Goal: Task Accomplishment & Management: Complete application form

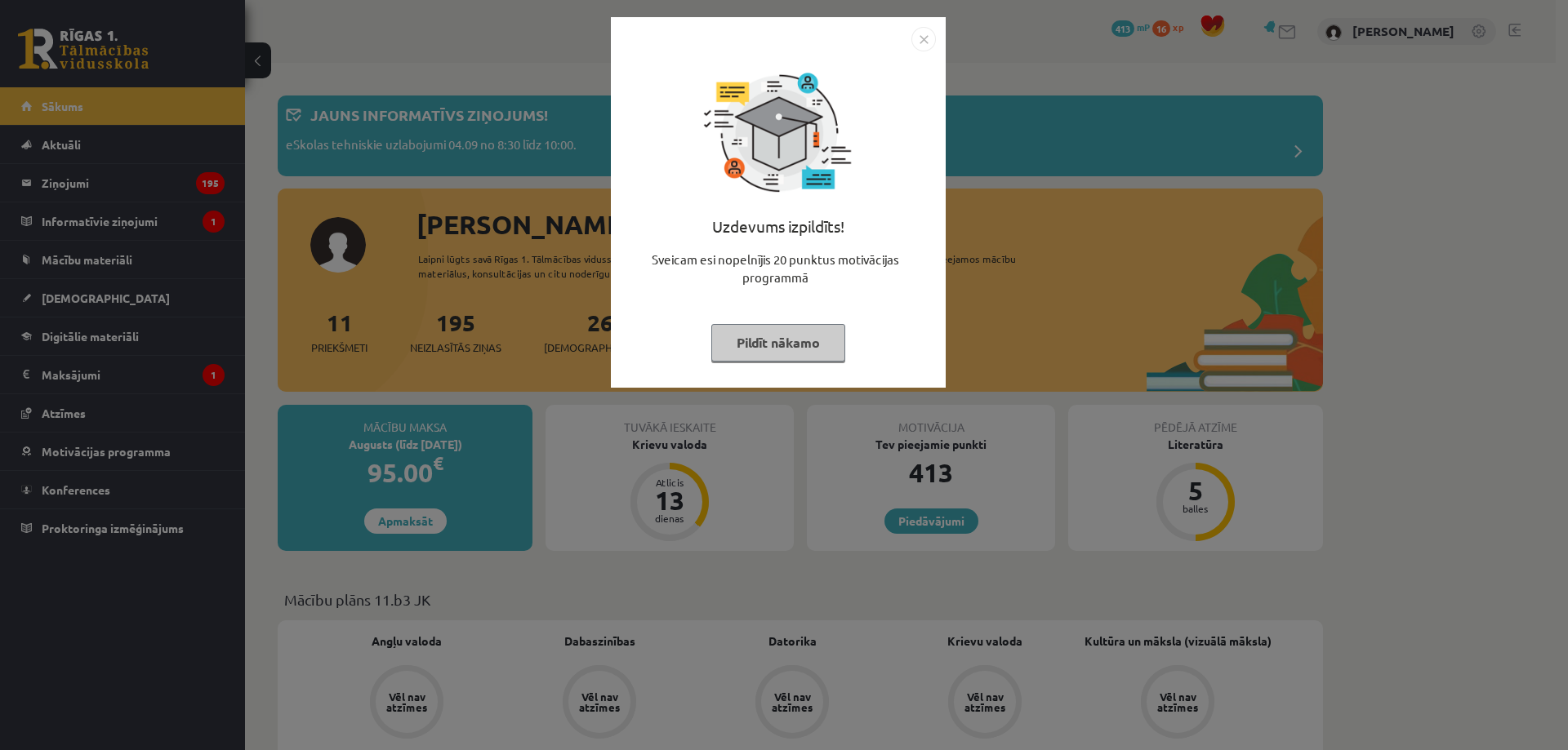
drag, startPoint x: 928, startPoint y: 29, endPoint x: 915, endPoint y: 44, distance: 19.8
click at [928, 30] on img "Close" at bounding box center [924, 39] width 25 height 25
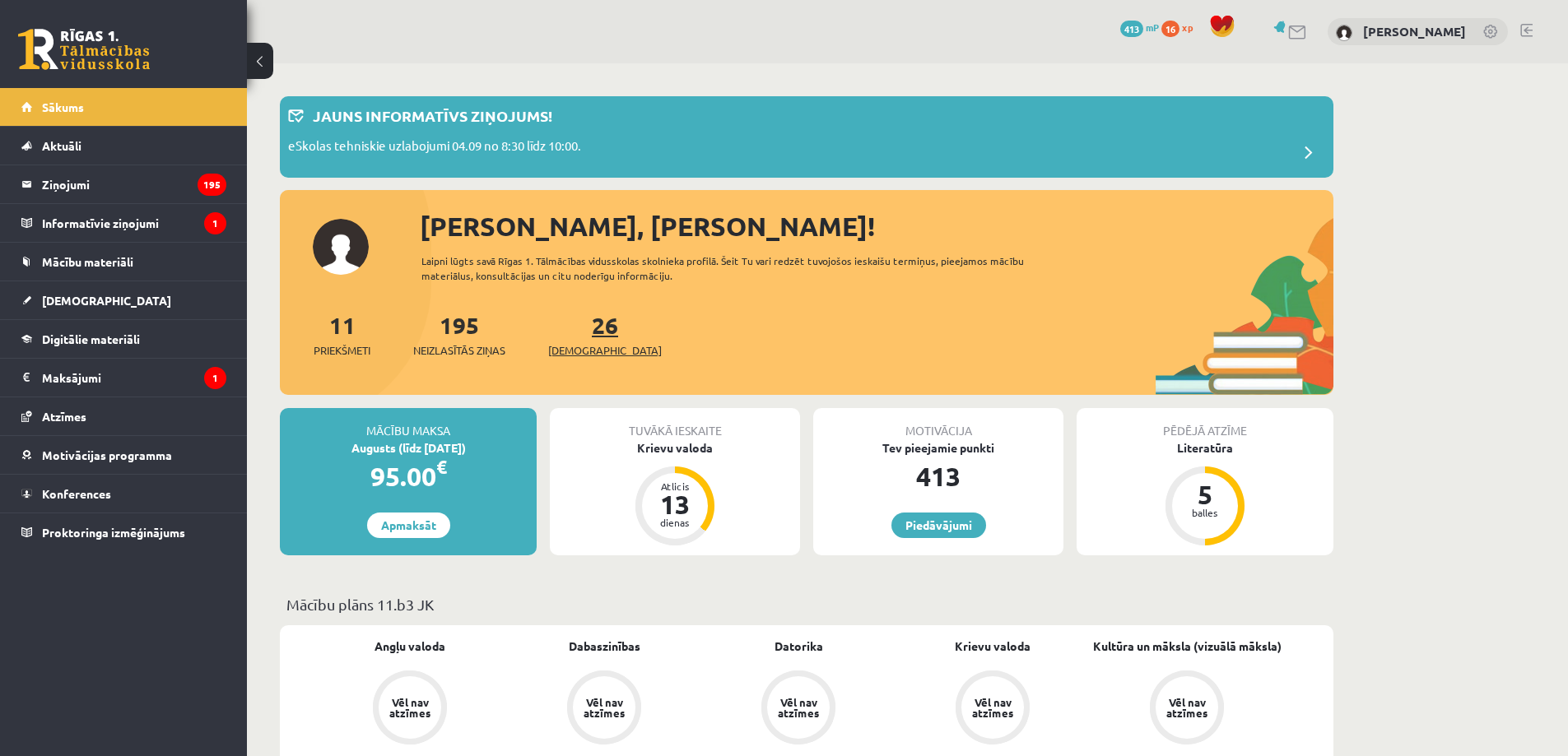
click at [581, 344] on span "[DEMOGRAPHIC_DATA]" at bounding box center [605, 350] width 114 height 16
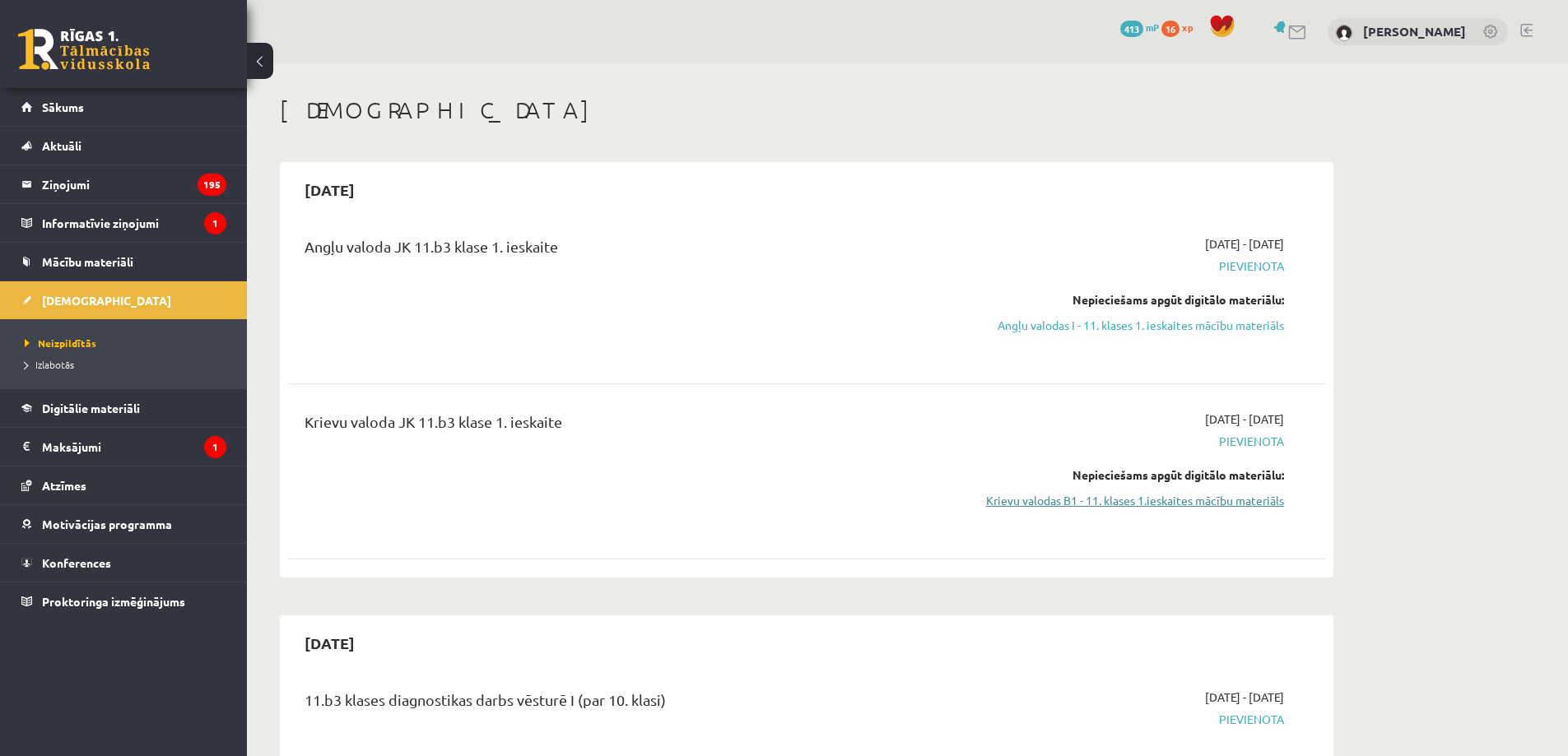
click at [1185, 500] on link "Krievu valodas B1 - 11. klases 1.ieskaites mācību materiāls" at bounding box center [1129, 500] width 310 height 17
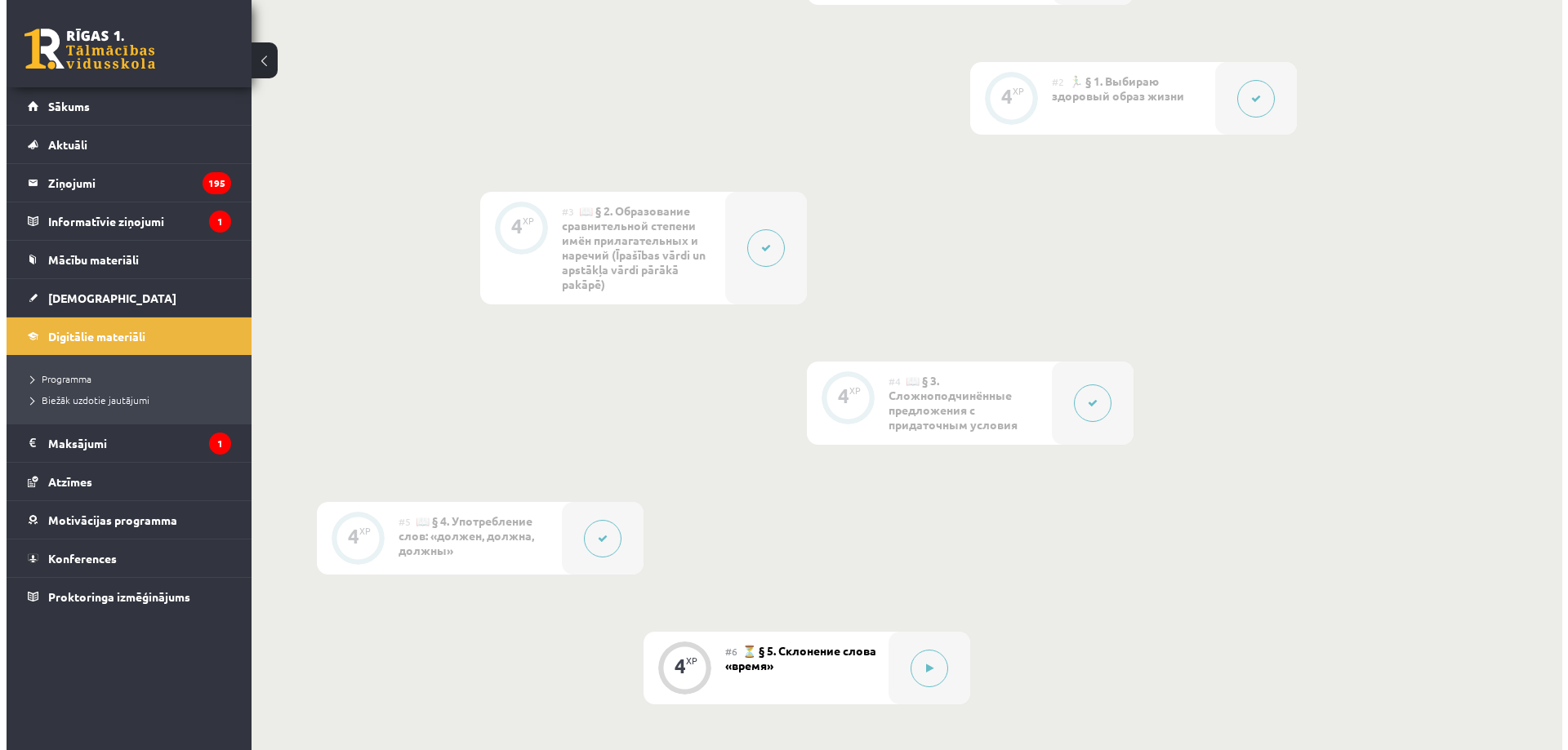
scroll to position [797, 0]
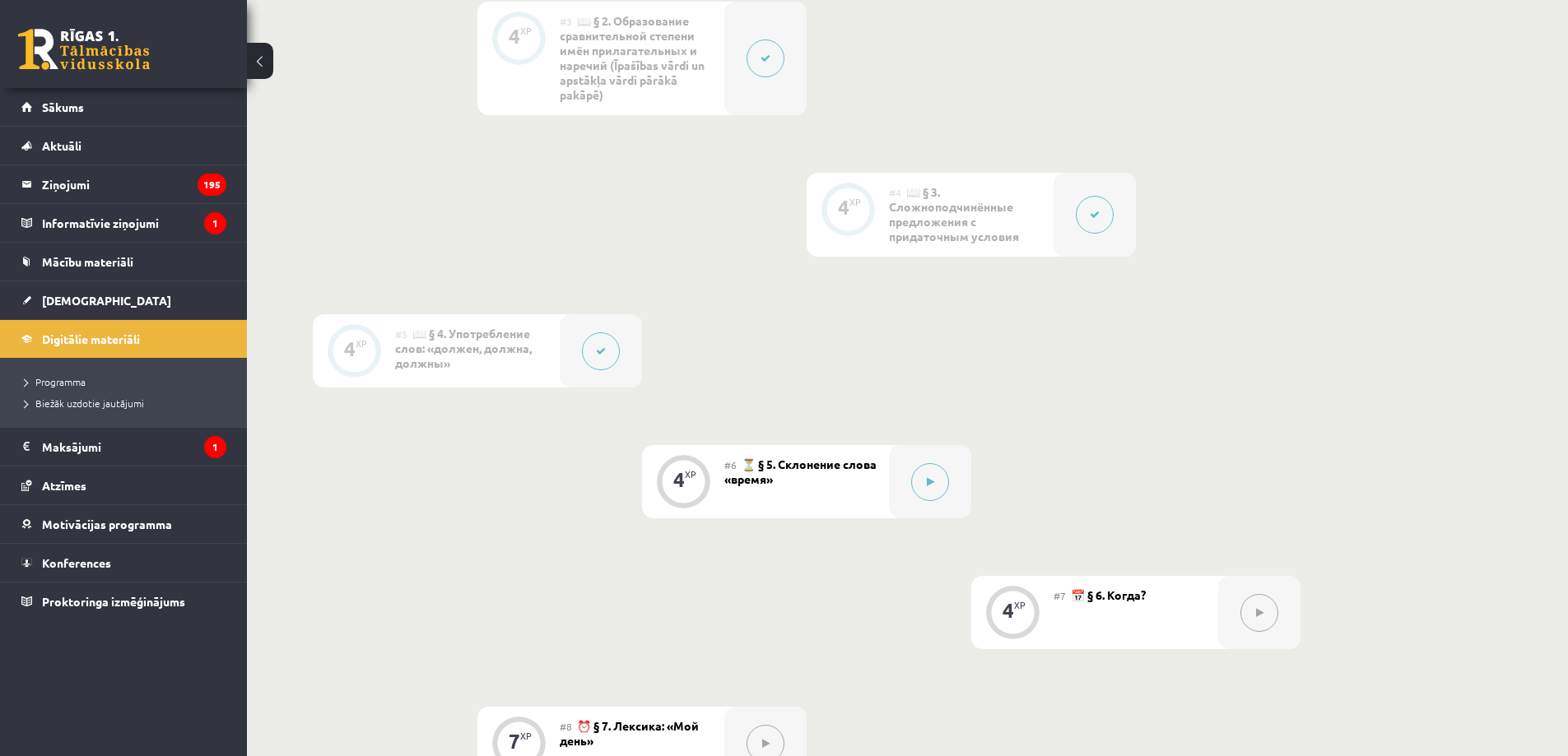
click at [830, 467] on span "⏳ § 5. Склонение слова «время»" at bounding box center [800, 472] width 152 height 30
click at [923, 480] on button at bounding box center [930, 482] width 38 height 38
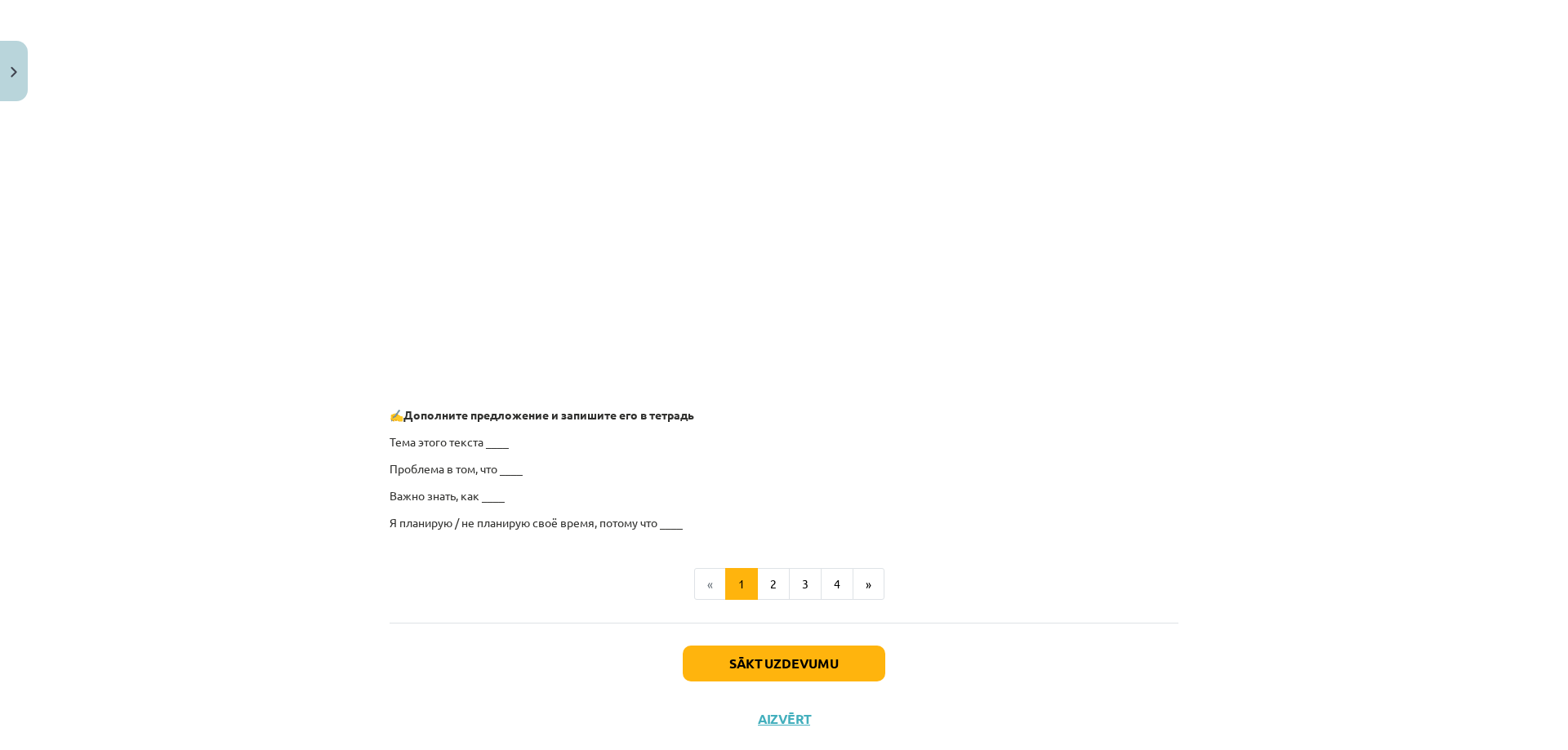
scroll to position [1131, 0]
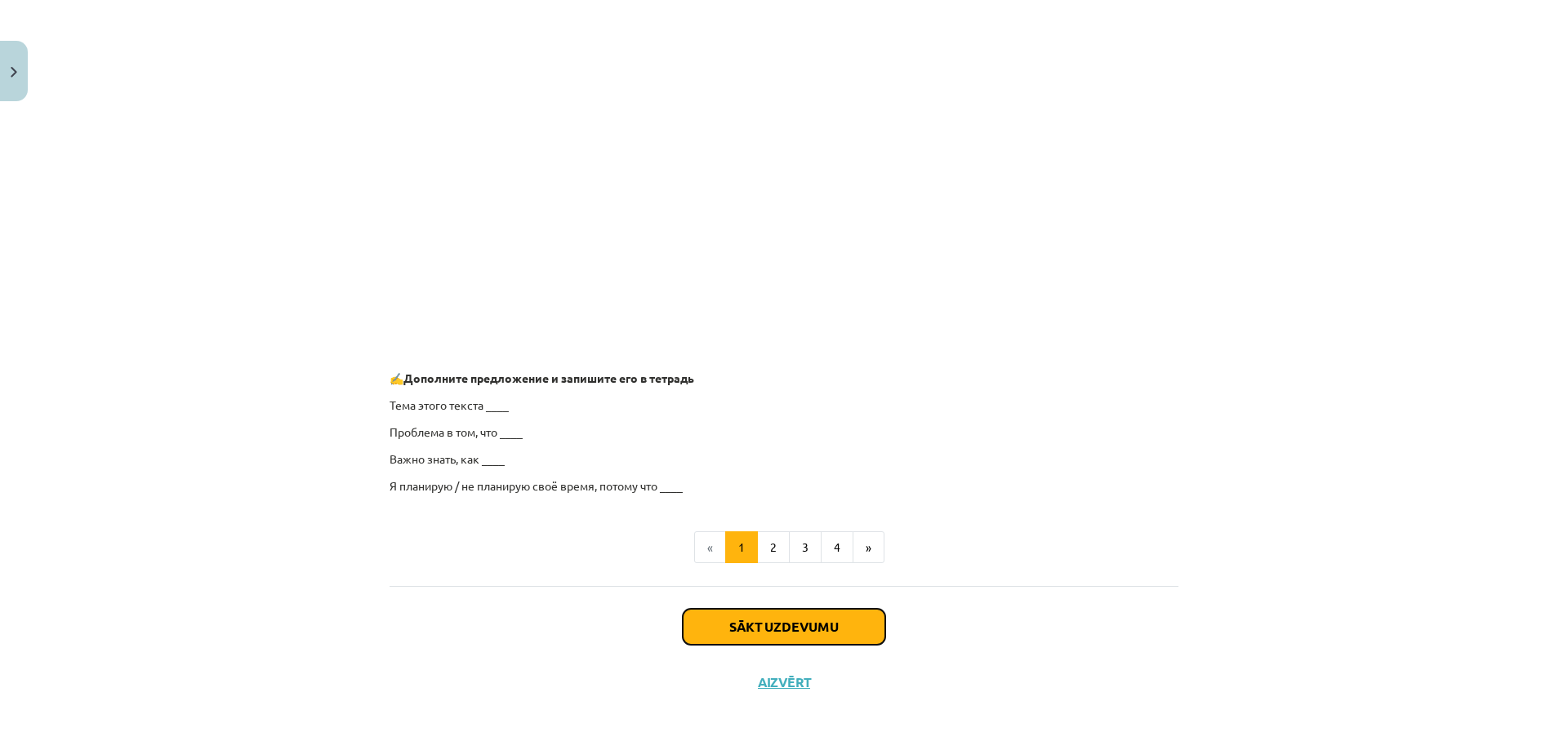
click at [777, 630] on button "Sākt uzdevumu" at bounding box center [784, 627] width 202 height 36
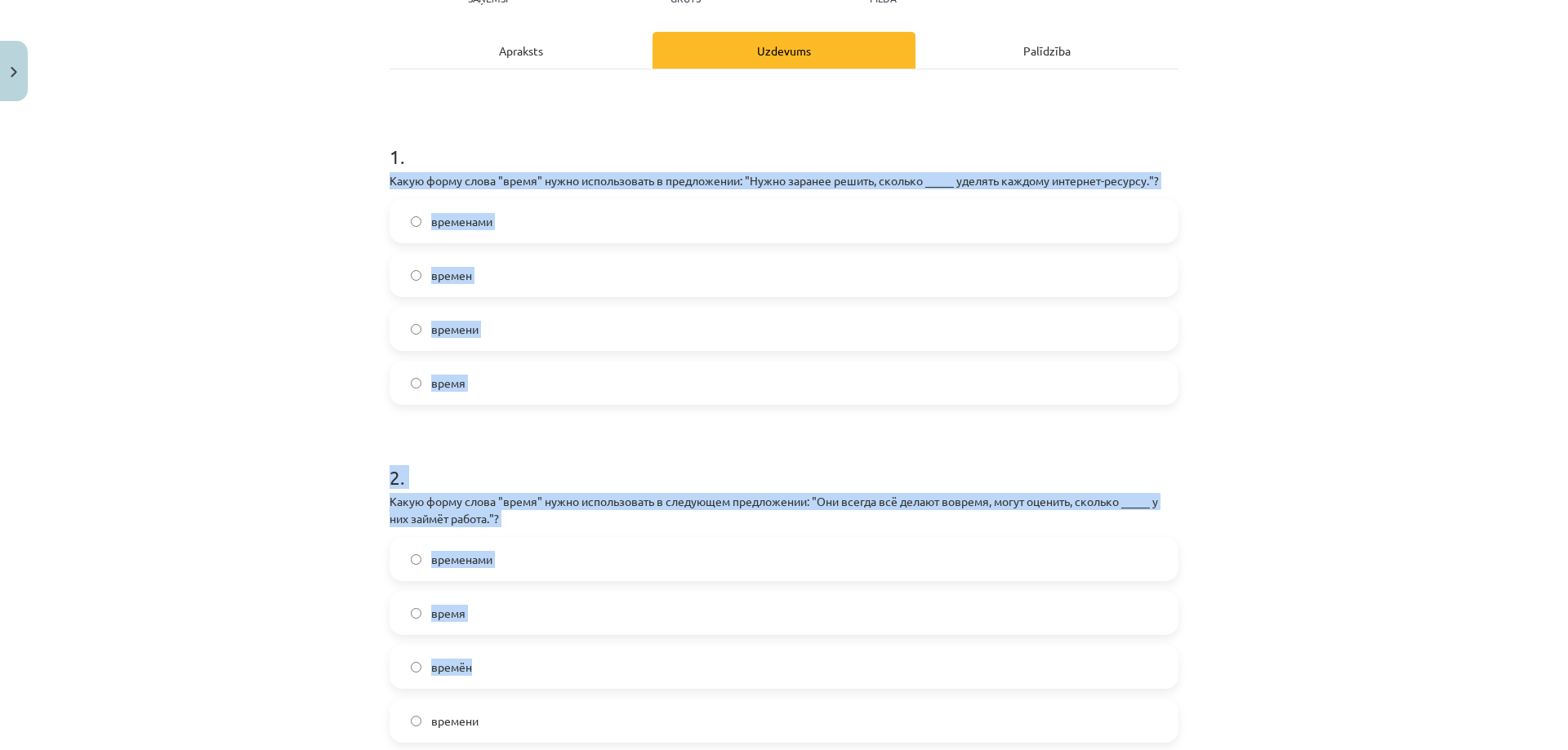
scroll to position [390, 0]
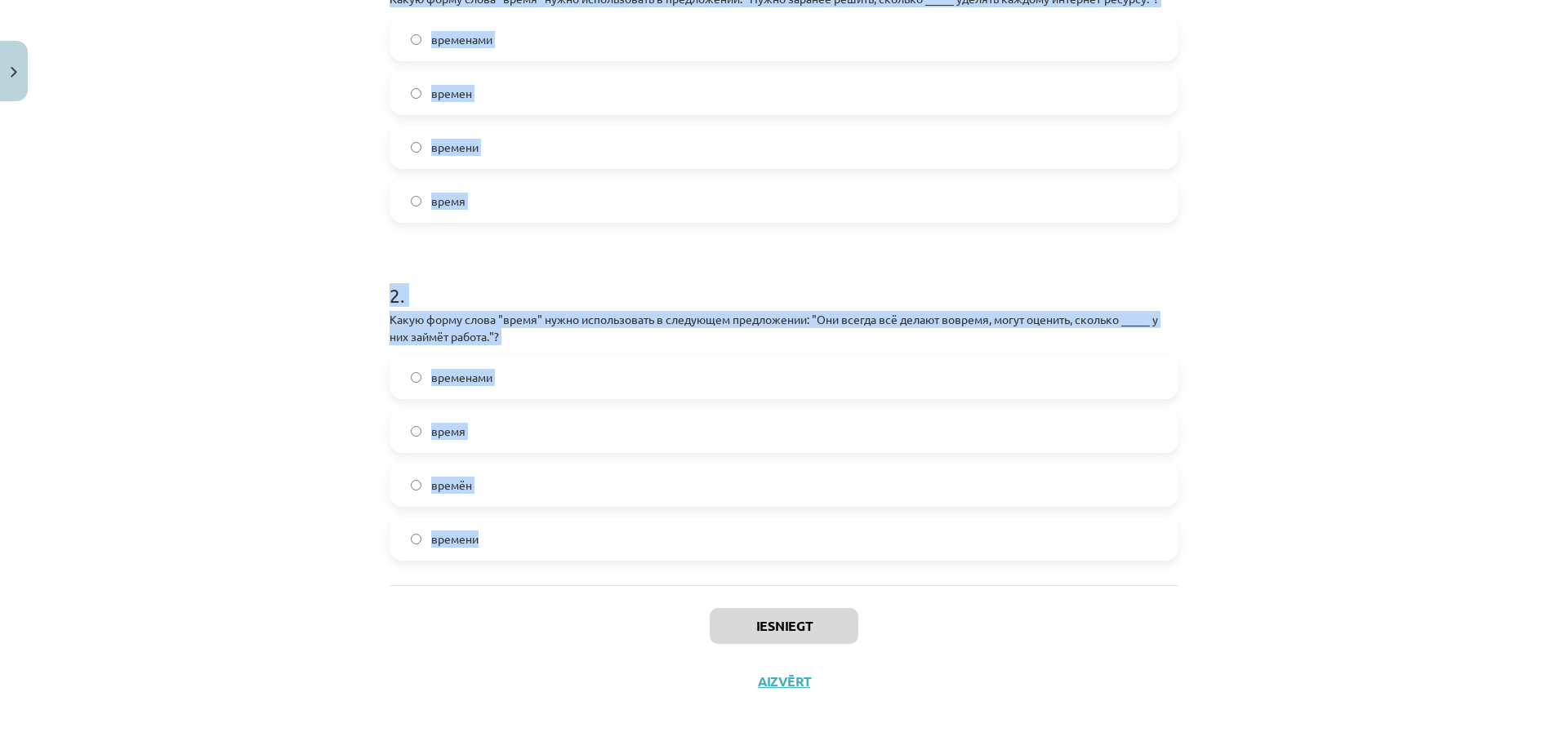
drag, startPoint x: 383, startPoint y: 380, endPoint x: 529, endPoint y: 546, distance: 221.1
click at [529, 546] on form "1 . Какую форму слова "время" нужно использовать в предложении: "Нужно заранее …" at bounding box center [784, 247] width 789 height 626
copy form "Какую форму слова "время" нужно использовать в предложении: "Нужно заранее реши…"
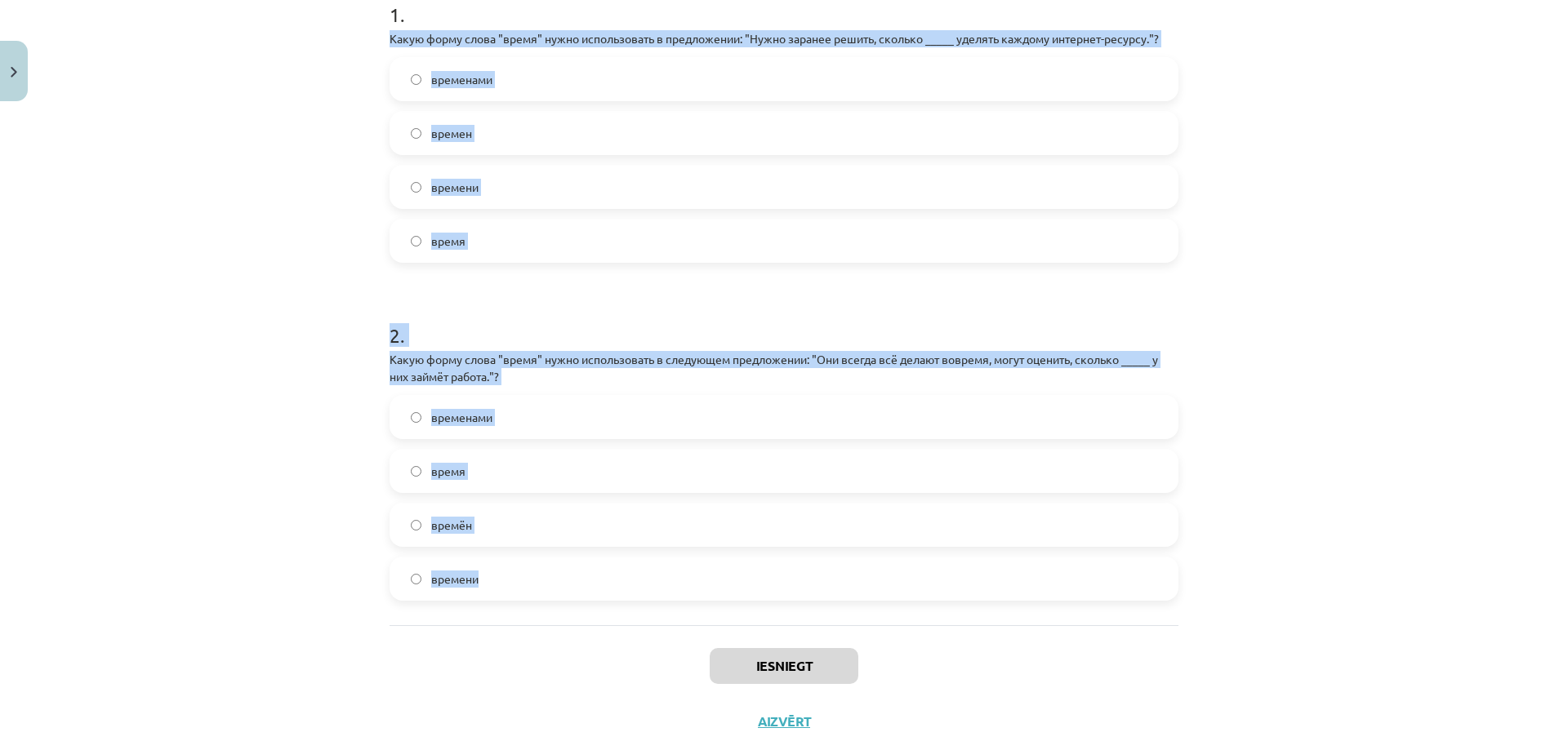
scroll to position [190, 0]
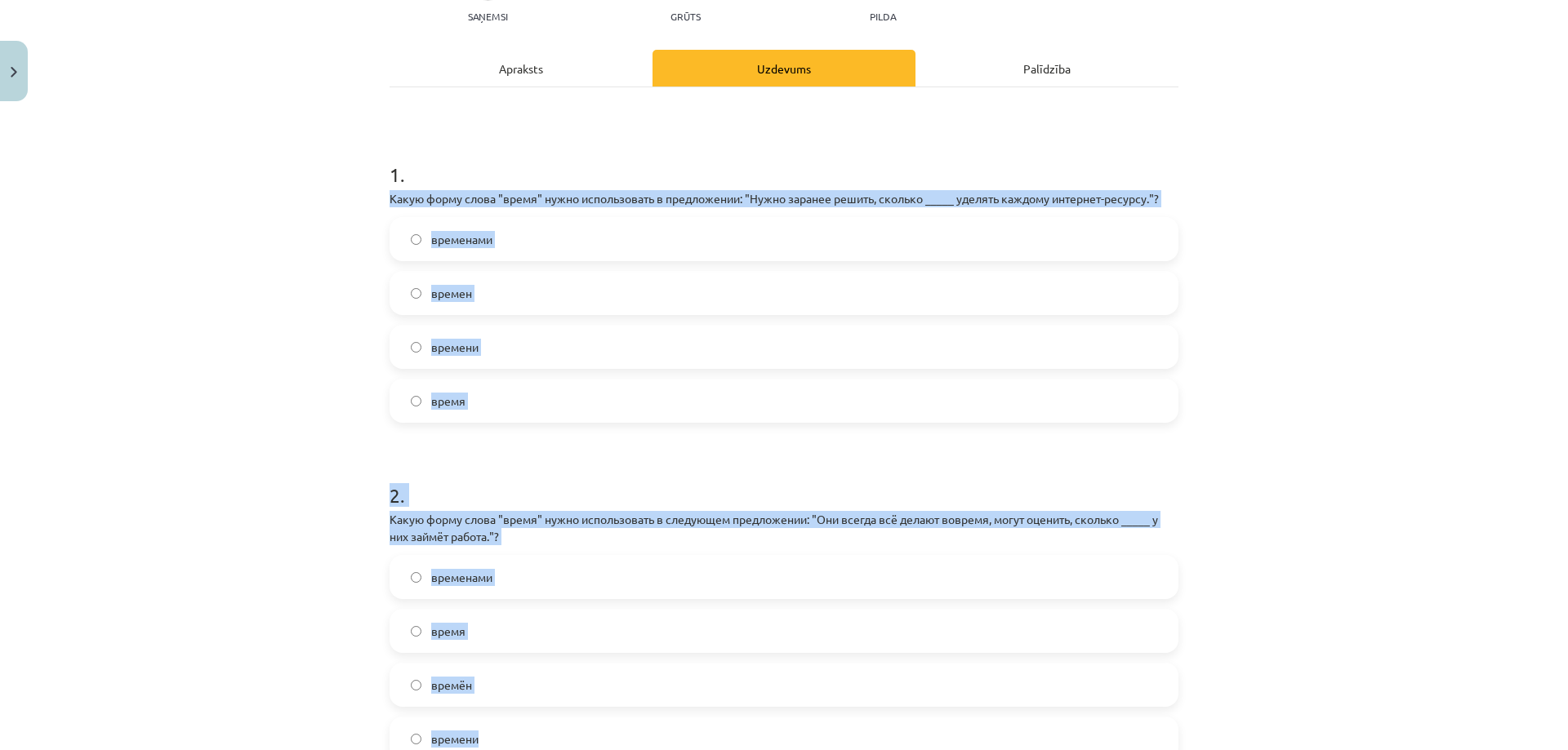
click at [185, 465] on div "Mācību tēma: Krievu valodas b1 - 11. klases 1.ieskaites mācību materiāls #6 ⏳ §…" at bounding box center [784, 375] width 1568 height 750
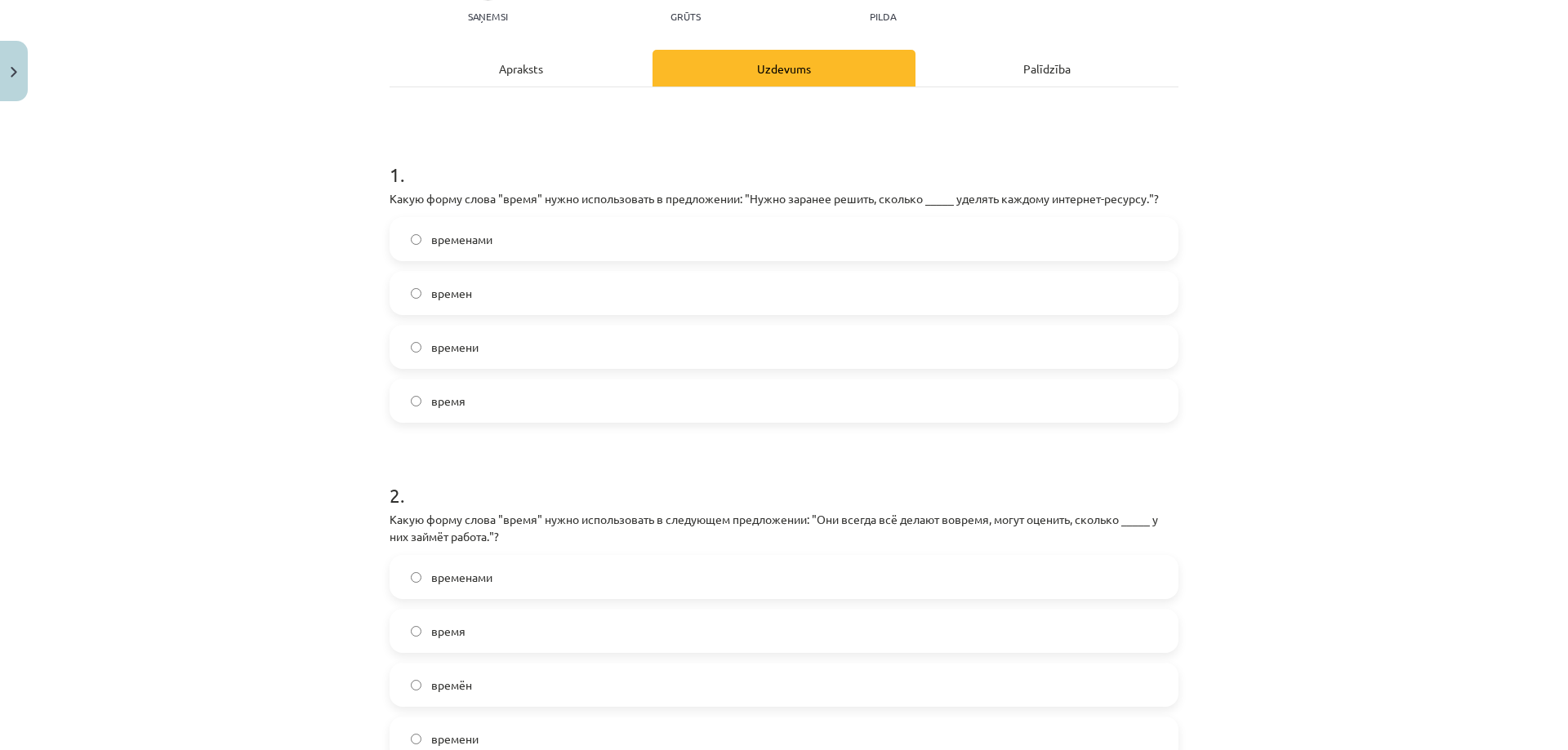
click at [489, 353] on label "времени" at bounding box center [784, 346] width 786 height 41
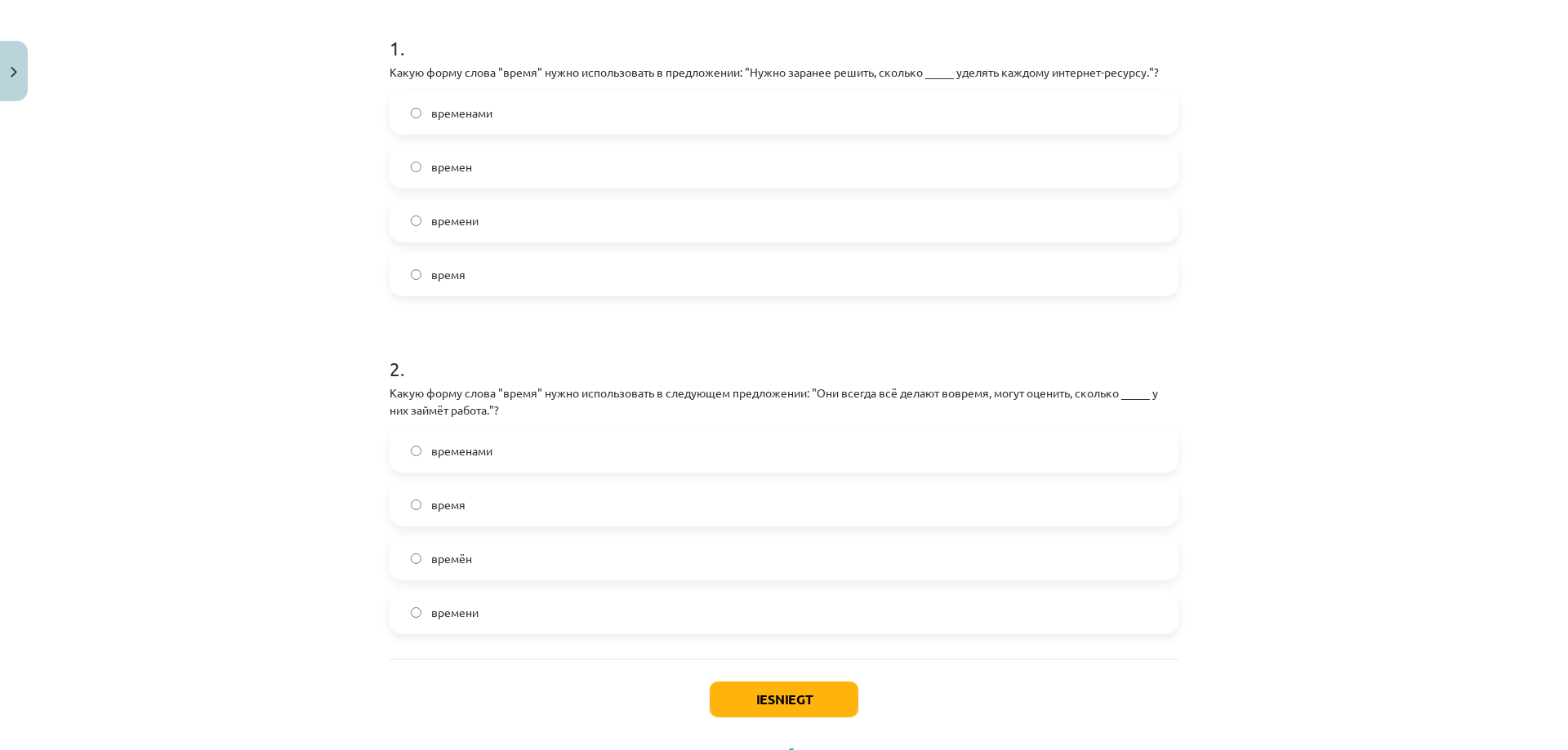
scroll to position [381, 0]
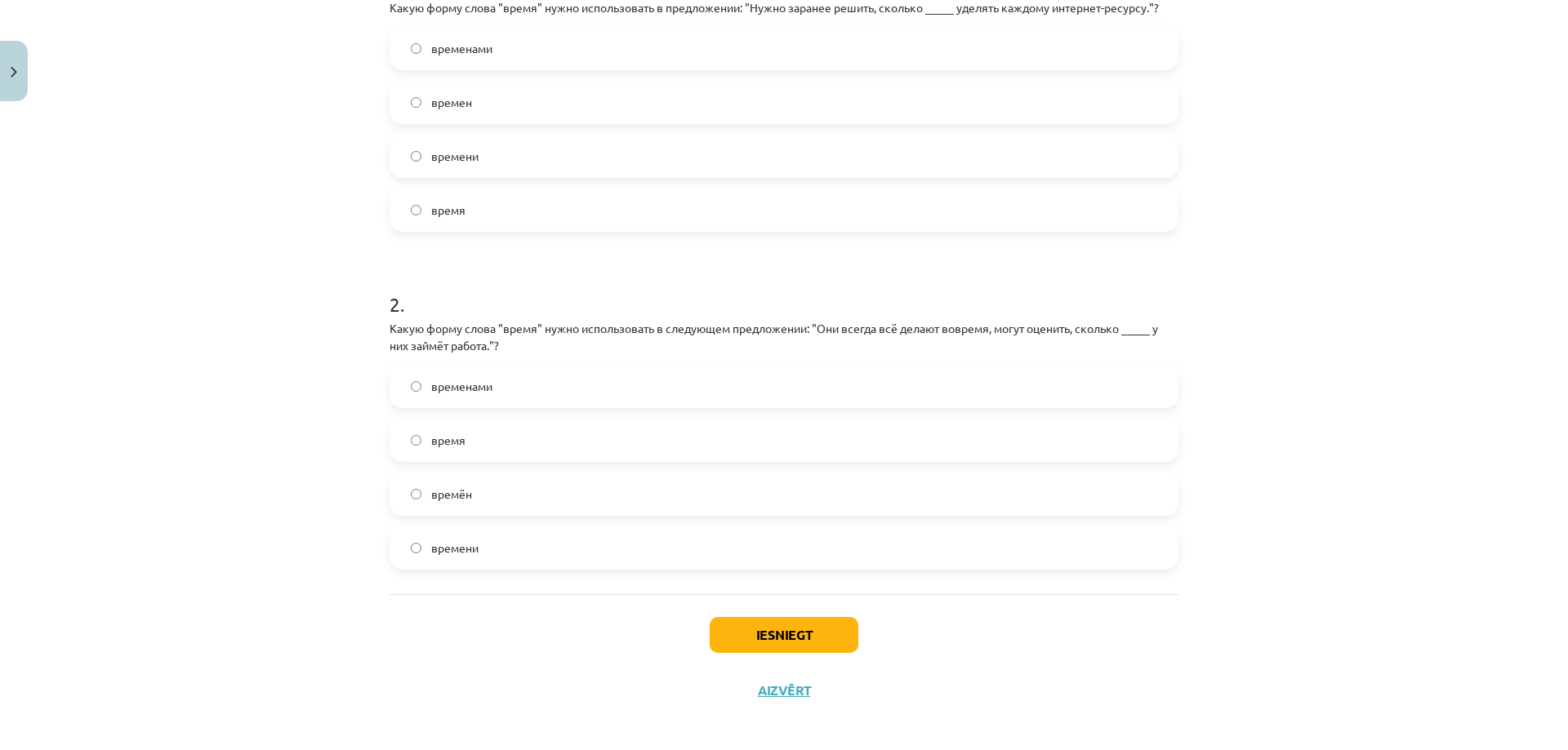
click at [485, 541] on label "времени" at bounding box center [784, 548] width 786 height 41
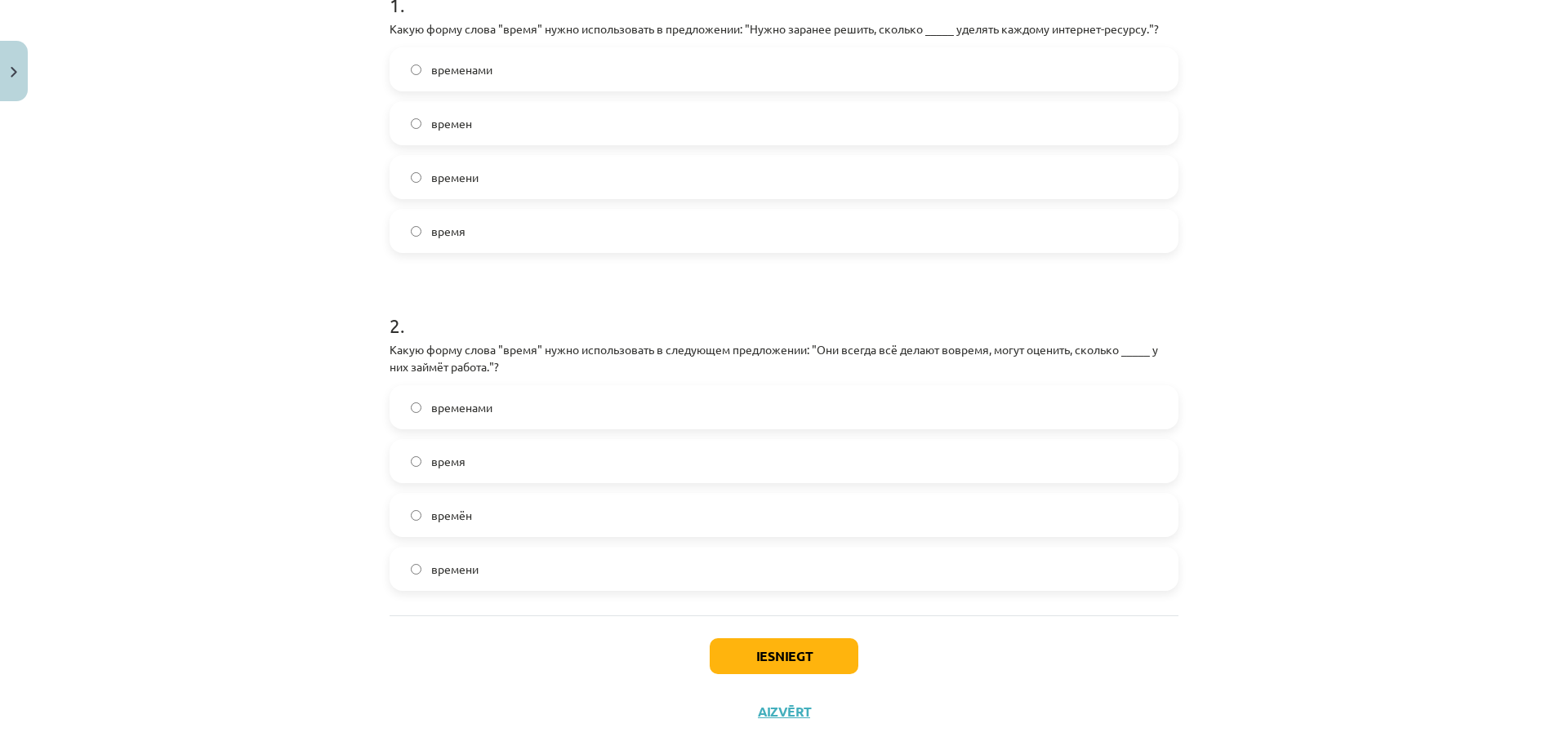
scroll to position [390, 0]
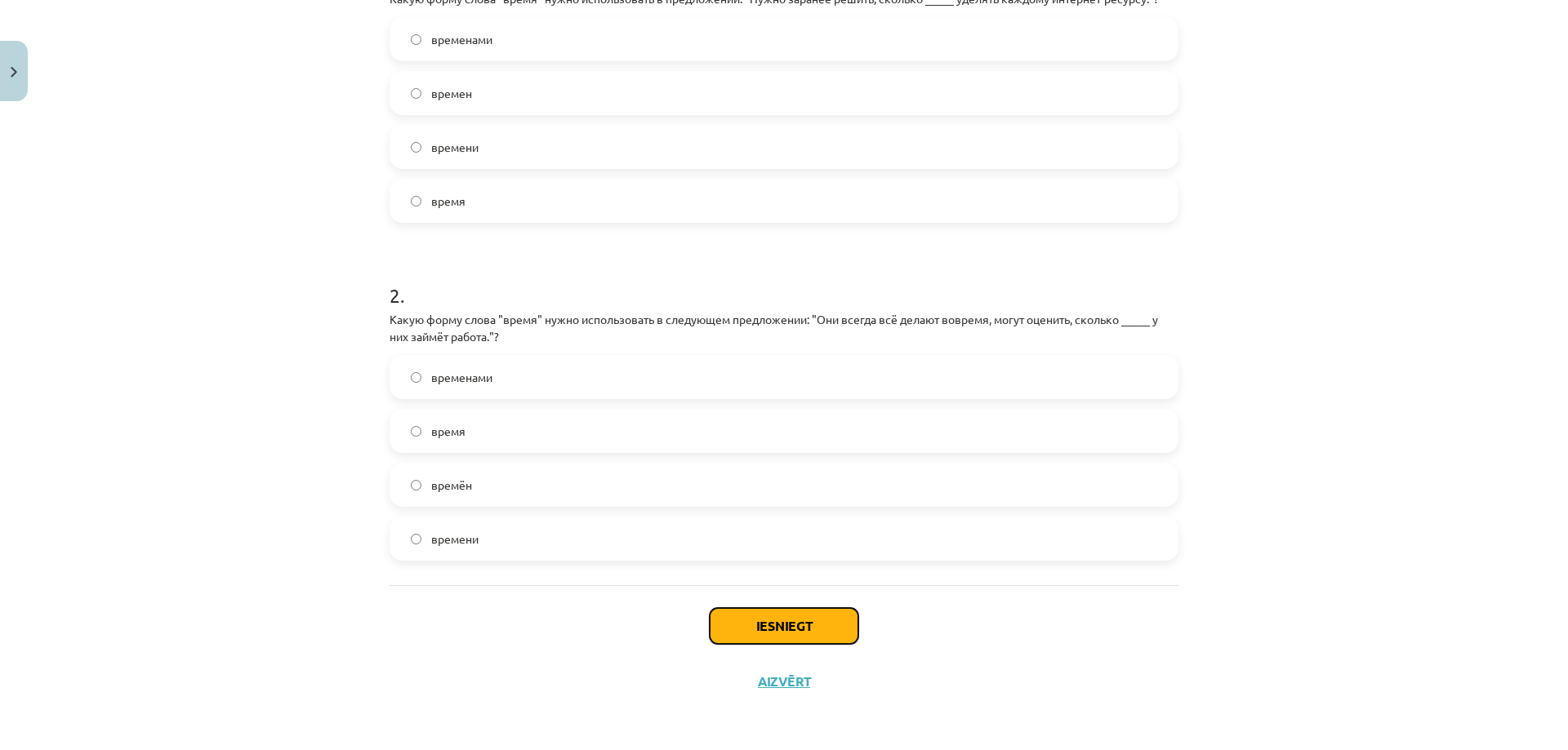
click at [755, 628] on button "Iesniegt" at bounding box center [784, 626] width 149 height 36
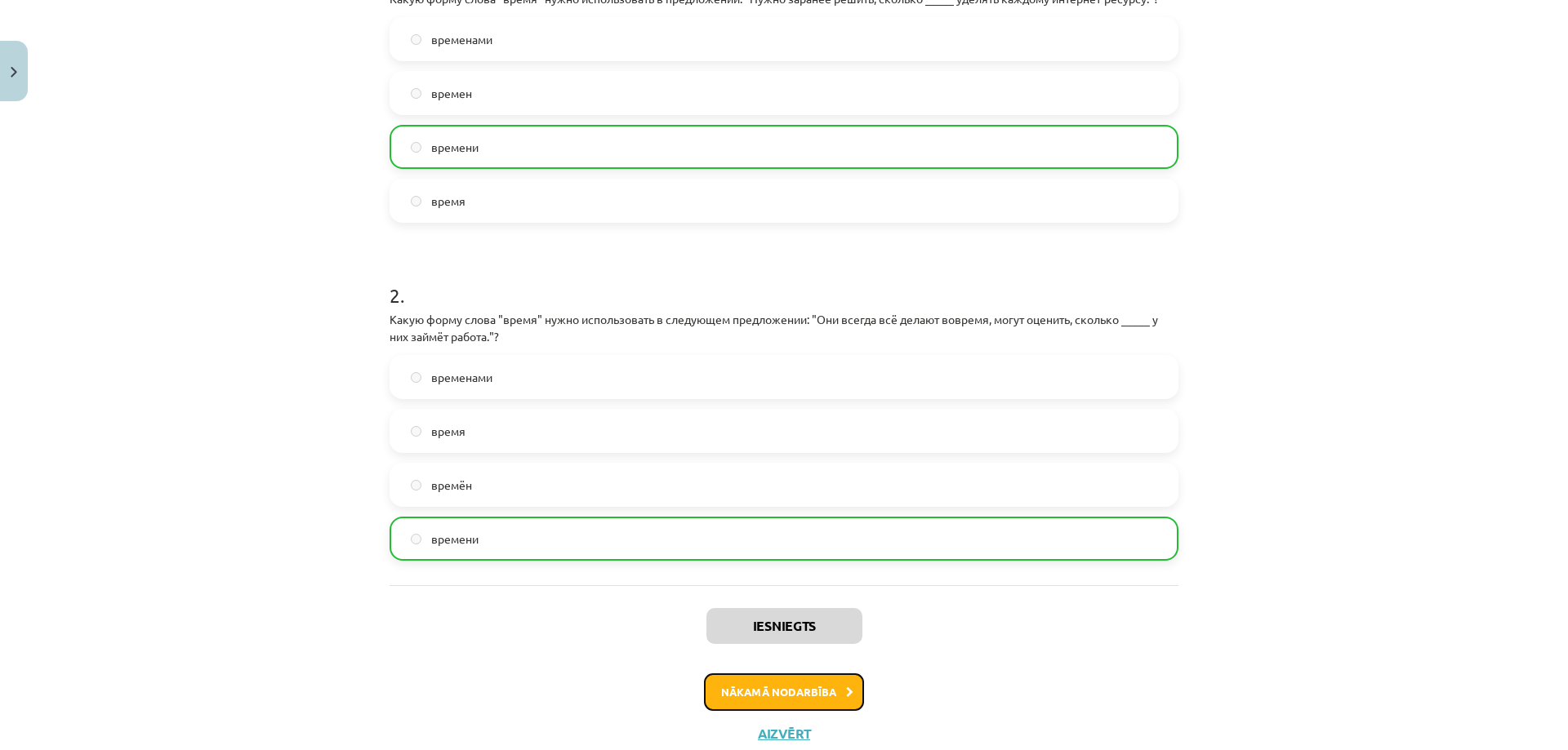
click at [752, 697] on button "Nākamā nodarbība" at bounding box center [783, 692] width 160 height 38
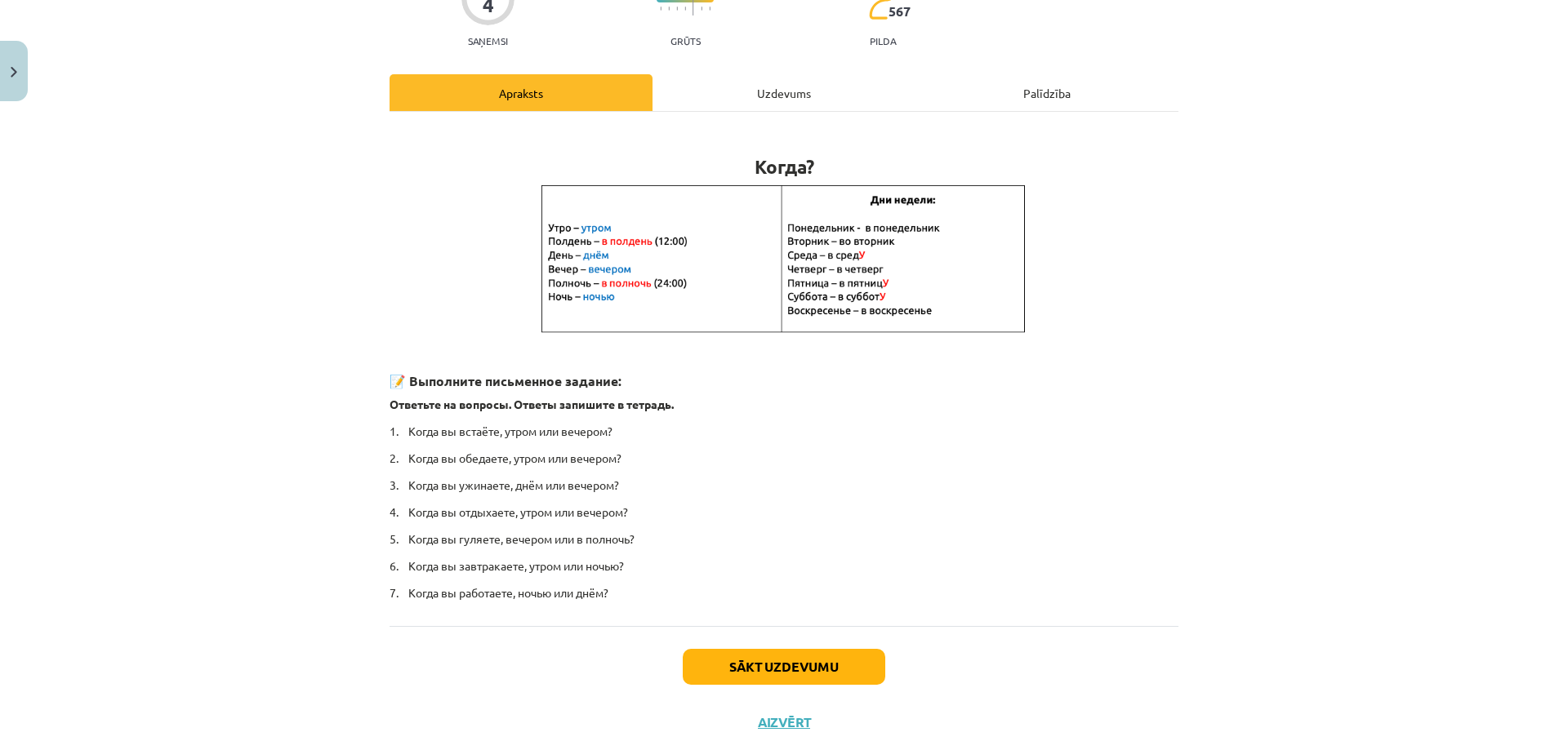
scroll to position [205, 0]
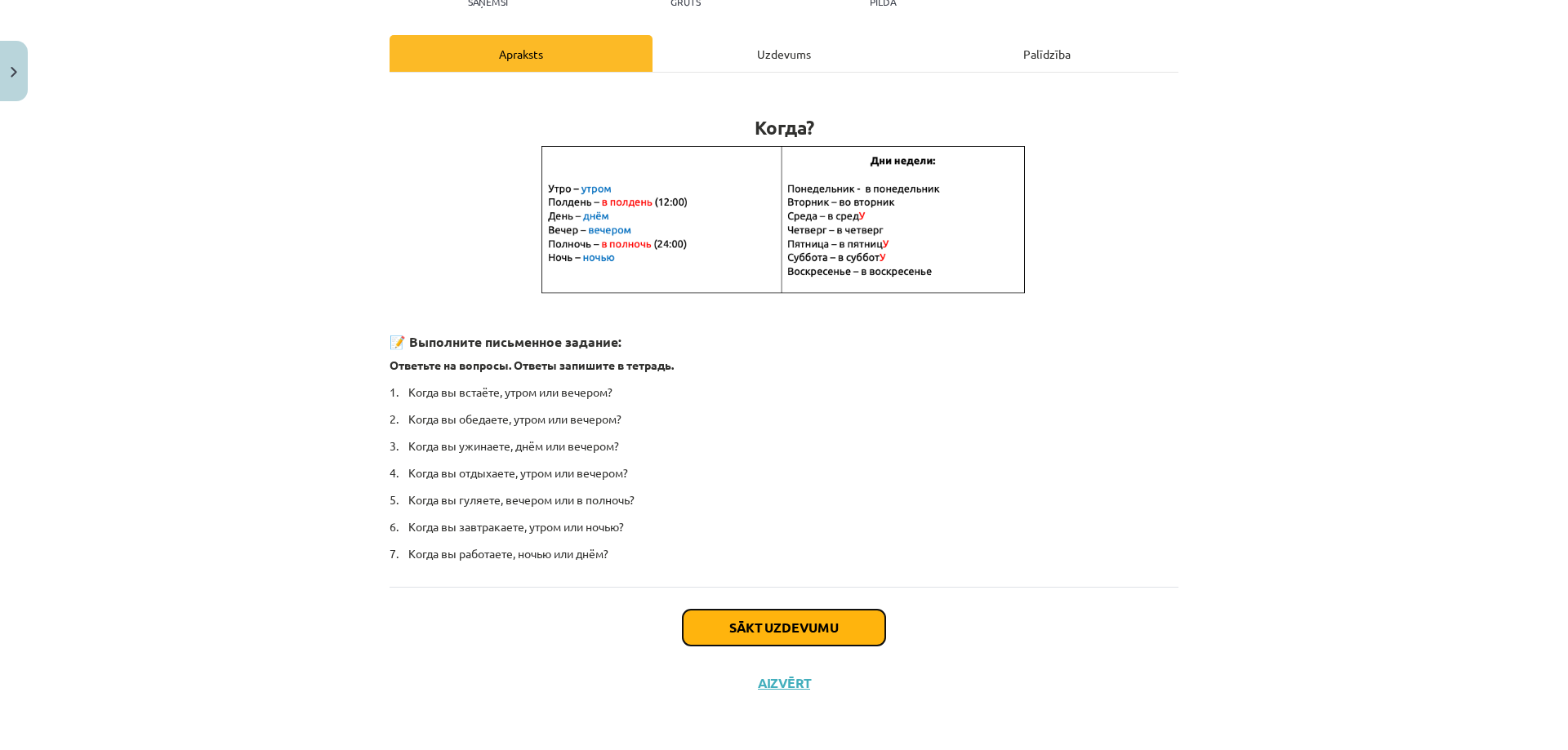
click at [754, 631] on button "Sākt uzdevumu" at bounding box center [784, 628] width 202 height 36
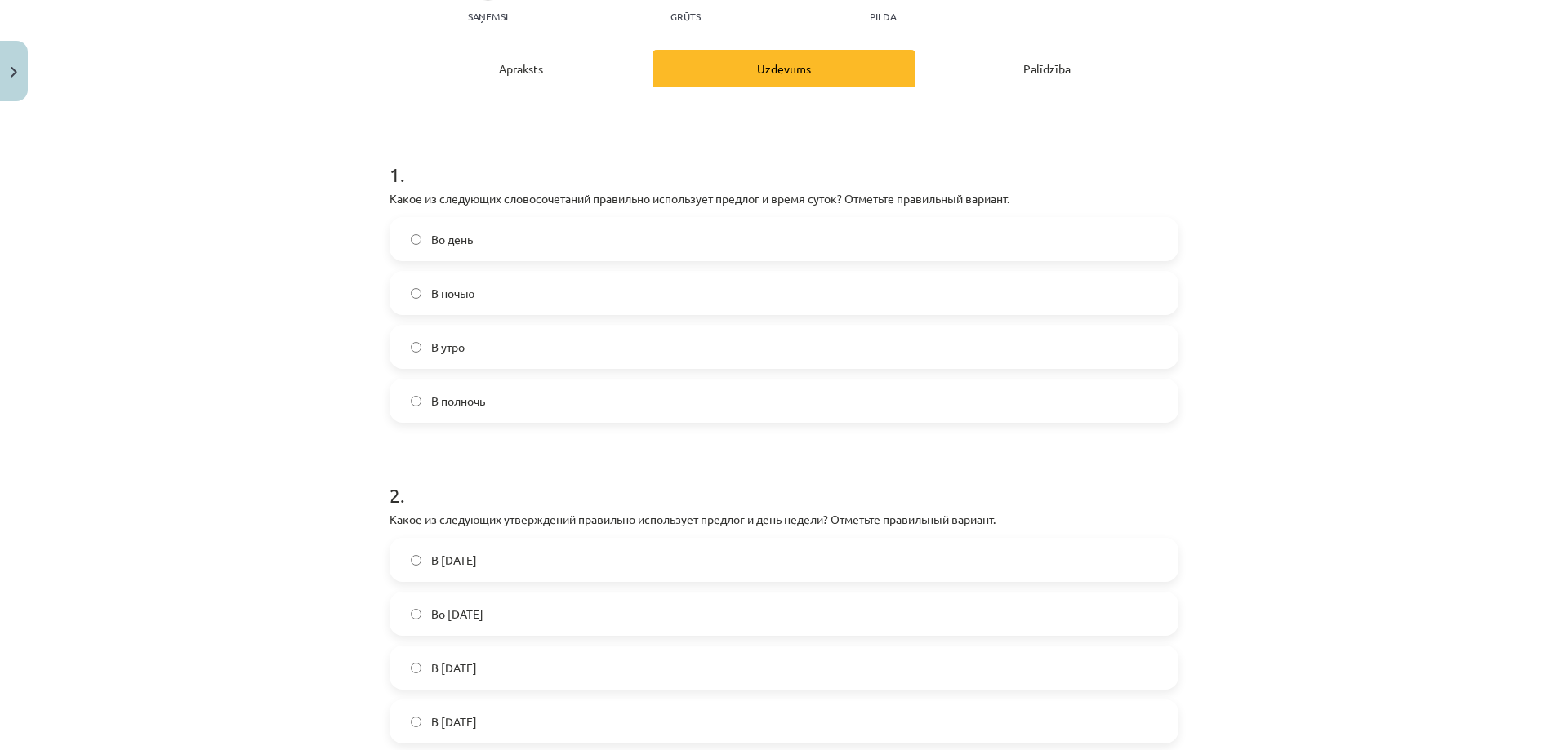
scroll to position [373, 0]
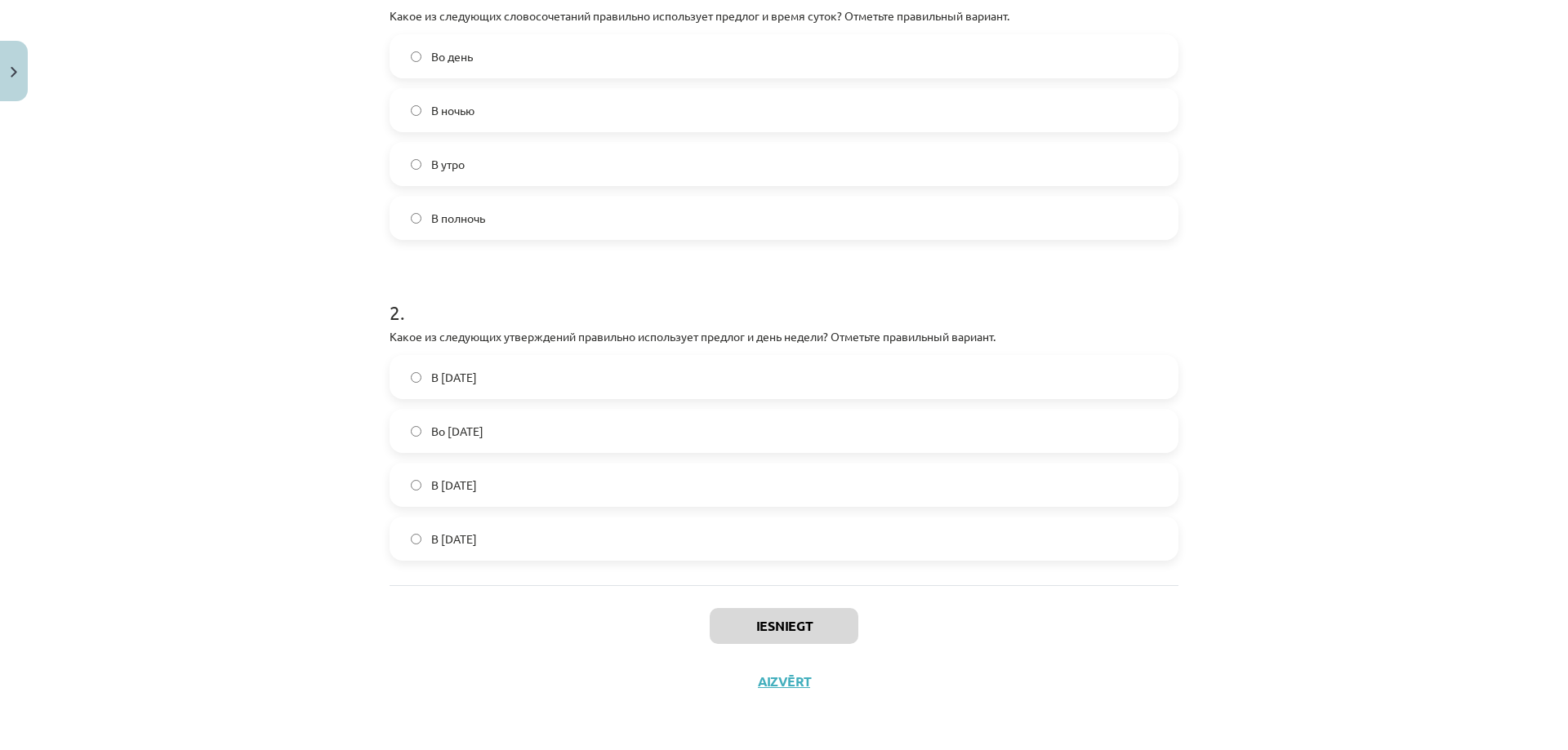
drag, startPoint x: 380, startPoint y: 344, endPoint x: 498, endPoint y: 548, distance: 235.7
click at [527, 537] on div "4 XP Saņemsi Grūts 567 pilda Apraksts Uzdevums Palīdzība 1 . Какое из следующих…" at bounding box center [784, 222] width 809 height 974
copy form "Какое из следующих словосочетаний правильно использует предлог и время суток? О…"
click at [348, 534] on div "Mācību tēma: Krievu valodas b1 - 11. klases 1.ieskaites mācību materiāls #7 📅 §…" at bounding box center [784, 375] width 1568 height 750
click at [477, 219] on span "В полночь" at bounding box center [458, 218] width 54 height 17
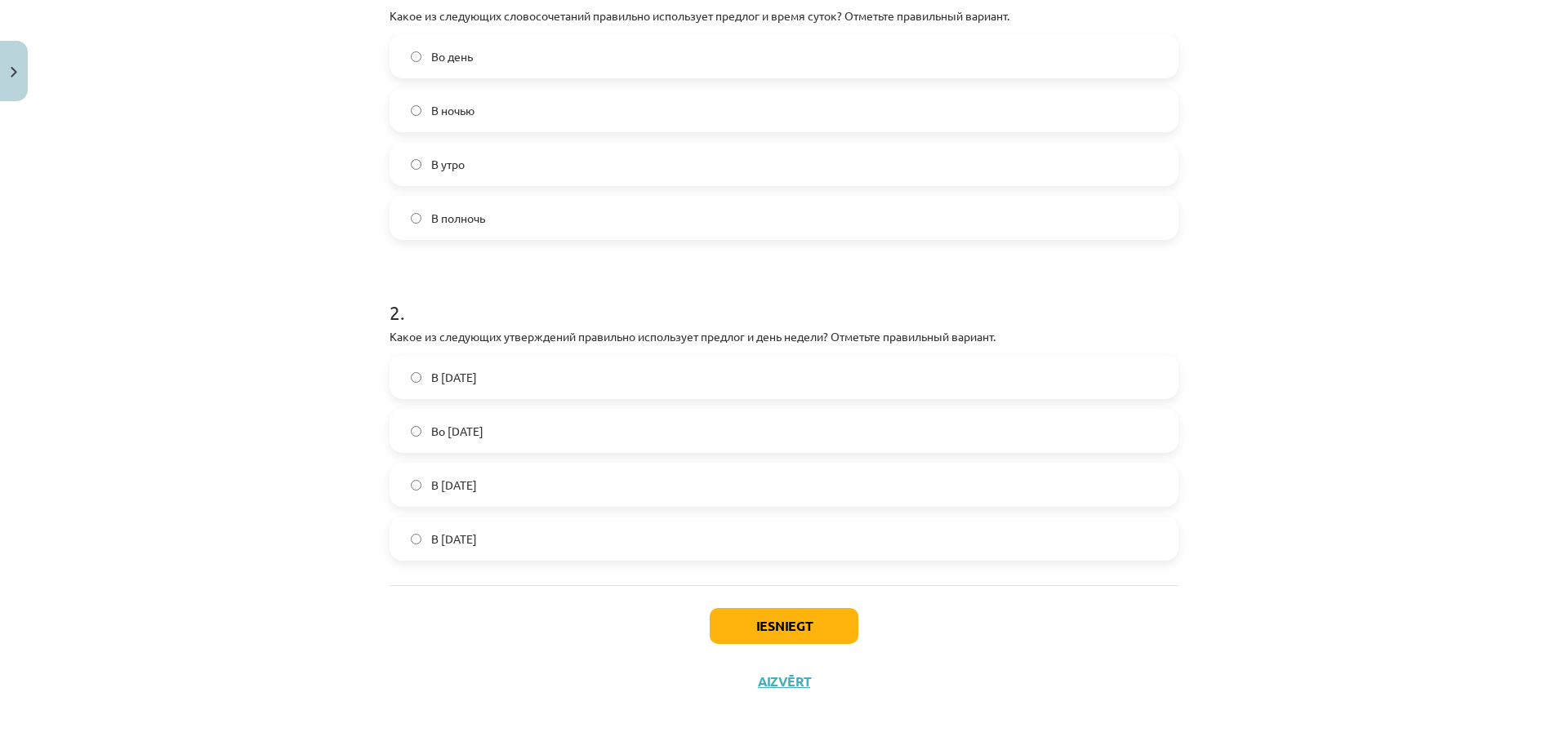
click at [493, 438] on label "Во вторник" at bounding box center [784, 431] width 786 height 41
click at [767, 623] on button "Iesniegt" at bounding box center [784, 626] width 149 height 36
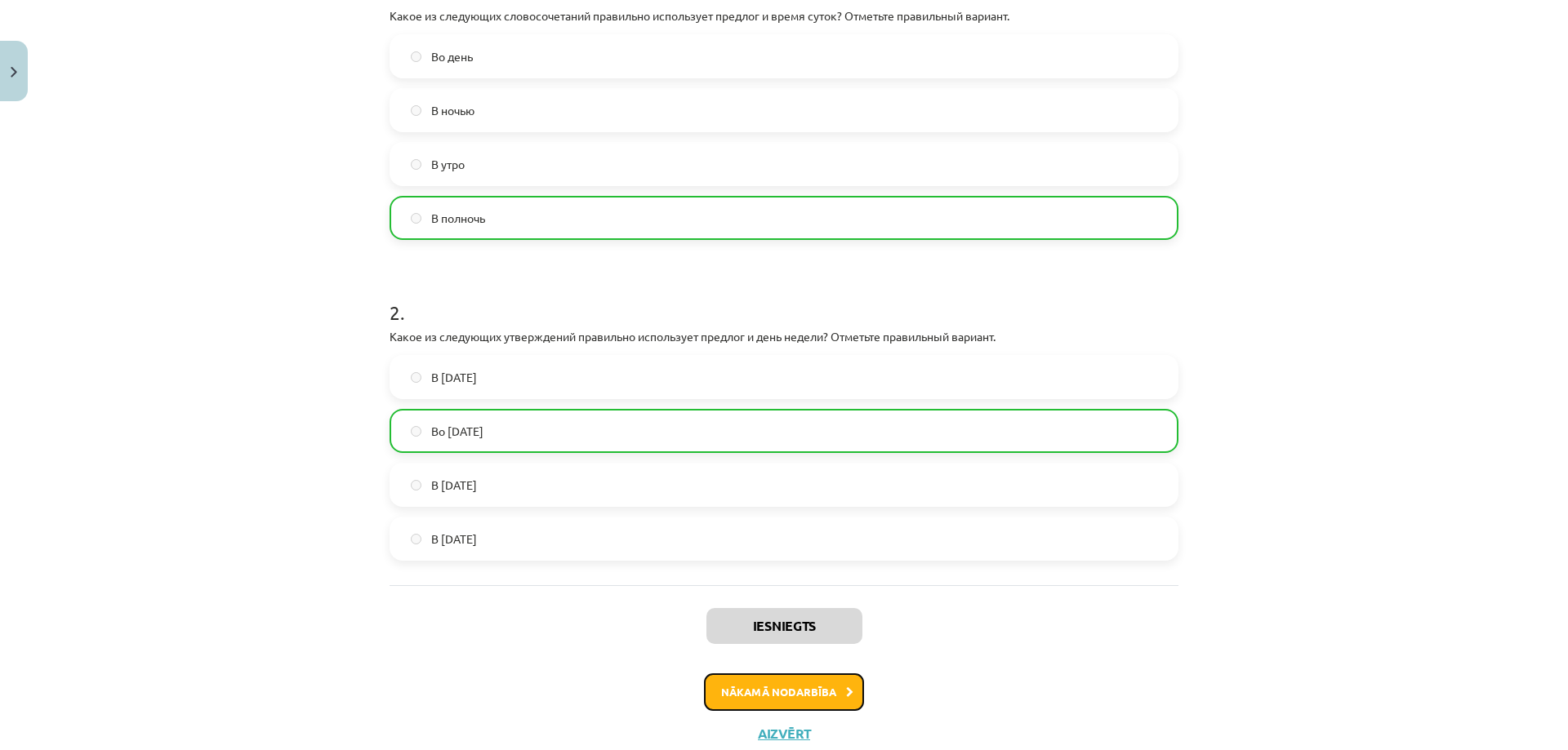
click at [810, 704] on button "Nākamā nodarbība" at bounding box center [783, 692] width 160 height 38
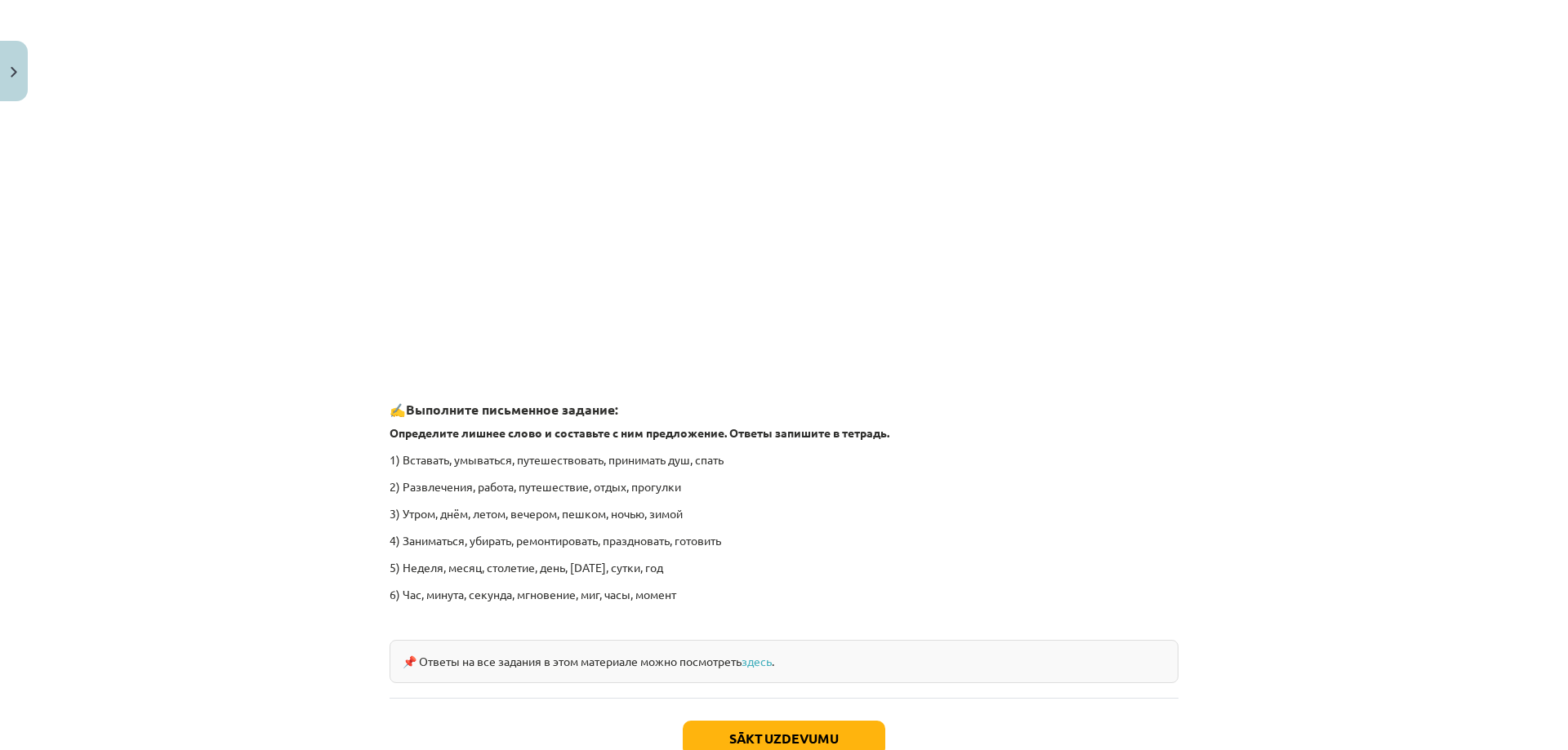
scroll to position [2299, 0]
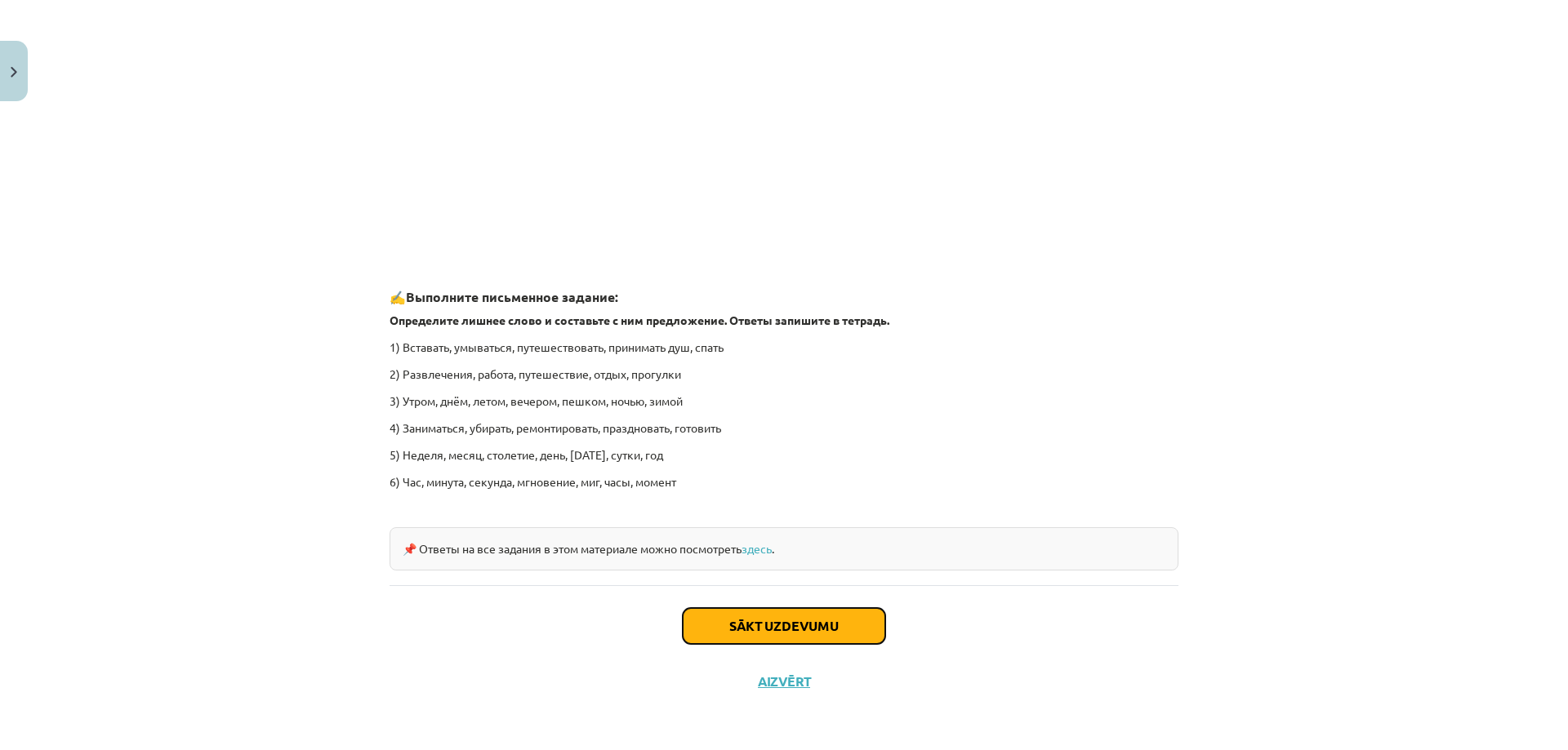
click at [755, 622] on button "Sākt uzdevumu" at bounding box center [784, 626] width 202 height 36
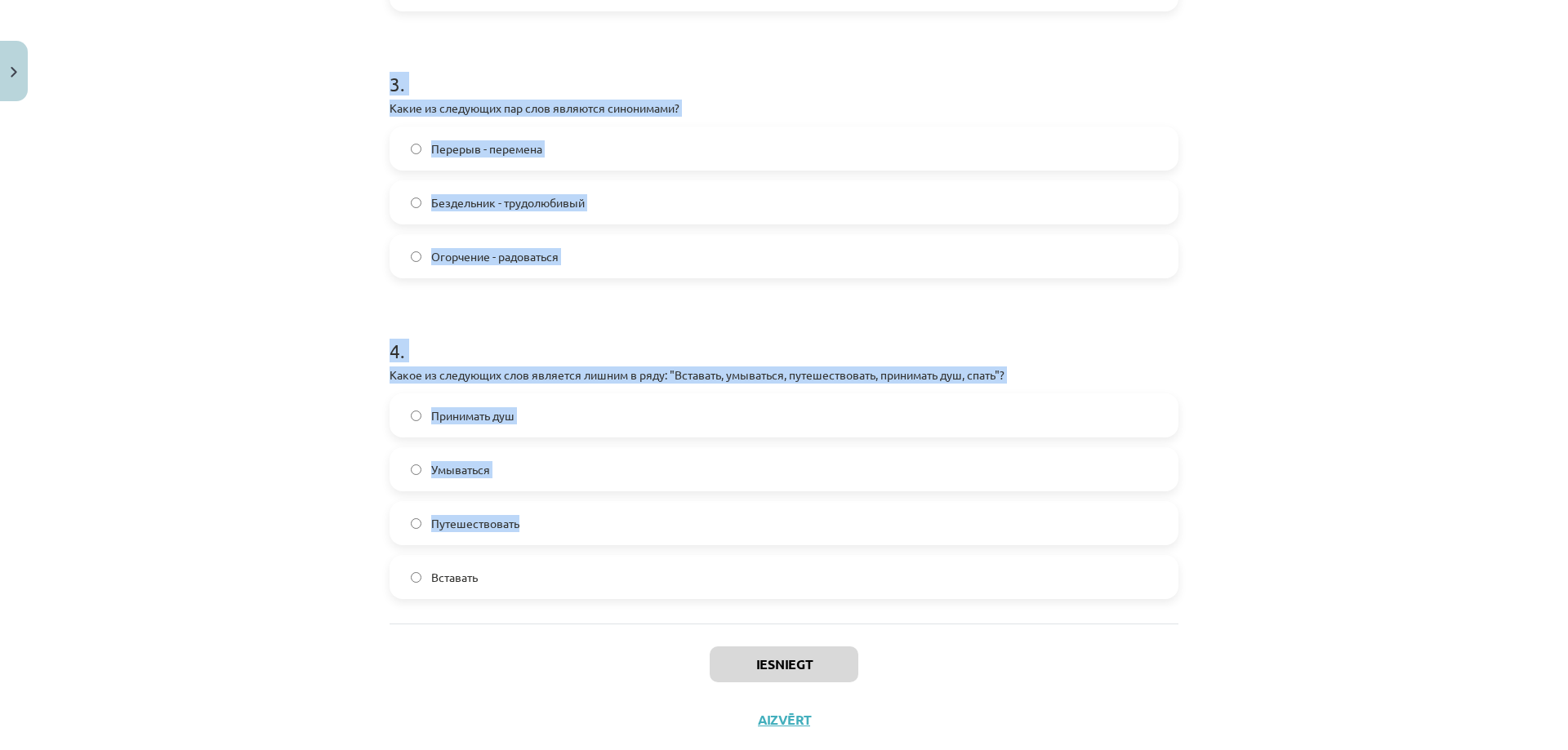
scroll to position [961, 0]
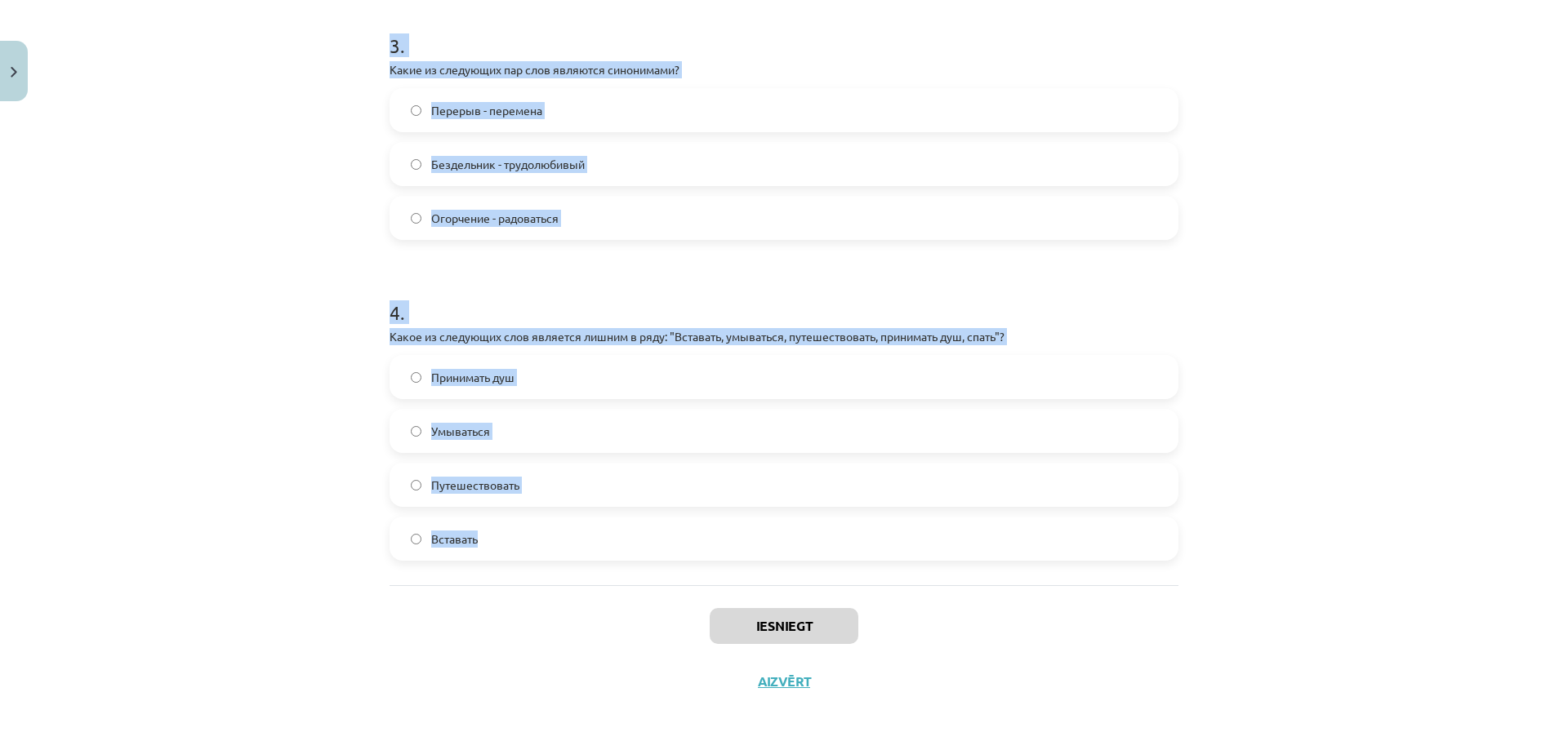
drag, startPoint x: 385, startPoint y: 339, endPoint x: 520, endPoint y: 533, distance: 236.3
copy form "Какие из следующих пар слов являются антонимами? Все вышеперечисленные Одеватьс…"
click at [301, 436] on div "Mācību tēma: Krievu valodas b1 - 11. klases 1.ieskaites mācību materiāls #8 ⏰ §…" at bounding box center [784, 375] width 1568 height 750
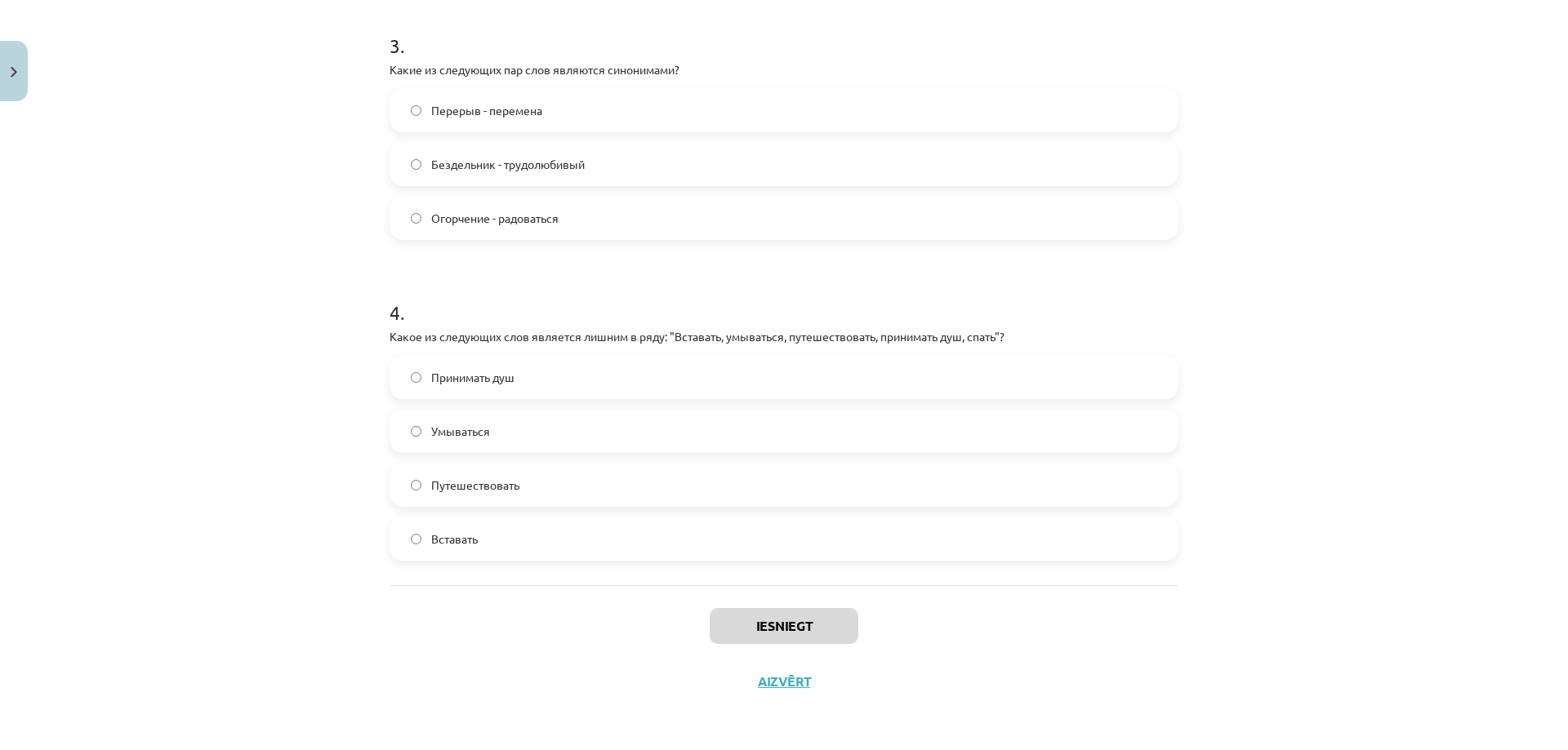
scroll to position [0, 0]
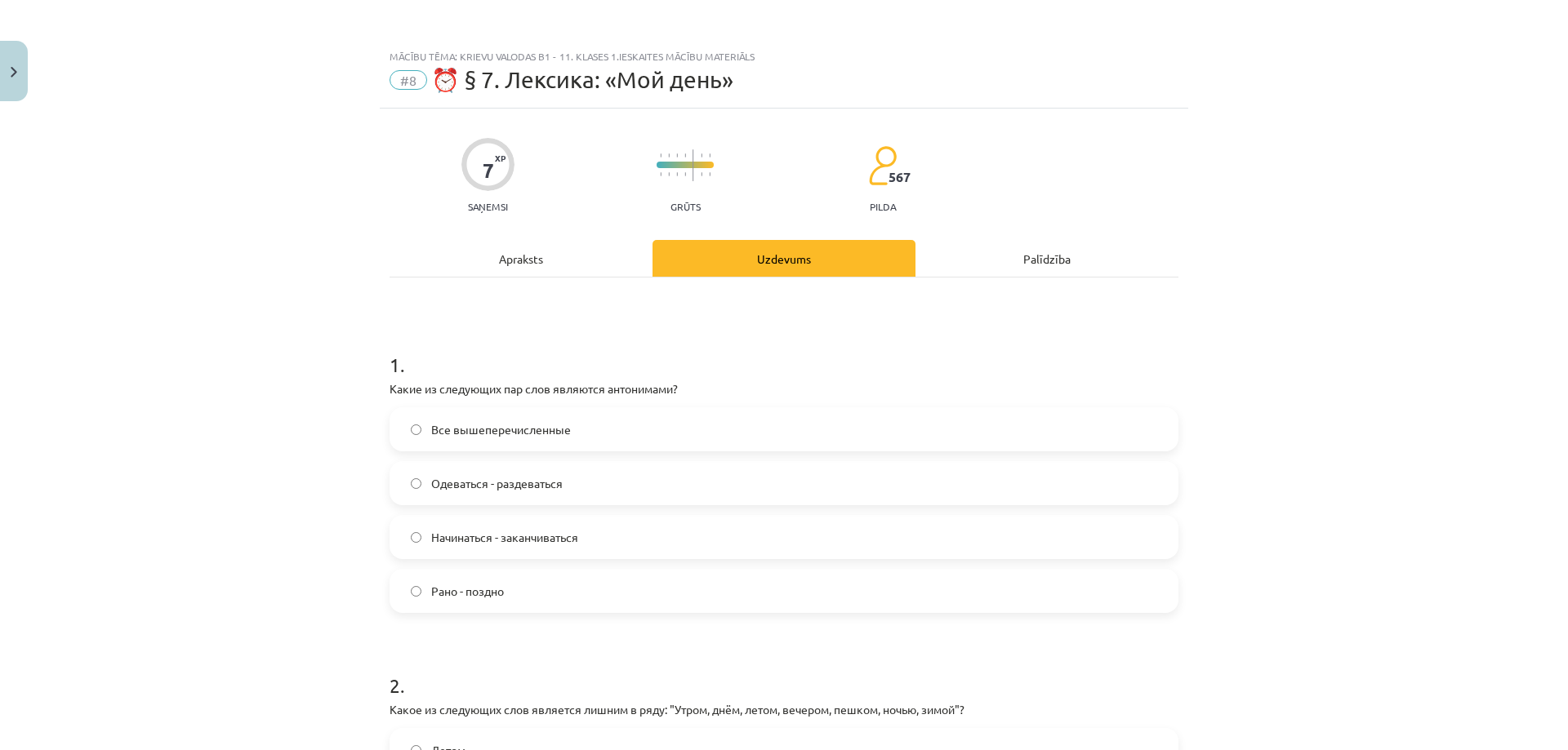
click at [408, 420] on label "Все вышеперечисленные" at bounding box center [784, 429] width 786 height 41
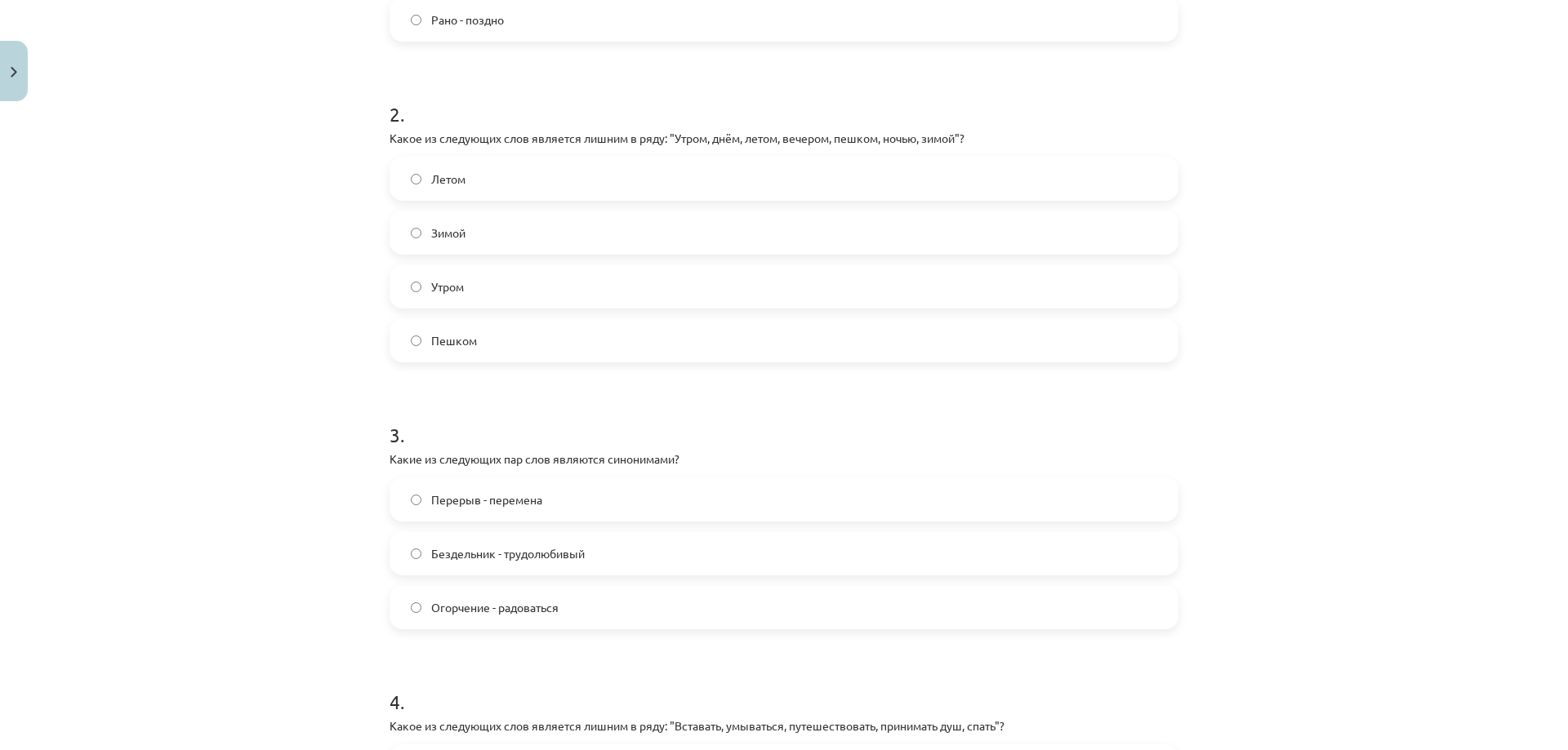
scroll to position [381, 0]
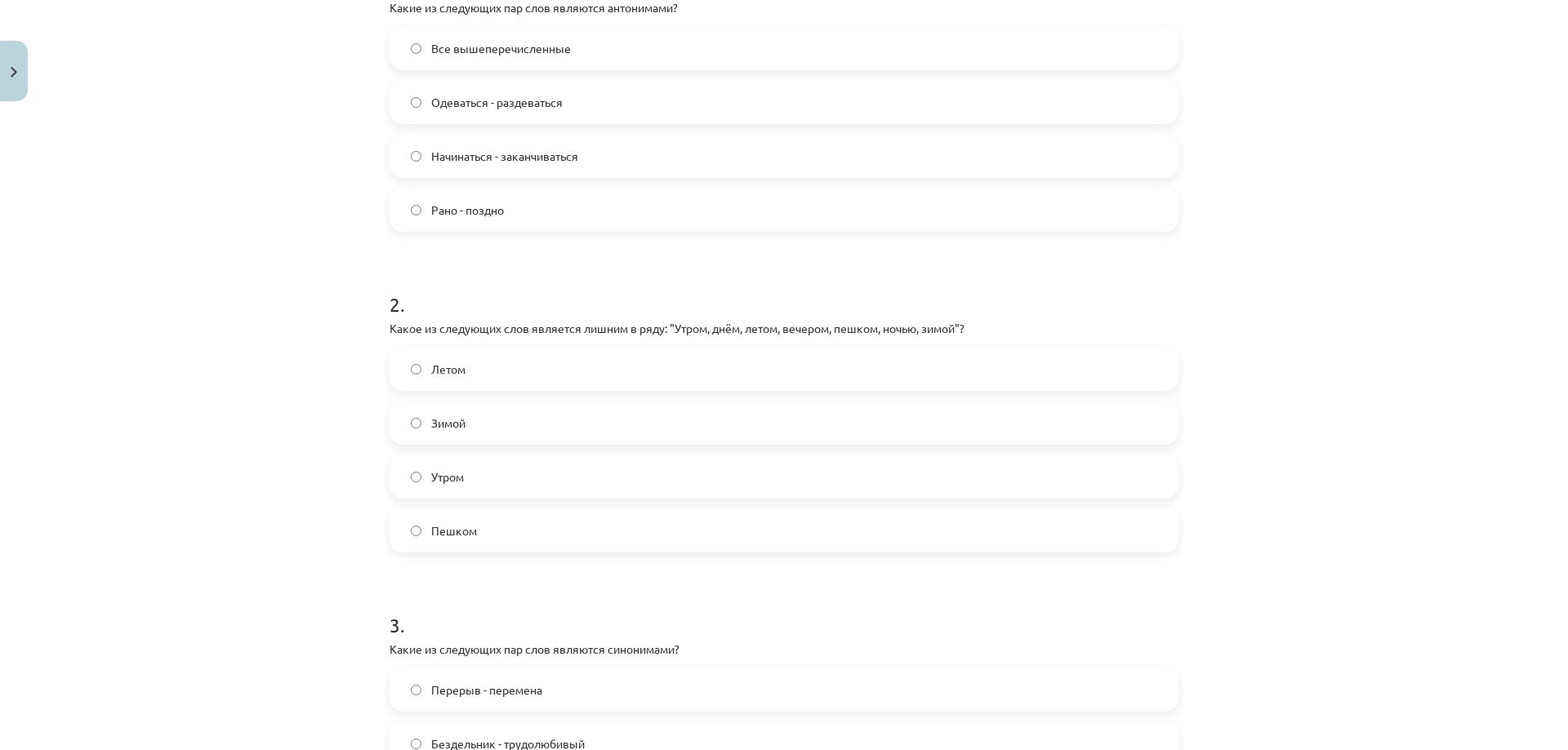
click at [463, 540] on label "Пешком" at bounding box center [784, 530] width 786 height 41
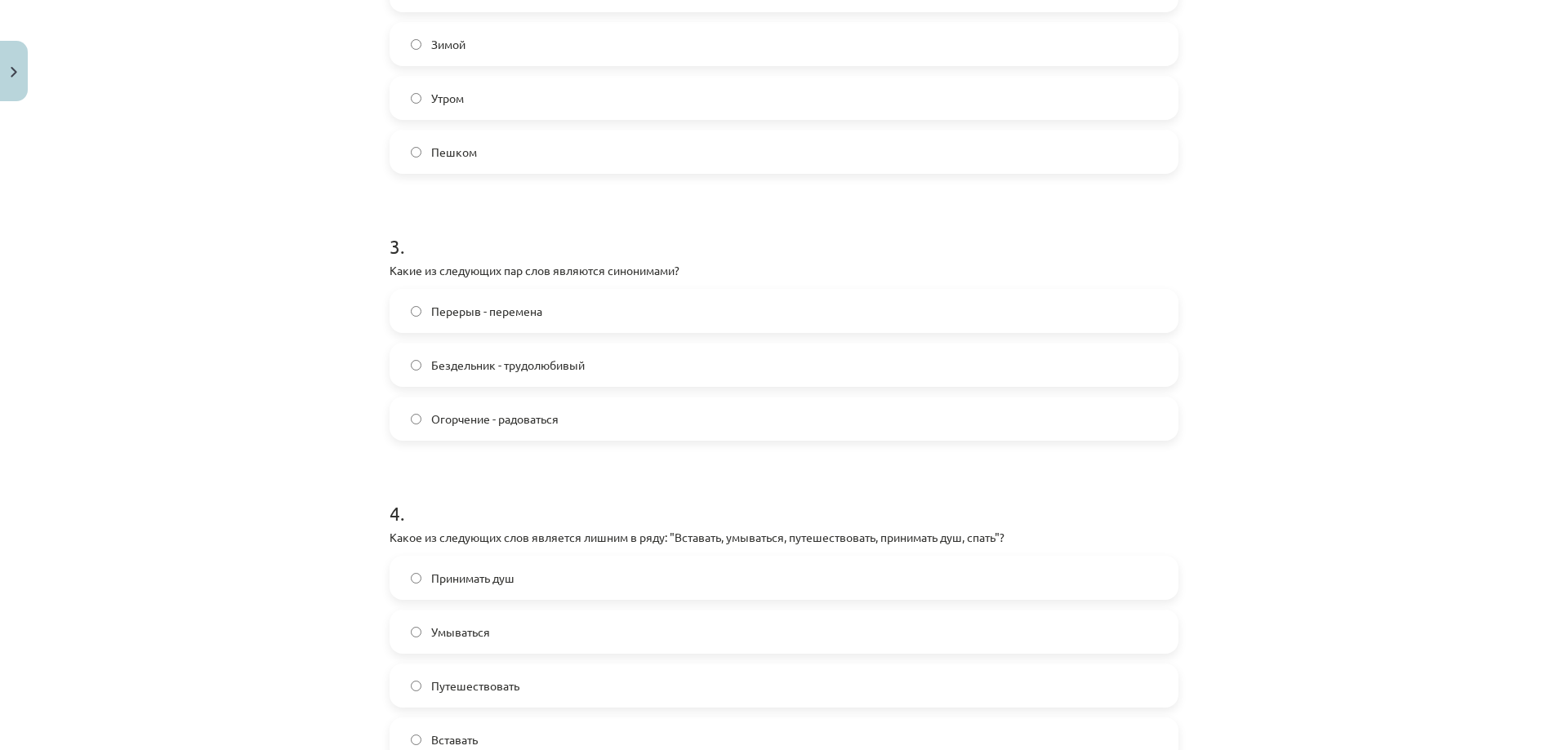
scroll to position [762, 0]
click at [474, 309] on span "Перерыв - перемена" at bounding box center [487, 310] width 111 height 17
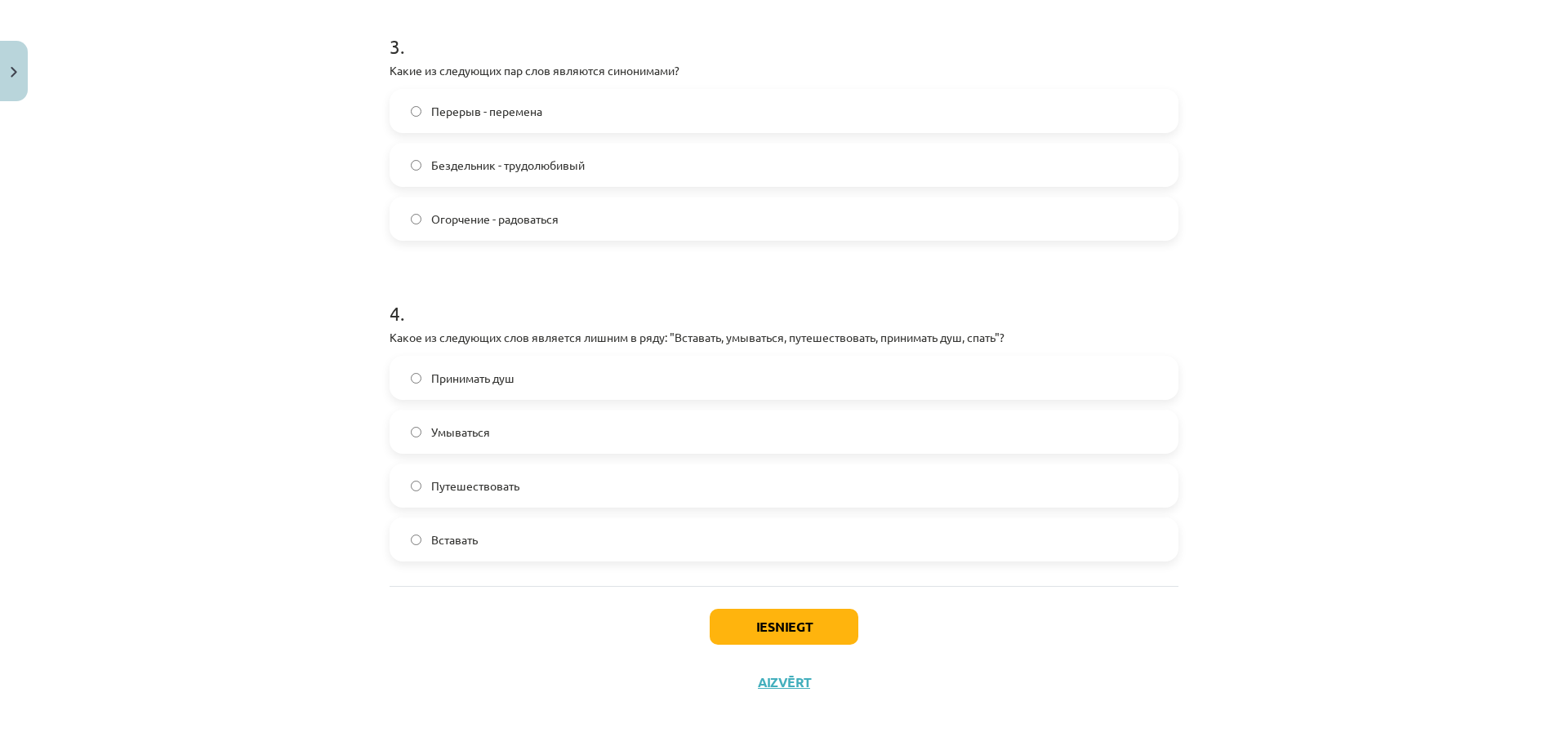
scroll to position [961, 0]
click at [498, 487] on span "Путешествовать" at bounding box center [475, 485] width 88 height 17
click at [752, 626] on button "Iesniegt" at bounding box center [784, 626] width 149 height 36
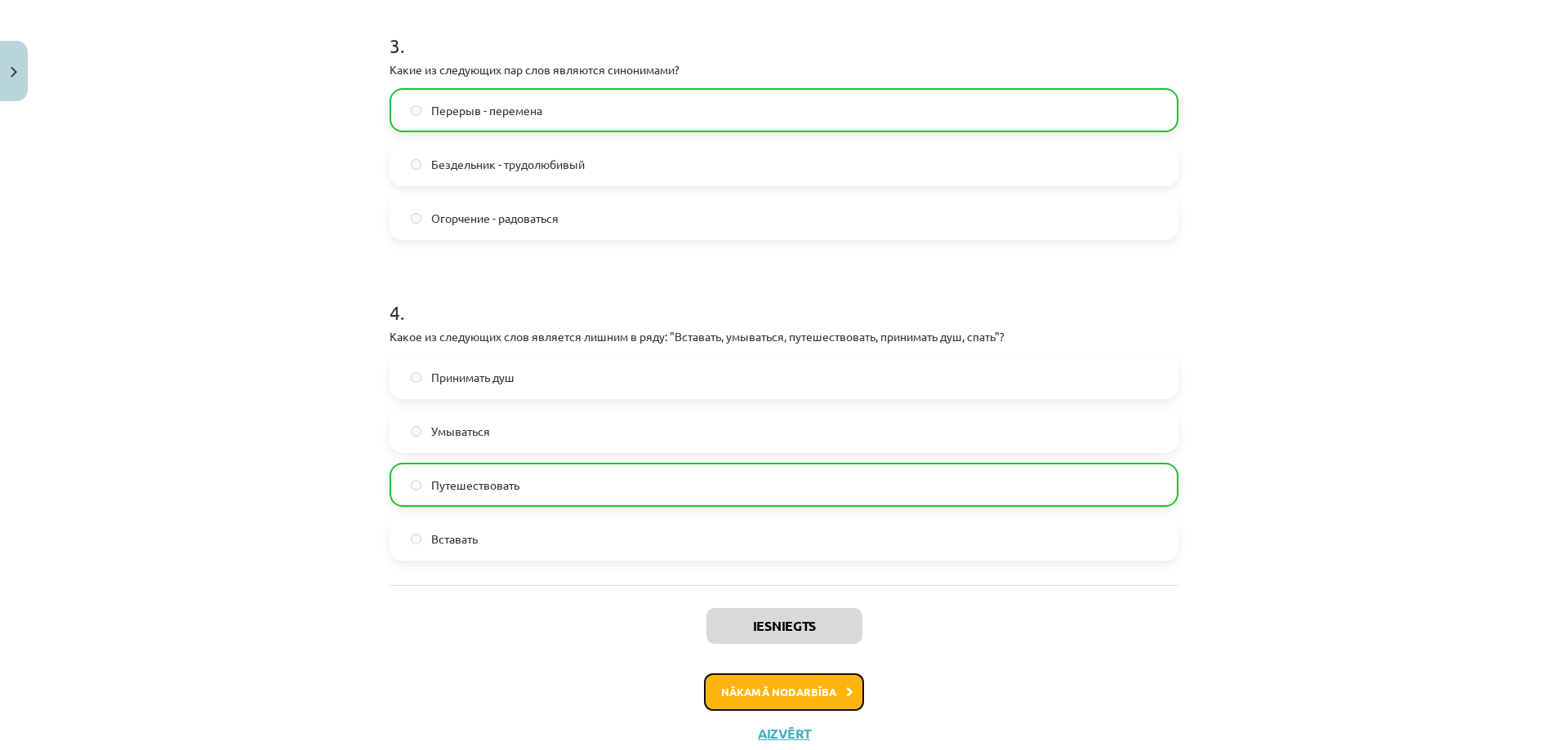
click at [778, 701] on button "Nākamā nodarbība" at bounding box center [783, 692] width 160 height 38
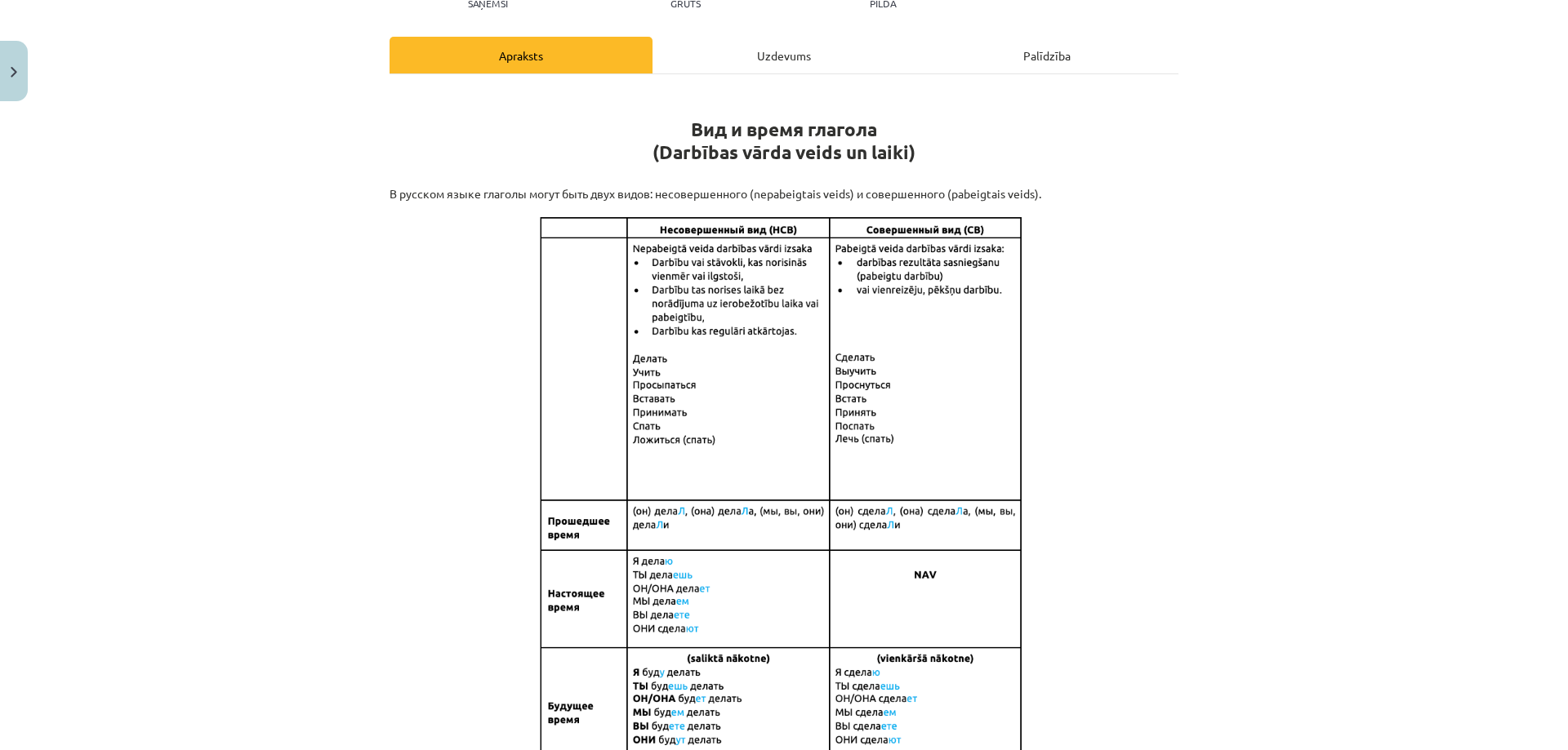
scroll to position [51, 0]
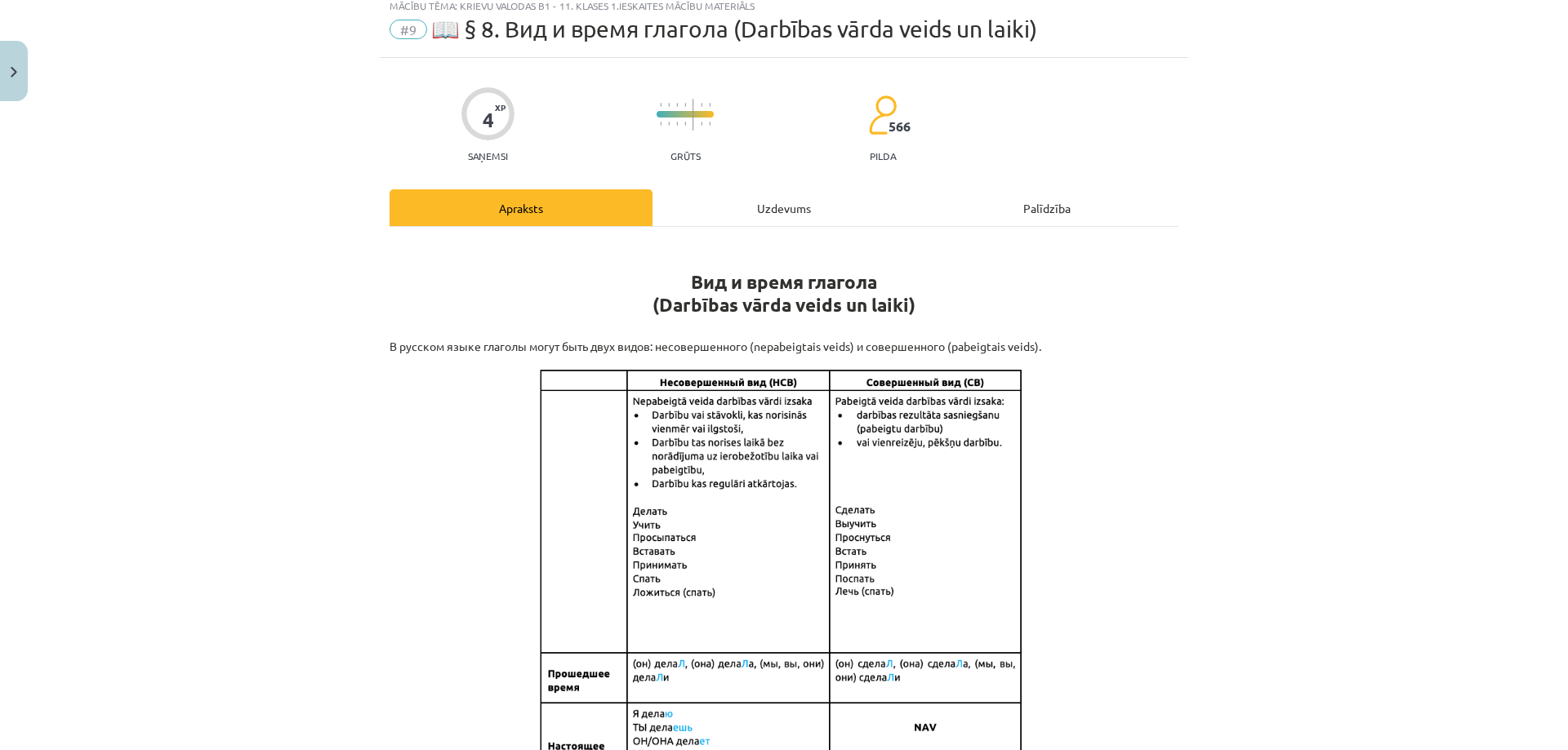
click at [768, 219] on div "Uzdevums" at bounding box center [784, 207] width 263 height 37
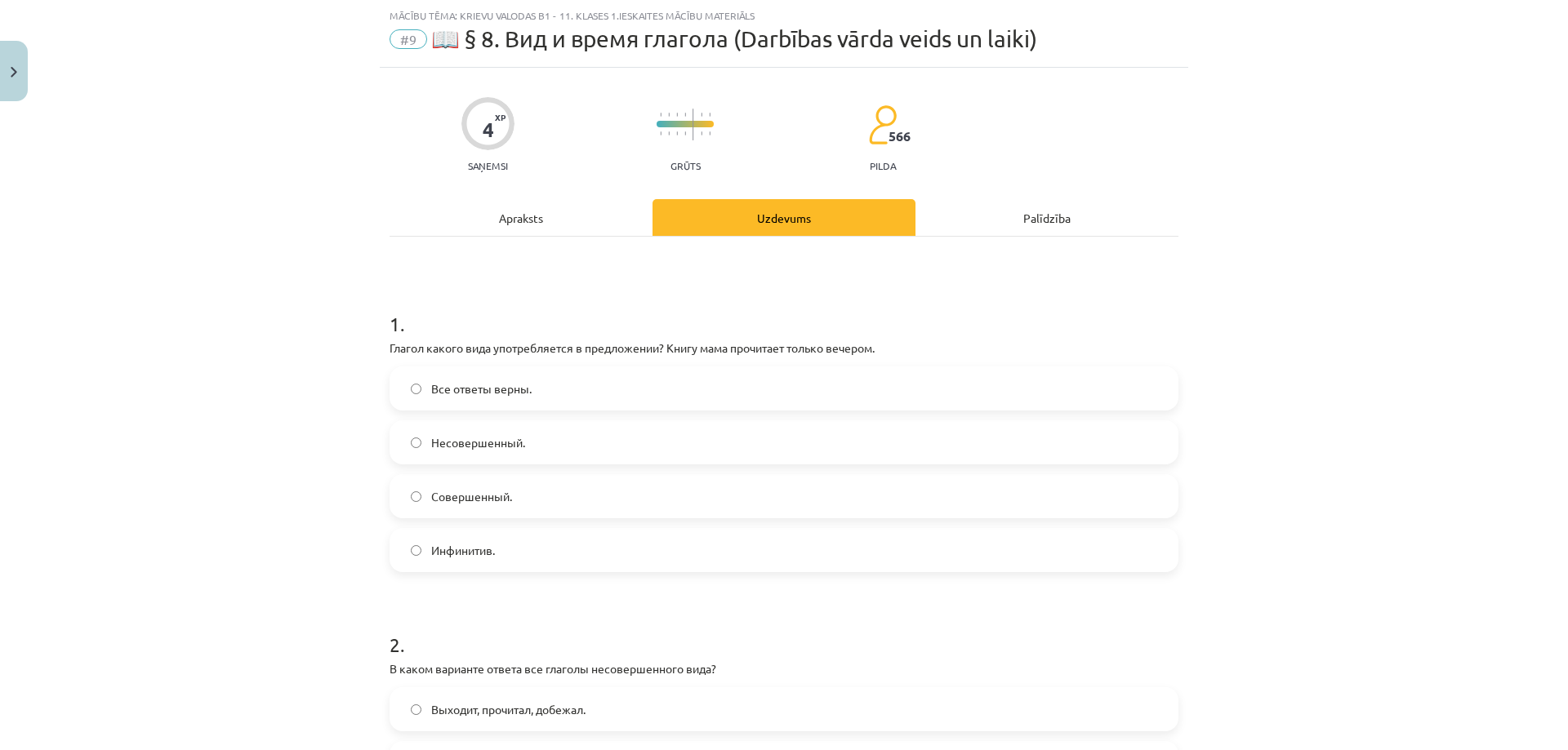
click at [563, 210] on div "Apraksts" at bounding box center [521, 217] width 263 height 37
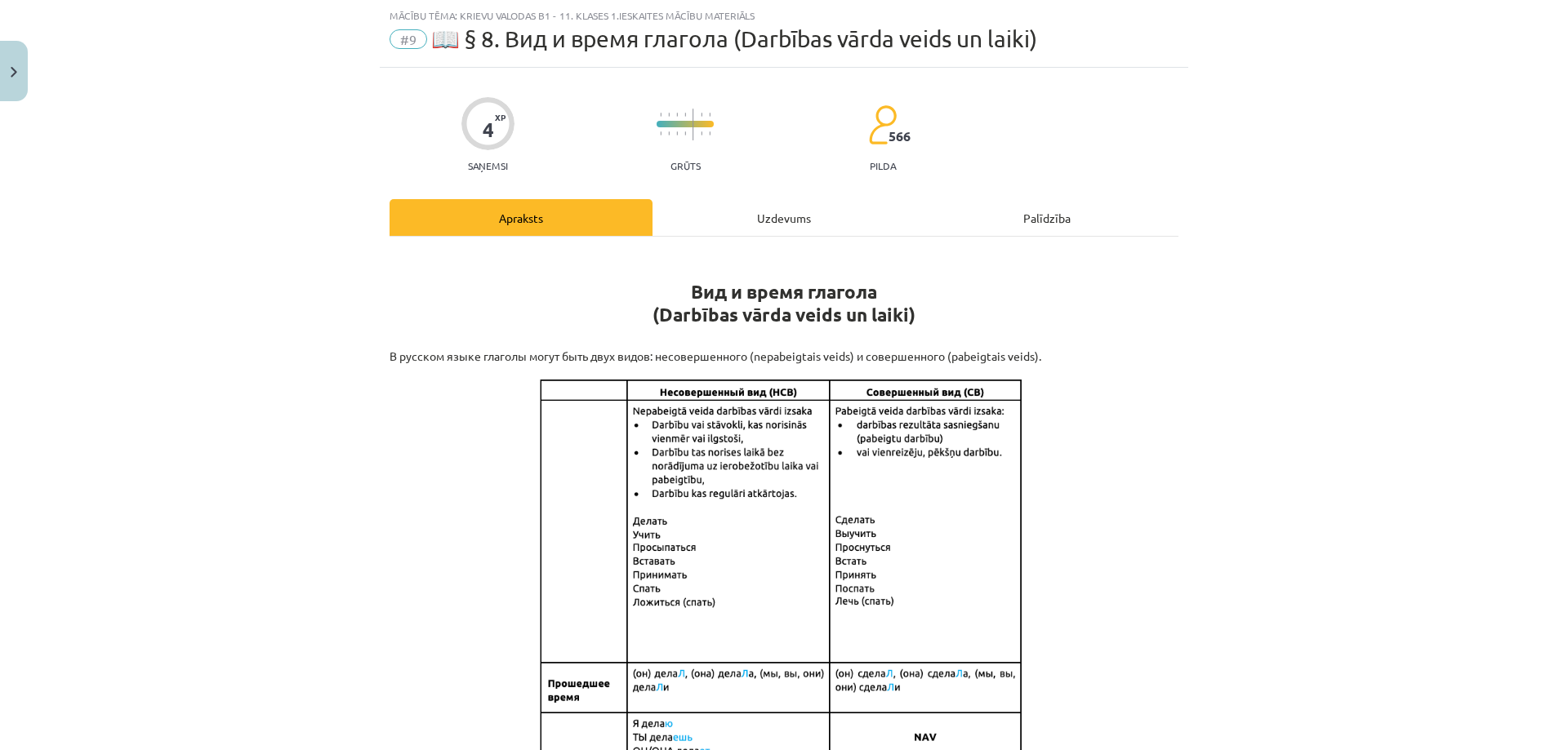
click at [759, 218] on div "Uzdevums" at bounding box center [784, 217] width 263 height 37
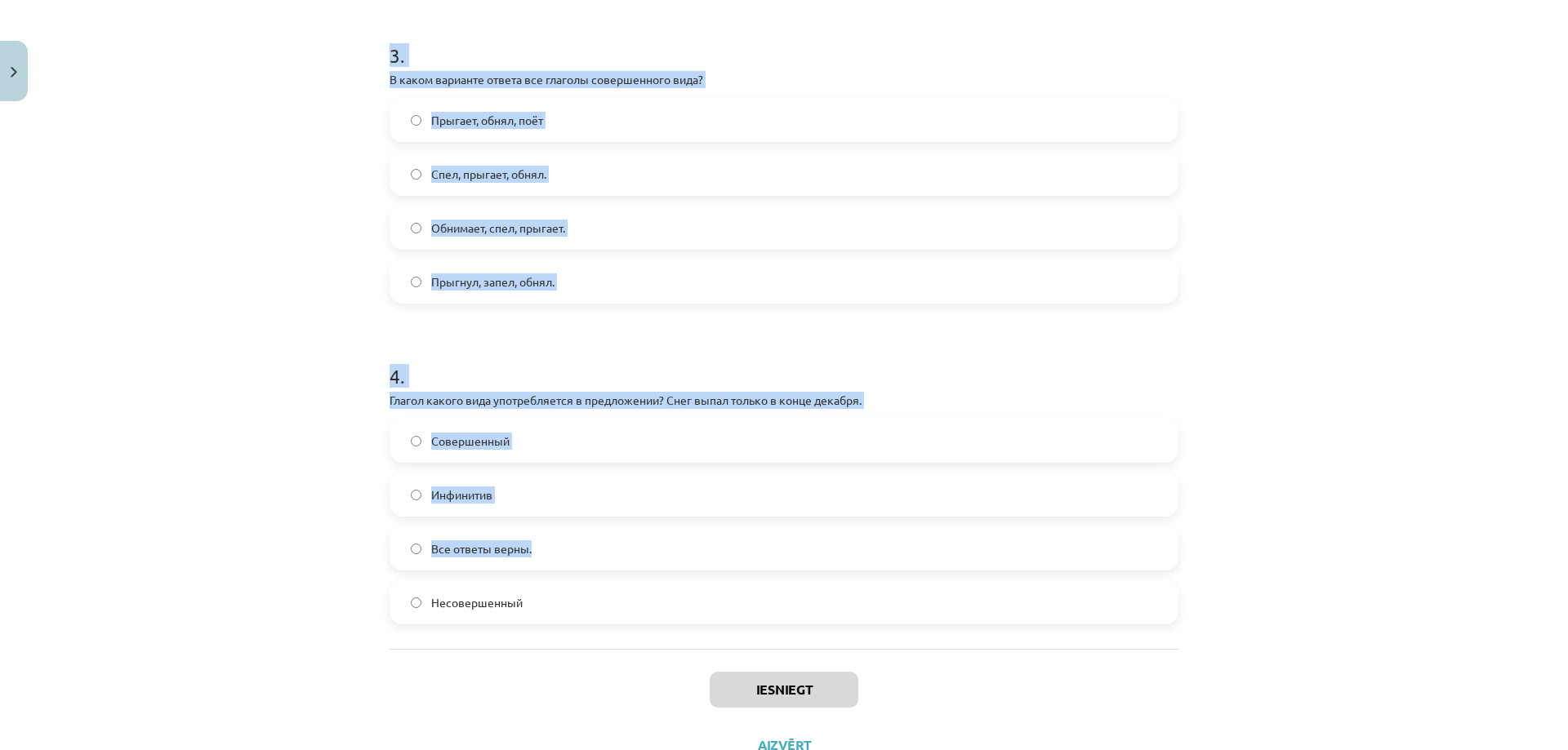
scroll to position [1015, 0]
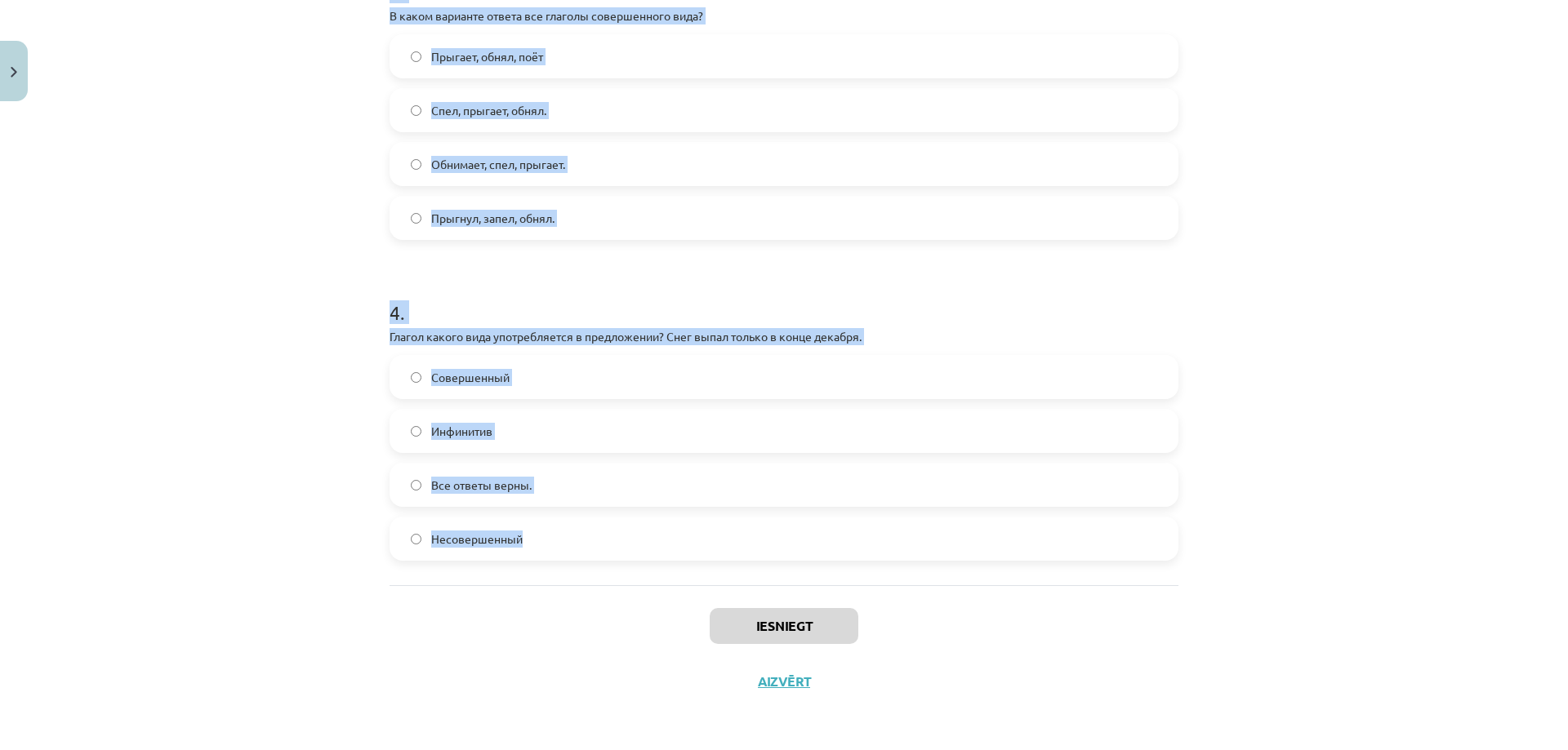
drag, startPoint x: 378, startPoint y: 152, endPoint x: 521, endPoint y: 560, distance: 432.3
copy form "Глагол какого вида употребляется в предложении? Книгу мама прочитает только веч…"
click at [354, 494] on div "Mācību tēma: Krievu valodas b1 - 11. klases 1.ieskaites mācību materiāls #9 📖 §…" at bounding box center [784, 375] width 1568 height 750
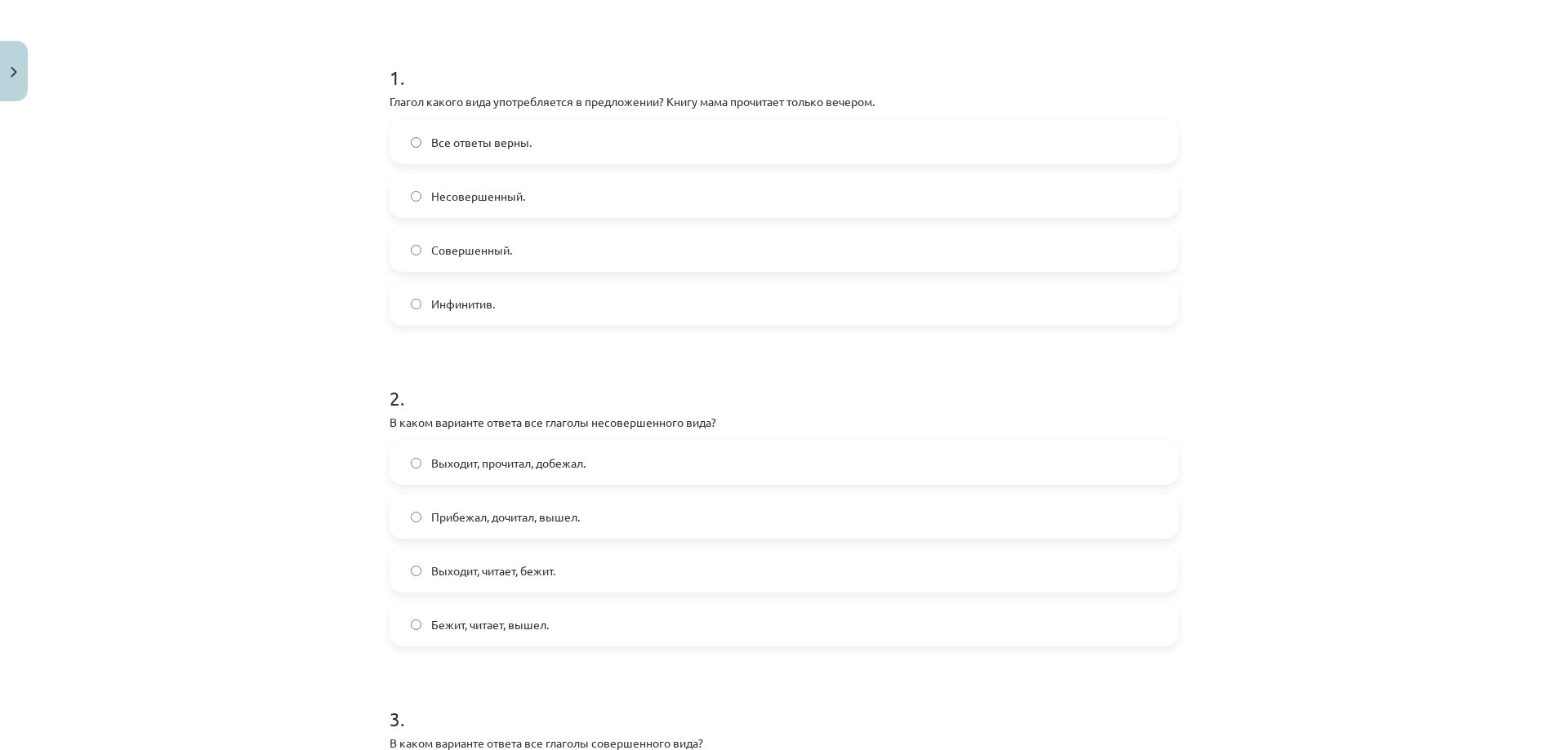
scroll to position [253, 0]
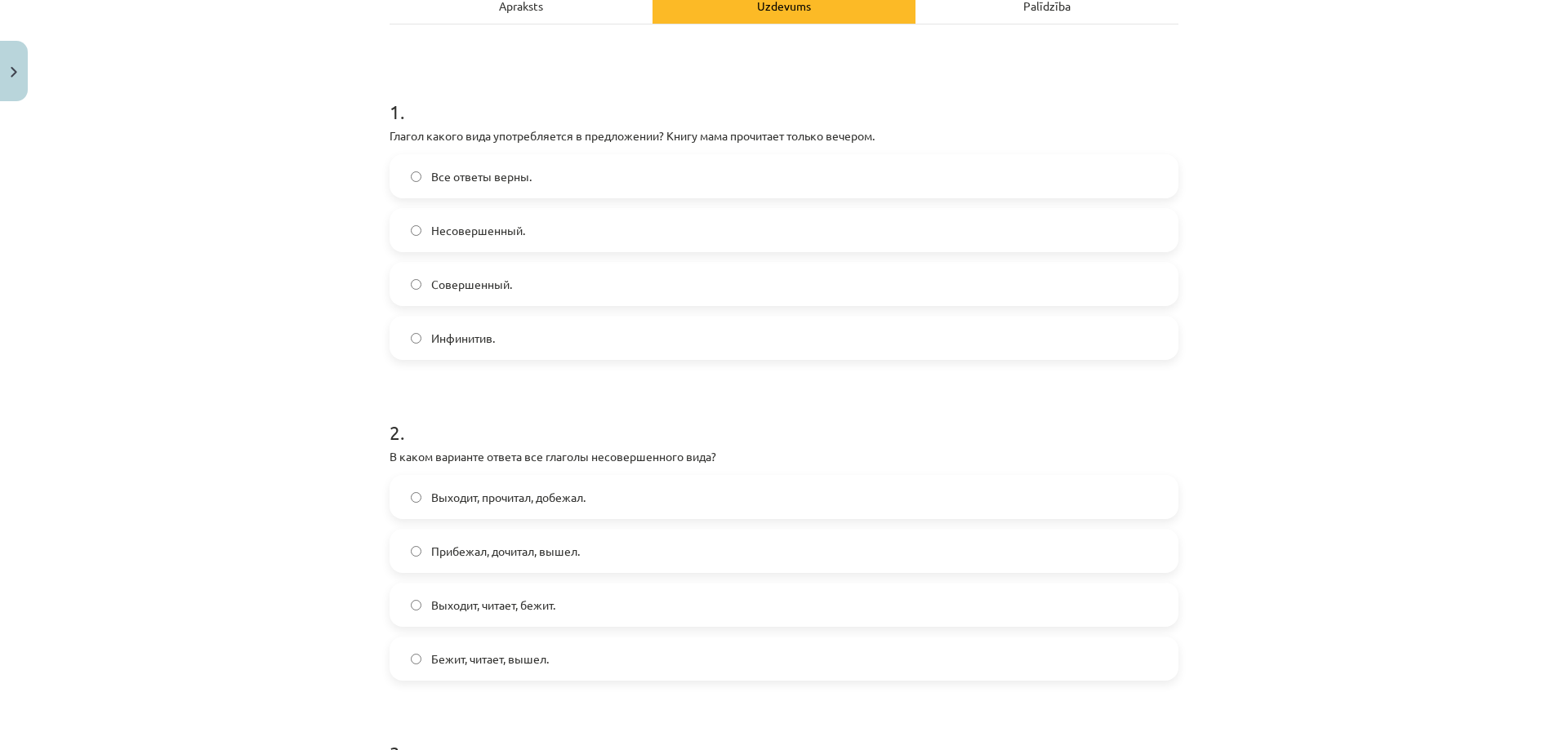
click at [480, 276] on span "Совершенный." at bounding box center [471, 284] width 80 height 17
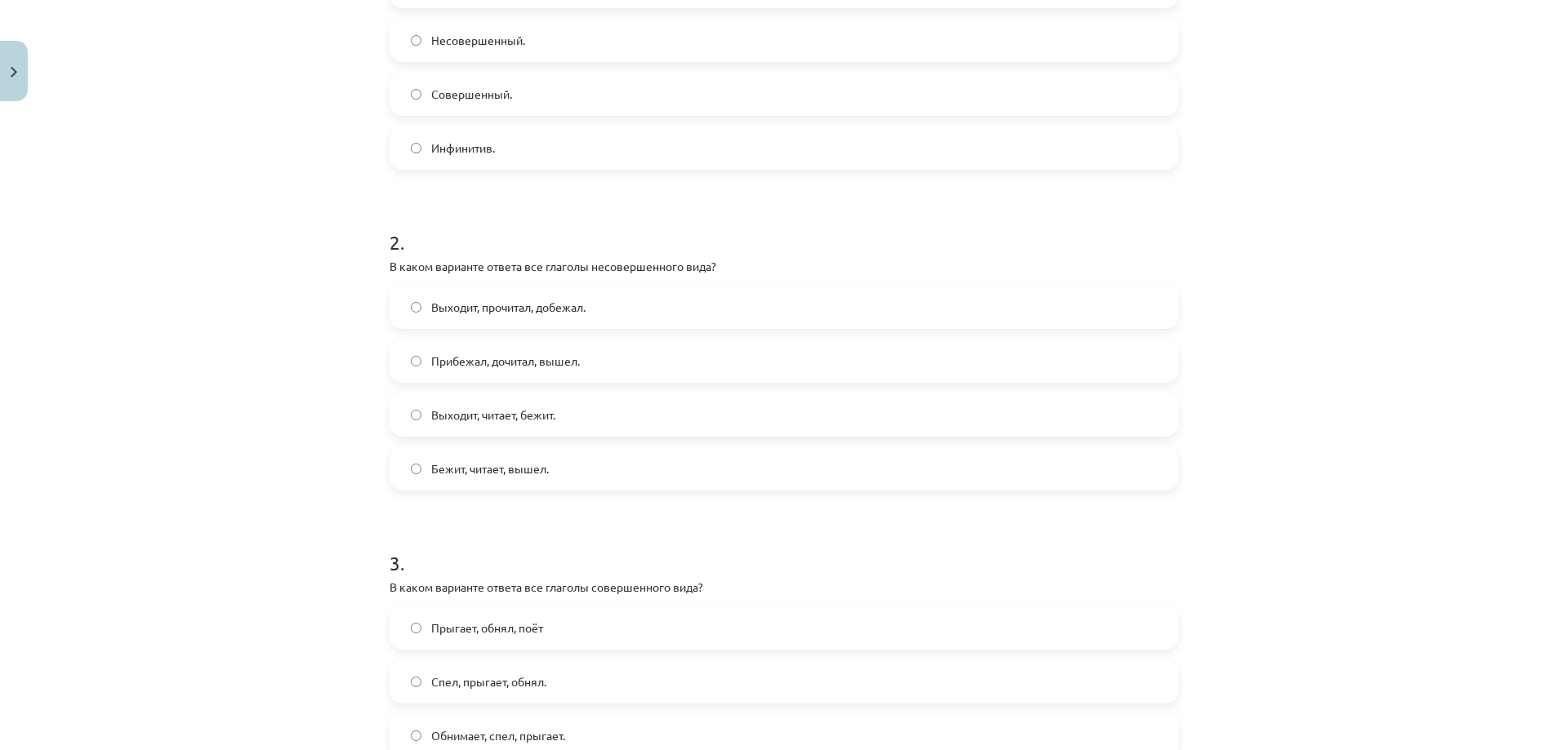
click at [560, 405] on label "Выходит, читает, бежит." at bounding box center [784, 415] width 786 height 41
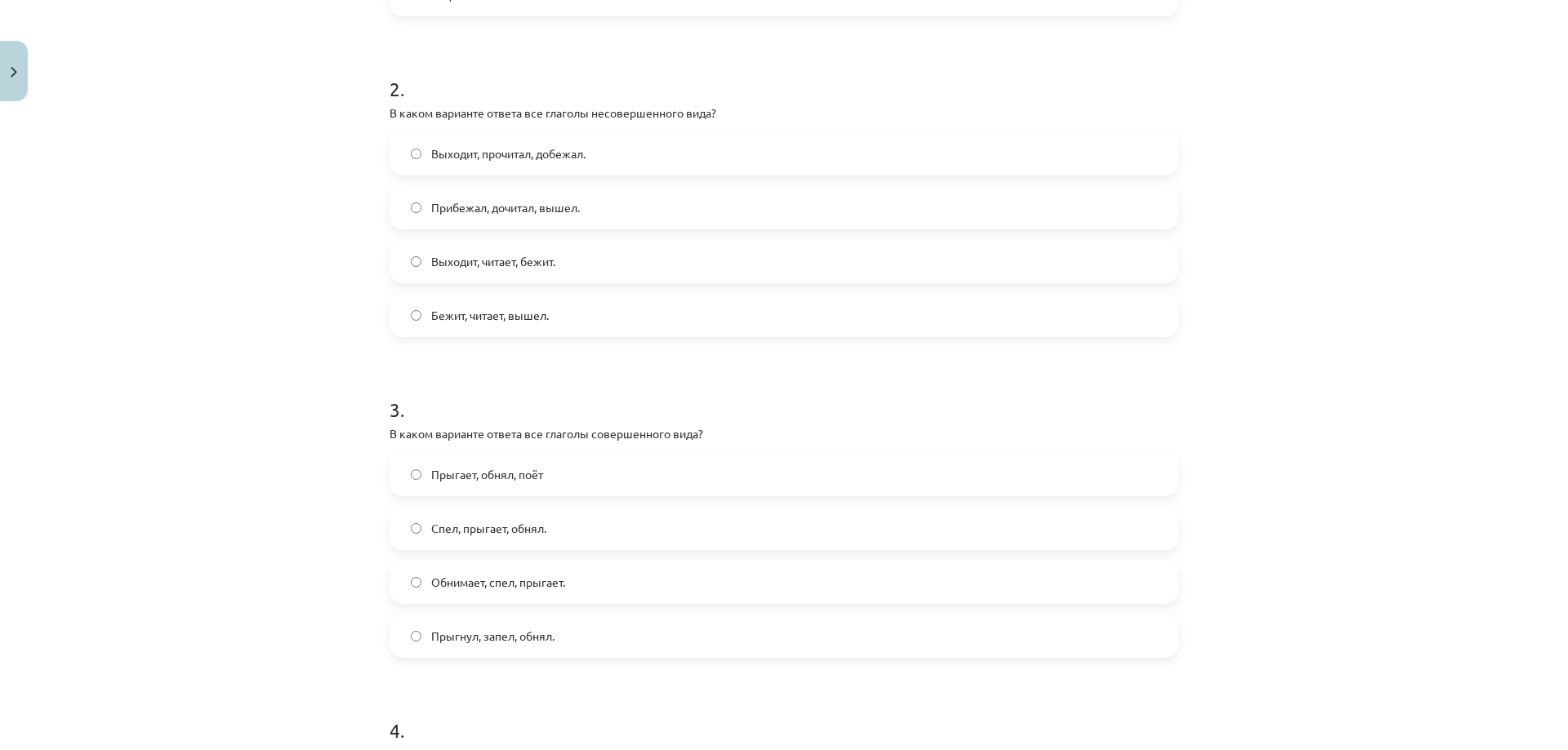
scroll to position [634, 0]
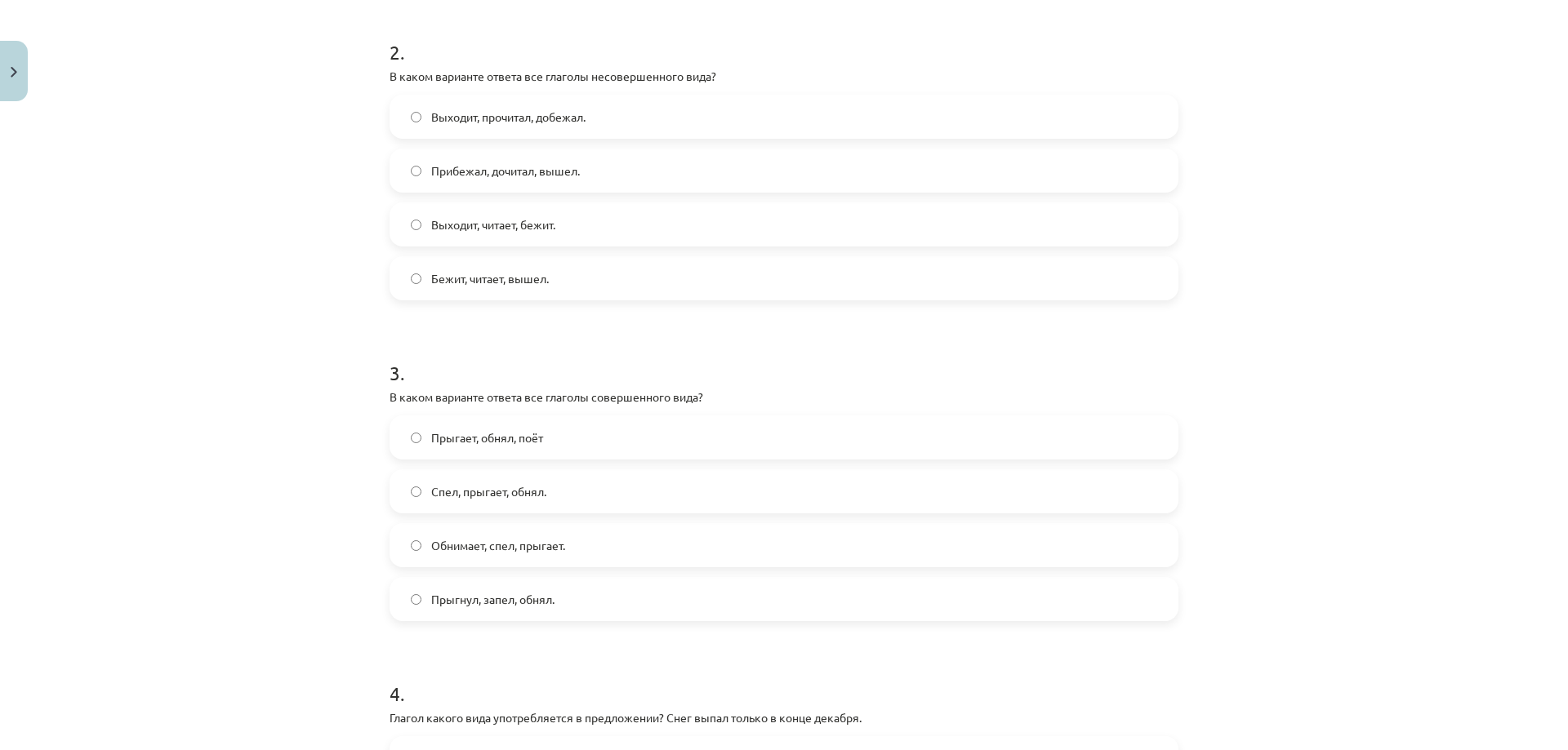
click at [502, 435] on span "Прыгает, обнял, поёт" at bounding box center [487, 438] width 112 height 17
click at [498, 606] on span "Прыгнул, запел, обнял." at bounding box center [493, 599] width 123 height 17
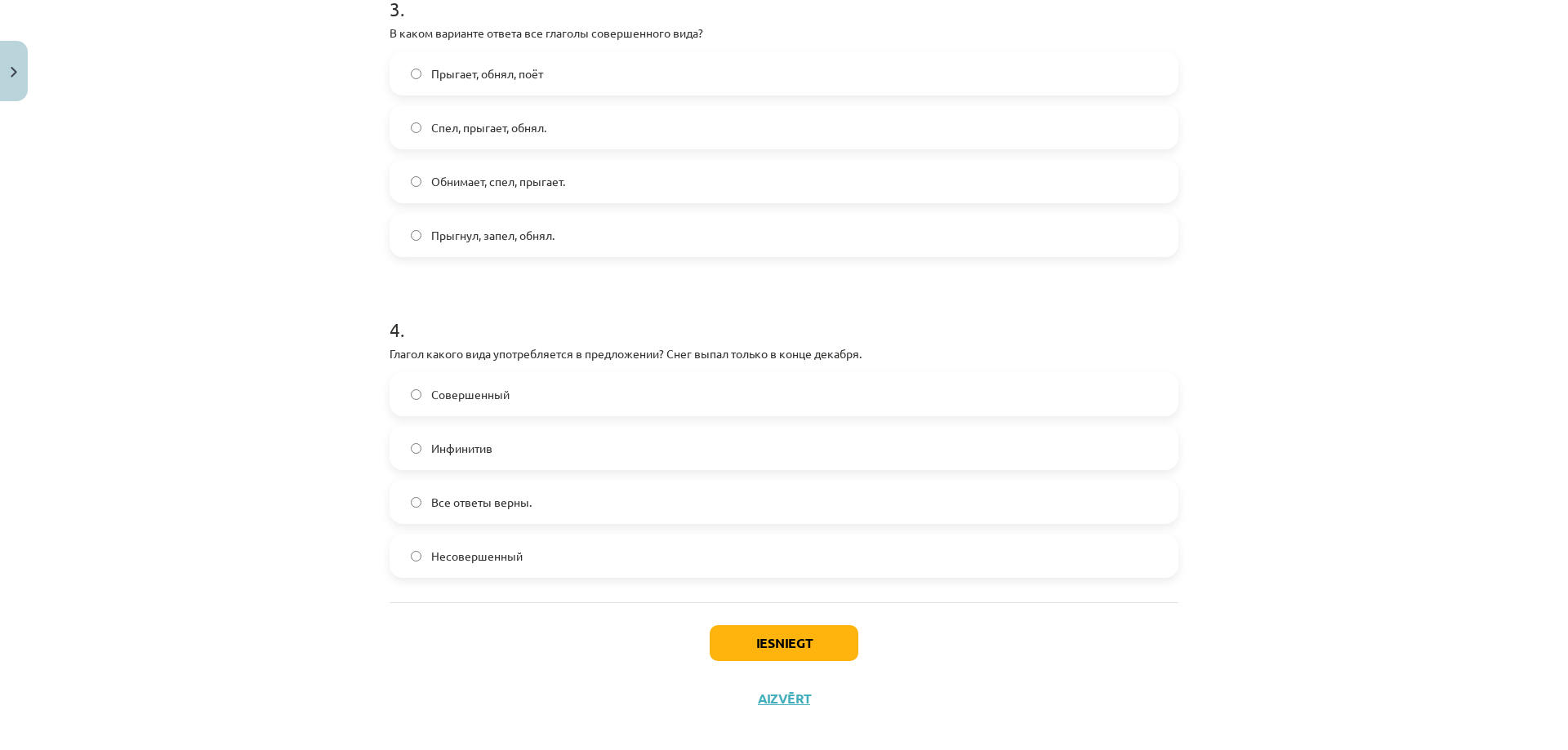
scroll to position [1015, 0]
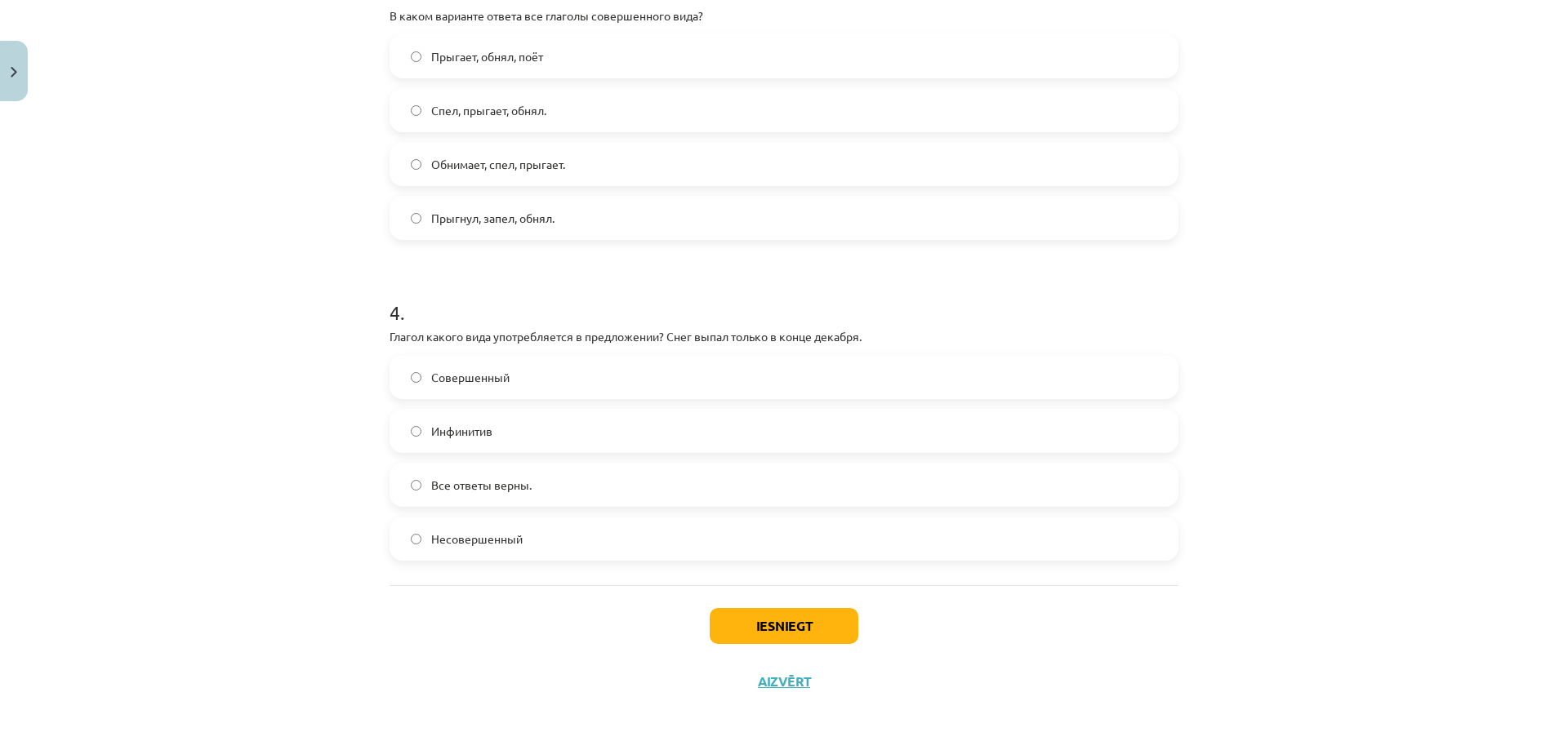
click at [488, 373] on span "Совершенный" at bounding box center [470, 377] width 78 height 17
click at [747, 629] on button "Iesniegt" at bounding box center [784, 626] width 149 height 36
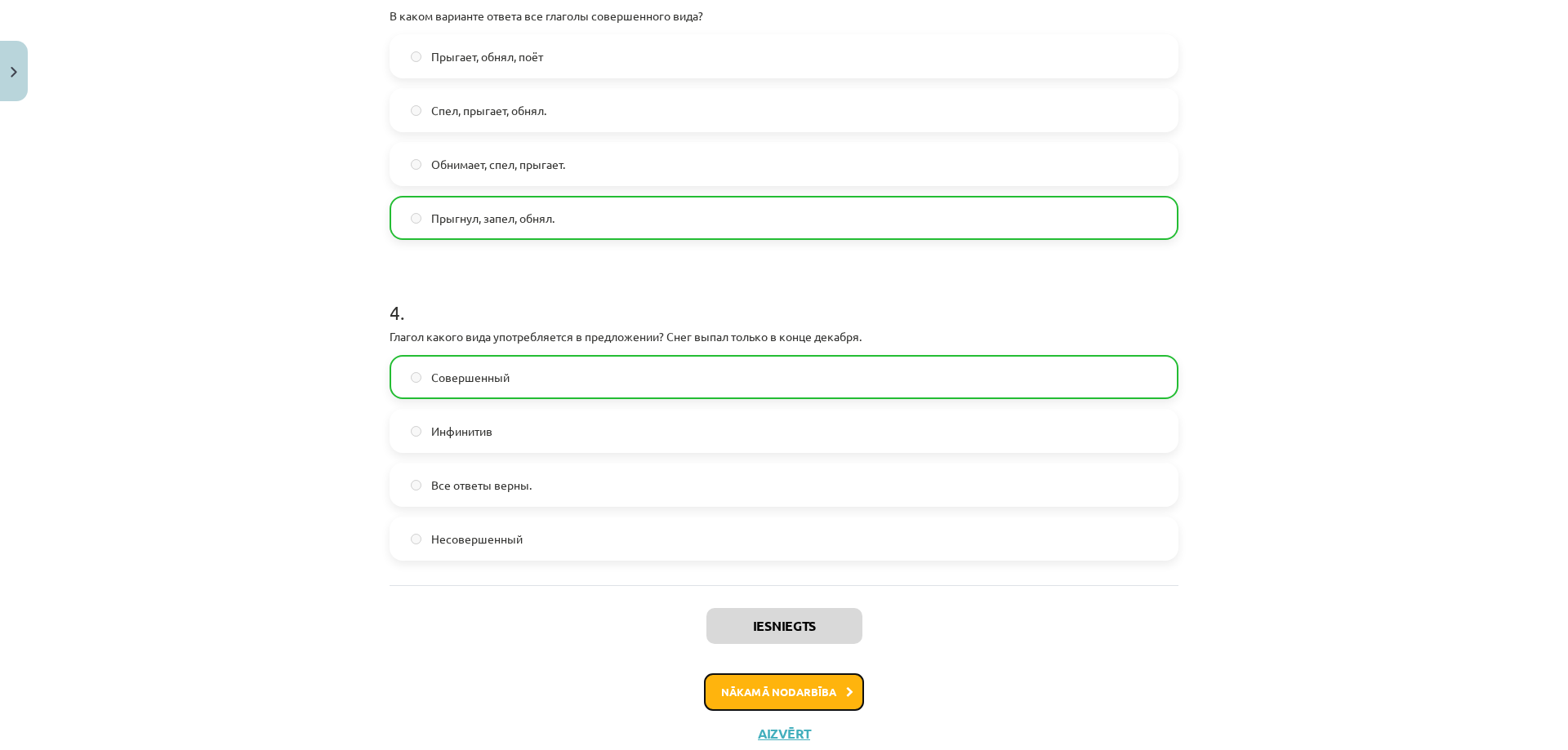
click at [728, 689] on button "Nākamā nodarbība" at bounding box center [783, 692] width 160 height 38
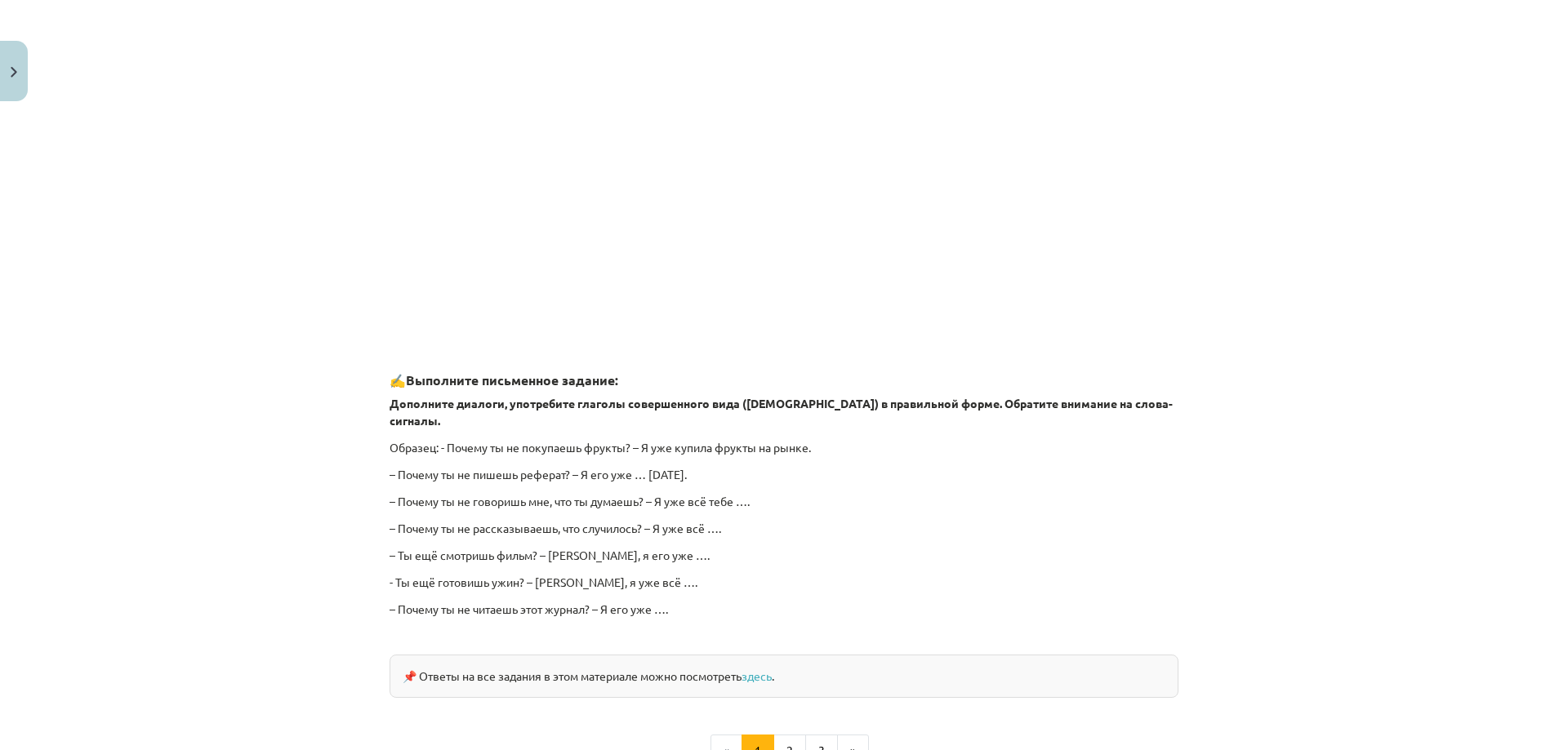
scroll to position [1309, 0]
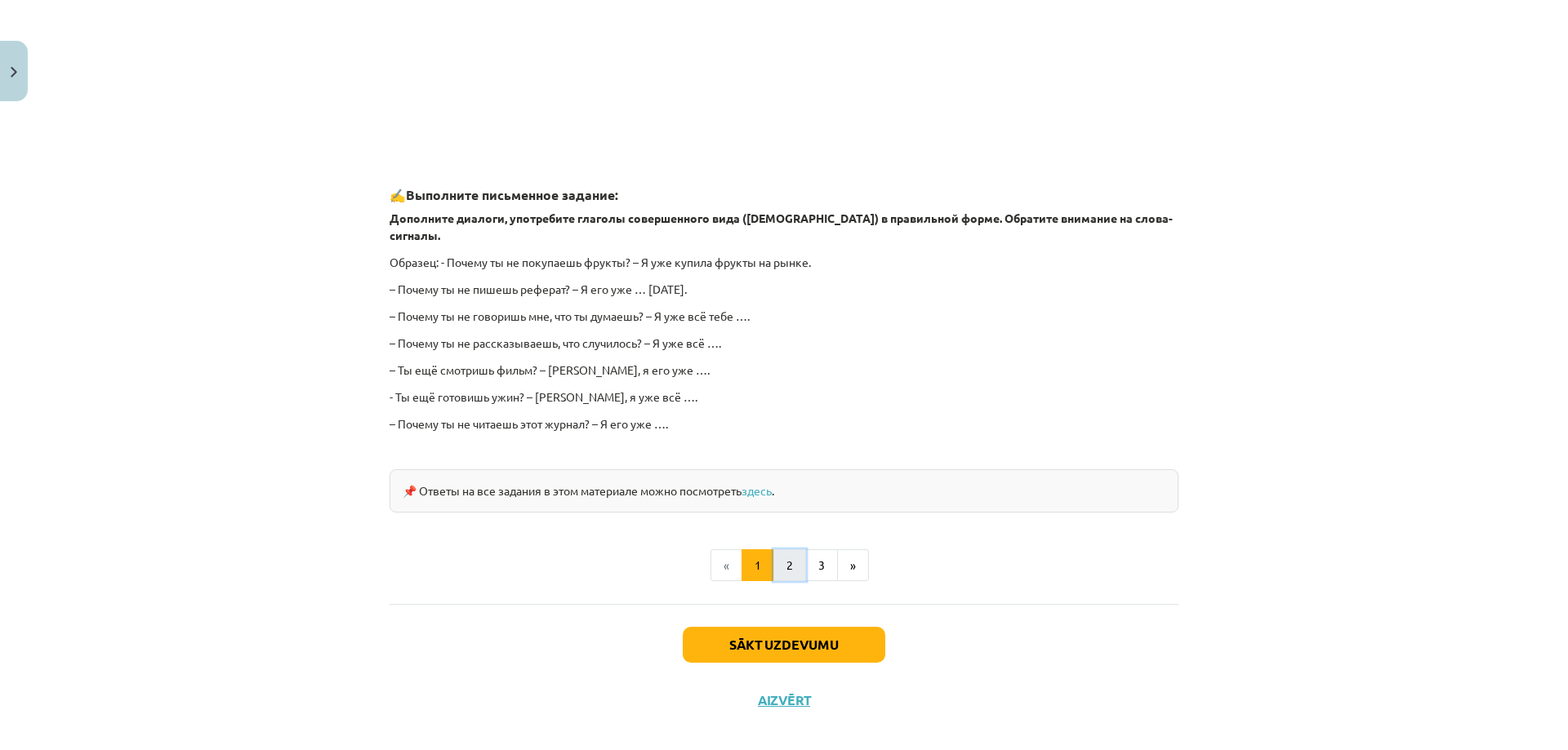
click at [782, 550] on button "2" at bounding box center [789, 565] width 33 height 33
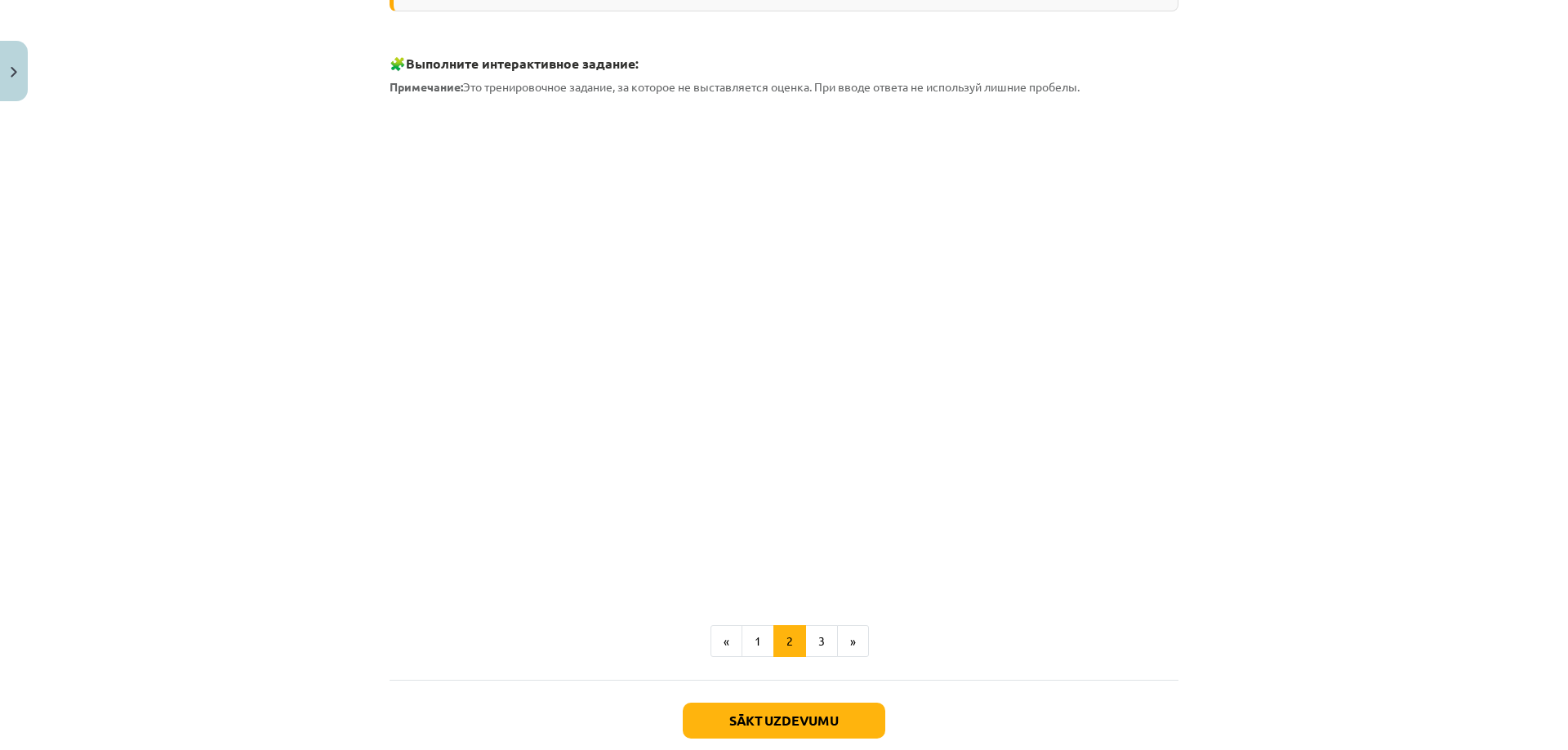
scroll to position [526, 0]
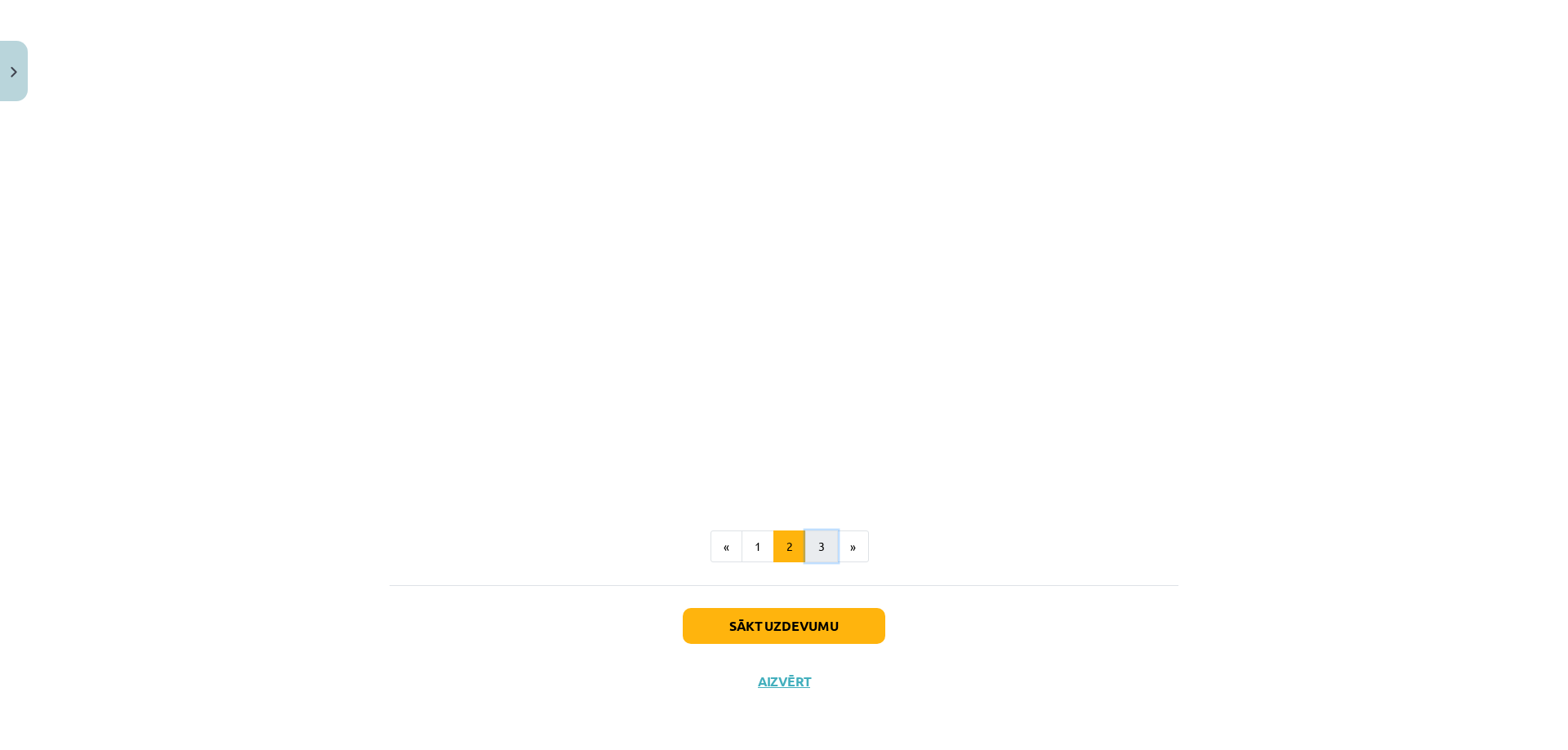
click at [813, 549] on button "3" at bounding box center [822, 547] width 33 height 33
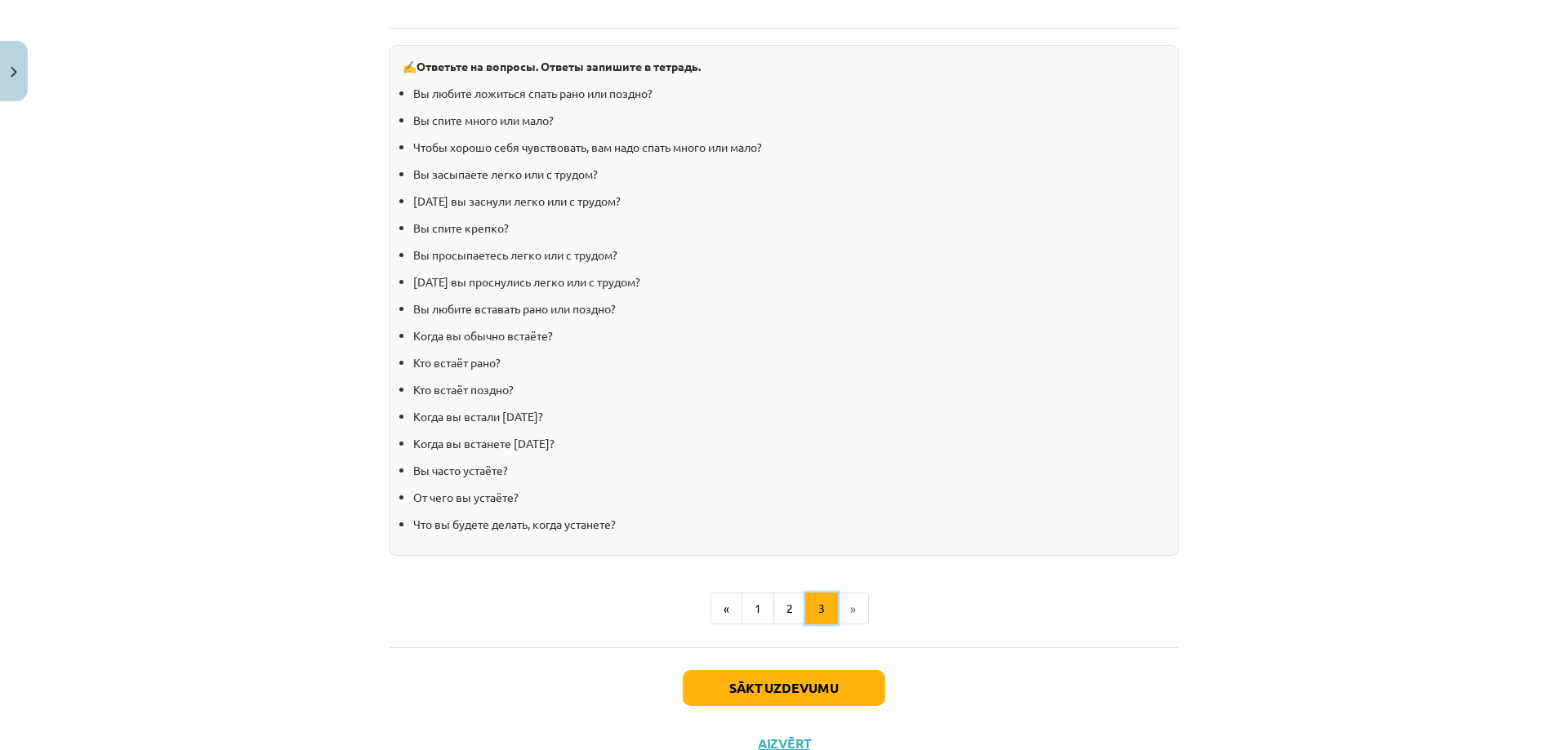
scroll to position [1514, 0]
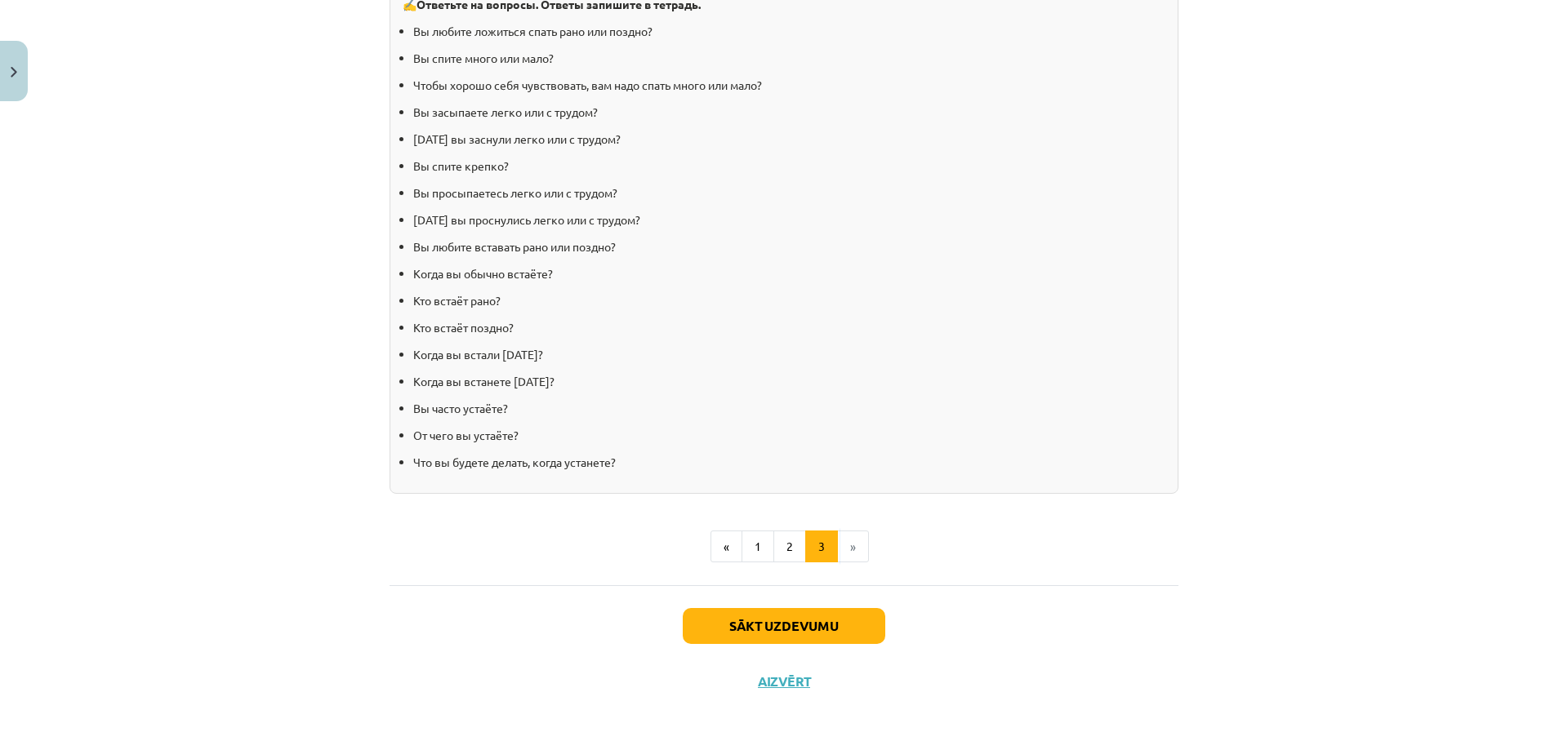
click at [854, 543] on li "»" at bounding box center [852, 547] width 31 height 33
click at [787, 630] on button "Sākt uzdevumu" at bounding box center [784, 626] width 202 height 36
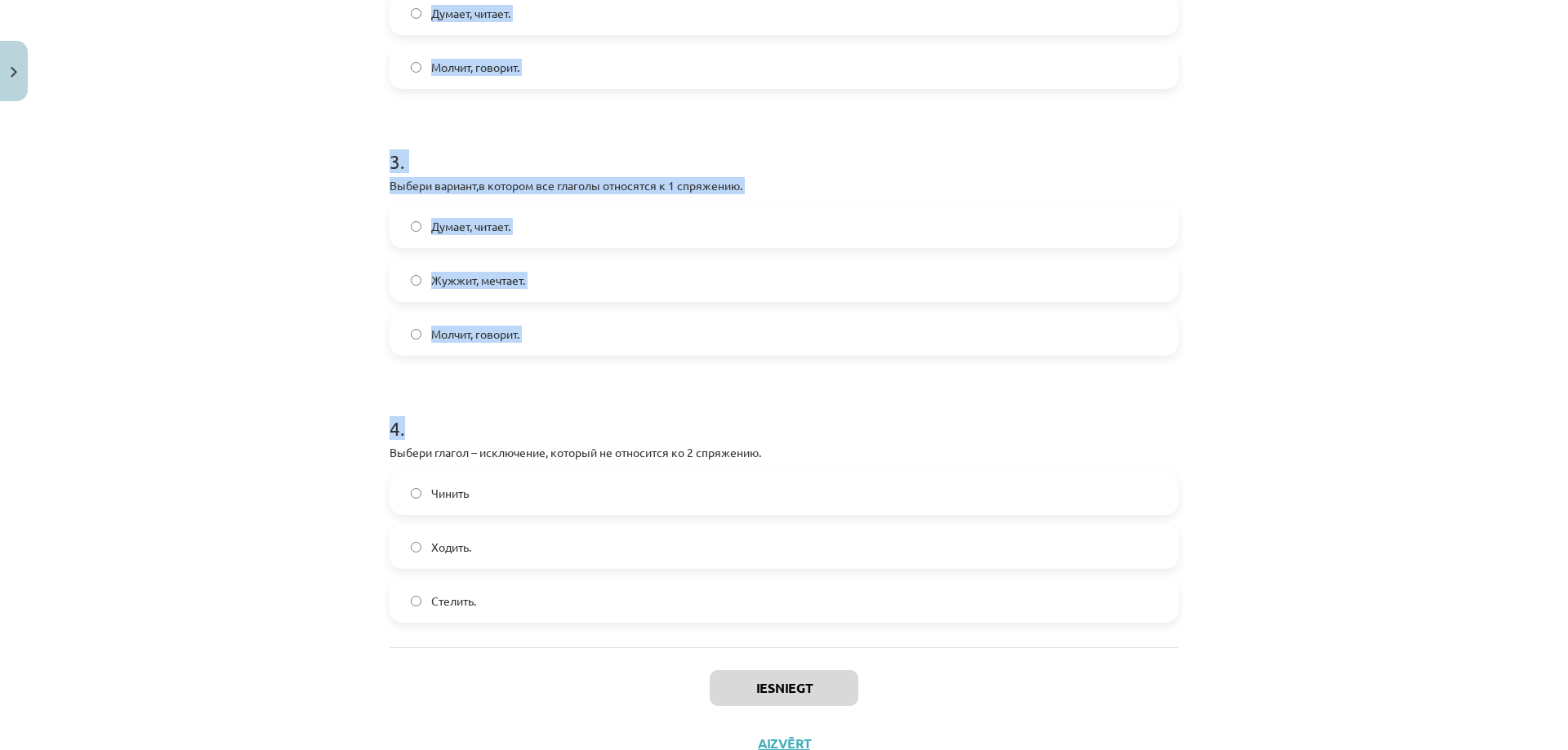
scroll to position [800, 0]
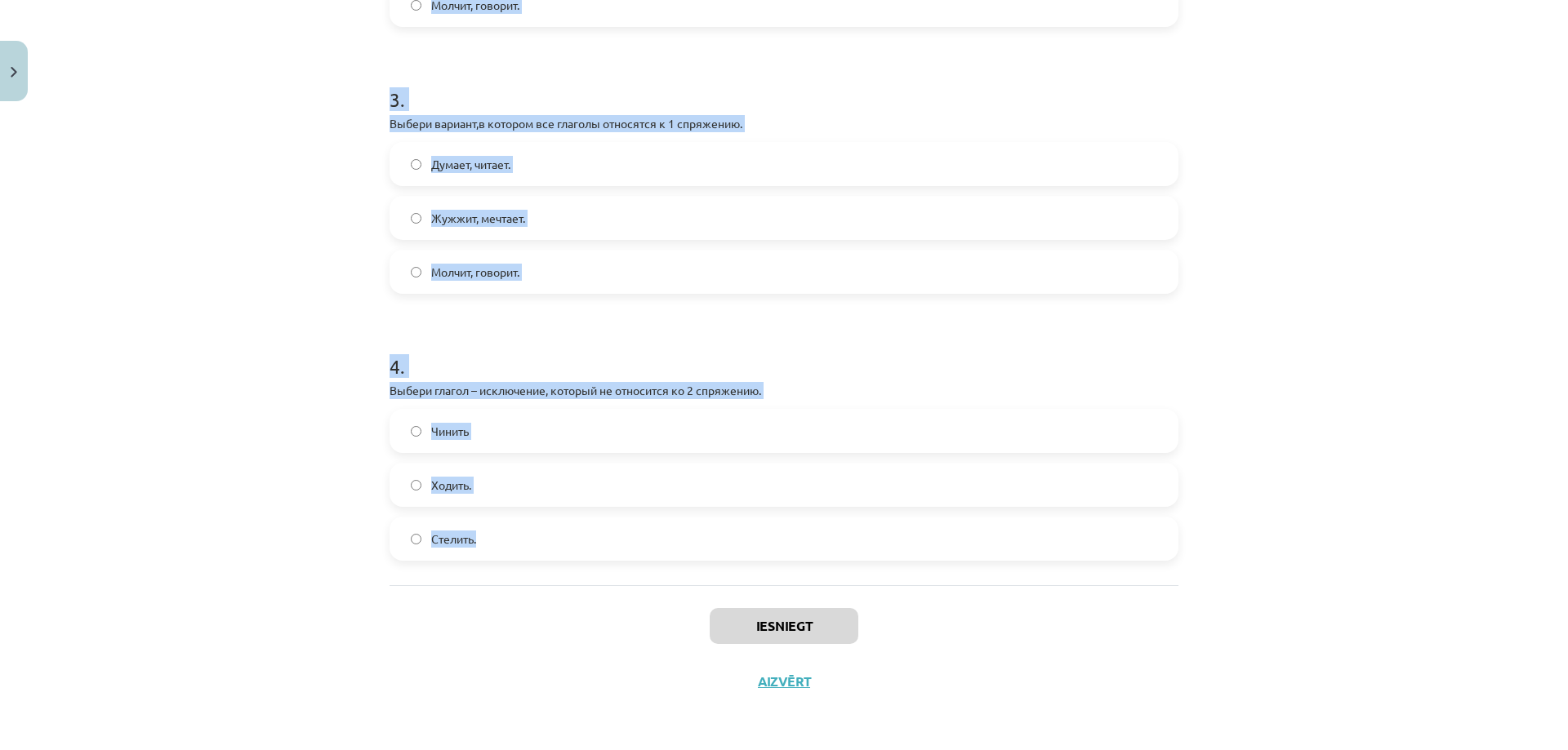
drag, startPoint x: 384, startPoint y: 341, endPoint x: 496, endPoint y: 546, distance: 233.6
click at [496, 546] on form "1 . Выбери глагол – исключение, который не относится к 1 спряжению. Дышать Лета…" at bounding box center [784, 44] width 789 height 1036
copy form "Выбери глагол – исключение, который не относится к 1 спряжению. Дышать Летать Б…"
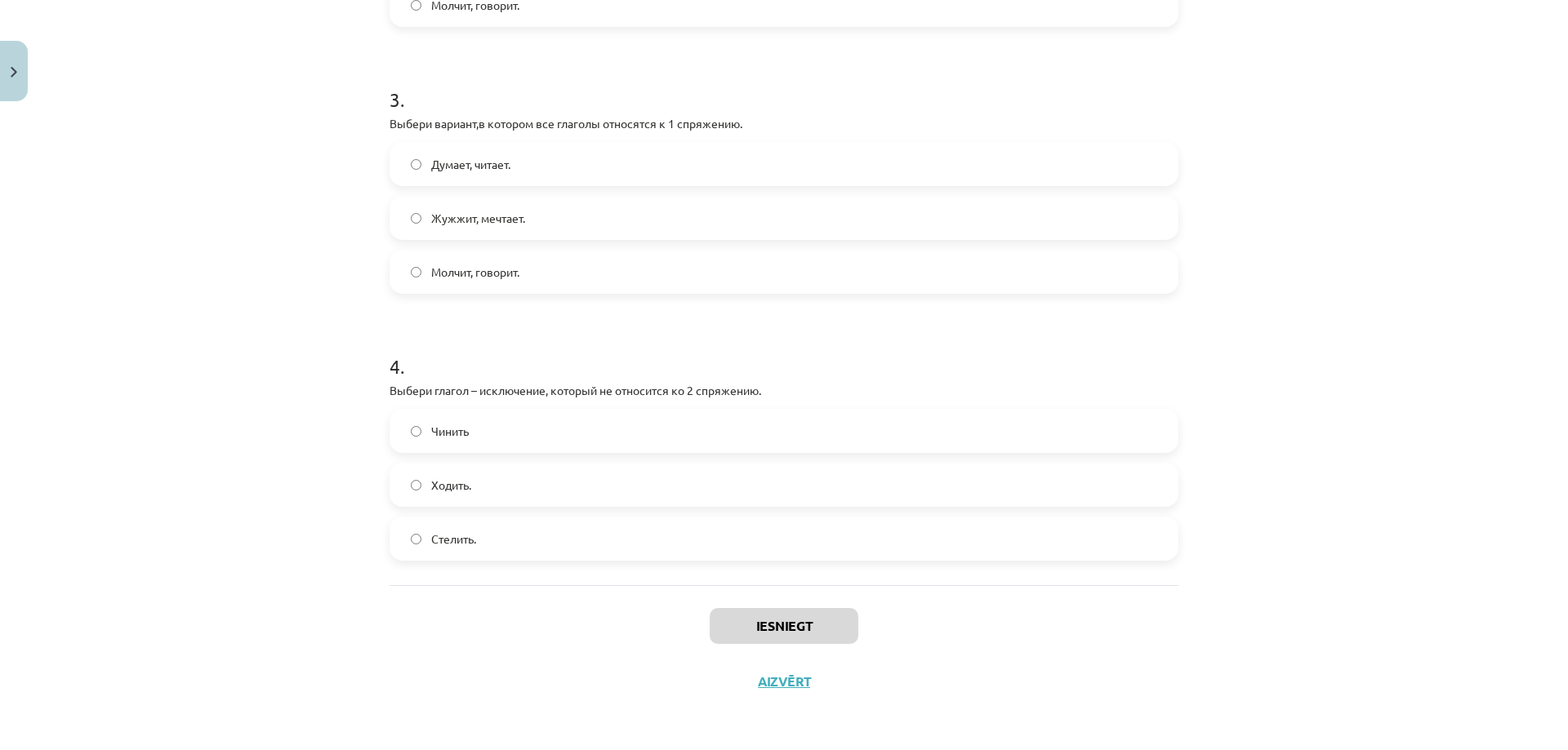
click at [372, 623] on div "Mācību tēma: Krievu valodas b1 - 11. klases 1.ieskaites mācību materiāls #10 📖 …" at bounding box center [784, 375] width 1568 height 750
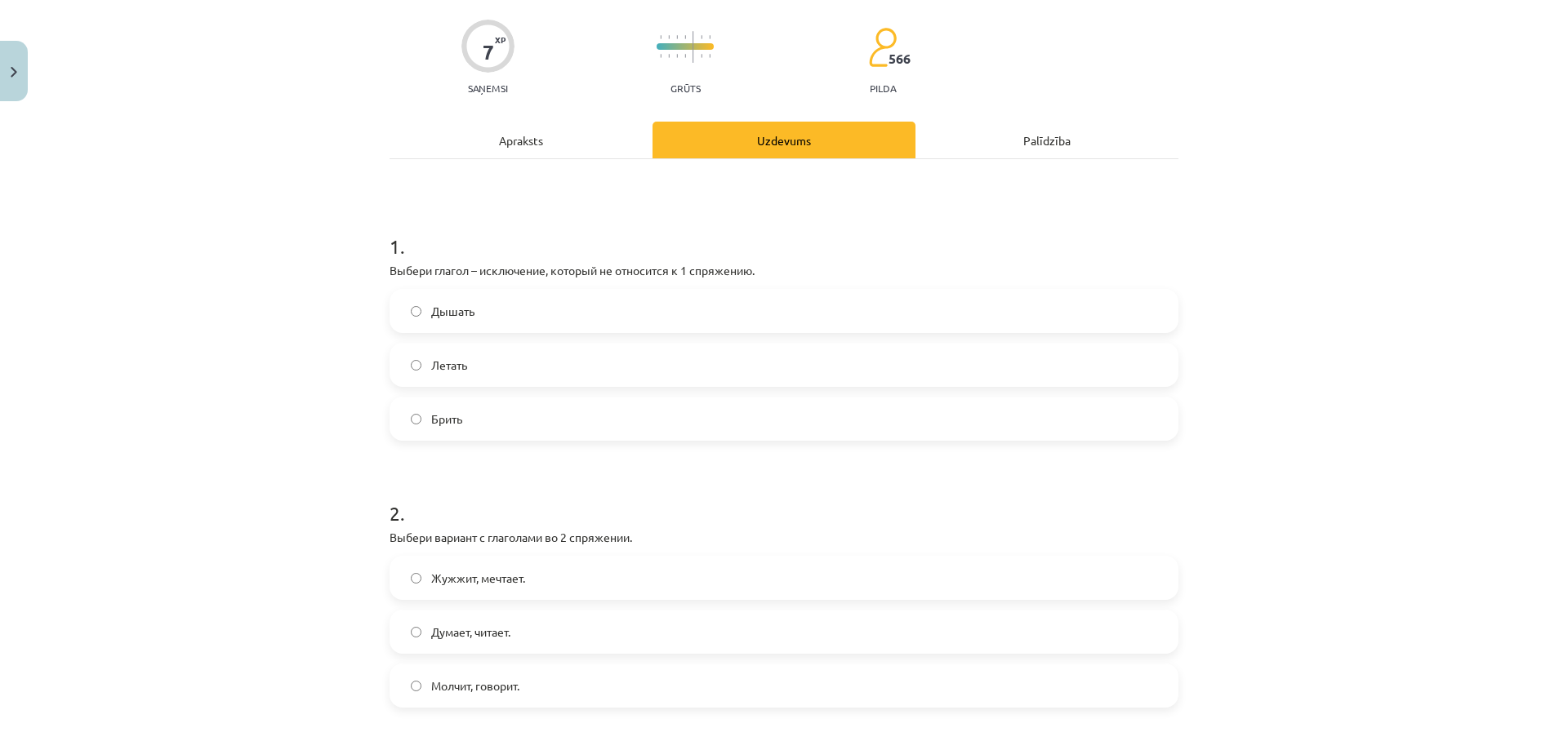
scroll to position [0, 0]
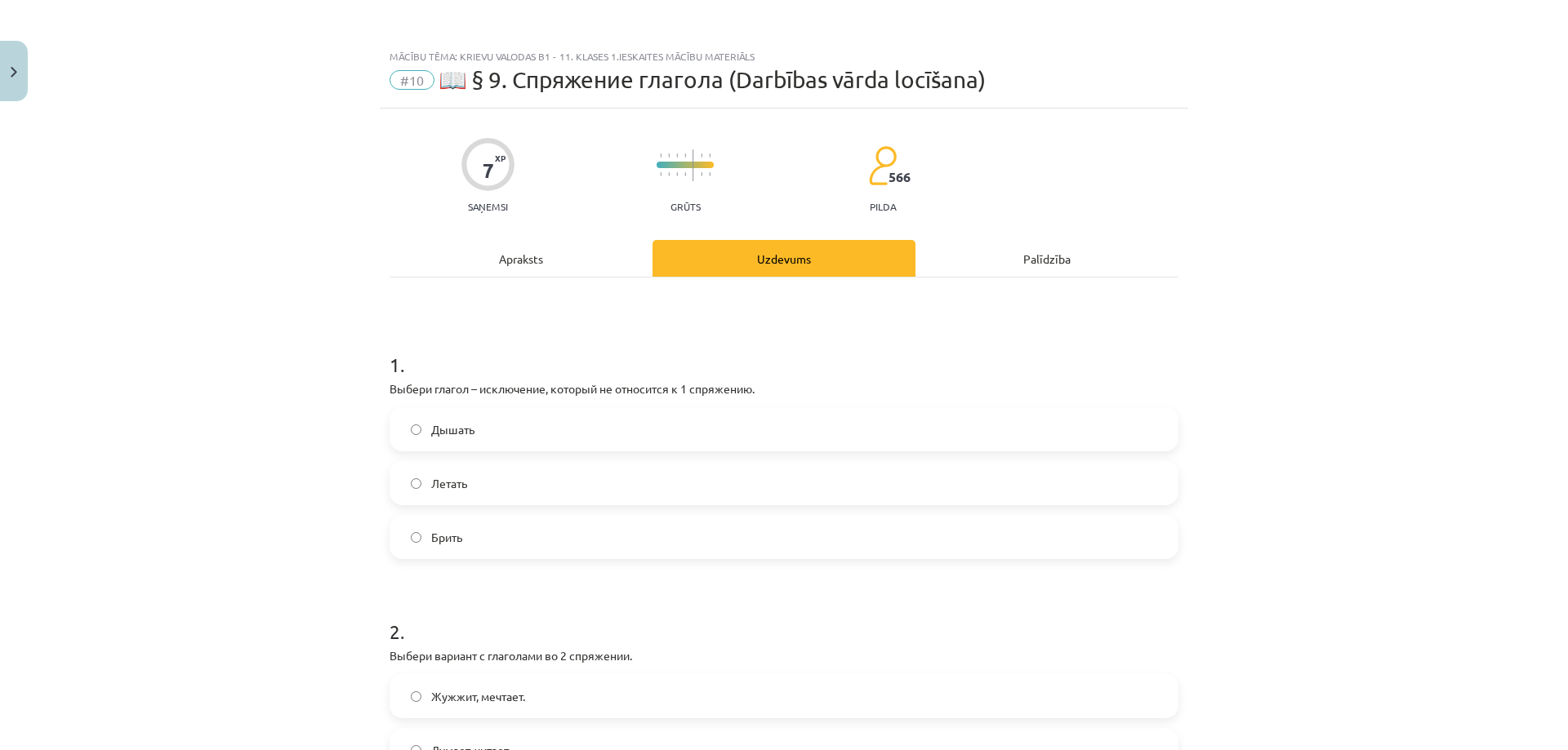
click at [437, 538] on span "Брить" at bounding box center [447, 537] width 31 height 17
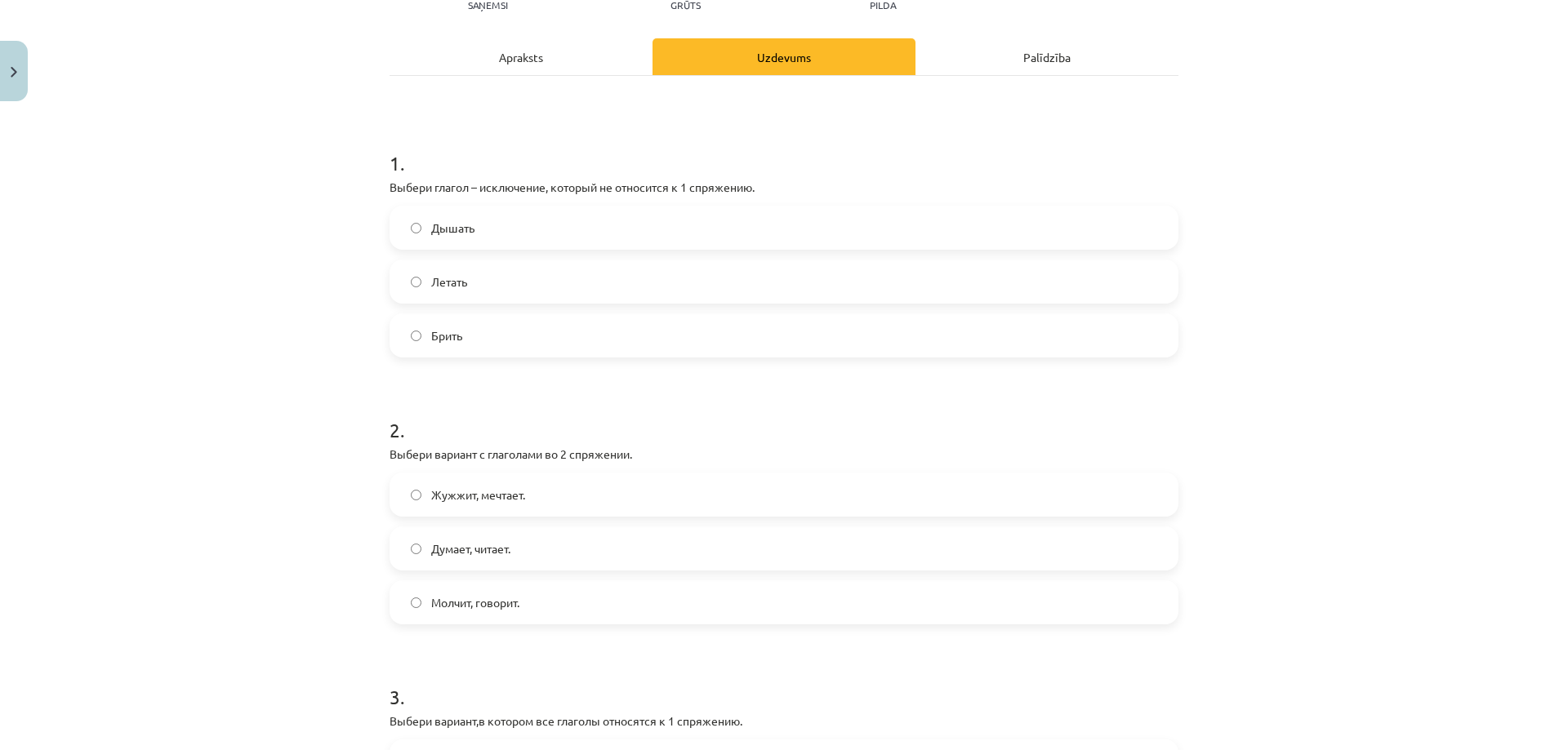
scroll to position [381, 0]
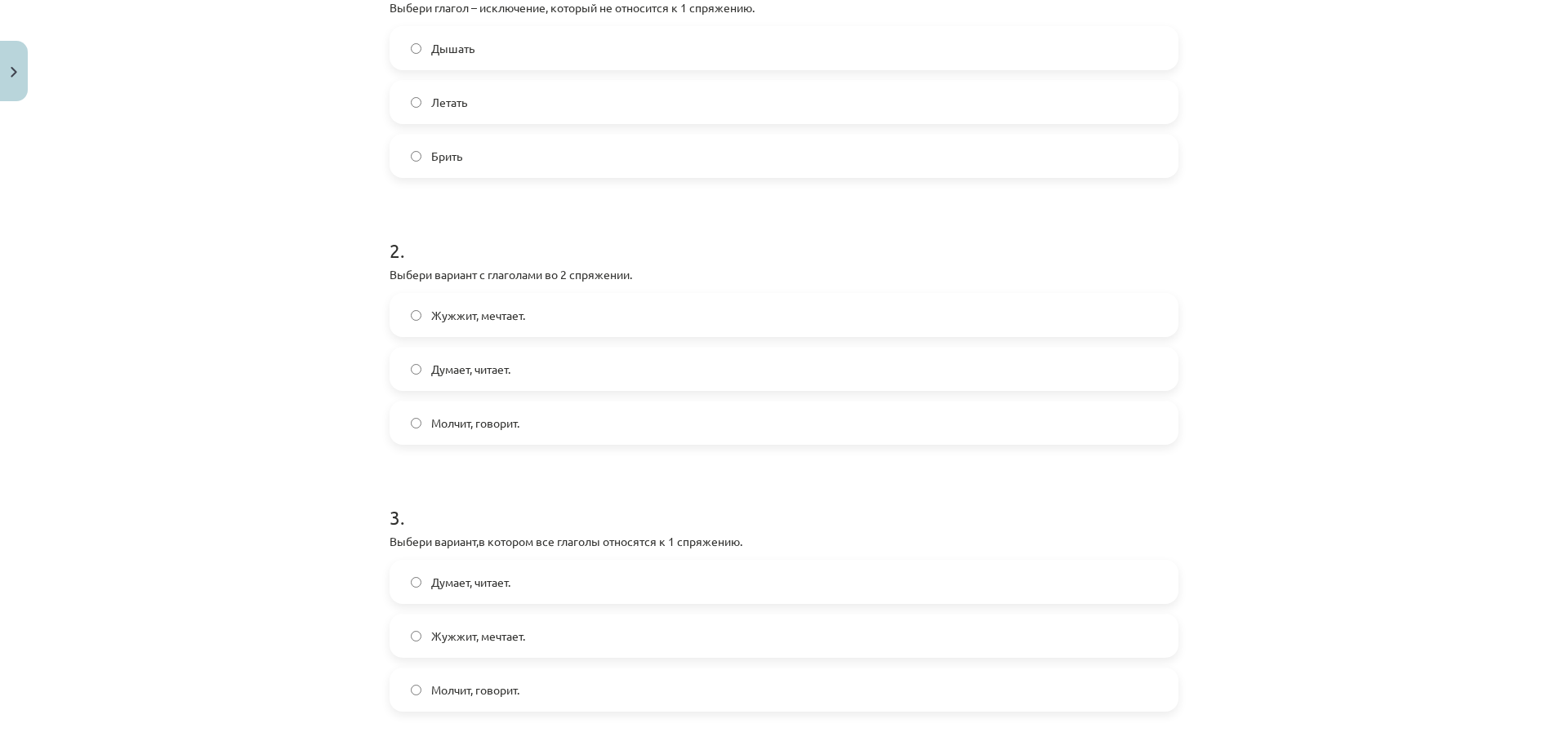
click at [463, 427] on span "Молчит, говорит." at bounding box center [475, 423] width 88 height 17
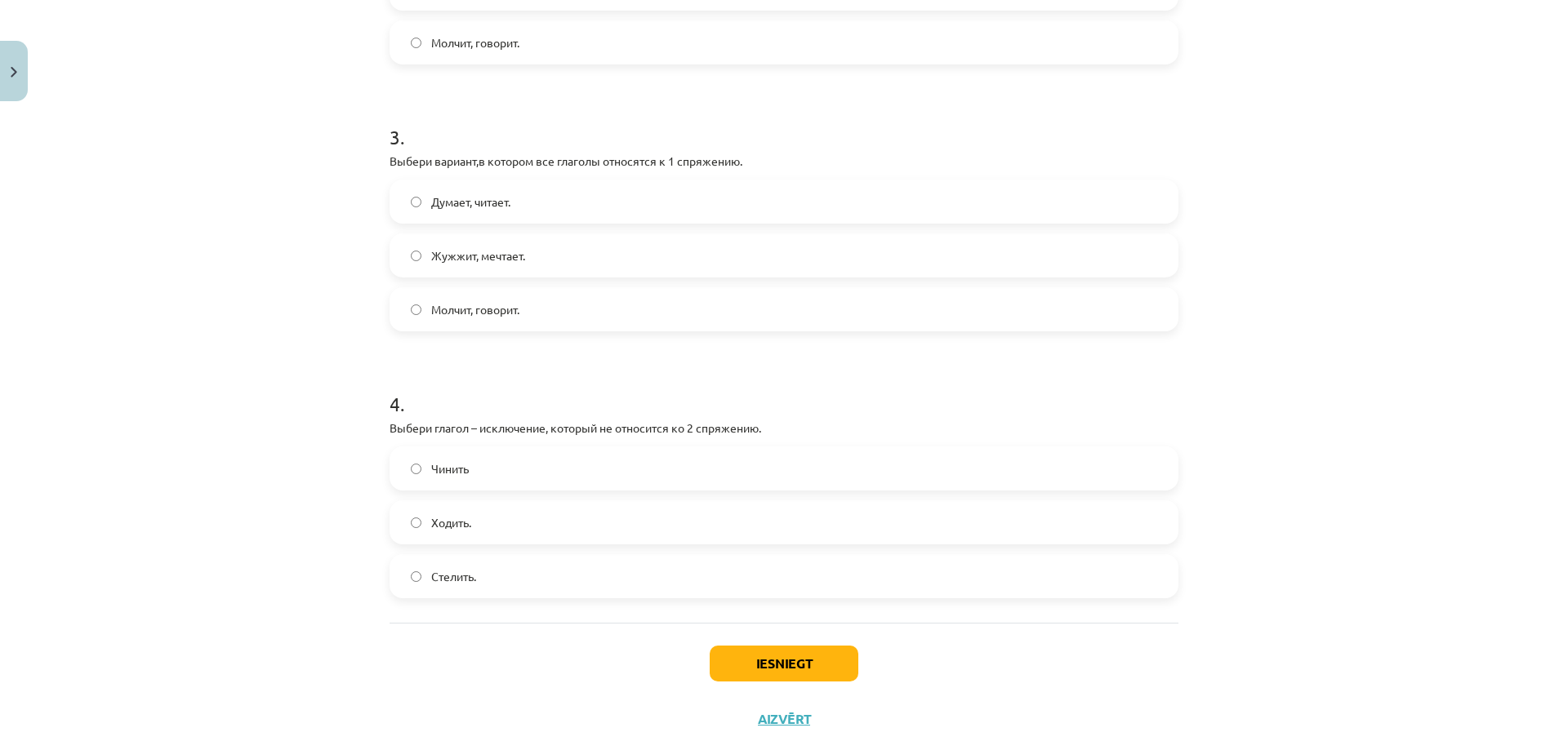
scroll to position [571, 0]
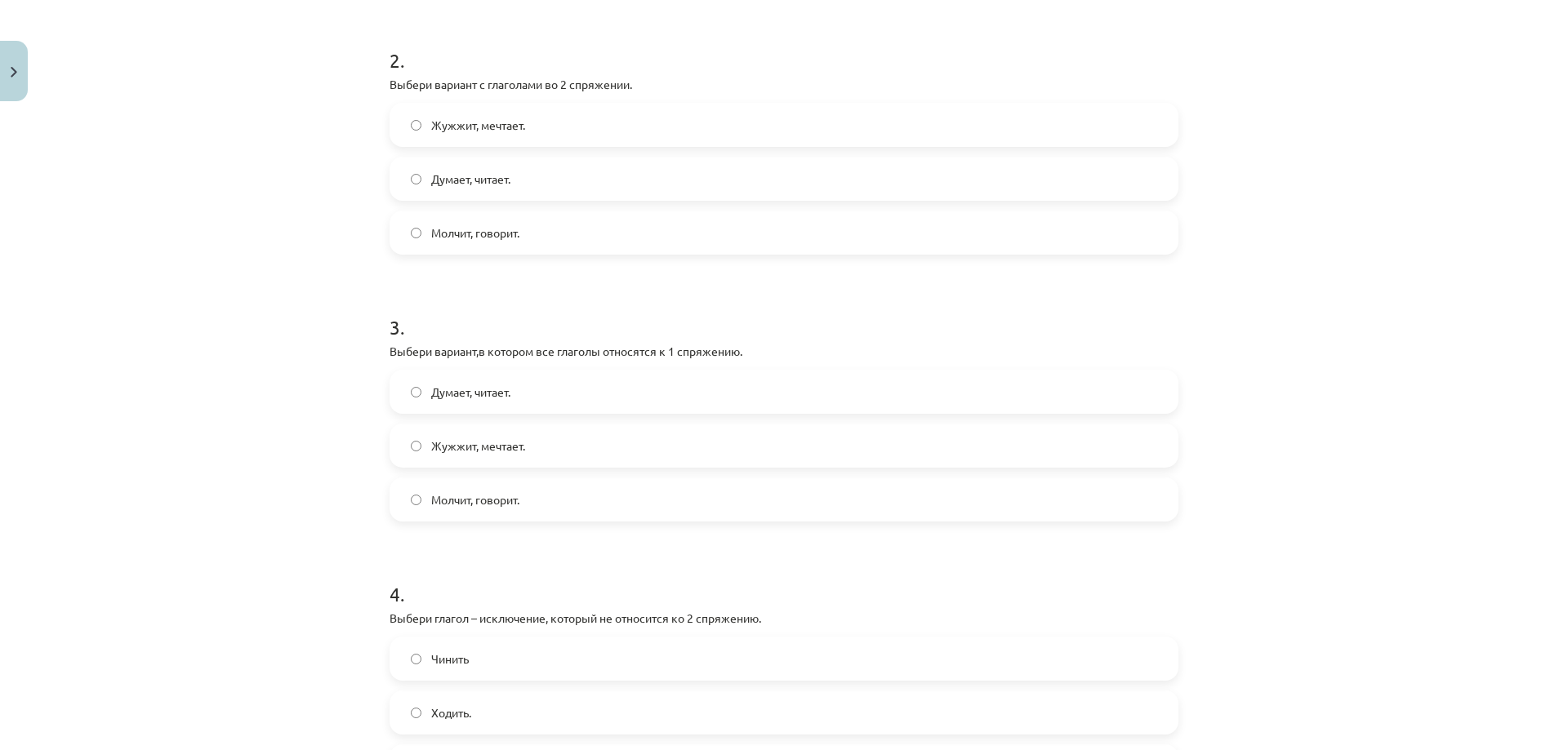
click at [515, 384] on label "Думает, читает." at bounding box center [784, 391] width 786 height 41
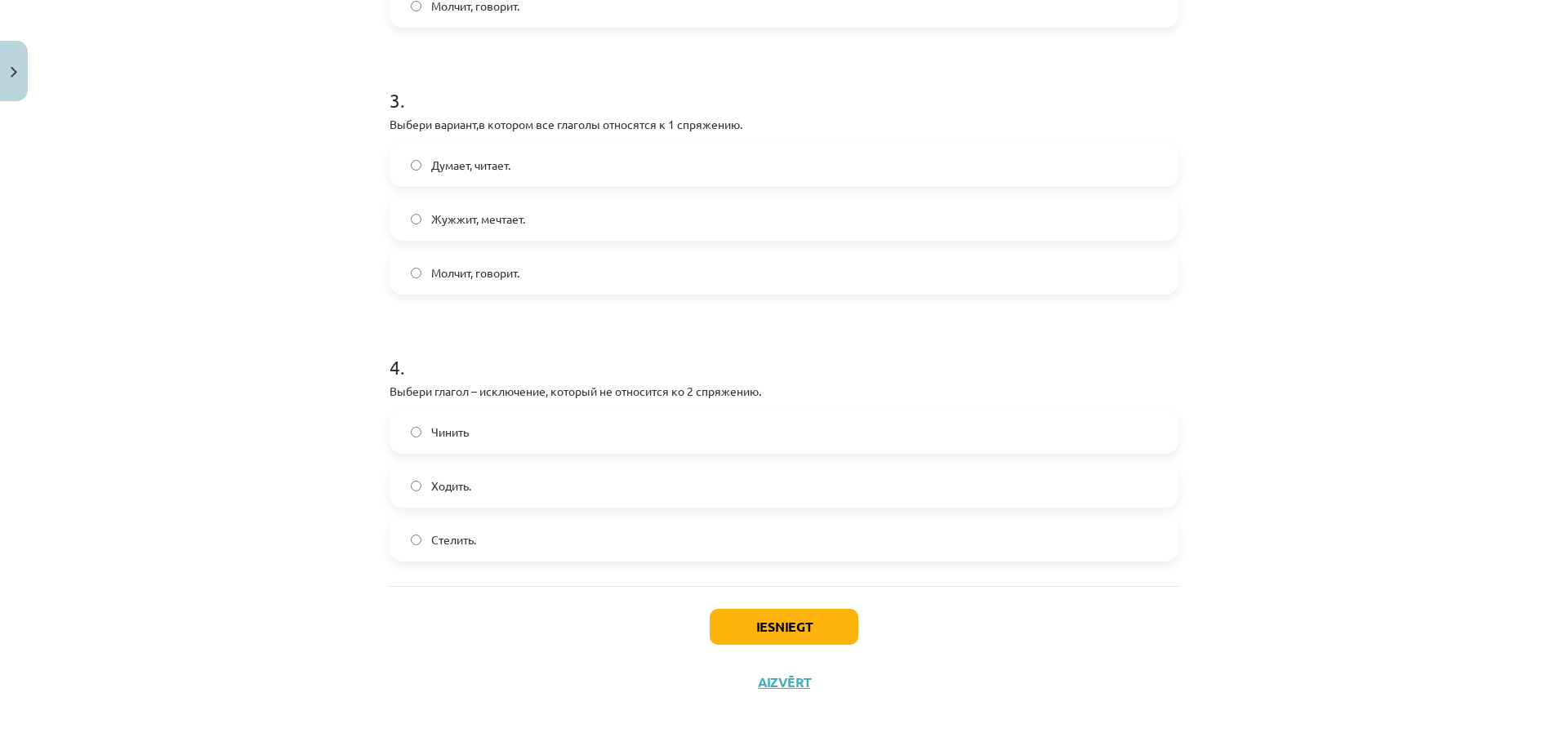
scroll to position [800, 0]
click at [451, 488] on span "Ходить." at bounding box center [452, 485] width 40 height 17
click at [719, 621] on button "Iesniegt" at bounding box center [784, 626] width 149 height 36
click at [710, 608] on button "Iesniegt" at bounding box center [784, 626] width 149 height 36
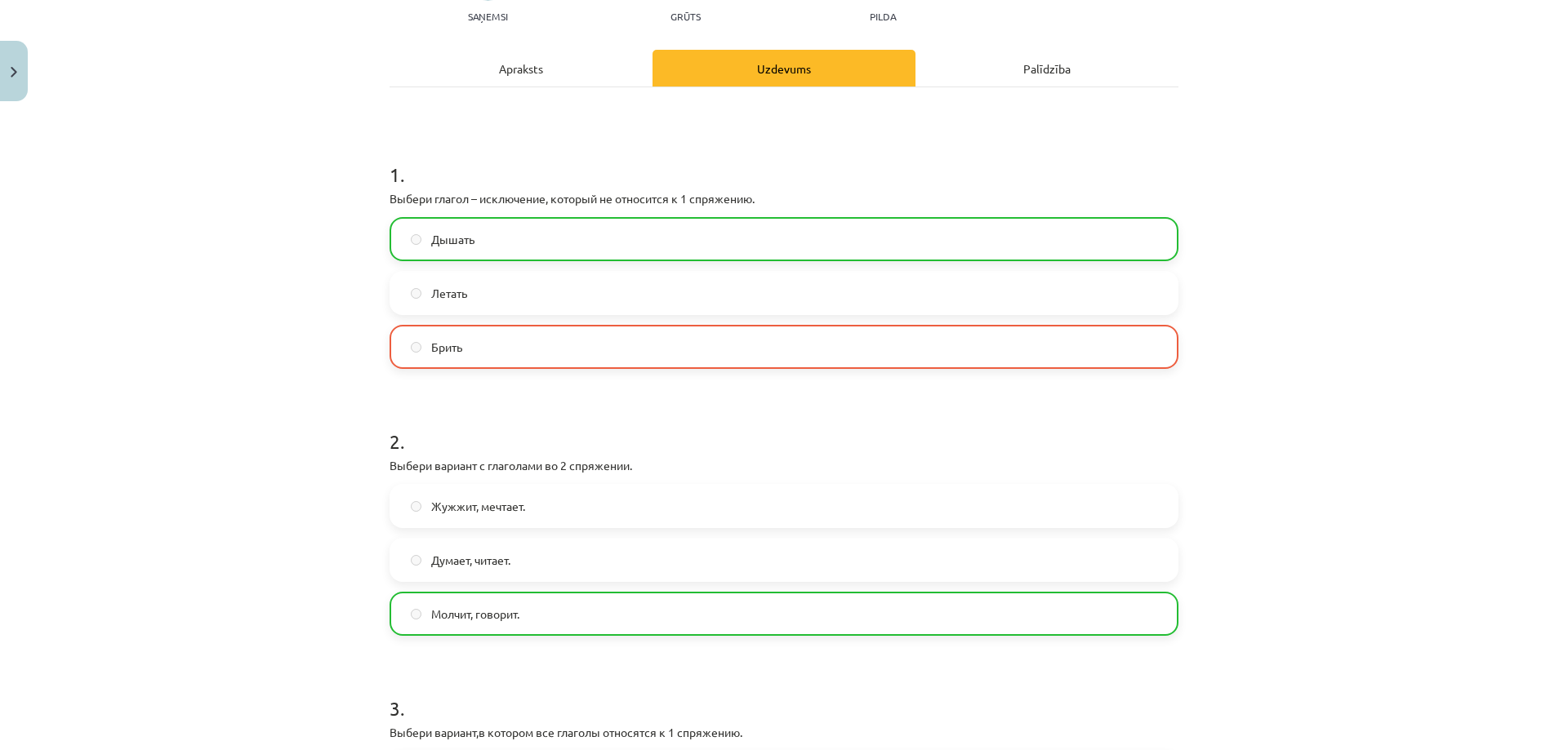
scroll to position [0, 0]
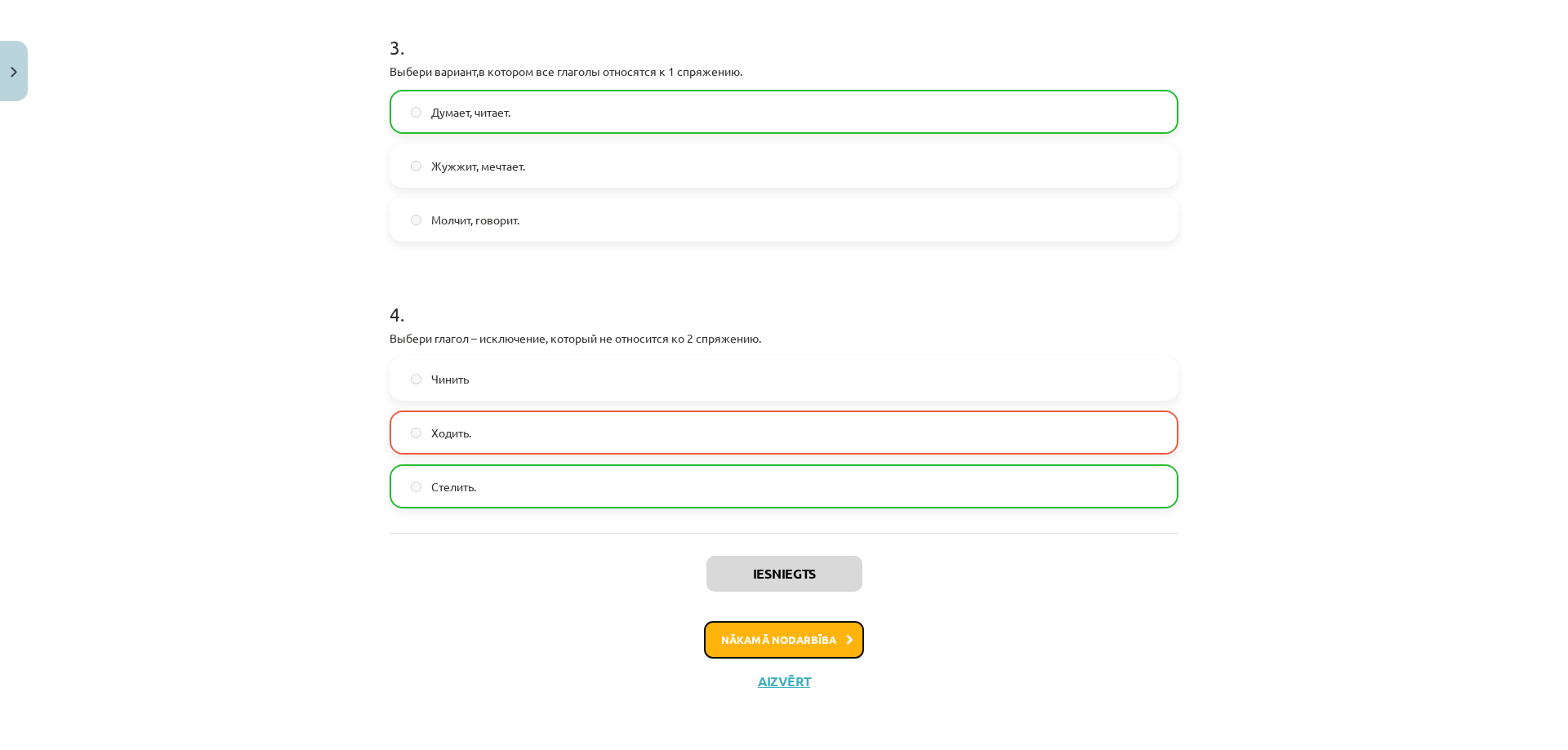
click at [732, 643] on button "Nākamā nodarbība" at bounding box center [783, 640] width 160 height 38
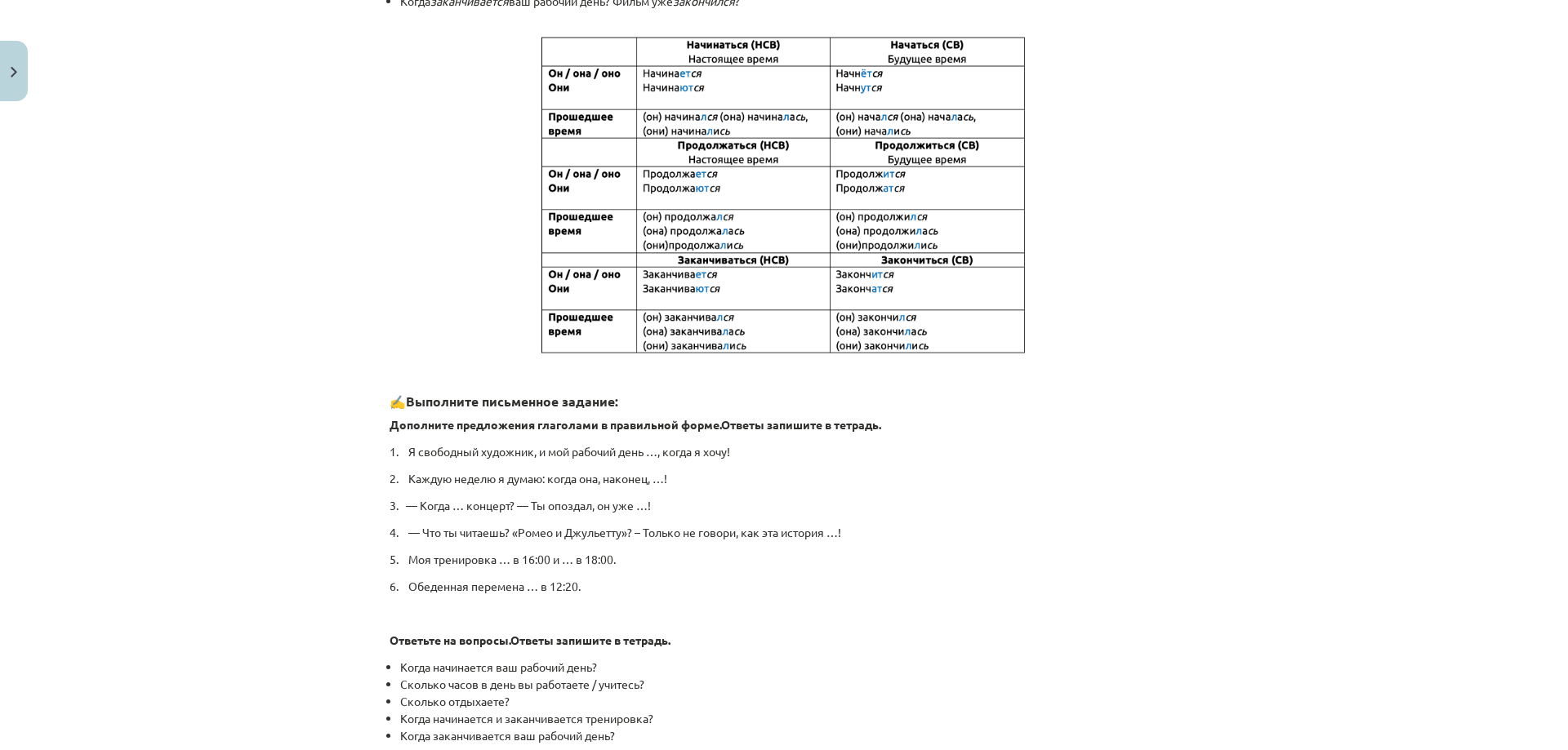
scroll to position [700, 0]
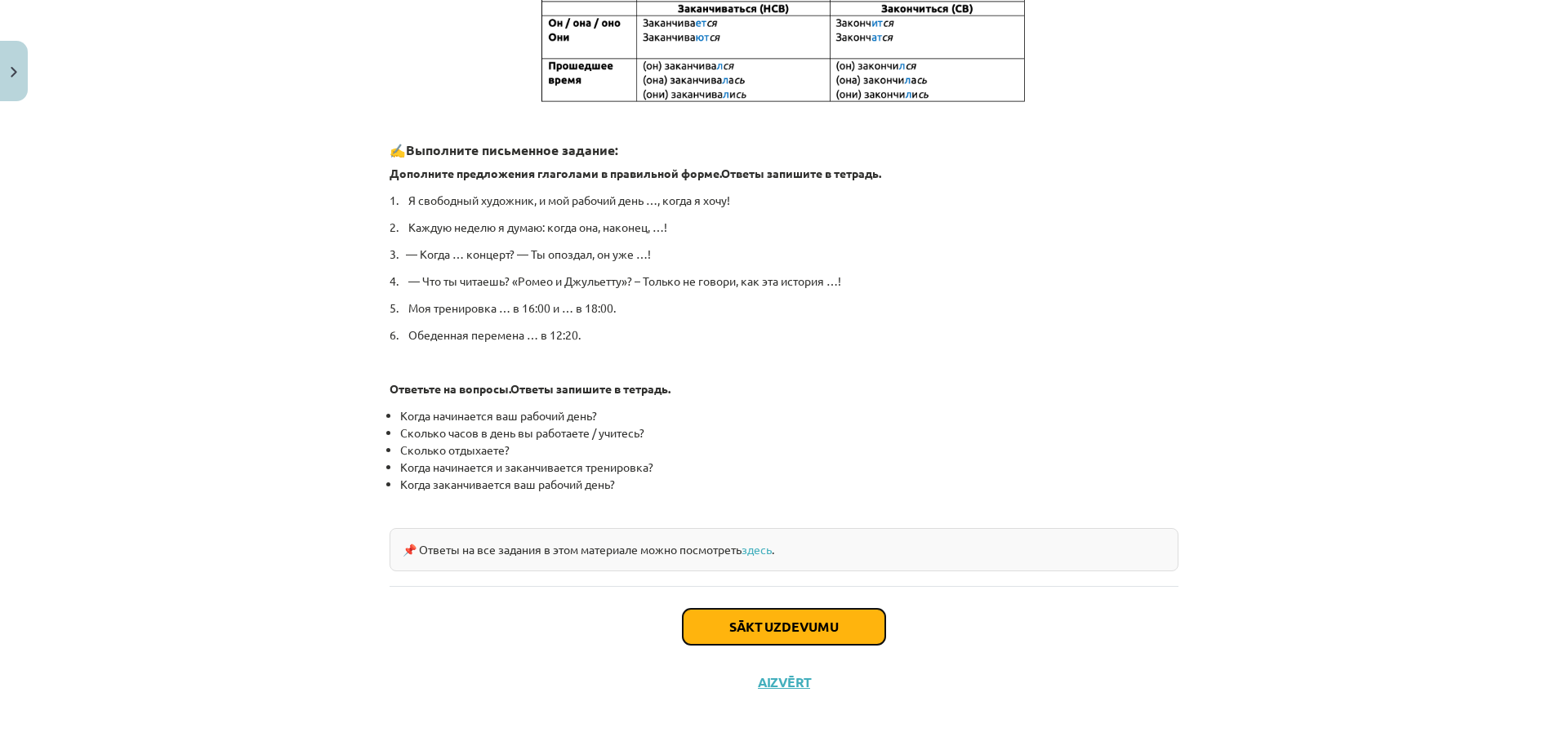
click at [741, 629] on button "Sākt uzdevumu" at bounding box center [784, 627] width 202 height 36
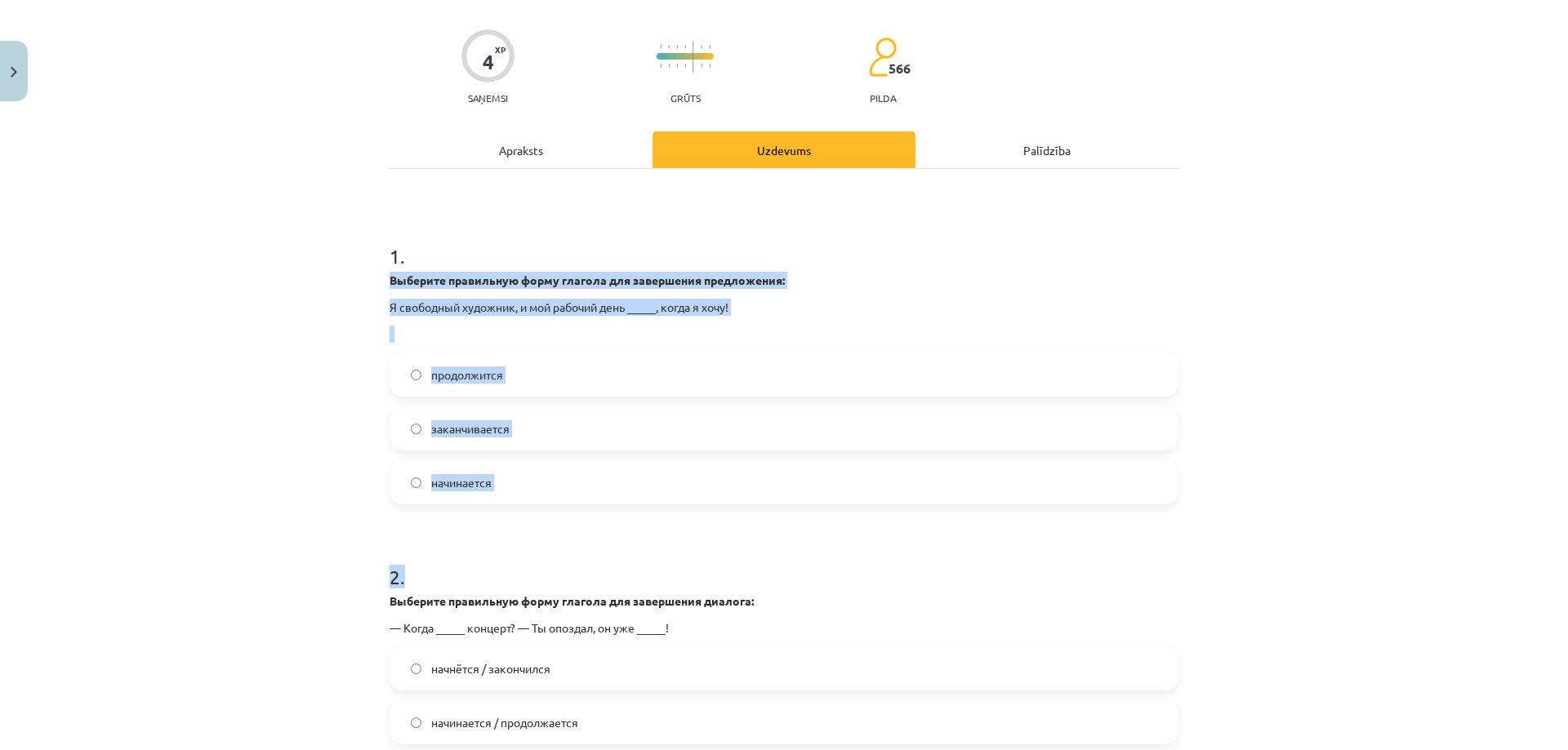
scroll to position [372, 0]
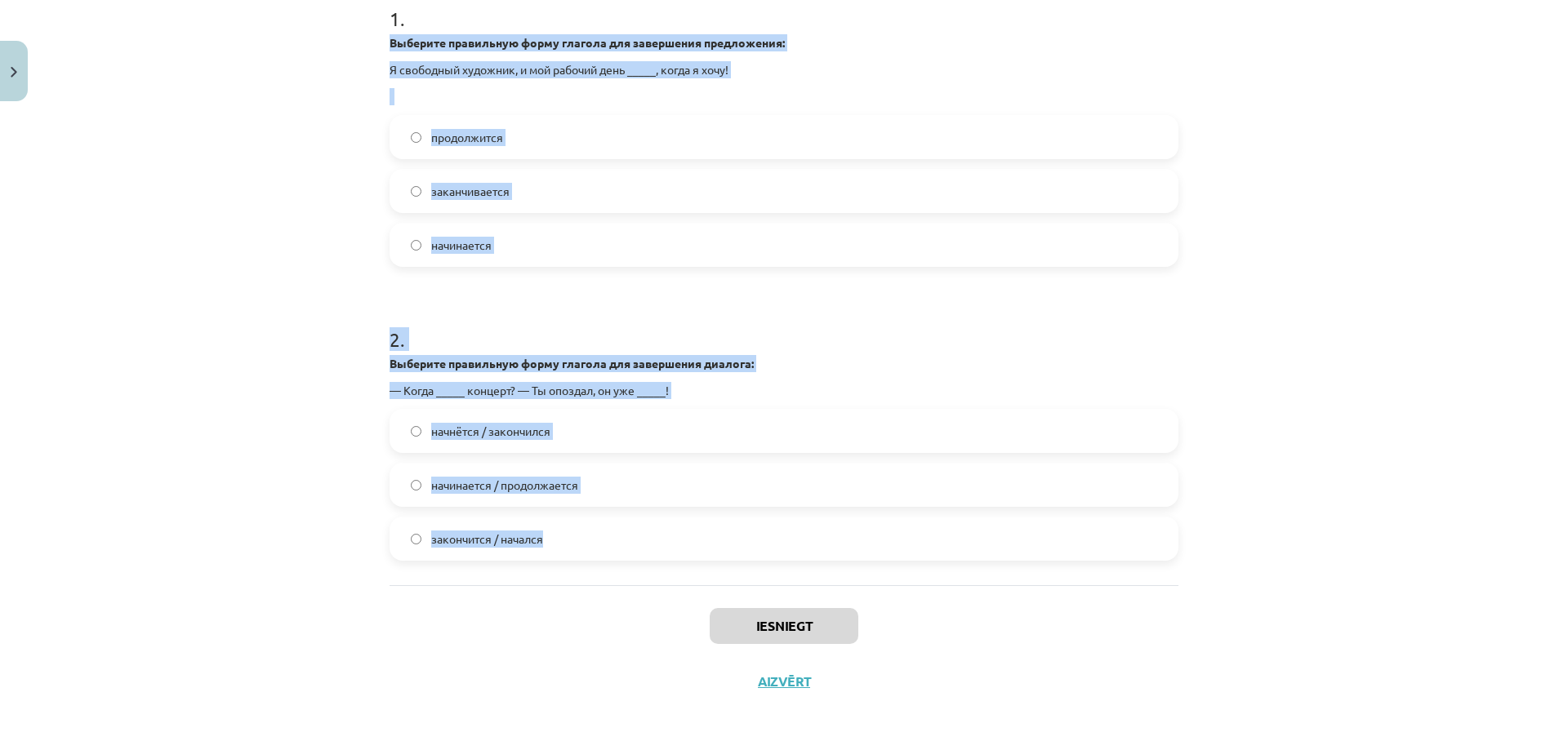
drag, startPoint x: 382, startPoint y: 376, endPoint x: 543, endPoint y: 555, distance: 240.8
click at [543, 555] on div "4 XP Saņemsi Grūts 566 pilda Apraksts Uzdevums Palīdzība 1 . Выберите правильну…" at bounding box center [784, 235] width 809 height 947
copy form "Выберите правильную форму глагола для завершения предложения: Я свободный худож…"
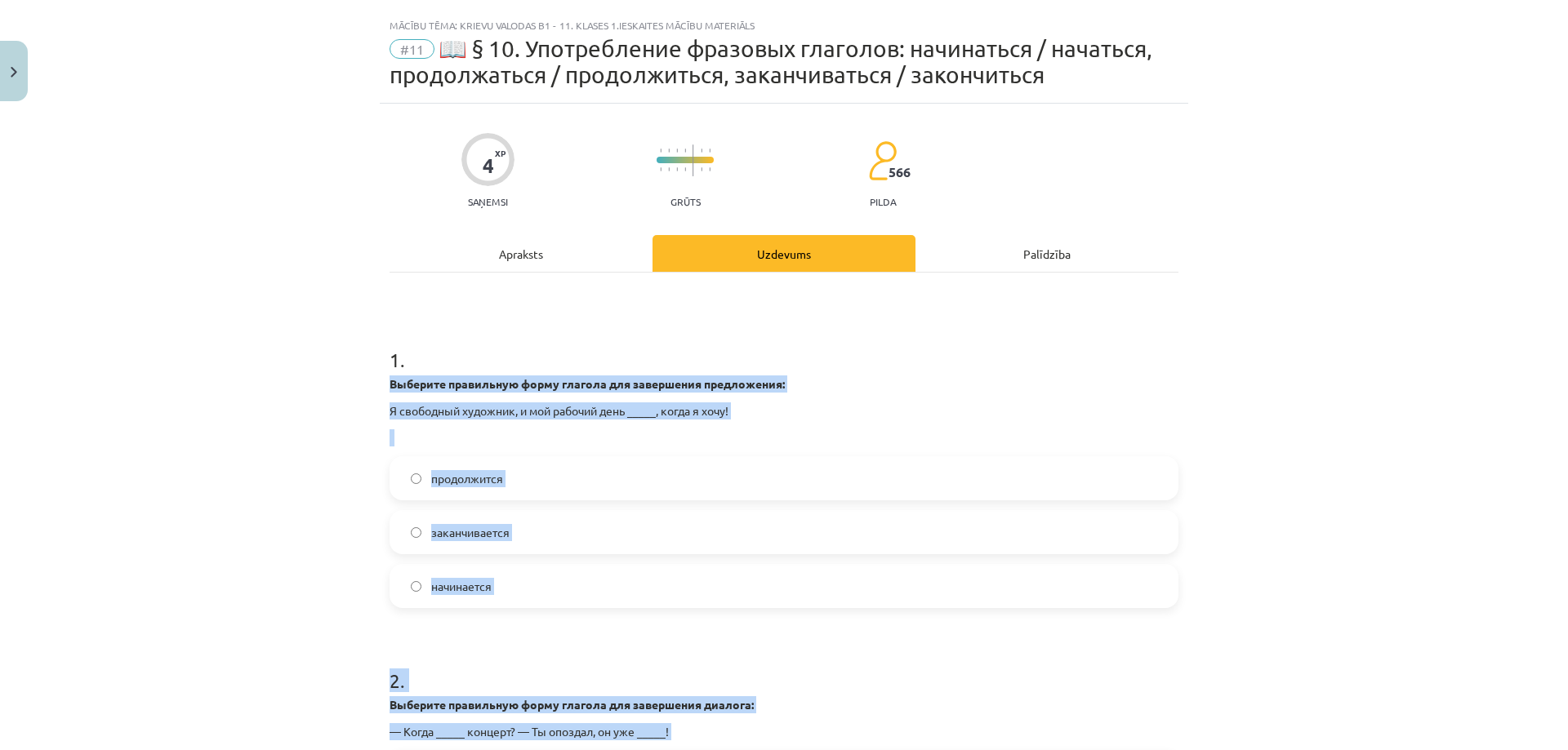
scroll to position [0, 0]
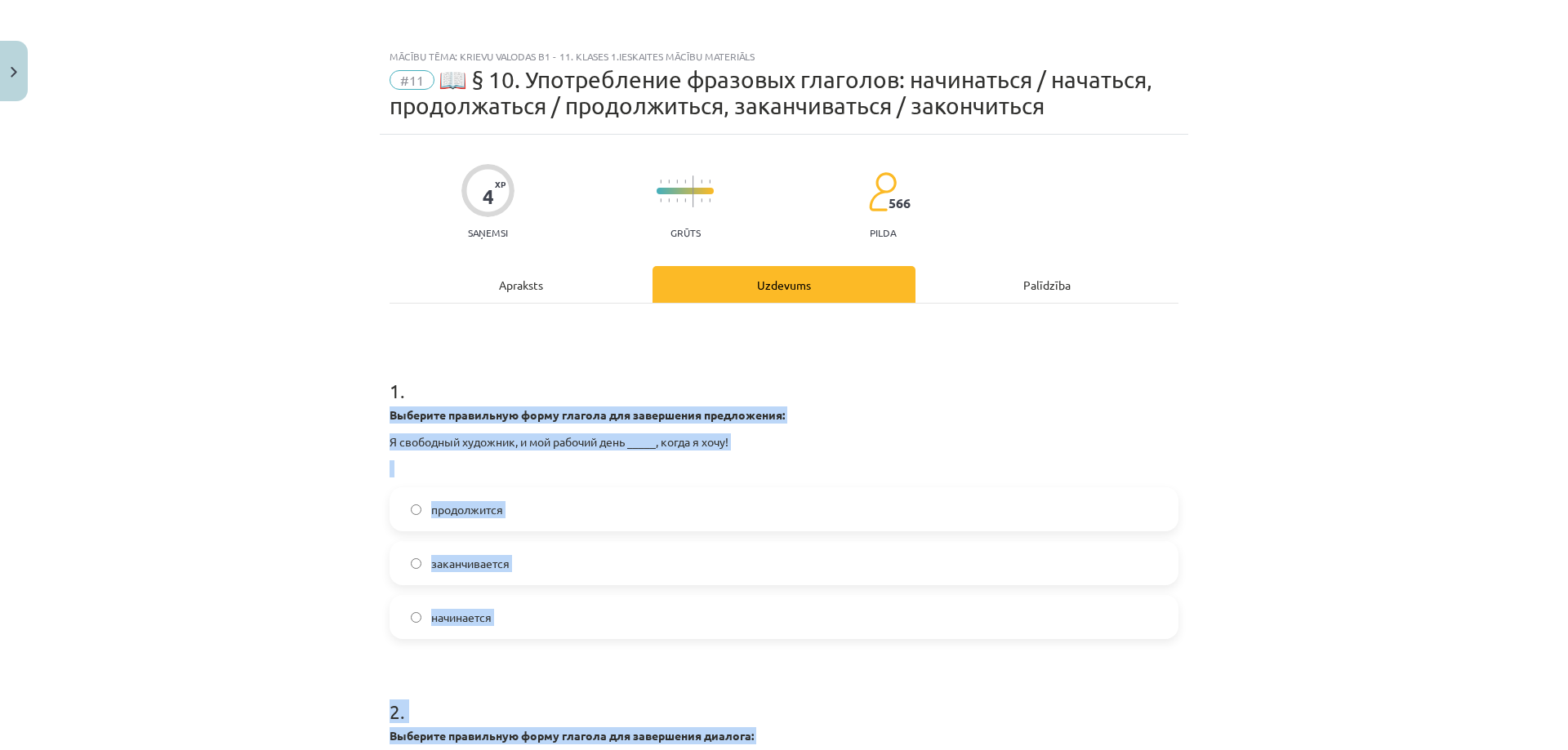
drag, startPoint x: 275, startPoint y: 598, endPoint x: 315, endPoint y: 574, distance: 46.6
click at [275, 597] on div "Mācību tēma: Krievu valodas b1 - 11. klases 1.ieskaites mācību materiāls #11 📖 …" at bounding box center [784, 375] width 1568 height 750
click at [1160, 496] on label "продолжится" at bounding box center [784, 509] width 786 height 41
click at [421, 611] on label "начинается" at bounding box center [784, 617] width 786 height 41
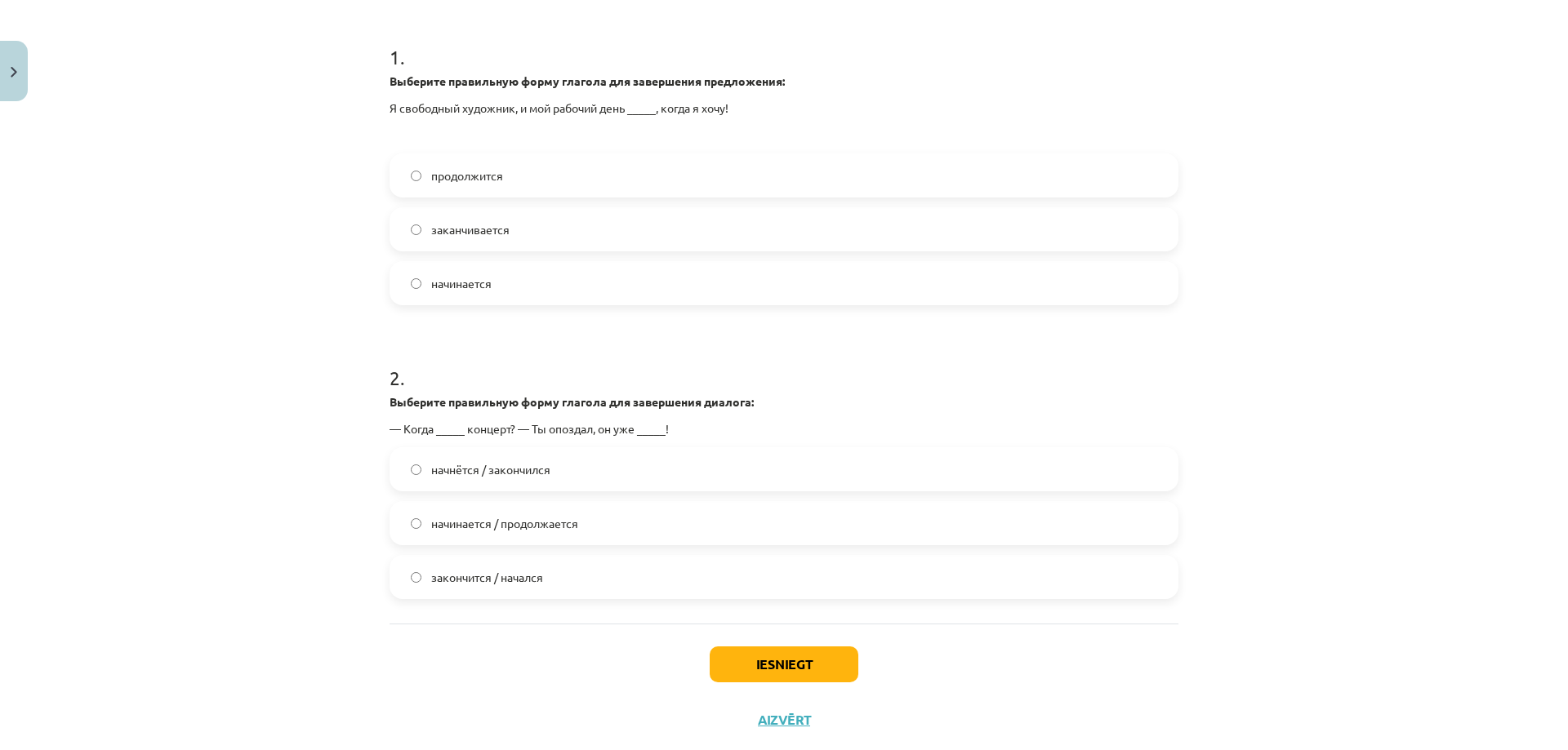
scroll to position [372, 0]
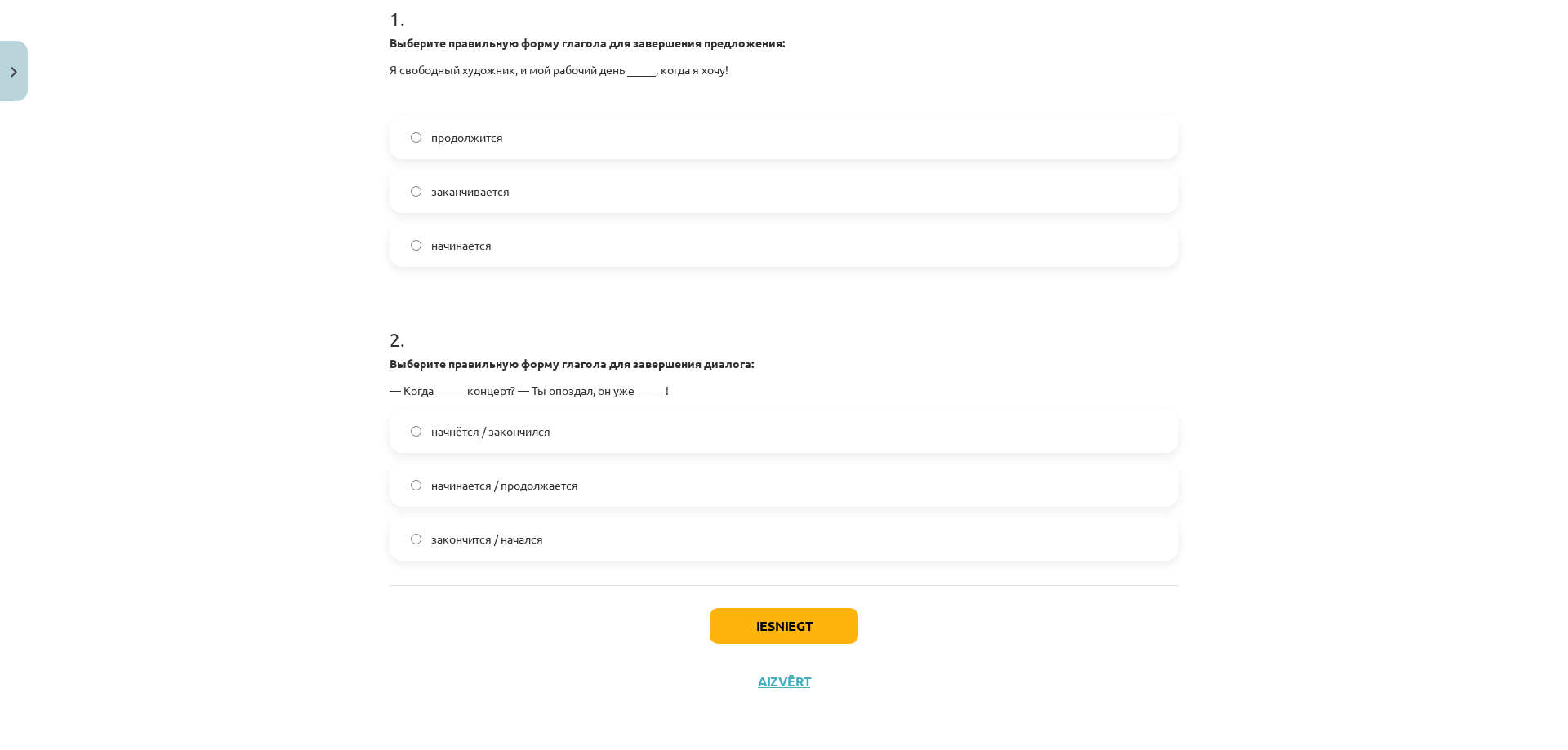
click at [487, 433] on span "начнётся / закончился" at bounding box center [491, 431] width 119 height 17
click at [742, 632] on button "Iesniegt" at bounding box center [784, 626] width 149 height 36
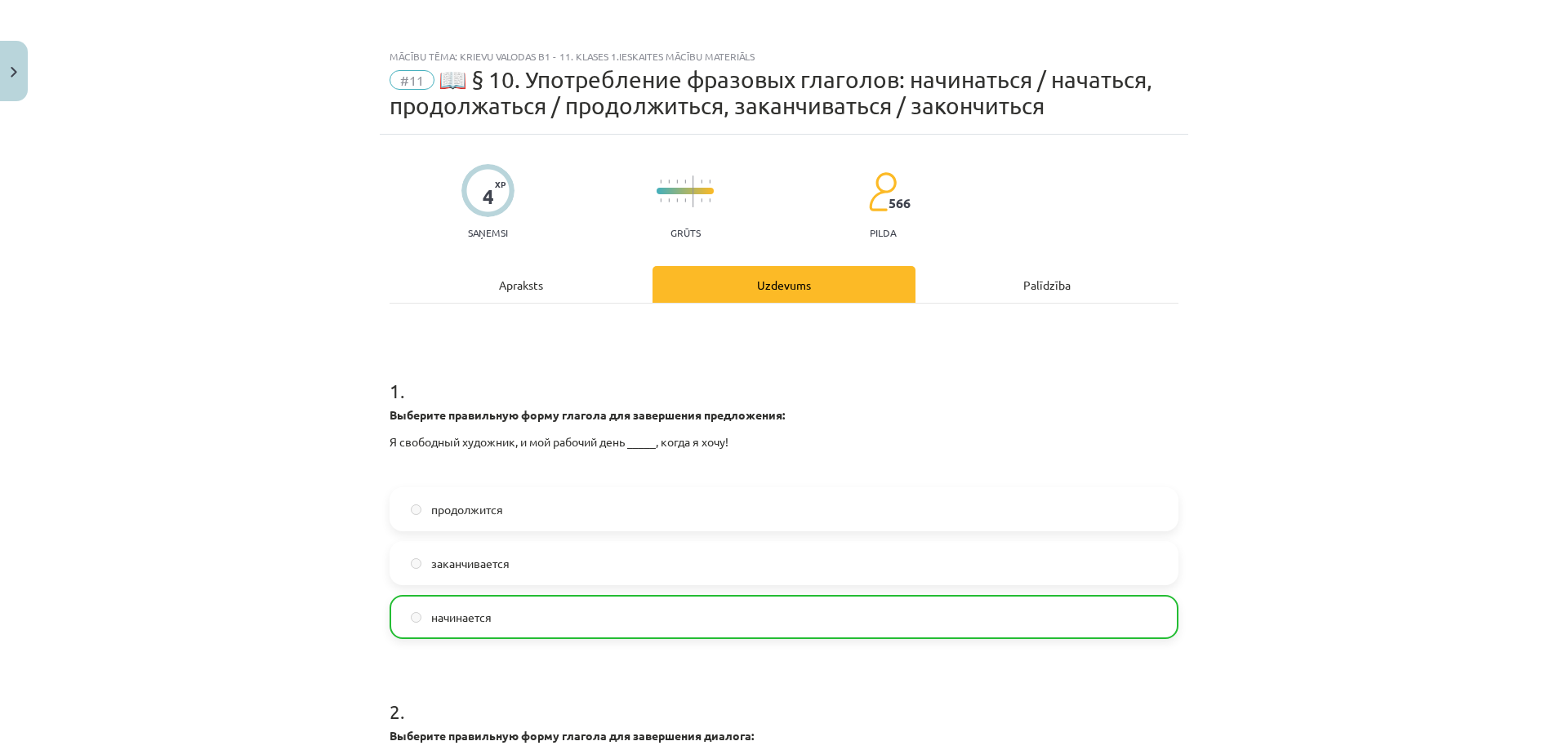
scroll to position [425, 0]
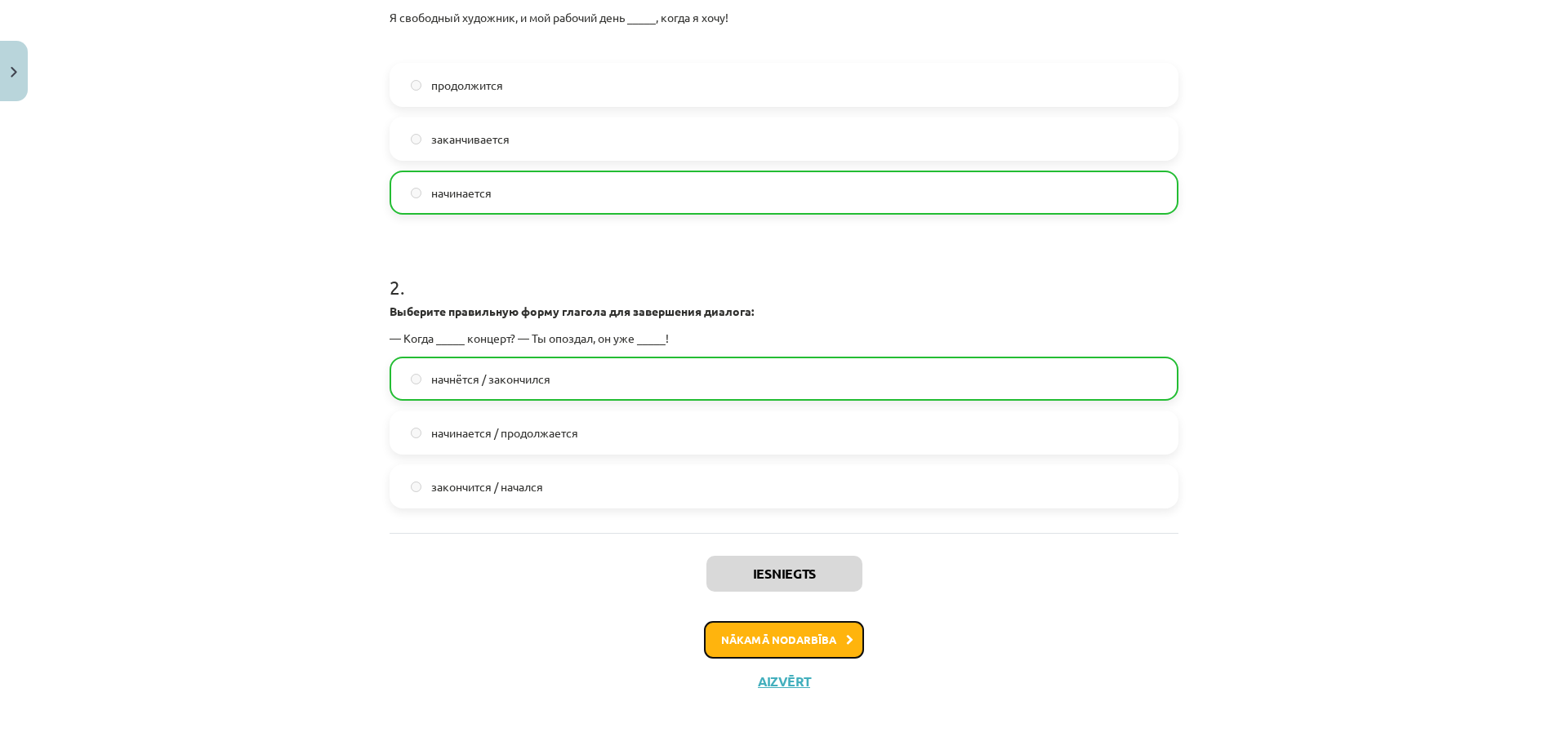
click at [807, 640] on button "Nākamā nodarbība" at bounding box center [783, 640] width 160 height 38
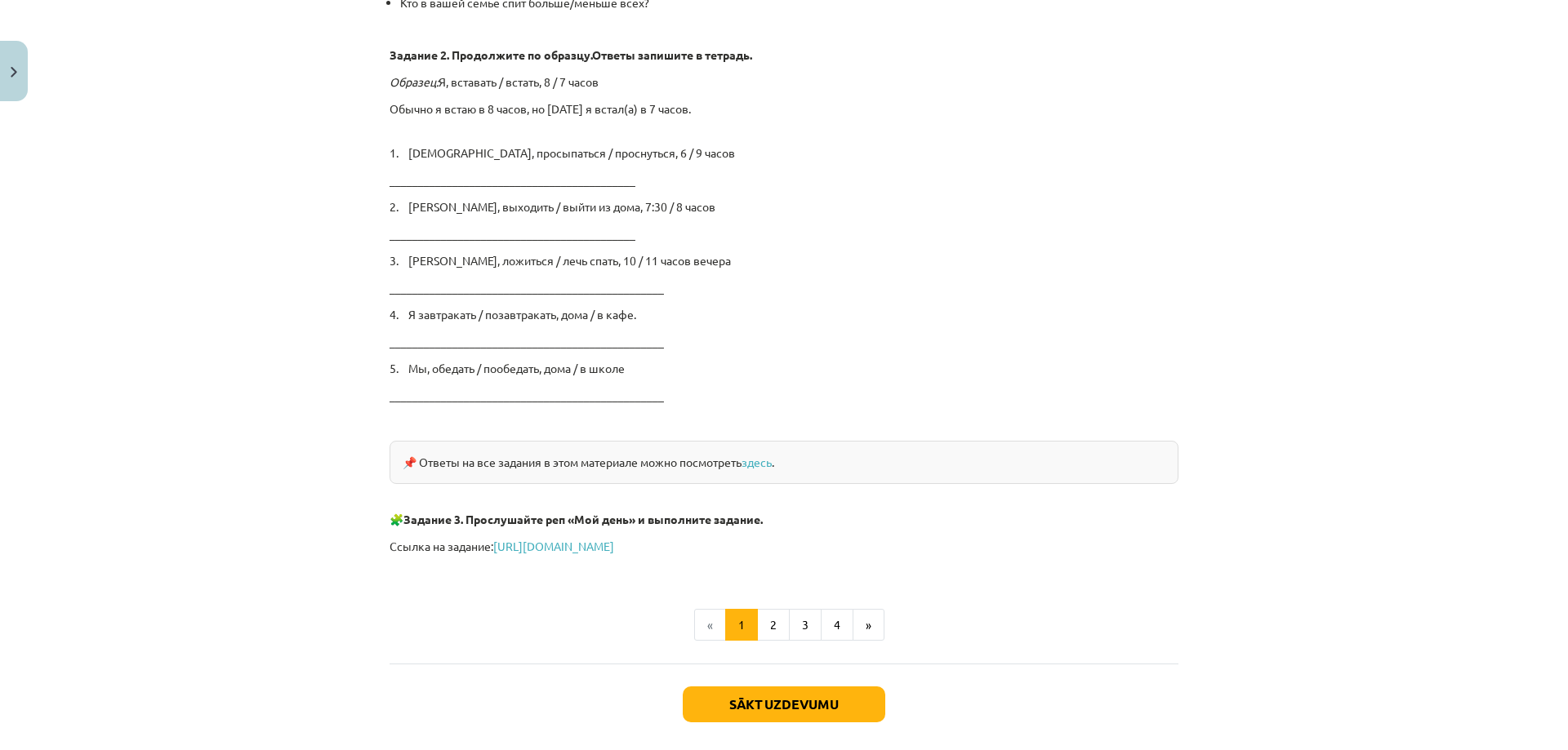
scroll to position [2618, 0]
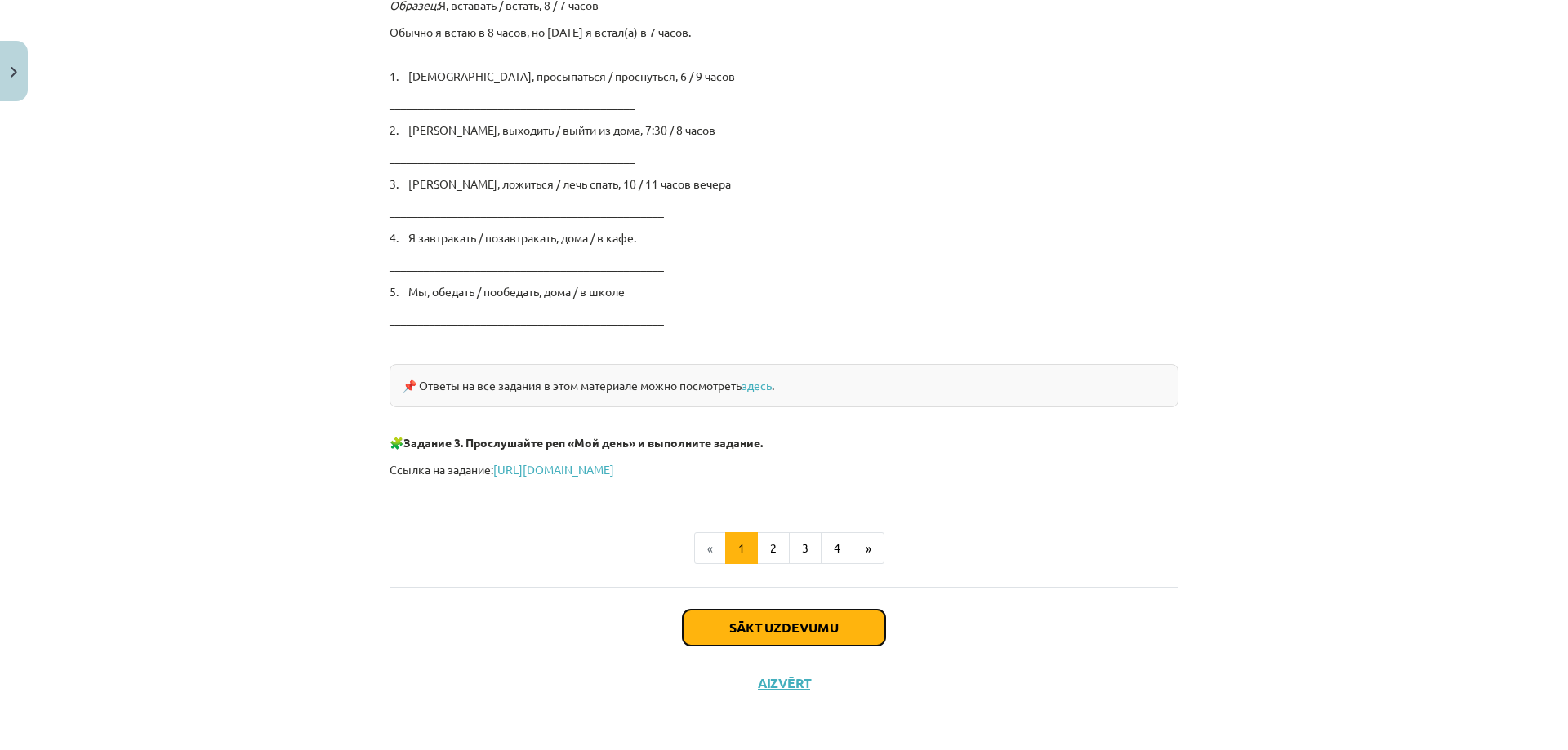
click at [732, 633] on button "Sākt uzdevumu" at bounding box center [784, 628] width 202 height 36
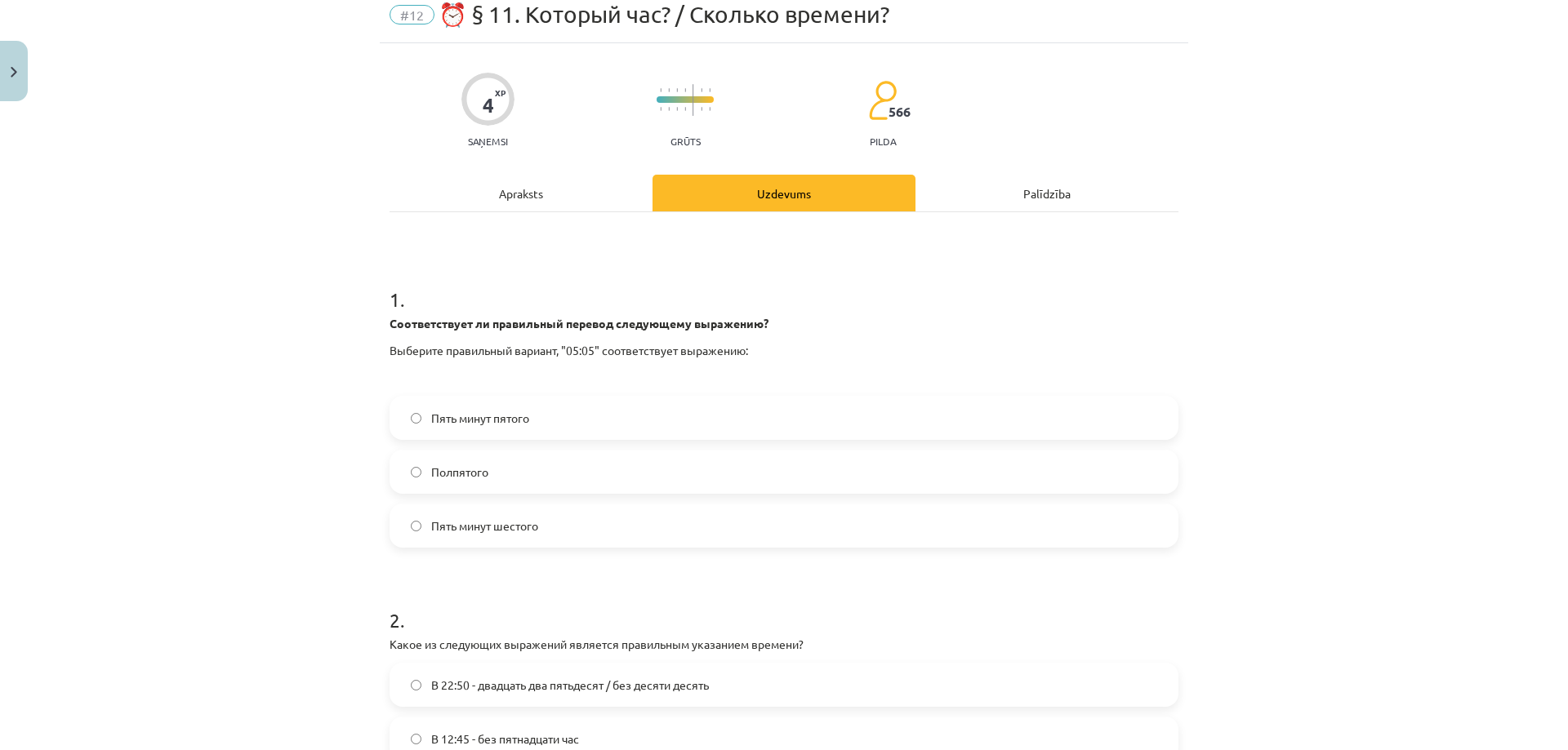
scroll to position [0, 0]
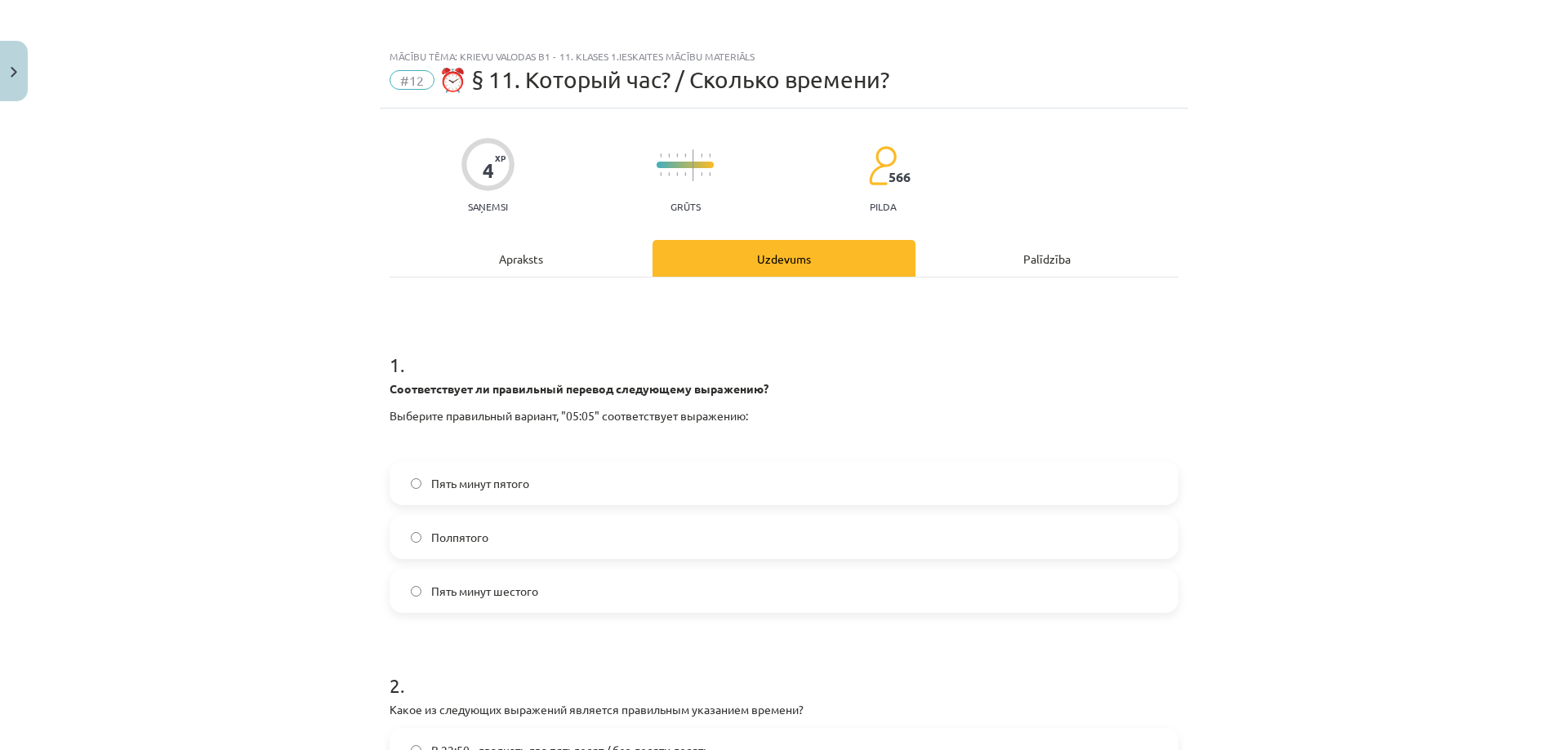
drag, startPoint x: 375, startPoint y: 381, endPoint x: 376, endPoint y: 368, distance: 13.0
click at [380, 381] on div "4 XP Saņemsi Grūts 566 pilda Apraksts Uzdevums Palīdzība 1 . Соответствует ли п…" at bounding box center [784, 595] width 809 height 974
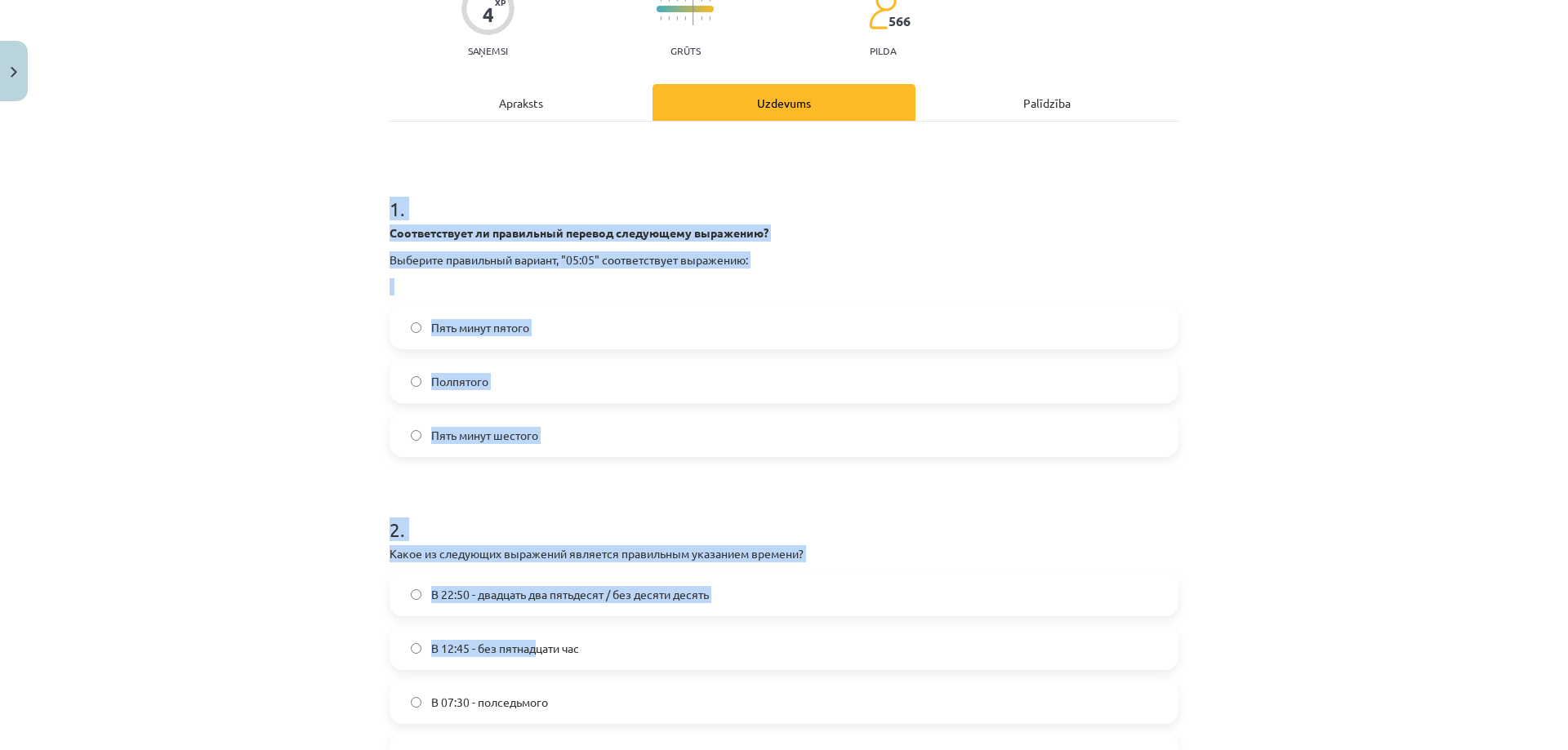
scroll to position [373, 0]
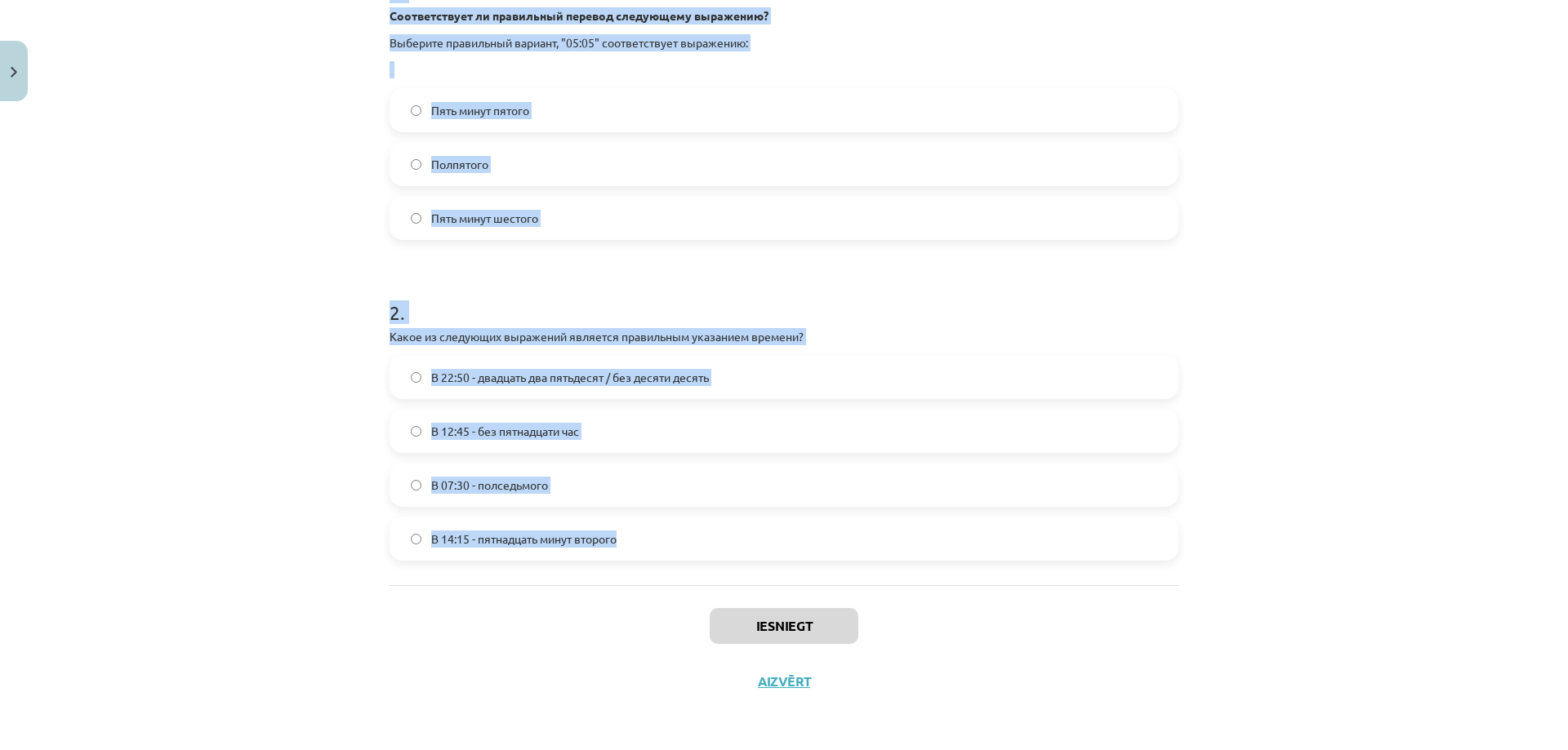
drag, startPoint x: 378, startPoint y: 362, endPoint x: 606, endPoint y: 541, distance: 289.9
click at [623, 542] on div "4 XP Saņemsi Grūts 566 pilda Apraksts Uzdevums Palīdzība 1 . Соответствует ли п…" at bounding box center [784, 222] width 809 height 974
copy form "1 . Соответствует ли правильный перевод следующему выражению? Выберите правильн…"
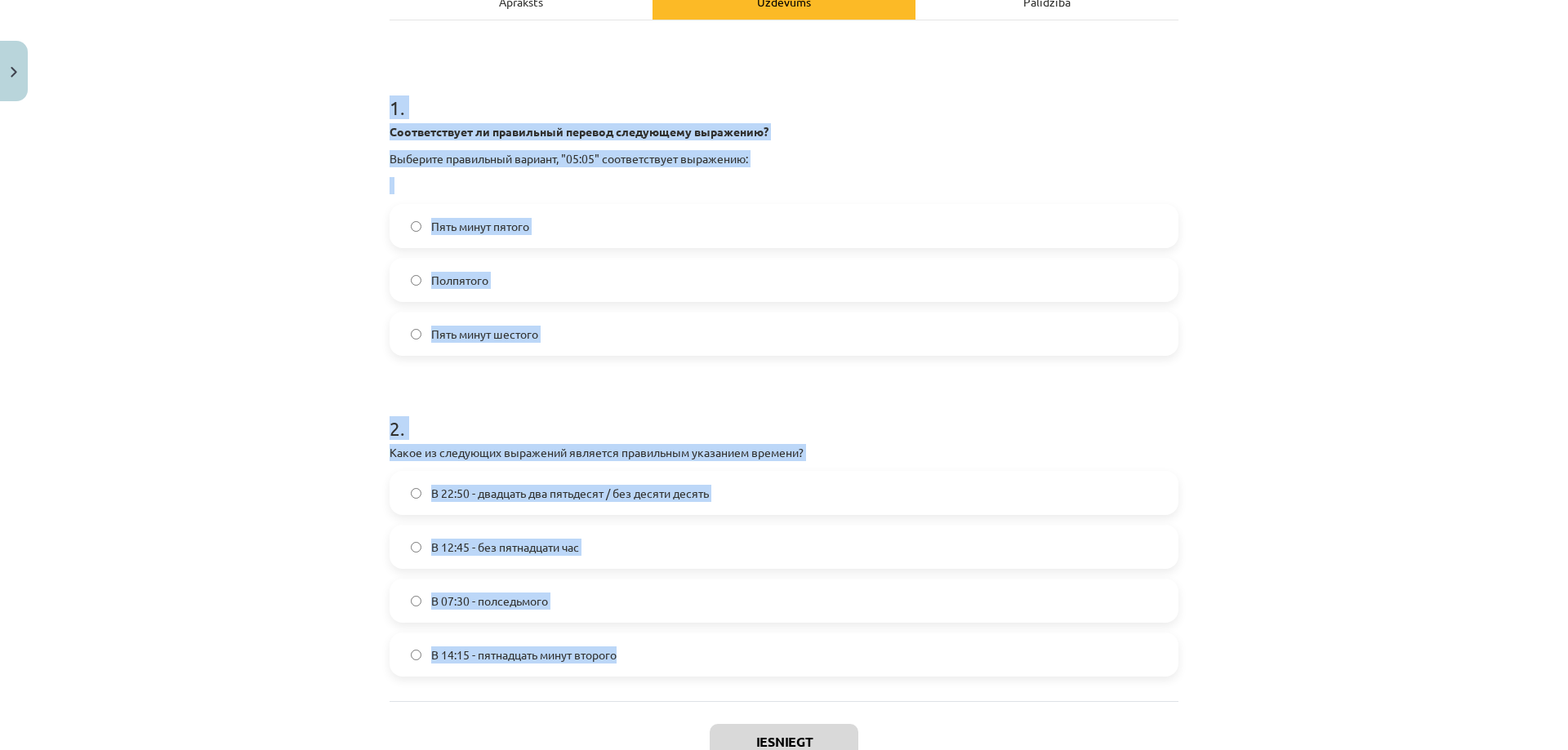
scroll to position [0, 0]
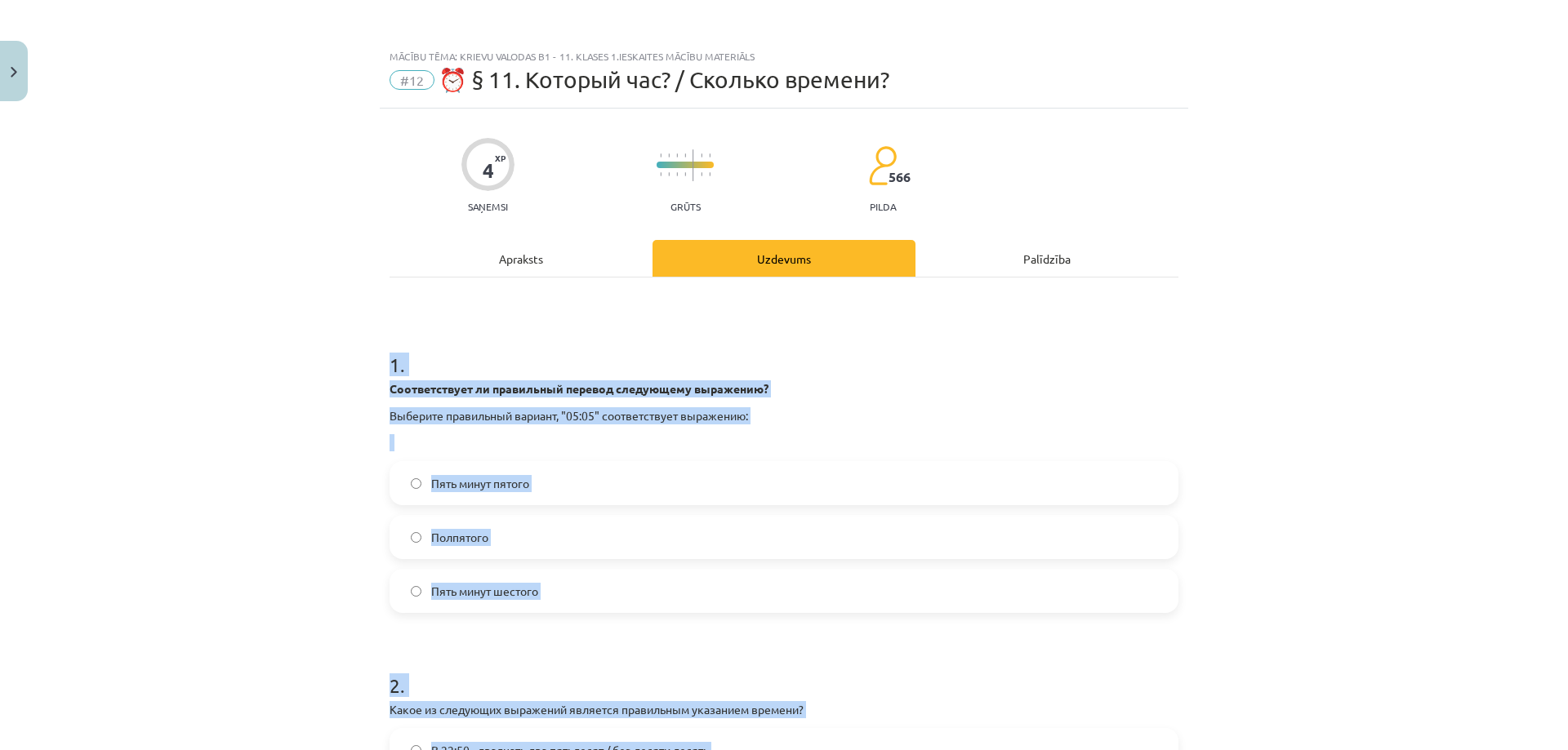
click at [274, 538] on div "Mācību tēma: Krievu valodas b1 - 11. klases 1.ieskaites mācību materiāls #12 ⏰ …" at bounding box center [784, 375] width 1568 height 750
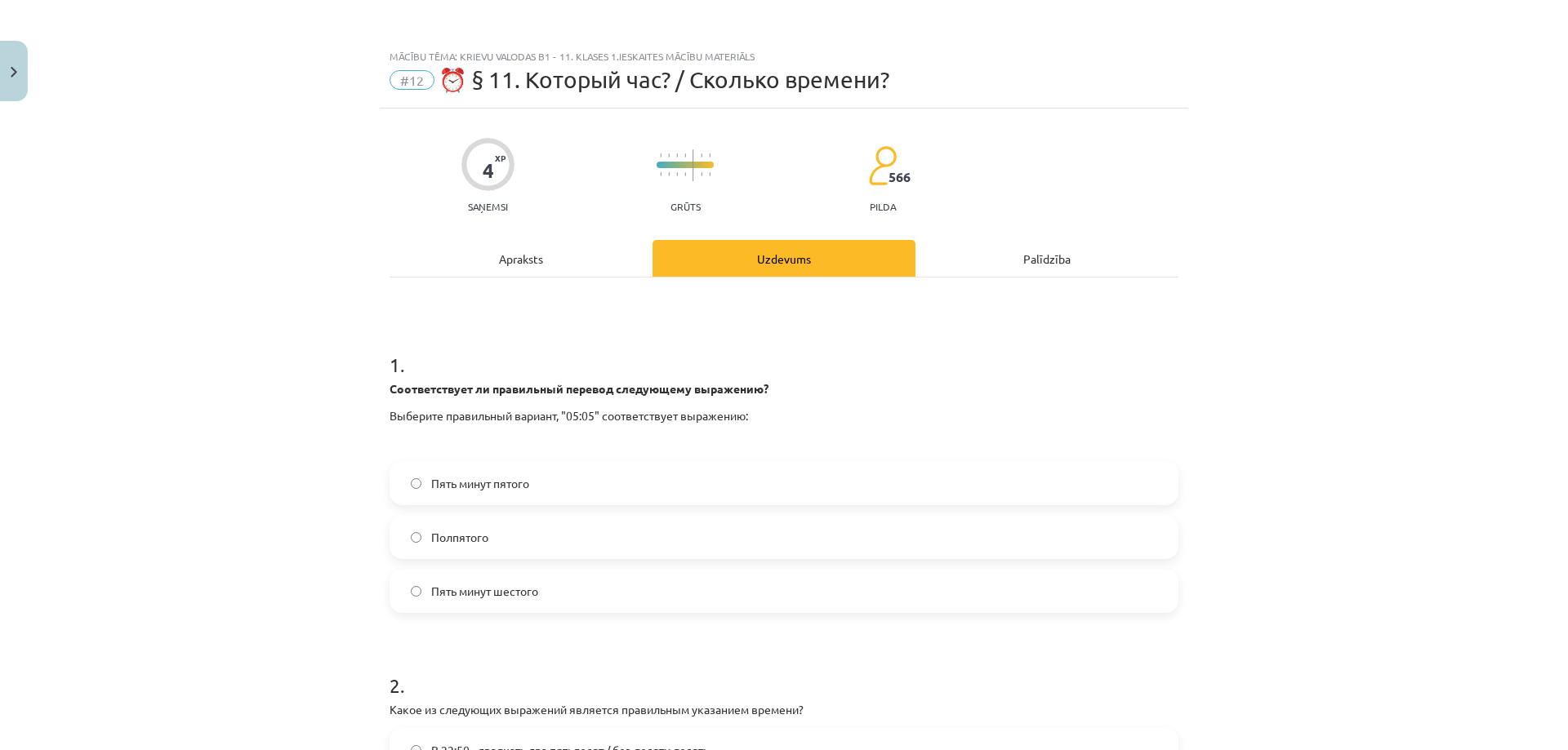
drag, startPoint x: 522, startPoint y: 588, endPoint x: 512, endPoint y: 599, distance: 14.9
click at [522, 589] on span "Пять минут шестого" at bounding box center [485, 591] width 107 height 17
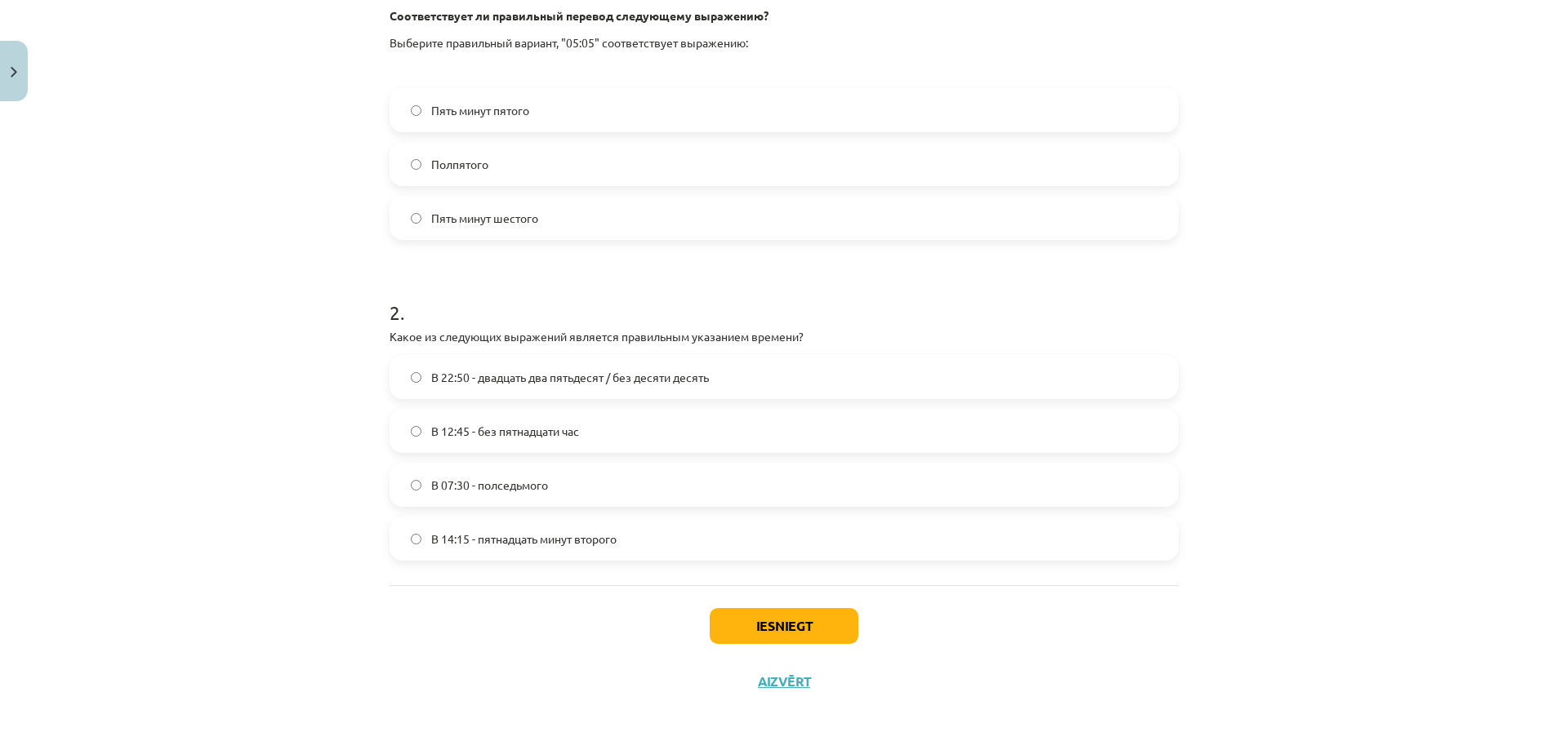
click at [512, 430] on span "В 12:45 - без пятнадцати час" at bounding box center [505, 431] width 148 height 17
click at [738, 621] on button "Iesniegt" at bounding box center [784, 626] width 149 height 36
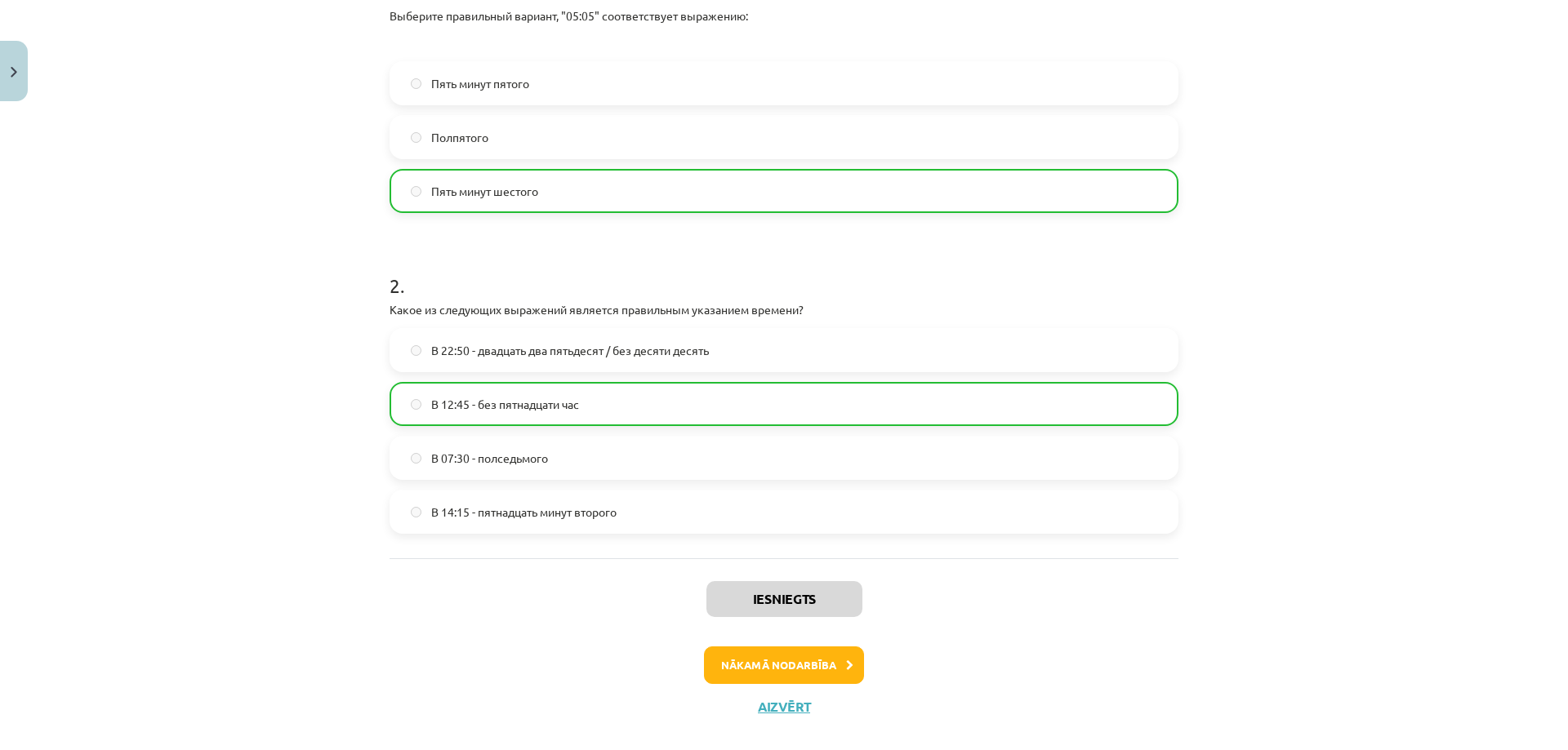
scroll to position [426, 0]
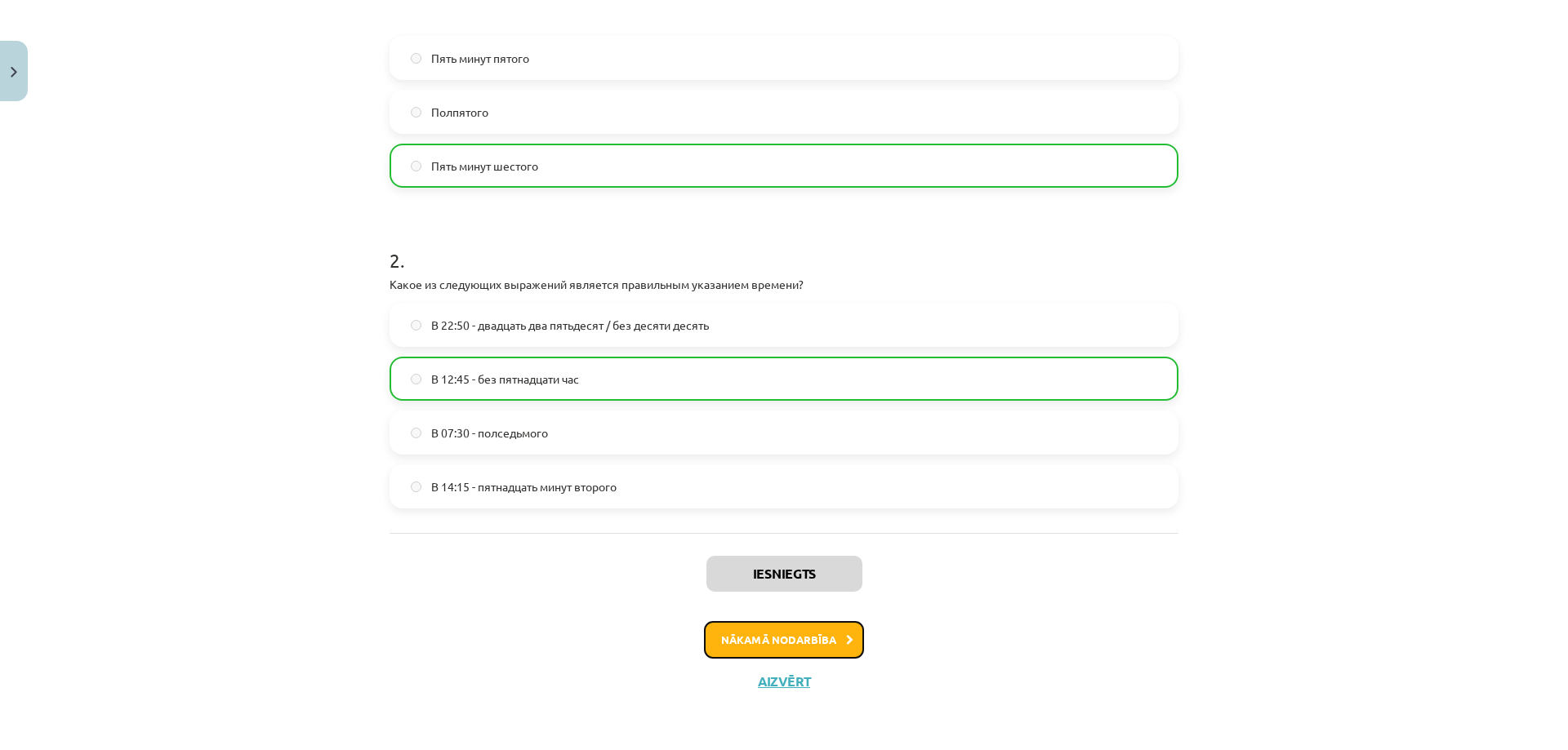
click at [733, 632] on button "Nākamā nodarbība" at bounding box center [783, 640] width 160 height 38
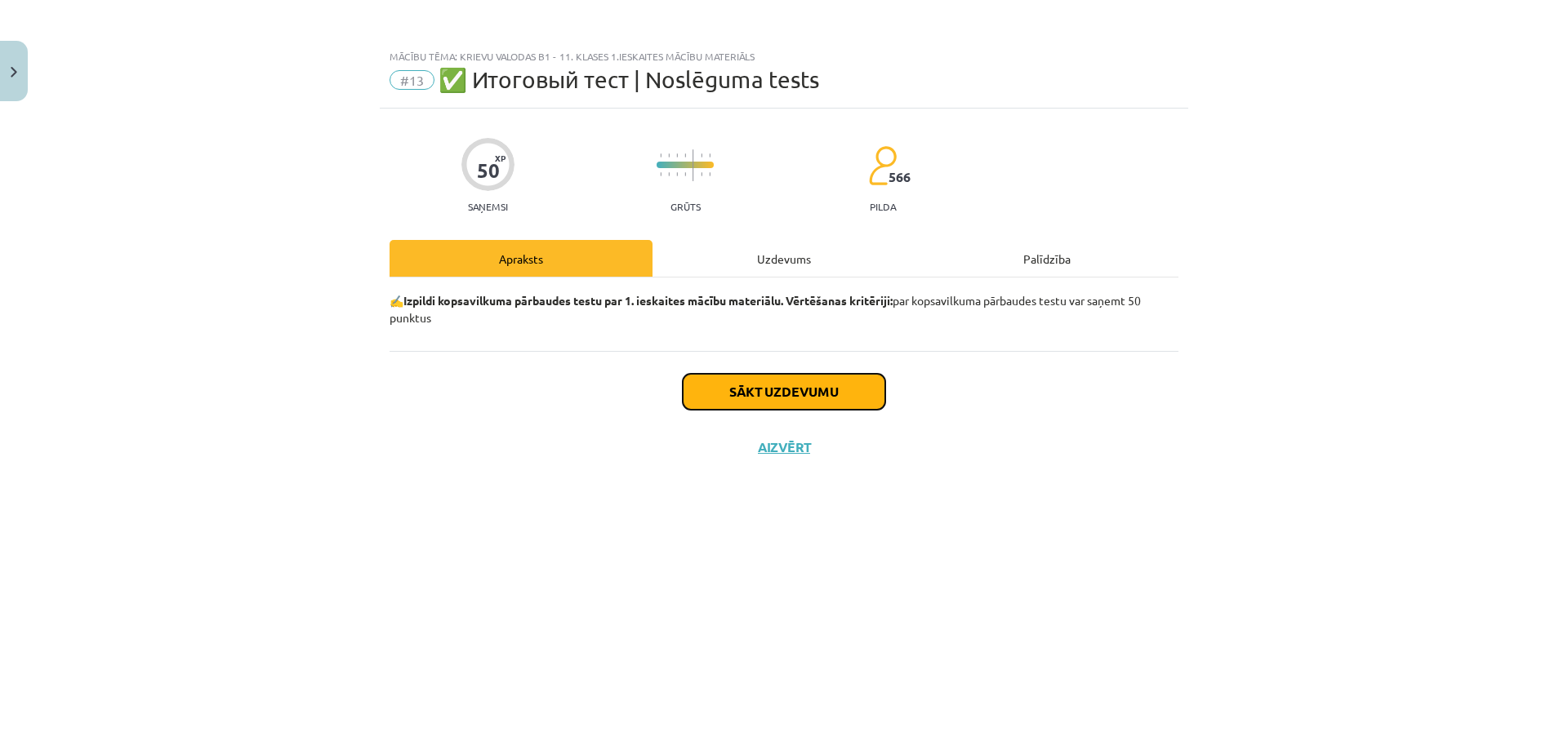
click at [779, 397] on button "Sākt uzdevumu" at bounding box center [784, 392] width 202 height 36
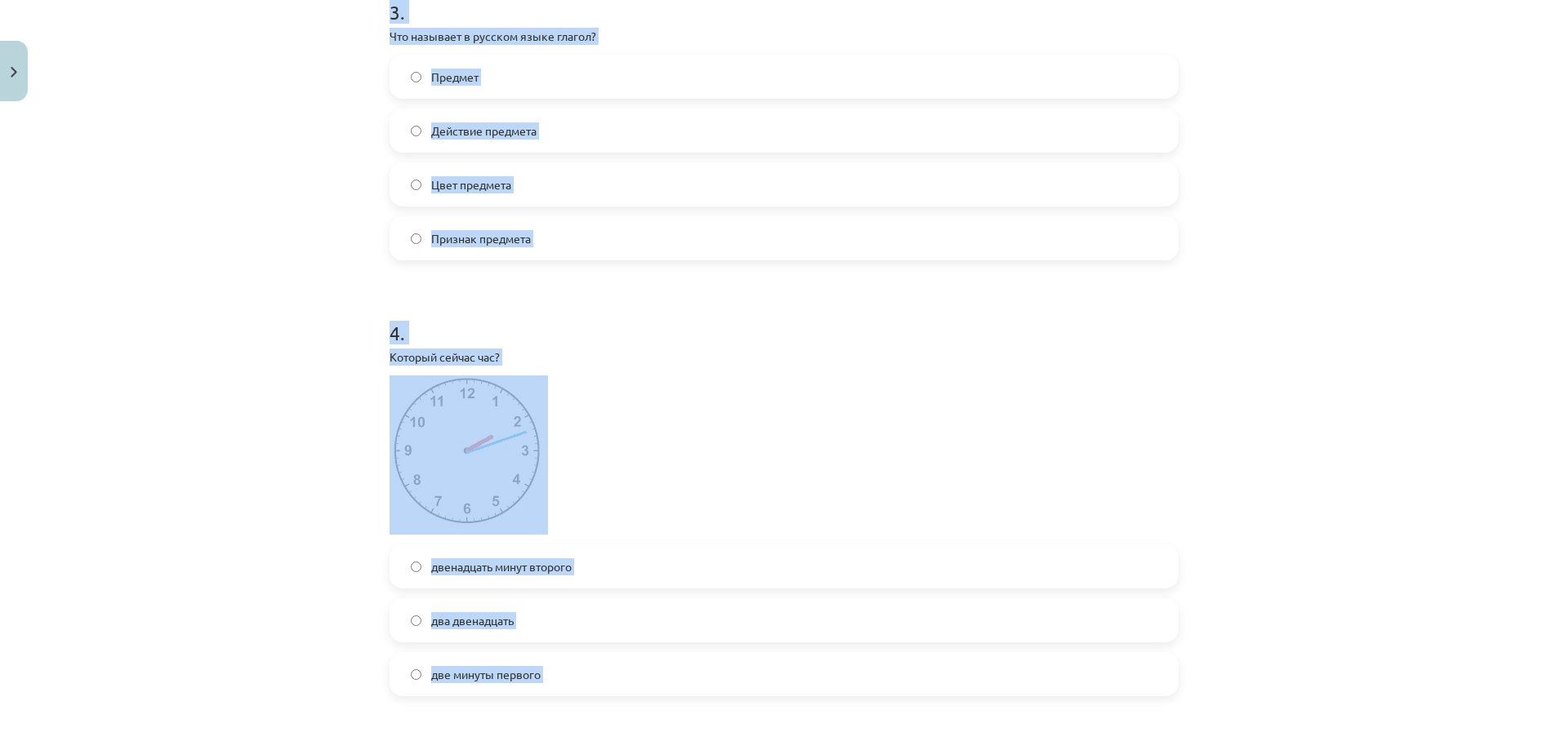
scroll to position [1143, 0]
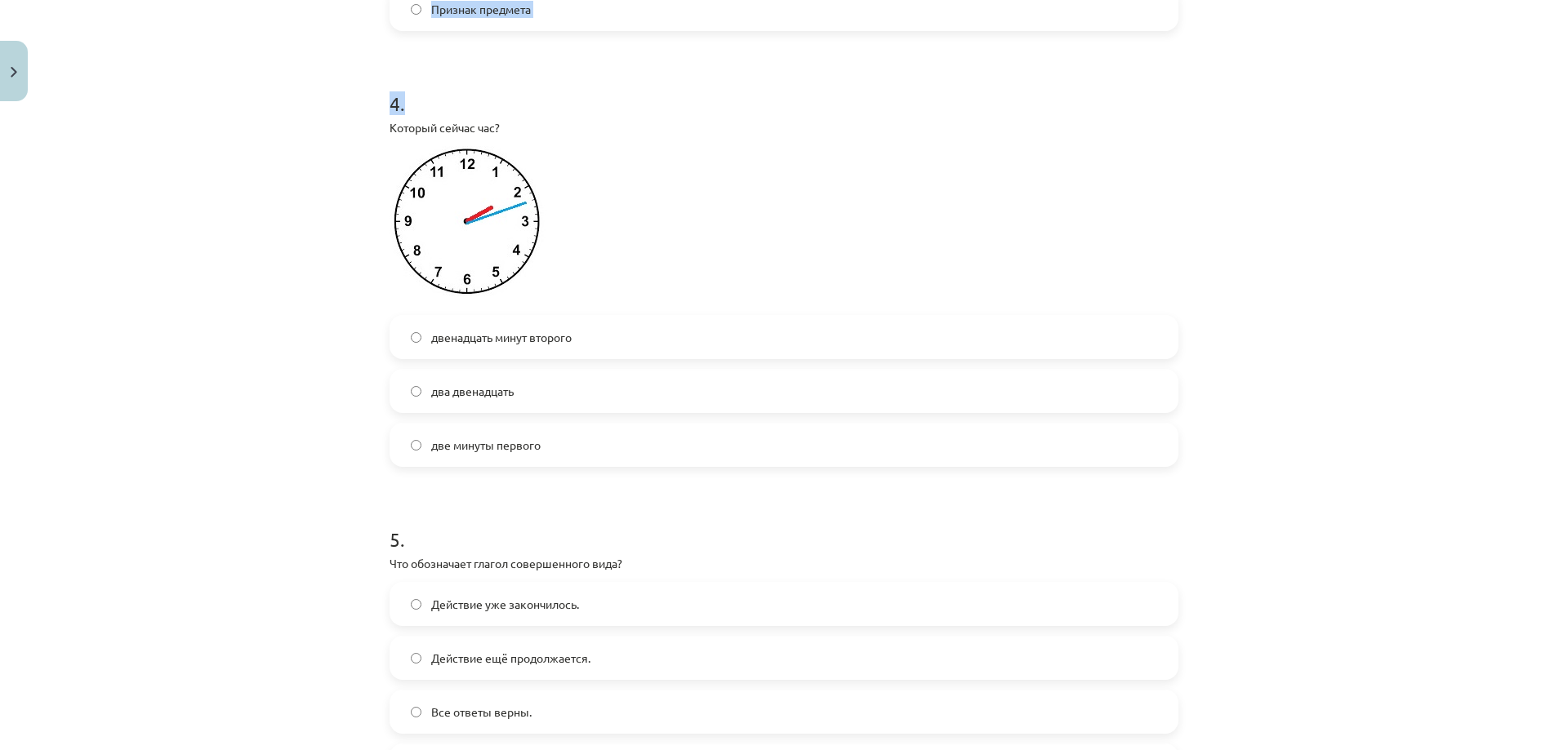
drag, startPoint x: 384, startPoint y: 382, endPoint x: 764, endPoint y: 47, distance: 506.6
click at [1326, 188] on div "Mācību tēma: Krievu valodas b1 - 11. klases 1.ieskaites mācību materiāls #13 ✅ …" at bounding box center [784, 375] width 1568 height 750
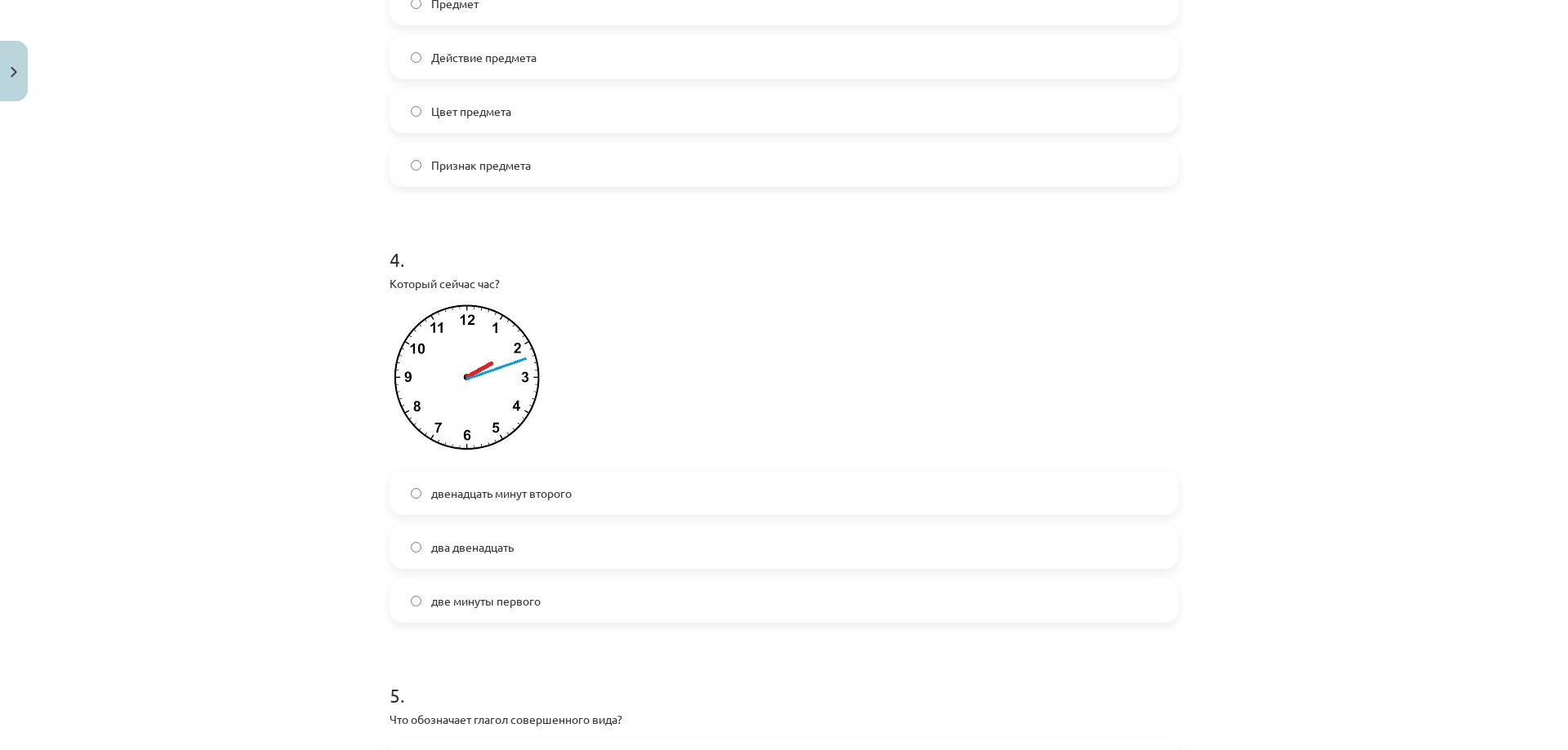
scroll to position [953, 0]
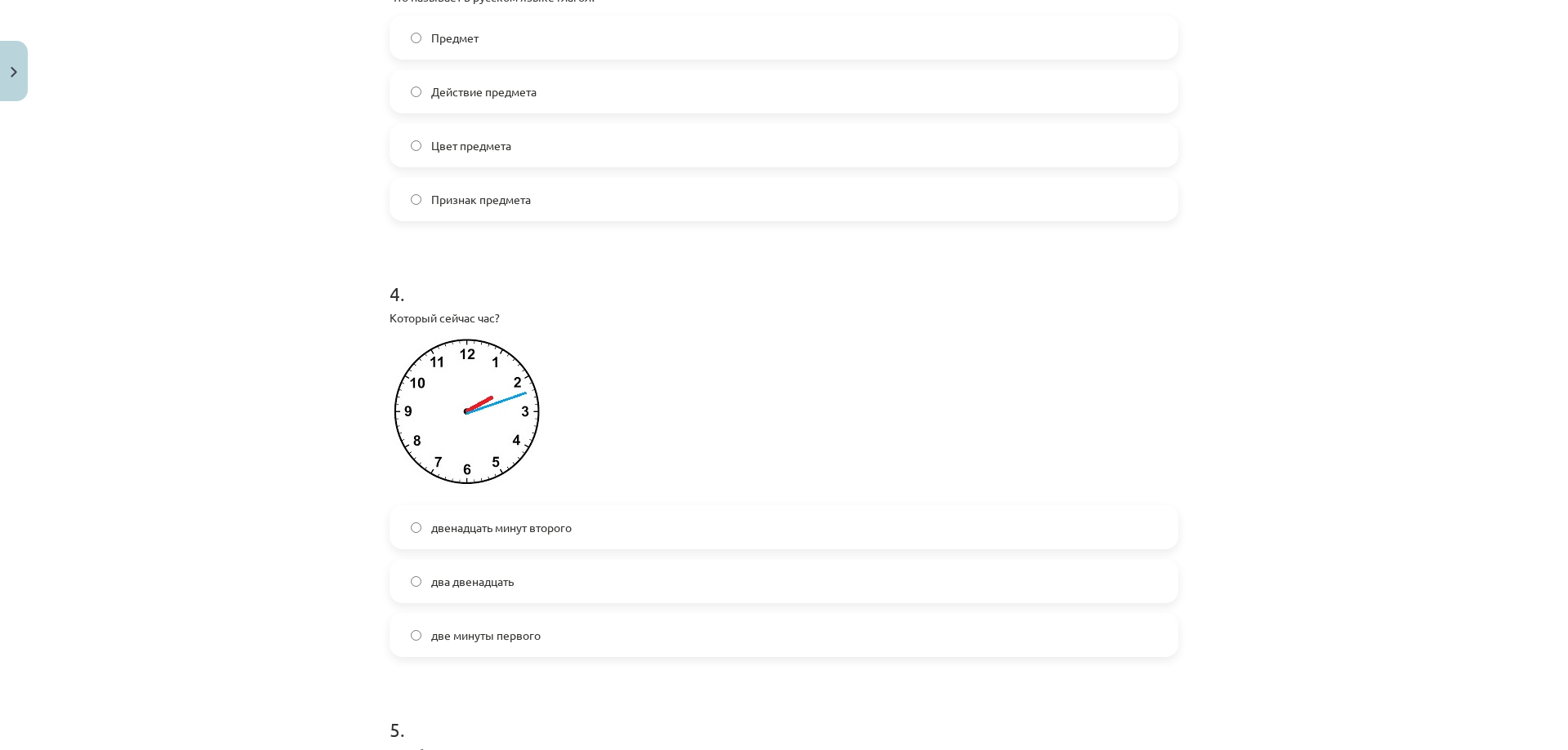
click at [469, 530] on span "двенадцать минут второго" at bounding box center [502, 527] width 141 height 17
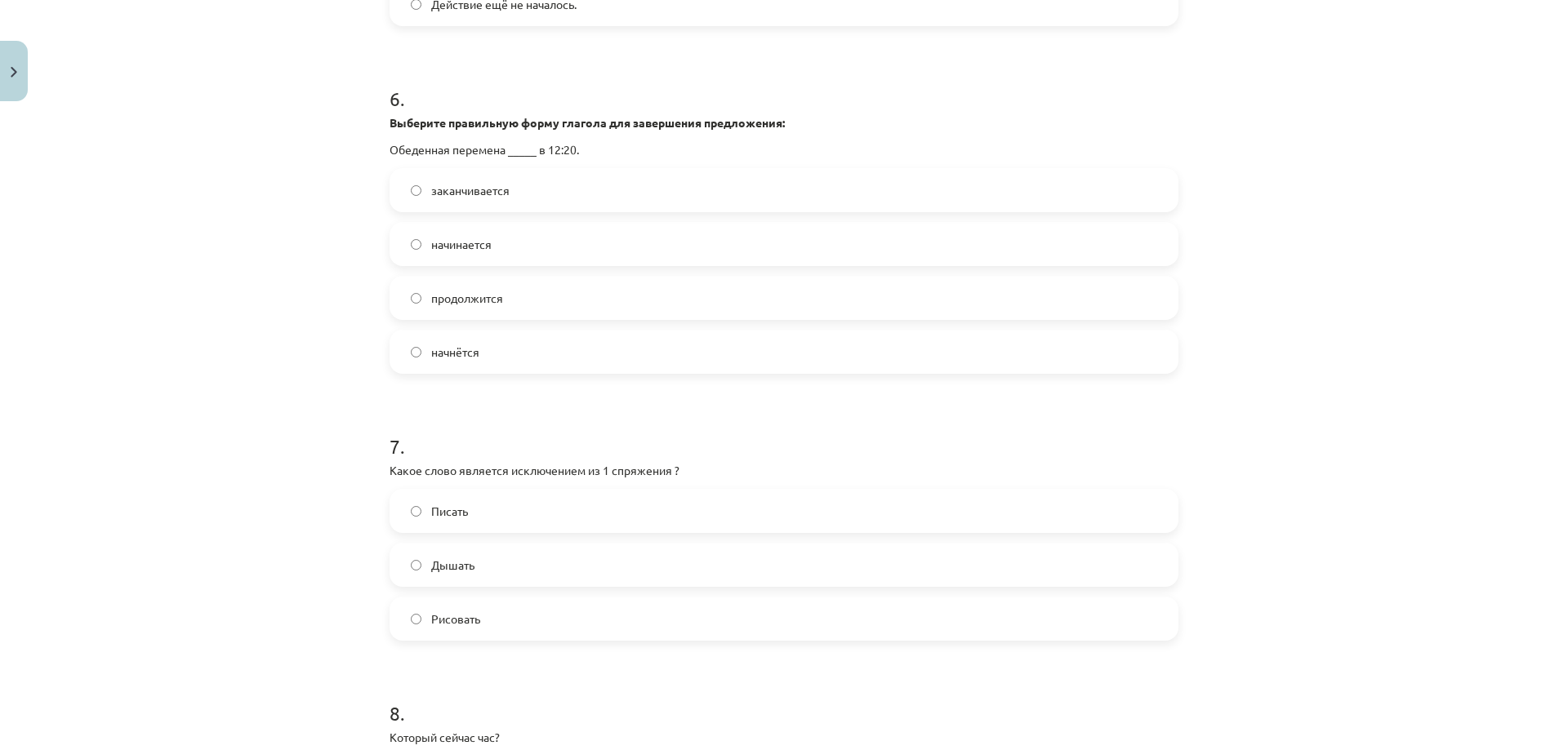
scroll to position [2287, 0]
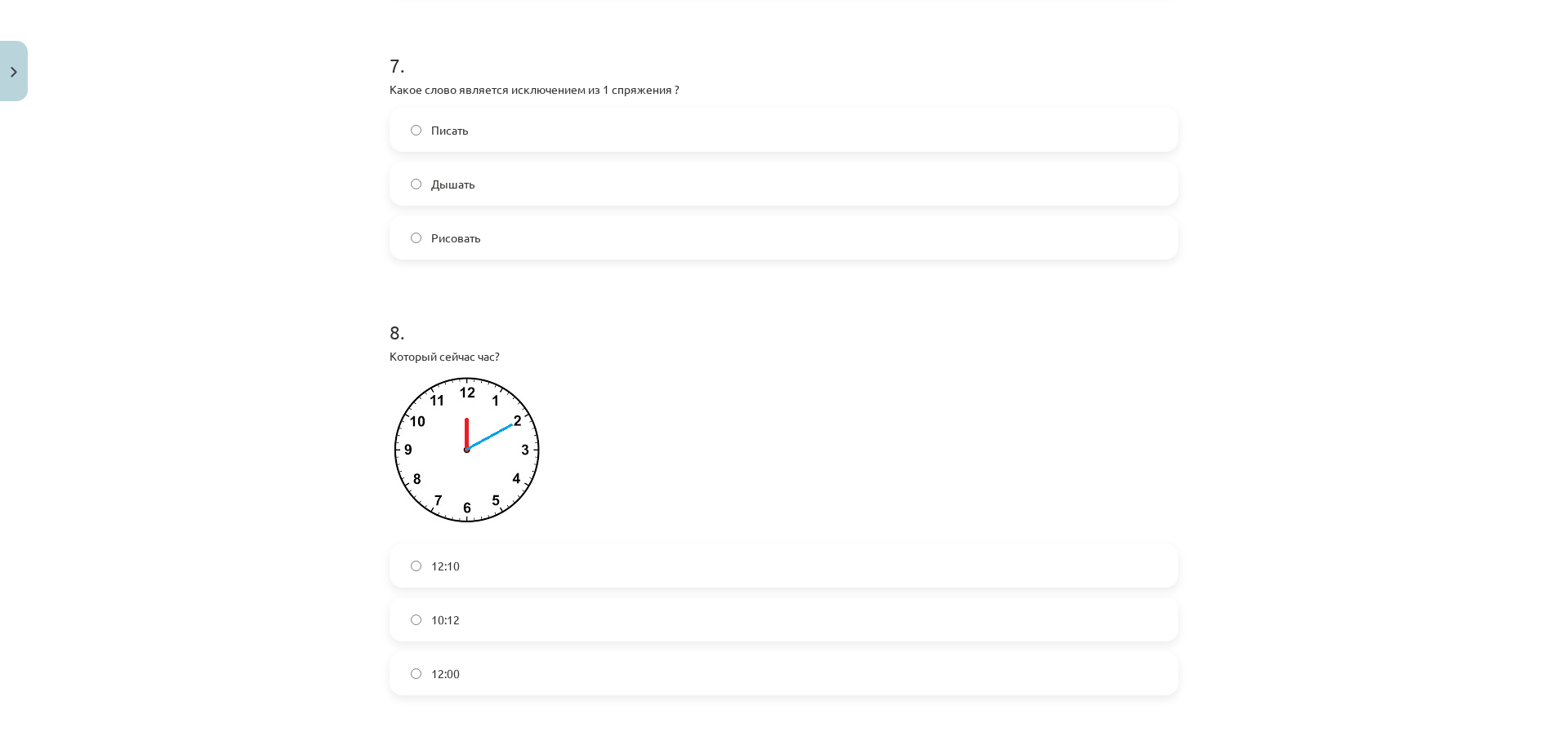
click at [456, 574] on label "12:10" at bounding box center [784, 565] width 786 height 41
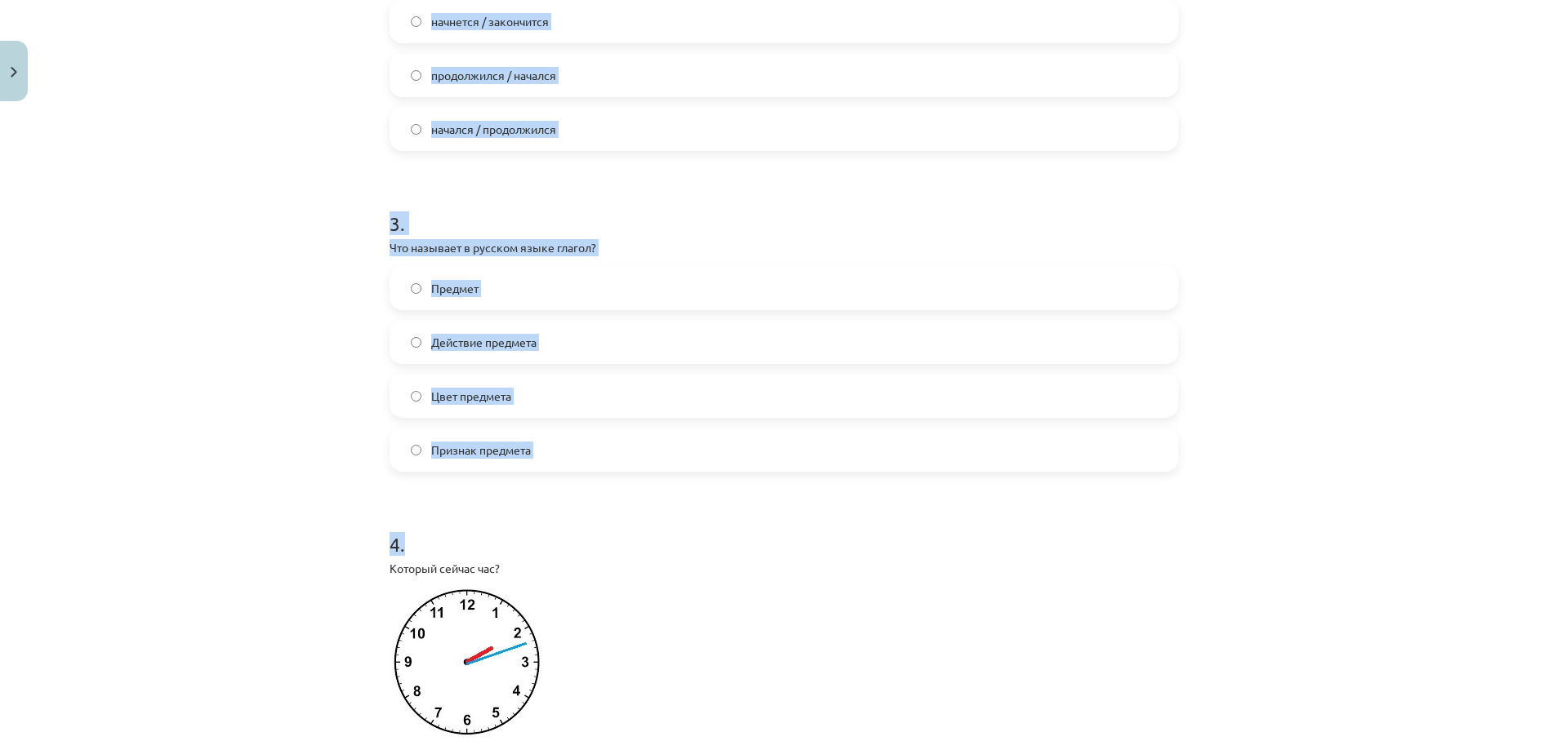
scroll to position [767, 0]
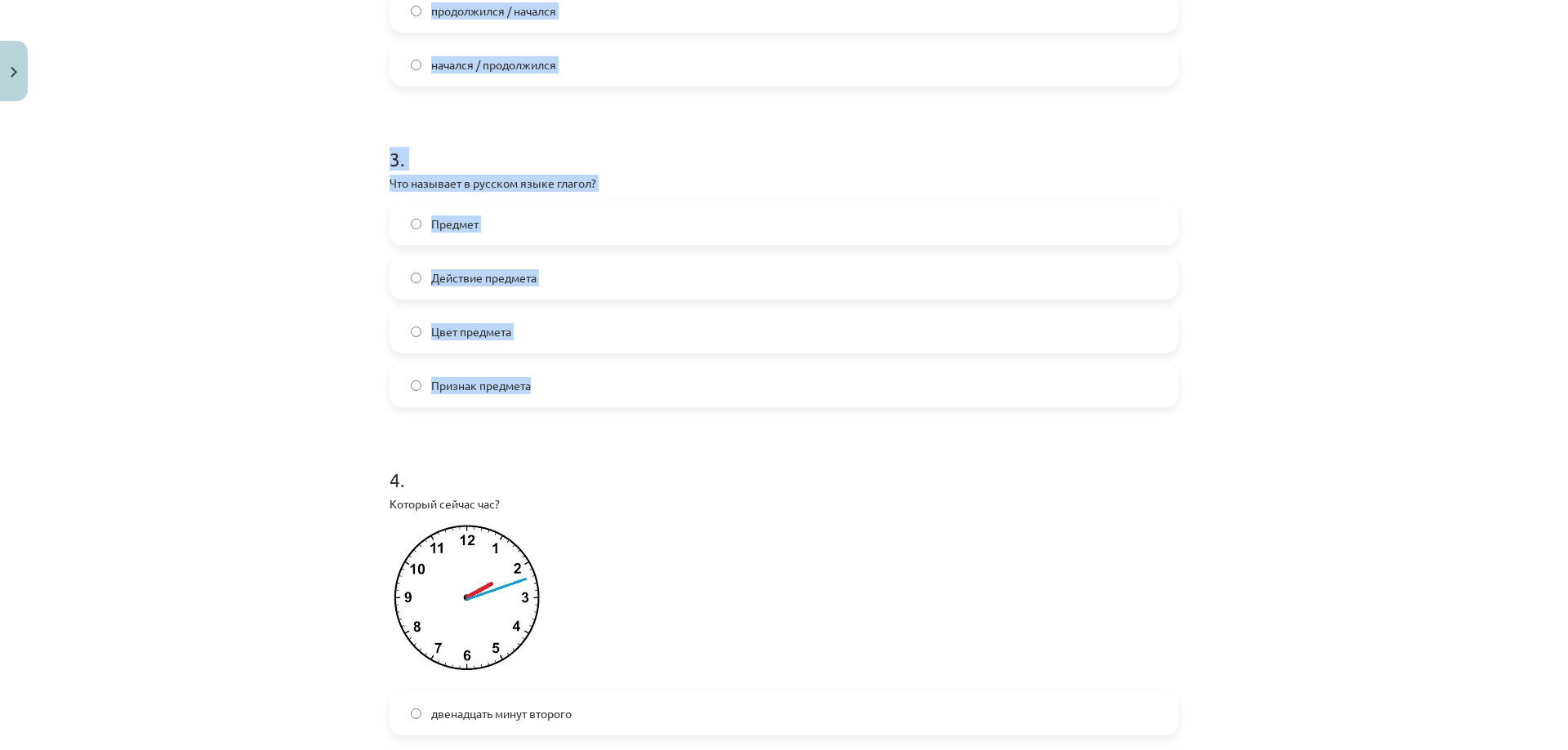
drag, startPoint x: 385, startPoint y: 354, endPoint x: 564, endPoint y: 386, distance: 181.8
copy form "1 . Какое слово не относится ко второму спряжению ? Брить Хватит Пилит 2 . Допо…"
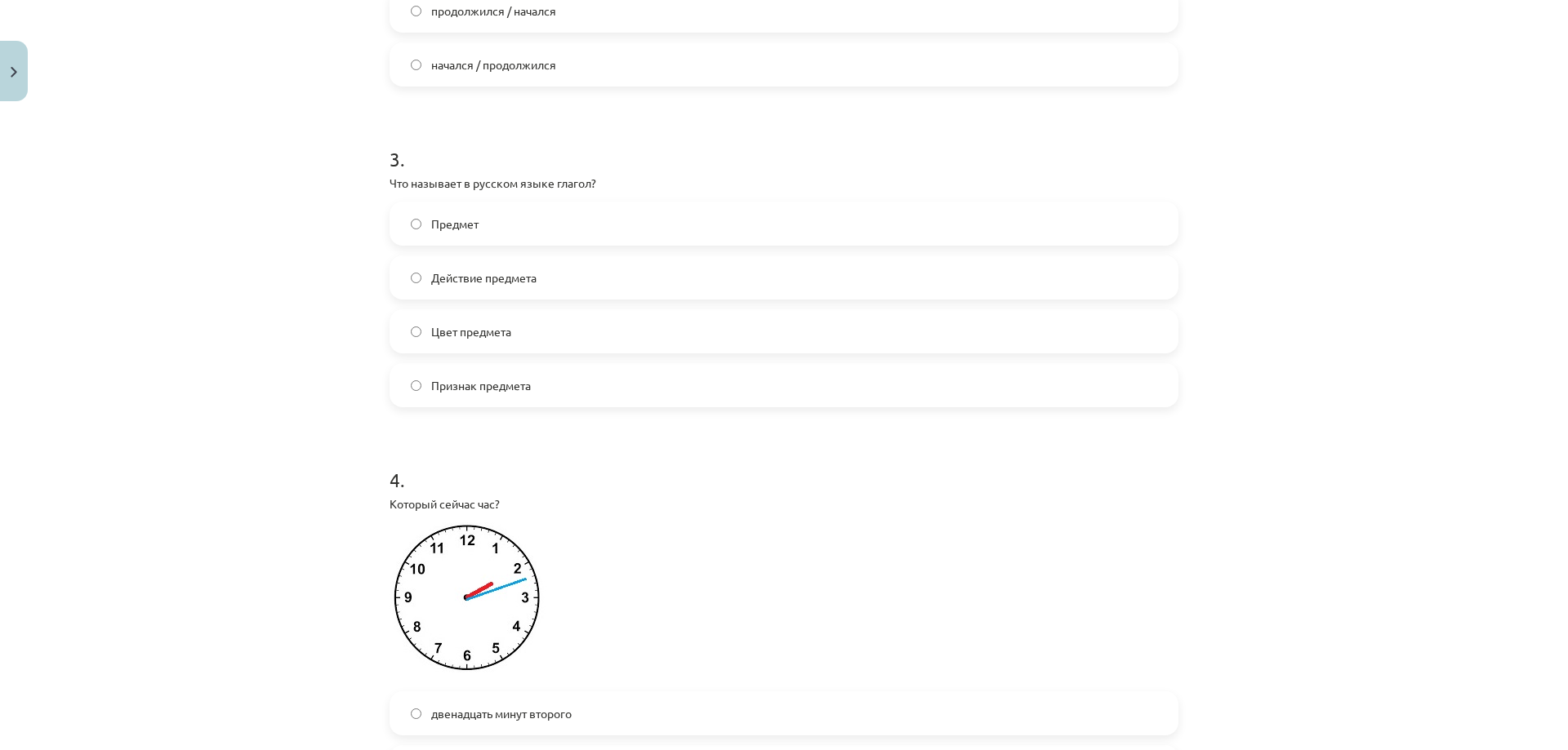
click at [271, 512] on div "Mācību tēma: Krievu valodas b1 - 11. klases 1.ieskaites mācību materiāls #13 ✅ …" at bounding box center [784, 375] width 1568 height 750
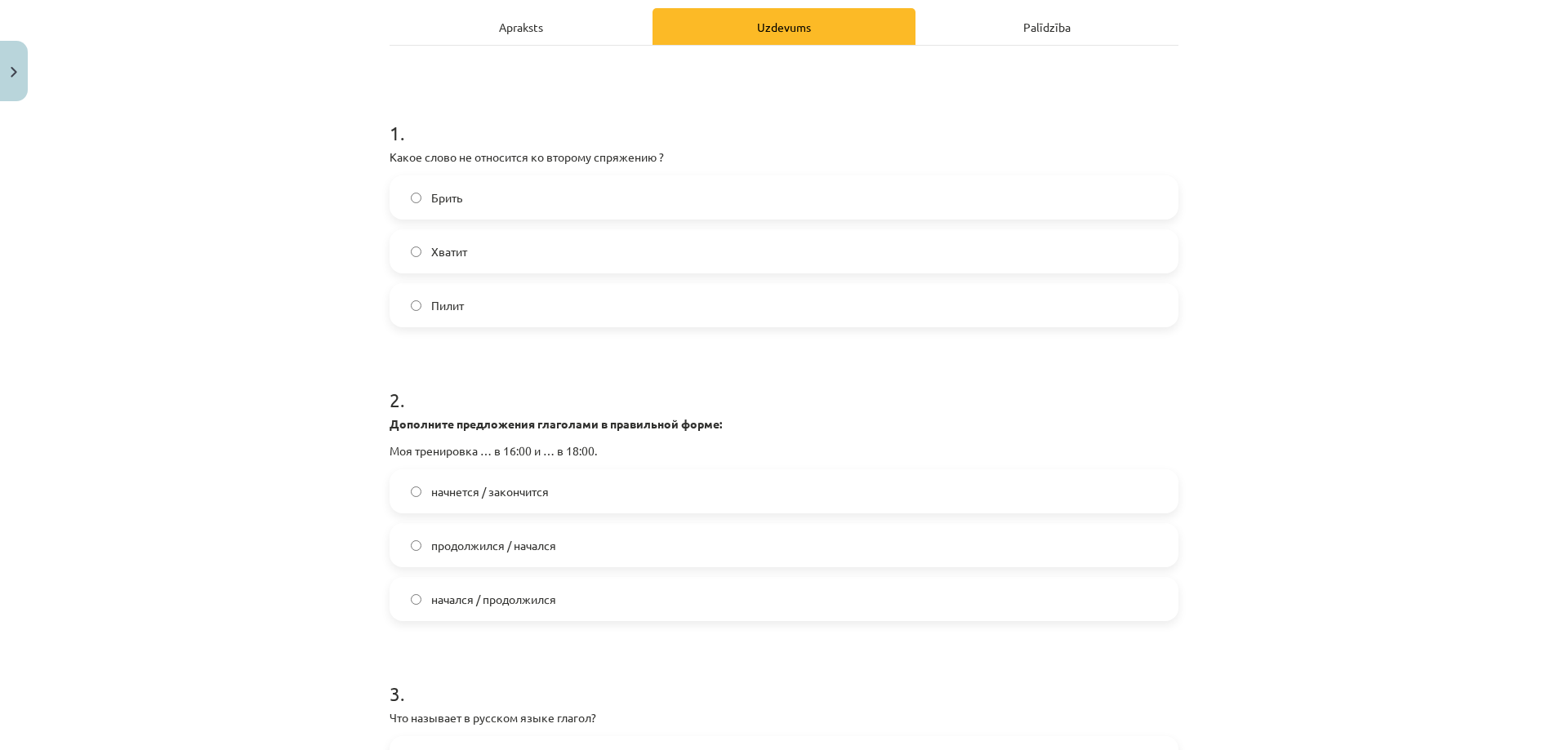
scroll to position [195, 0]
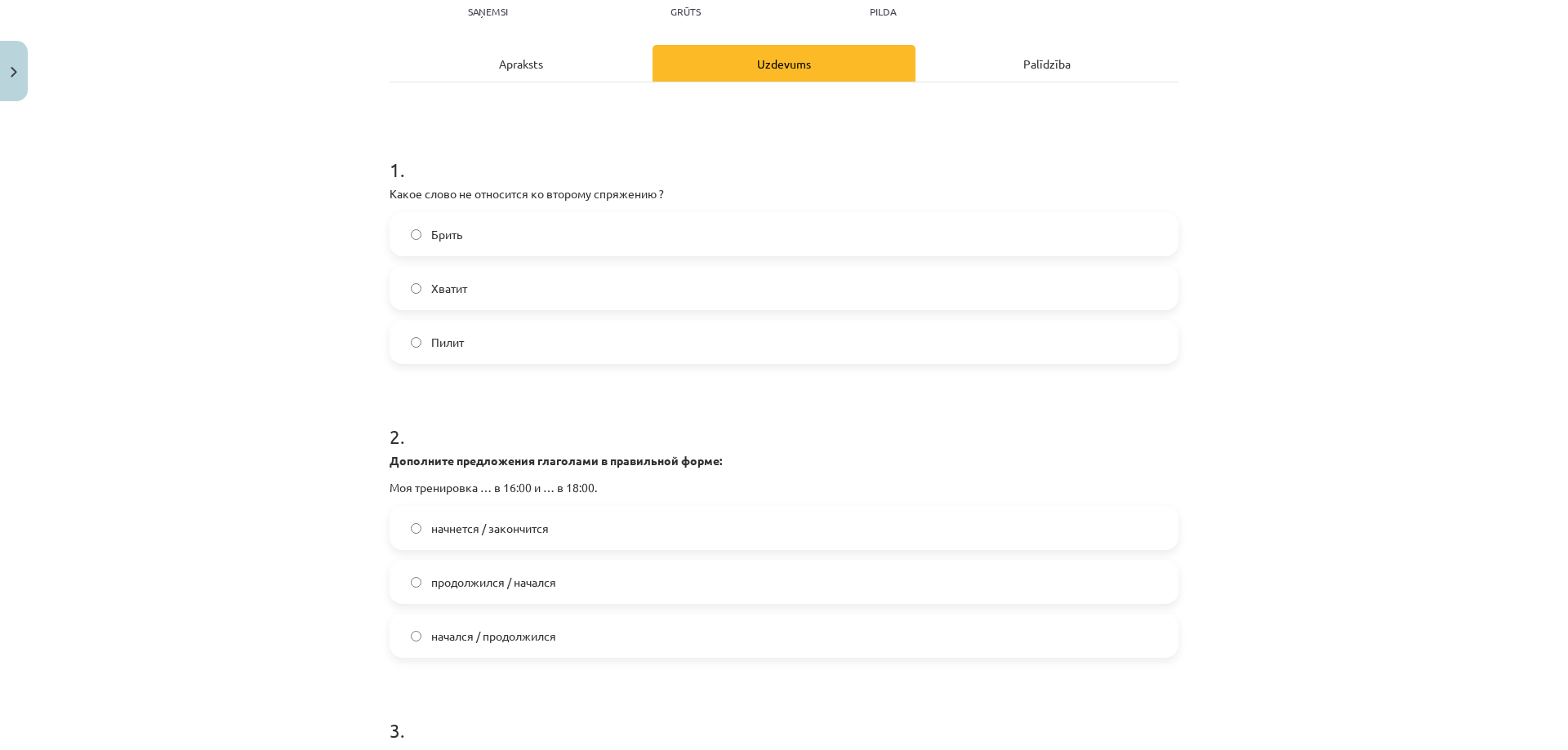
click at [498, 227] on label "Брить" at bounding box center [784, 234] width 786 height 41
click at [543, 532] on span "начнется / закончится" at bounding box center [490, 528] width 118 height 17
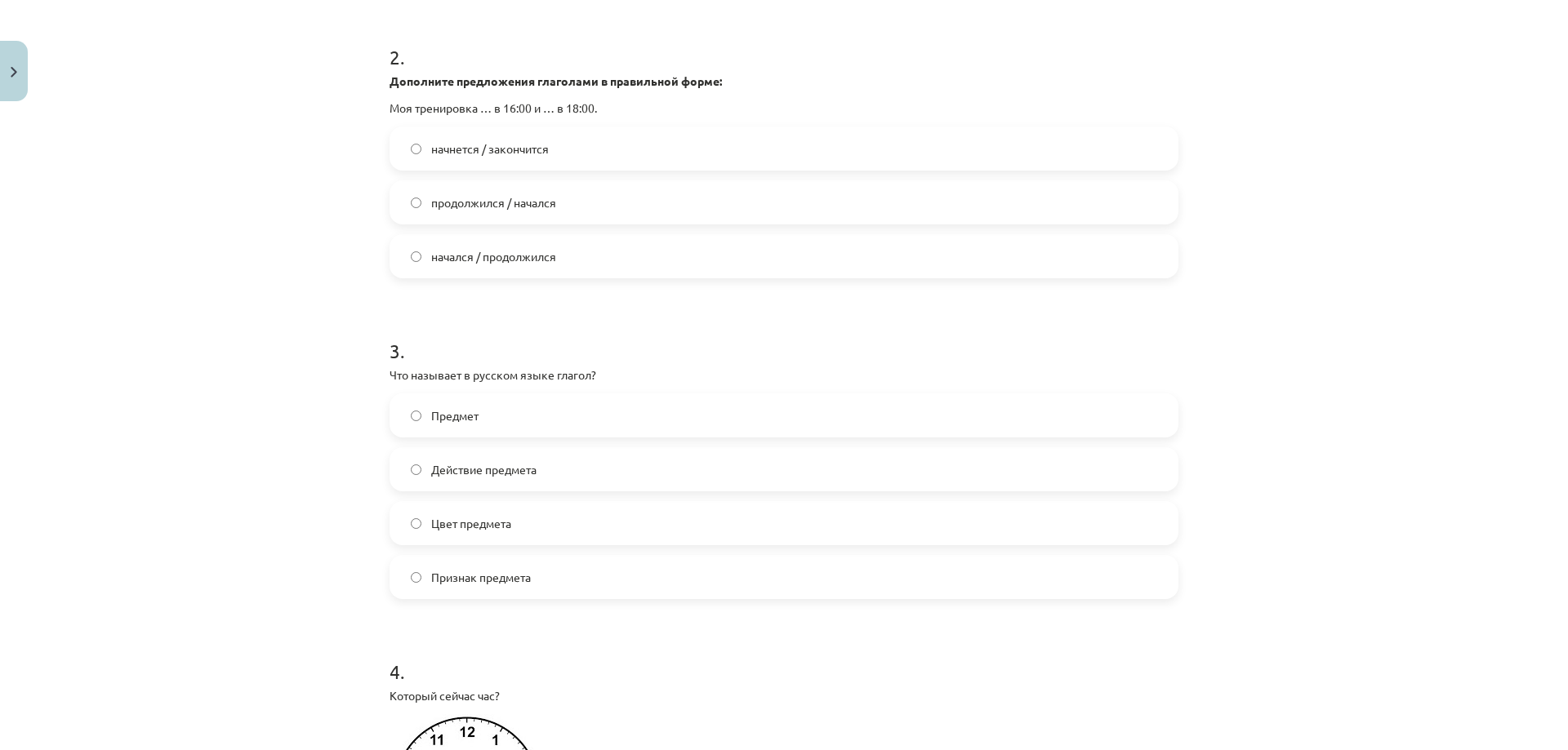
scroll to position [576, 0]
click at [551, 456] on label "Действие предмета" at bounding box center [784, 467] width 786 height 41
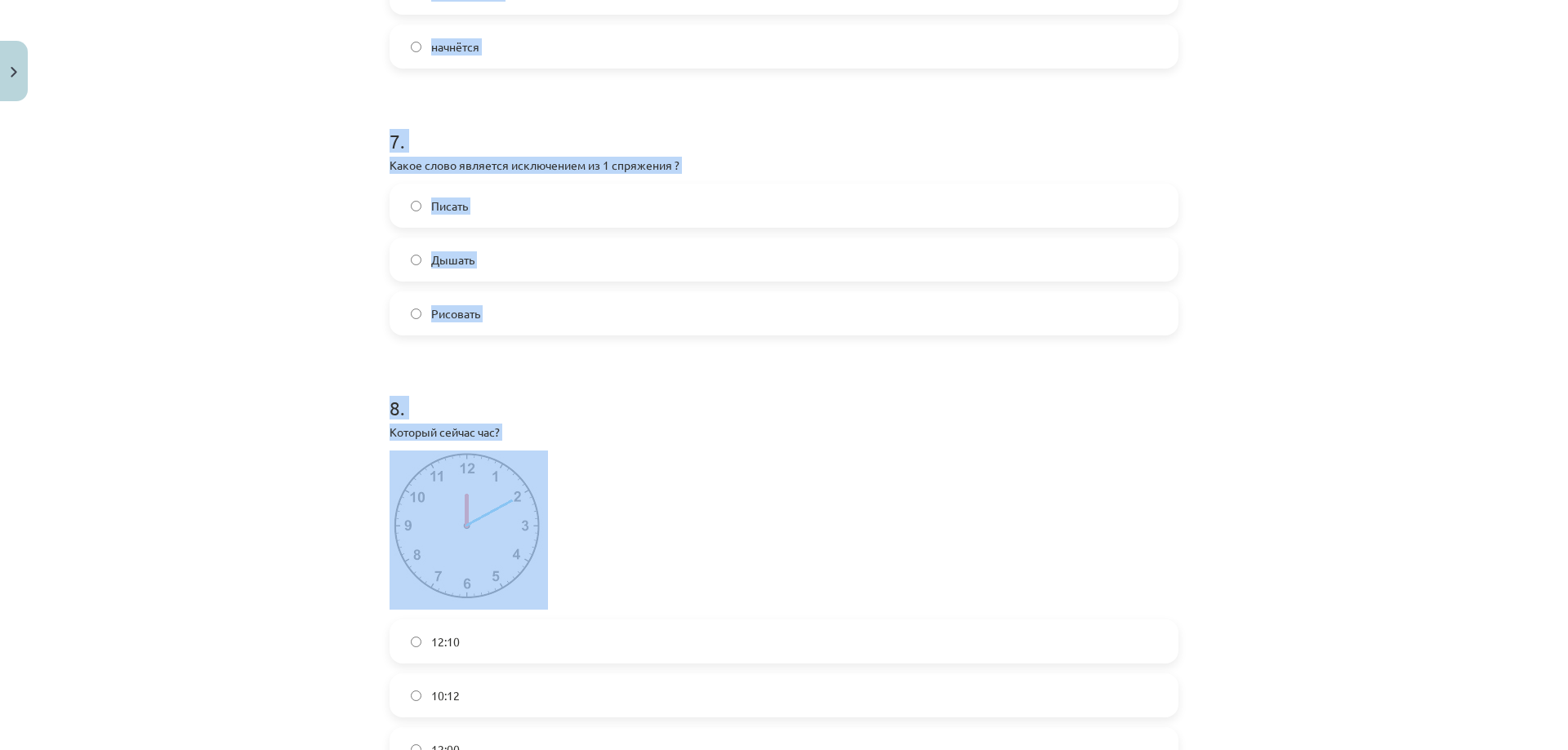
scroll to position [2291, 0]
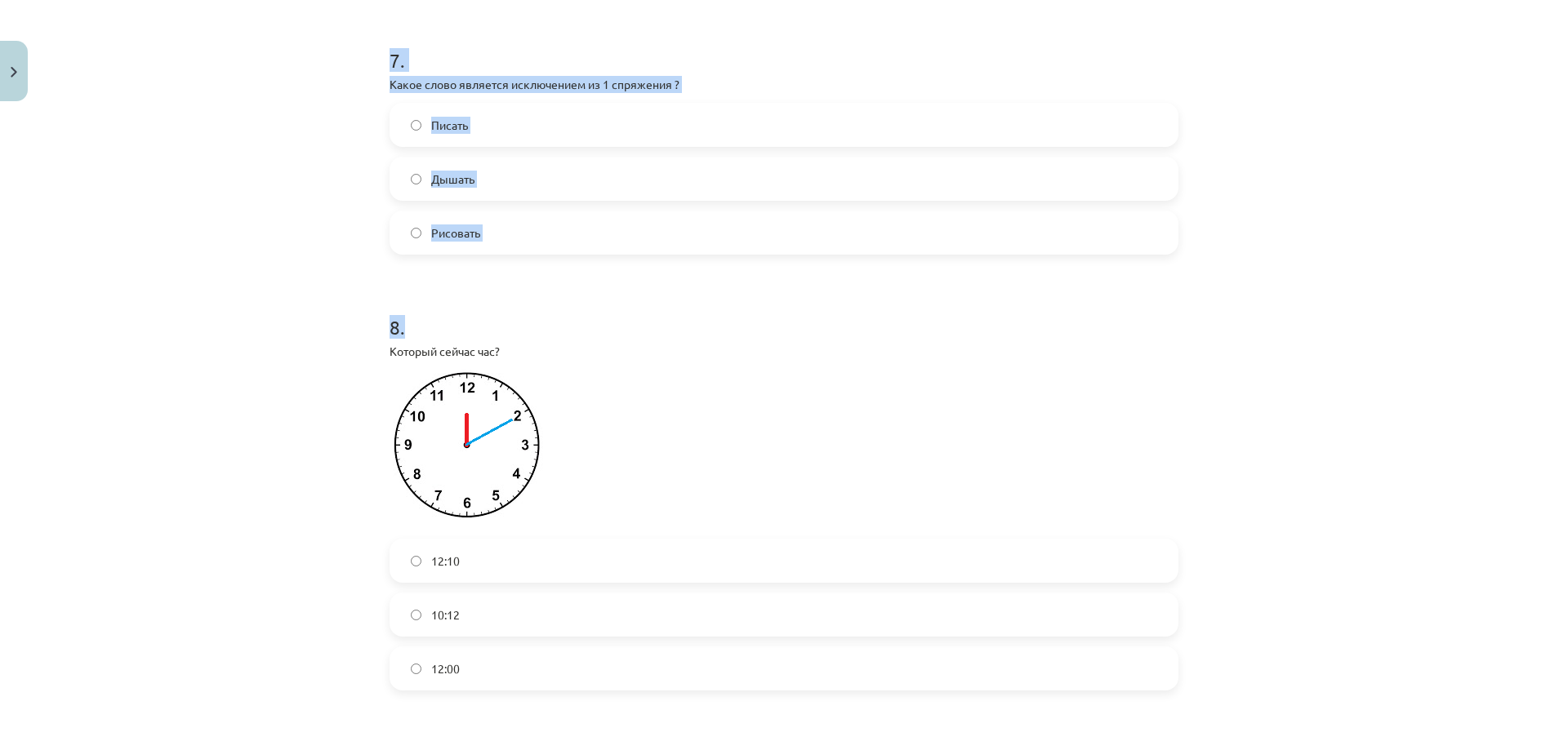
drag, startPoint x: 367, startPoint y: 332, endPoint x: 550, endPoint y: 293, distance: 187.1
click at [550, 293] on div "Mācību tēma: Krievu valodas b1 - 11. klases 1.ieskaites mācību materiāls #13 ✅ …" at bounding box center [784, 375] width 1568 height 750
click at [276, 307] on div "Mācību tēma: Krievu valodas b1 - 11. klases 1.ieskaites mācību materiāls #13 ✅ …" at bounding box center [784, 375] width 1568 height 750
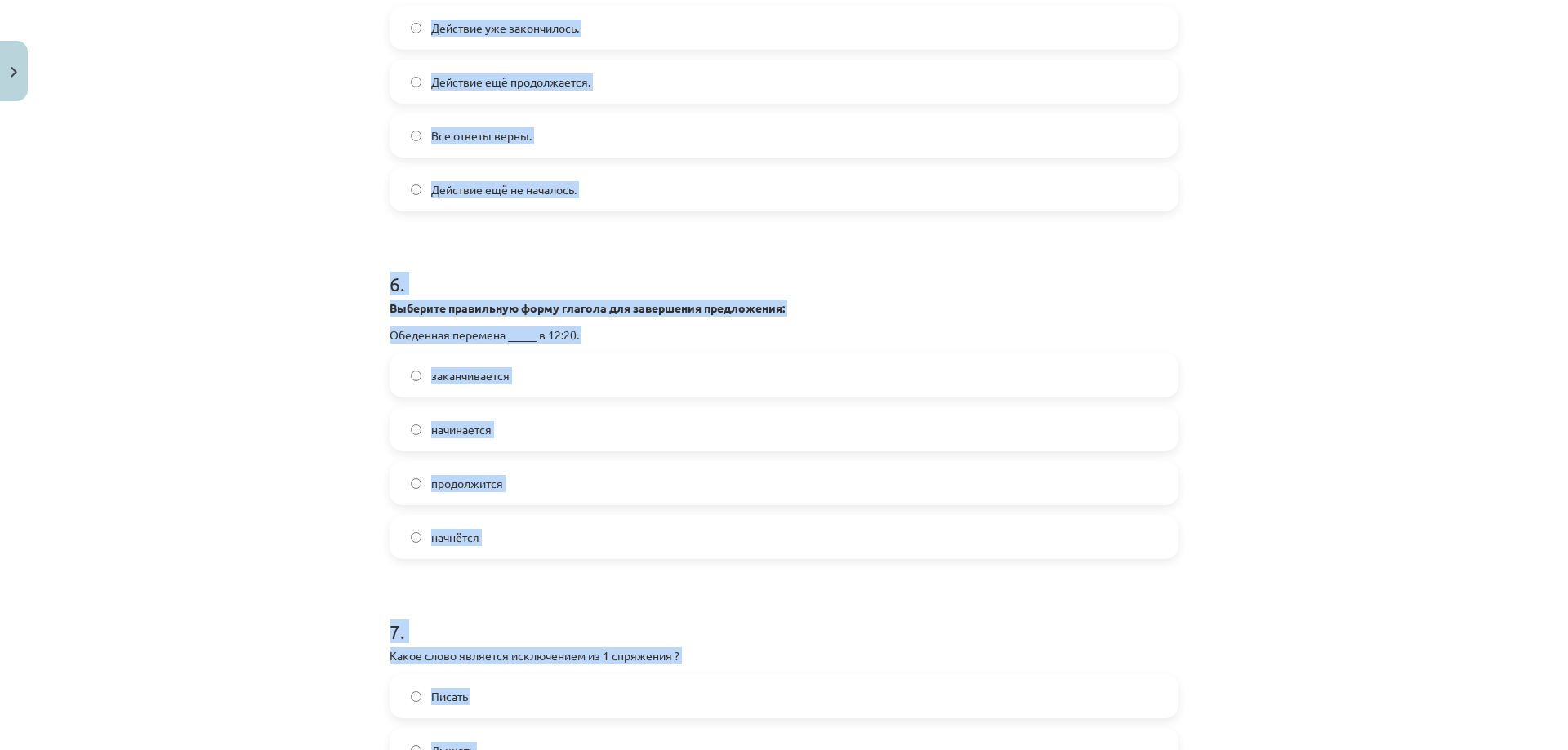
click at [288, 316] on div "Mācību tēma: Krievu valodas b1 - 11. klases 1.ieskaites mācību materiāls #13 ✅ …" at bounding box center [784, 375] width 1568 height 750
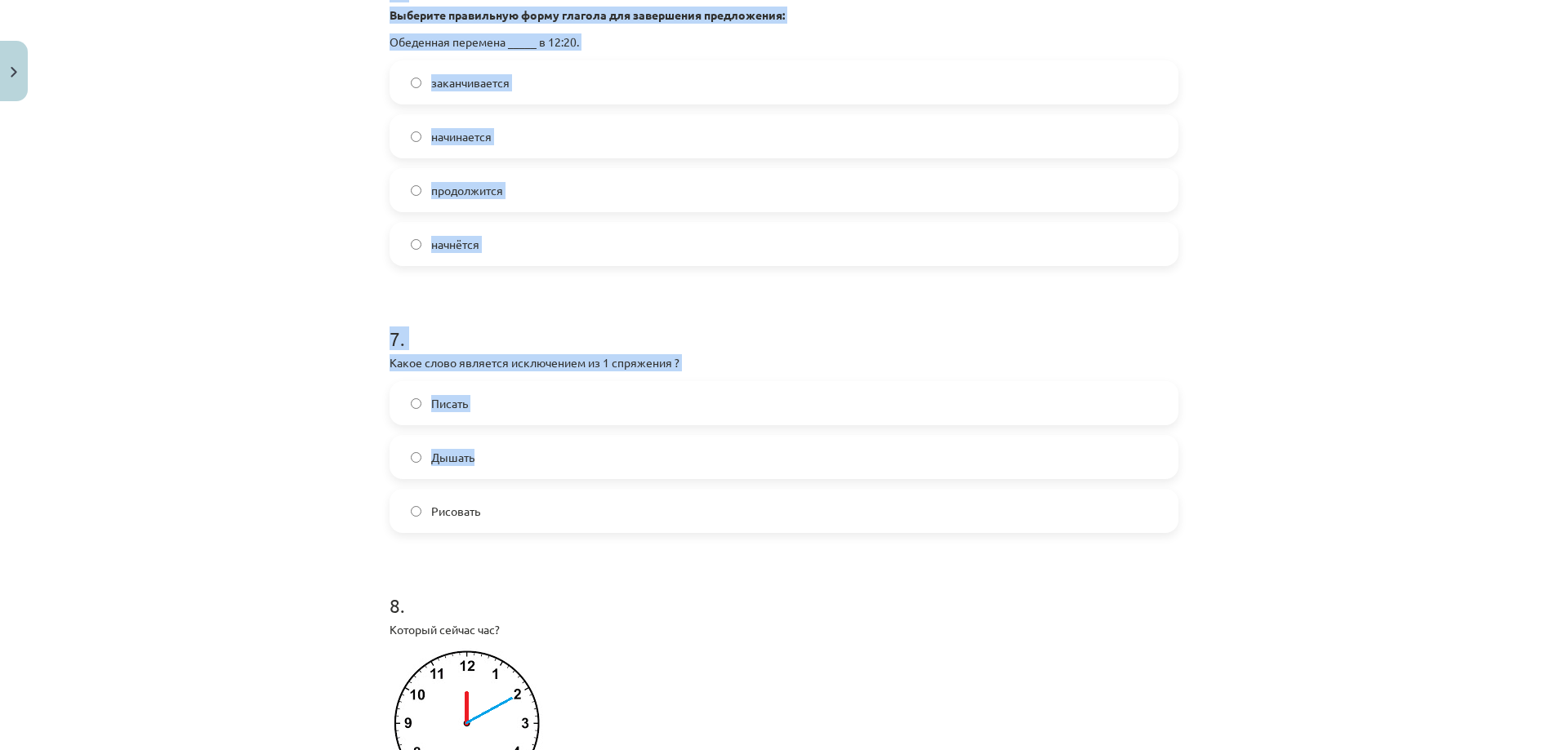
scroll to position [2100, 0]
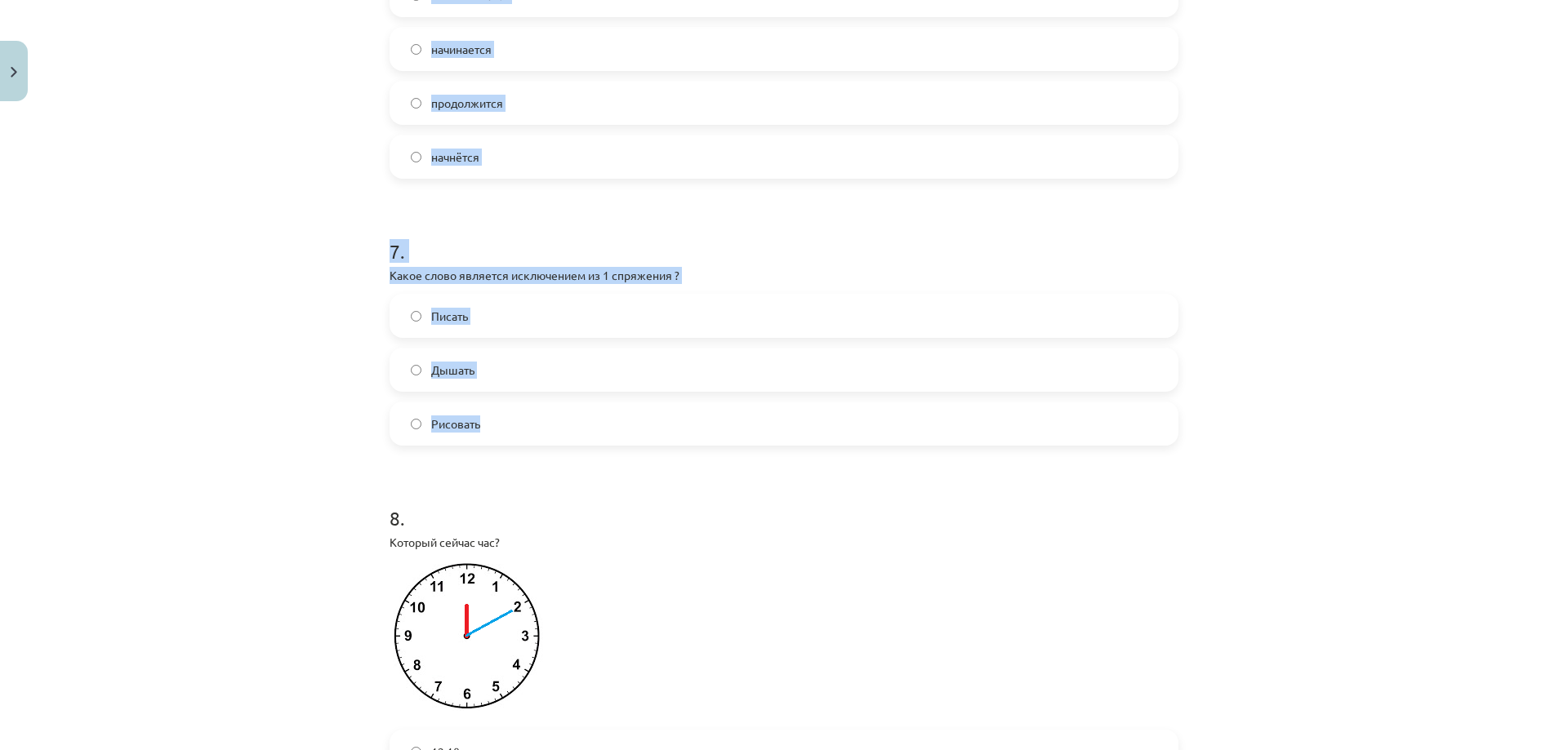
drag, startPoint x: 376, startPoint y: 339, endPoint x: 518, endPoint y: 434, distance: 170.8
copy form "5 . Что обозначает глагол совершенного вида? Действие уже закончилось. Действие…"
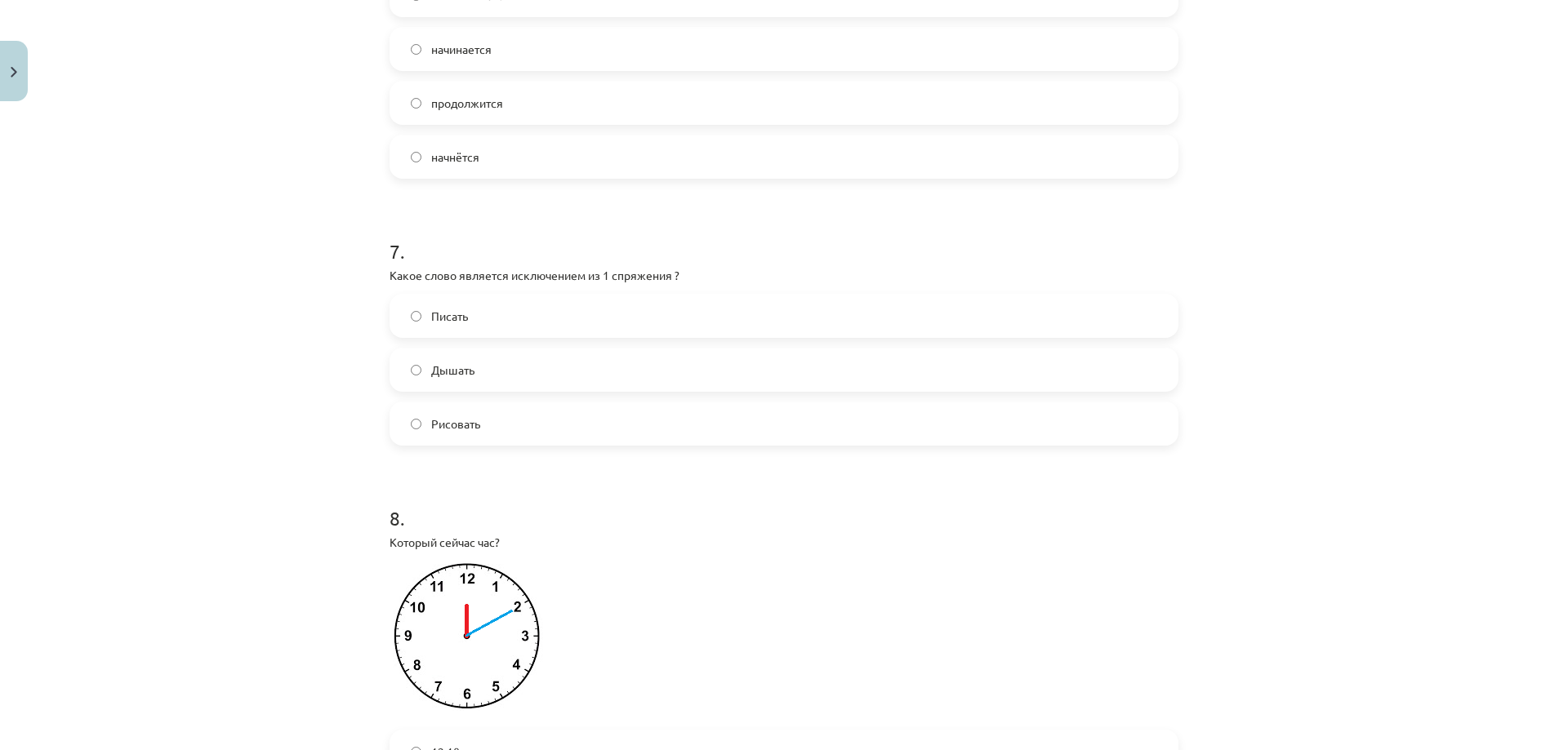
click at [243, 547] on div "Mācību tēma: Krievu valodas b1 - 11. klases 1.ieskaites mācību materiāls #13 ✅ …" at bounding box center [784, 375] width 1568 height 750
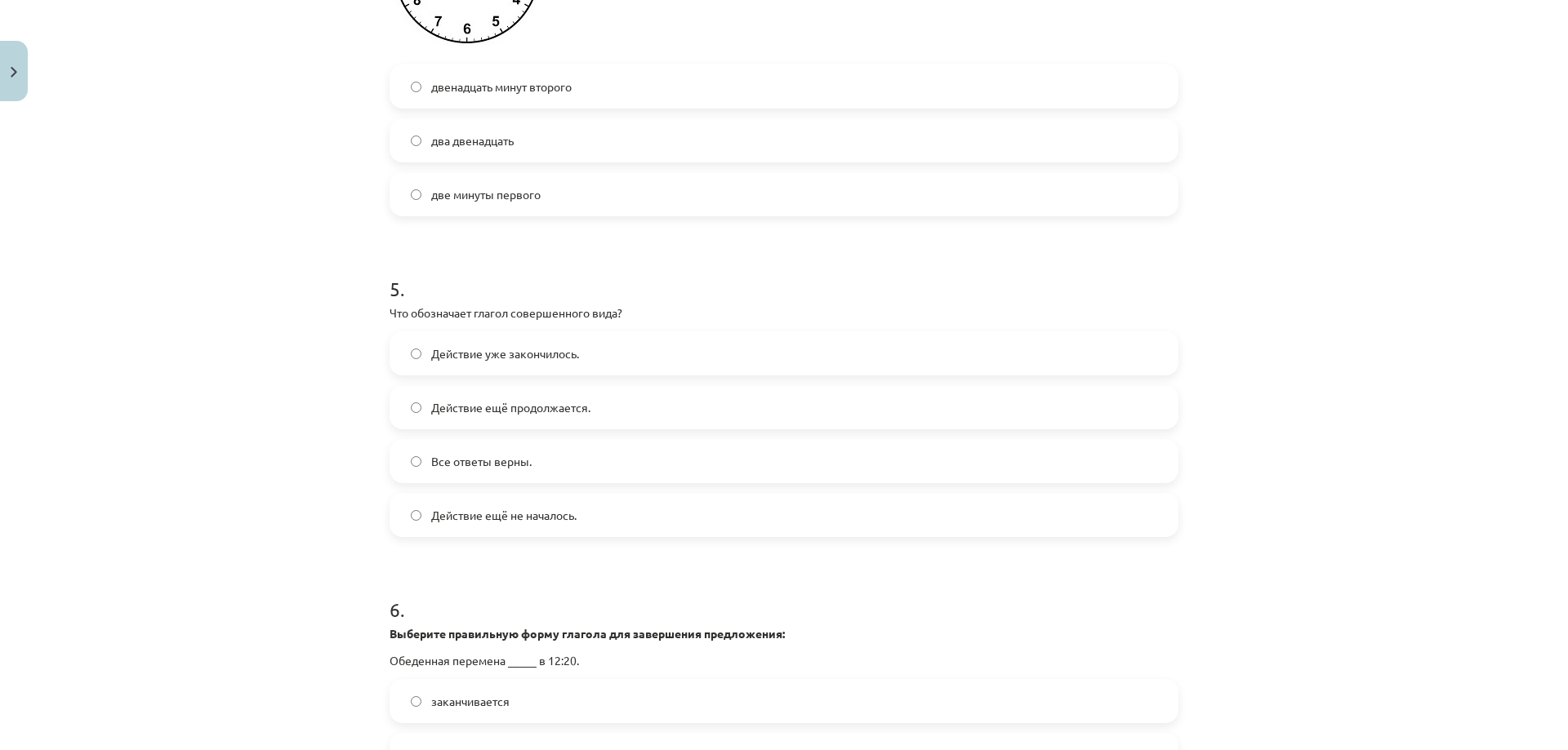
scroll to position [1338, 0]
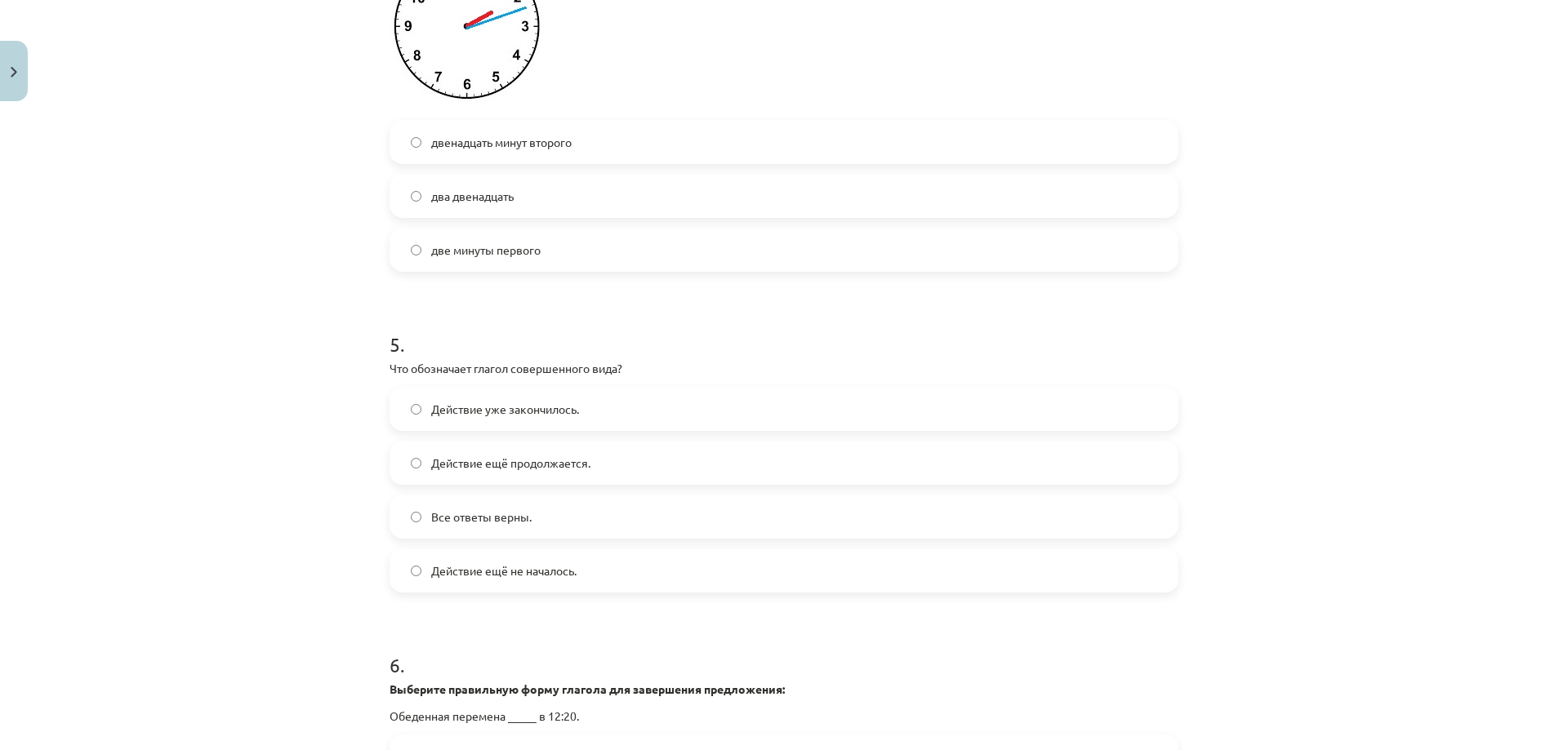
click at [574, 401] on span "Действие уже закончилось." at bounding box center [505, 409] width 148 height 17
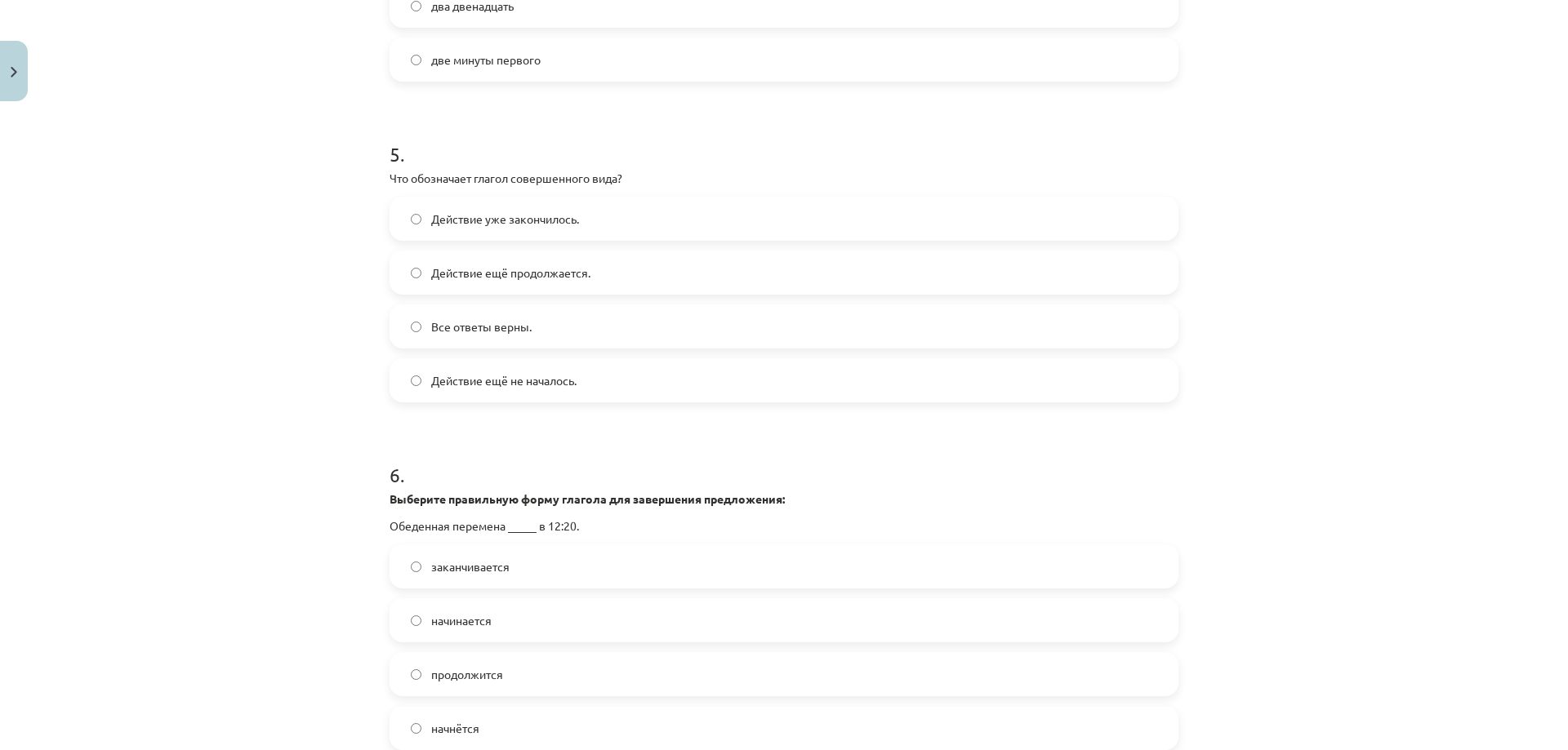
scroll to position [1719, 0]
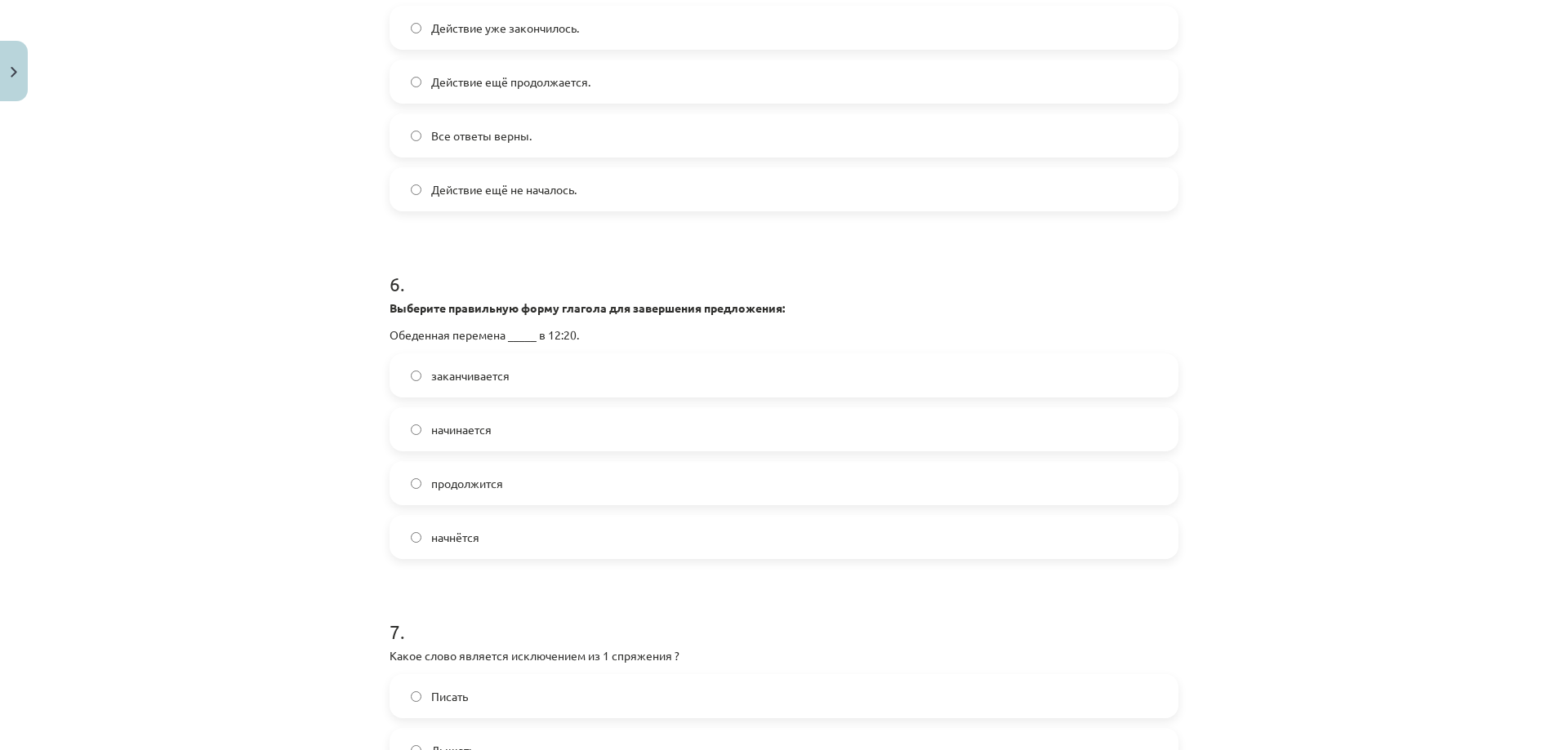
click at [498, 425] on label "начинается" at bounding box center [784, 429] width 786 height 41
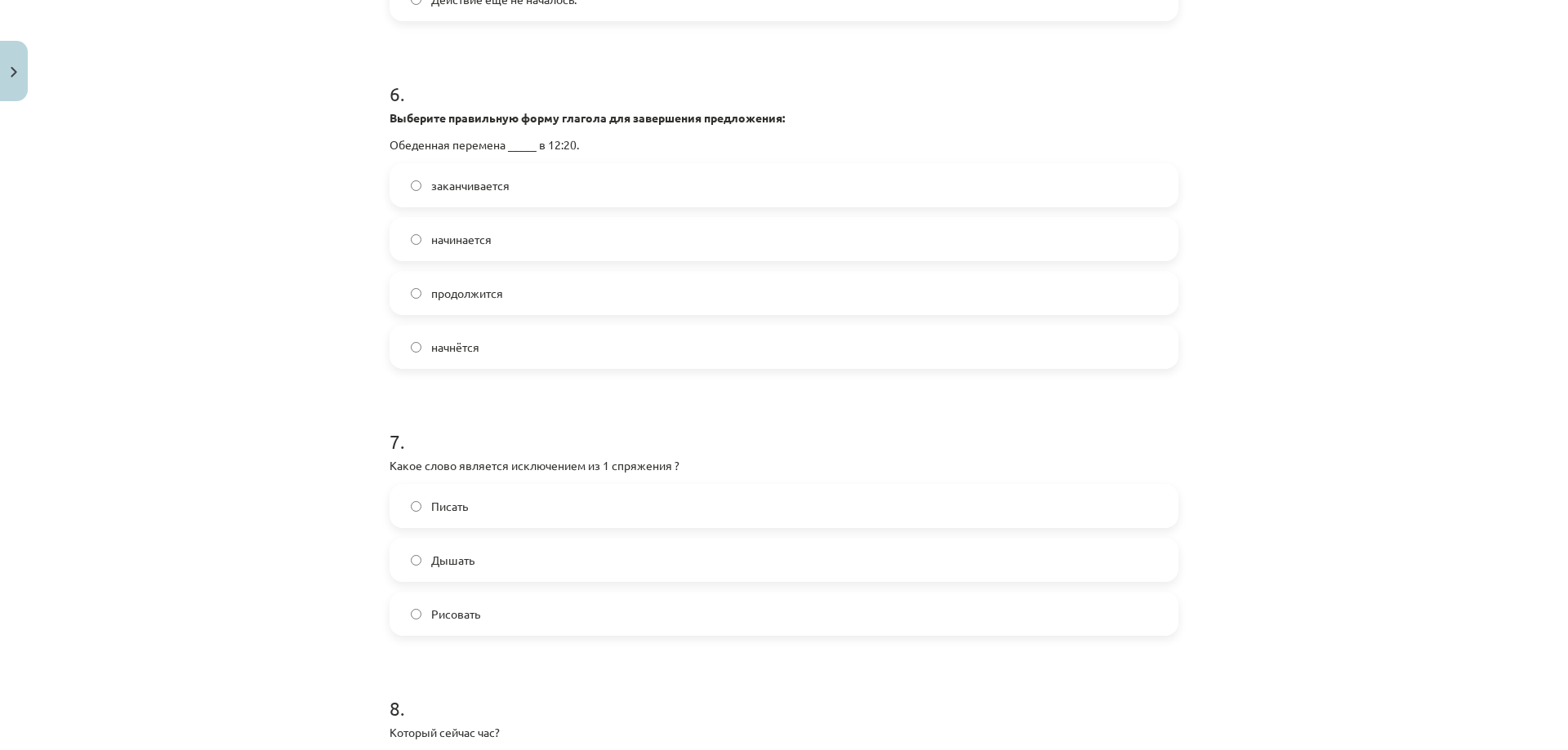
scroll to position [2100, 0]
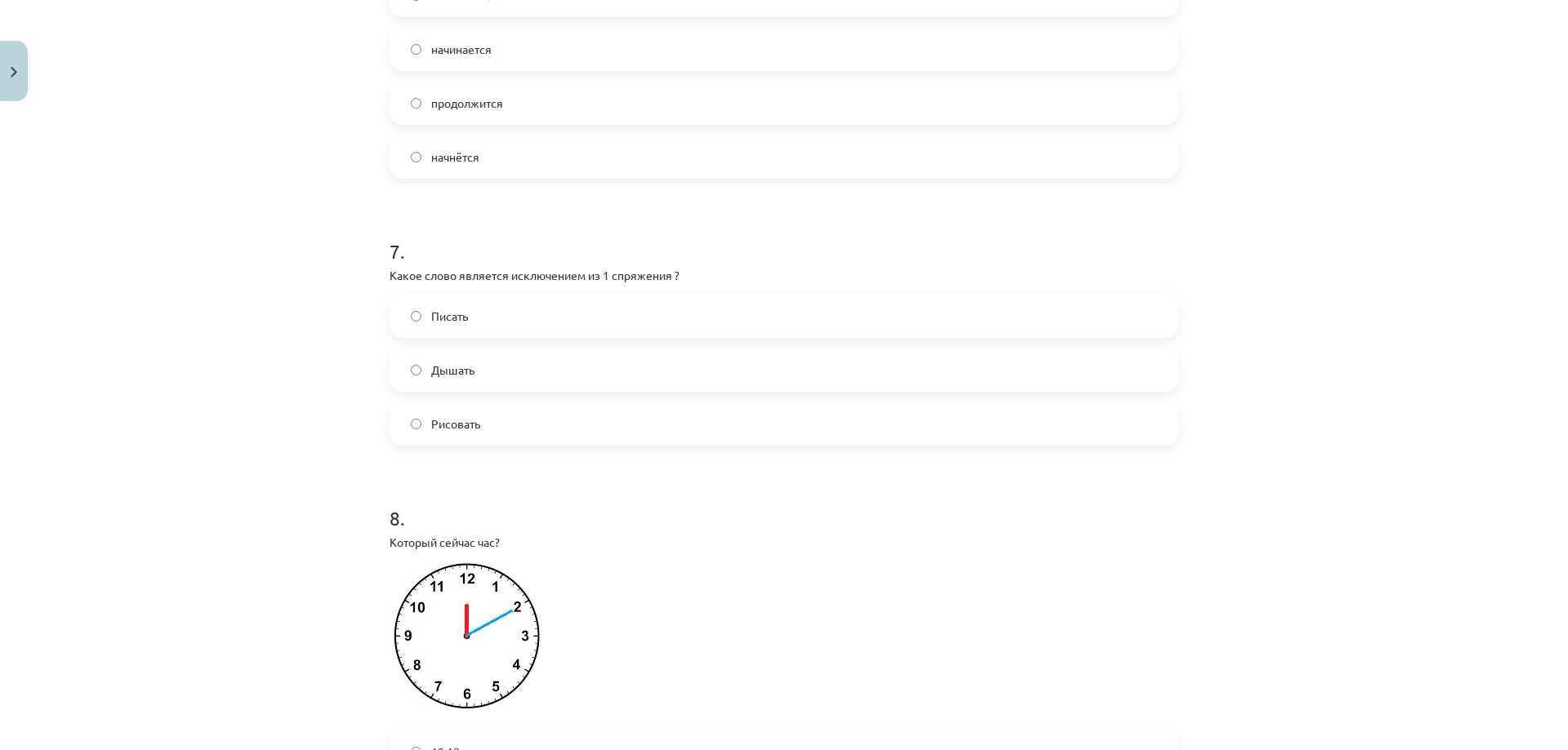
click at [481, 364] on label "Дышать" at bounding box center [784, 369] width 786 height 41
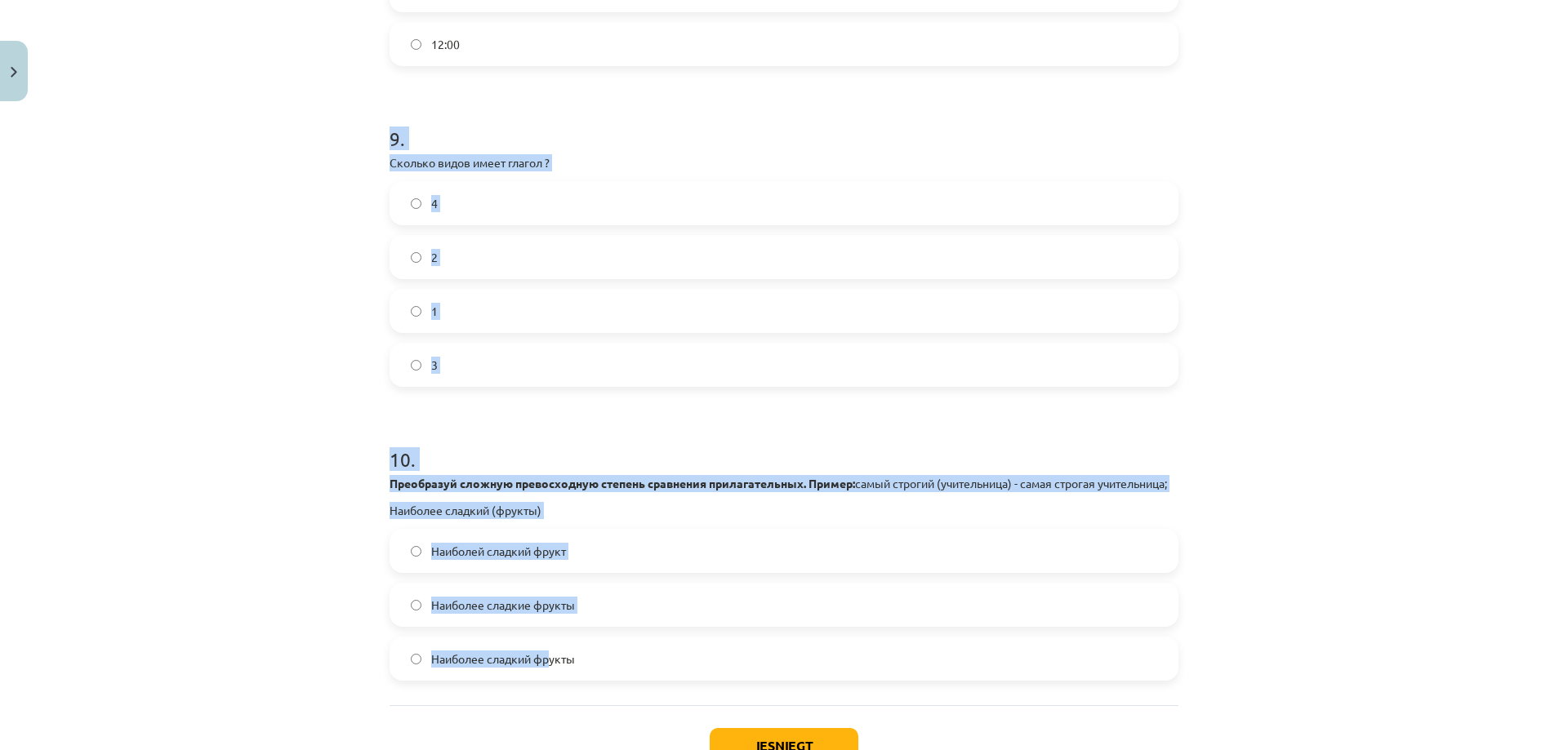
scroll to position [3053, 0]
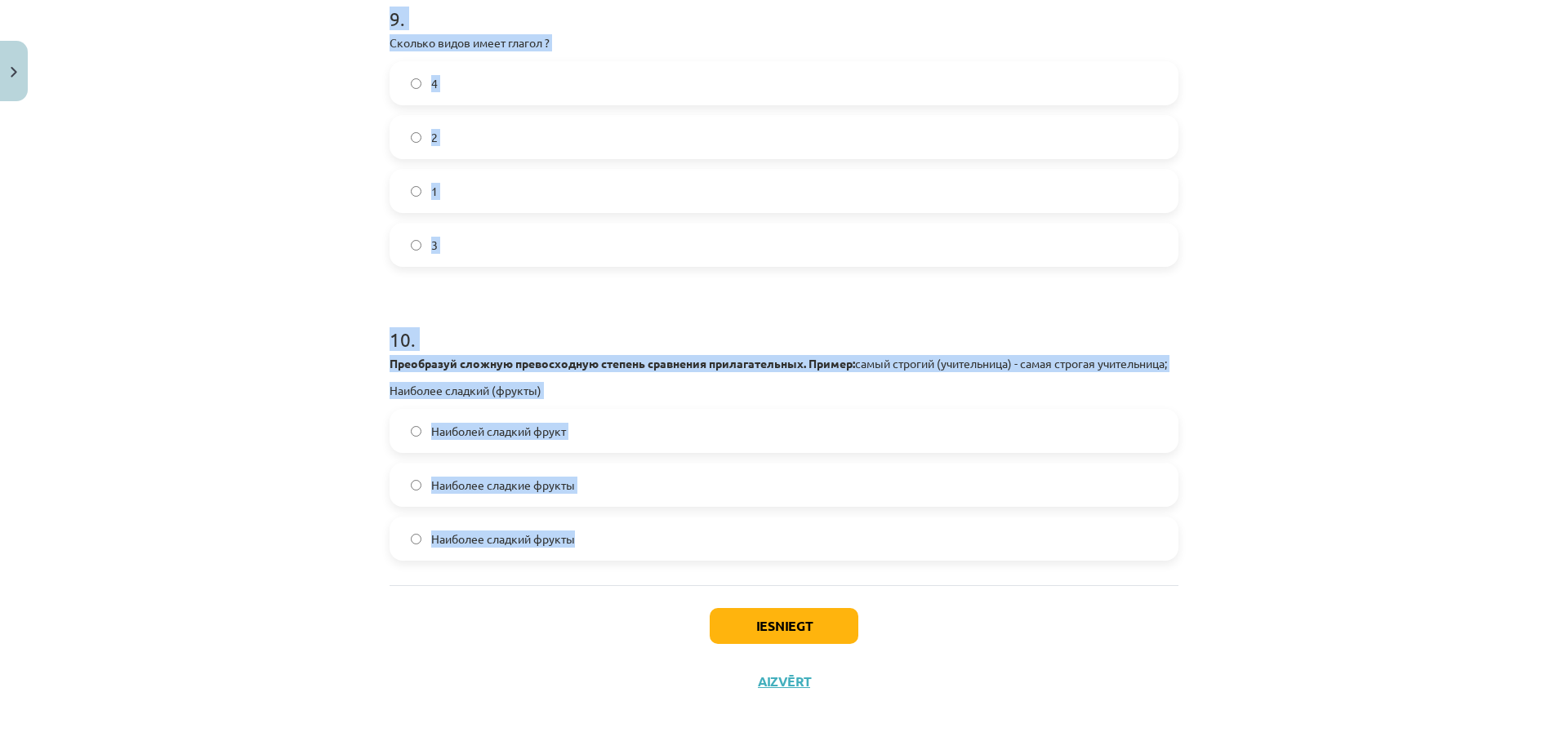
drag, startPoint x: 377, startPoint y: 380, endPoint x: 629, endPoint y: 574, distance: 318.0
copy form "9 . Сколько видов имеет глагол ? 4 2 1 3 10 . Преобразуй сложную превосходную с…"
click at [287, 565] on div "Mācību tēma: Krievu valodas b1 - 11. klases 1.ieskaites mācību materiāls #13 ✅ …" at bounding box center [784, 375] width 1568 height 750
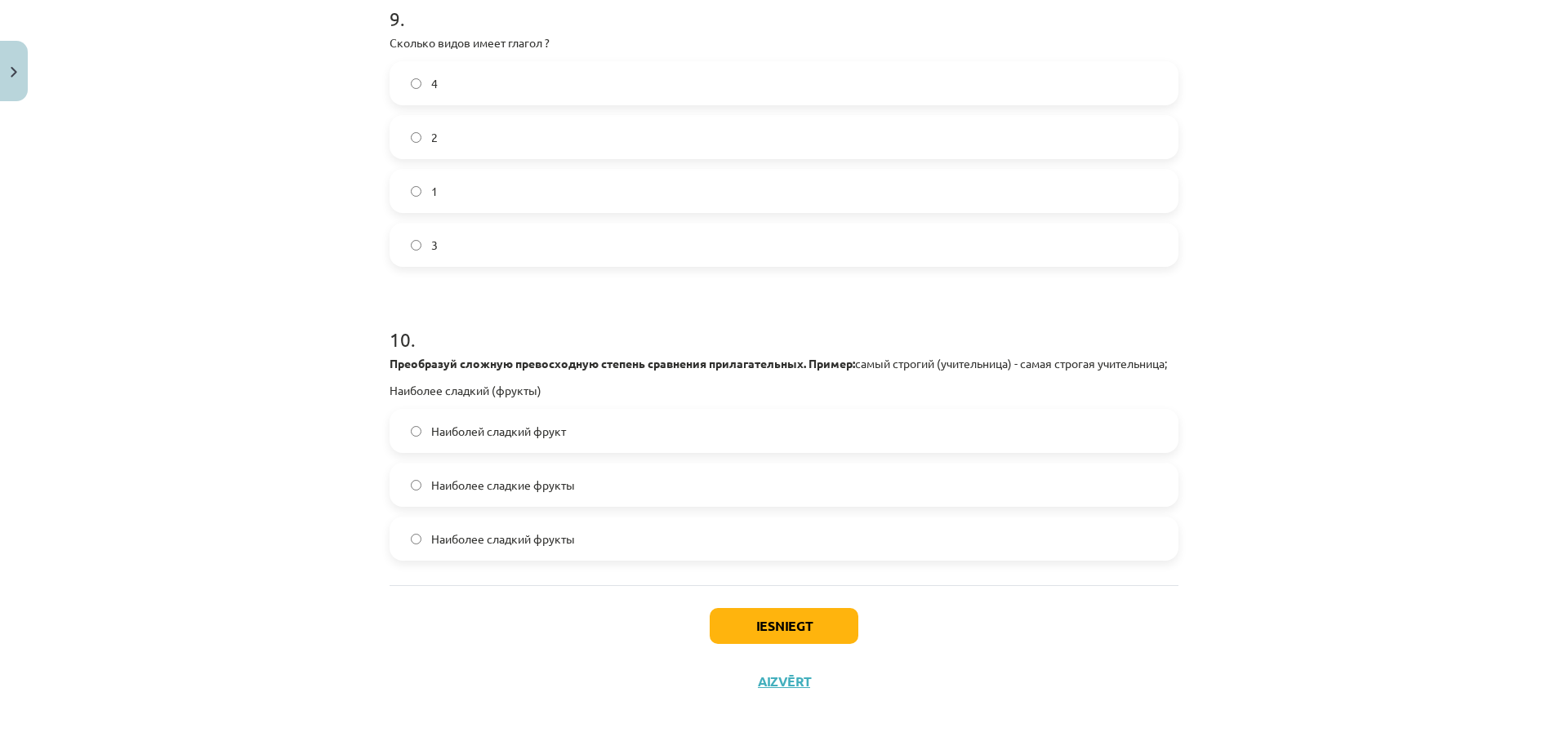
click at [475, 122] on label "2" at bounding box center [784, 137] width 786 height 41
click at [519, 484] on span "Наиболее сладкие фрукты" at bounding box center [503, 485] width 144 height 17
click at [759, 629] on button "Iesniegt" at bounding box center [784, 626] width 149 height 36
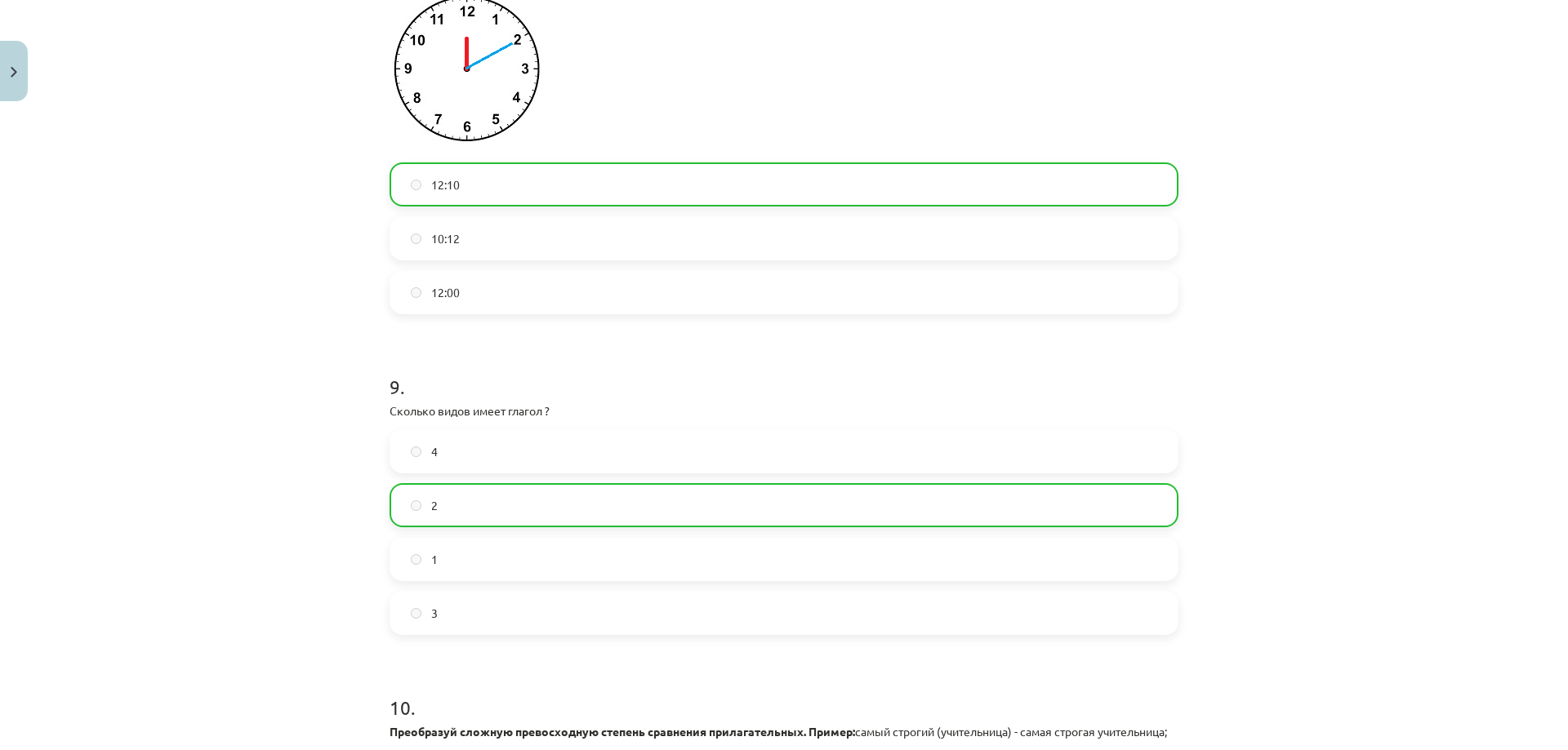
scroll to position [3105, 0]
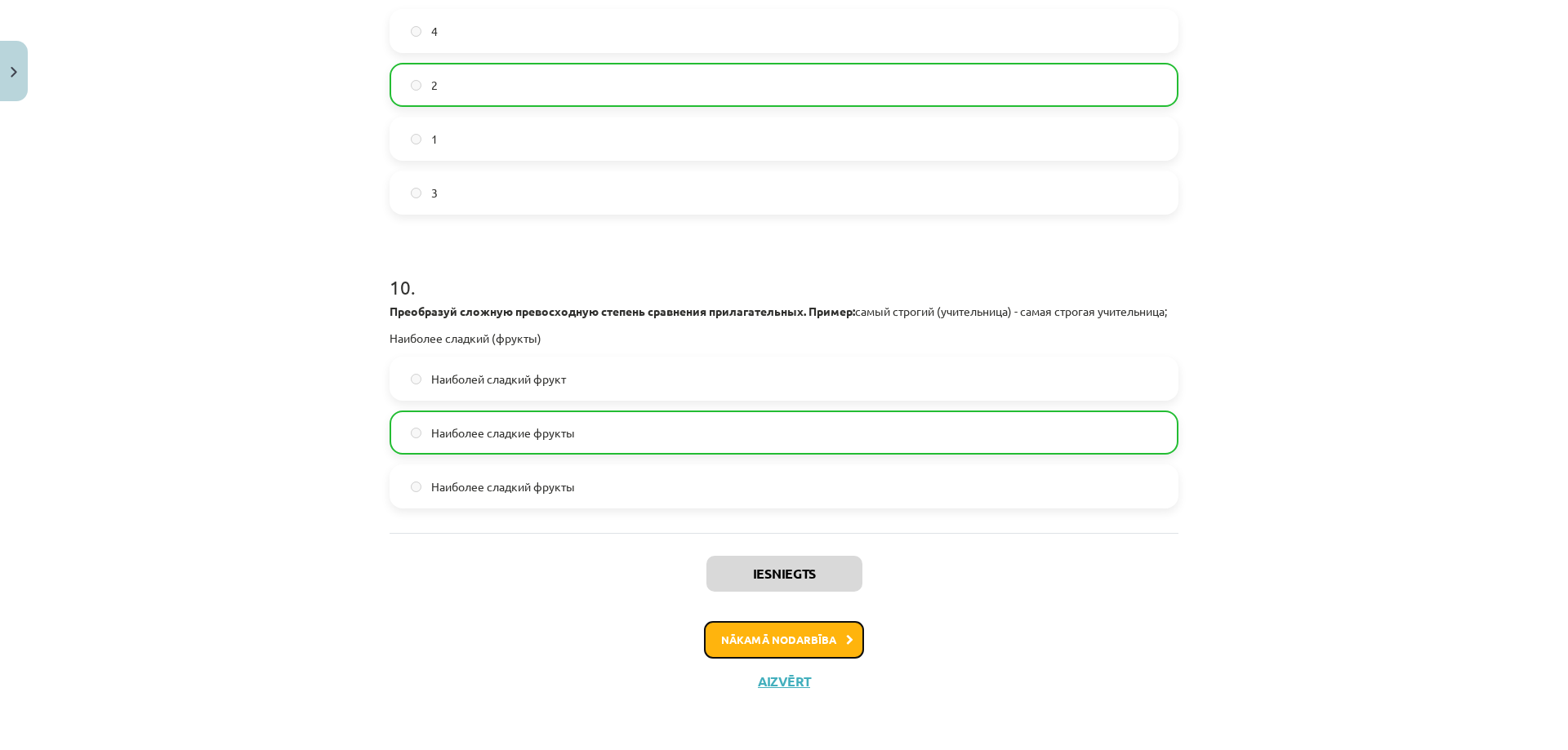
click at [738, 639] on button "Nākamā nodarbība" at bounding box center [783, 640] width 160 height 38
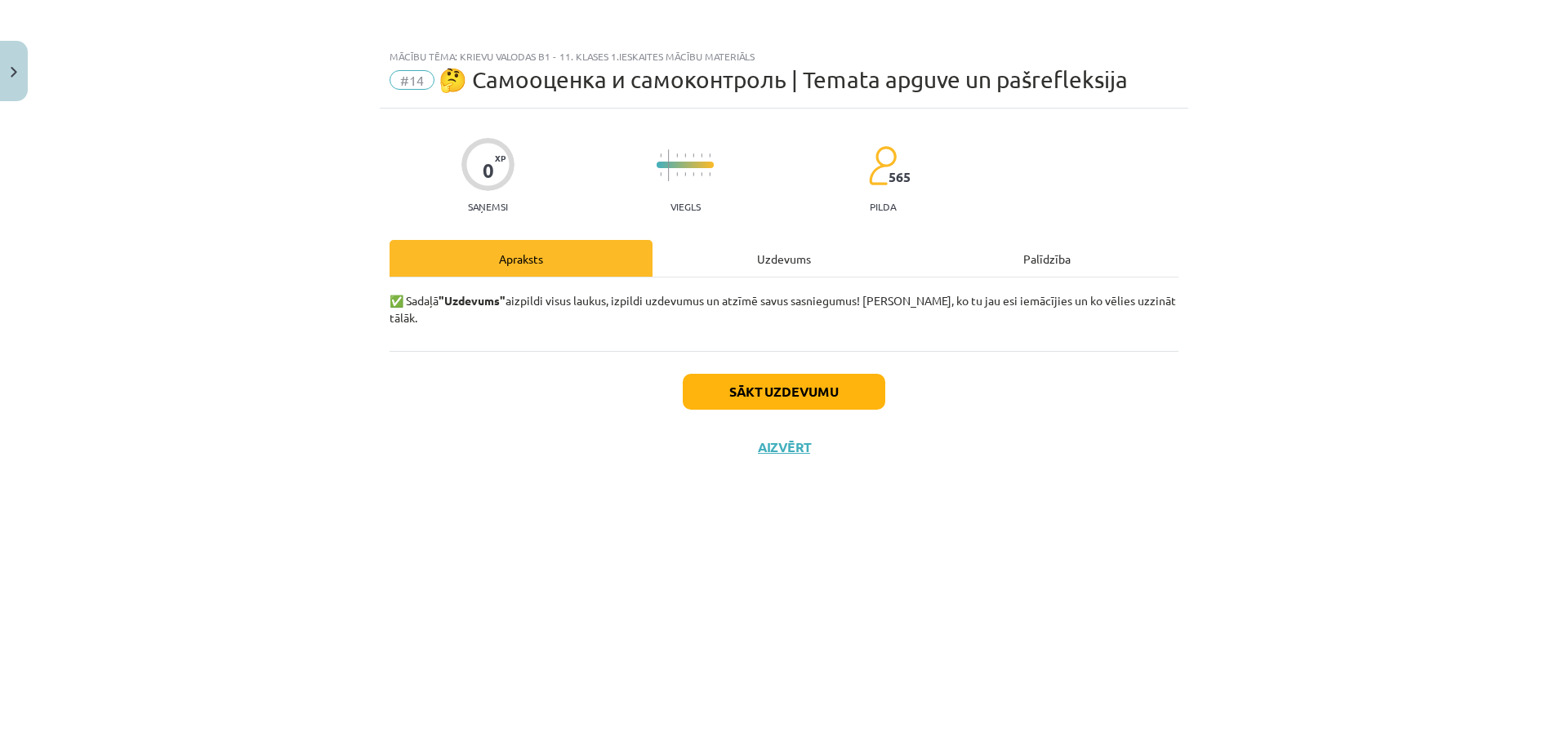
scroll to position [0, 0]
click at [722, 374] on button "Sākt uzdevumu" at bounding box center [784, 392] width 202 height 36
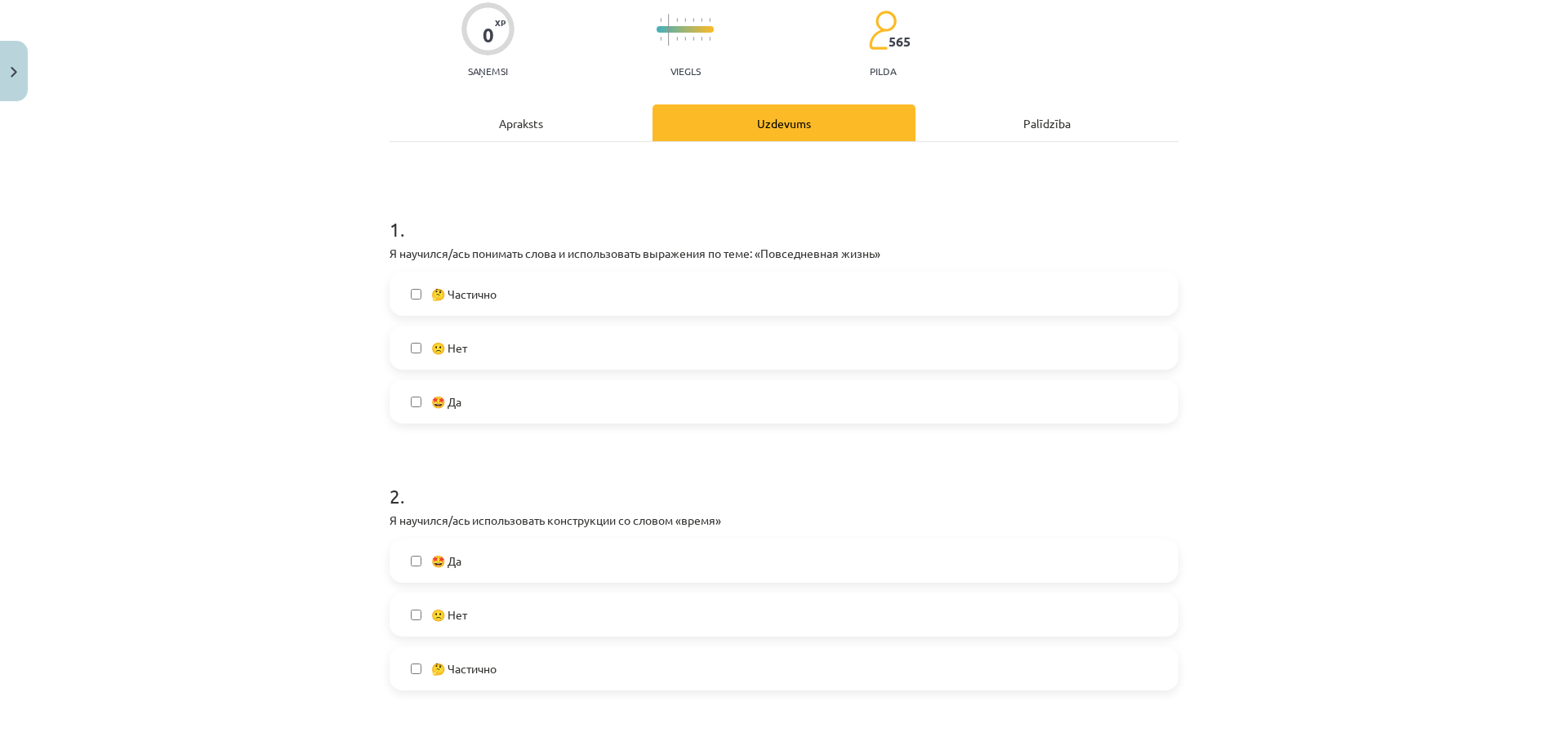
scroll to position [121, 0]
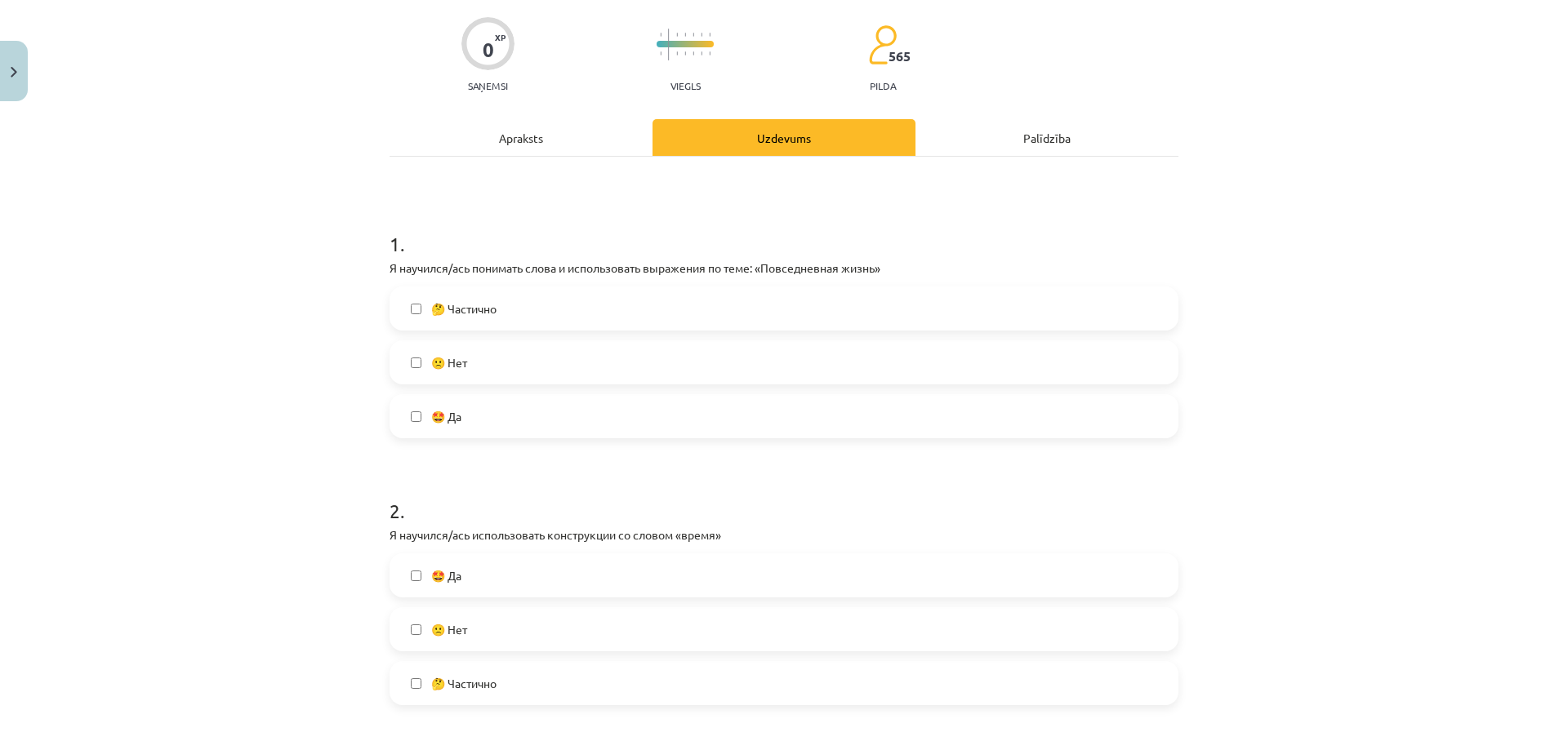
click at [470, 303] on span "🤔 Частично" at bounding box center [464, 309] width 65 height 17
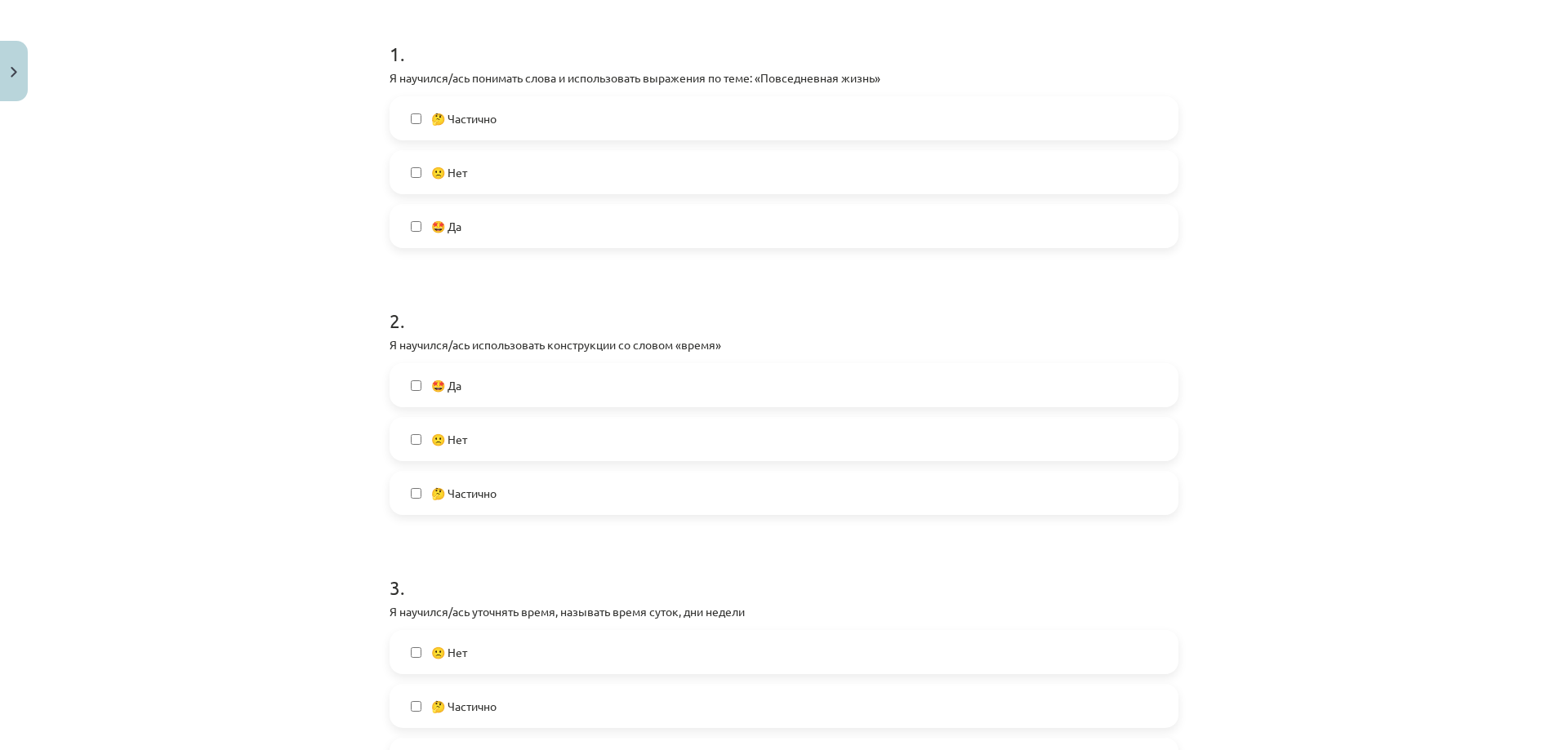
click at [470, 389] on label "🤩 Да" at bounding box center [784, 385] width 786 height 41
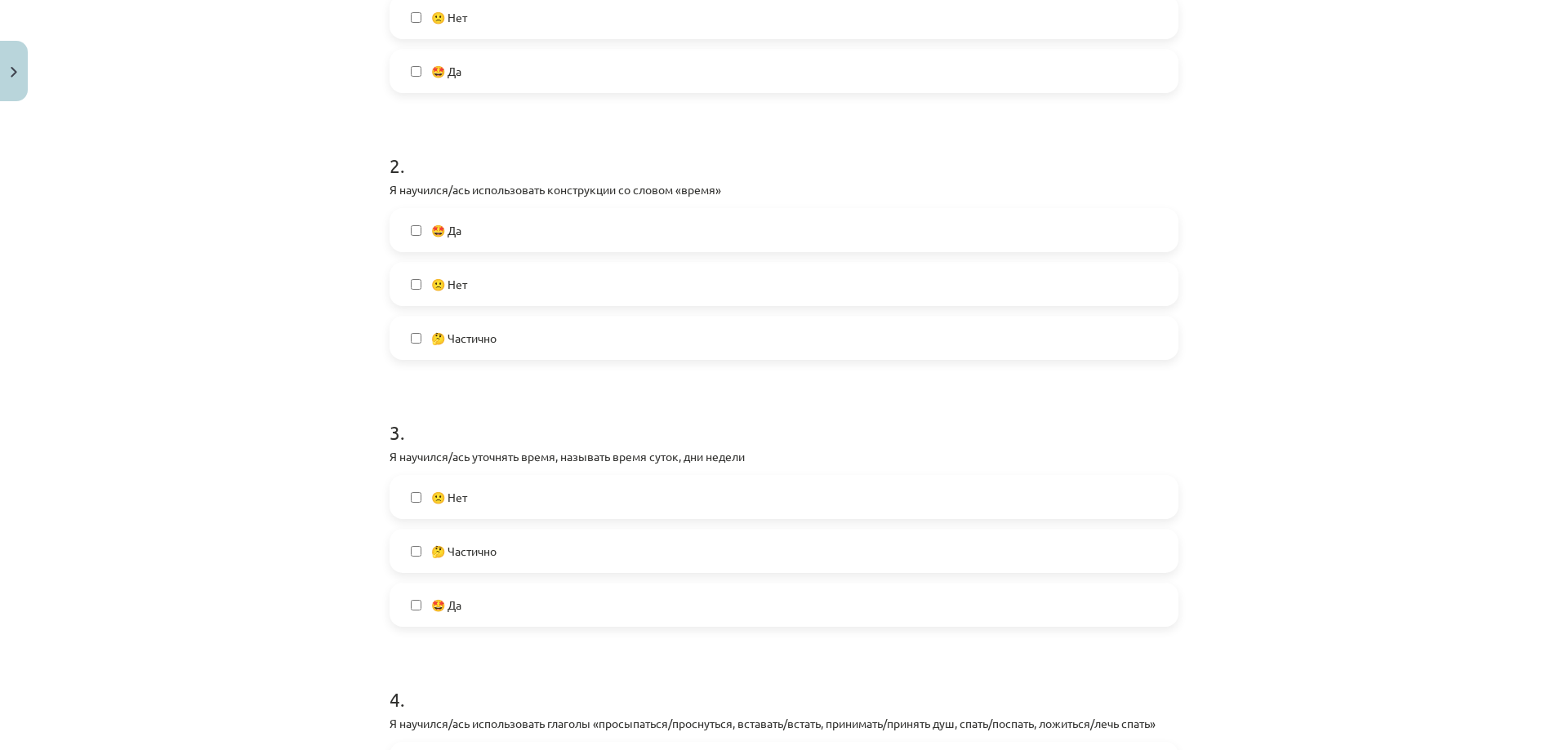
scroll to position [501, 0]
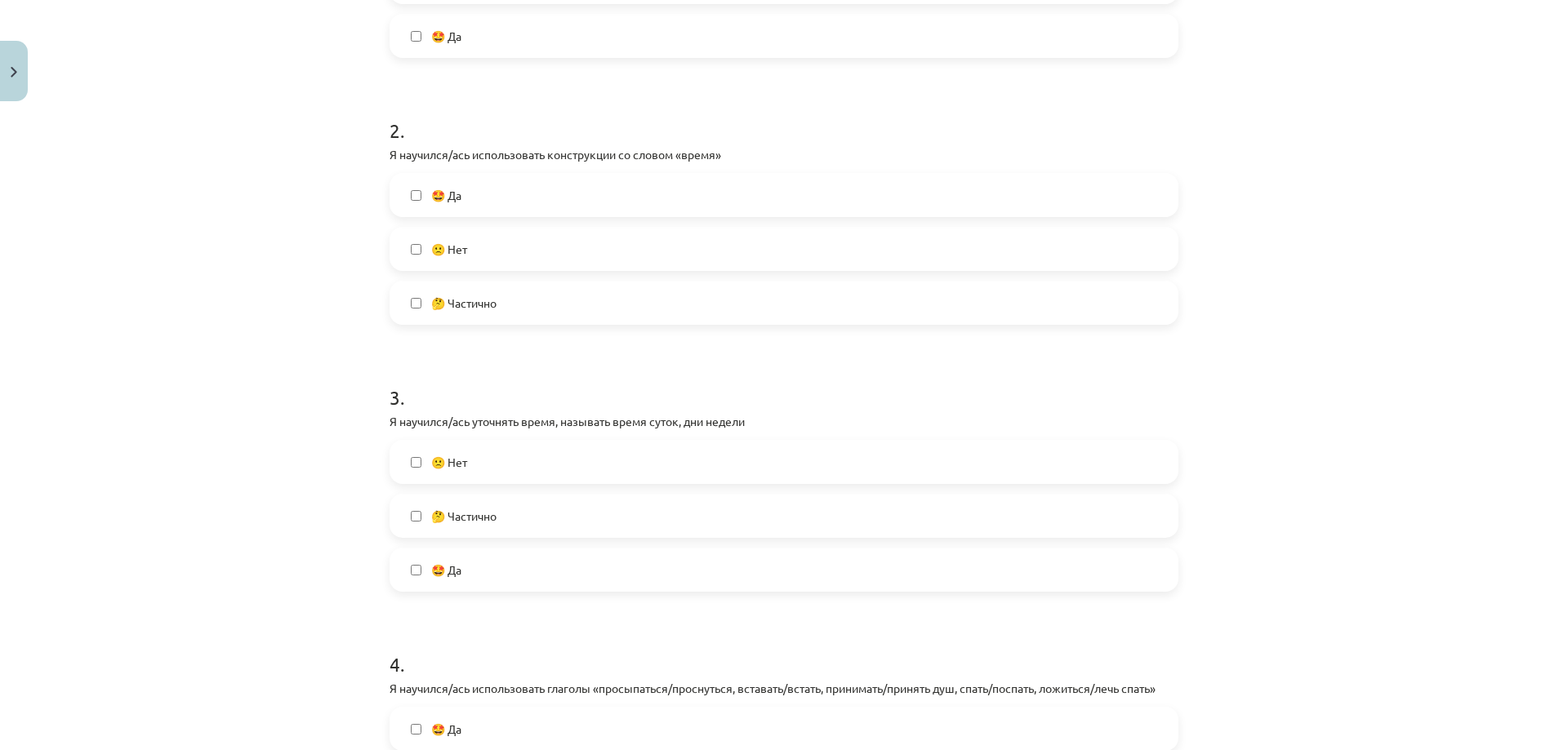
click at [470, 565] on label "🤩 Да" at bounding box center [784, 569] width 786 height 41
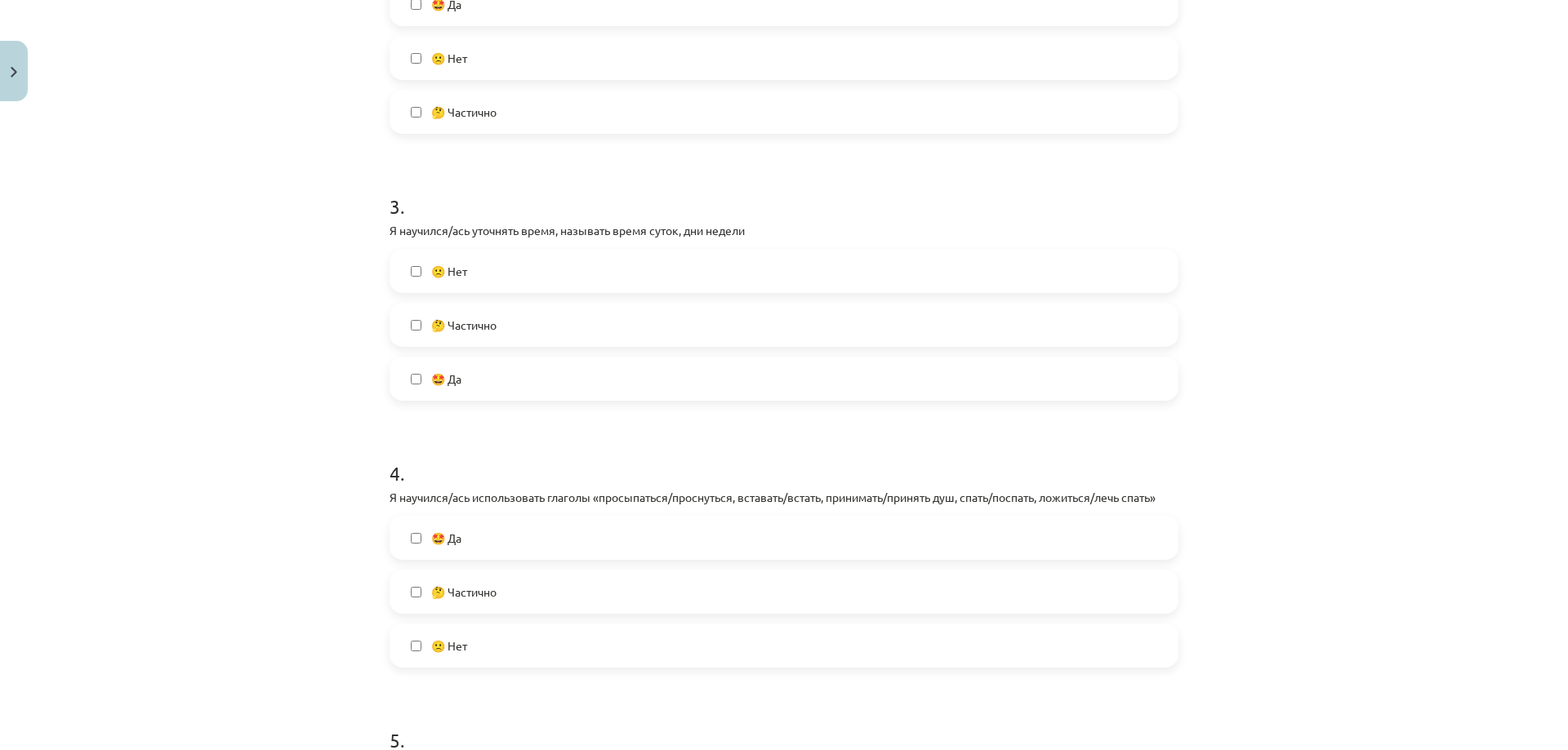
click at [446, 544] on span "🤩 Да" at bounding box center [447, 538] width 30 height 17
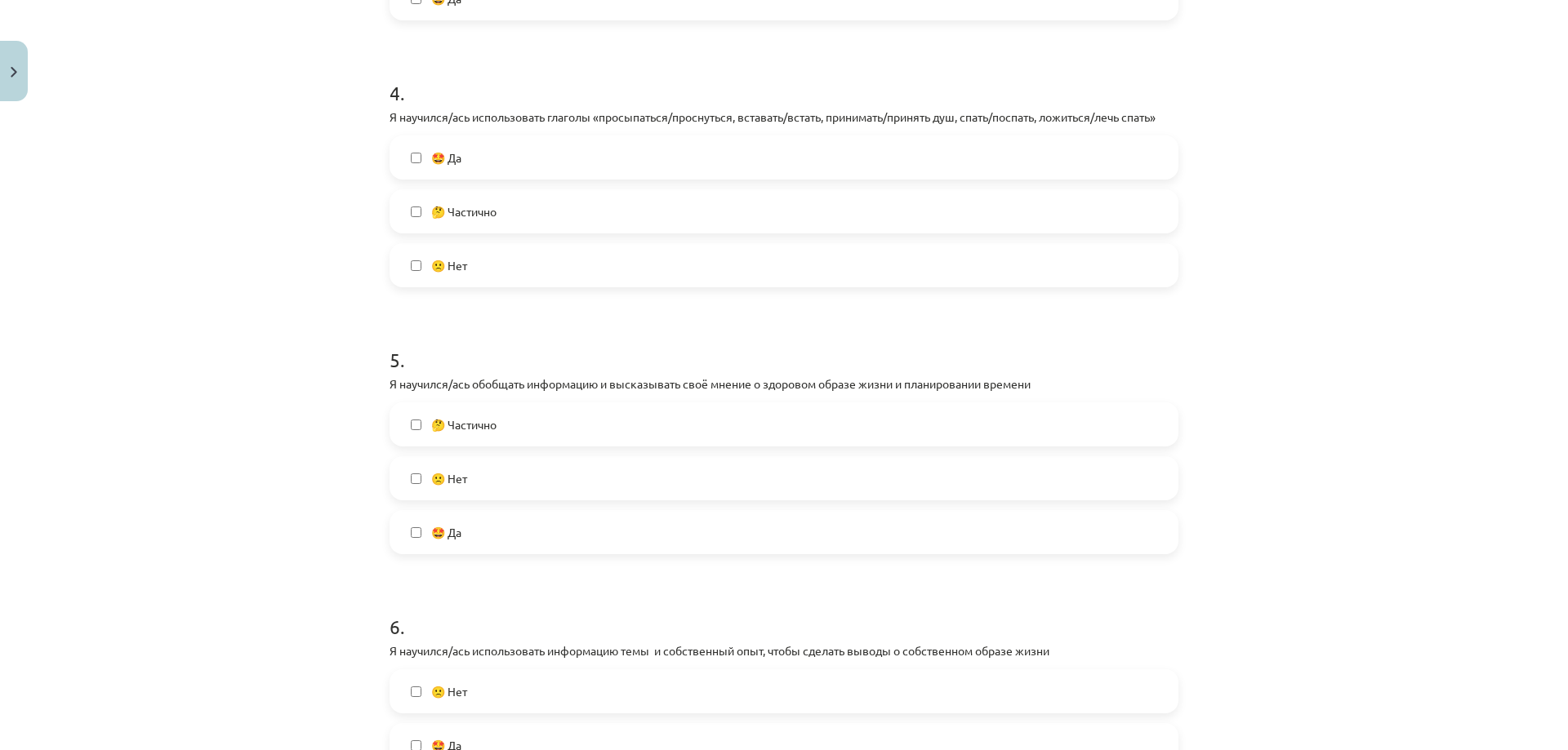
scroll to position [1264, 0]
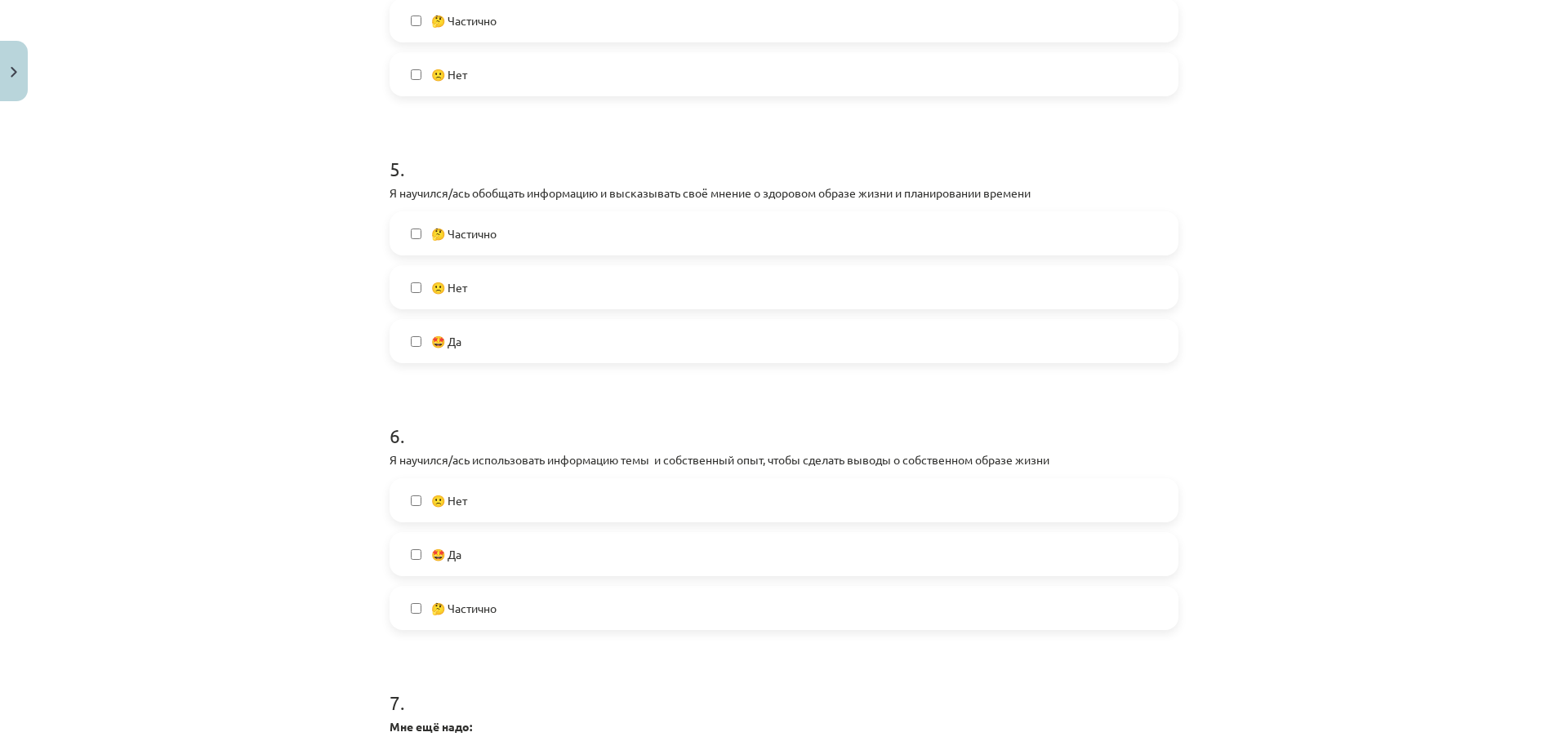
click at [401, 553] on label "🤩 Да" at bounding box center [784, 554] width 786 height 41
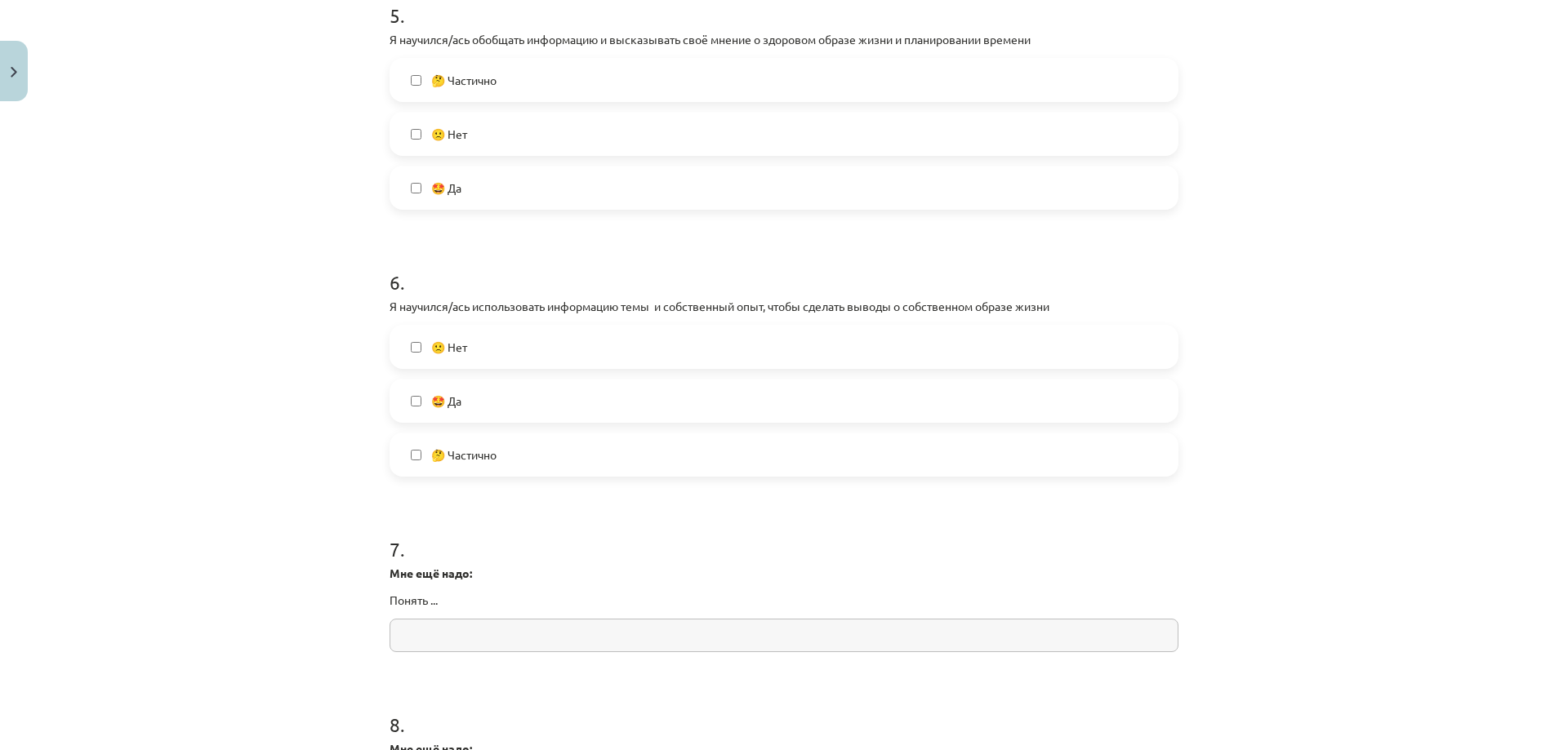
scroll to position [1454, 0]
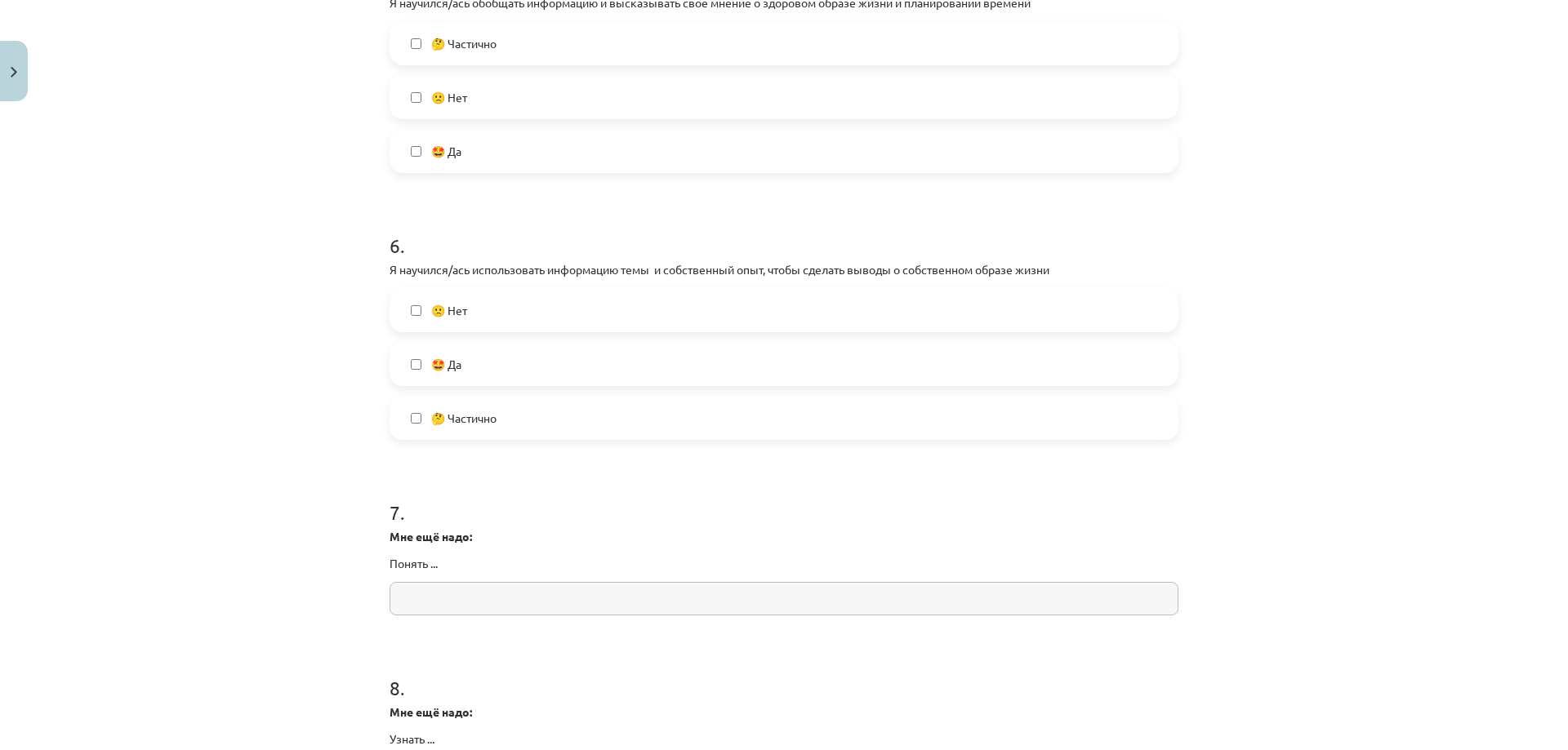
click at [481, 598] on input "text" at bounding box center [784, 599] width 789 height 34
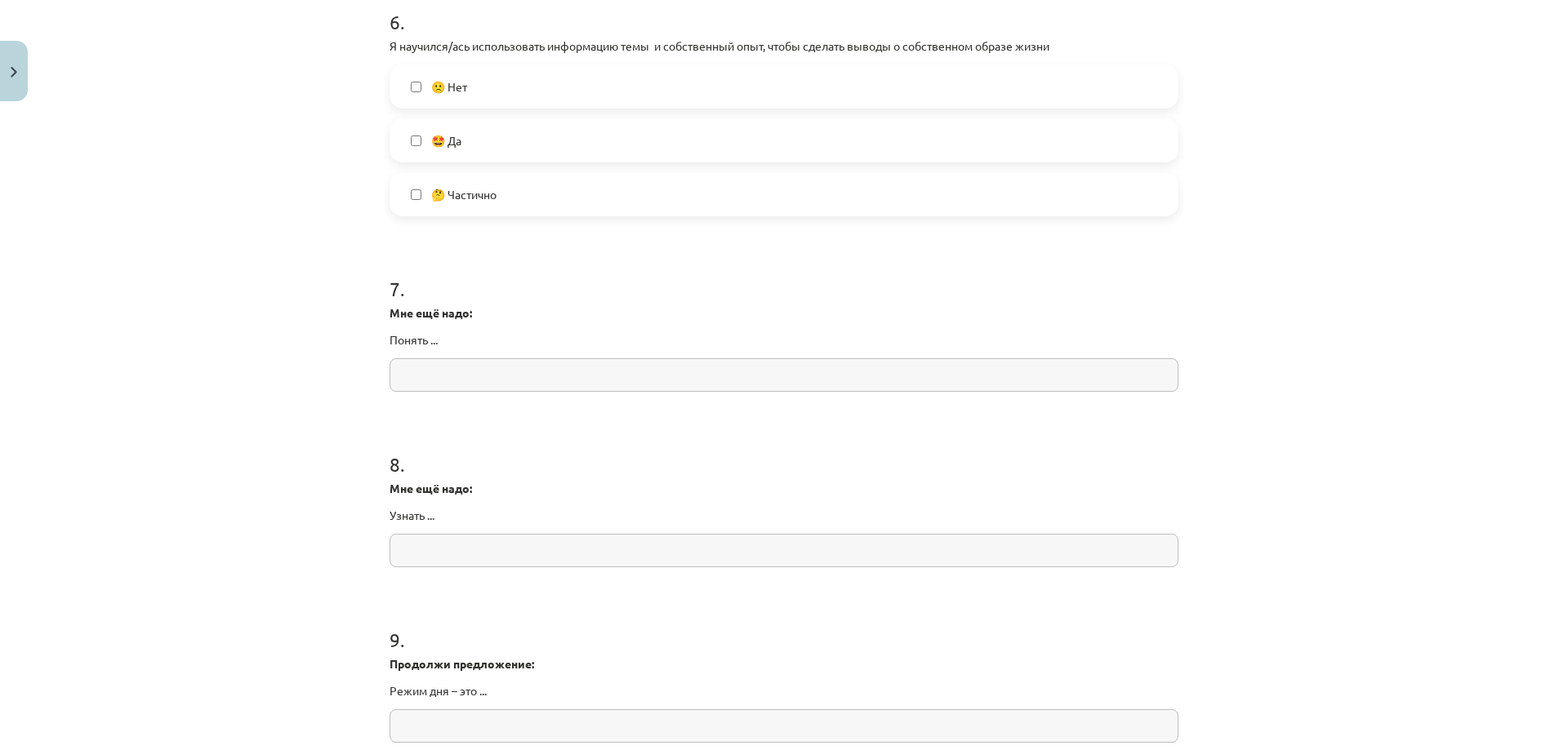
scroll to position [1714, 0]
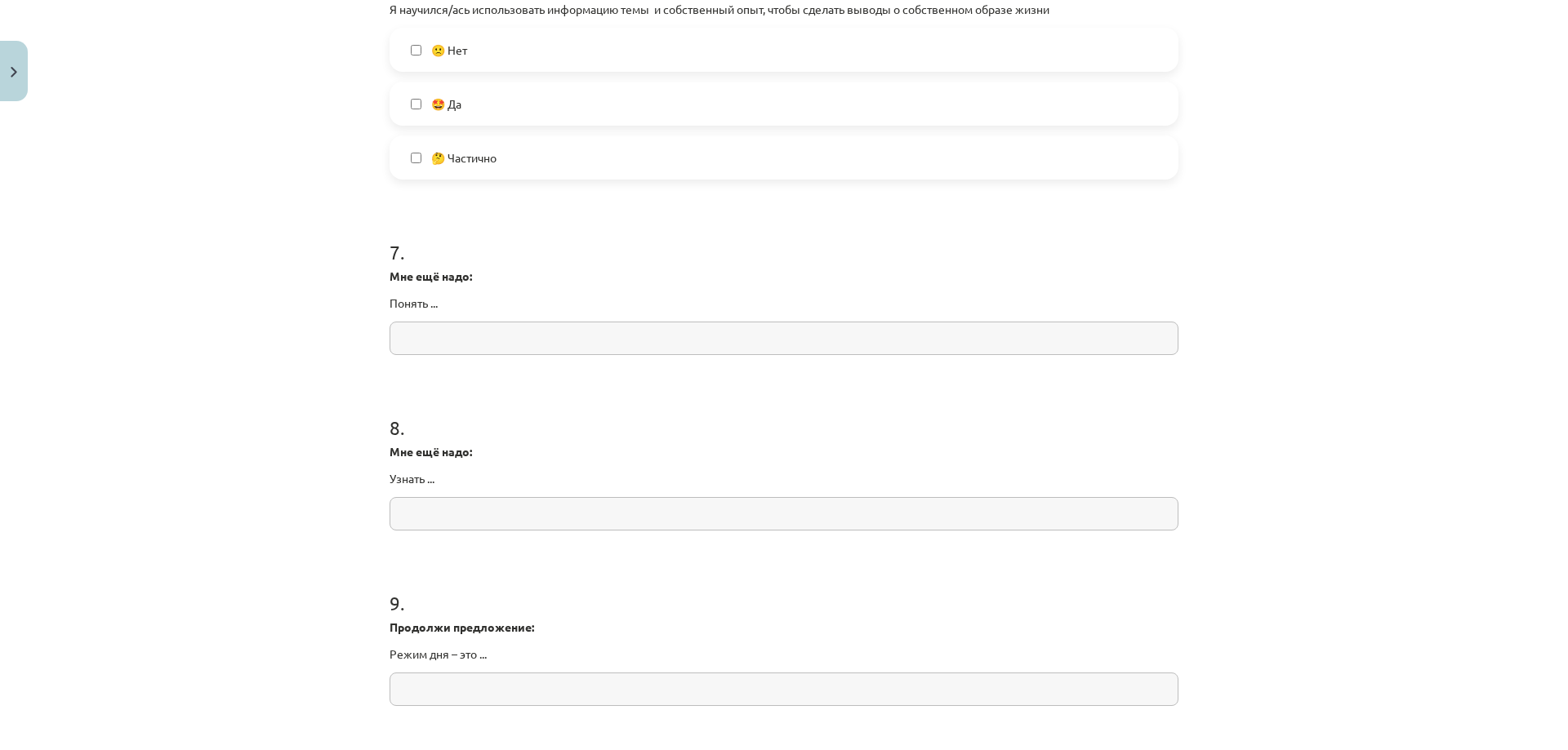
click at [457, 341] on input "text" at bounding box center [784, 338] width 789 height 34
paste input "**********"
type input "**********"
click at [475, 520] on input "text" at bounding box center [784, 514] width 789 height 34
paste input "**********"
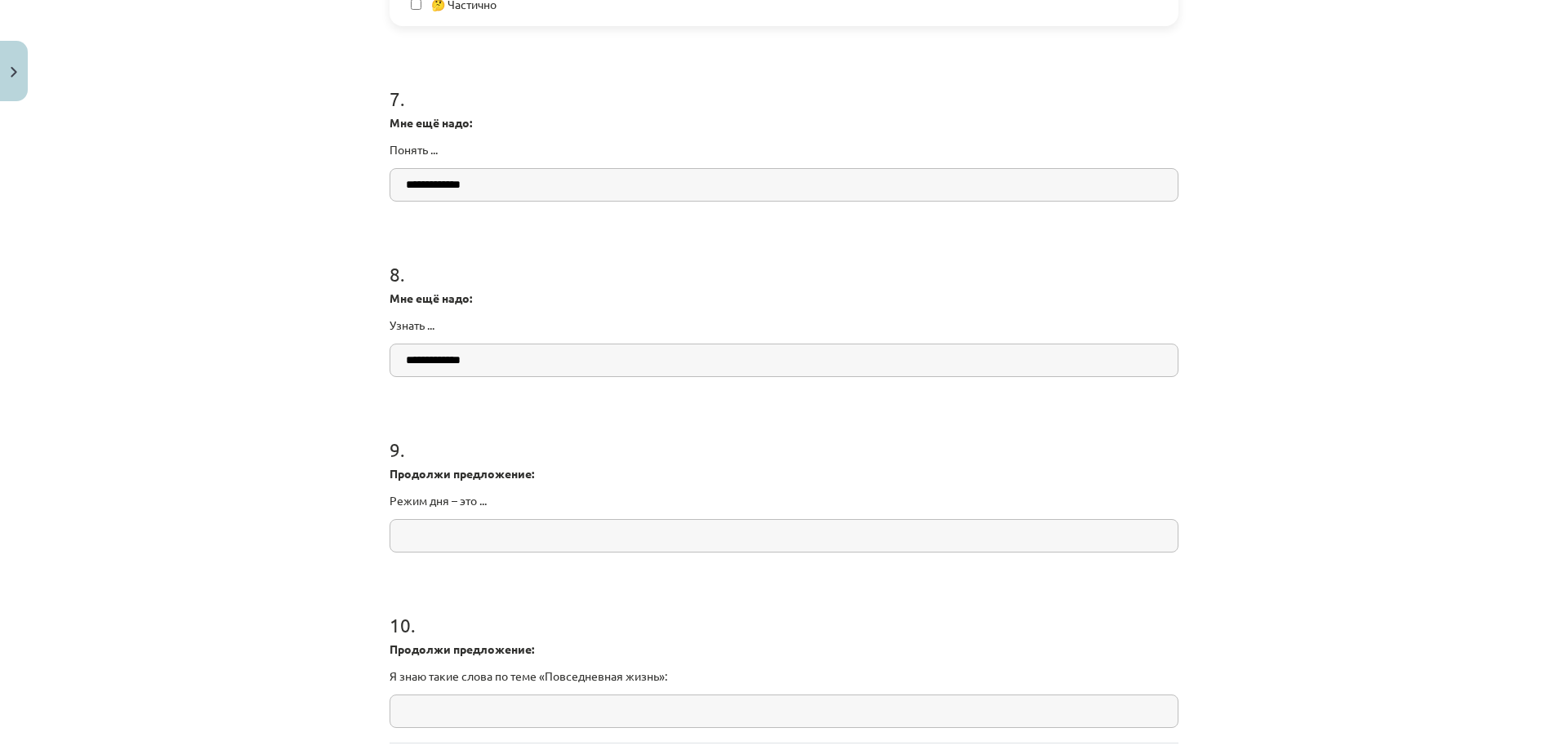
scroll to position [1905, 0]
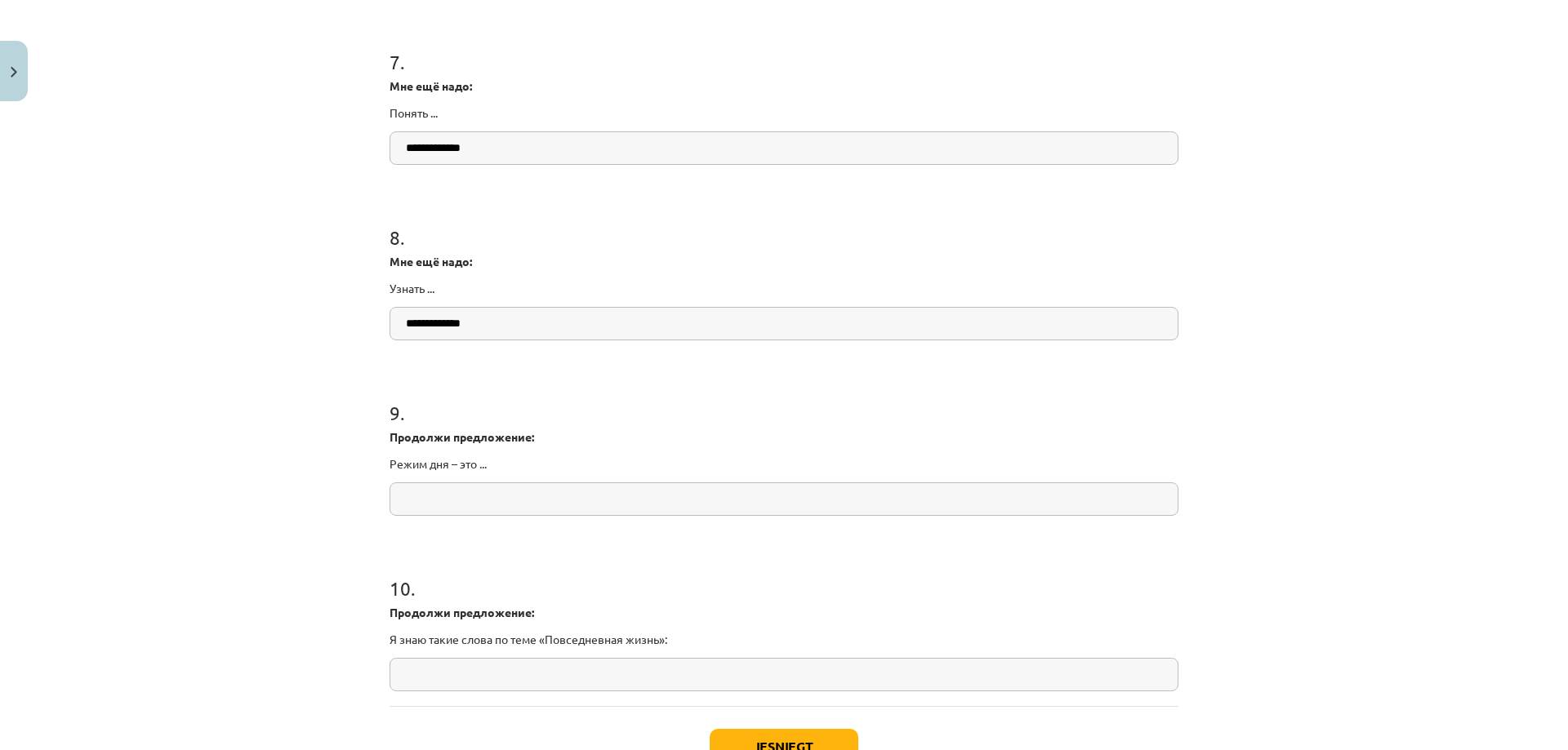
type input "**********"
drag, startPoint x: 381, startPoint y: 434, endPoint x: 510, endPoint y: 472, distance: 134.5
click at [303, 497] on div "Mācību tēma: Krievu valodas b1 - 11. klases 1.ieskaites mācību materiāls #14 🤔 …" at bounding box center [784, 375] width 1568 height 750
click at [446, 501] on input "text" at bounding box center [784, 499] width 789 height 34
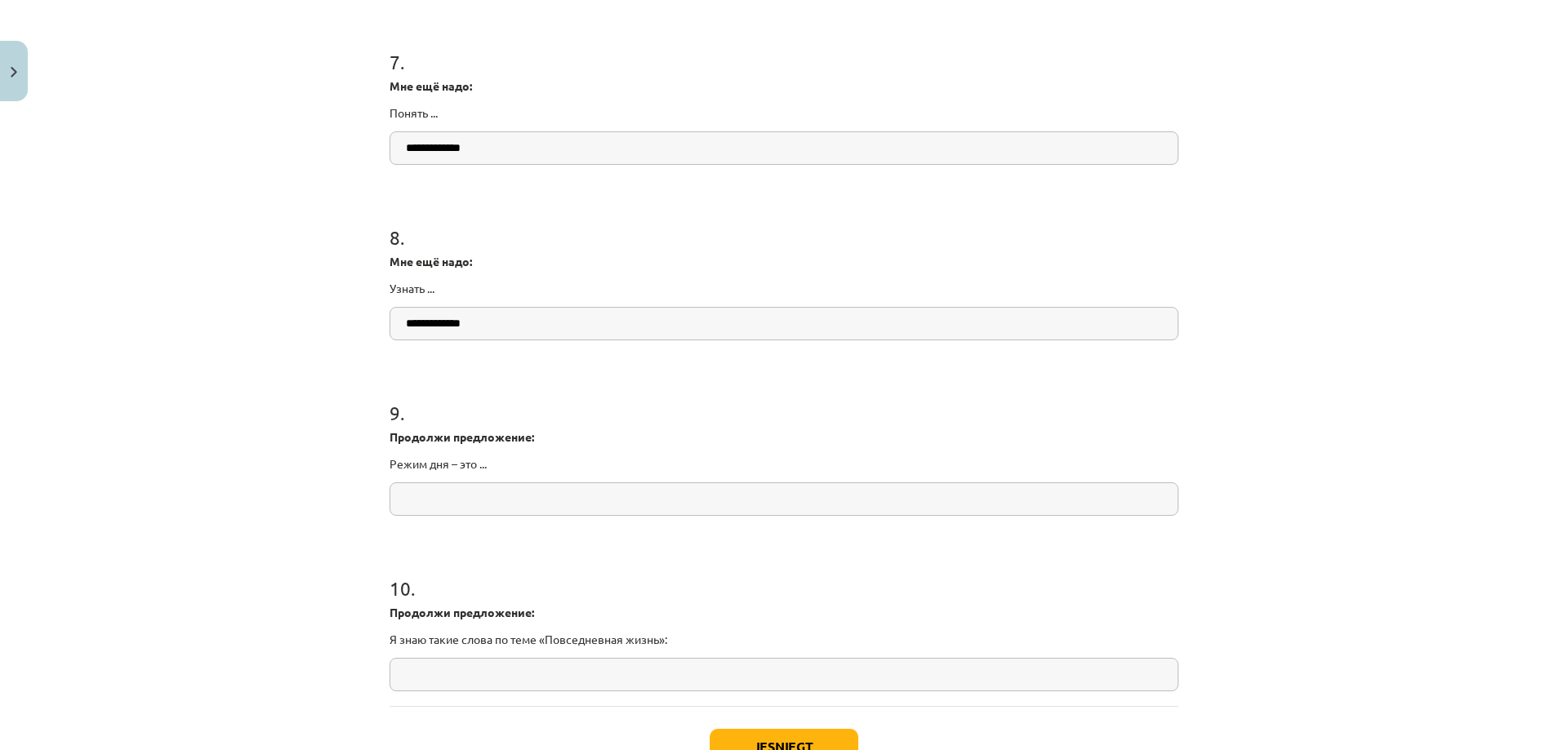
paste input "**********"
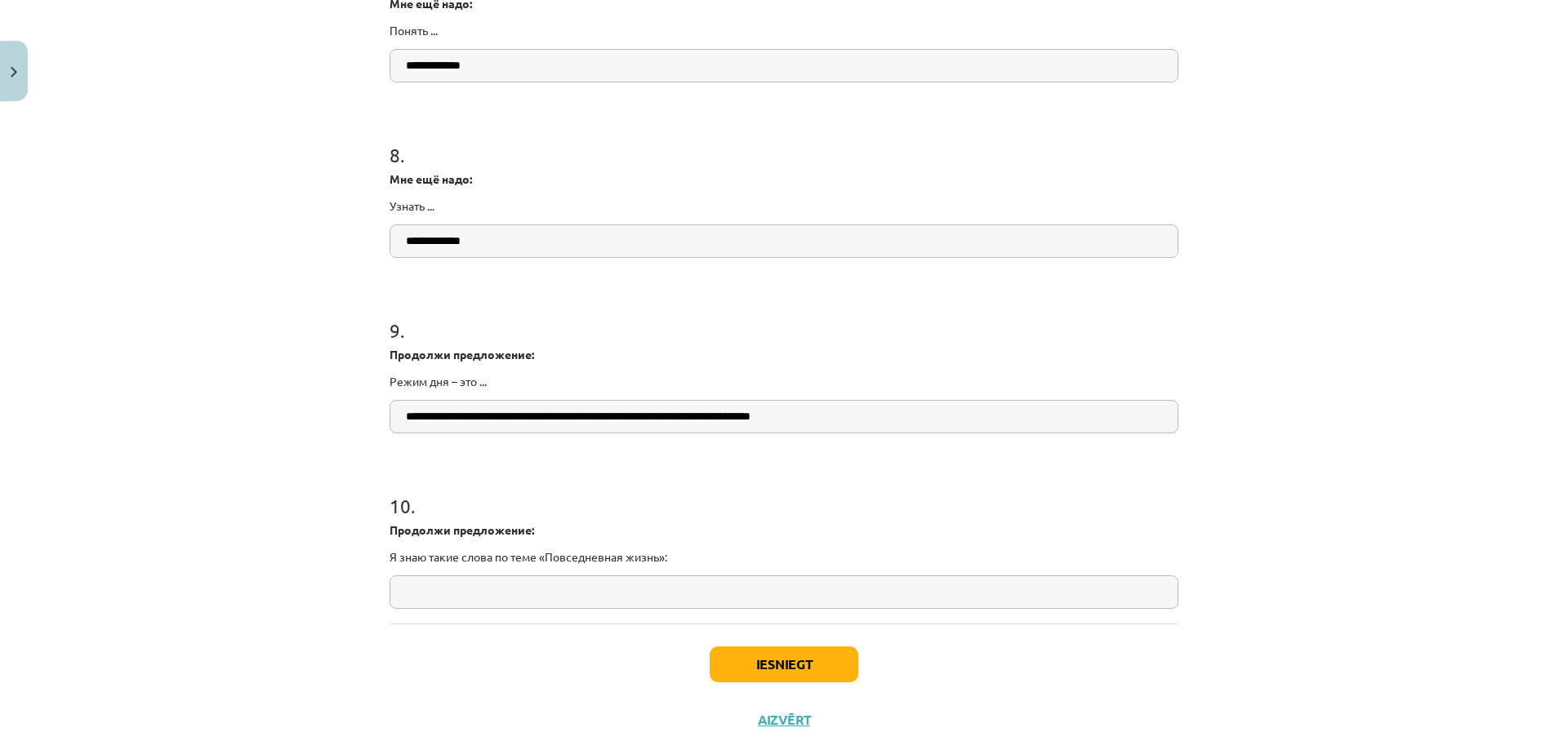
scroll to position [2026, 0]
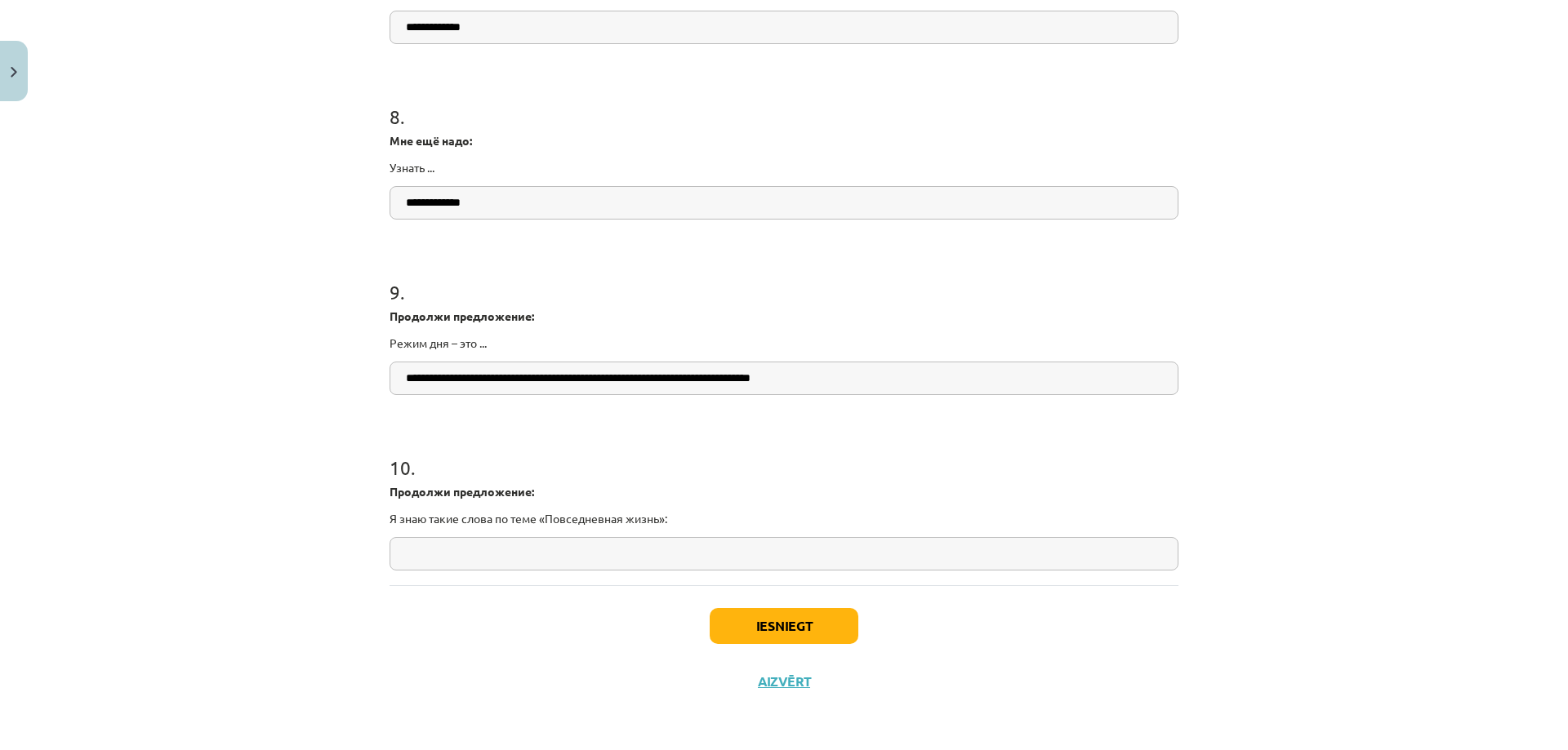
type input "**********"
click at [586, 550] on input "text" at bounding box center [784, 555] width 789 height 34
drag, startPoint x: 586, startPoint y: 550, endPoint x: 514, endPoint y: 447, distance: 125.7
click at [512, 445] on h1 "10 ." at bounding box center [784, 452] width 789 height 51
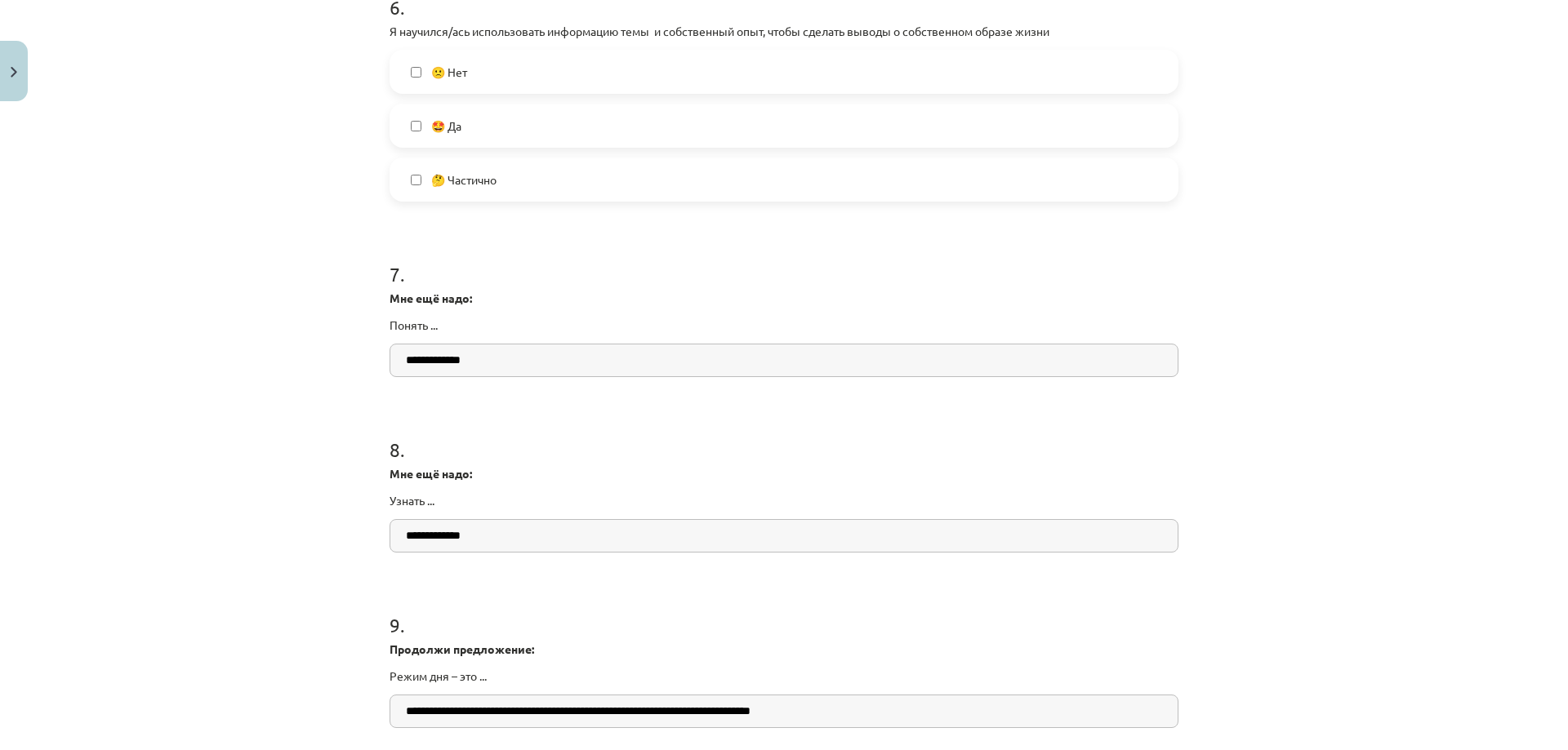
scroll to position [1645, 0]
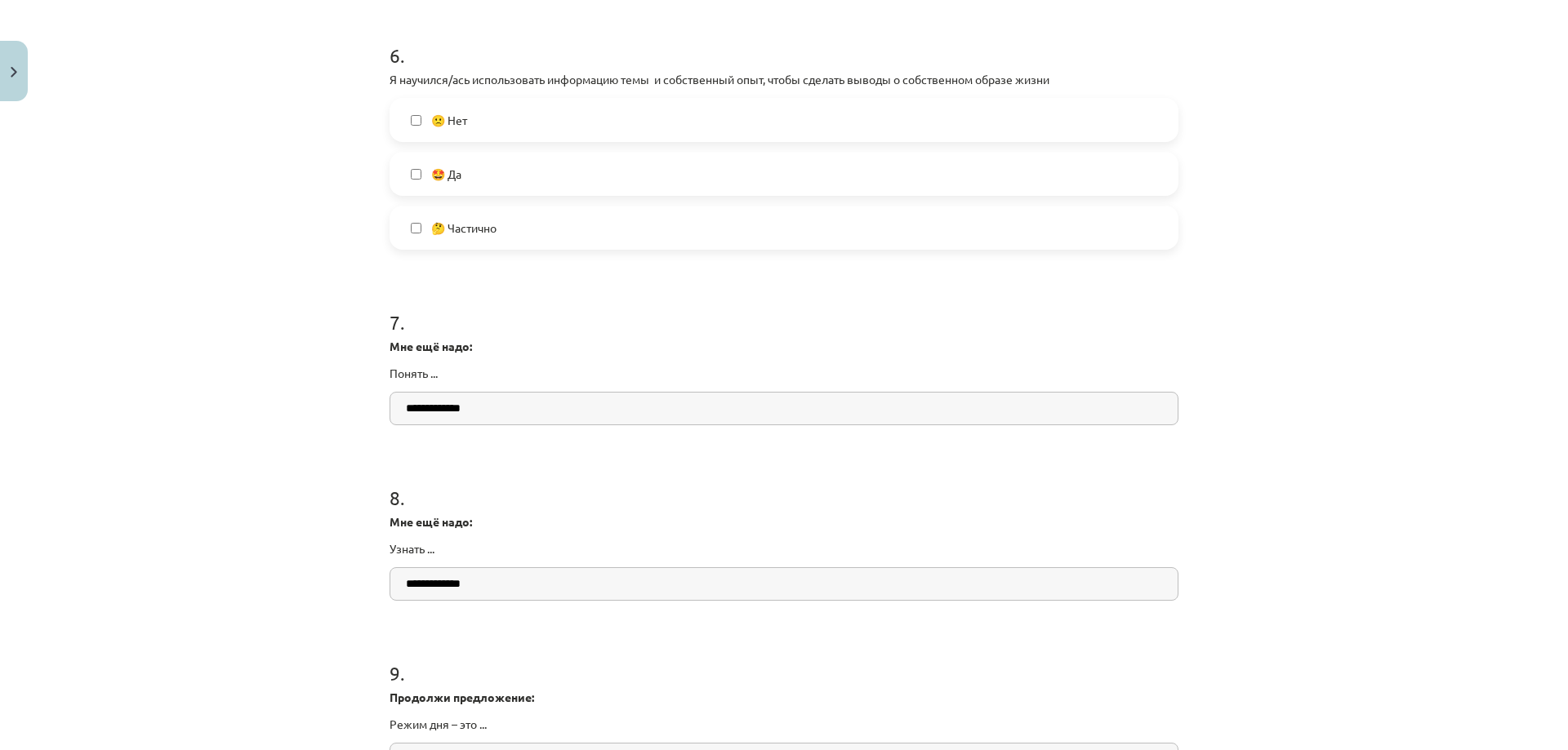
drag, startPoint x: 489, startPoint y: 414, endPoint x: 405, endPoint y: 408, distance: 84.2
click at [390, 415] on input "**********" at bounding box center [784, 409] width 789 height 34
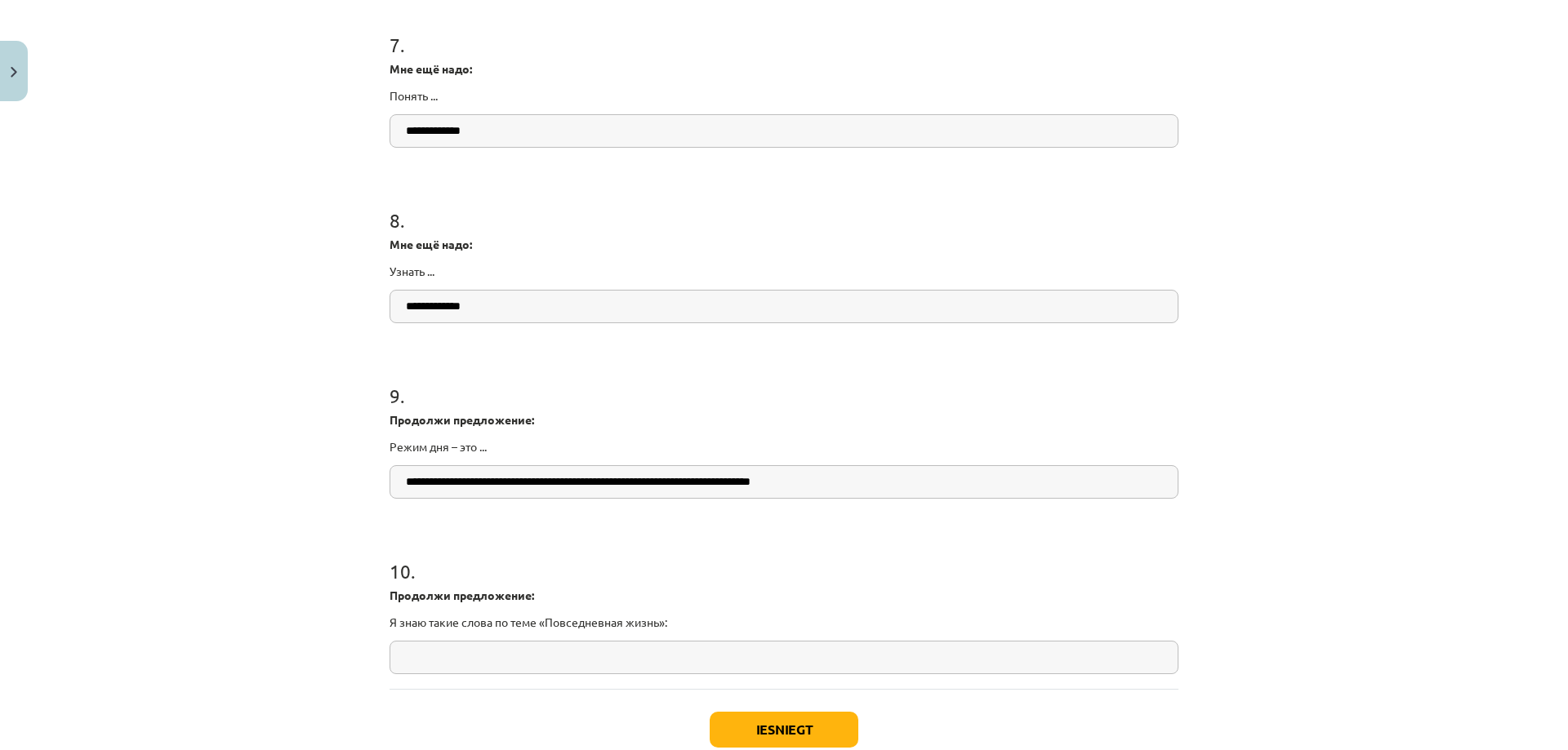
scroll to position [2026, 0]
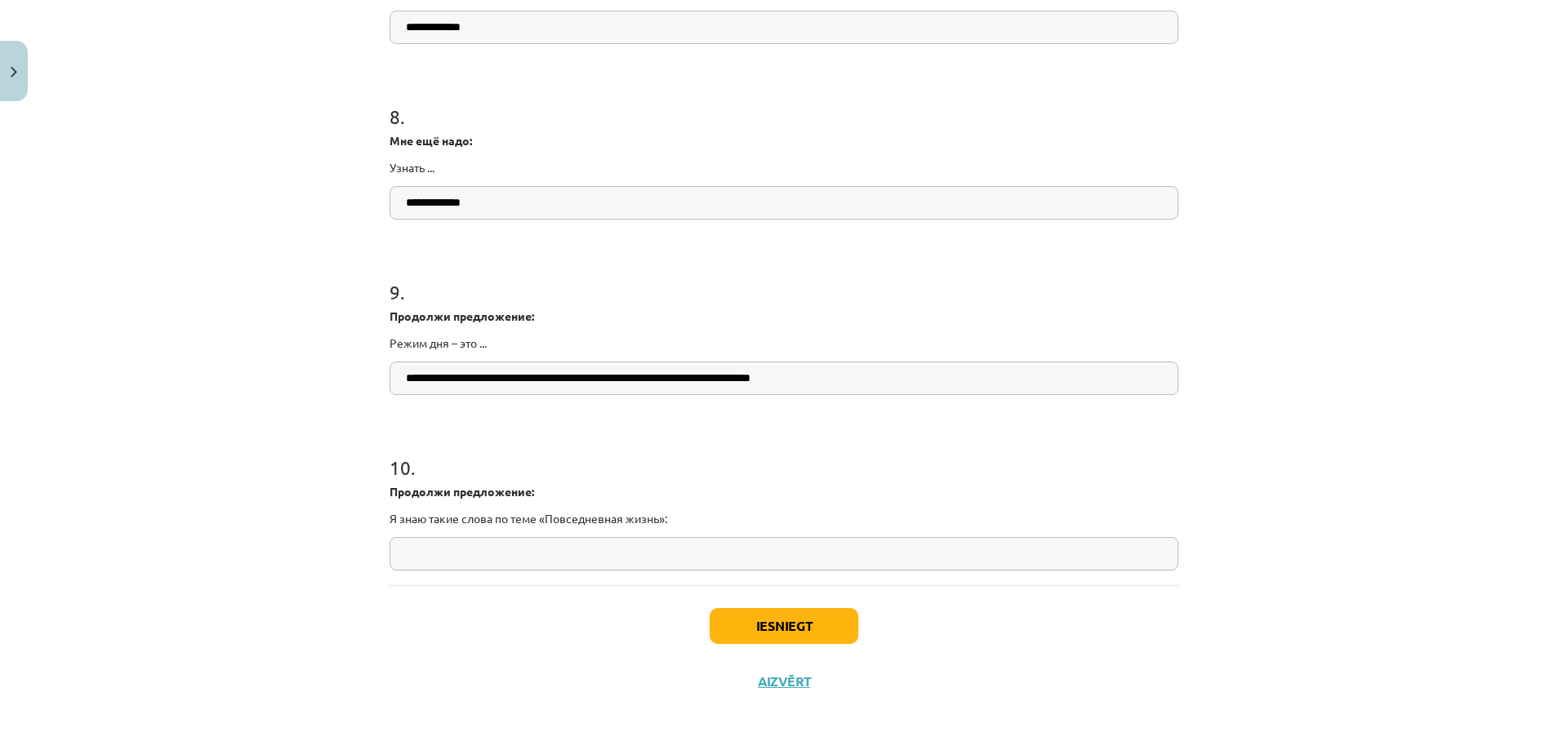
click at [344, 493] on div "Mācību tēma: Krievu valodas b1 - 11. klases 1.ieskaites mācību materiāls #14 🤔 …" at bounding box center [784, 375] width 1568 height 750
click at [439, 545] on input "text" at bounding box center [784, 555] width 789 height 34
paste input "**********"
type input "**********"
click at [743, 628] on button "Iesniegt" at bounding box center [784, 626] width 149 height 36
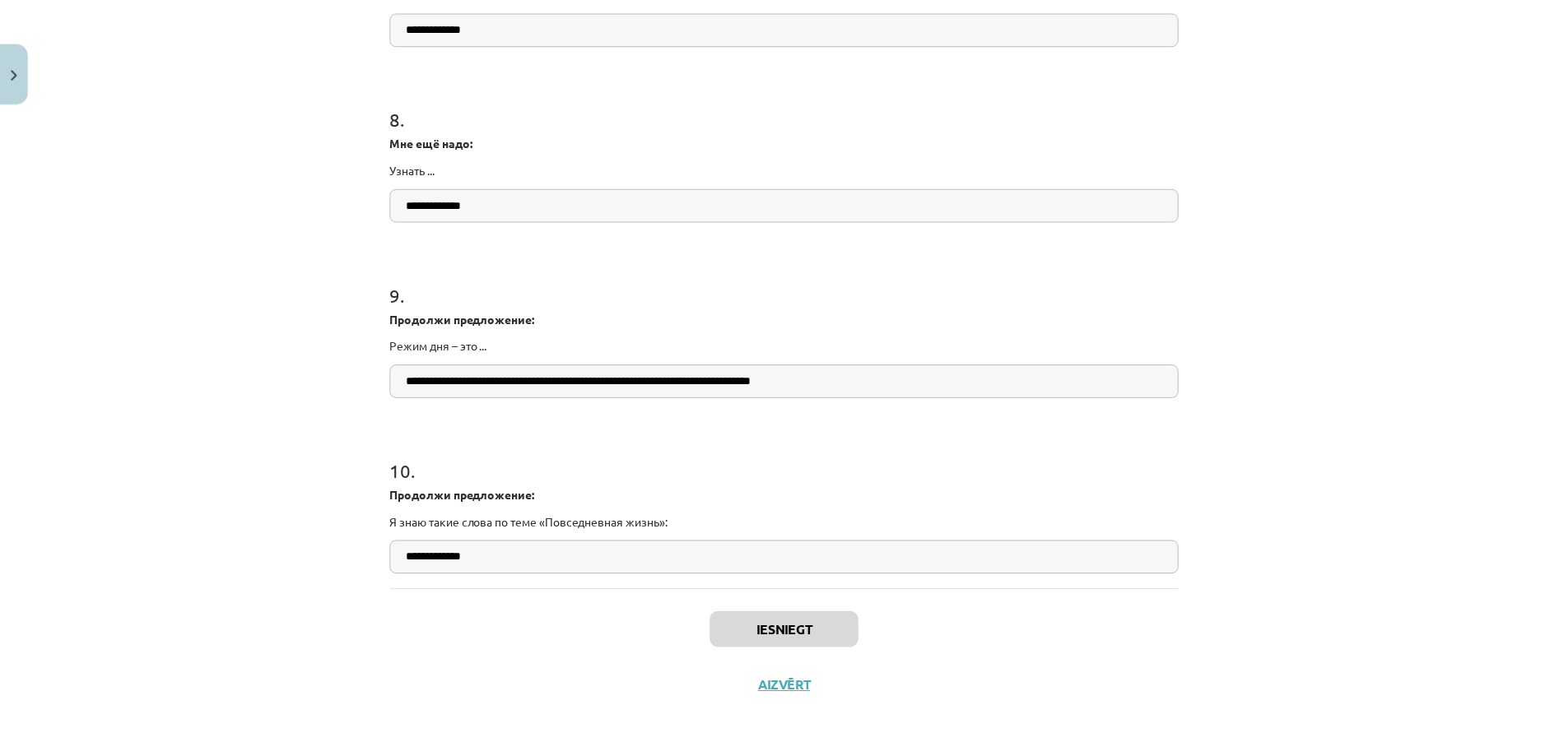
scroll to position [802, 0]
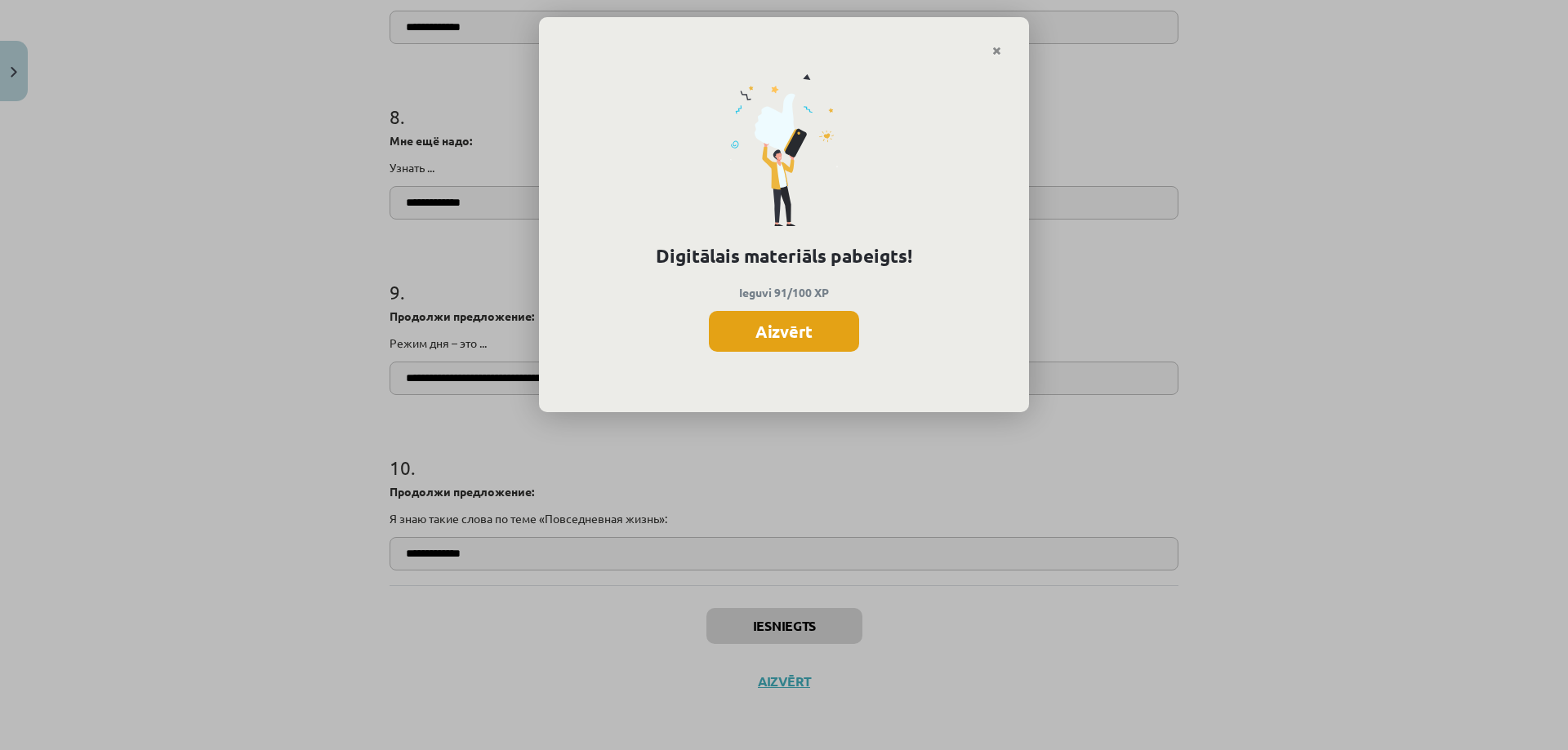
click at [768, 327] on button "Aizvērt" at bounding box center [783, 331] width 150 height 41
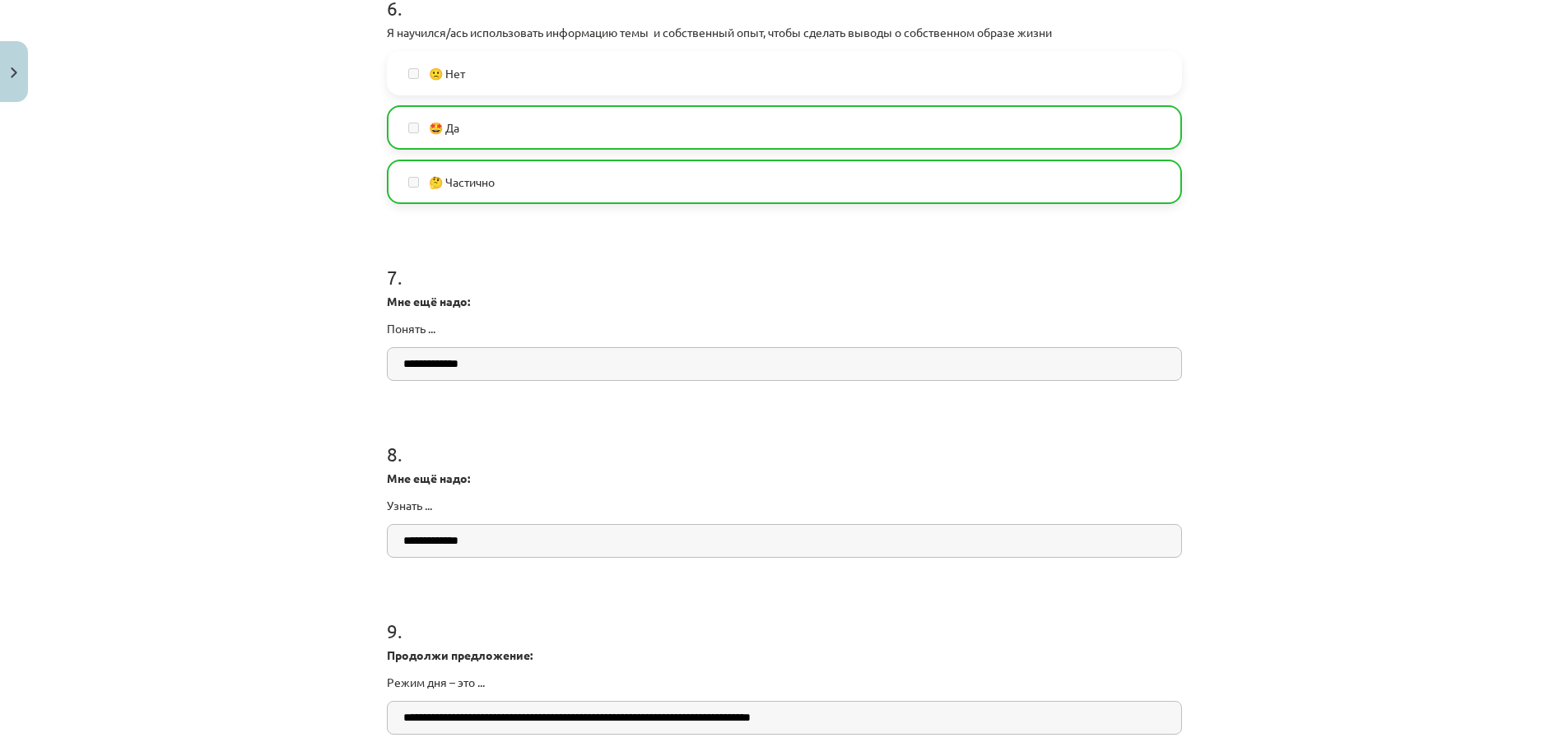
scroll to position [2042, 0]
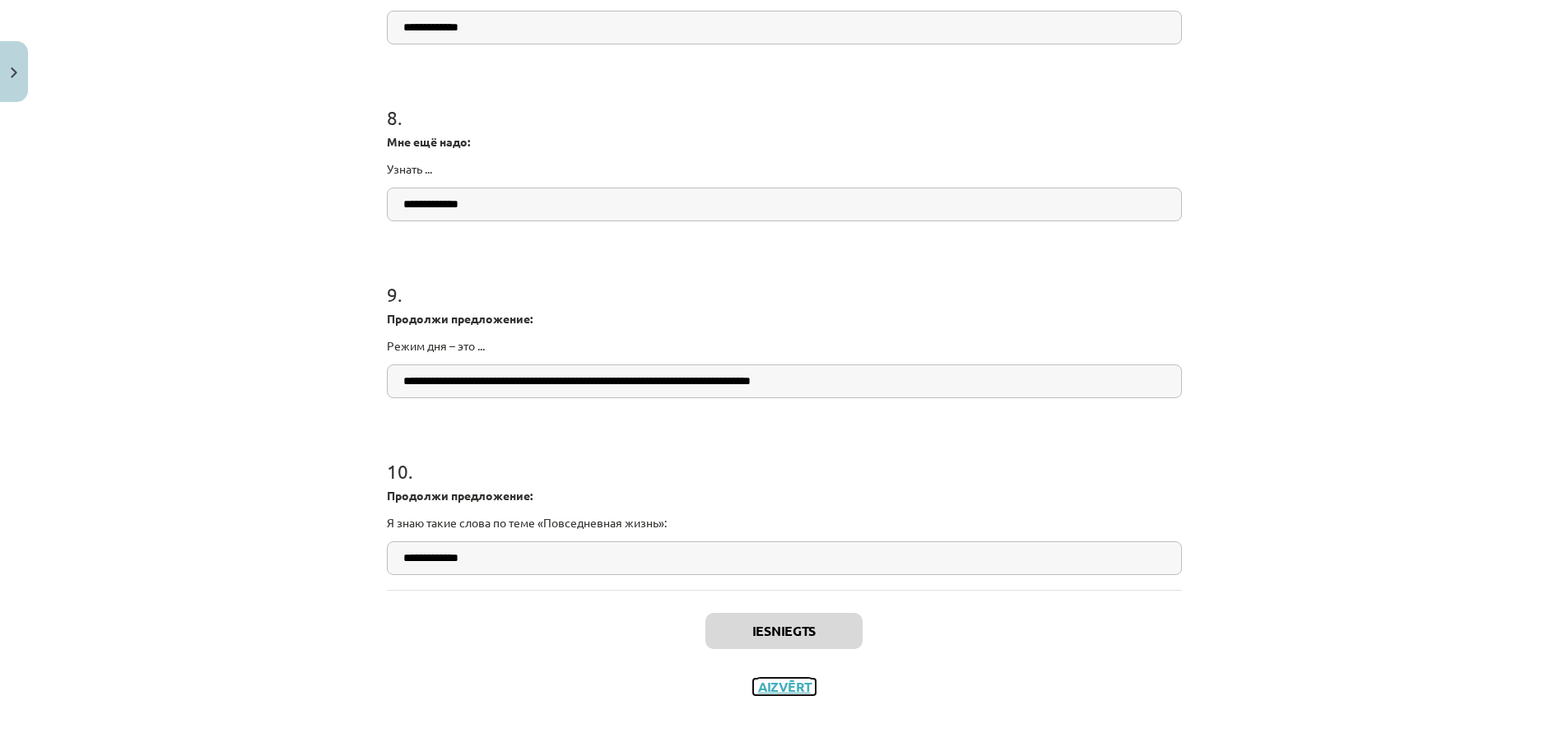
click at [789, 685] on button "Aizvērt" at bounding box center [784, 687] width 63 height 16
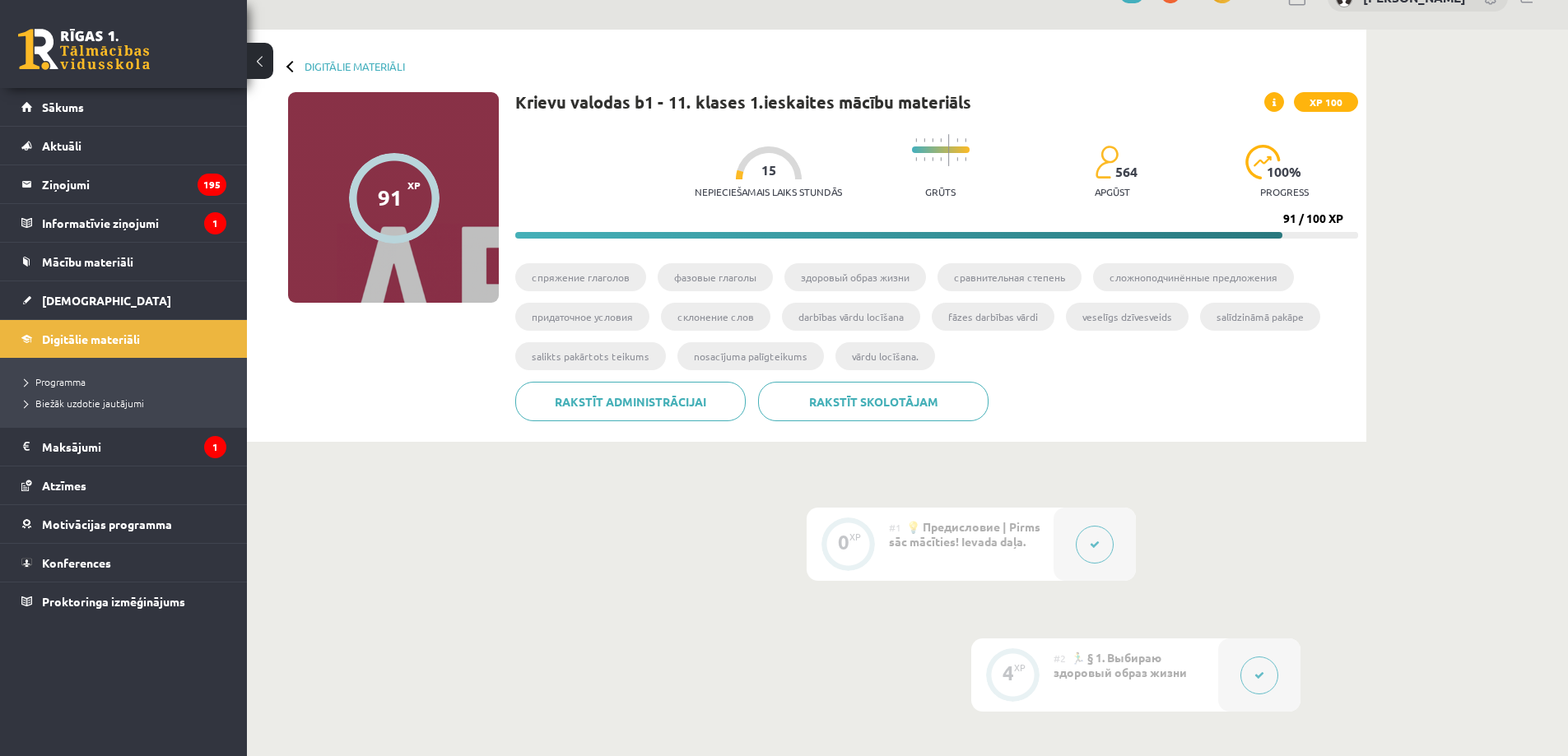
scroll to position [0, 0]
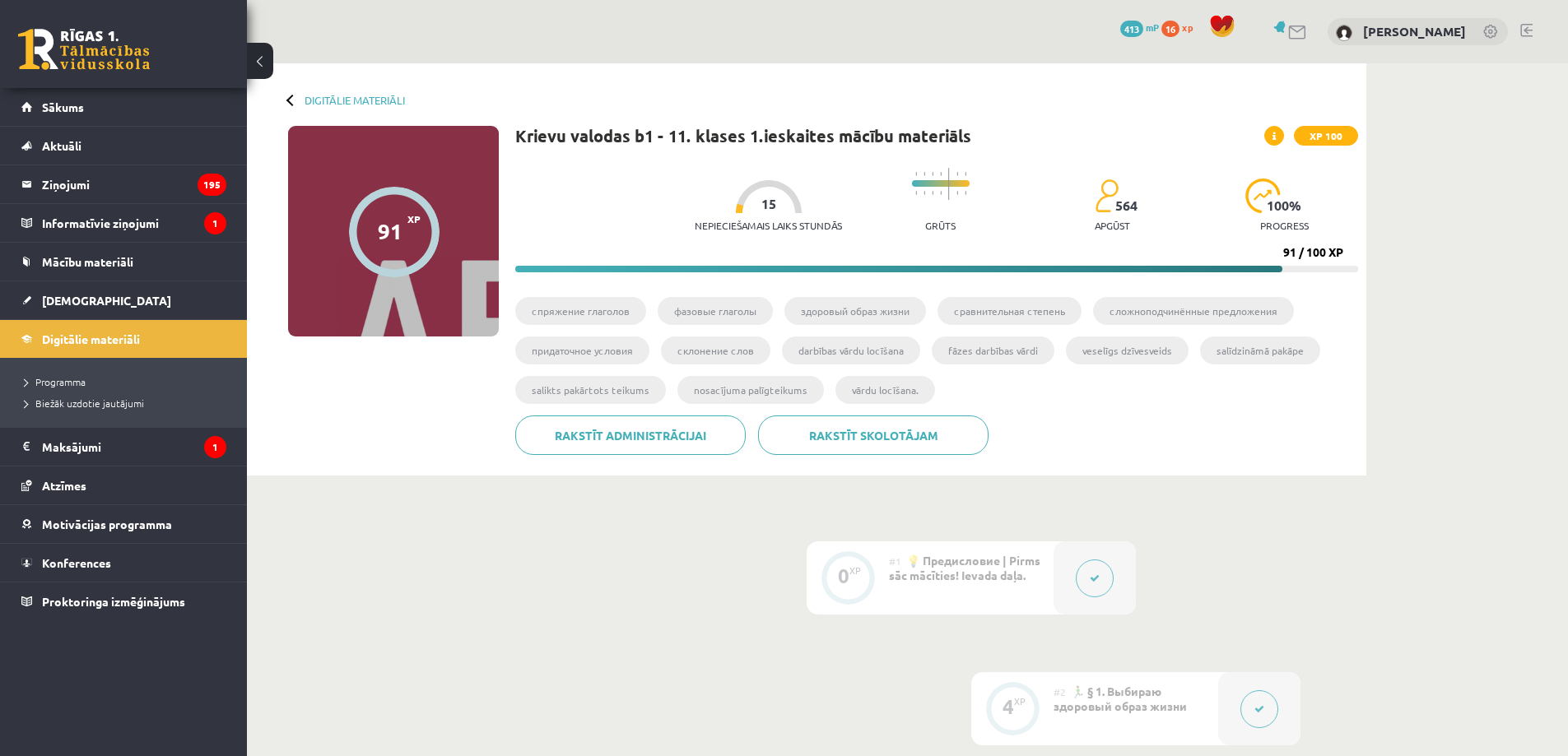
click at [1133, 31] on span "413" at bounding box center [1131, 29] width 23 height 16
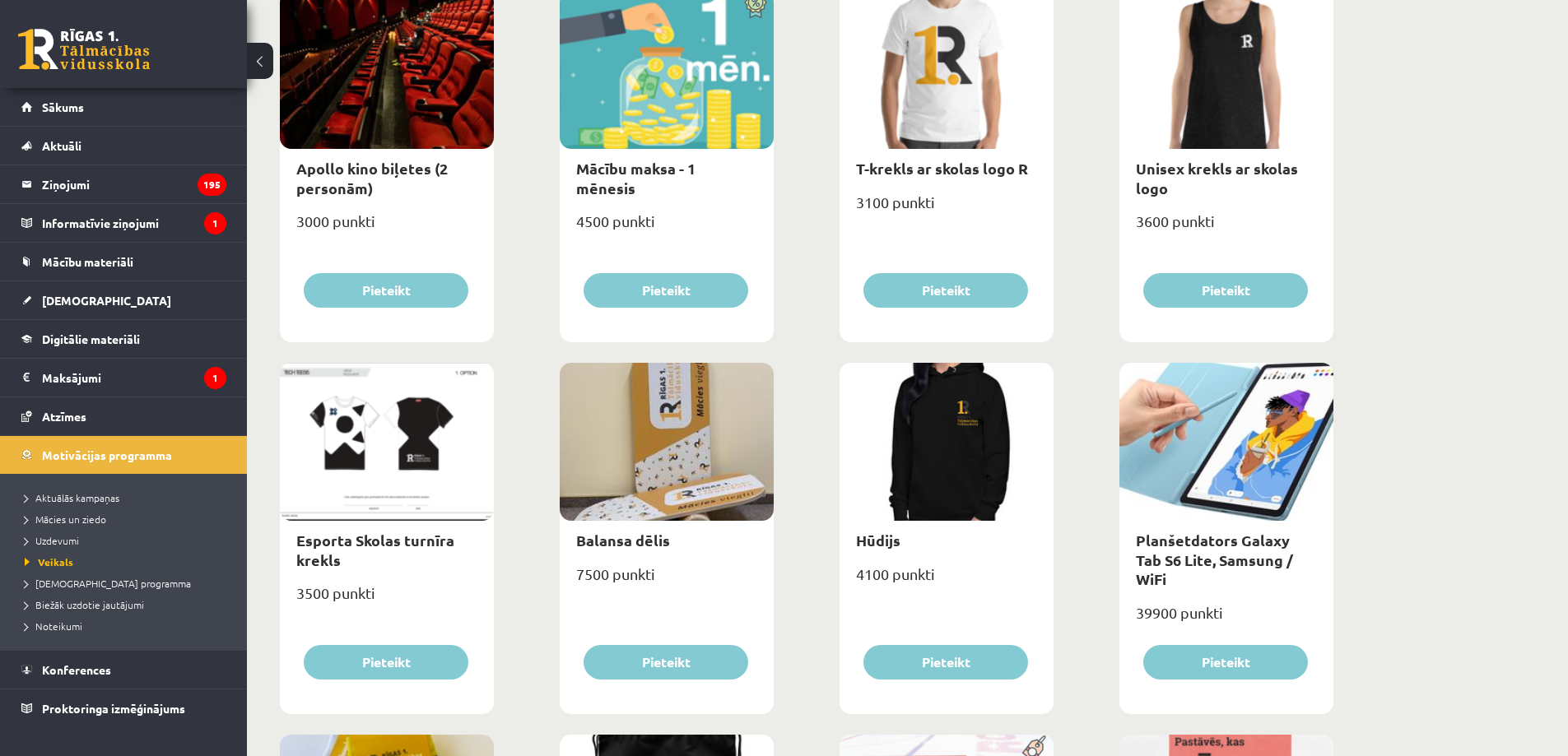
scroll to position [620, 0]
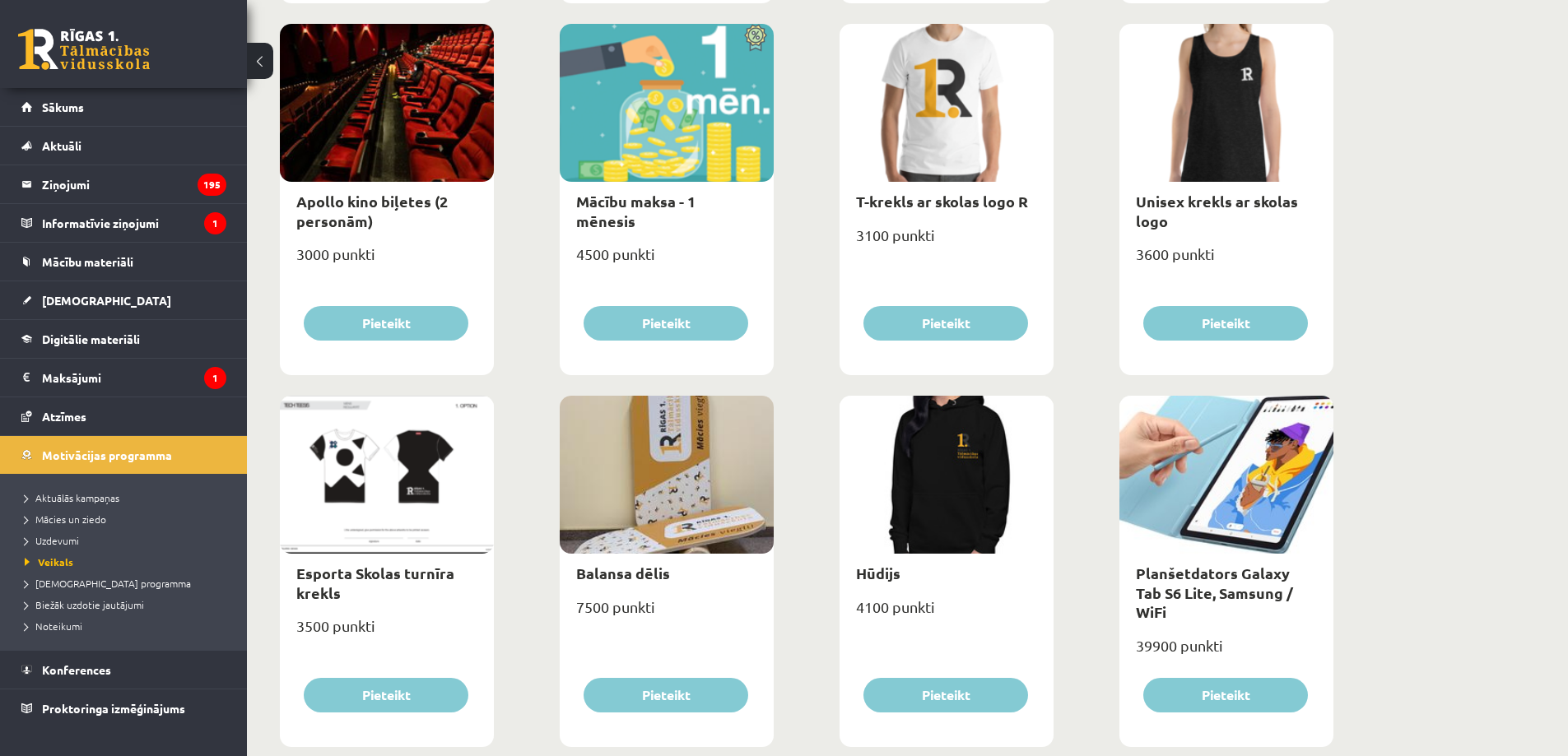
click at [42, 49] on link at bounding box center [84, 49] width 132 height 41
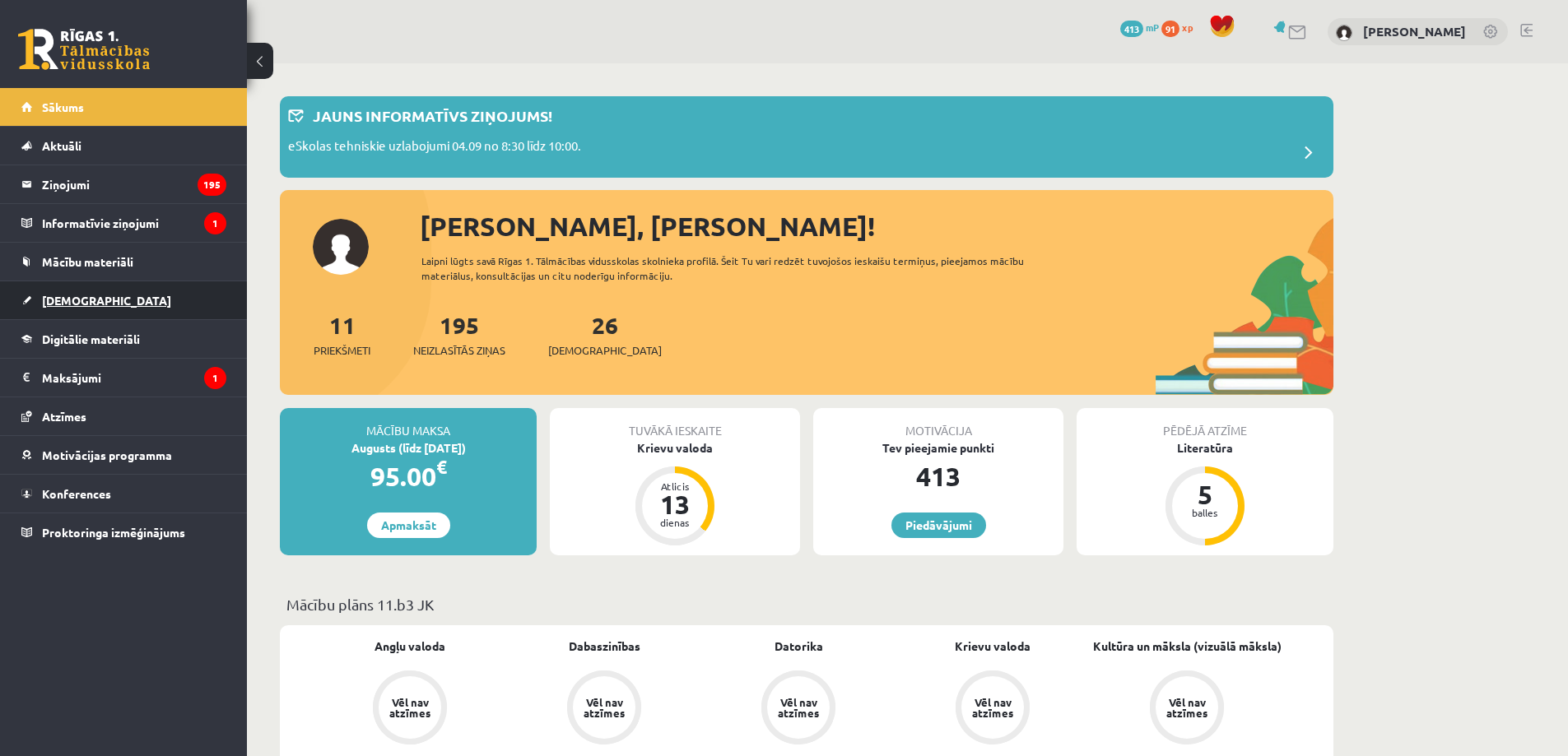
click at [56, 299] on span "[DEMOGRAPHIC_DATA]" at bounding box center [106, 300] width 129 height 15
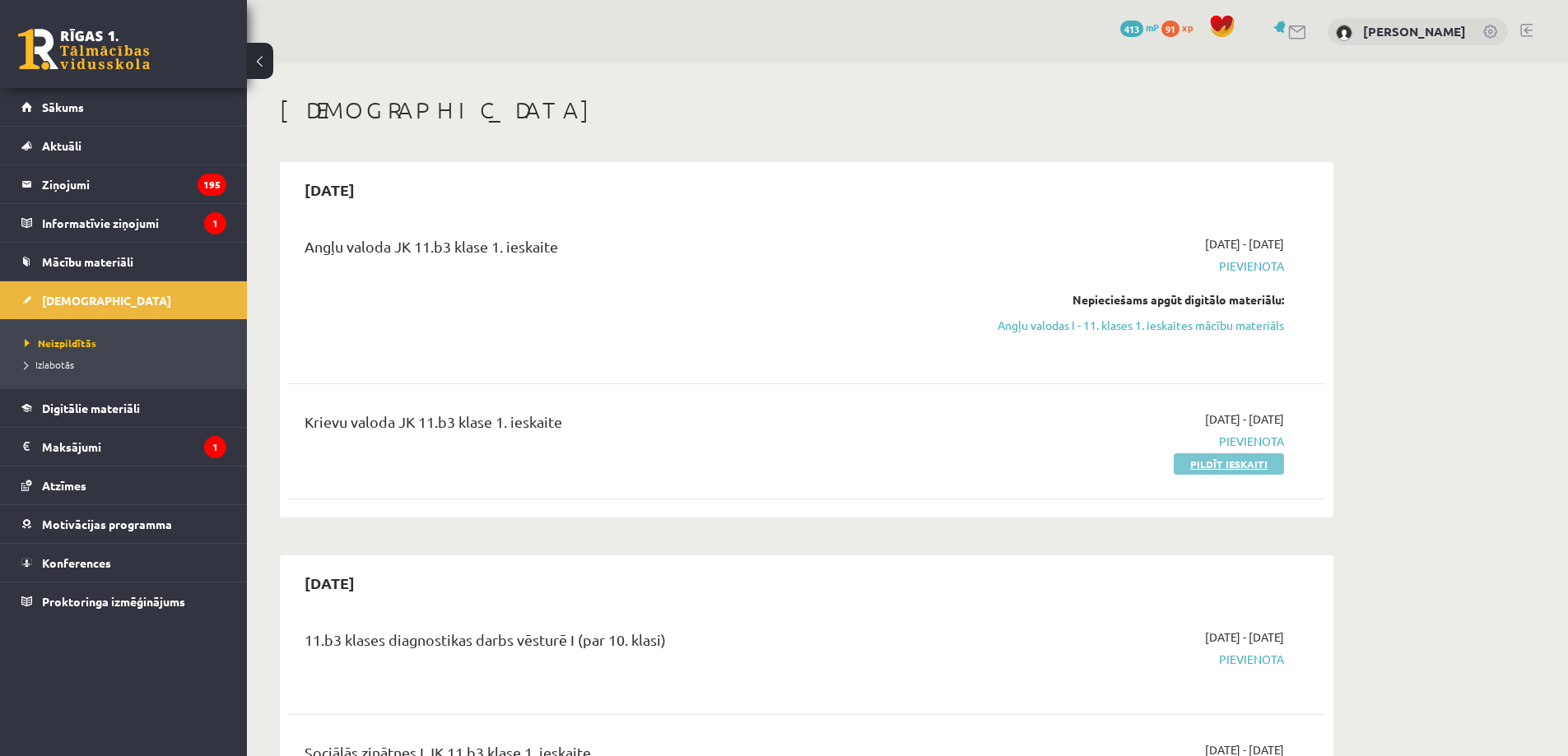
click at [1240, 463] on link "Pildīt ieskaiti" at bounding box center [1229, 464] width 110 height 21
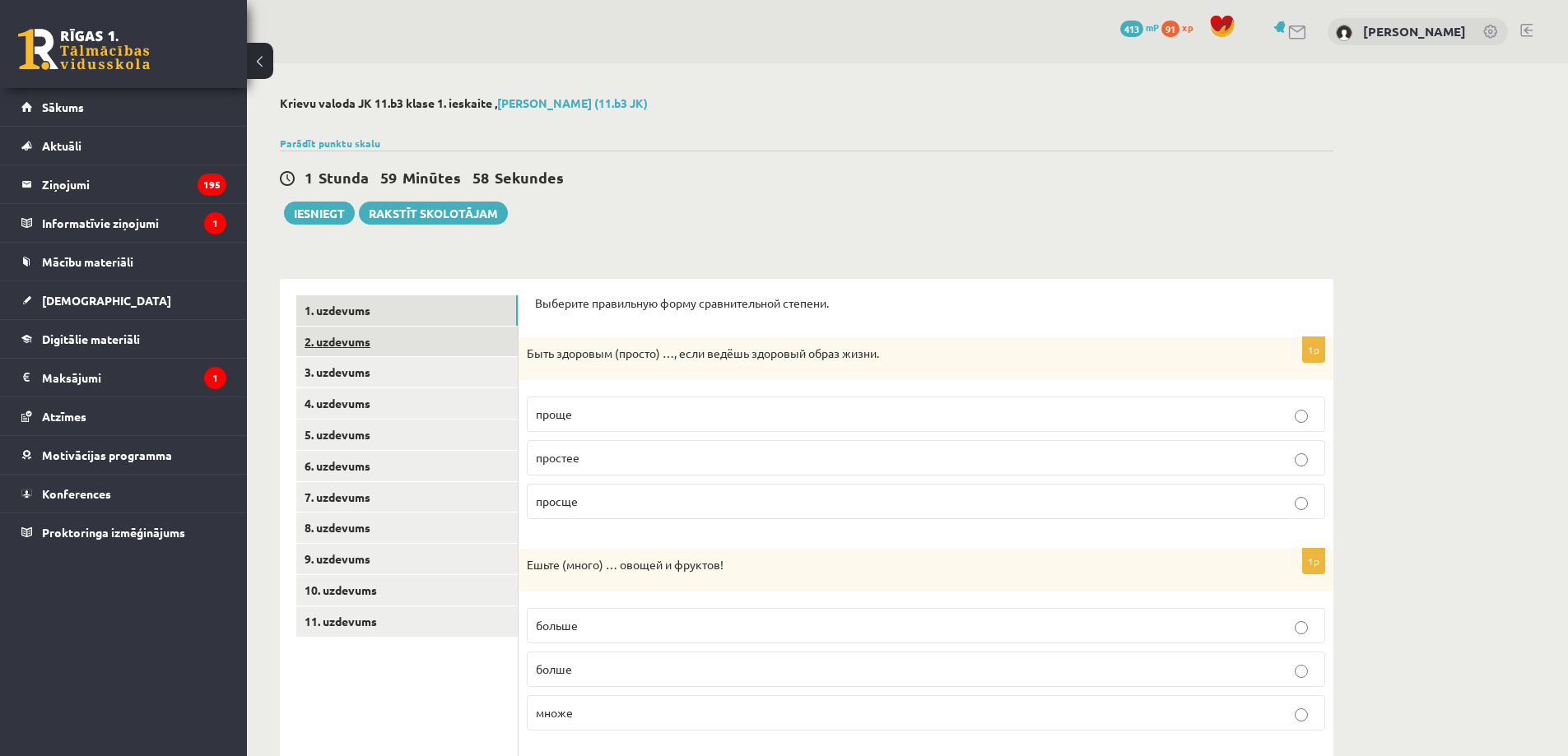
click at [412, 356] on link "2. uzdevums" at bounding box center [406, 342] width 221 height 30
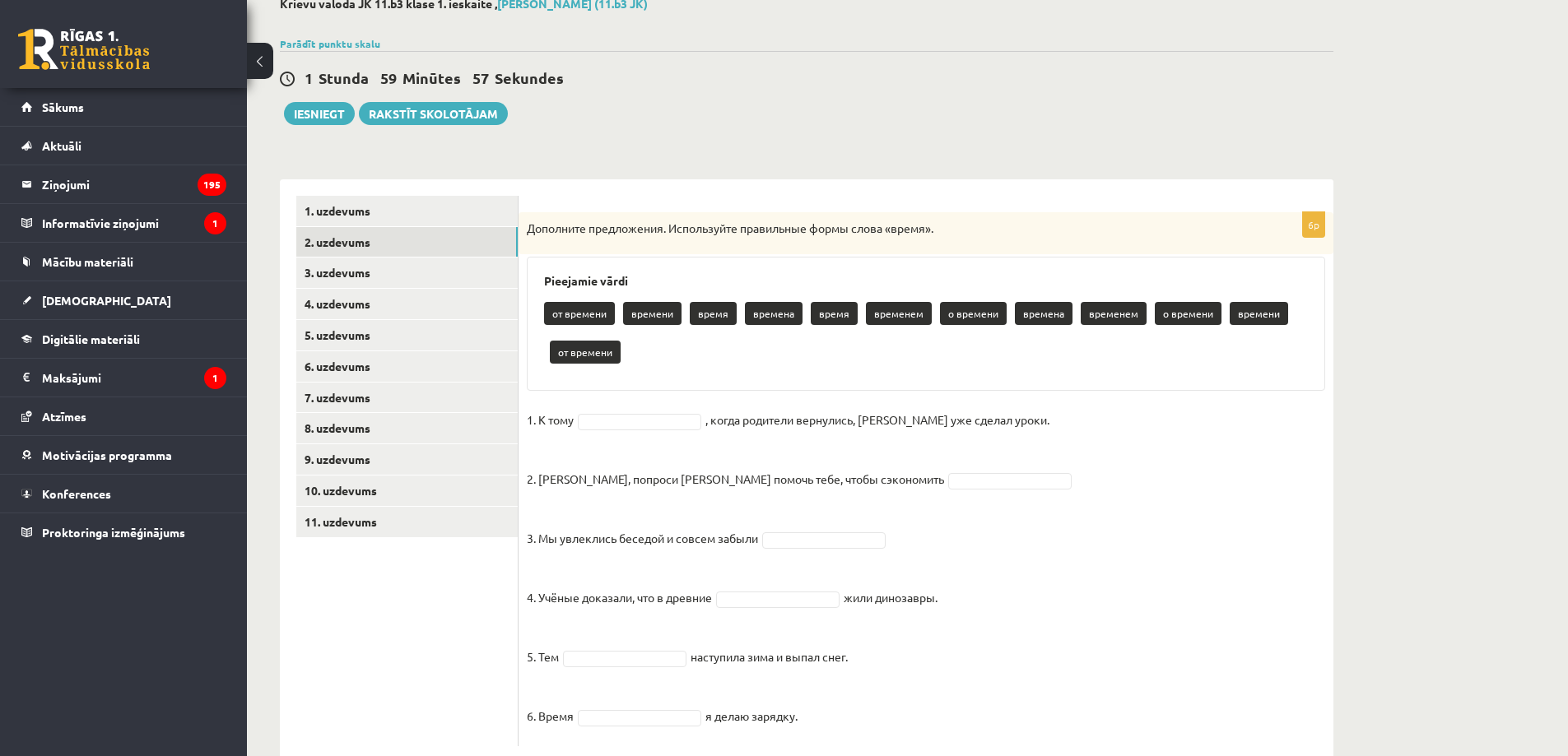
scroll to position [140, 0]
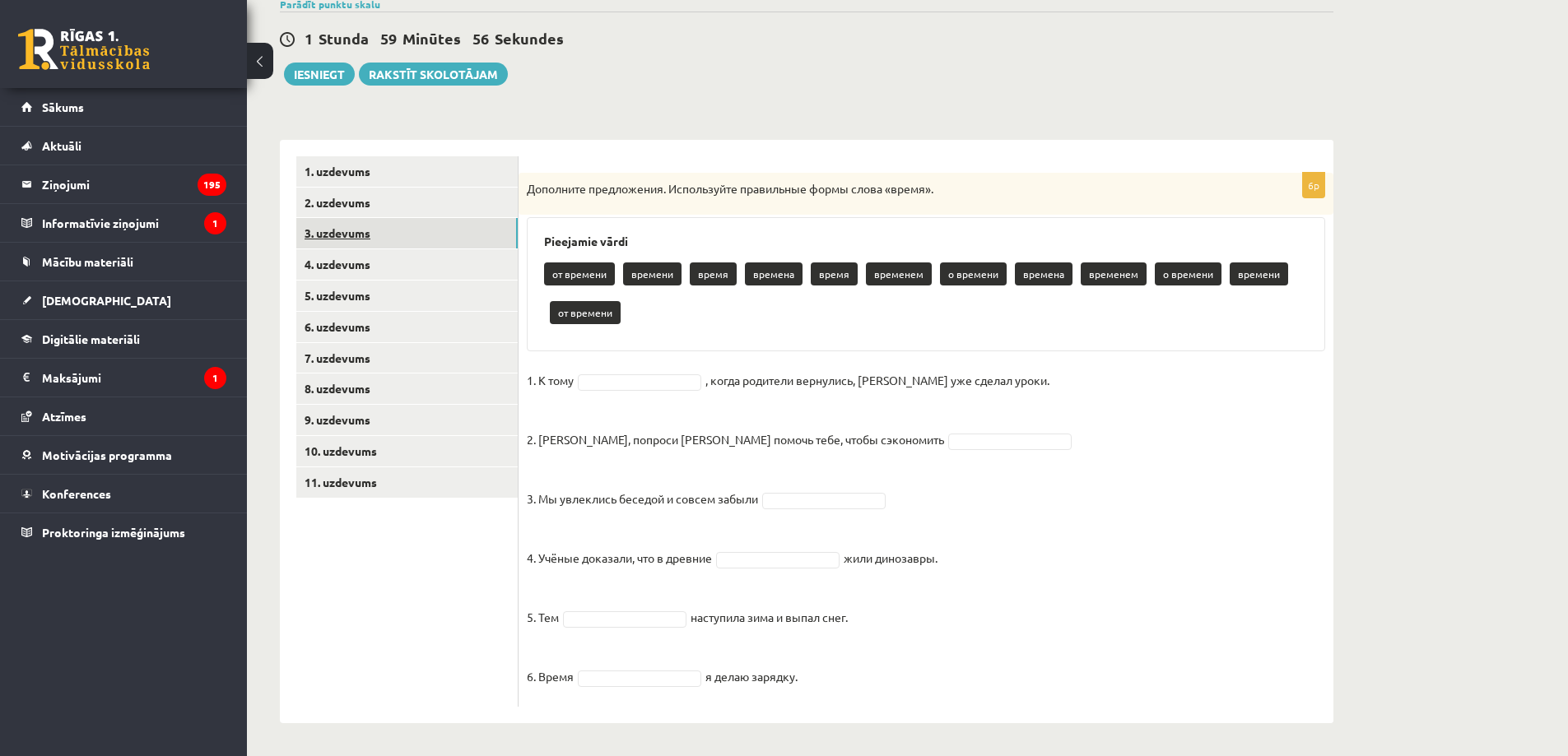
click at [441, 237] on link "3. uzdevums" at bounding box center [406, 233] width 221 height 30
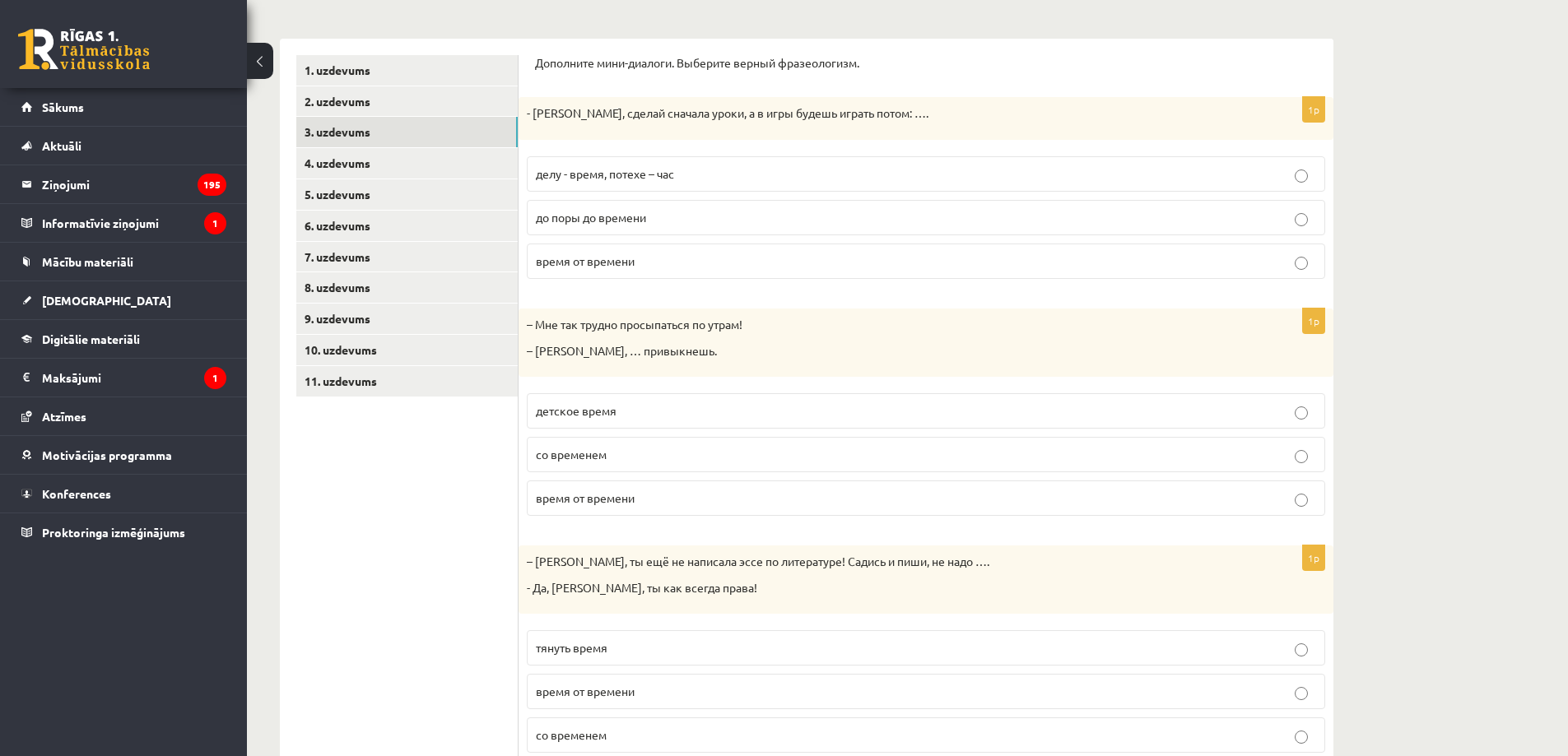
scroll to position [154, 0]
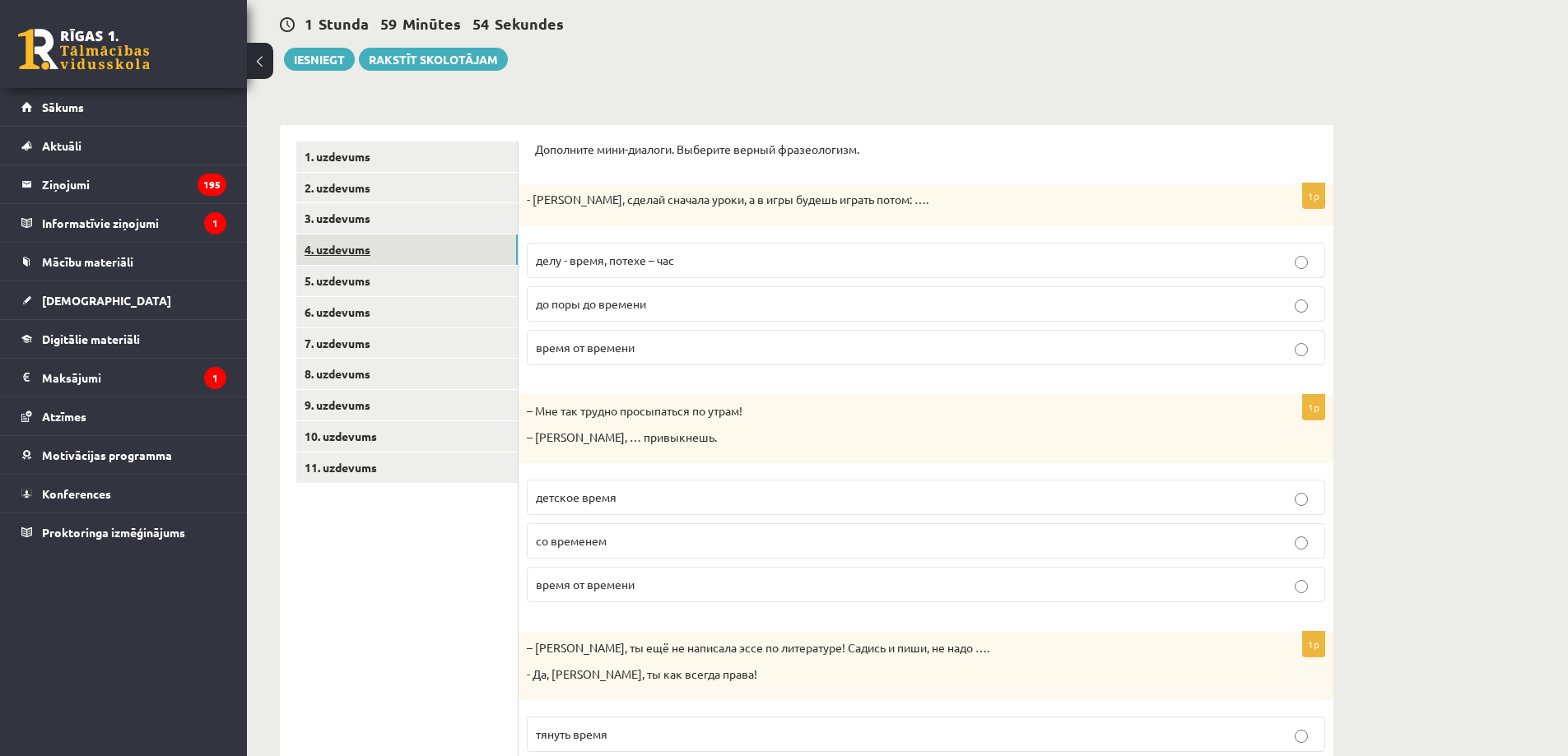
click at [463, 261] on link "4. uzdevums" at bounding box center [406, 250] width 221 height 30
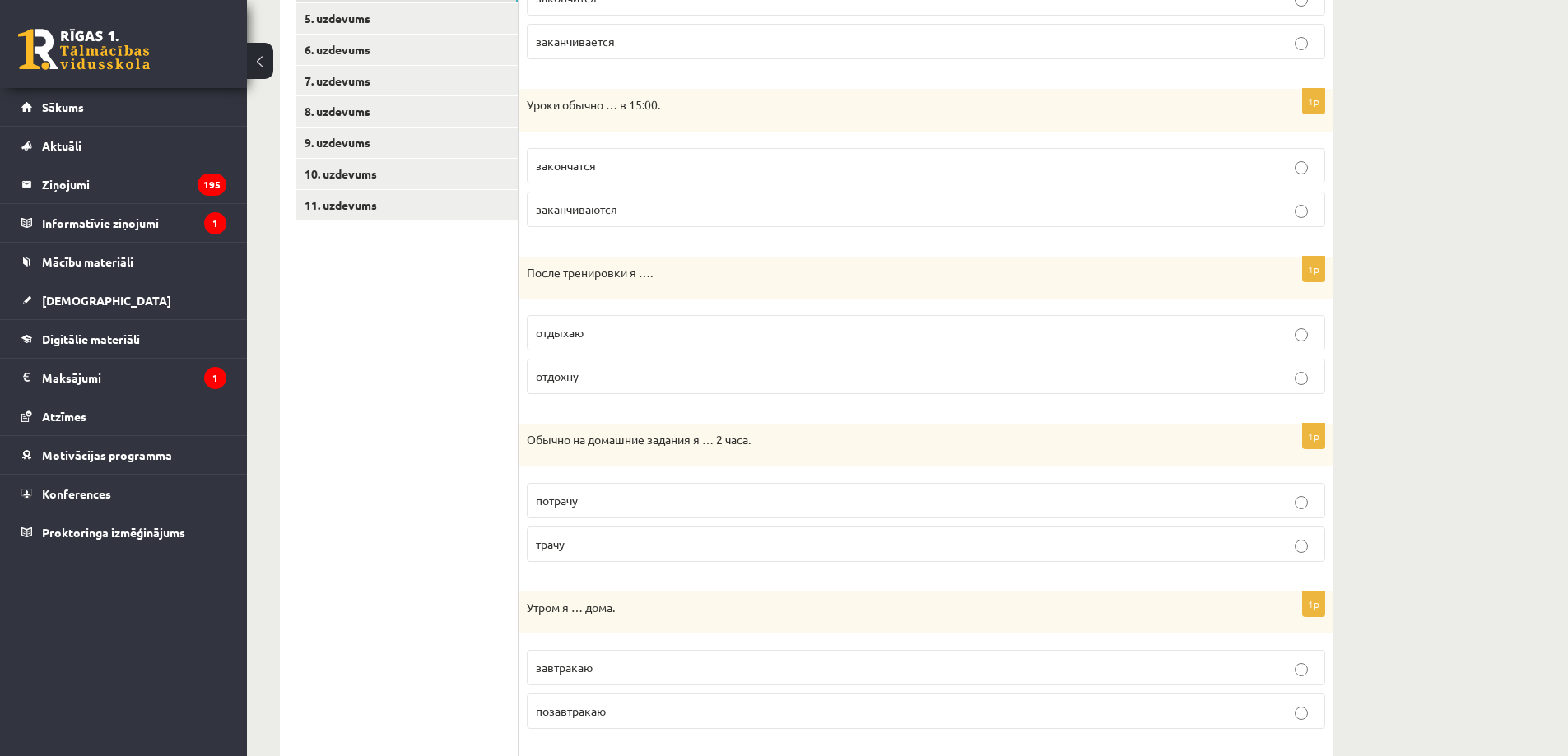
scroll to position [0, 0]
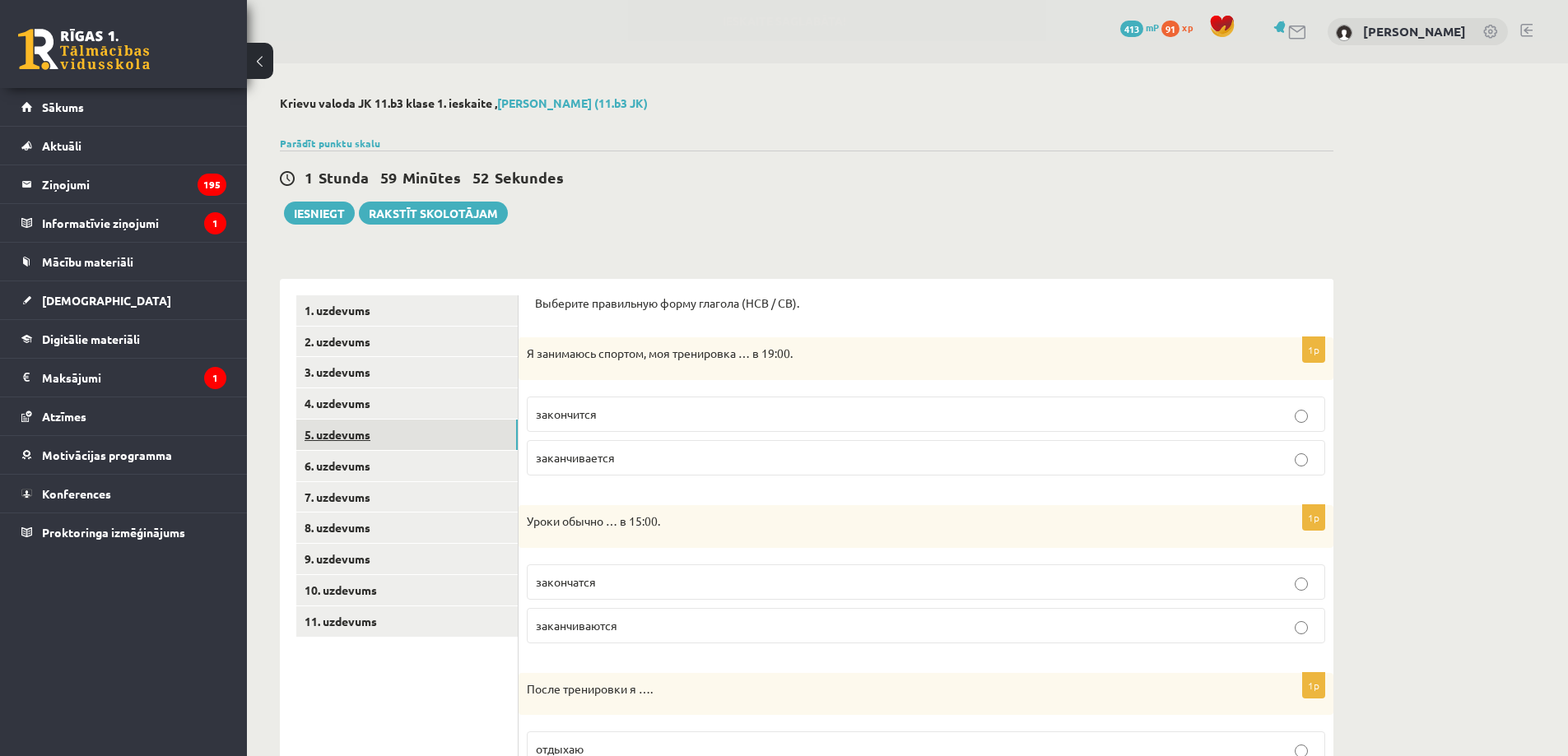
click at [420, 438] on link "5. uzdevums" at bounding box center [406, 435] width 221 height 30
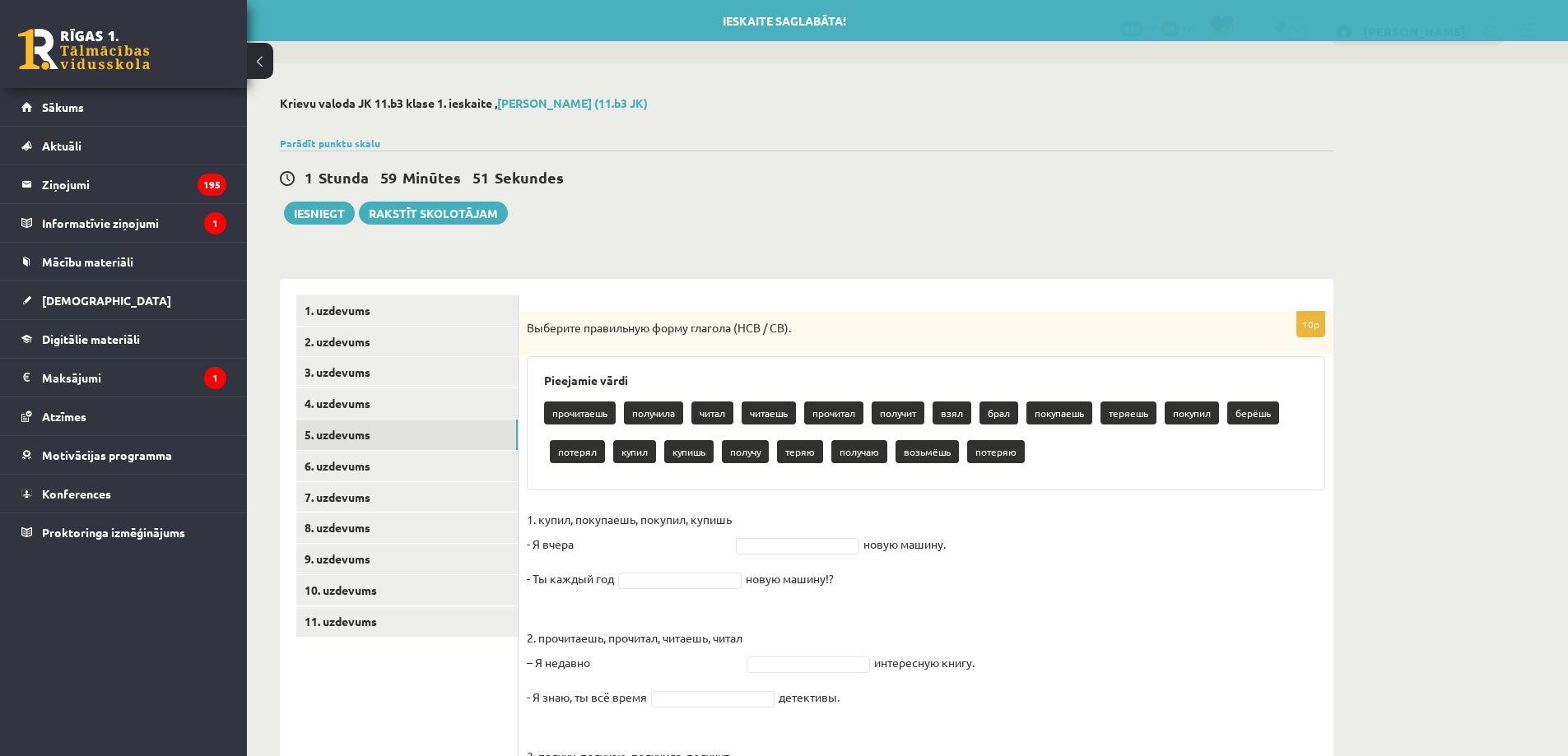
scroll to position [377, 0]
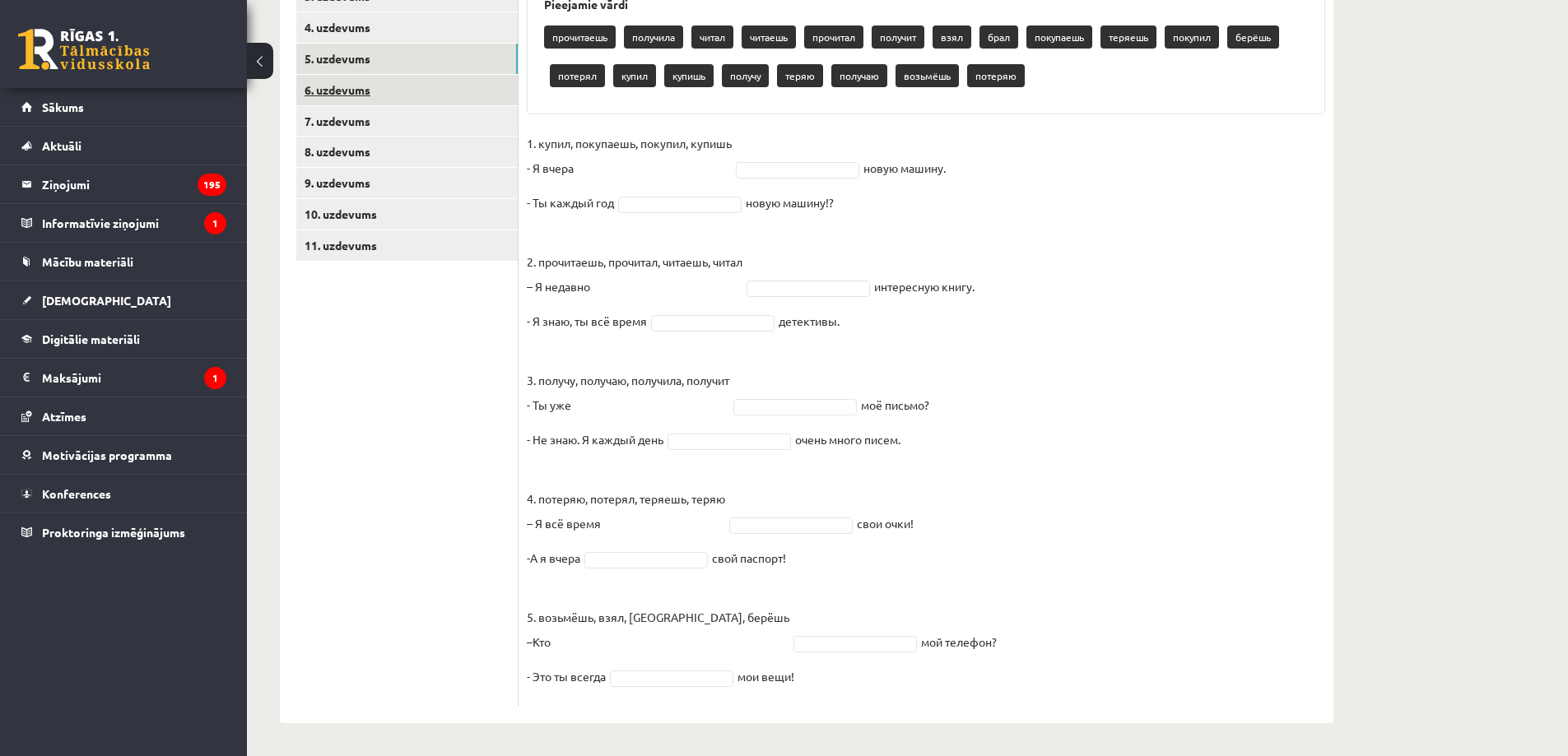
click at [435, 99] on link "6. uzdevums" at bounding box center [406, 90] width 221 height 30
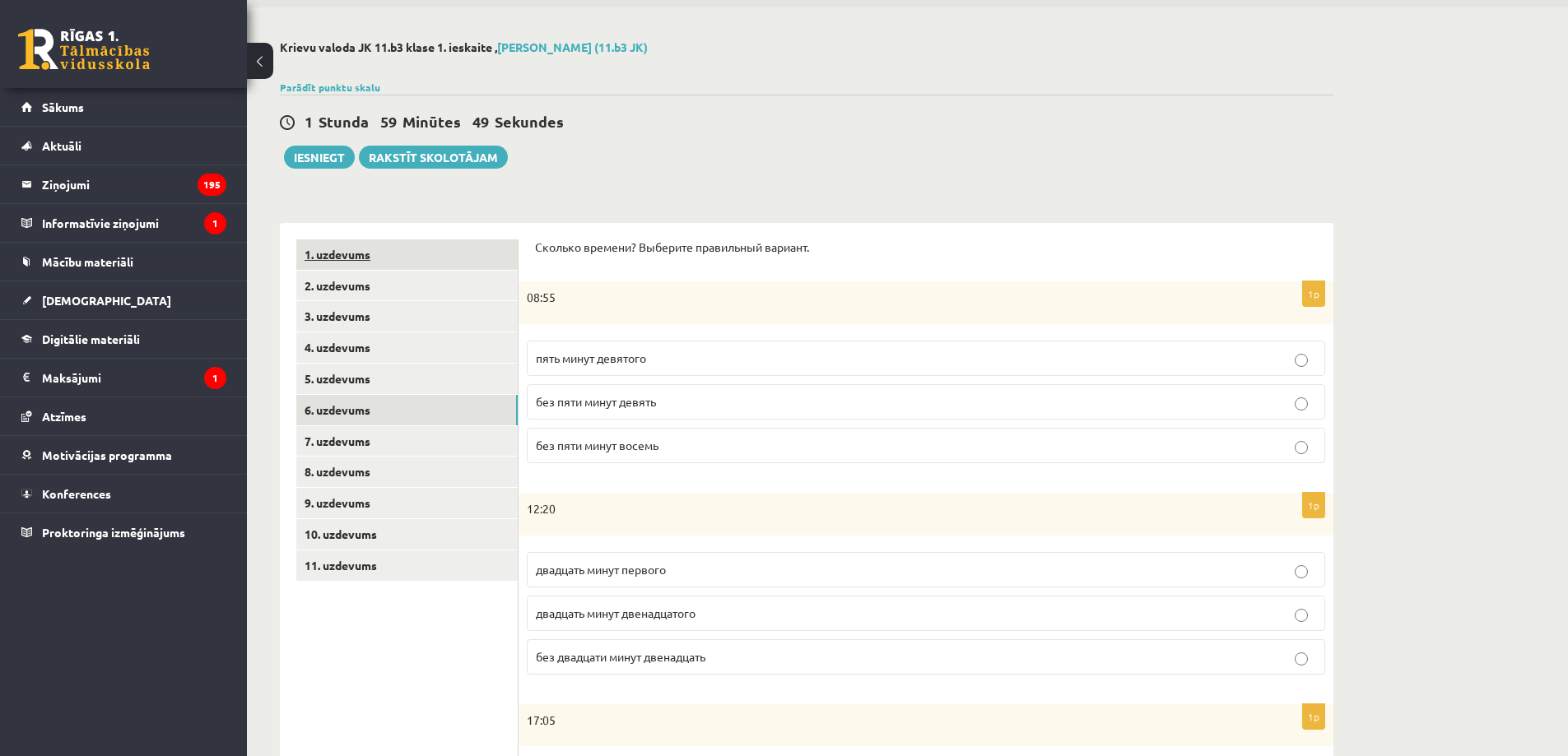
scroll to position [0, 0]
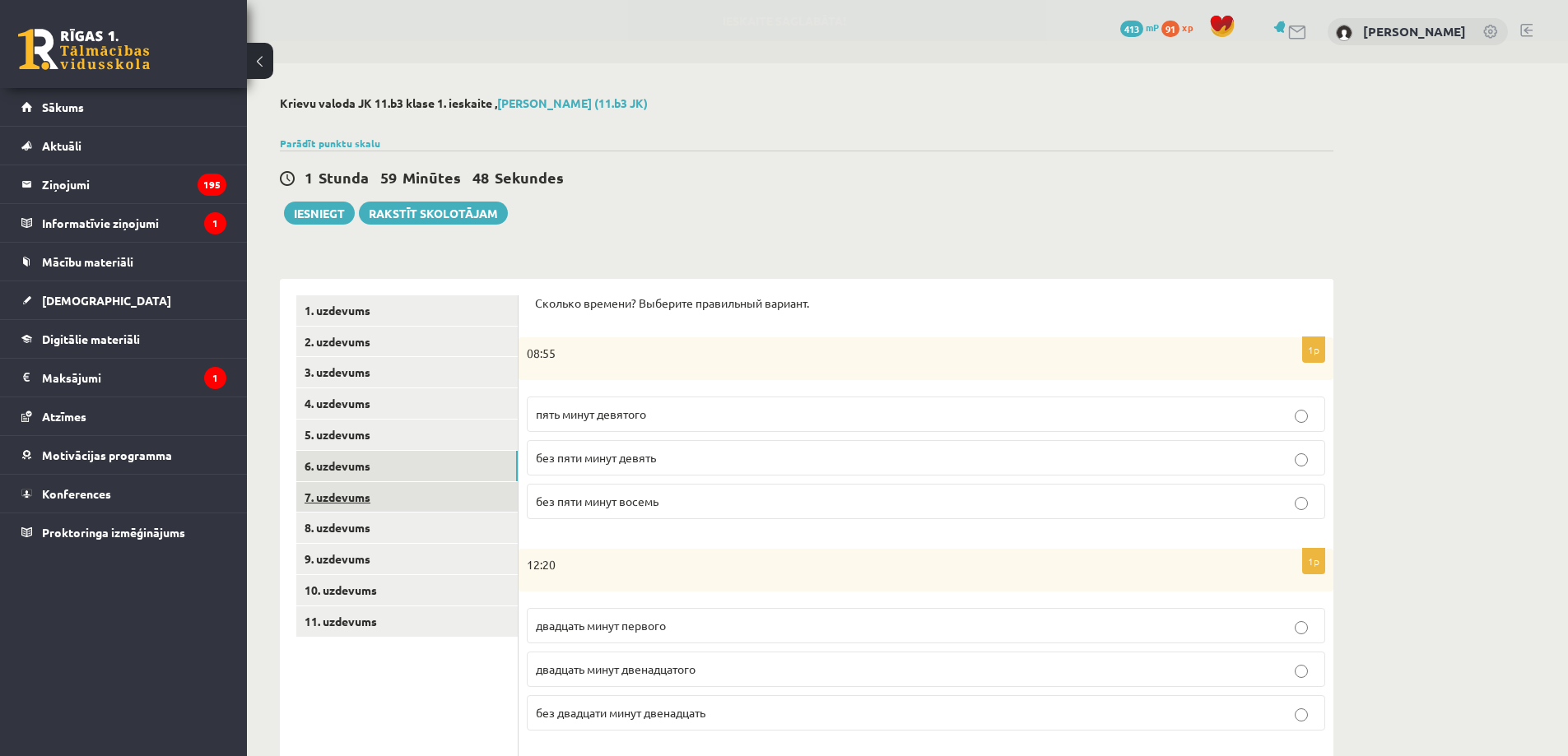
click at [359, 504] on link "7. uzdevums" at bounding box center [406, 497] width 221 height 30
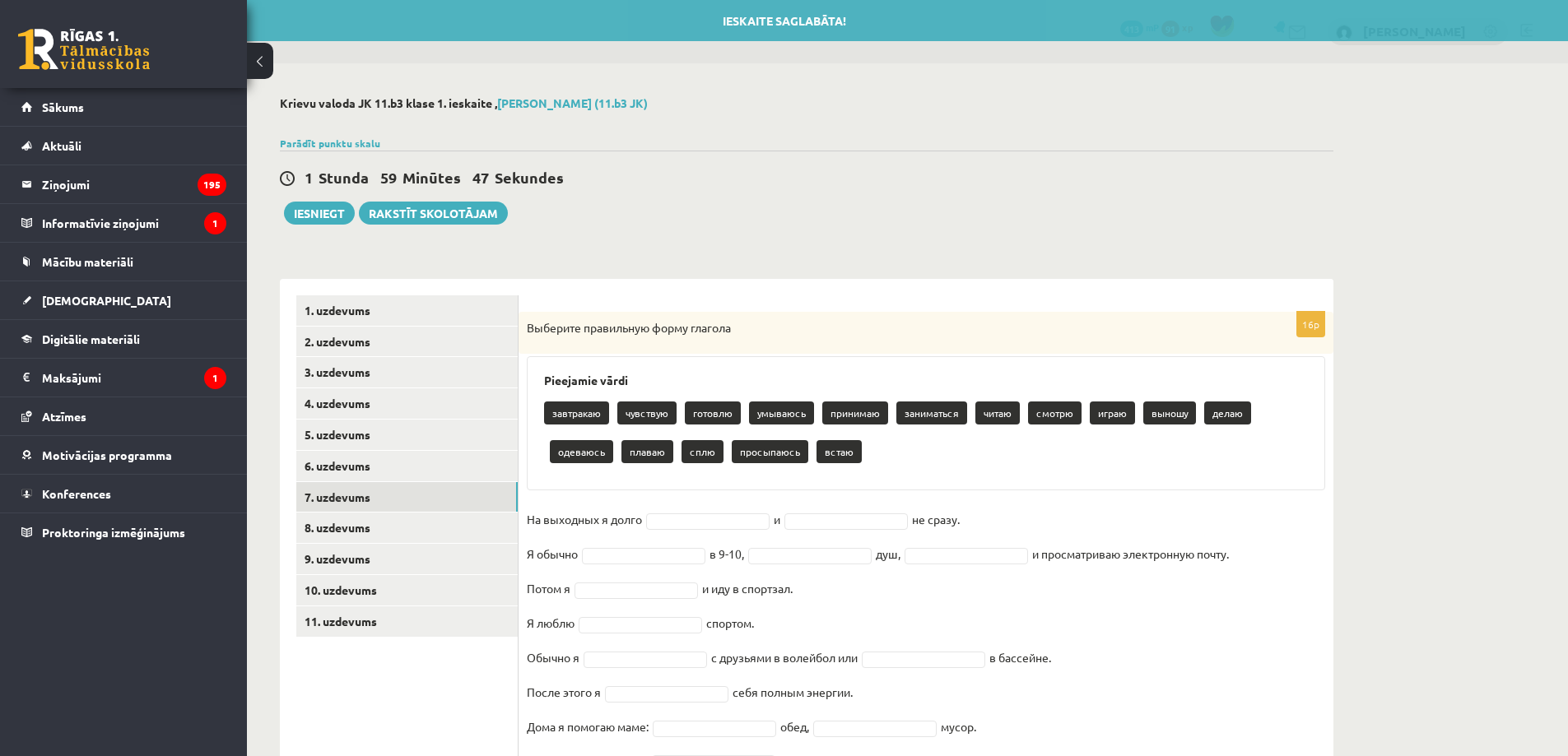
scroll to position [155, 0]
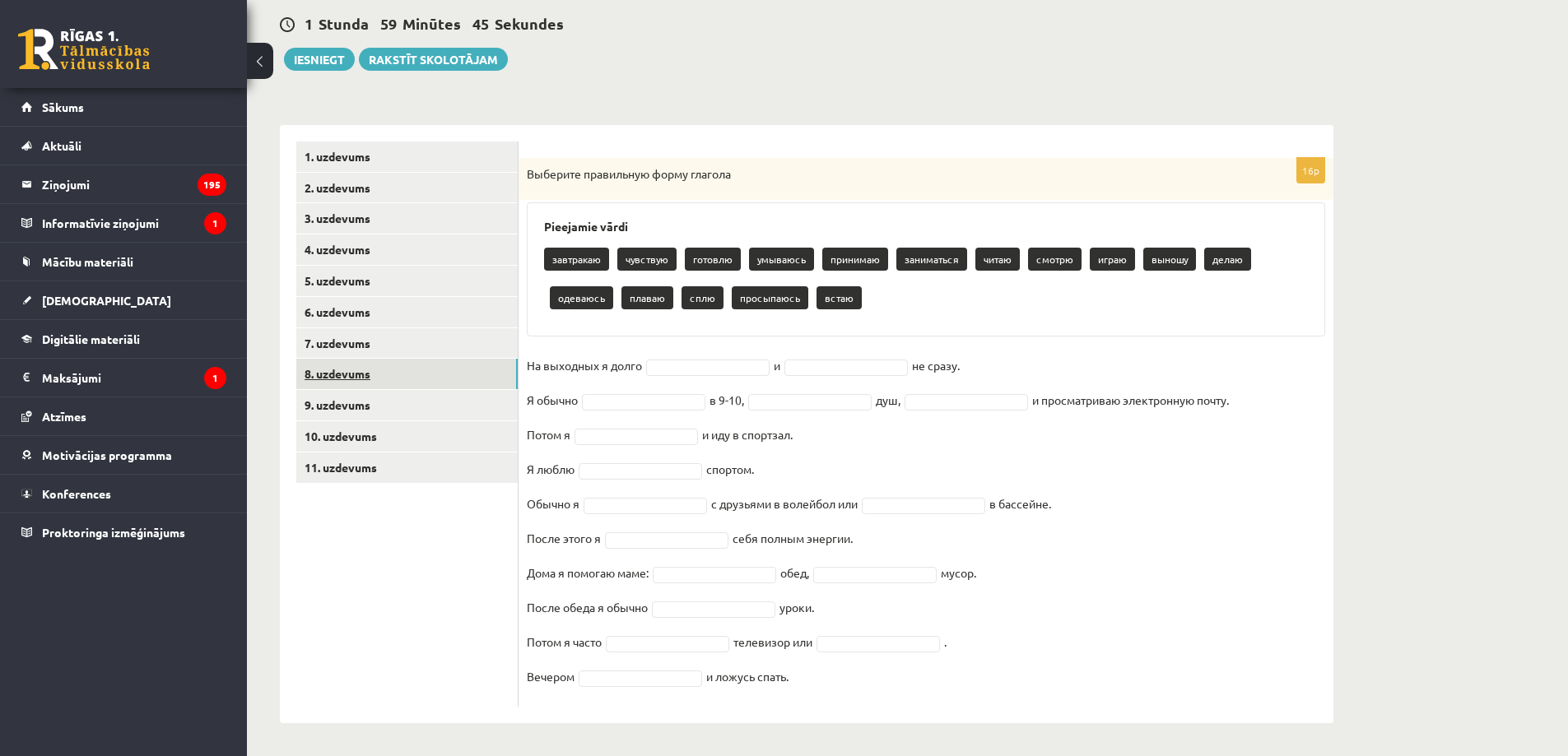
click at [397, 372] on link "8. uzdevums" at bounding box center [406, 374] width 221 height 30
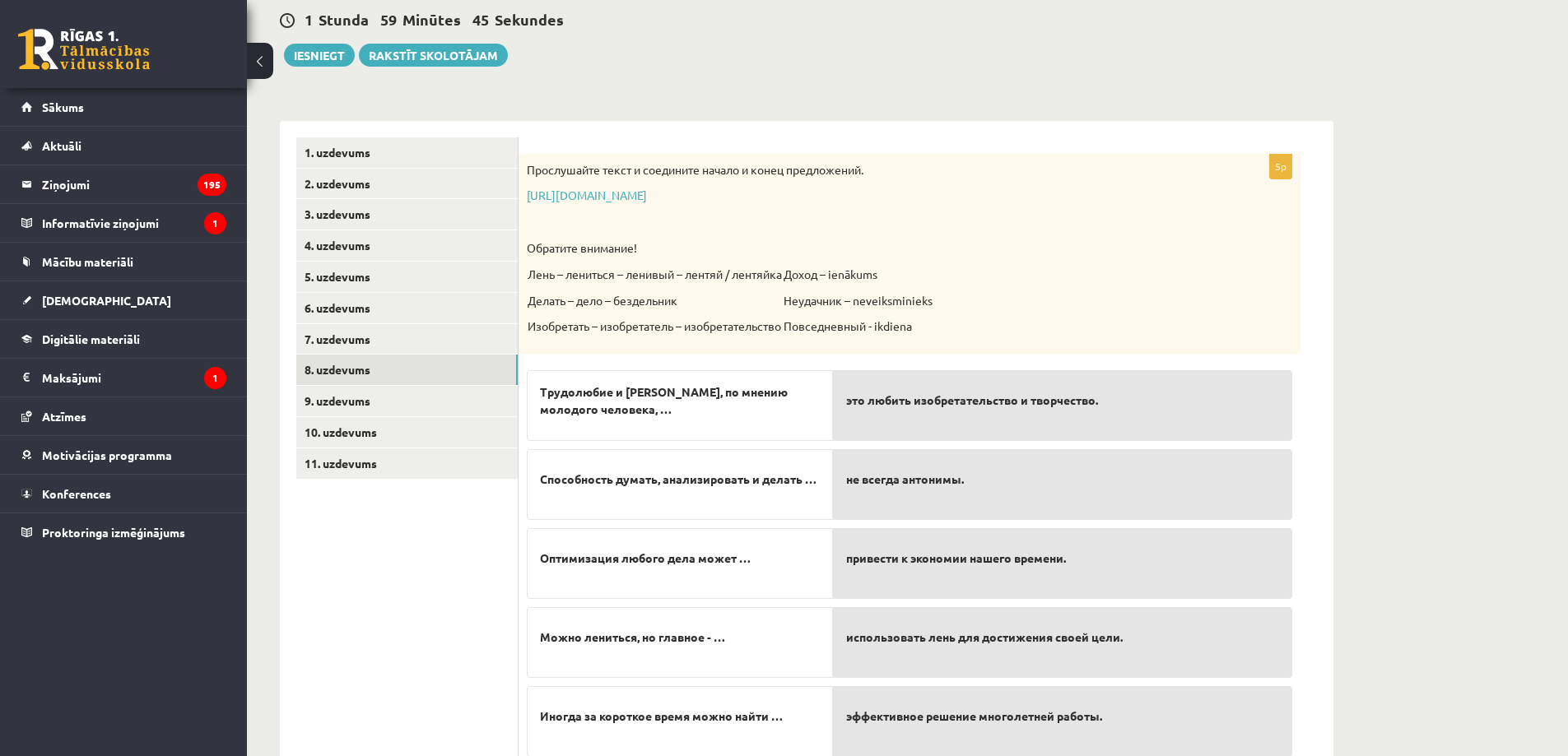
scroll to position [217, 0]
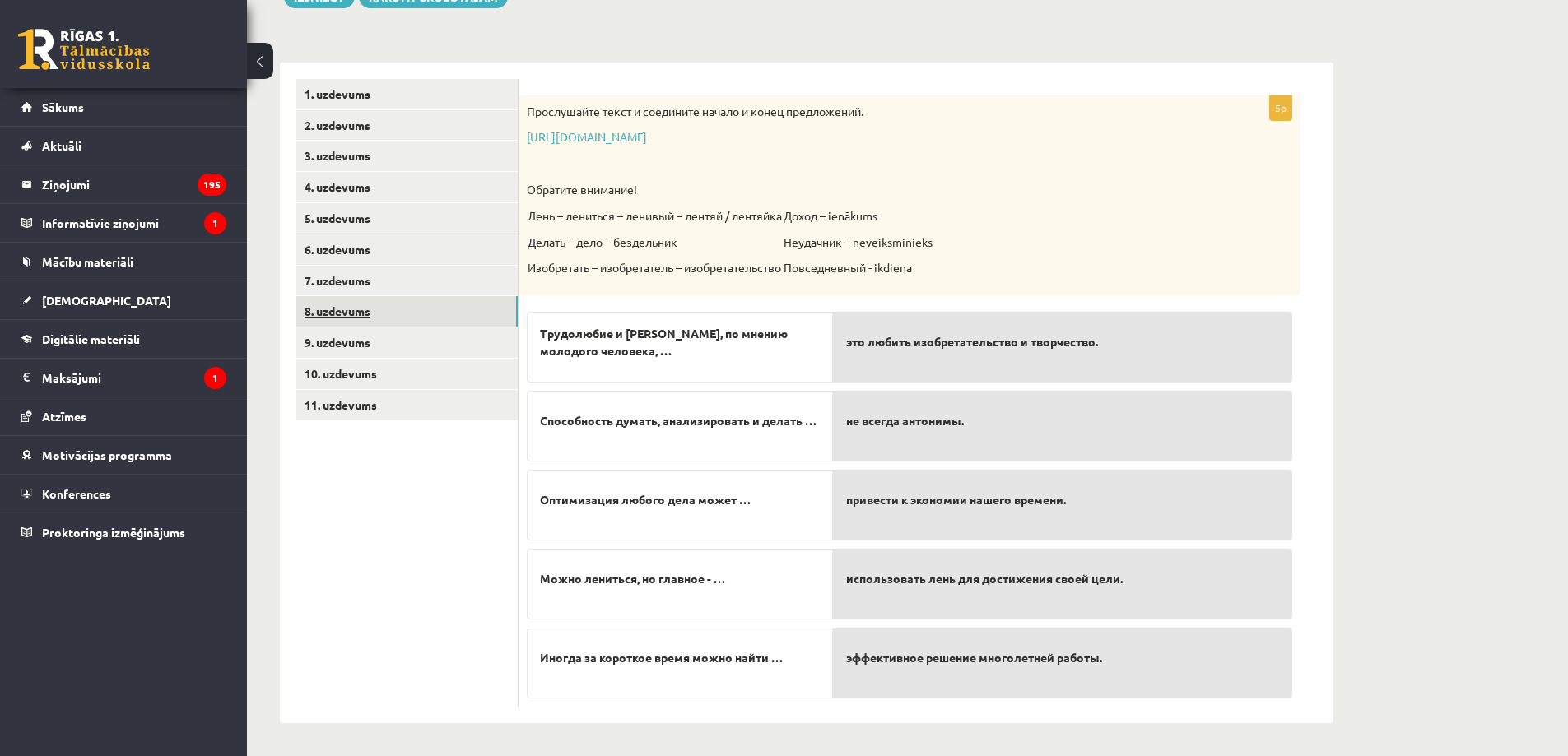
click at [374, 317] on link "8. uzdevums" at bounding box center [406, 311] width 221 height 30
click at [416, 342] on link "9. uzdevums" at bounding box center [406, 343] width 221 height 30
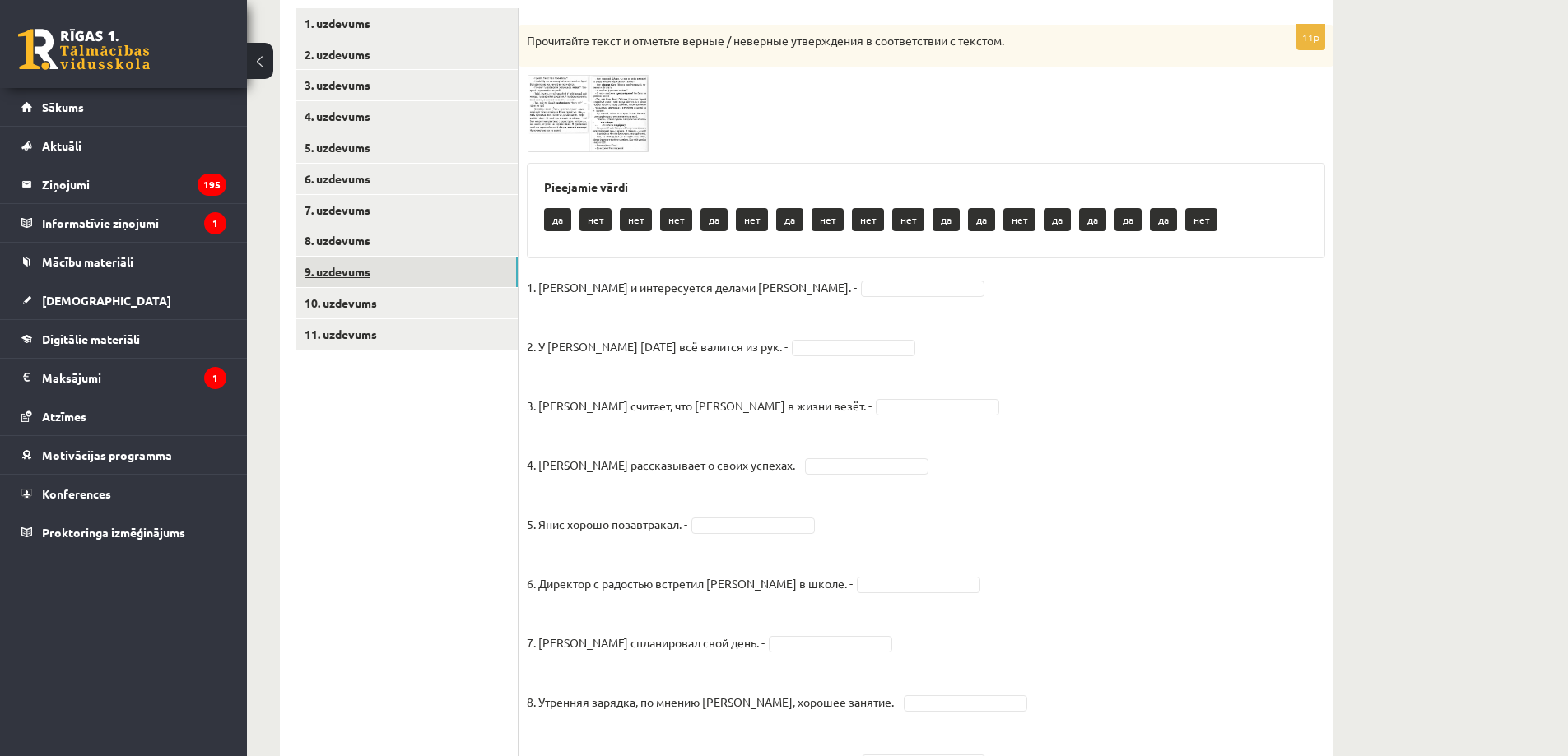
scroll to position [132, 0]
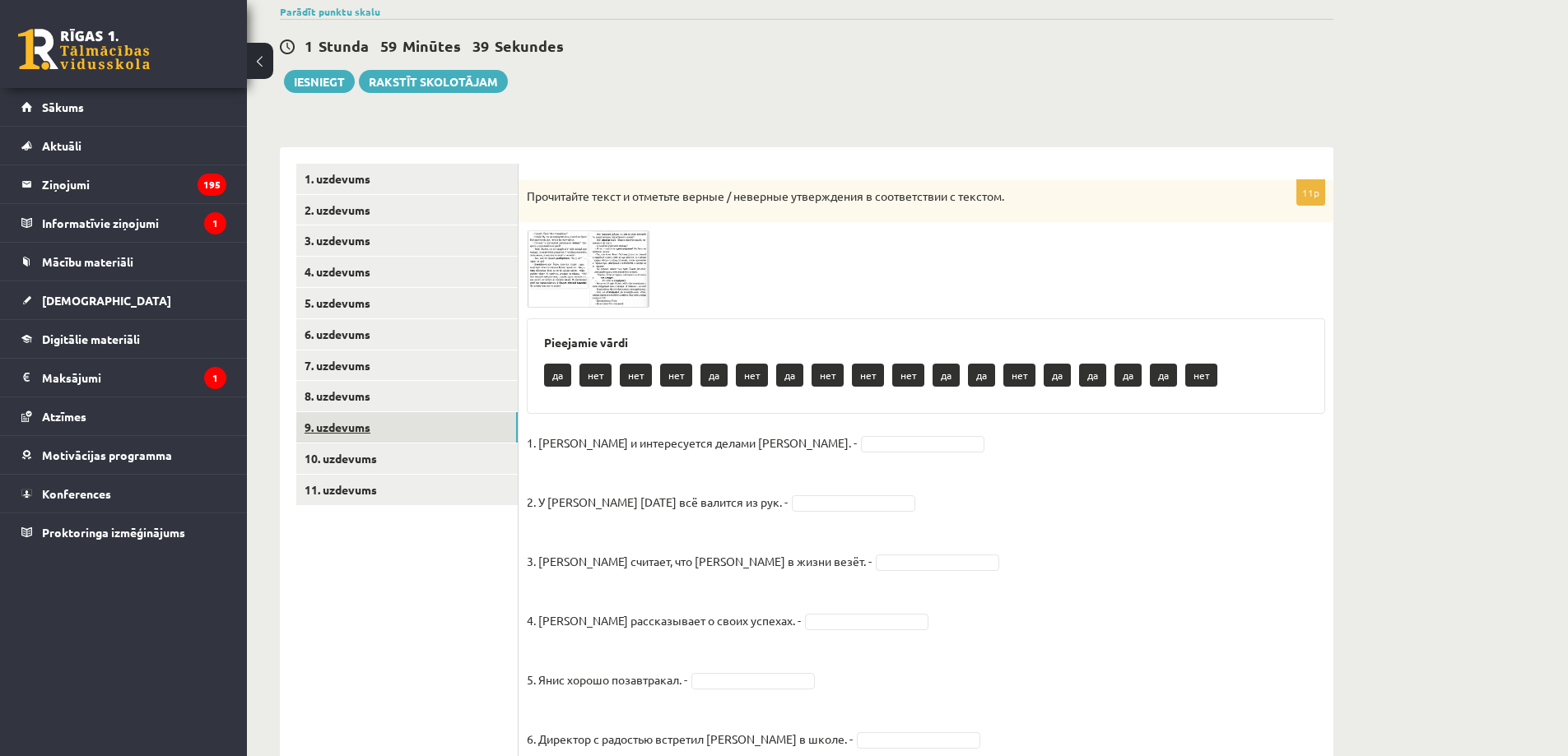
drag, startPoint x: 355, startPoint y: 434, endPoint x: 366, endPoint y: 435, distance: 11.6
click at [355, 435] on link "9. uzdevums" at bounding box center [406, 427] width 221 height 30
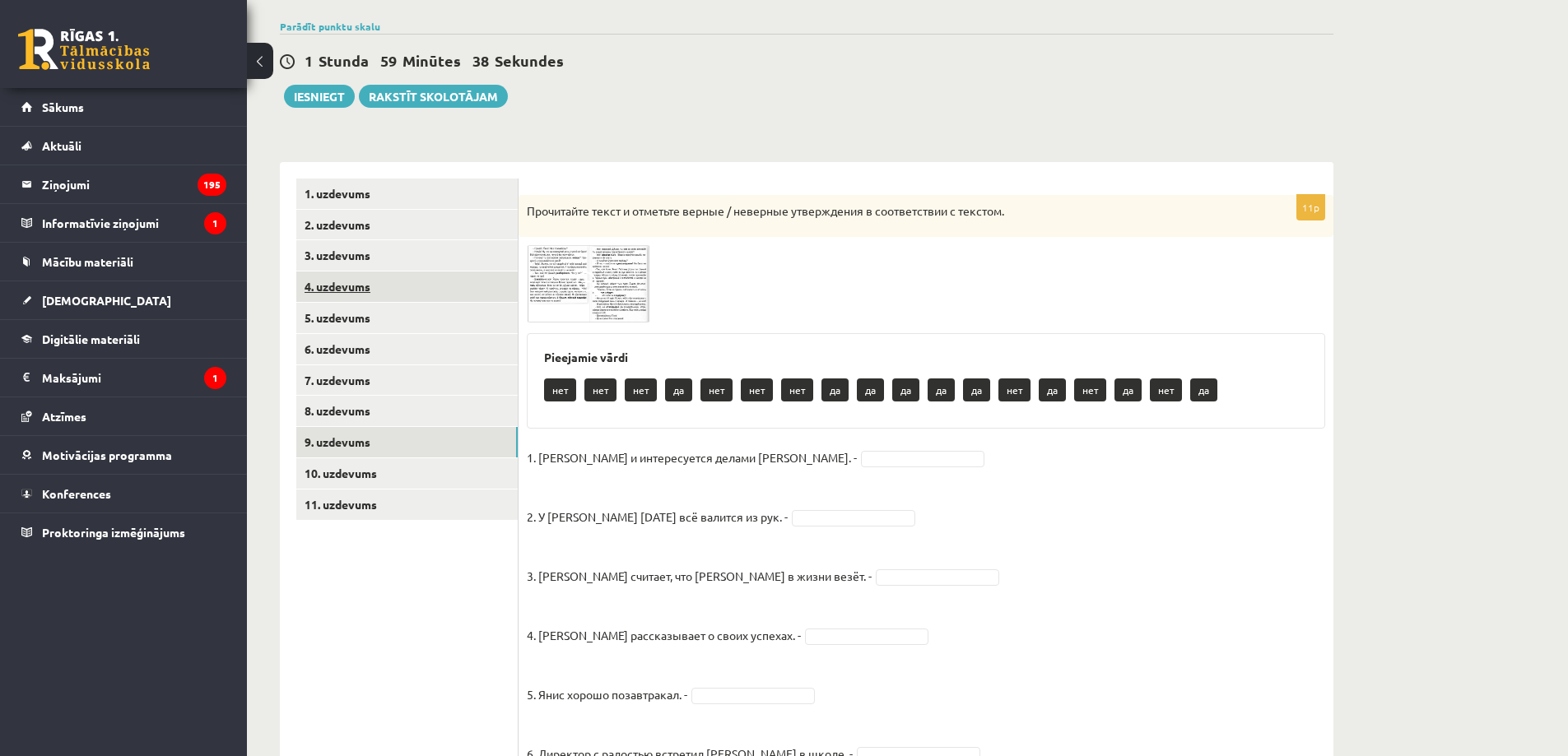
scroll to position [0, 0]
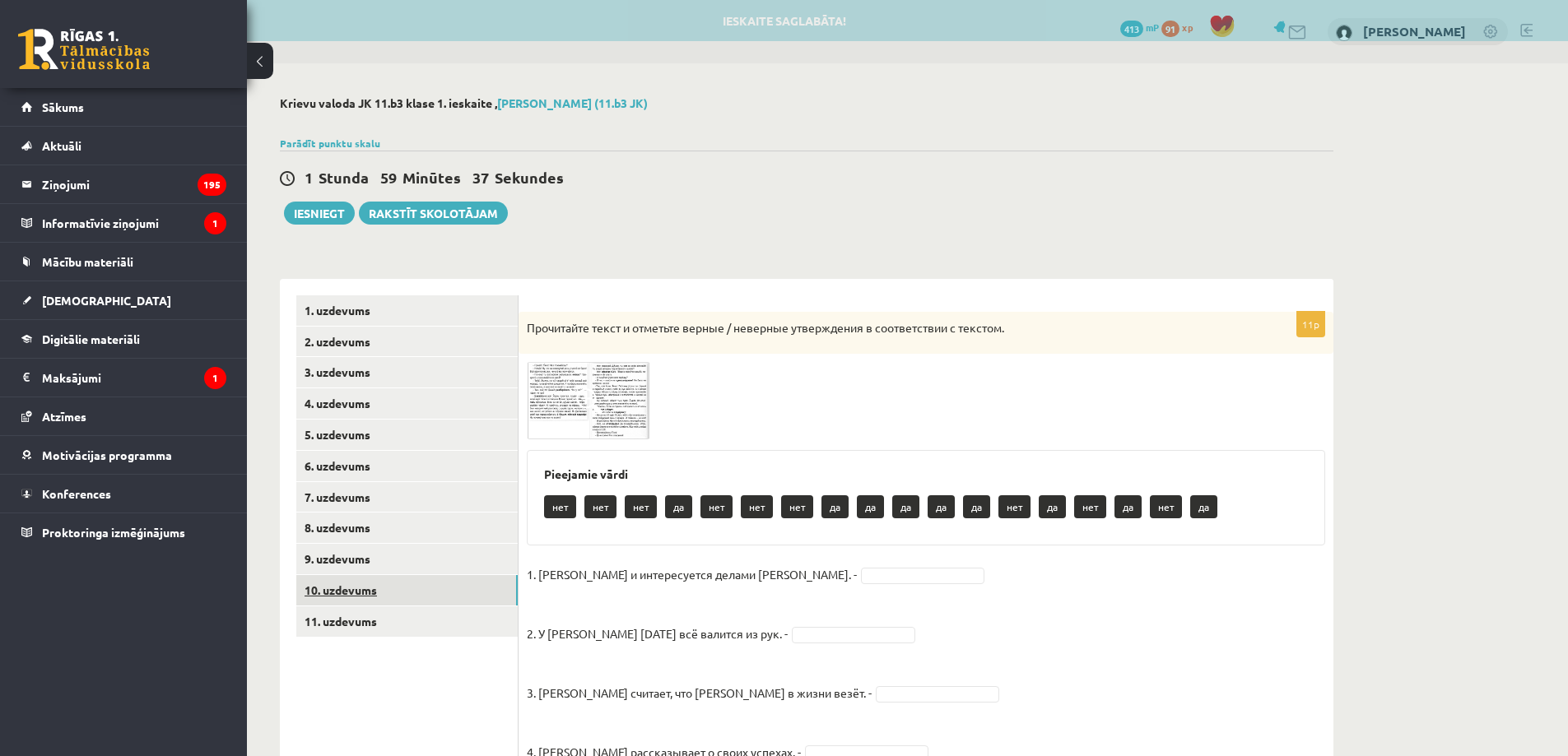
click at [353, 586] on link "10. uzdevums" at bounding box center [406, 590] width 221 height 30
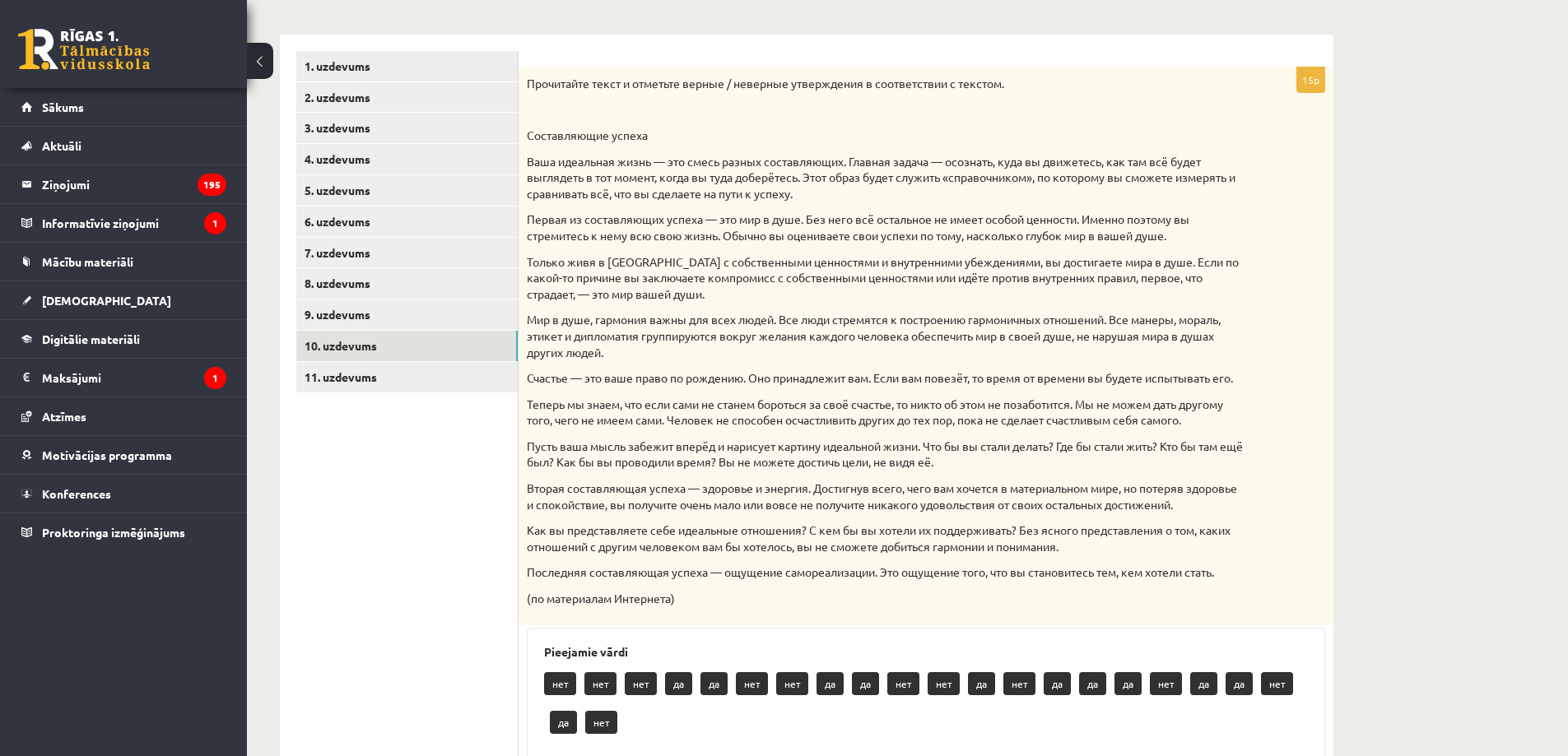
scroll to position [53, 0]
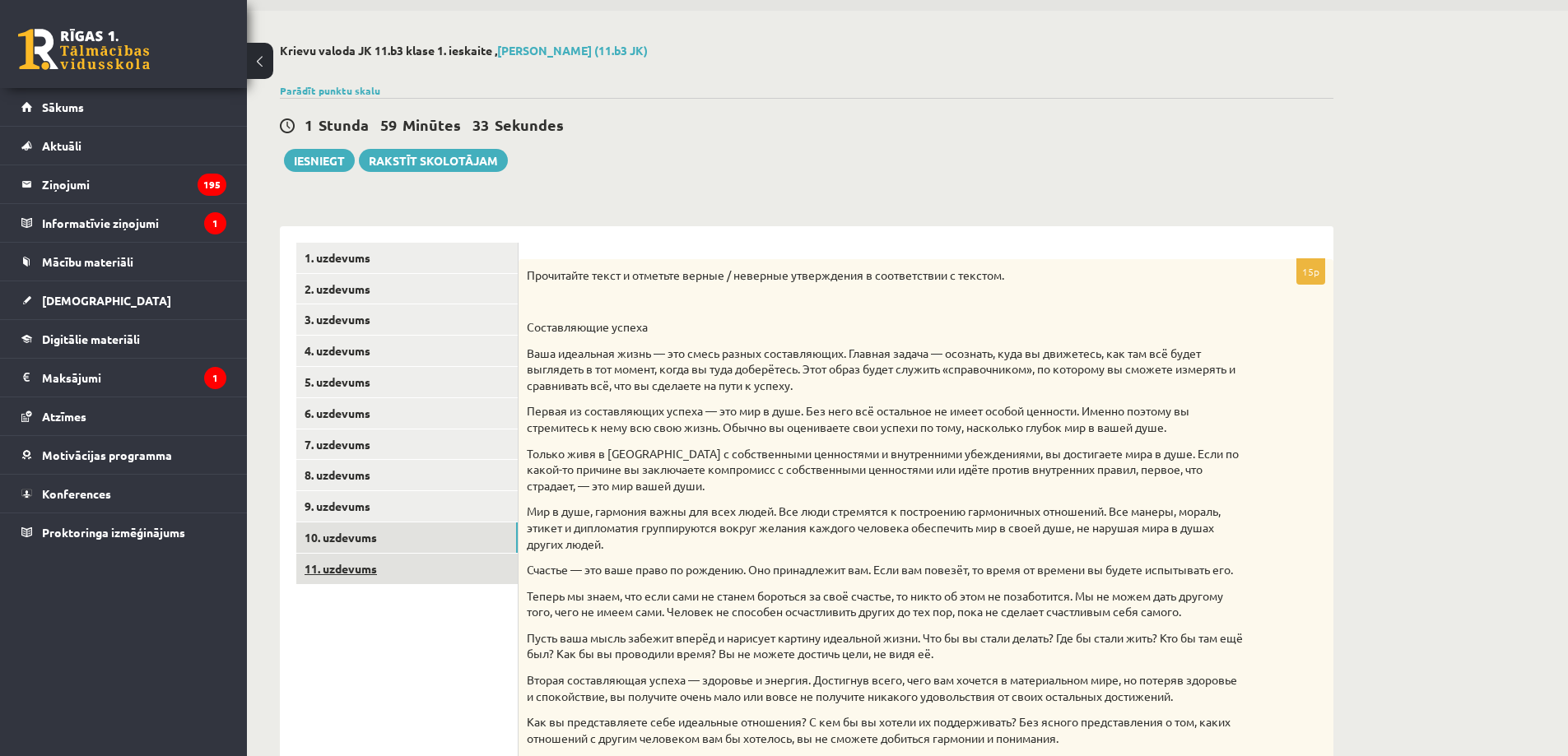
click at [397, 570] on link "11. uzdevums" at bounding box center [406, 569] width 221 height 30
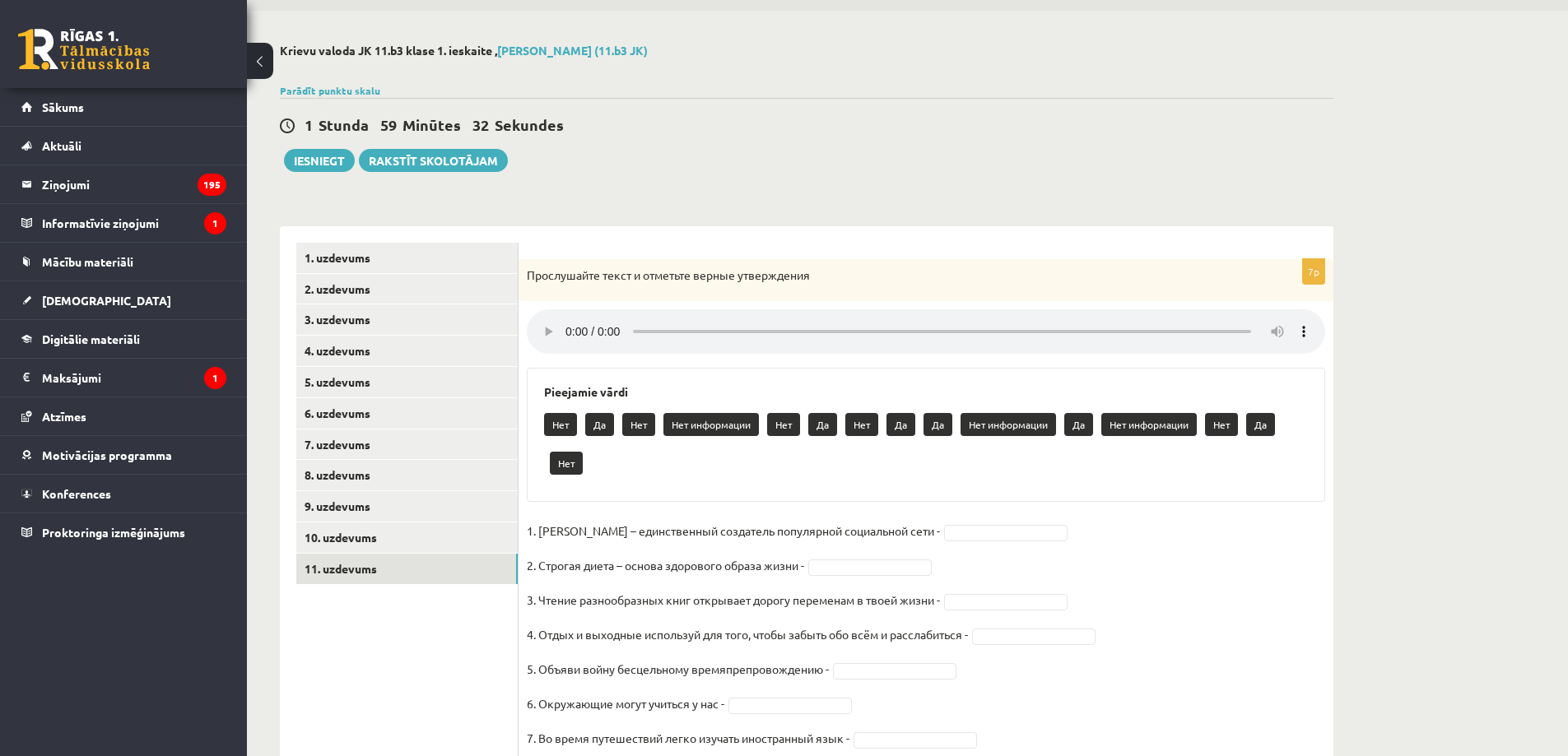
scroll to position [116, 0]
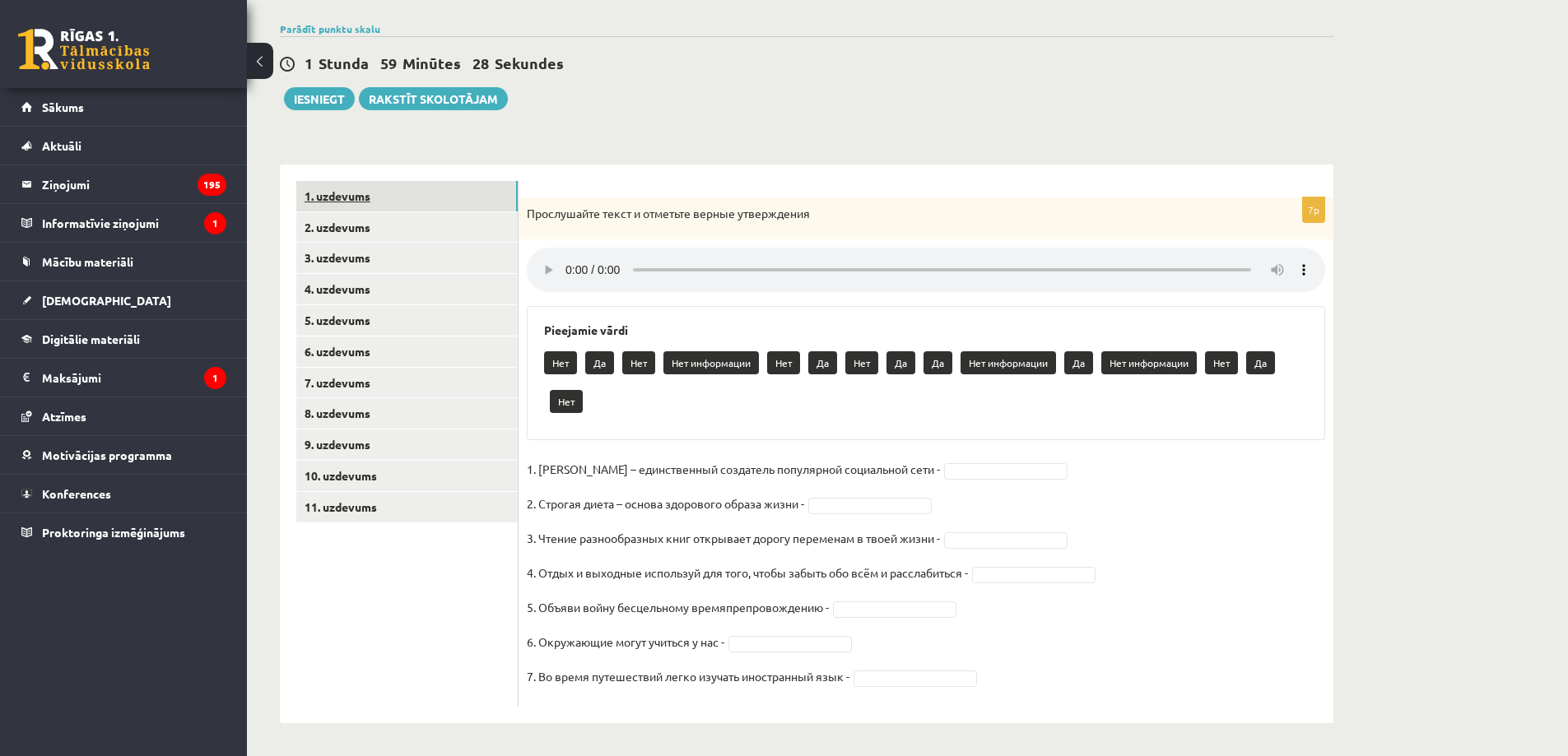
click at [353, 196] on link "1. uzdevums" at bounding box center [406, 196] width 221 height 30
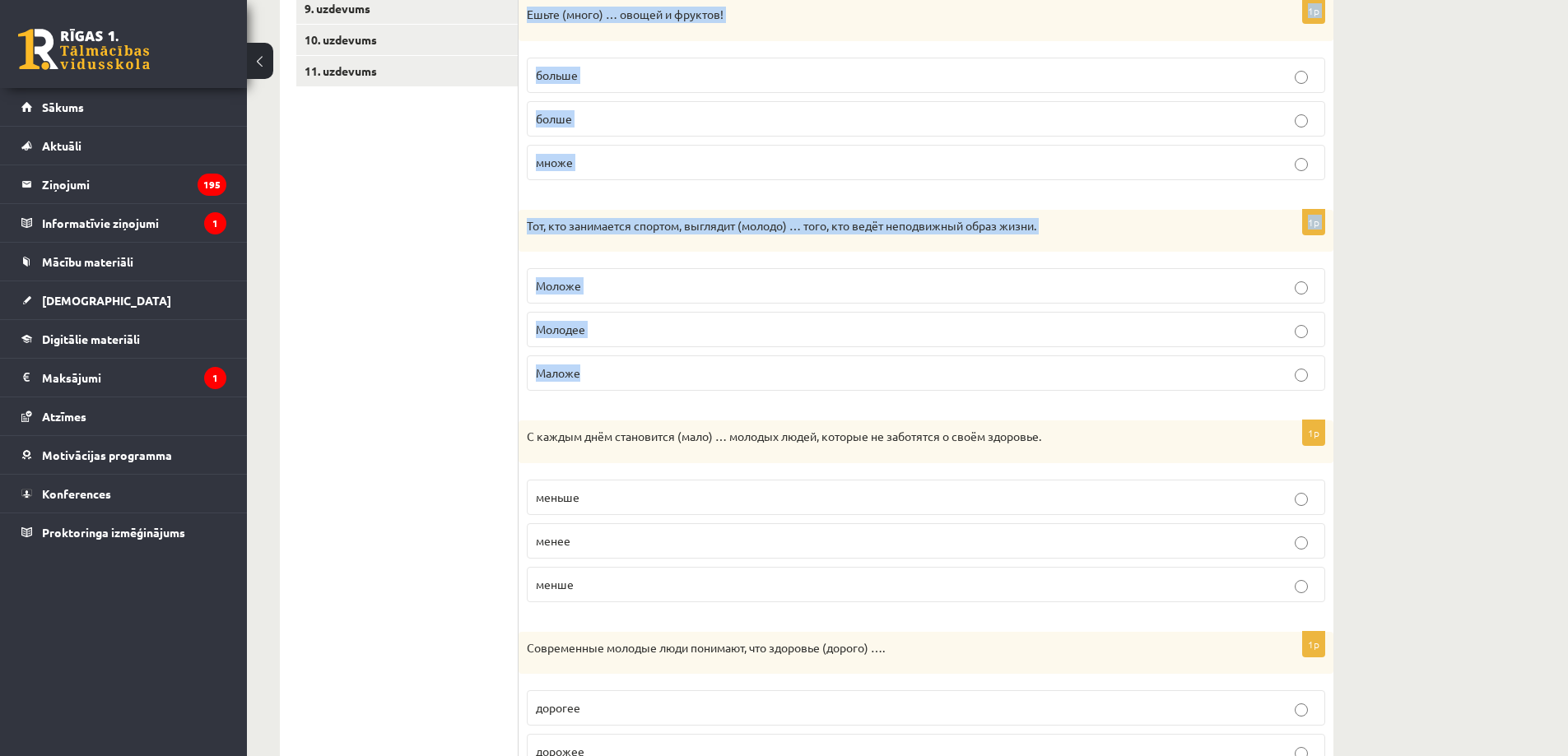
scroll to position [671, 0]
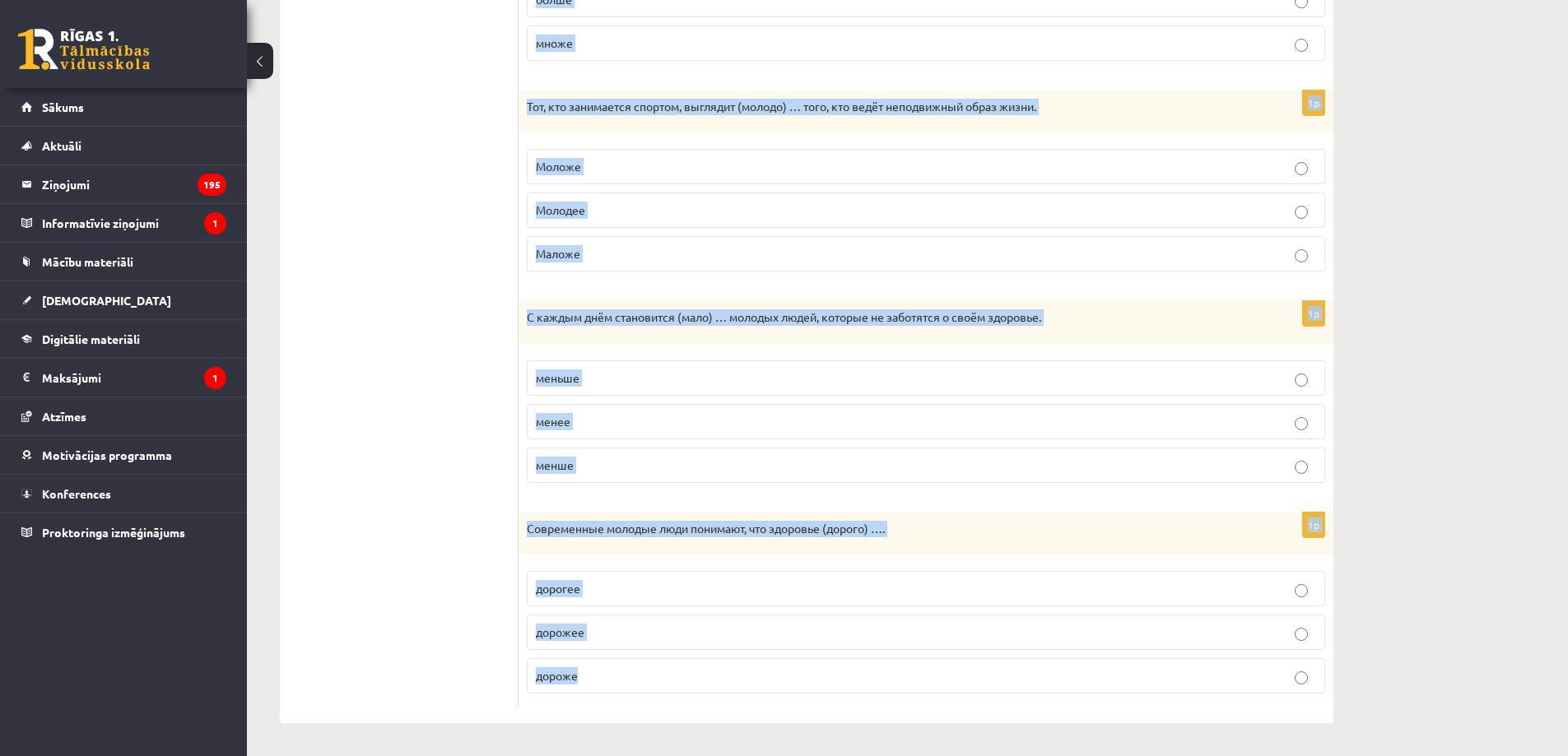
drag, startPoint x: 536, startPoint y: 297, endPoint x: 627, endPoint y: 666, distance: 379.9
click at [666, 667] on form "Выберите правильную форму сравнительной степени. 1p Быть здоровым (просто) …, е…" at bounding box center [926, 167] width 782 height 1082
copy form "Loremips dolorsitam conse adipiscingeli seddoei. 4t Inci utlabore (etdolo) …, m…"
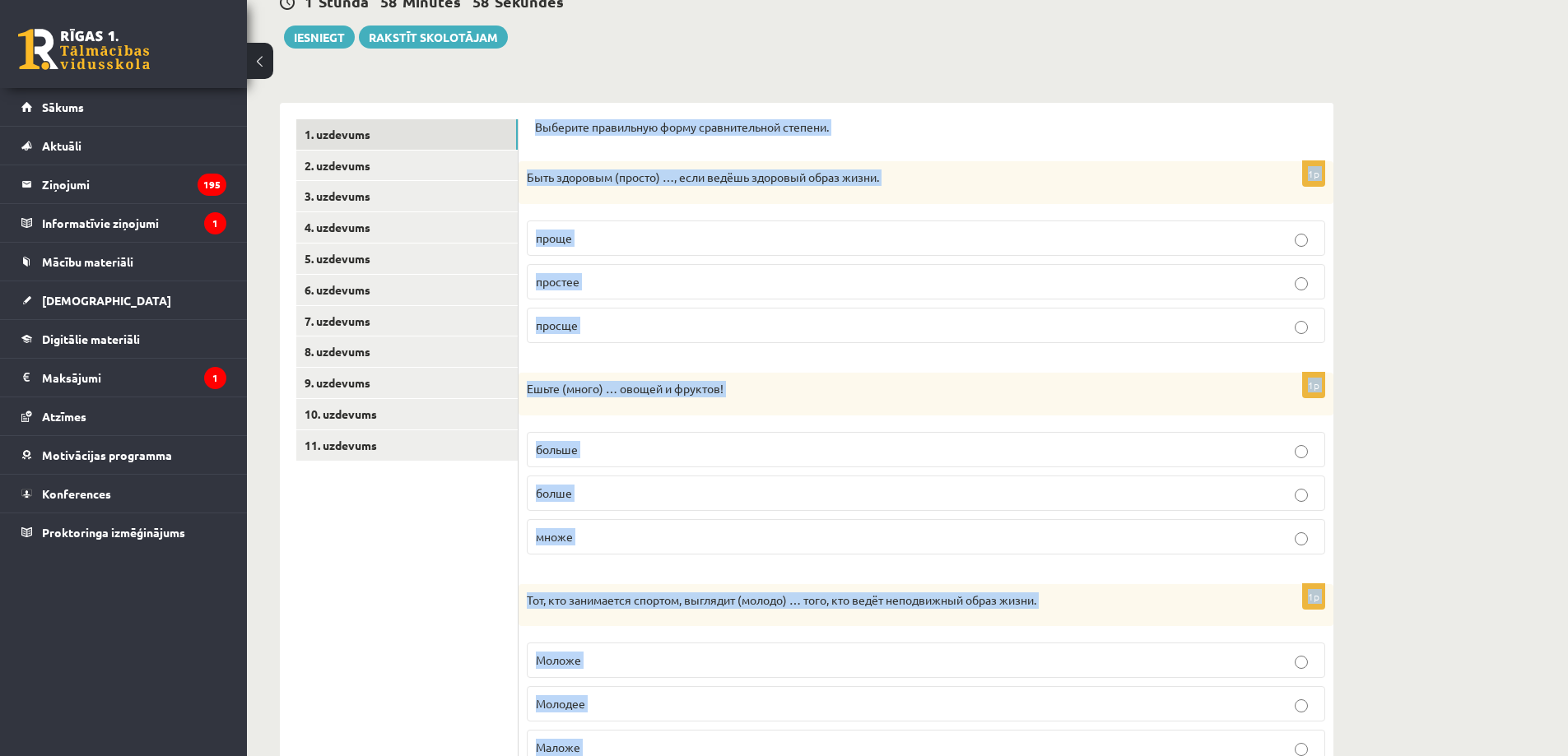
scroll to position [0, 0]
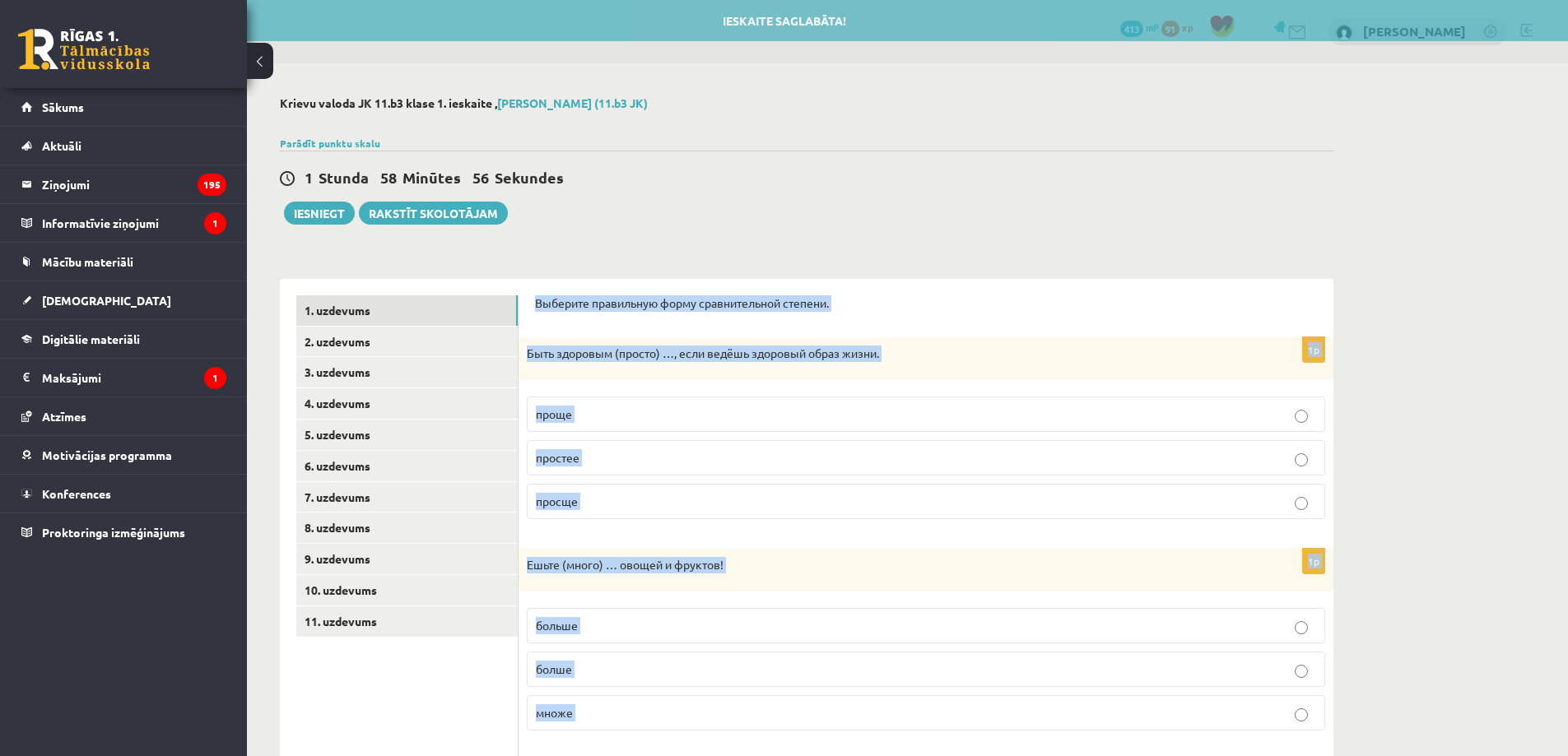
click at [1489, 373] on div "Krievu valoda JK 11.b3 klase 1. ieskaite , [PERSON_NAME] (11.b3 JK) Parādīt pun…" at bounding box center [907, 744] width 1321 height 1363
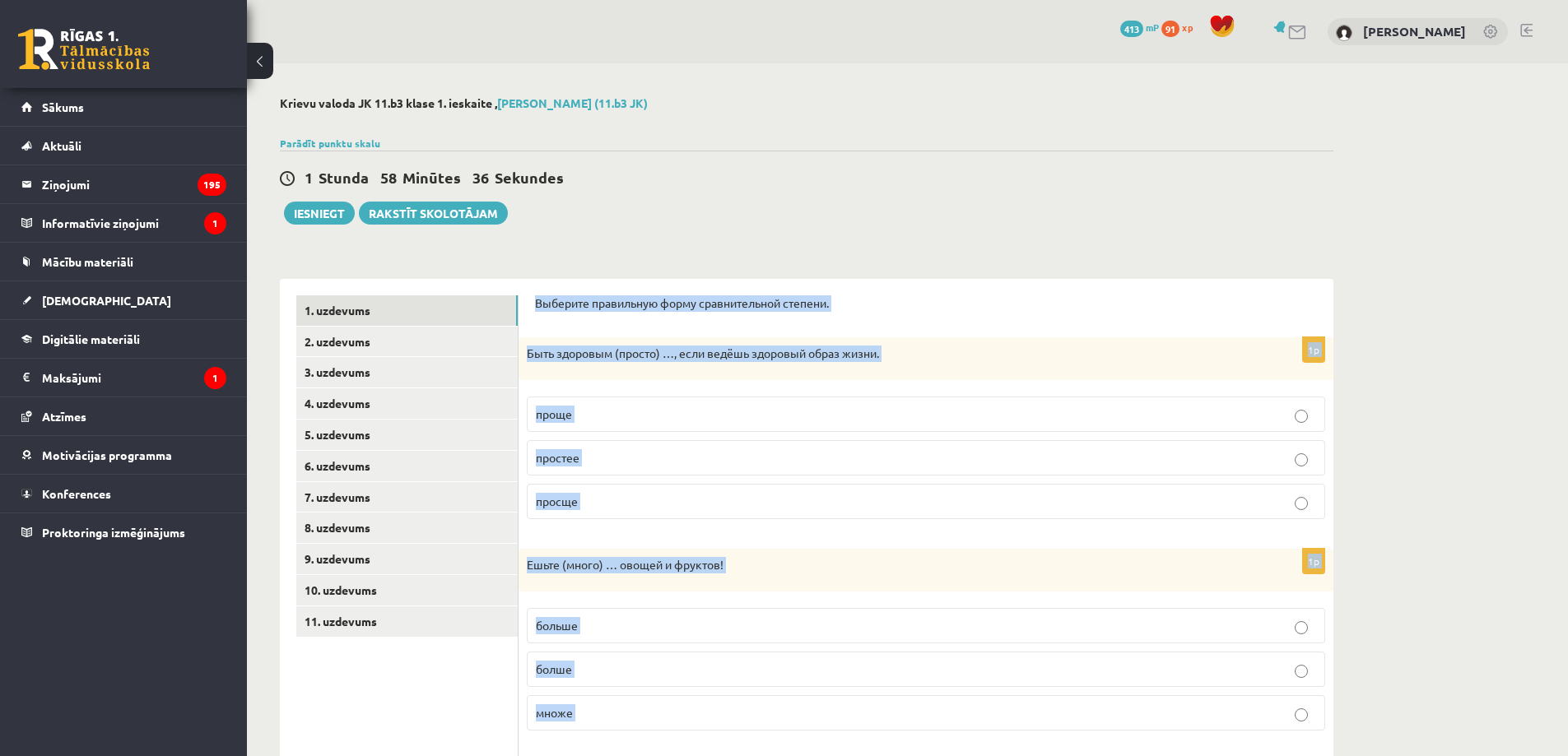
drag, startPoint x: 1382, startPoint y: 253, endPoint x: 1220, endPoint y: 366, distance: 198.0
click at [1381, 254] on div "Krievu valoda JK 11.b3 klase 1. ieskaite , [PERSON_NAME] (11.b3 JK) Parādīt pun…" at bounding box center [907, 744] width 1321 height 1363
click at [1405, 513] on div "Krievu valoda JK 11.b3 klase 1. ieskaite , [PERSON_NAME] (11.b3 JK) Parādīt pun…" at bounding box center [907, 744] width 1321 height 1363
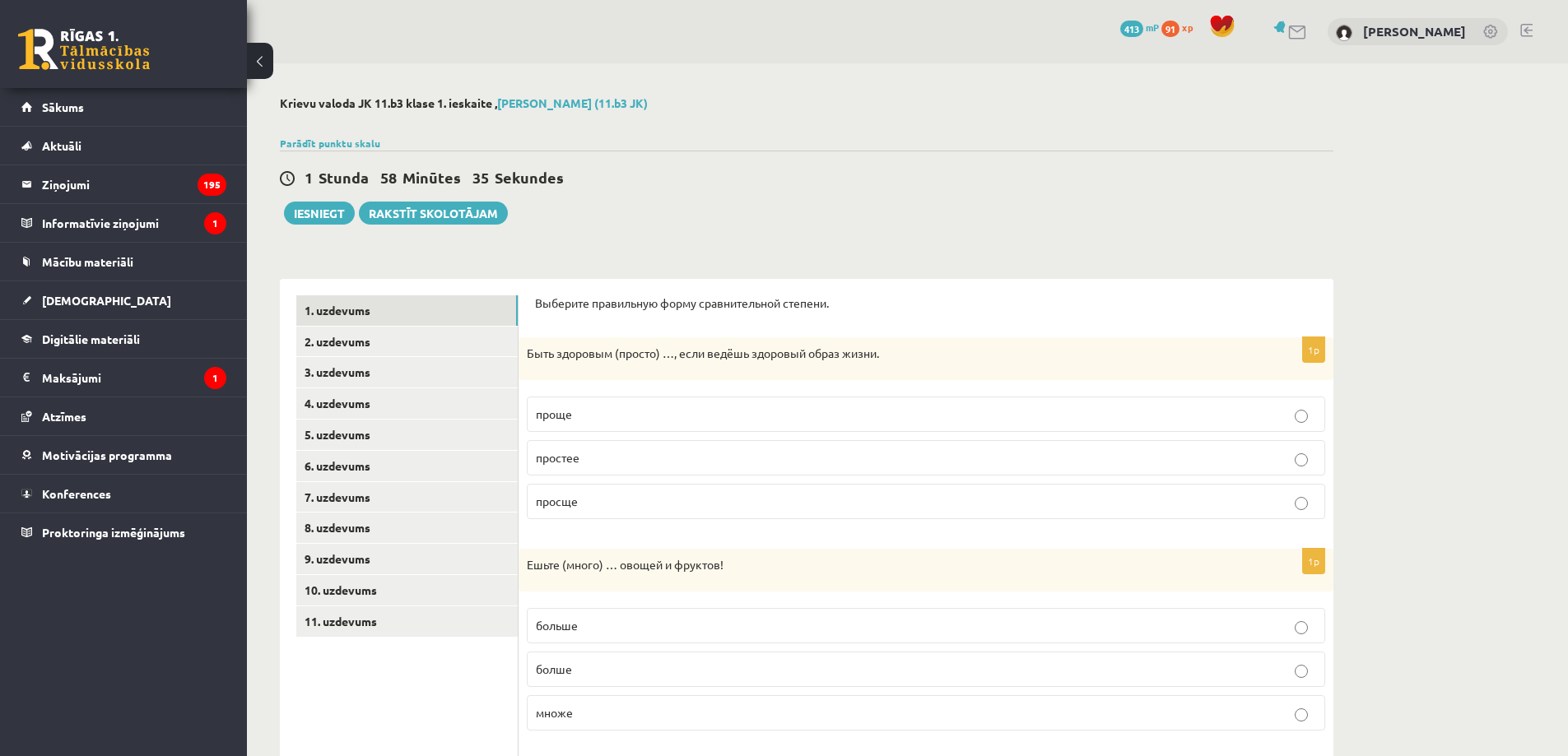
click at [607, 413] on p "проще" at bounding box center [926, 414] width 780 height 17
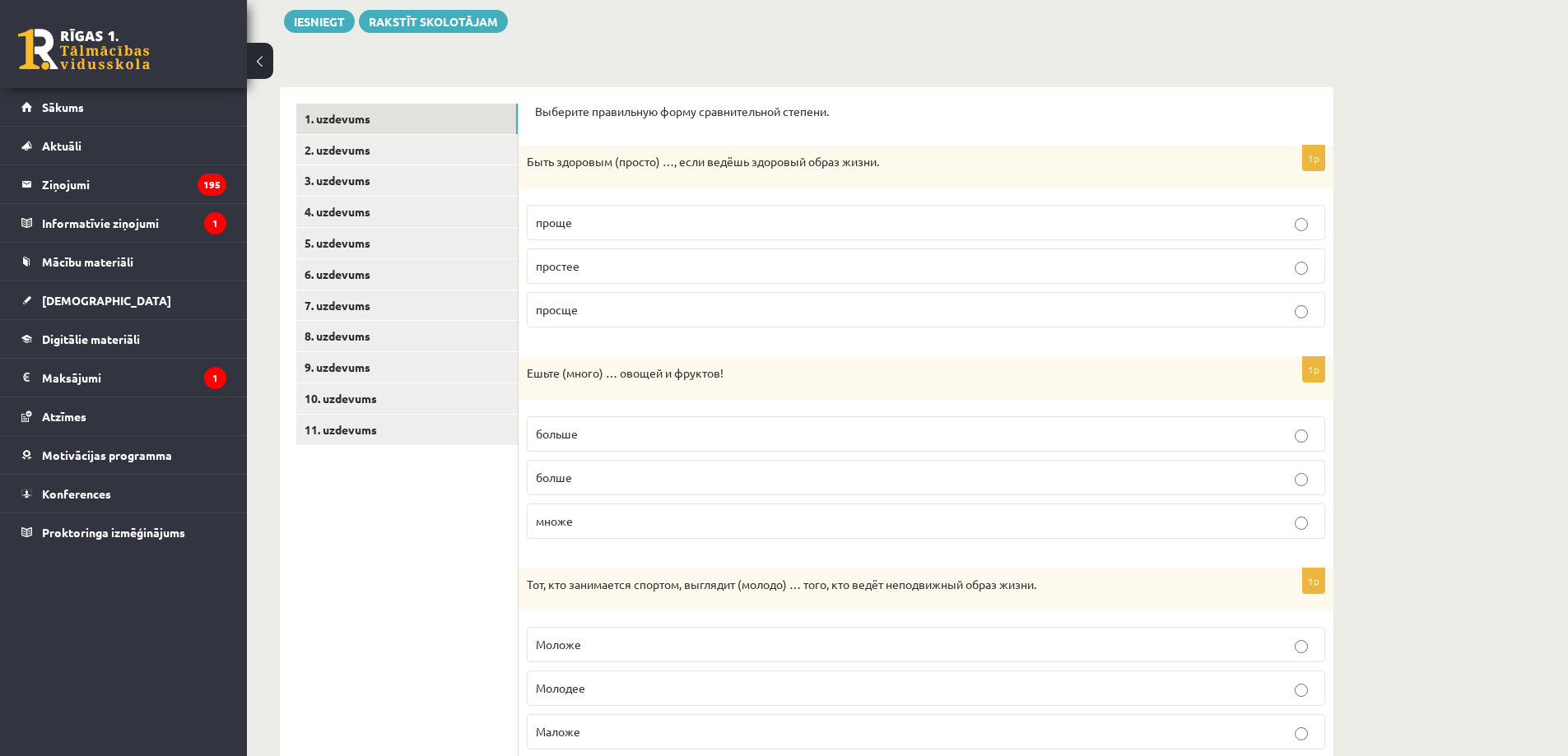
click at [619, 431] on p "больше" at bounding box center [926, 434] width 780 height 17
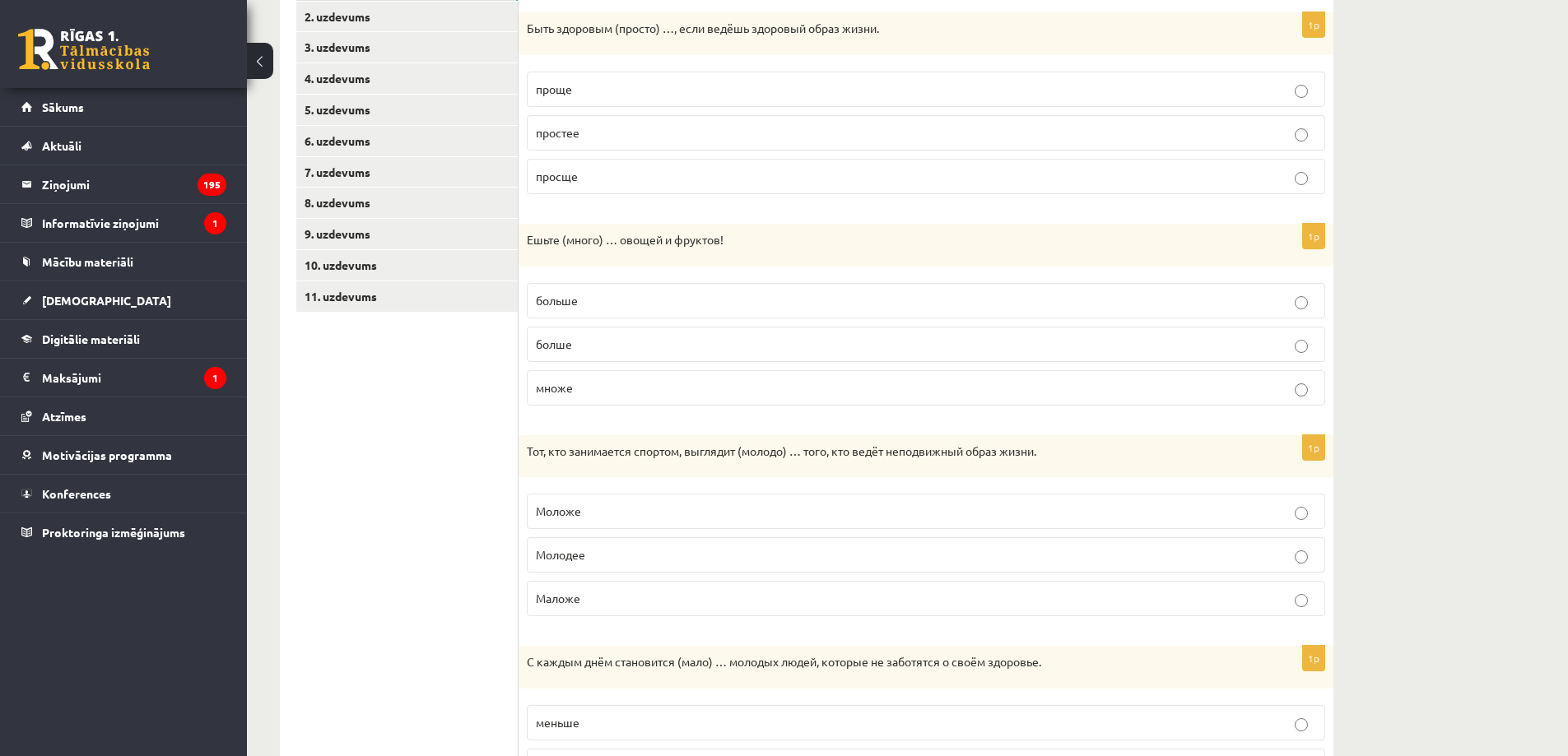
scroll to position [384, 0]
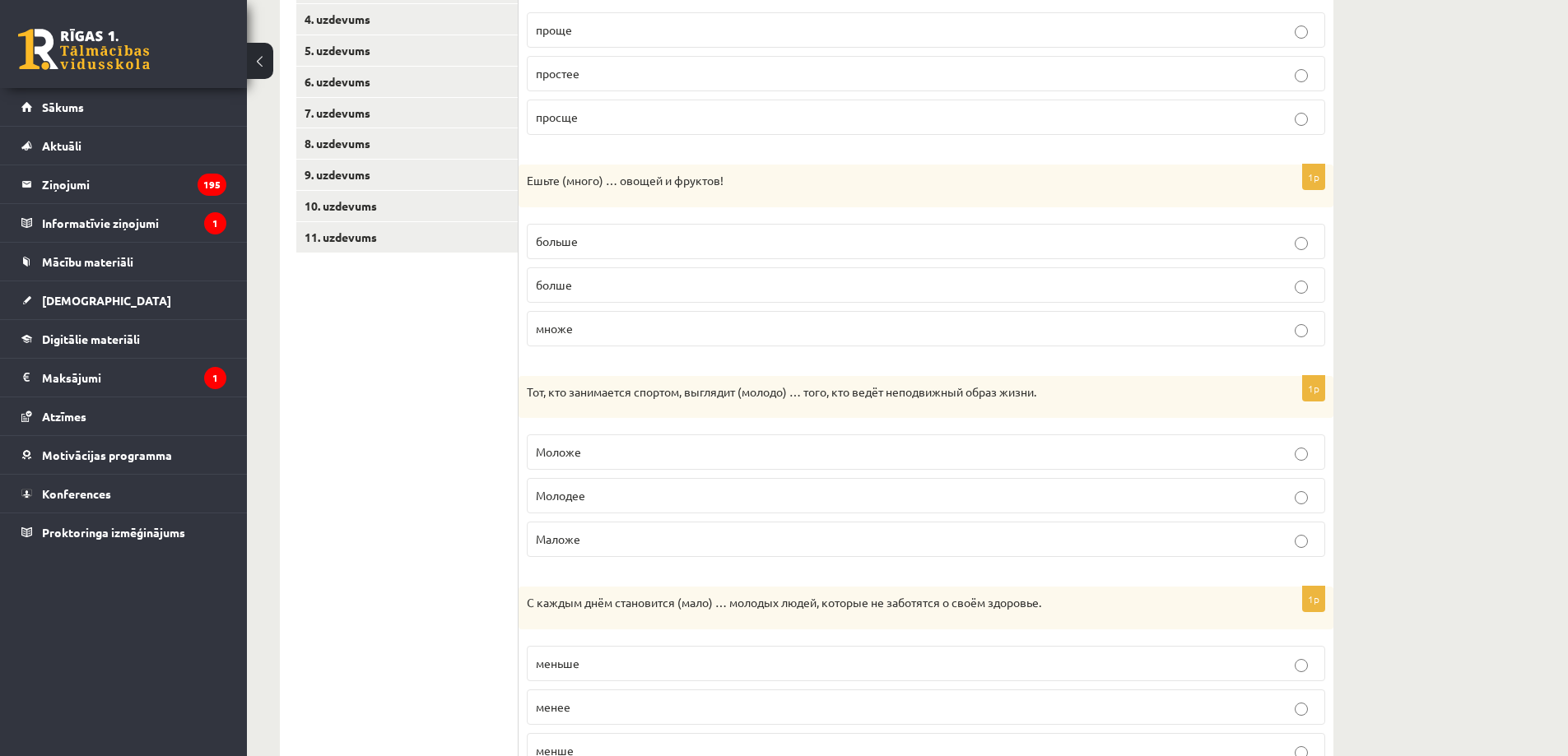
click at [634, 448] on p "Моложе" at bounding box center [926, 452] width 780 height 17
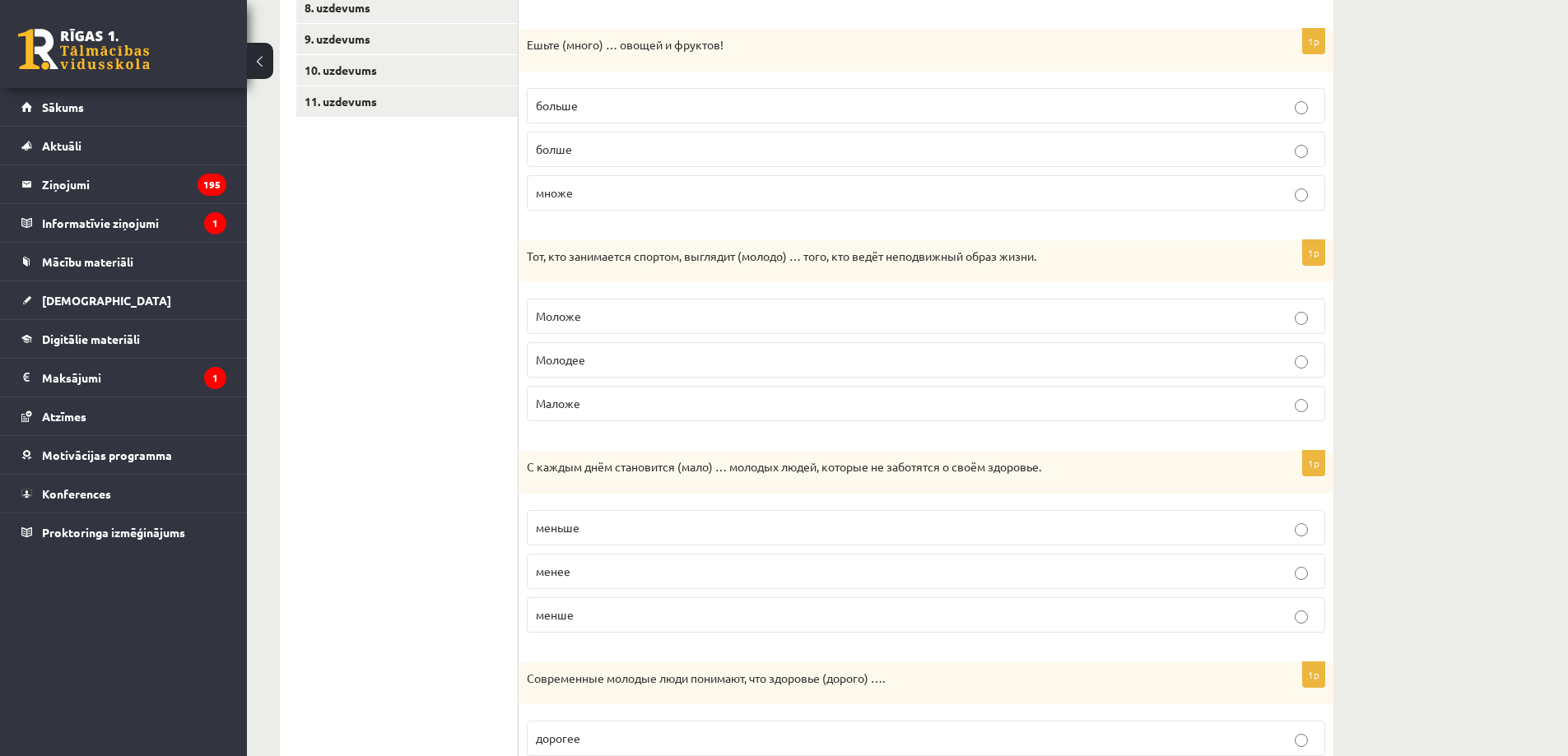
scroll to position [576, 0]
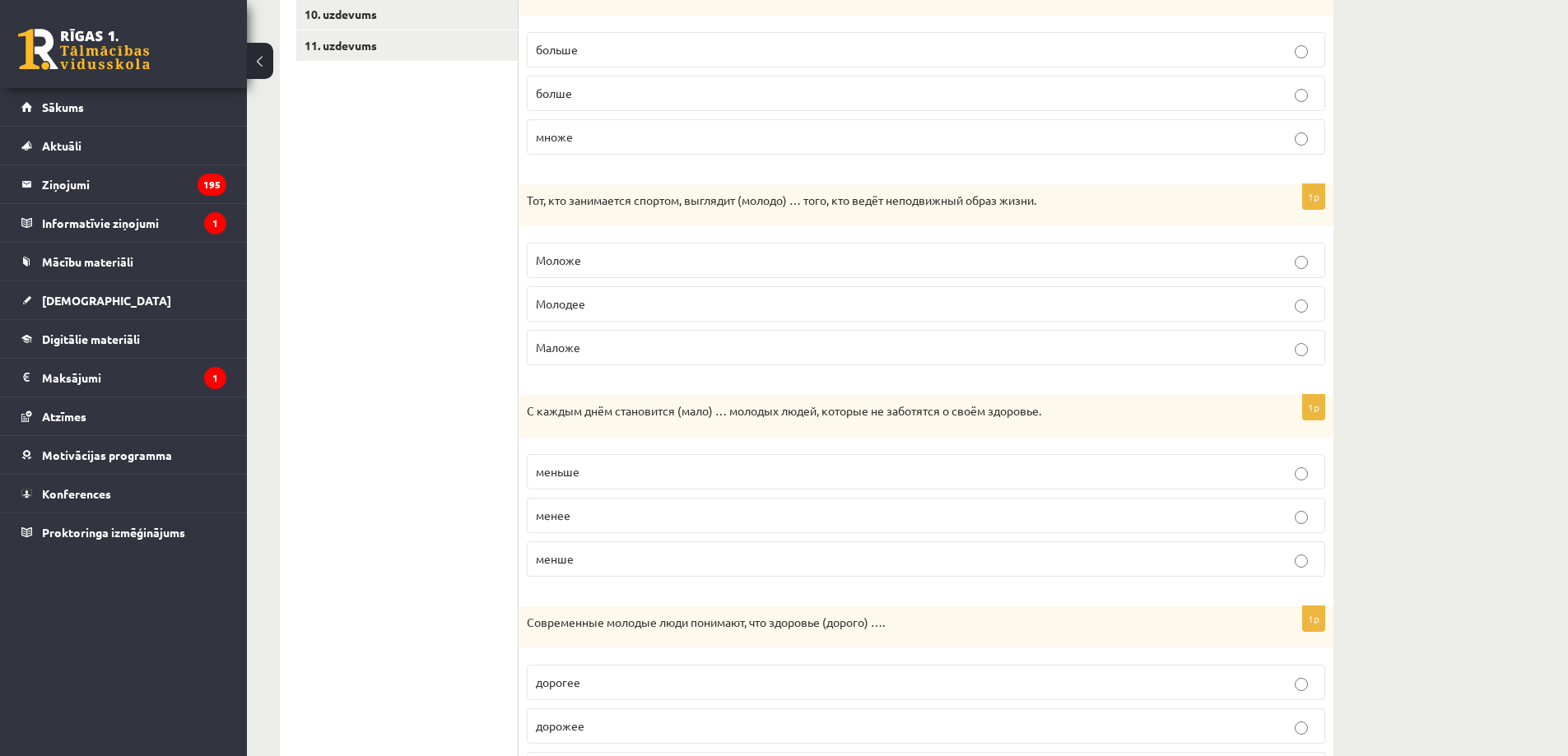
click at [585, 464] on p "меньше" at bounding box center [926, 471] width 780 height 17
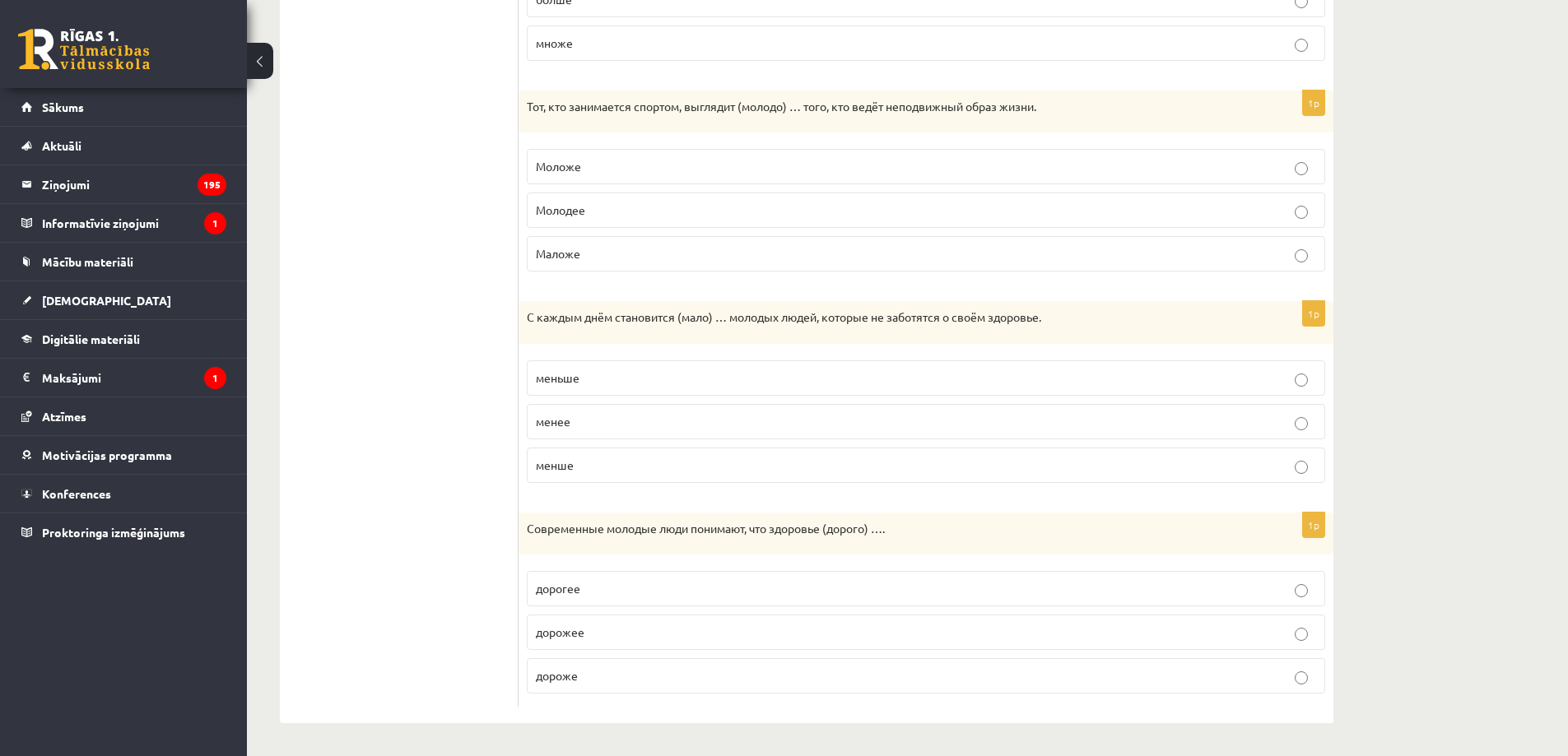
click at [586, 676] on p "дороже" at bounding box center [926, 675] width 780 height 17
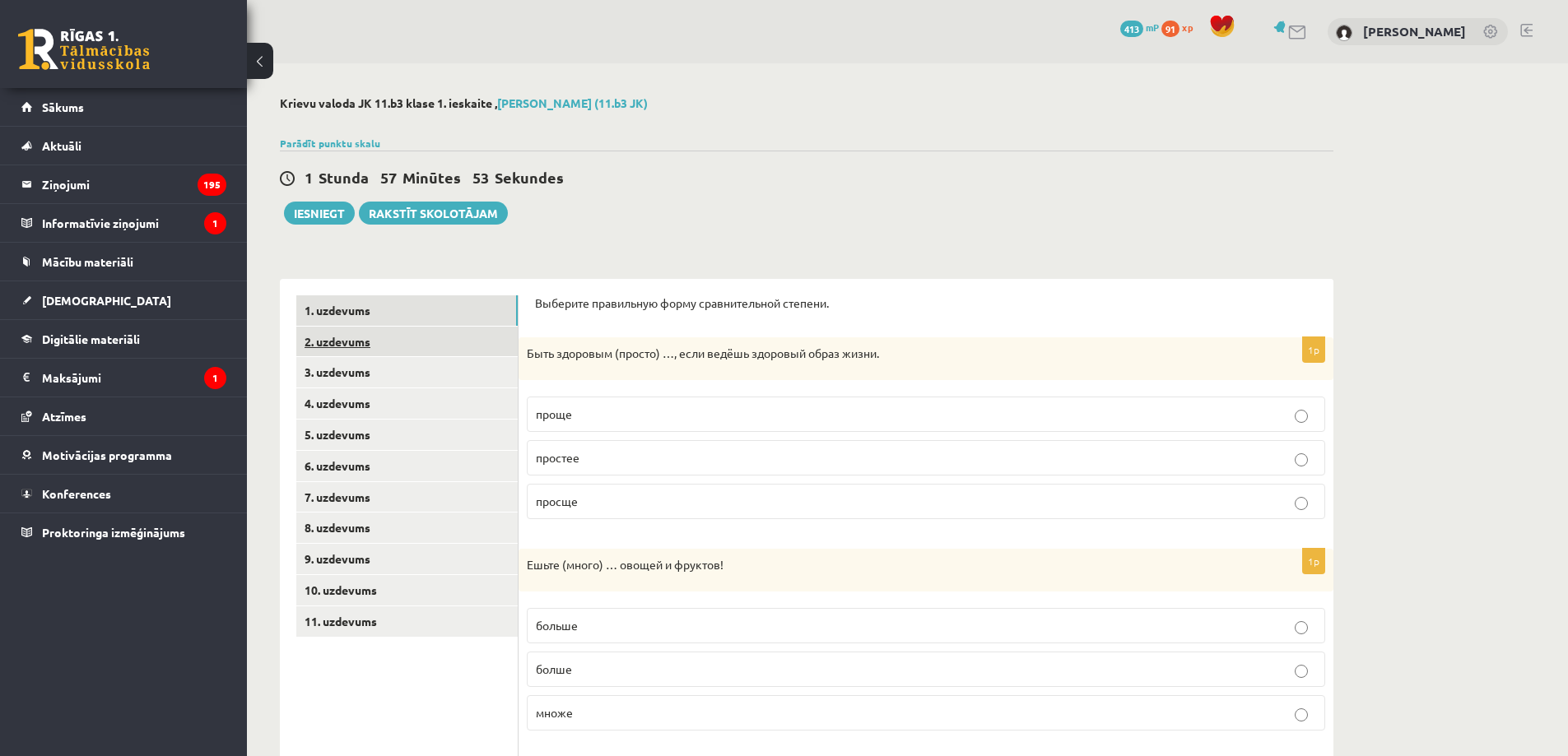
click at [455, 350] on link "2. uzdevums" at bounding box center [406, 342] width 221 height 30
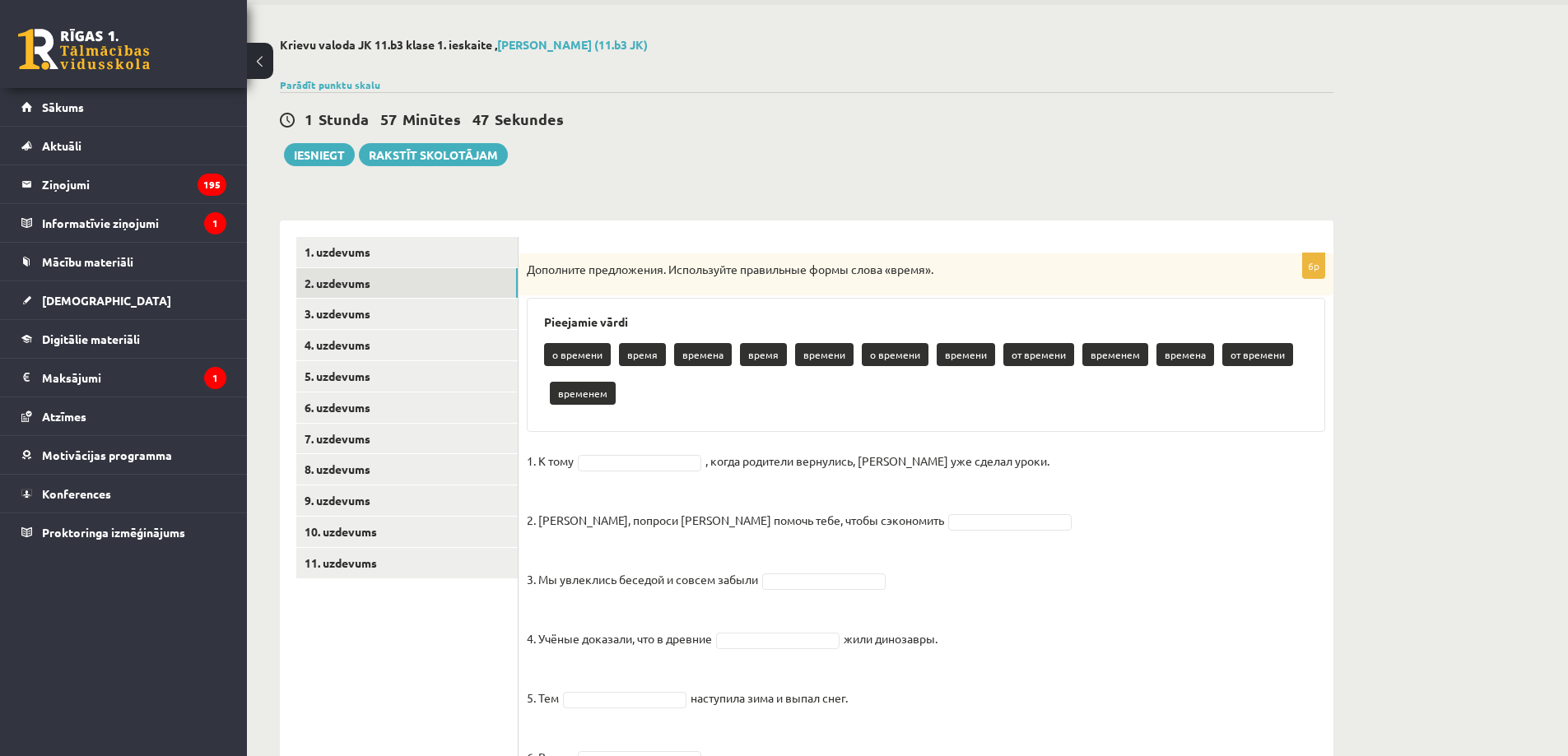
scroll to position [140, 0]
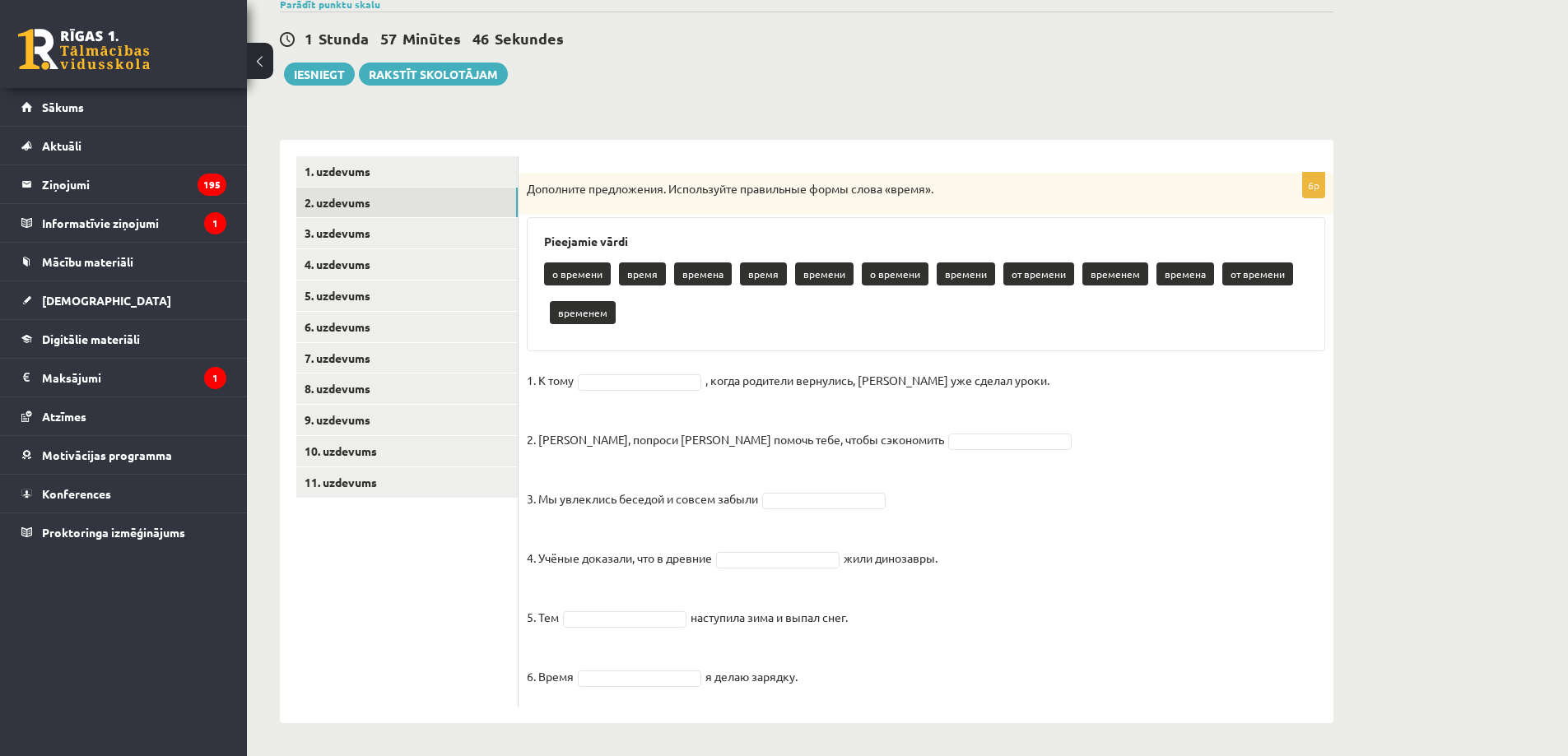
drag, startPoint x: 528, startPoint y: 329, endPoint x: 976, endPoint y: 660, distance: 556.7
click at [976, 660] on div "6p Дополните предложения. Используйте правильные формы слова «время». Pieejamie…" at bounding box center [926, 440] width 815 height 534
copy div "Loremipsu dolorsitame. Consectetur adipiscing elits doeiu «tempo». Incididun ut…"
drag, startPoint x: 361, startPoint y: 660, endPoint x: 439, endPoint y: 600, distance: 98.0
click at [364, 665] on ul "1. uzdevums 2. uzdevums 3. uzdevums 4. uzdevums 5. uzdevums 6. uzdevums 7. uzde…" at bounding box center [407, 431] width 222 height 551
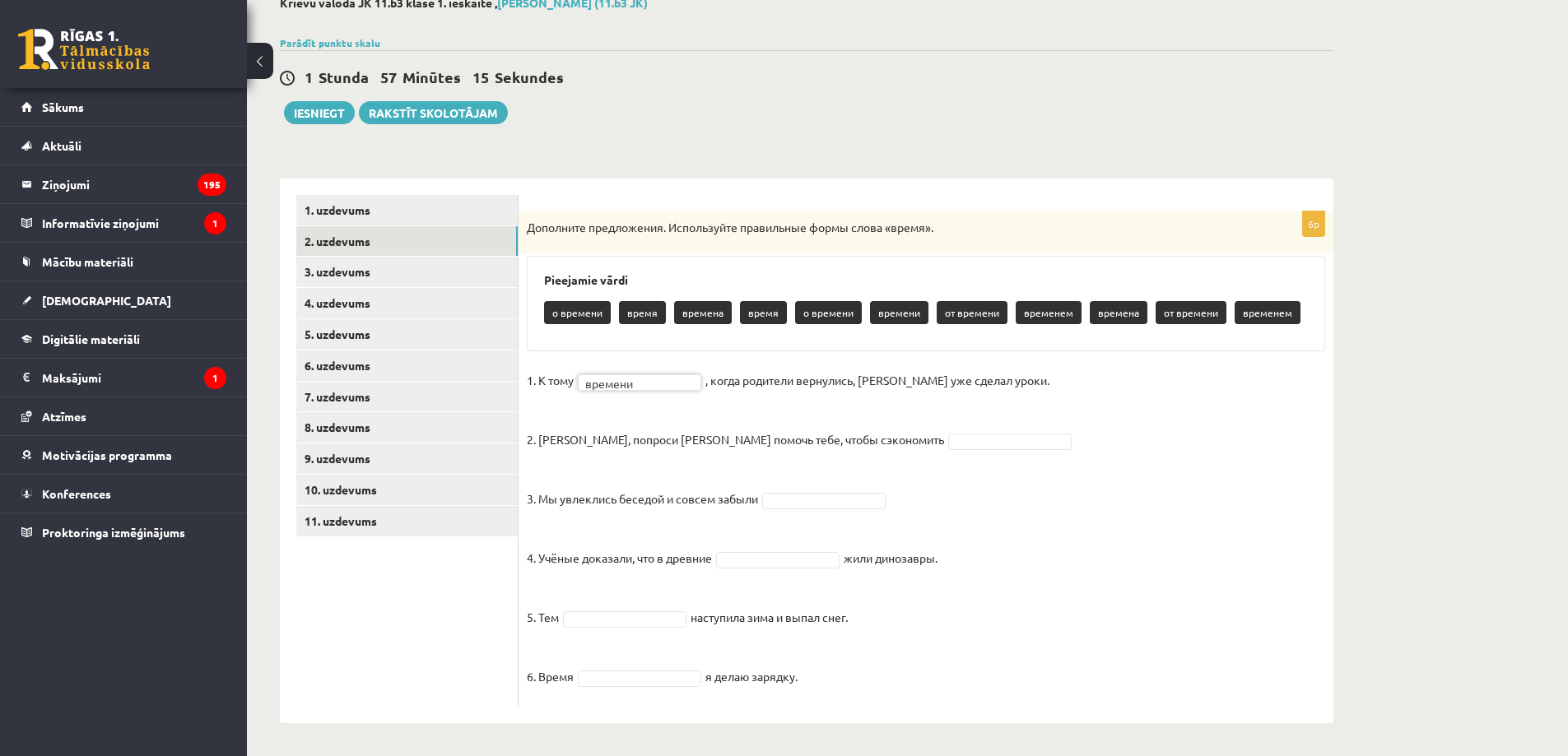
scroll to position [101, 0]
click at [886, 431] on fieldset "1. К тому времени ******* , когда родители вернулись, [PERSON_NAME] уже сделал …" at bounding box center [926, 533] width 798 height 331
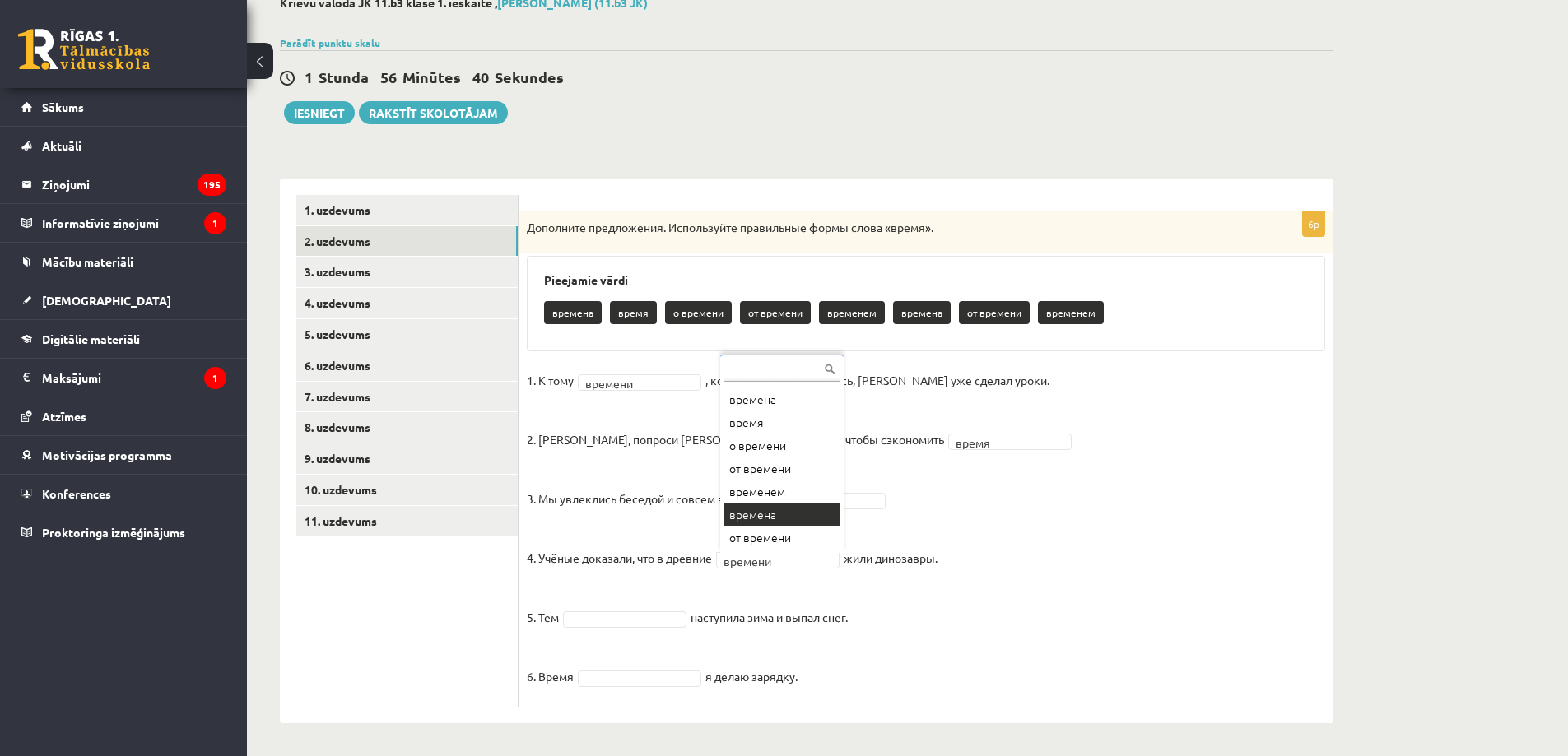
scroll to position [43, 0]
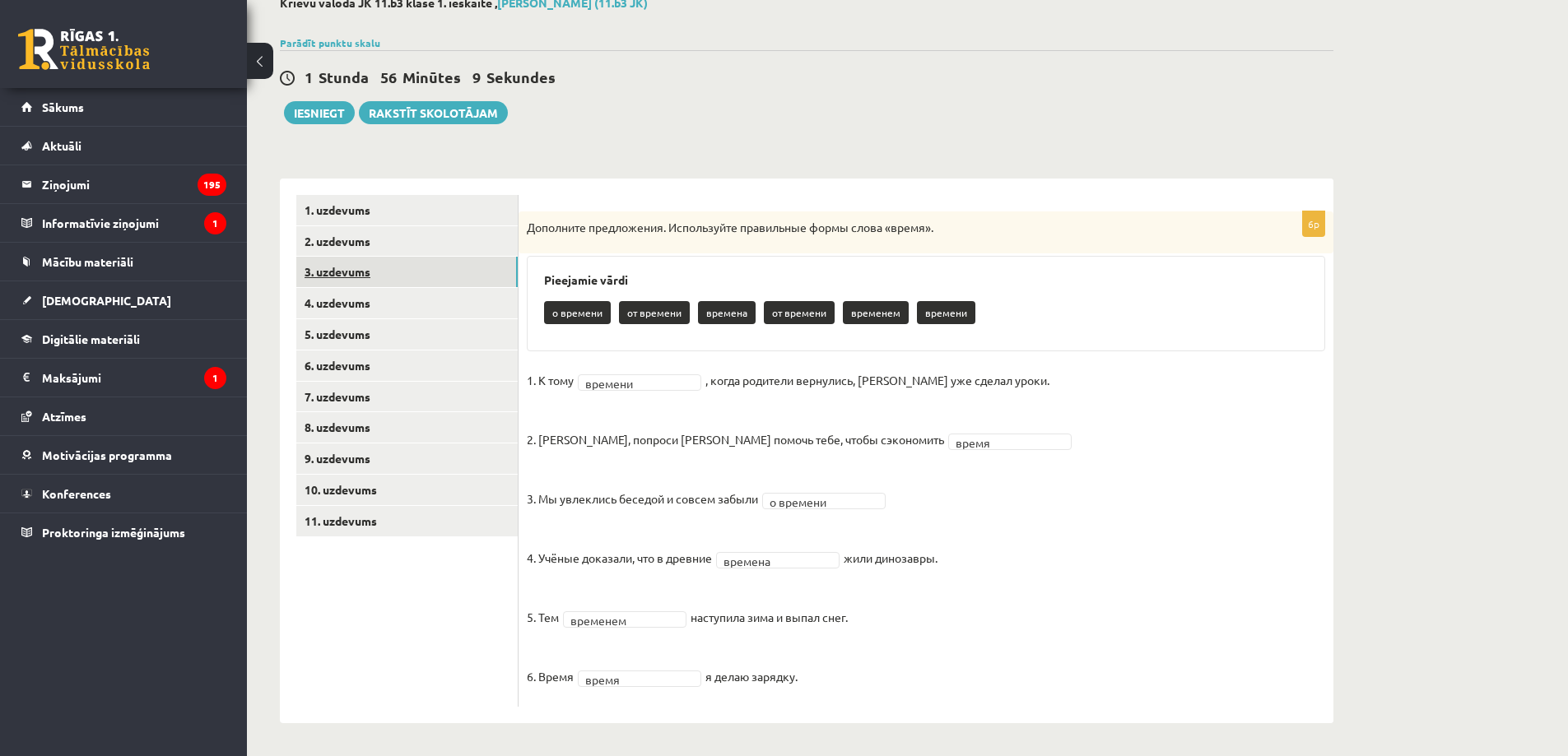
click at [424, 281] on link "3. uzdevums" at bounding box center [406, 272] width 221 height 30
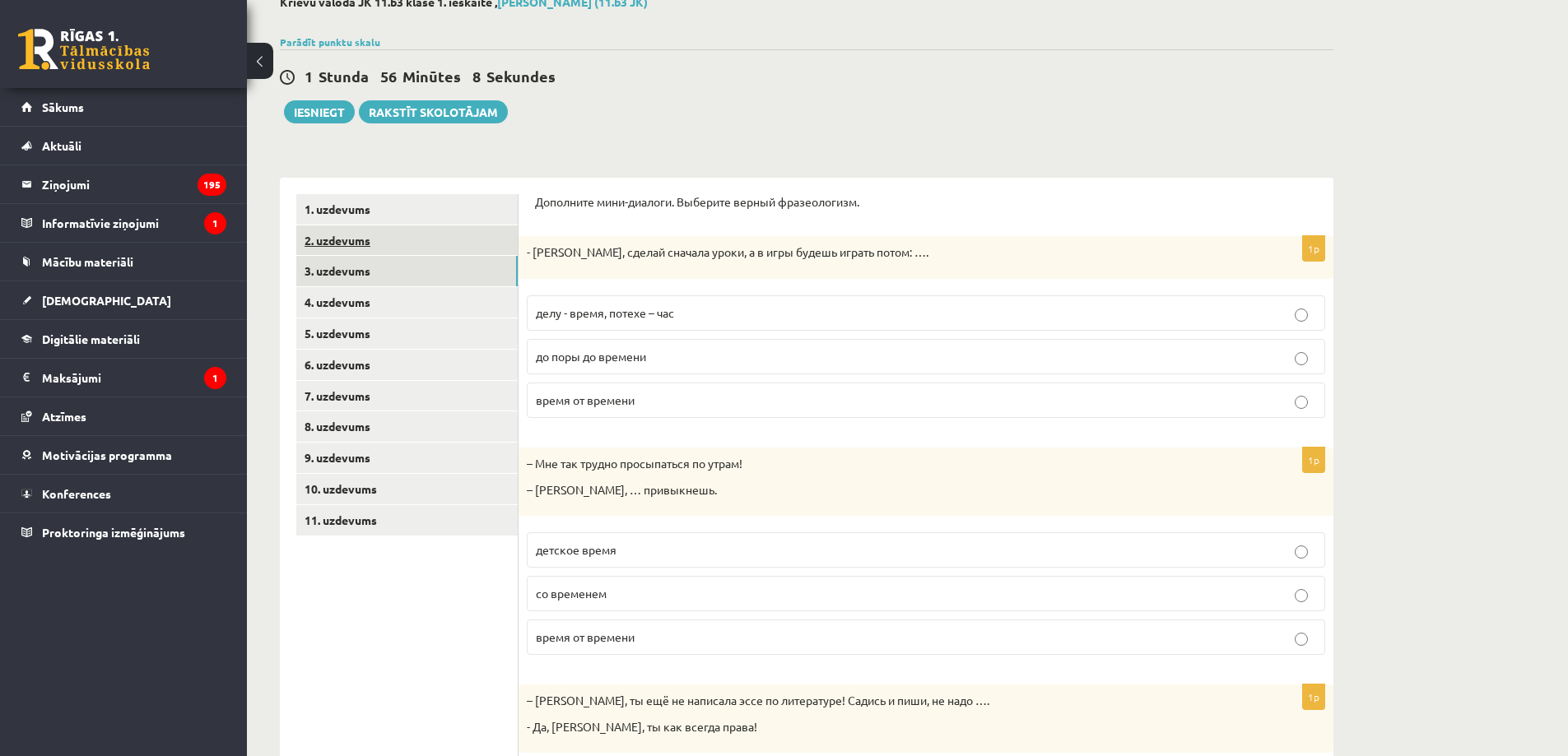
click at [441, 235] on link "2. uzdevums" at bounding box center [406, 241] width 221 height 30
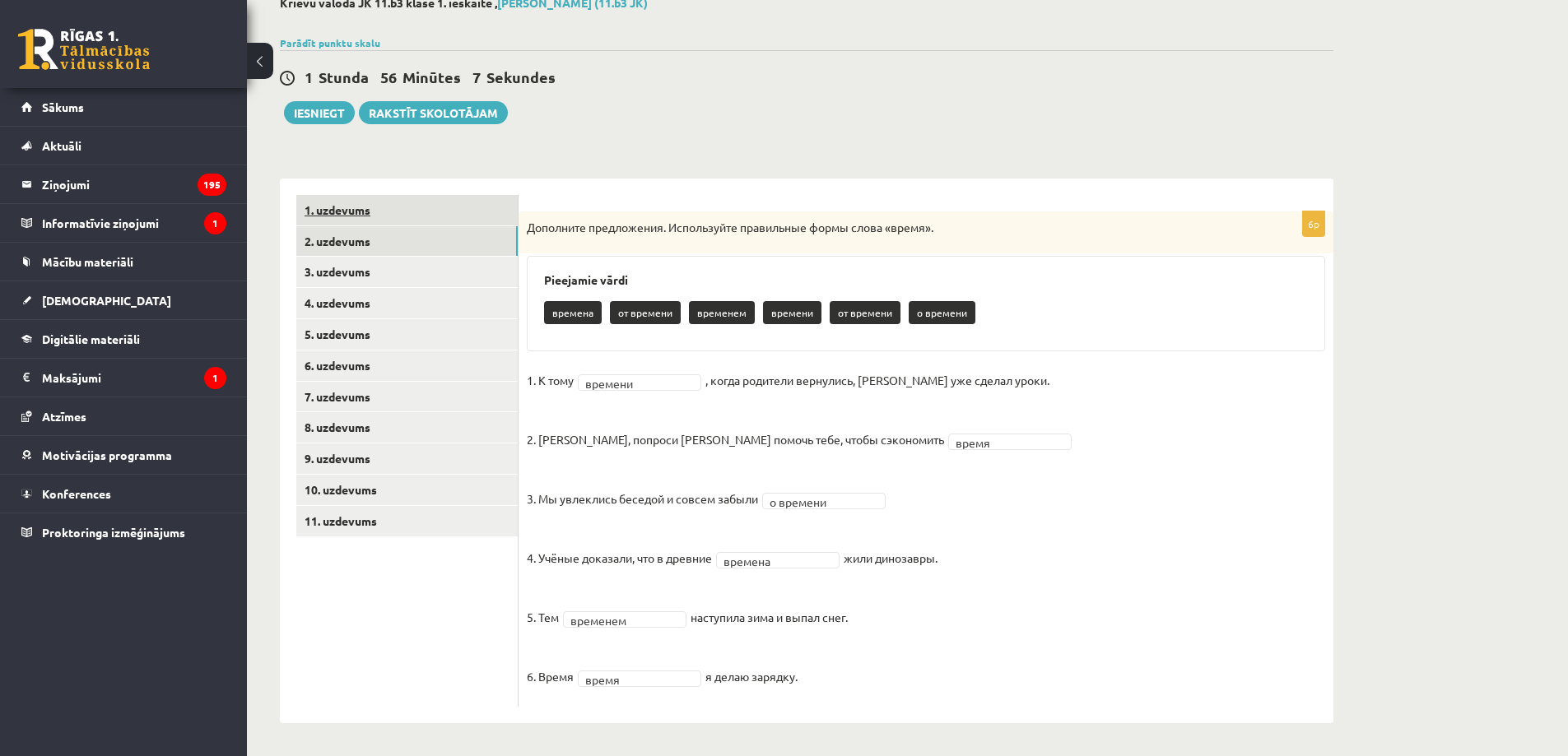
click at [452, 207] on link "1. uzdevums" at bounding box center [406, 210] width 221 height 30
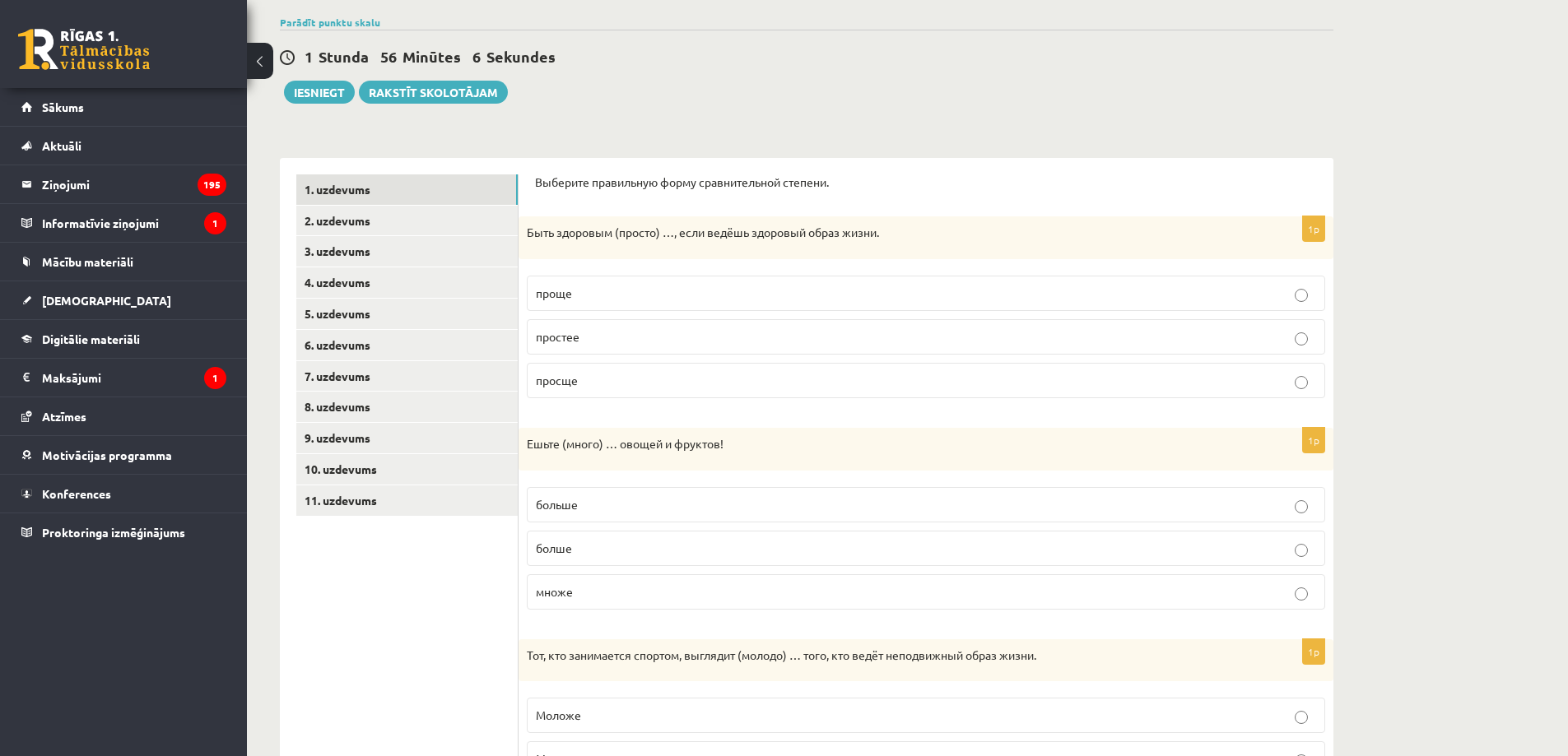
scroll to position [0, 0]
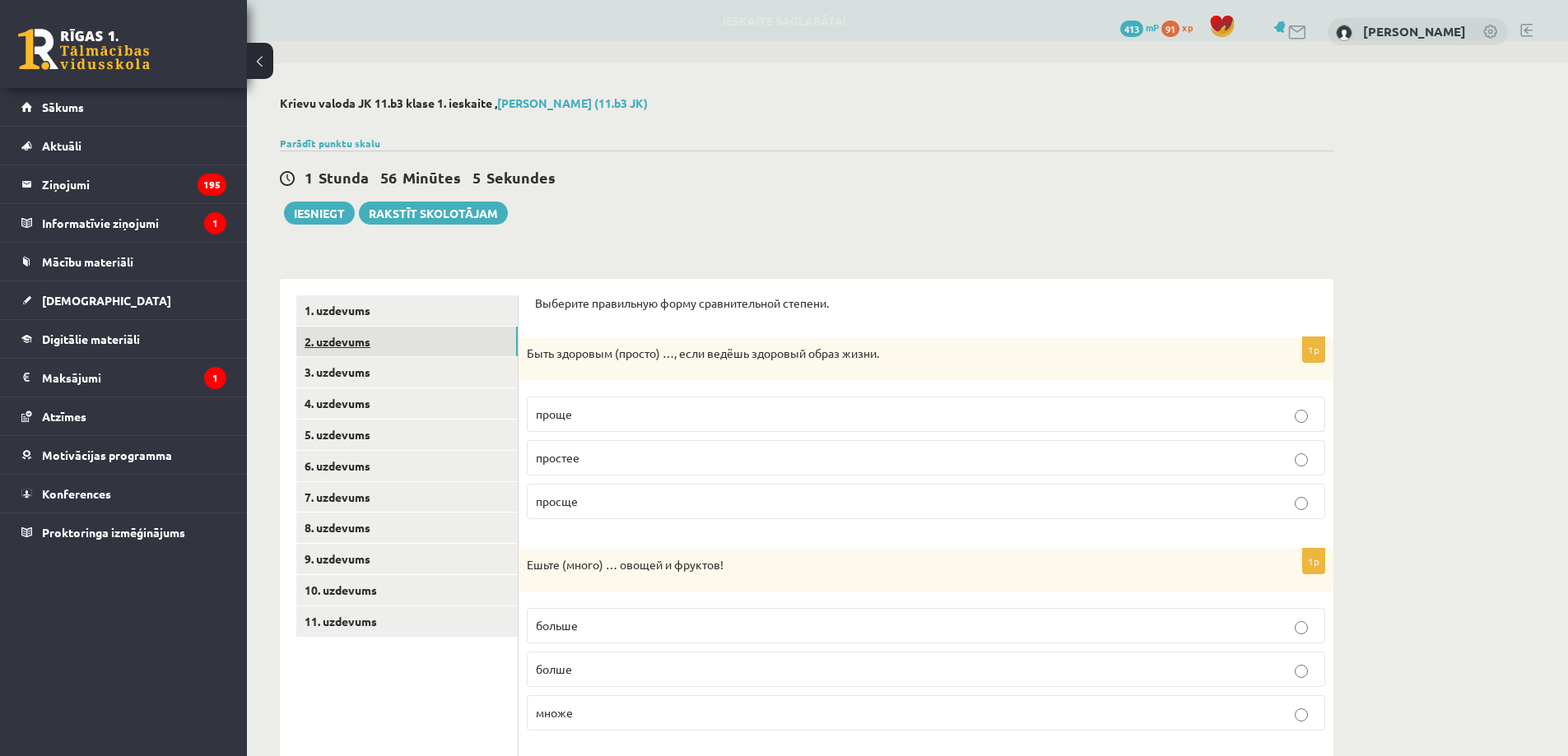
click at [464, 347] on link "2. uzdevums" at bounding box center [406, 342] width 221 height 30
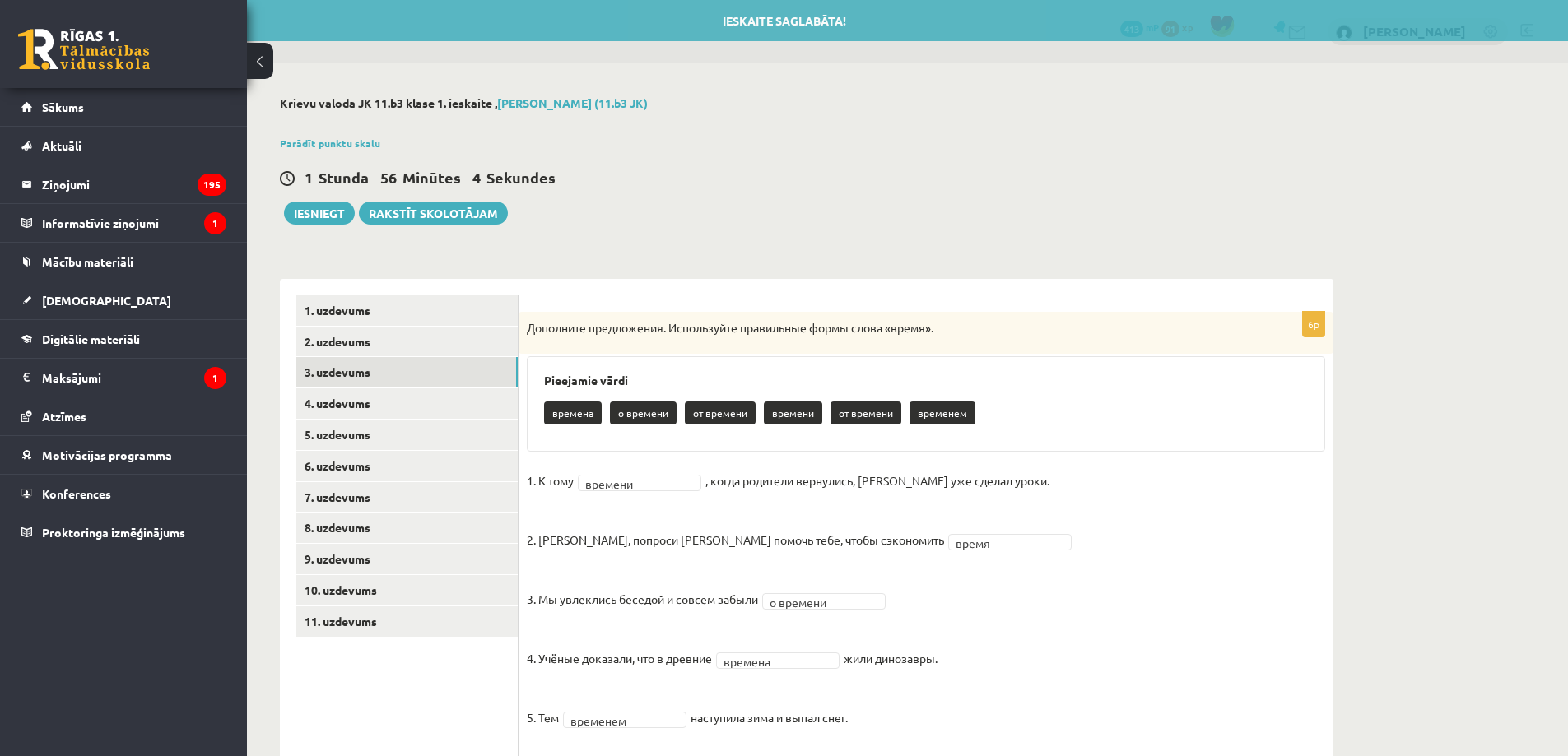
click at [439, 382] on link "3. uzdevums" at bounding box center [406, 372] width 221 height 30
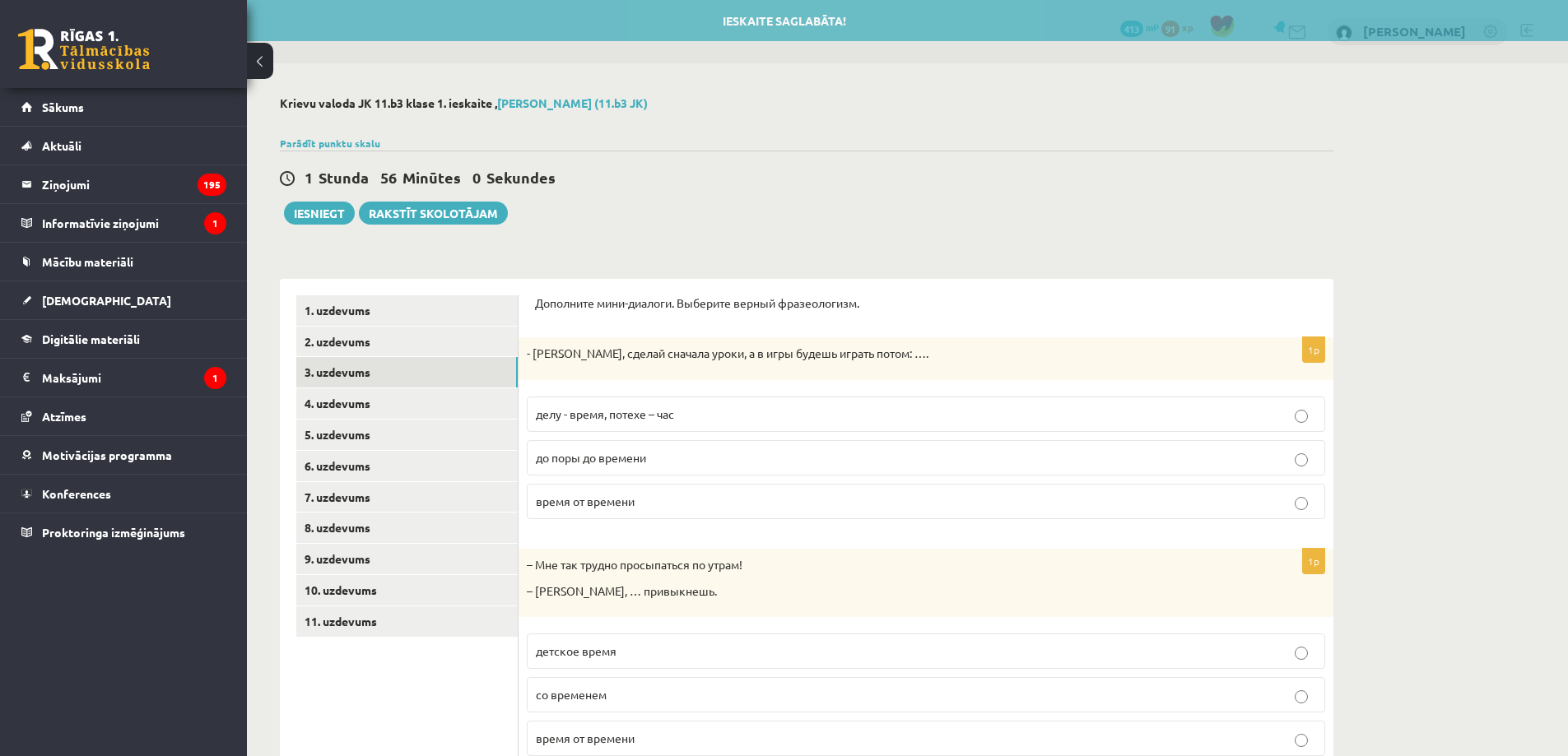
click at [544, 296] on p "Дополните мини-диалоги. Выберите верный фразеологизм." at bounding box center [926, 303] width 782 height 16
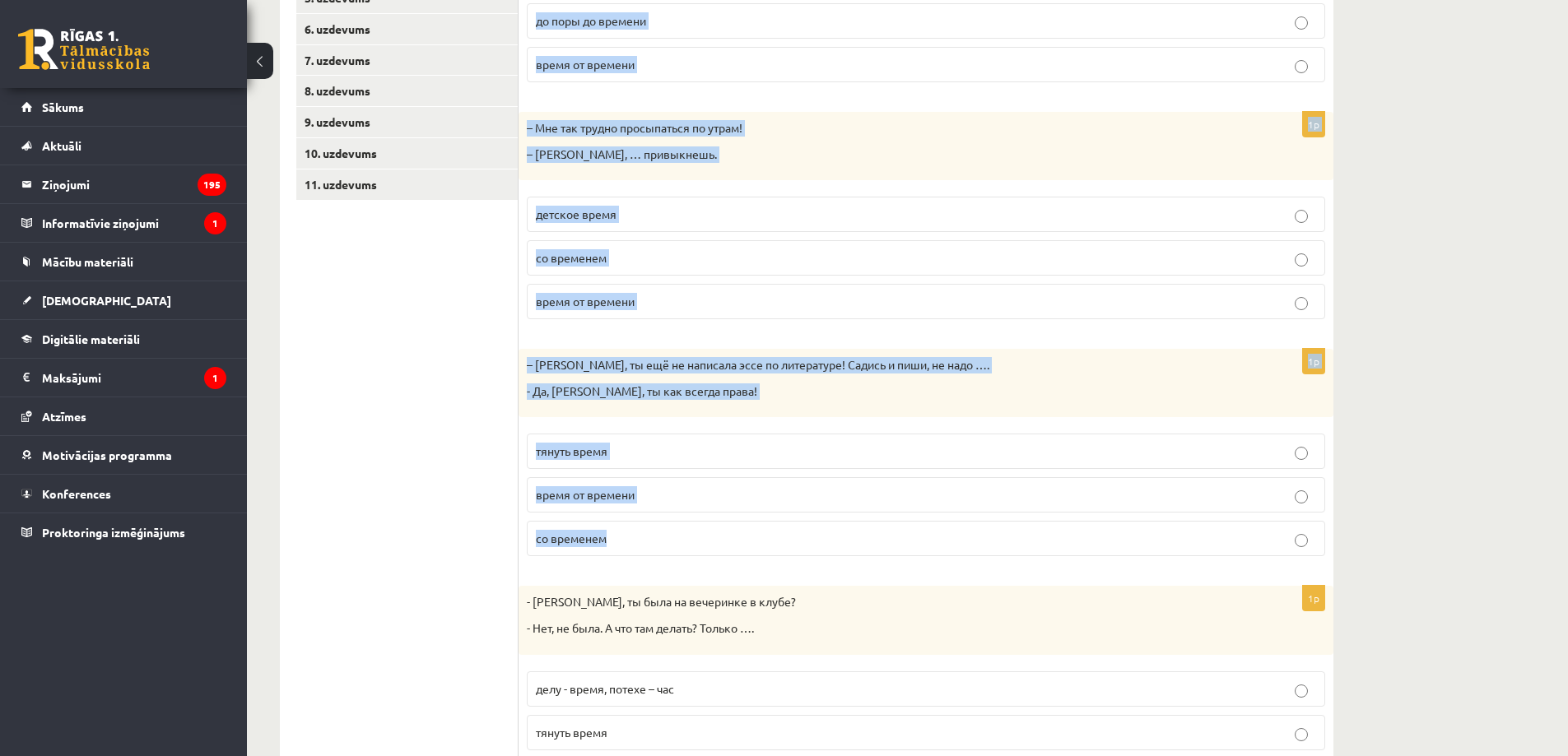
scroll to position [538, 0]
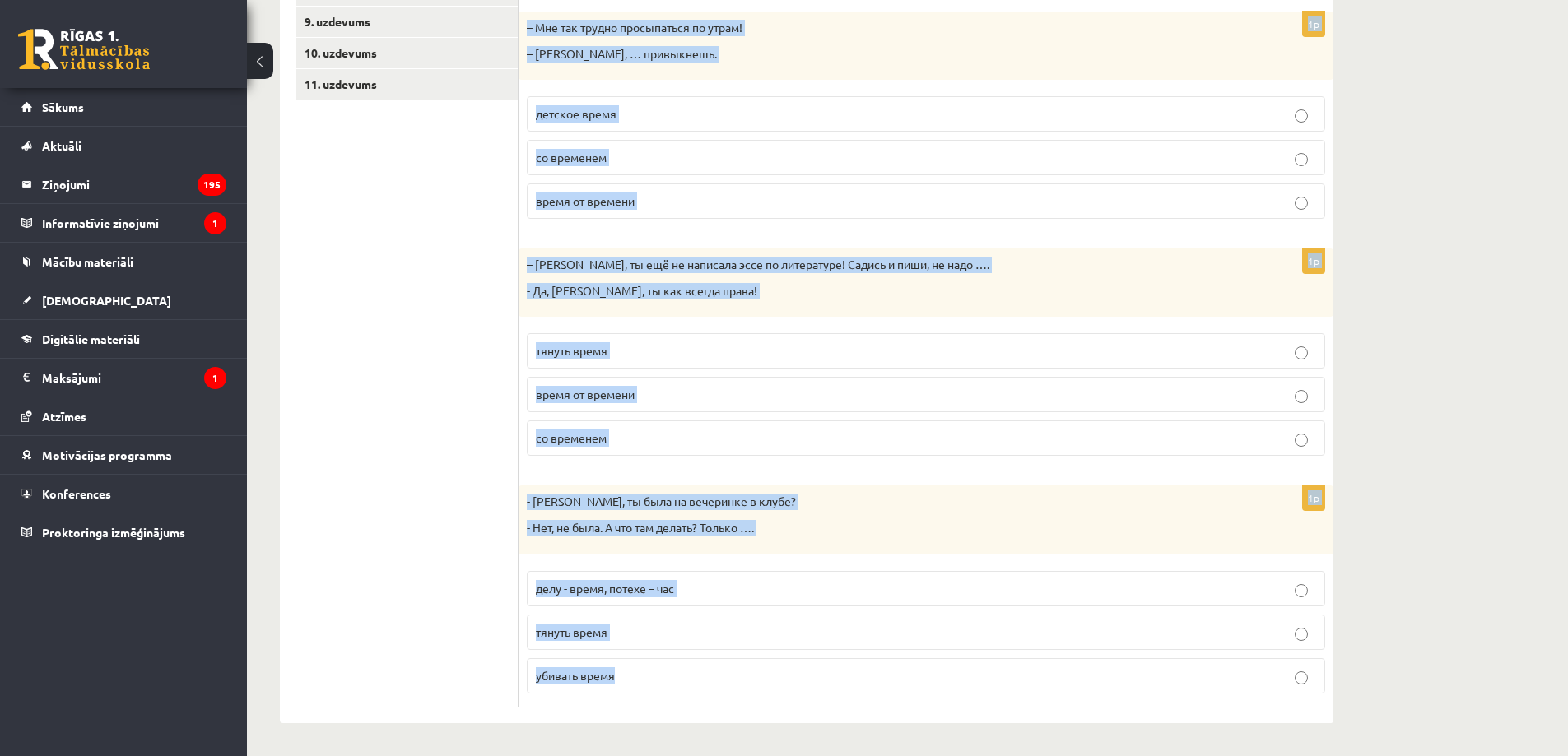
drag, startPoint x: 537, startPoint y: 302, endPoint x: 547, endPoint y: 672, distance: 370.5
click at [669, 672] on form "Дополните мини-диалоги. Выберите верный фразеологизм. 1p - [PERSON_NAME], сдела…" at bounding box center [926, 232] width 782 height 949
copy form "Loremipsu dolo-sitamet. Consecte adipis elitseddoeiu. 0t - Incid, utlabo etdolo…"
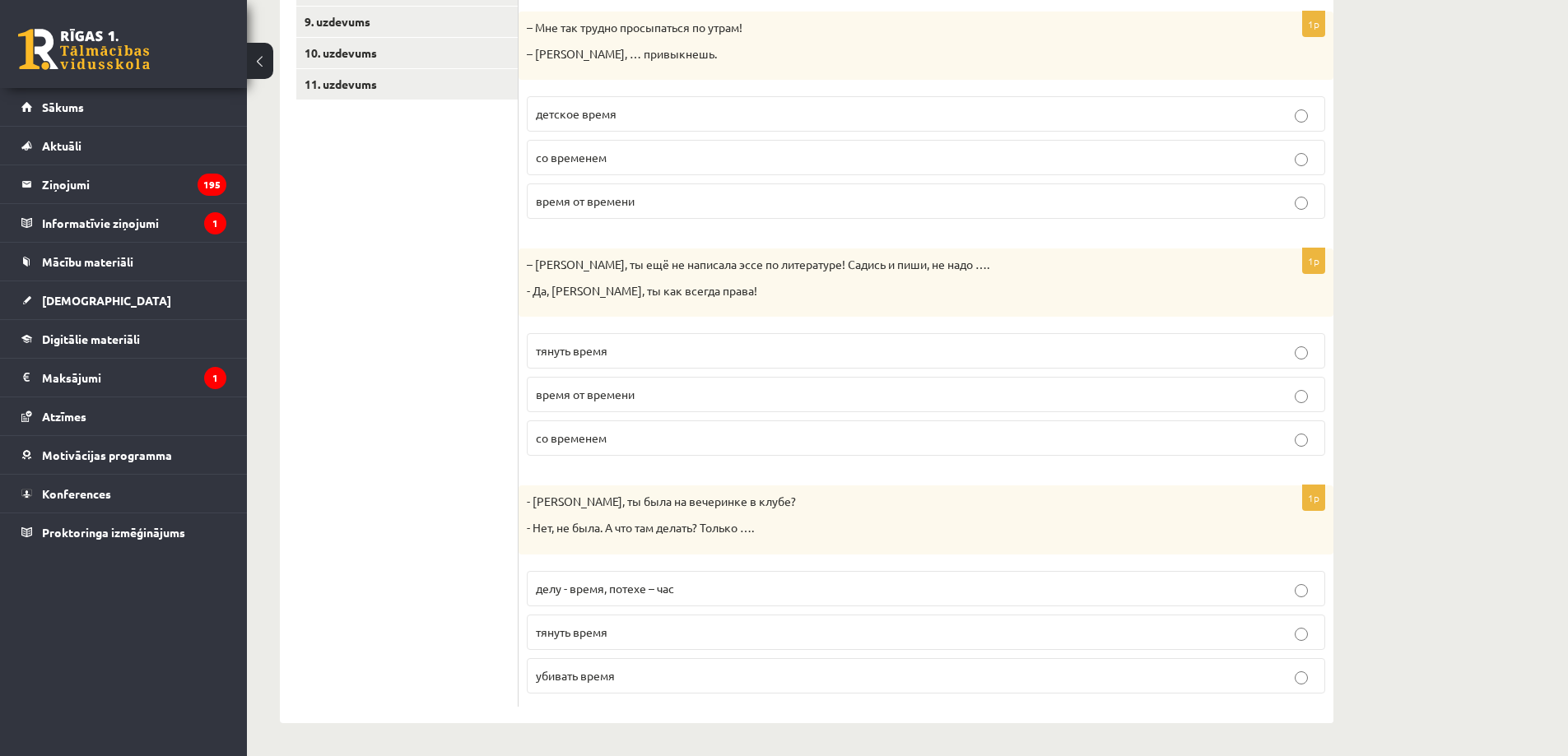
click at [458, 608] on ul "1. uzdevums 2. uzdevums 3. uzdevums 4. uzdevums 5. uzdevums 6. uzdevums 7. uzde…" at bounding box center [407, 232] width 222 height 949
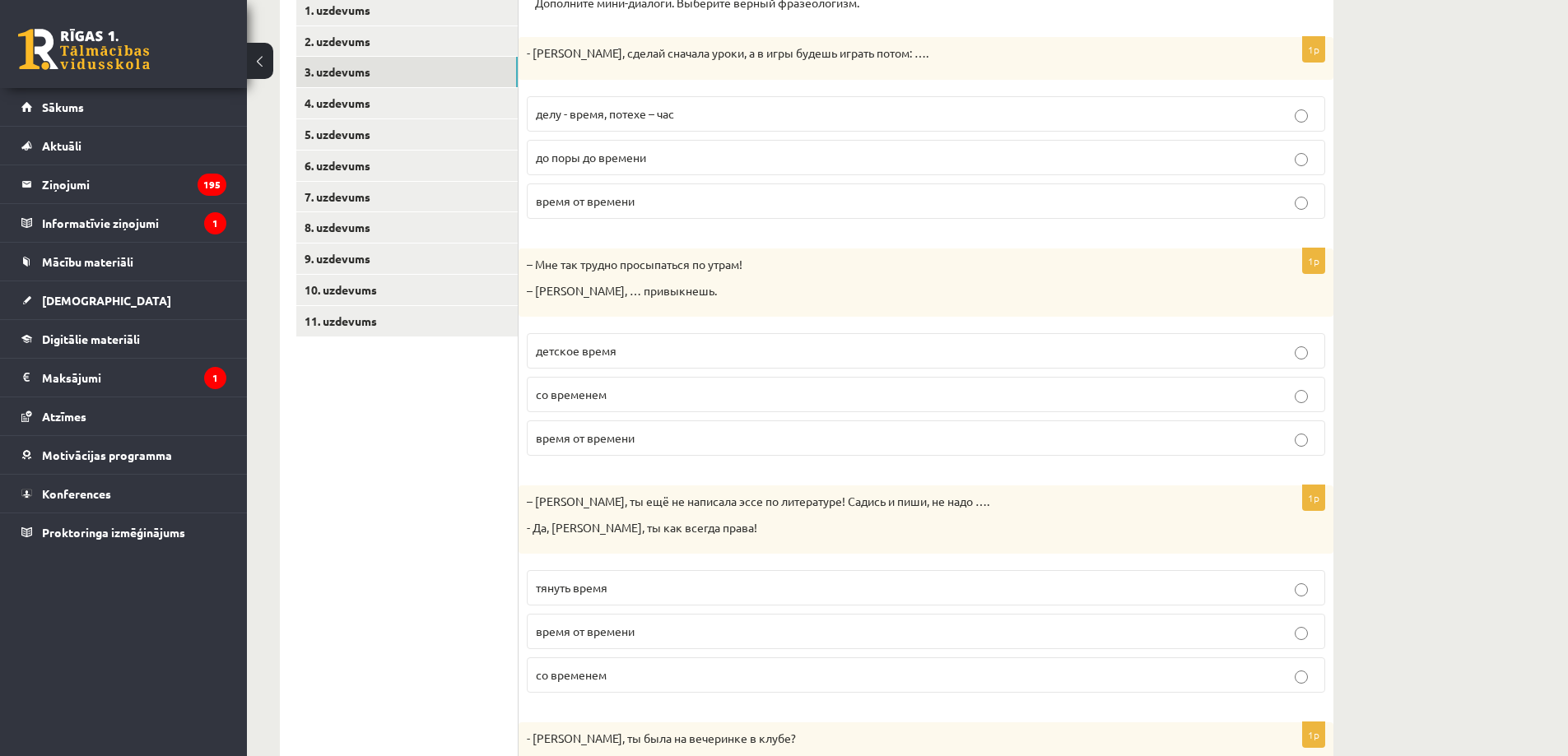
scroll to position [154, 0]
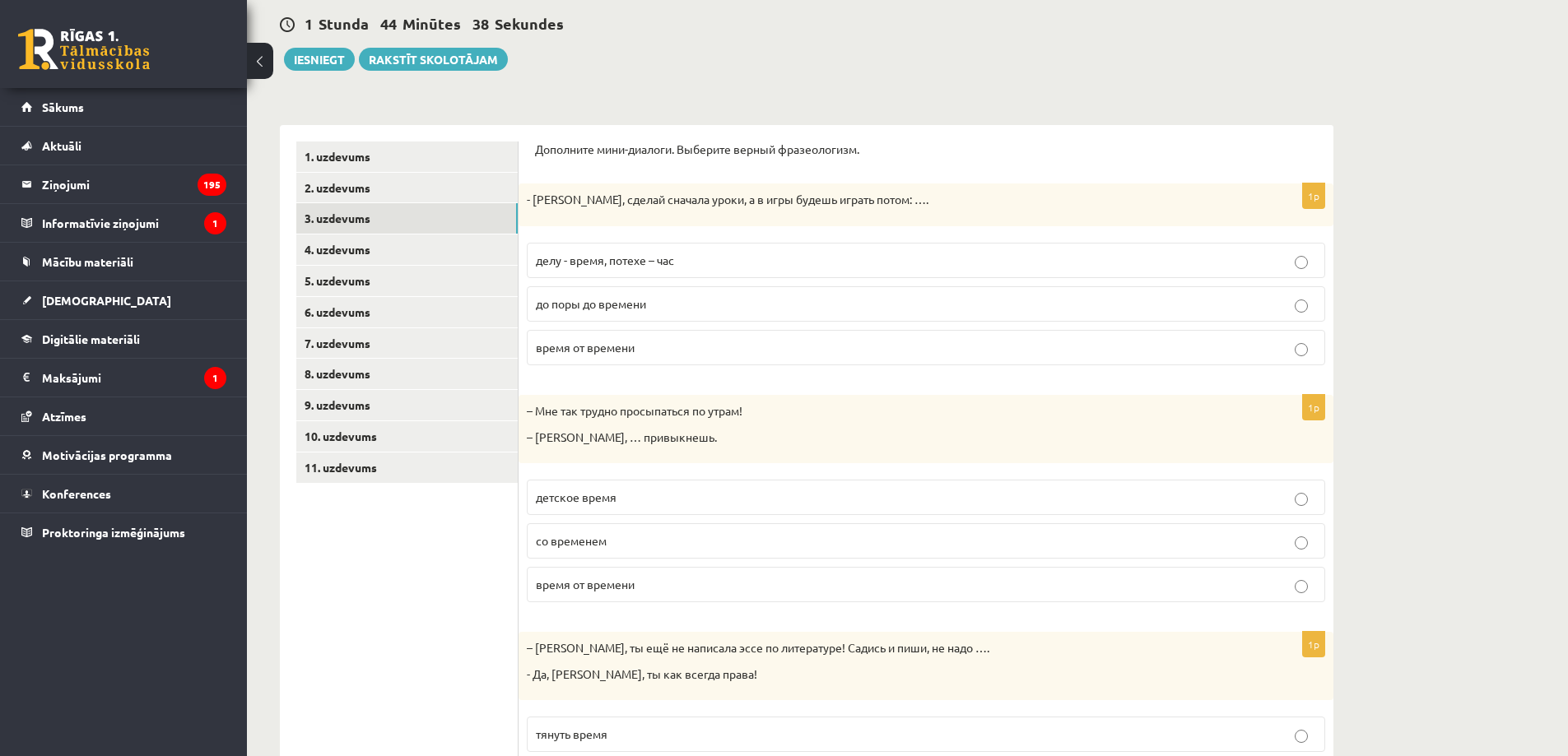
drag, startPoint x: 589, startPoint y: 262, endPoint x: 587, endPoint y: 278, distance: 16.6
click at [590, 263] on span "делу - время, потехе – час" at bounding box center [605, 260] width 138 height 15
click at [595, 546] on span "со временем" at bounding box center [571, 540] width 71 height 15
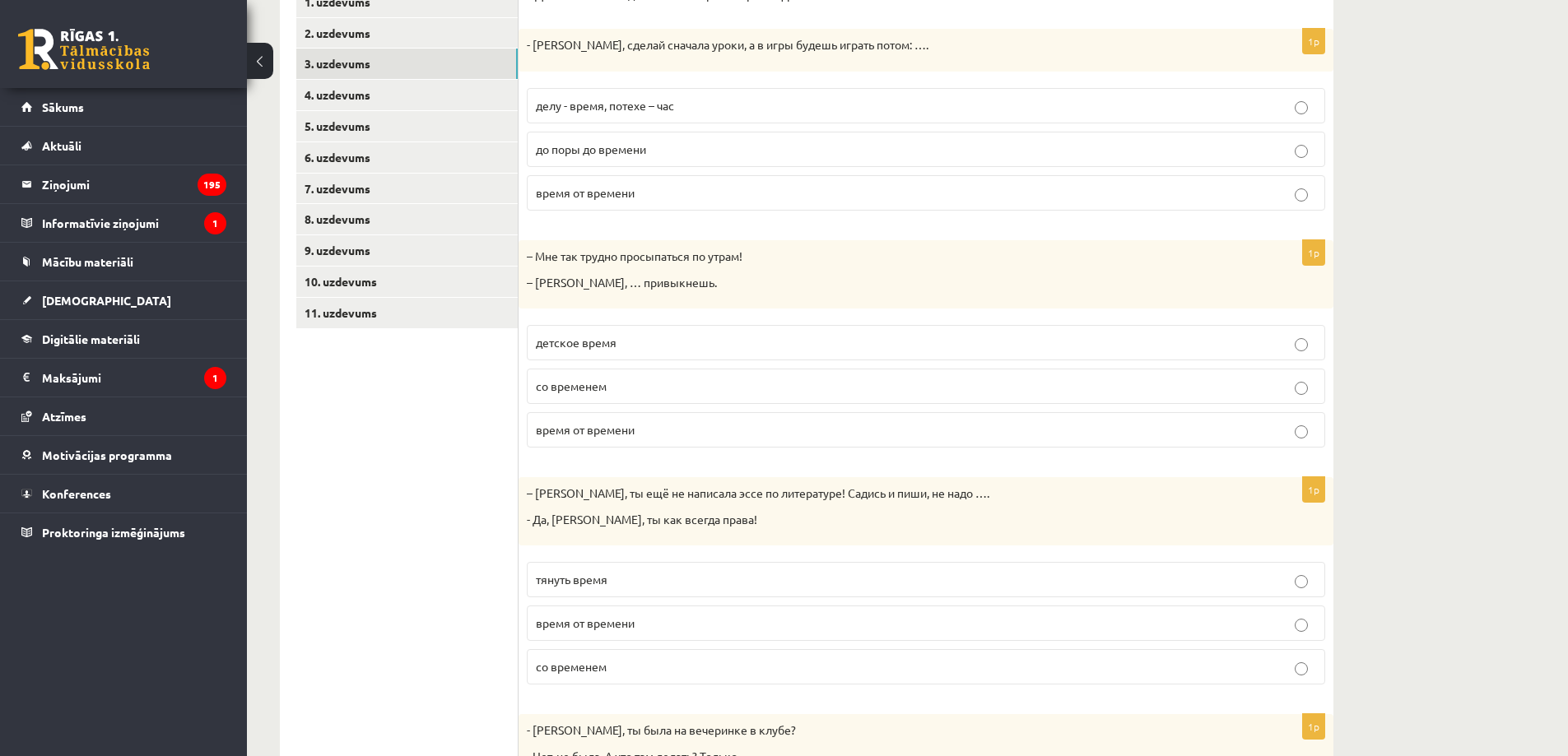
scroll to position [347, 0]
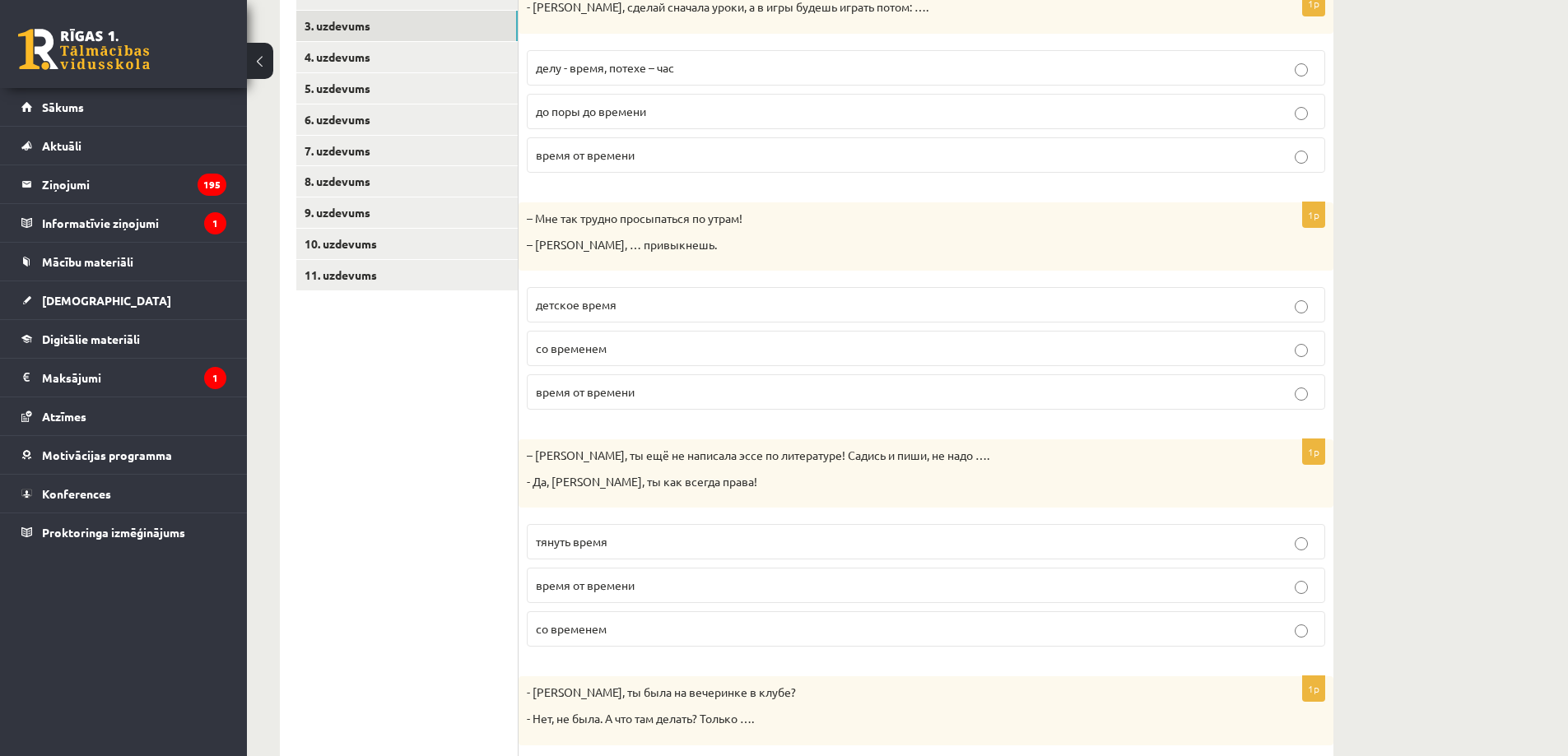
click at [548, 533] on label "тянуть время" at bounding box center [926, 541] width 798 height 35
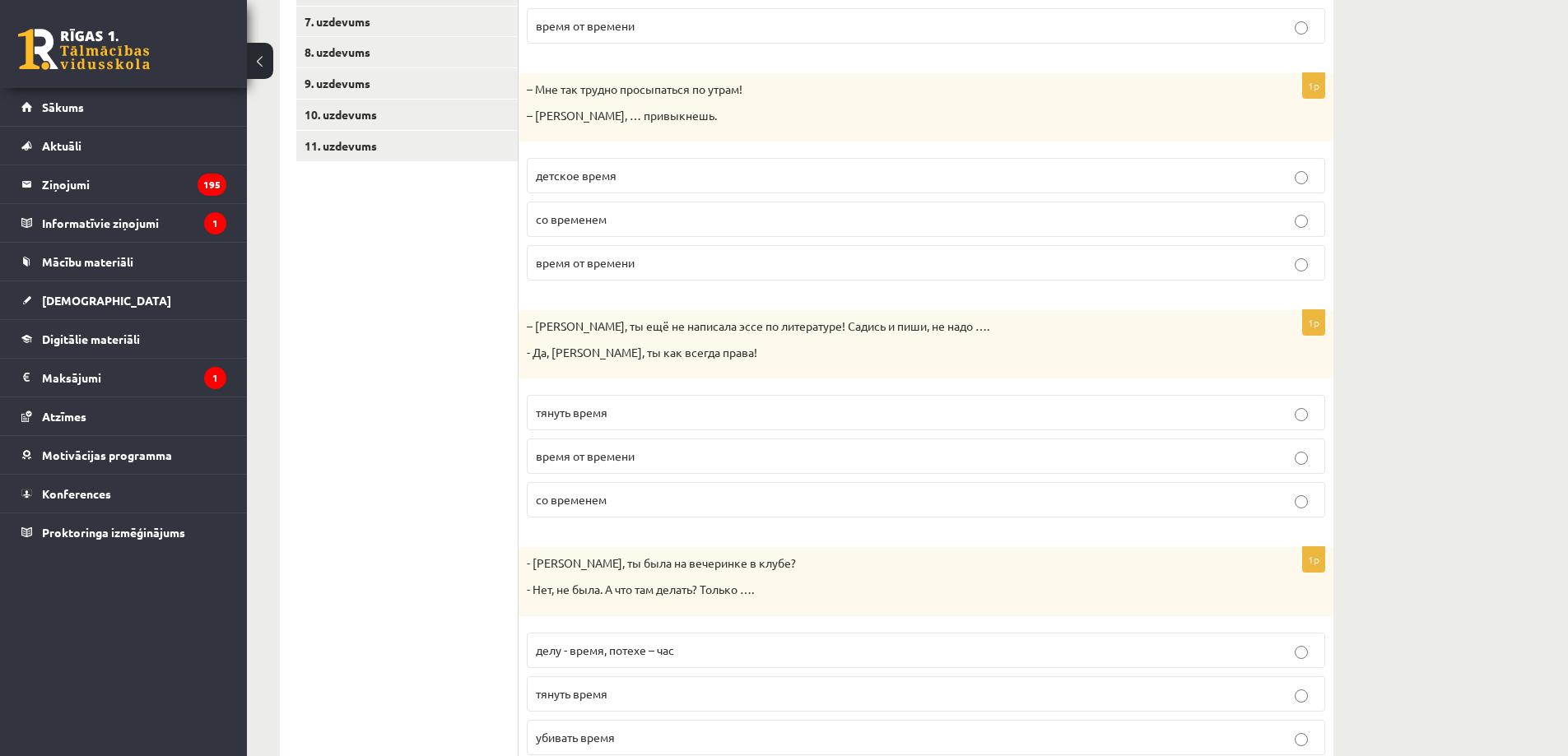
scroll to position [538, 0]
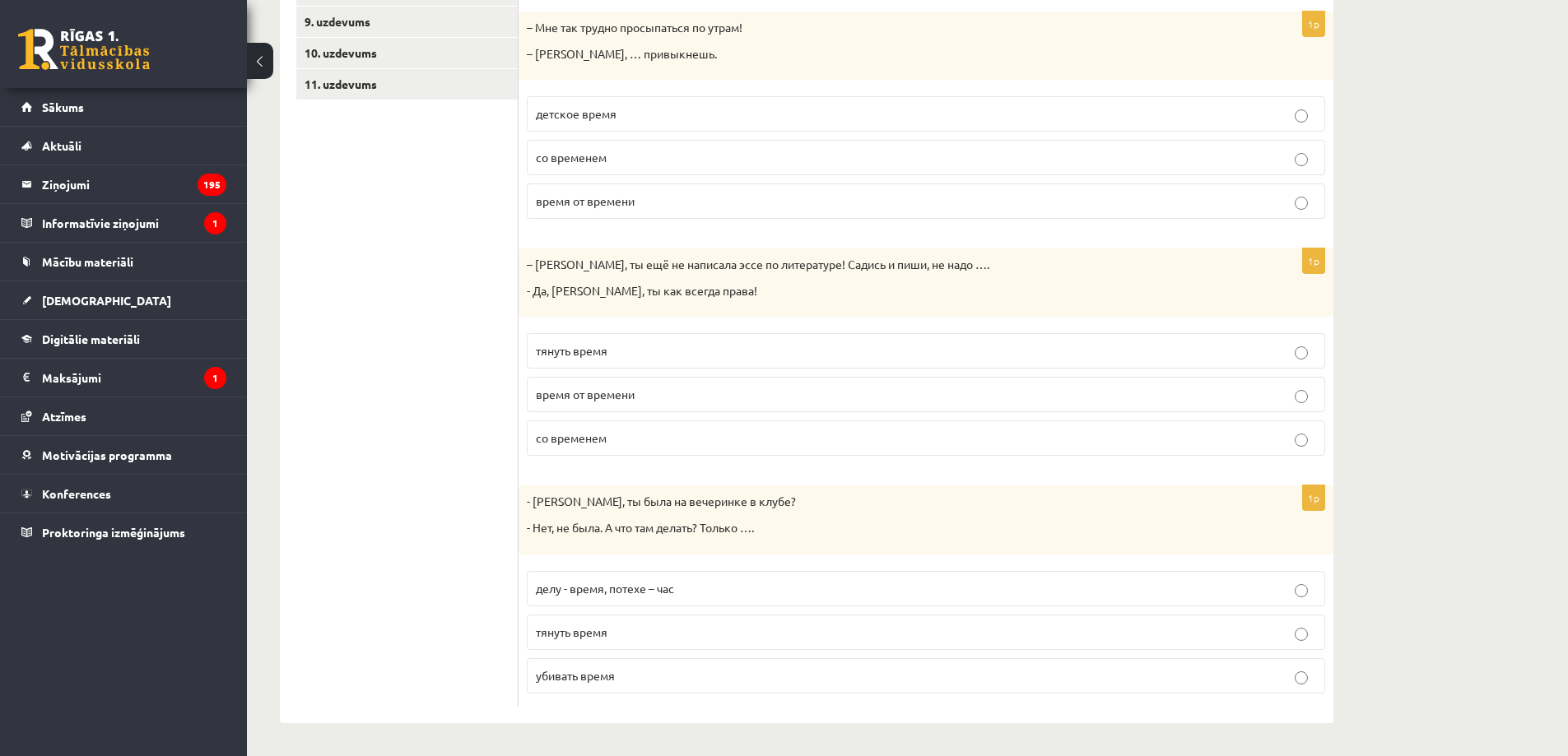
click at [582, 680] on span "убивать время" at bounding box center [575, 675] width 79 height 15
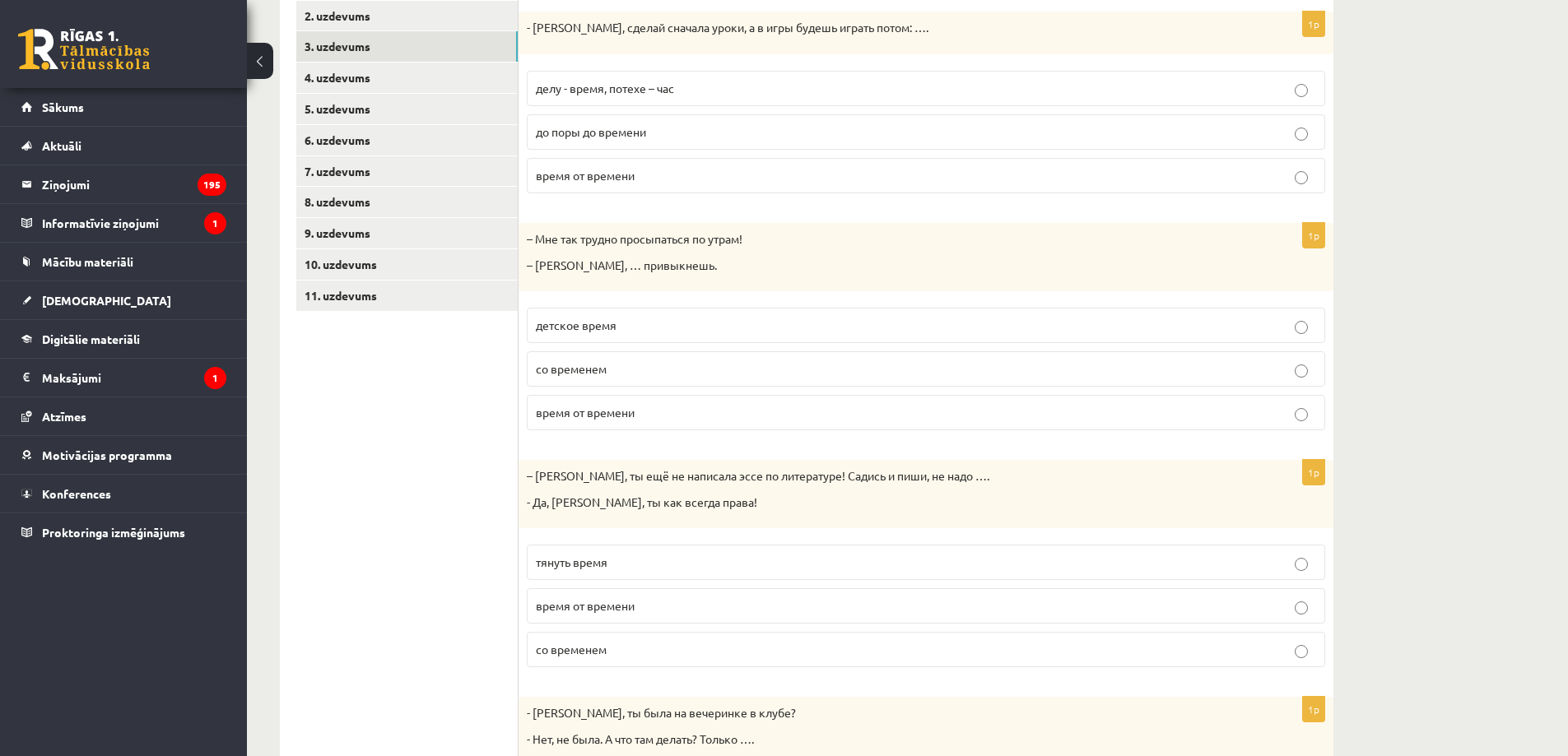
scroll to position [154, 0]
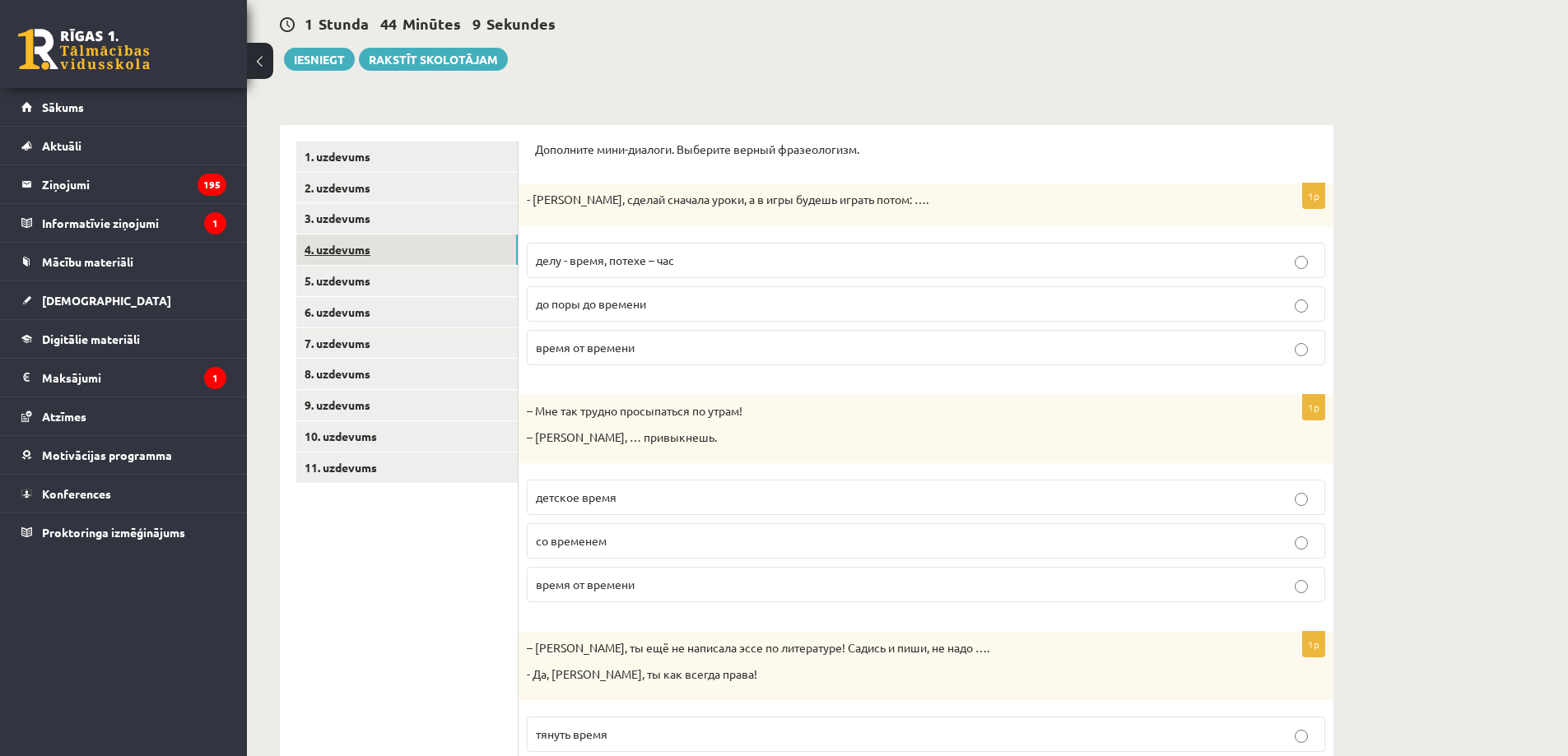
click at [313, 257] on link "4. uzdevums" at bounding box center [406, 250] width 221 height 30
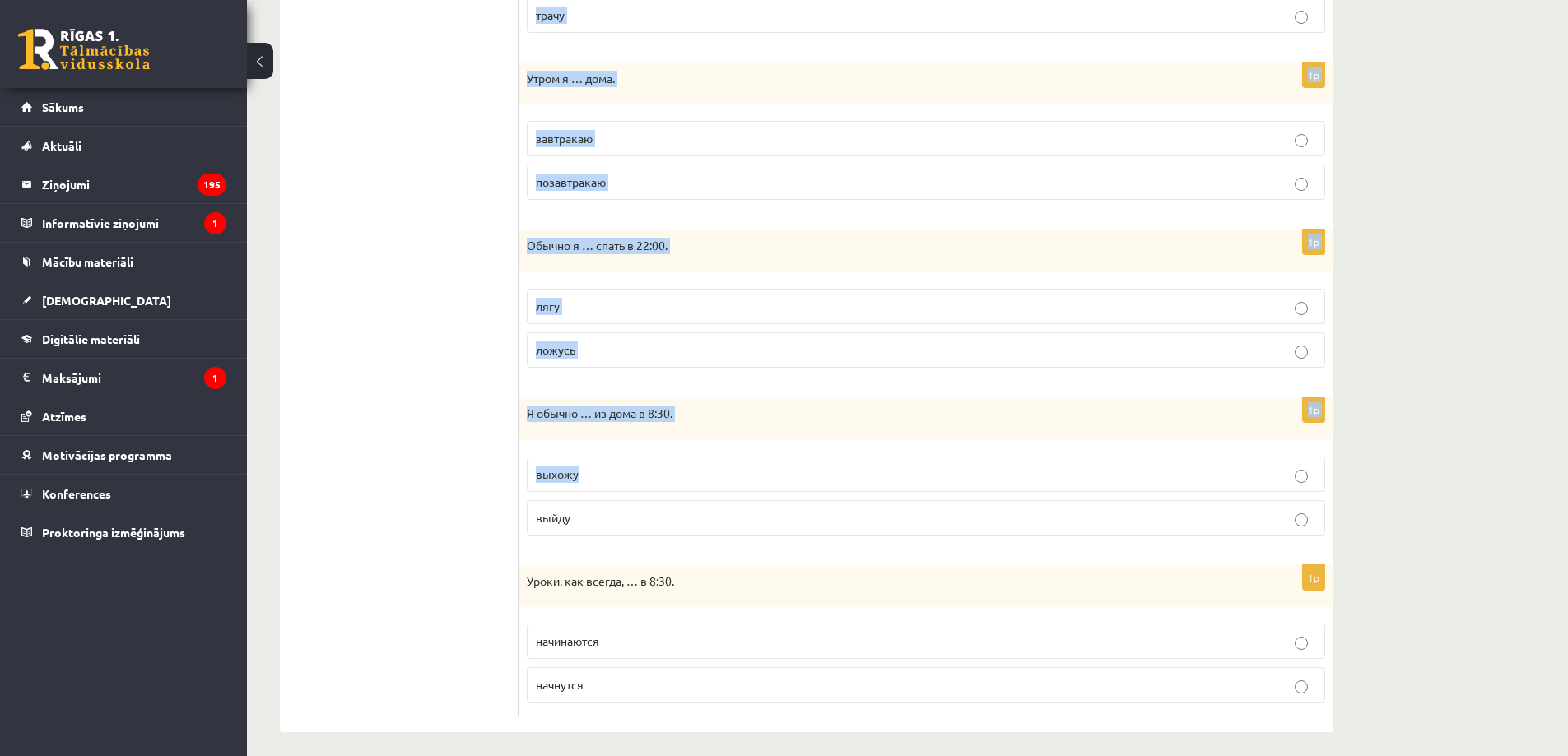
scroll to position [956, 0]
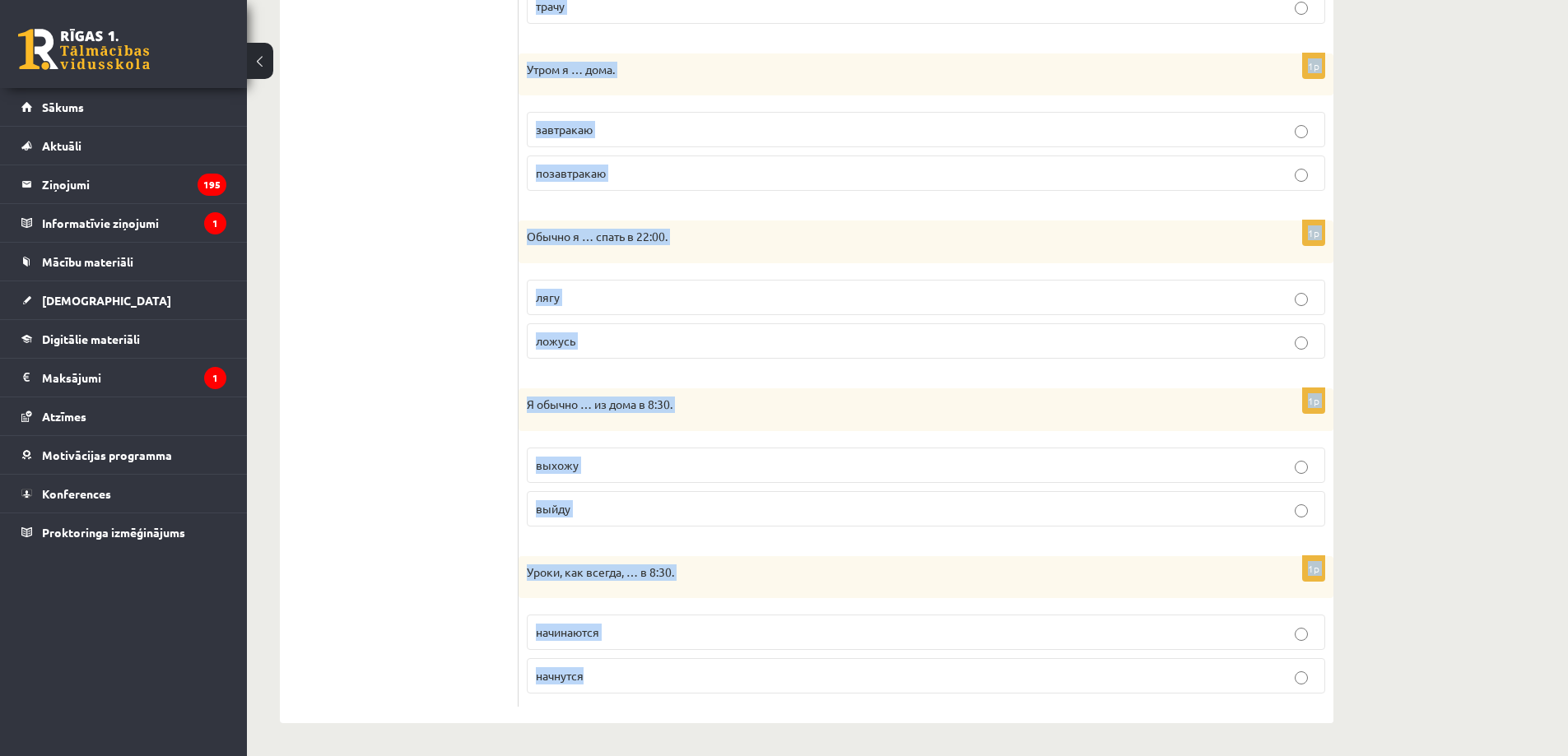
drag, startPoint x: 534, startPoint y: 147, endPoint x: 628, endPoint y: 671, distance: 531.8
click at [628, 671] on div "Выберите правильную форму глагола (НСВ / СВ). 1p Я занимаюсь спортом, моя трени…" at bounding box center [926, 23] width 815 height 1399
copy form "Loremips dolorsitam conse adipisc (ELI / SE). 5d E temporinc utlabor, etd magna…"
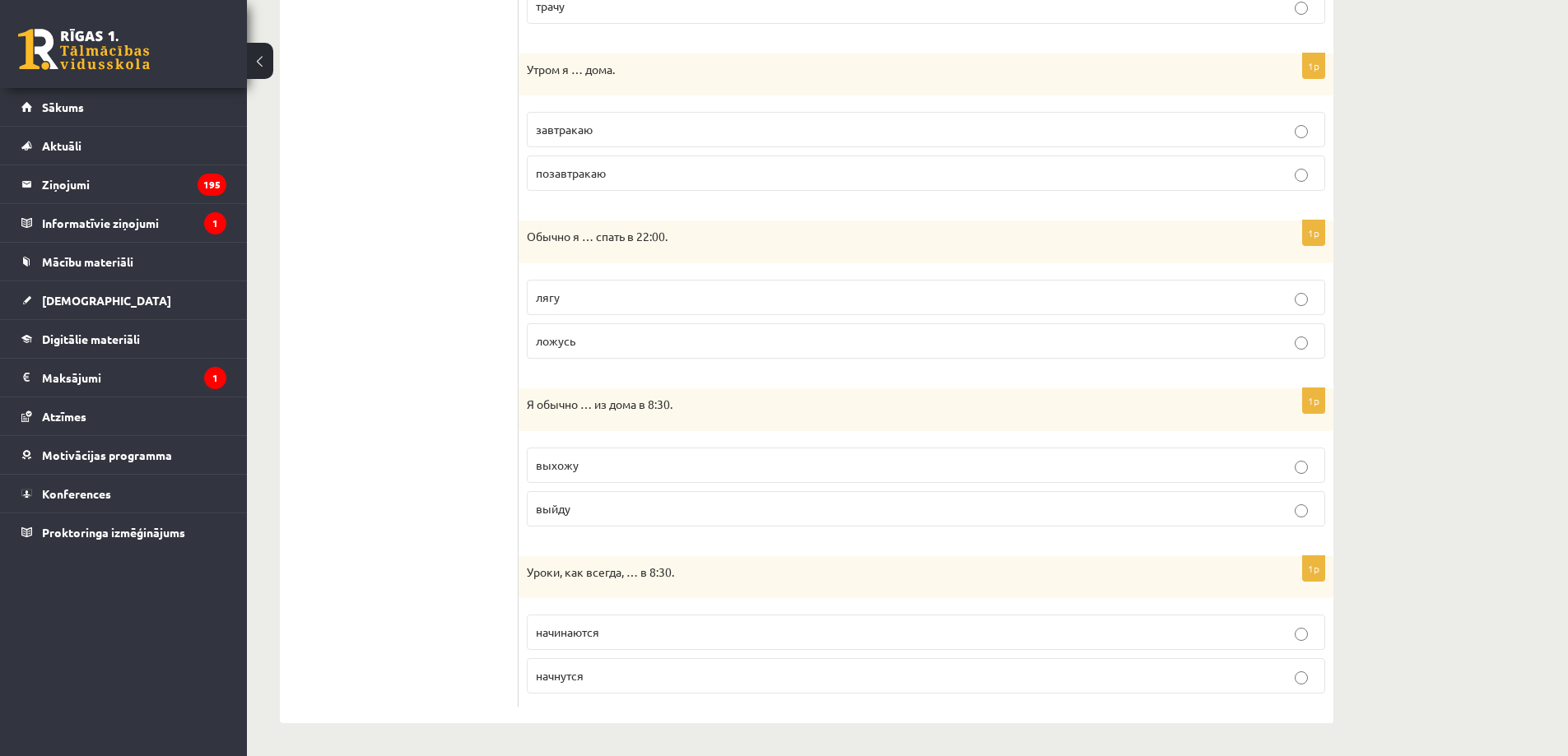
click at [455, 474] on ul "1. uzdevums 2. uzdevums 3. uzdevums 4. uzdevums 5. uzdevums 6. uzdevums 7. uzde…" at bounding box center [407, 24] width 222 height 1366
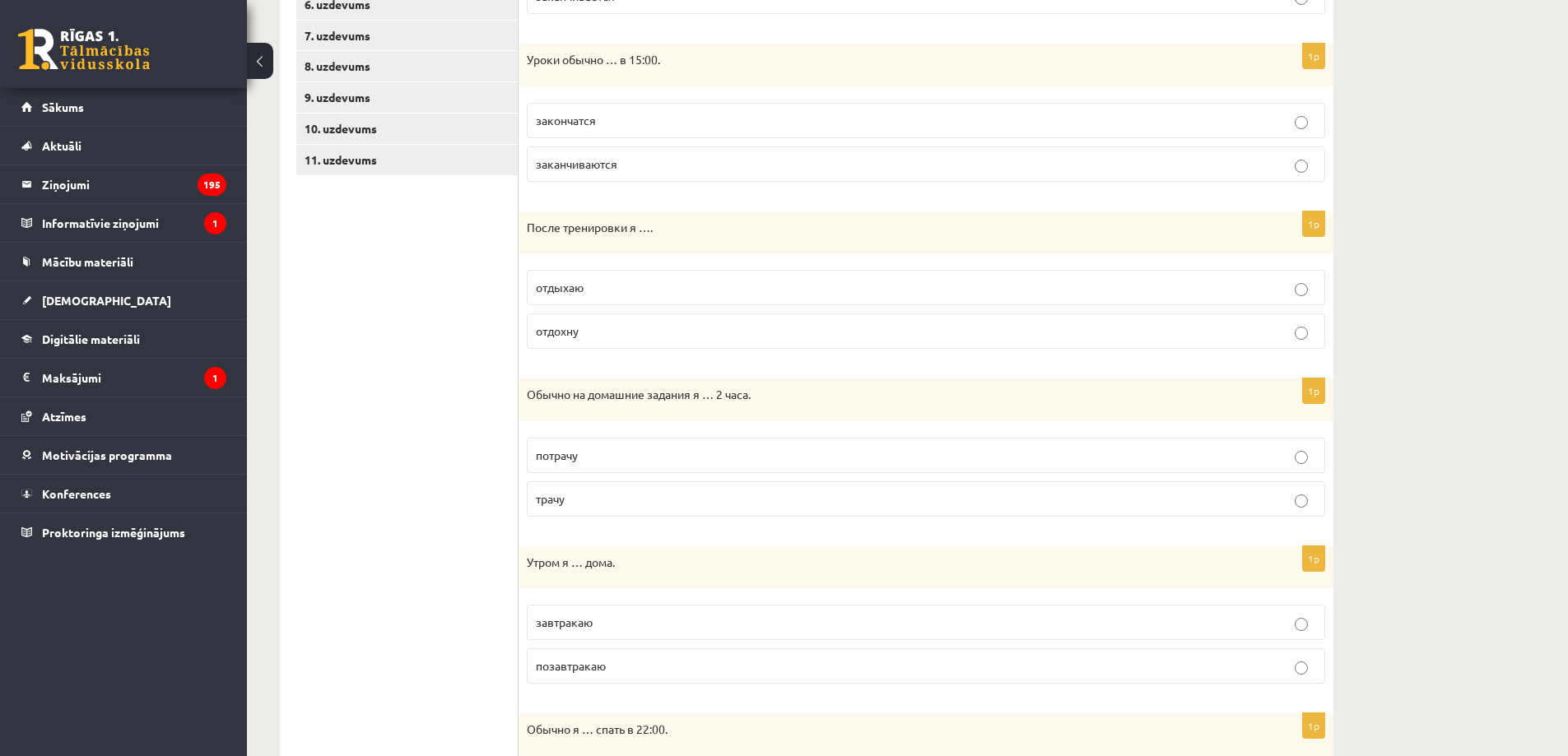
scroll to position [0, 0]
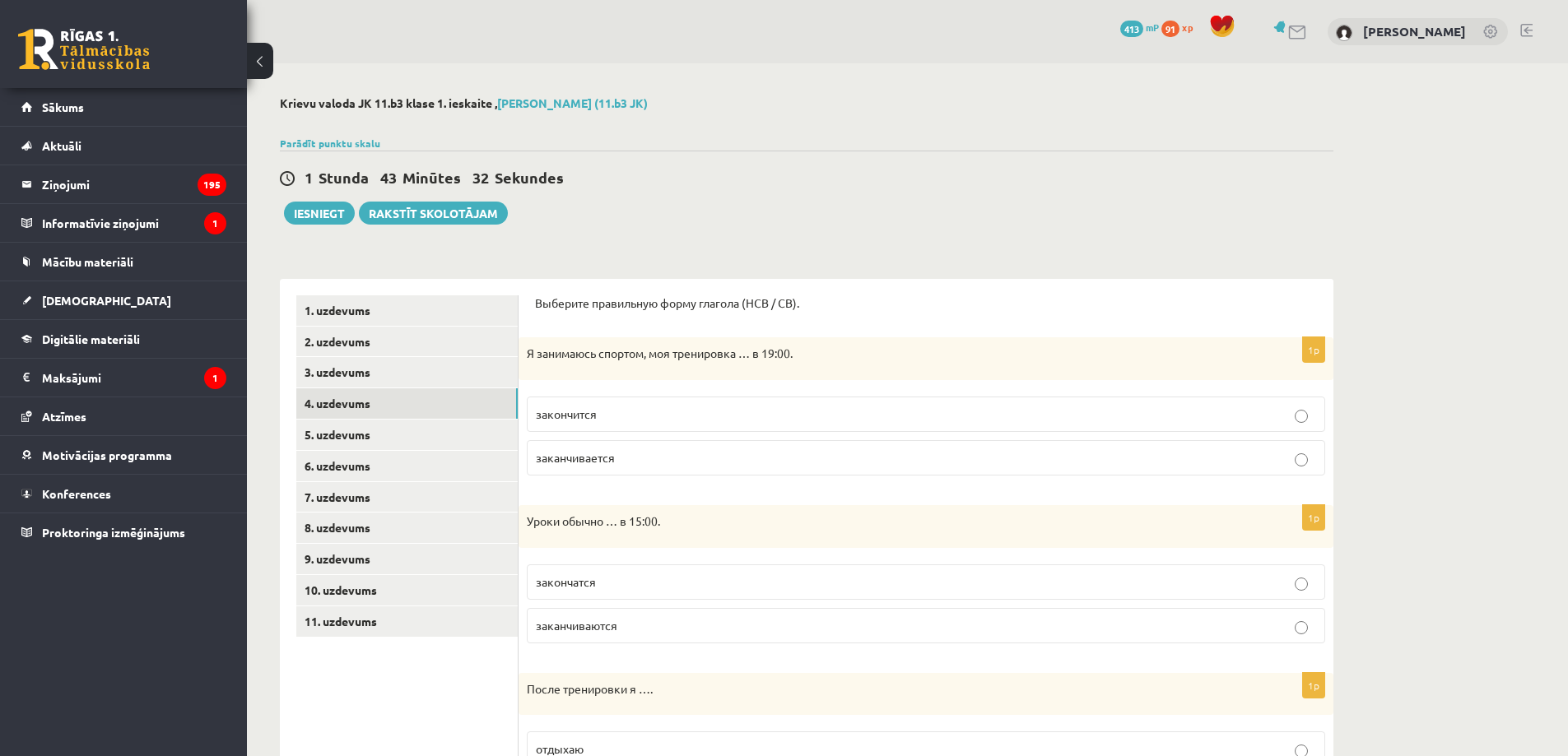
click at [627, 458] on p "заканчивается" at bounding box center [926, 457] width 780 height 17
click at [641, 630] on p "заканчиваются" at bounding box center [926, 625] width 780 height 17
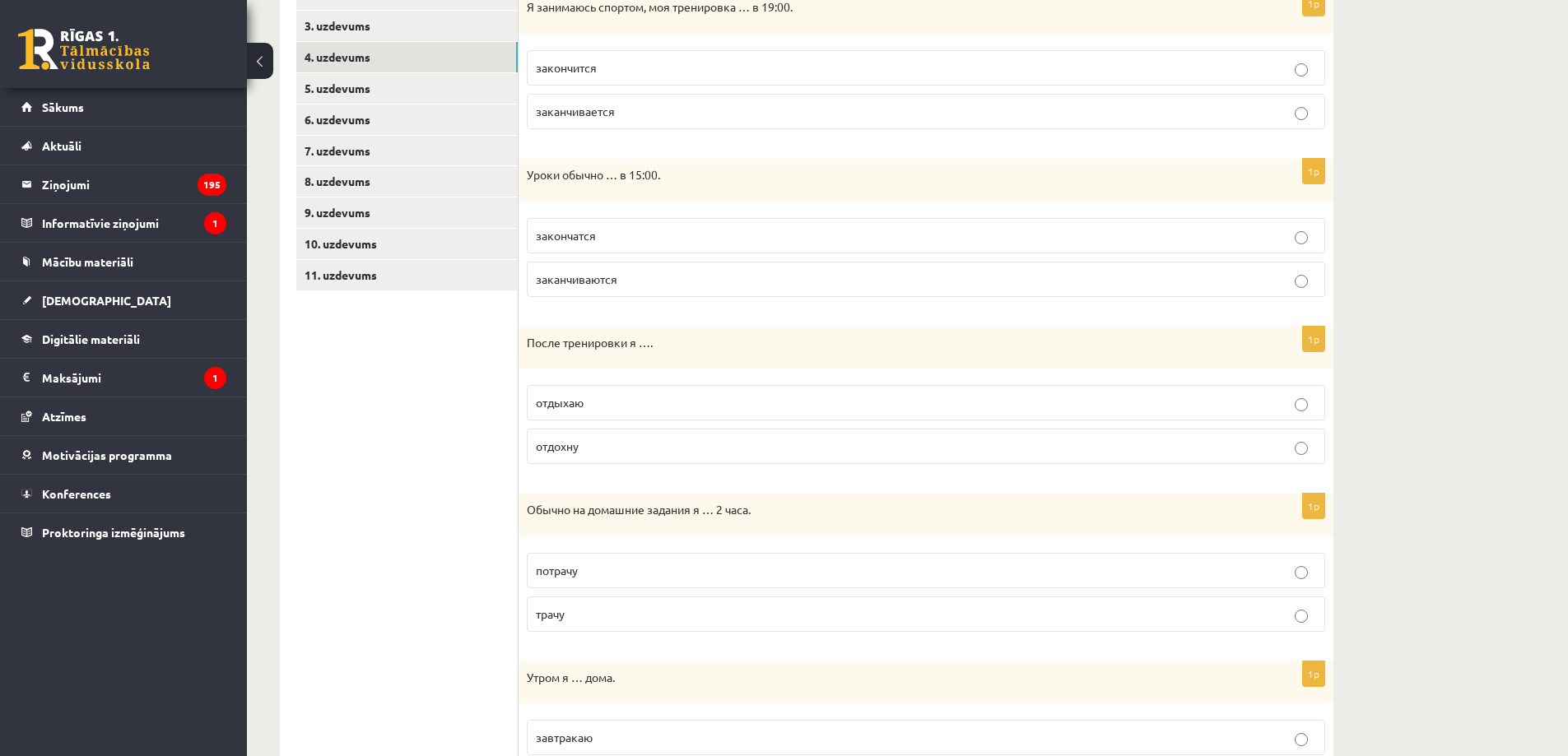
scroll to position [384, 0]
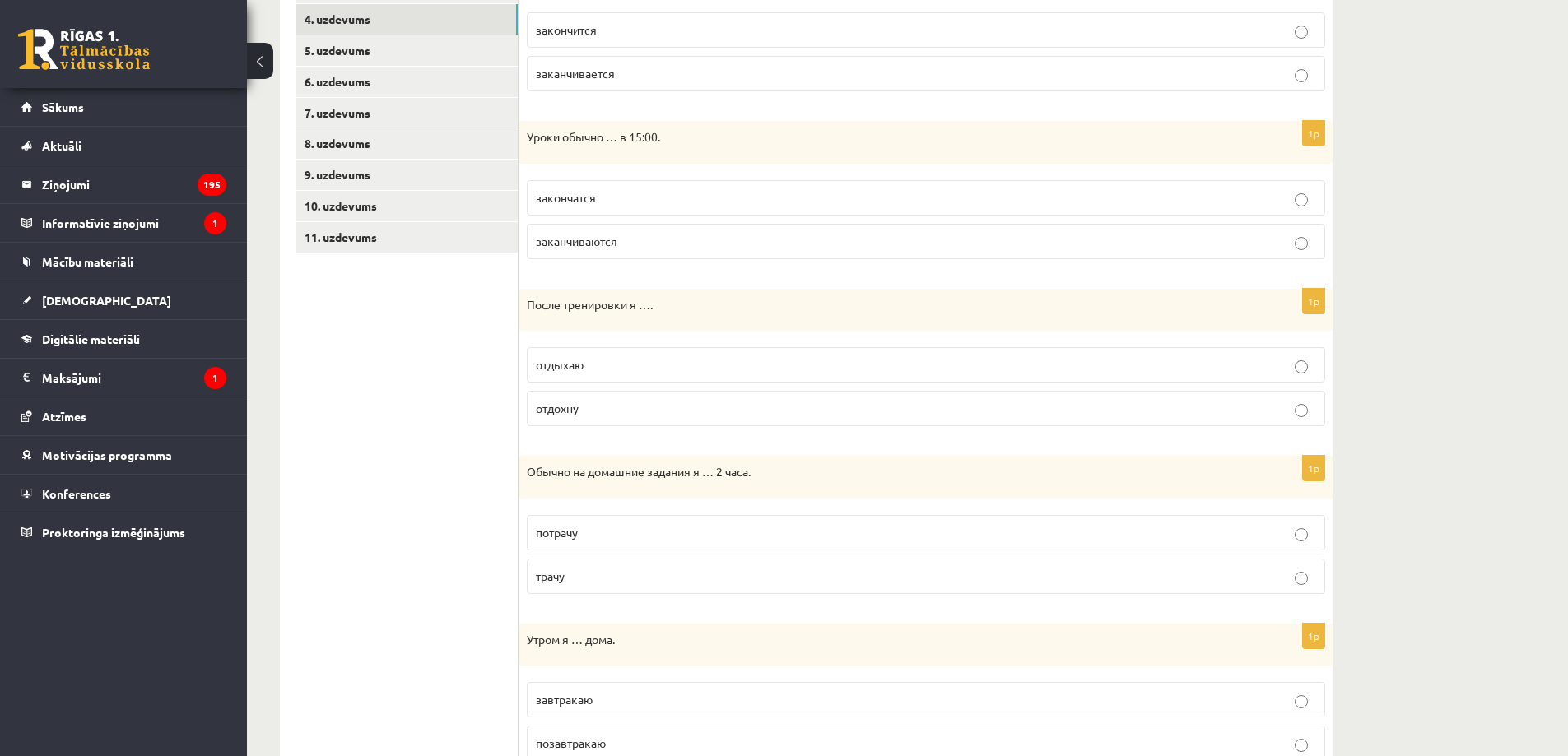
click at [594, 371] on p "отдыхаю" at bounding box center [926, 364] width 780 height 17
drag, startPoint x: 576, startPoint y: 582, endPoint x: 546, endPoint y: 607, distance: 39.2
click at [577, 582] on p "трачу" at bounding box center [926, 576] width 780 height 17
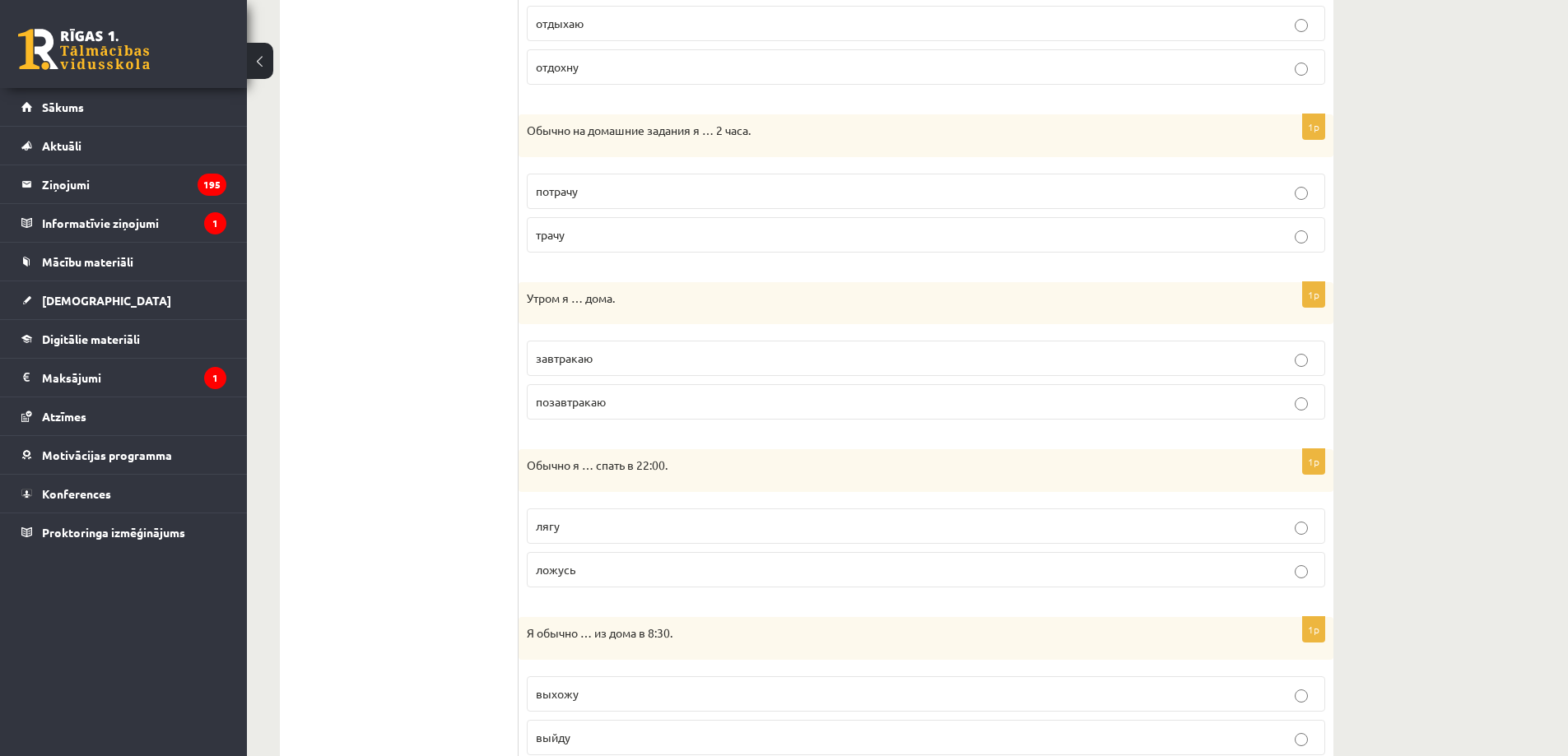
scroll to position [768, 0]
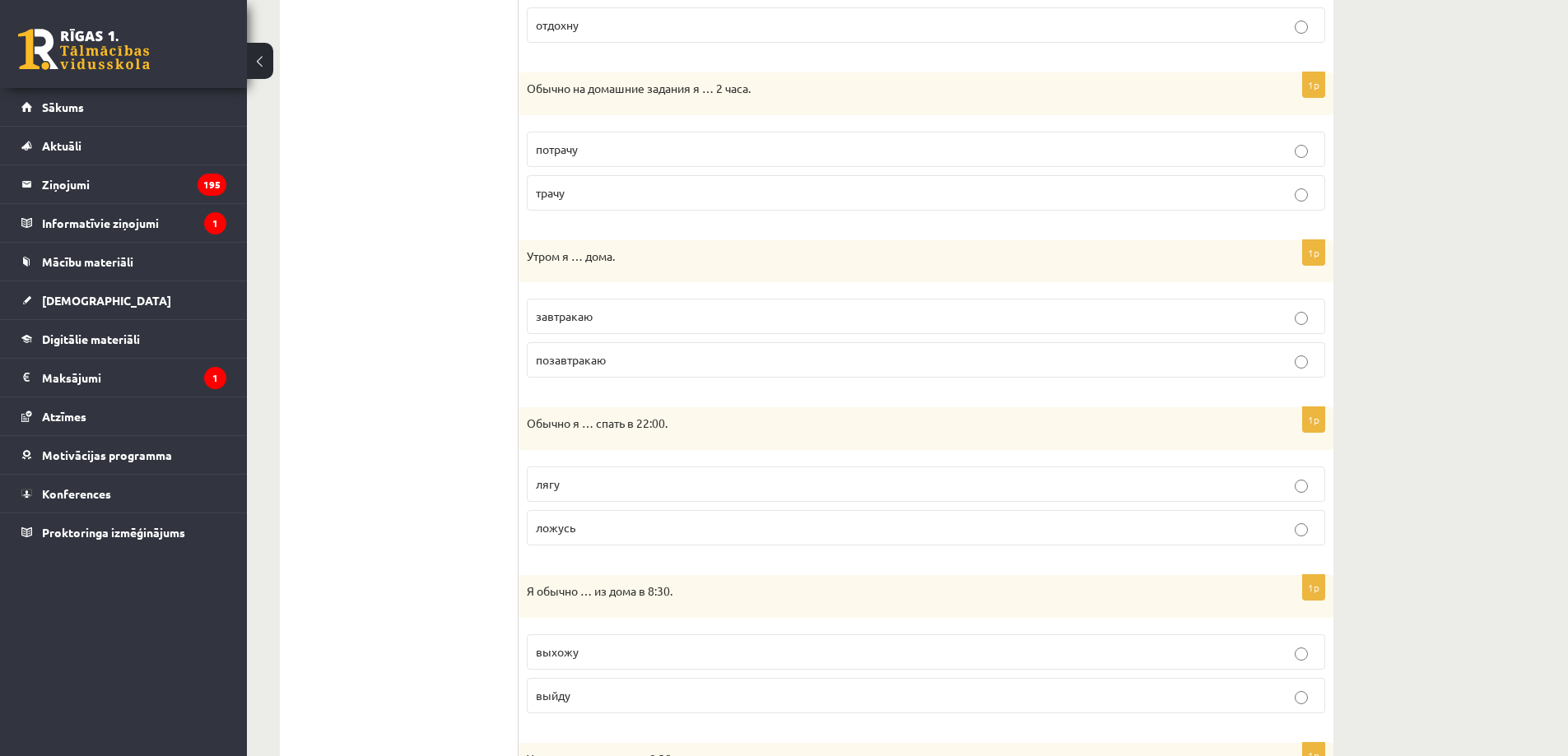
click at [612, 312] on p "завтракаю" at bounding box center [926, 316] width 780 height 17
click at [572, 536] on p "ложусь" at bounding box center [926, 527] width 780 height 17
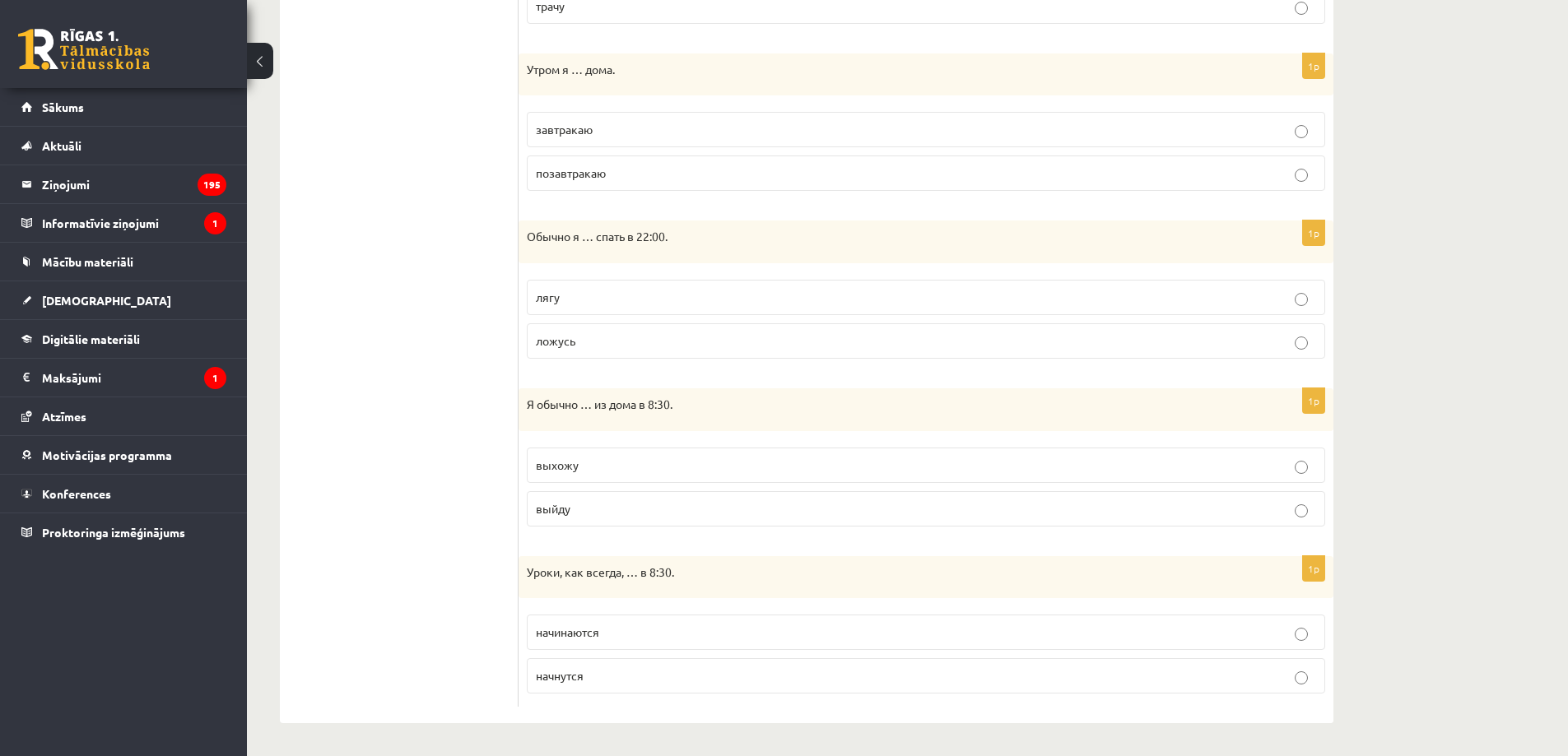
click at [588, 471] on p "выхожу" at bounding box center [926, 465] width 780 height 17
click at [653, 630] on p "начинаются" at bounding box center [926, 632] width 780 height 17
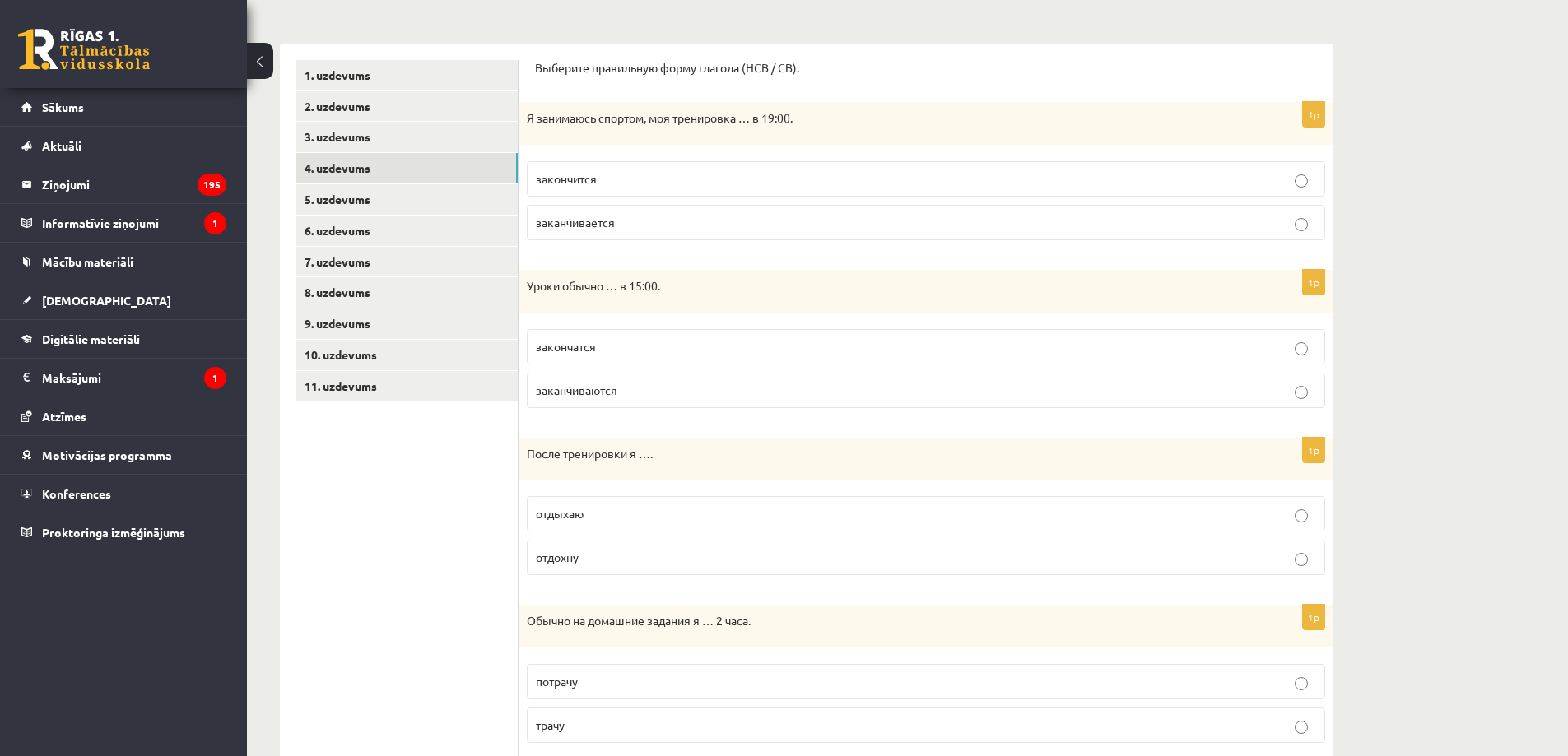
scroll to position [0, 0]
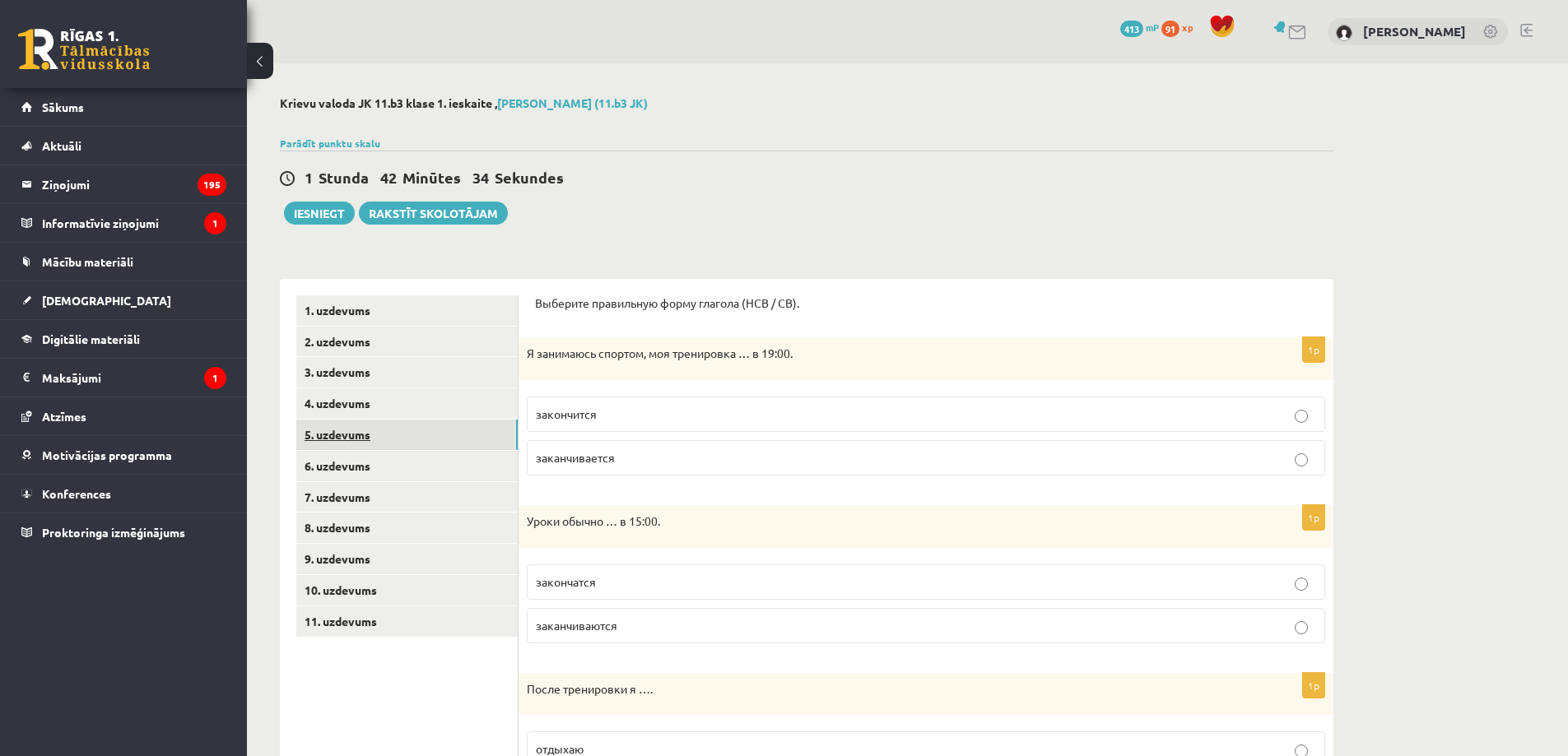
click at [401, 432] on link "5. uzdevums" at bounding box center [406, 435] width 221 height 30
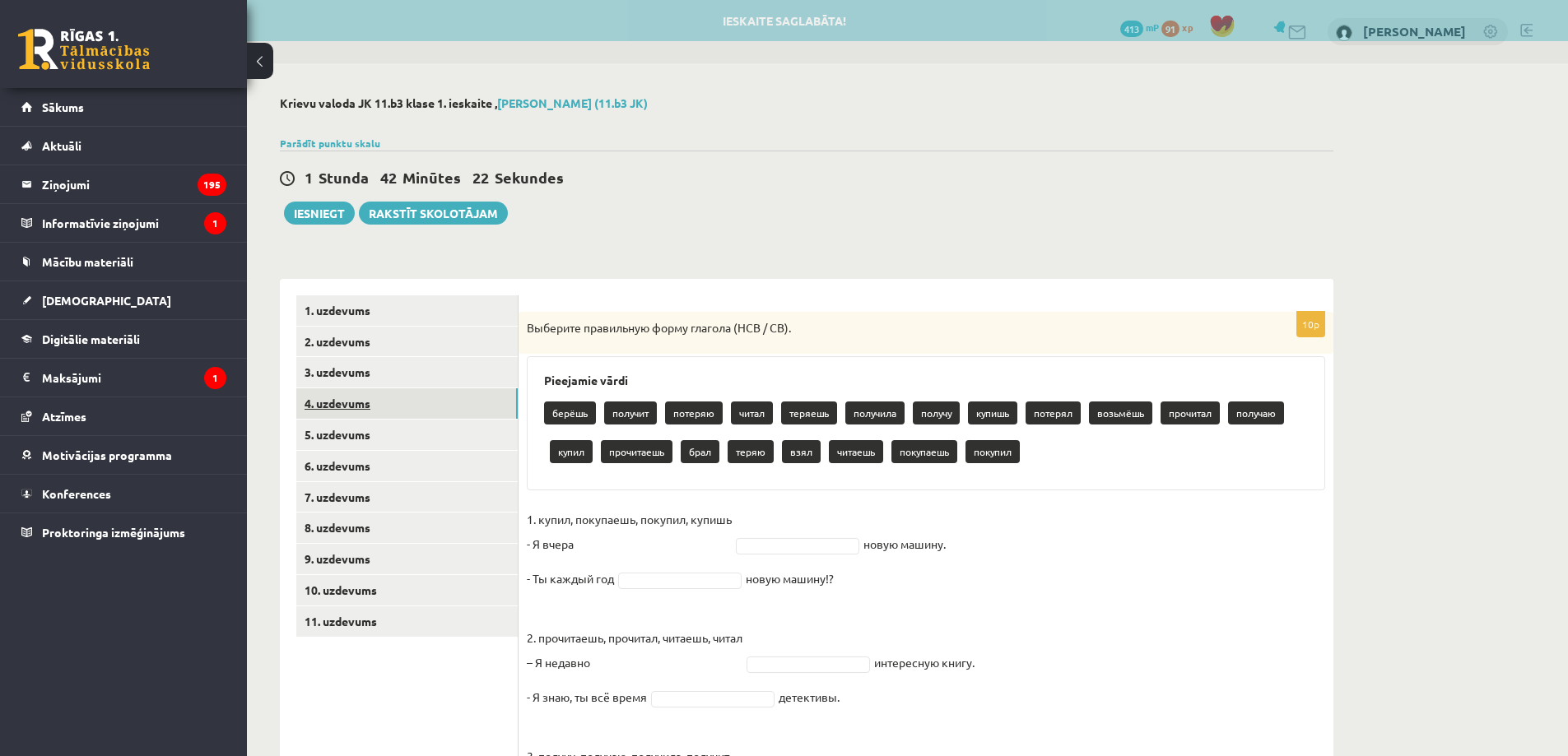
click at [463, 403] on link "4. uzdevums" at bounding box center [406, 403] width 221 height 30
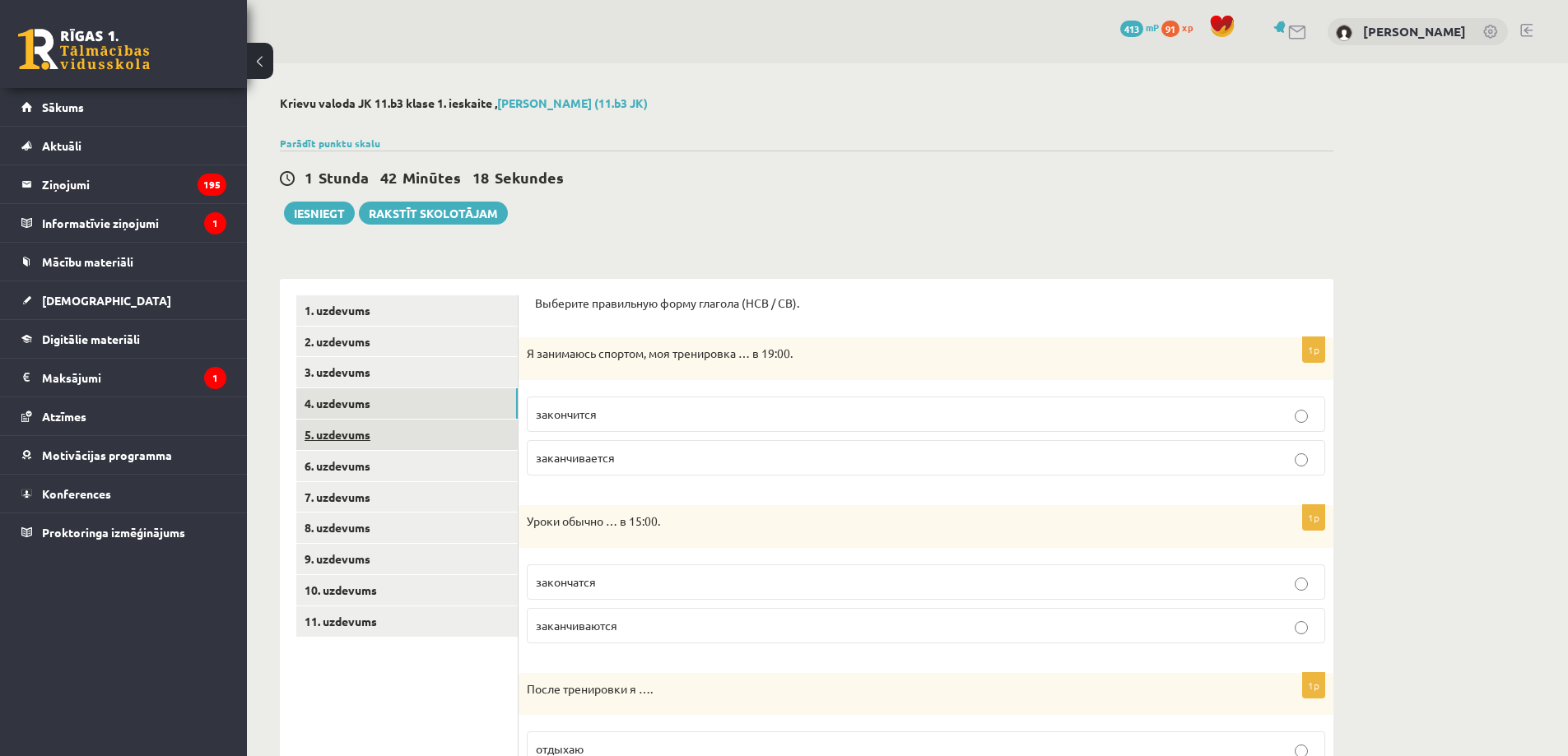
click at [360, 440] on link "5. uzdevums" at bounding box center [406, 435] width 221 height 30
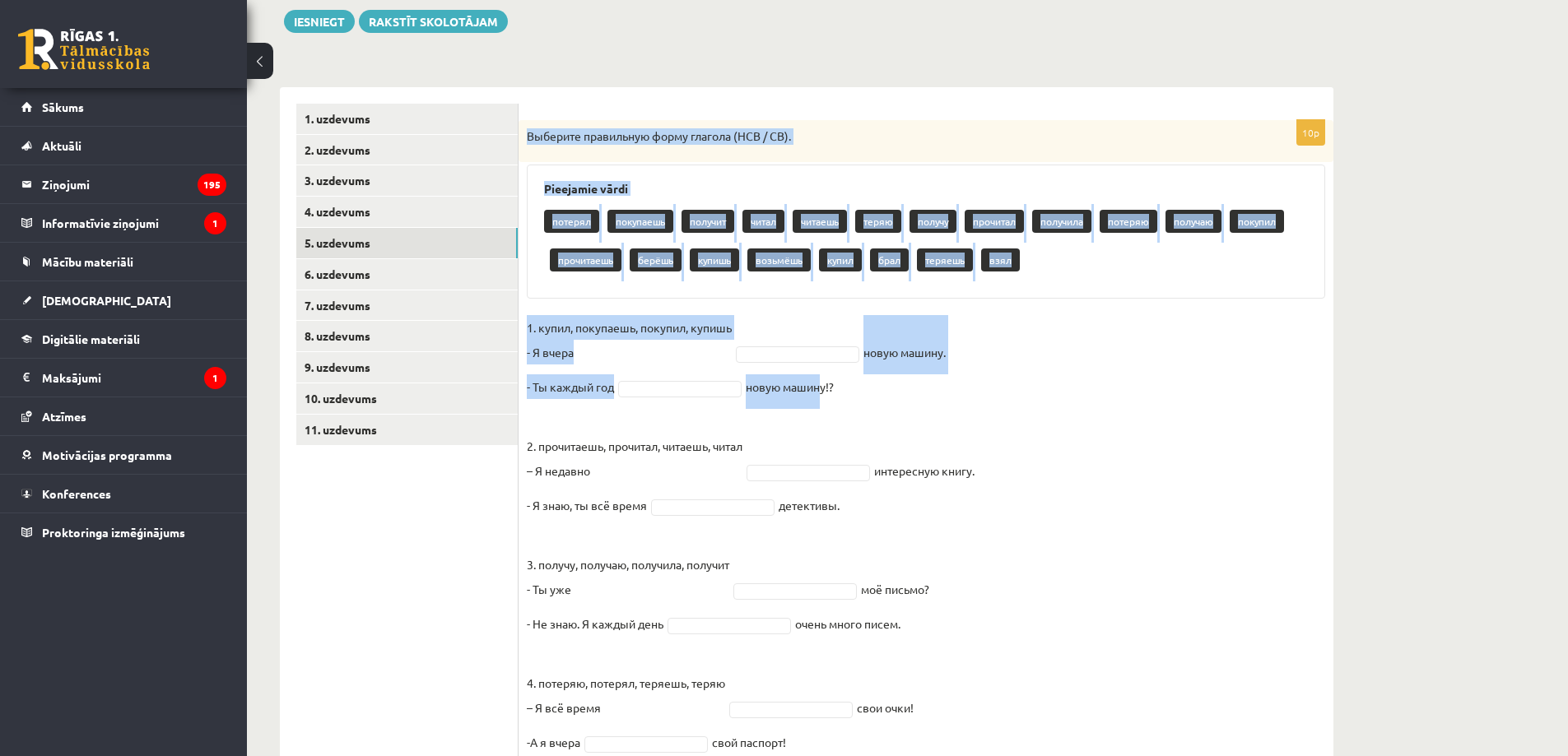
scroll to position [377, 0]
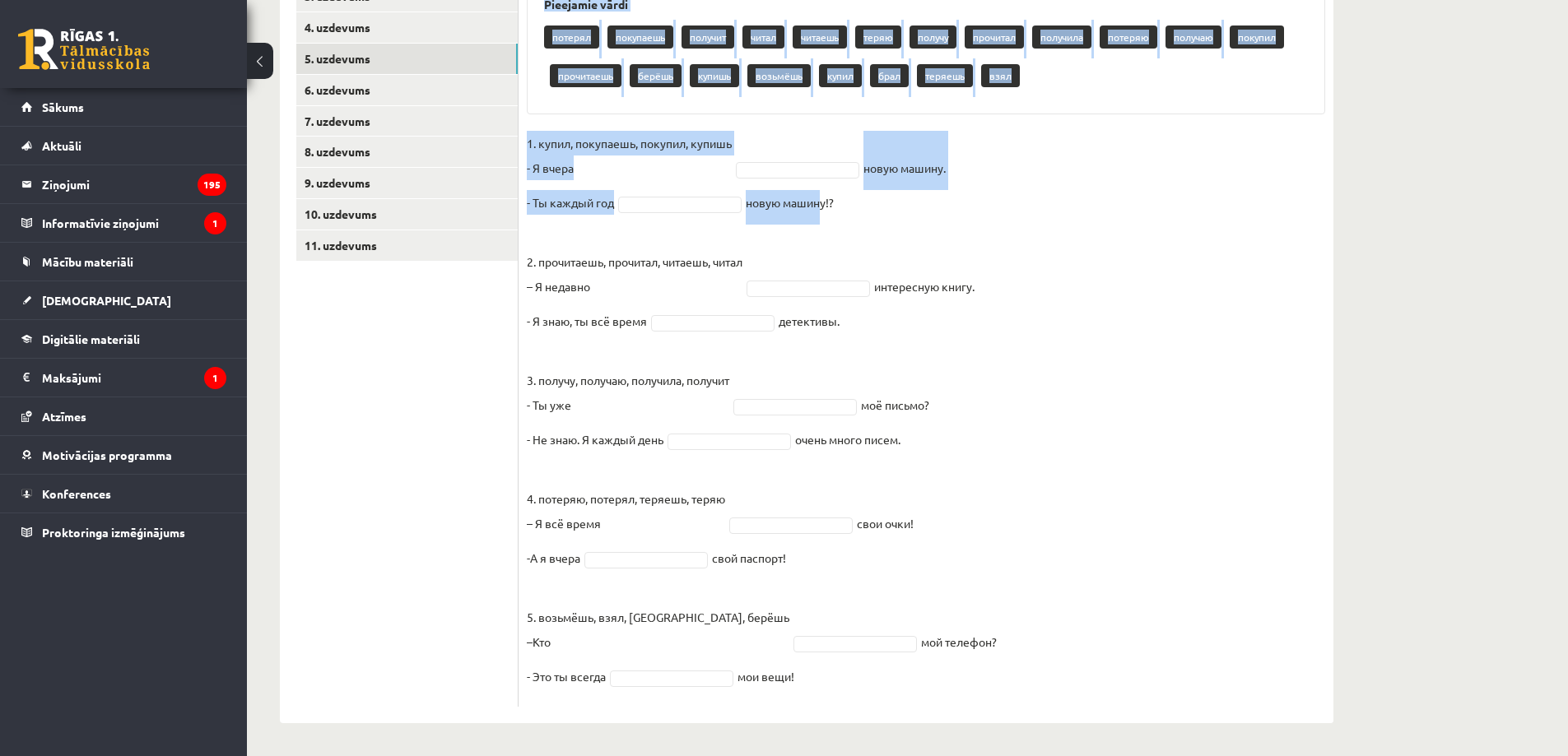
drag, startPoint x: 526, startPoint y: 133, endPoint x: 877, endPoint y: 686, distance: 654.2
click at [877, 686] on div "10p Выберите правильную форму глагола (НСВ / СВ). Pieejamie vārdi потерял покуп…" at bounding box center [926, 321] width 815 height 771
copy div "Loremips dolorsitam conse adipisc (ELI / SE). Doeiusmod tempo incidid utlaboree…"
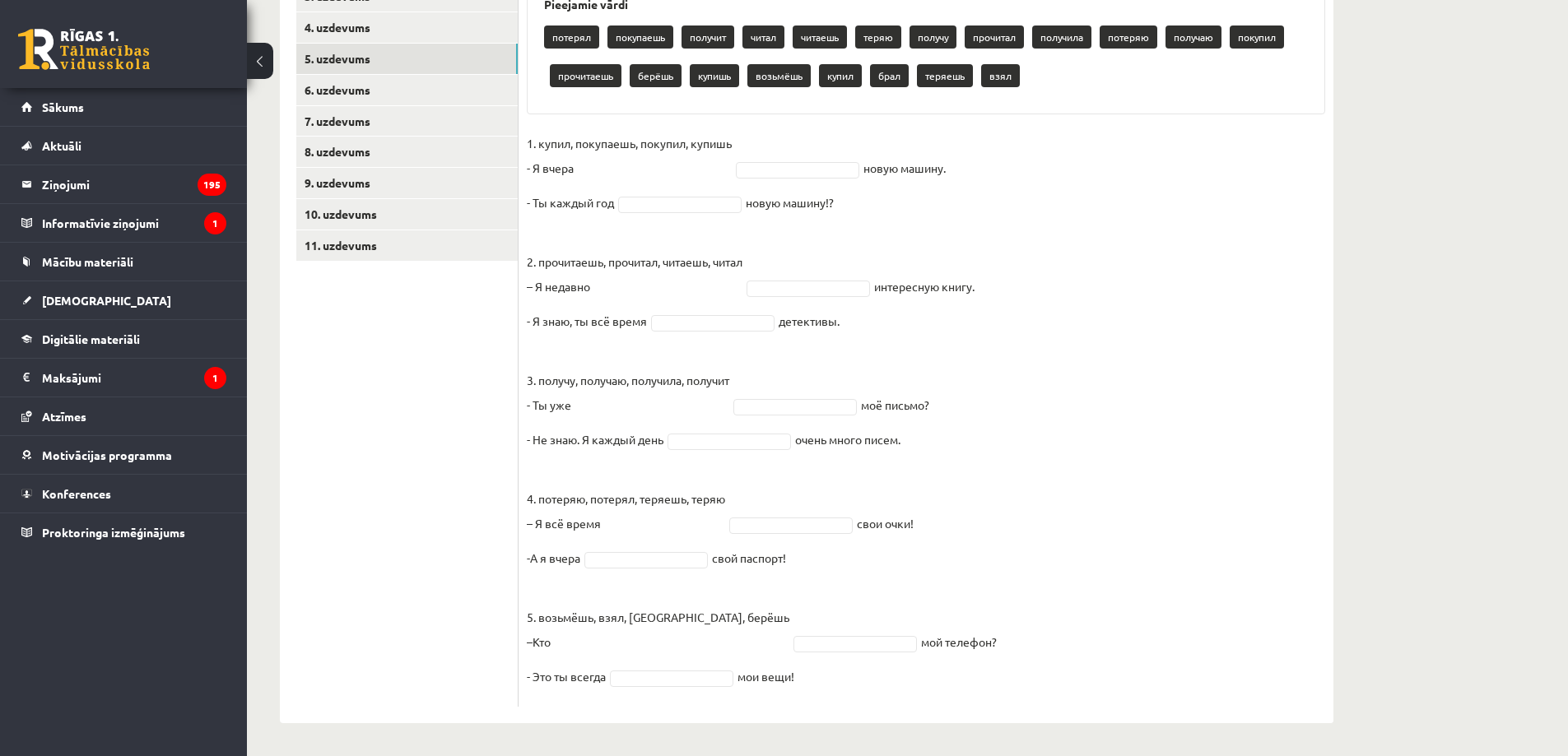
click at [383, 544] on ul "1. uzdevums 2. uzdevums 3. uzdevums 4. uzdevums 5. uzdevums 6. uzdevums 7. uzde…" at bounding box center [407, 313] width 222 height 788
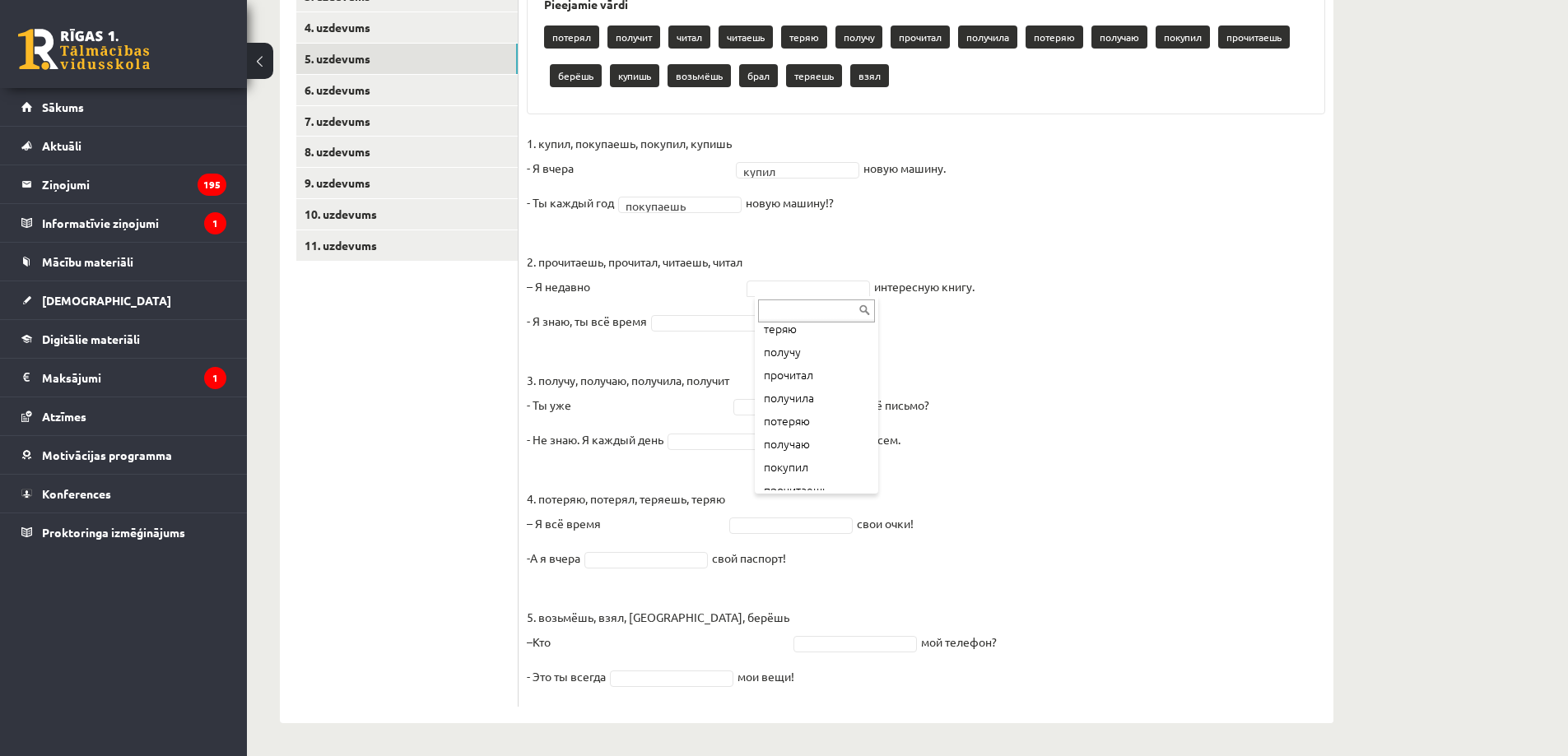
scroll to position [120, 0]
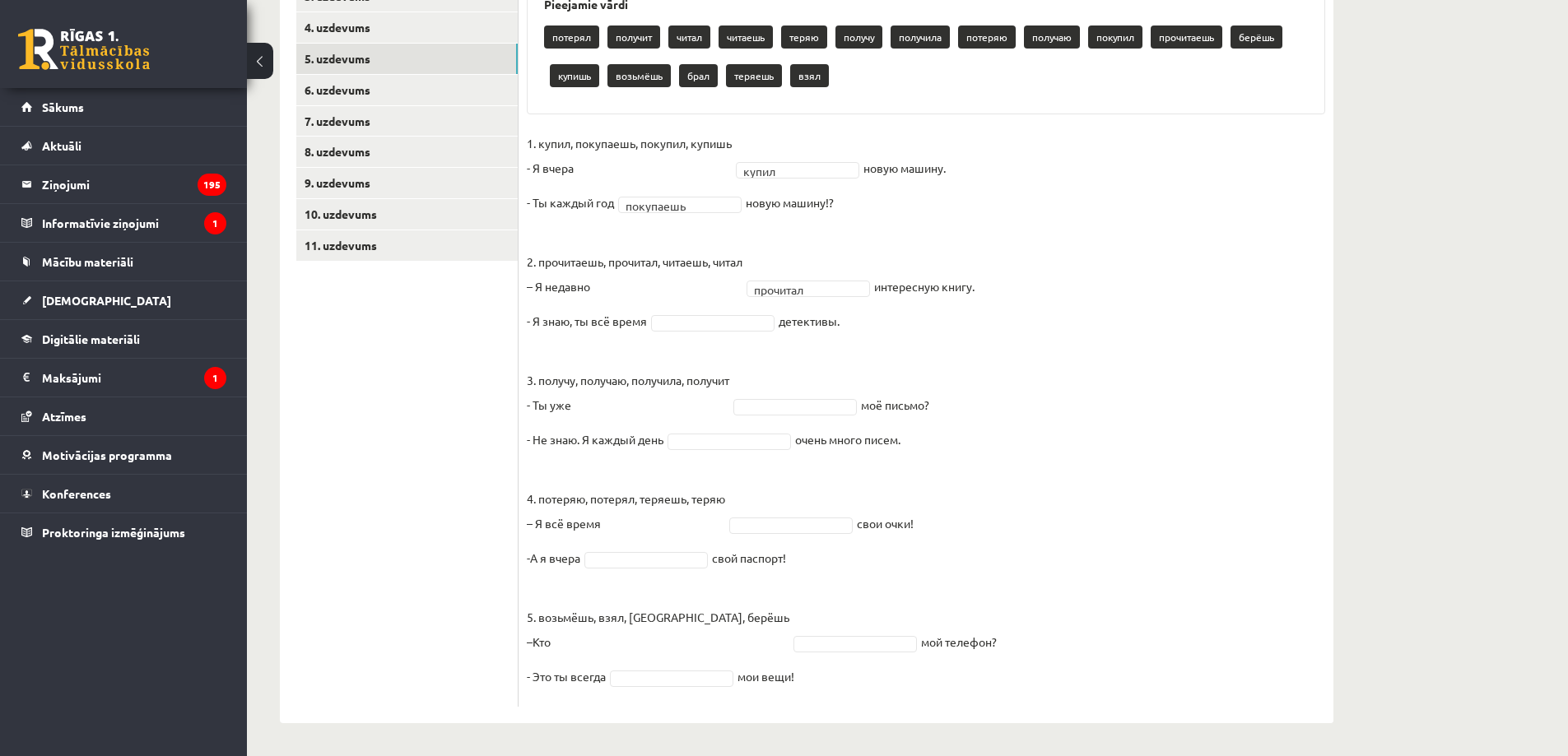
click at [744, 332] on fieldset "1. купил, покупаешь, покупил, купишь - Я [DATE] купил ***** новую машину. - Ты …" at bounding box center [926, 415] width 798 height 568
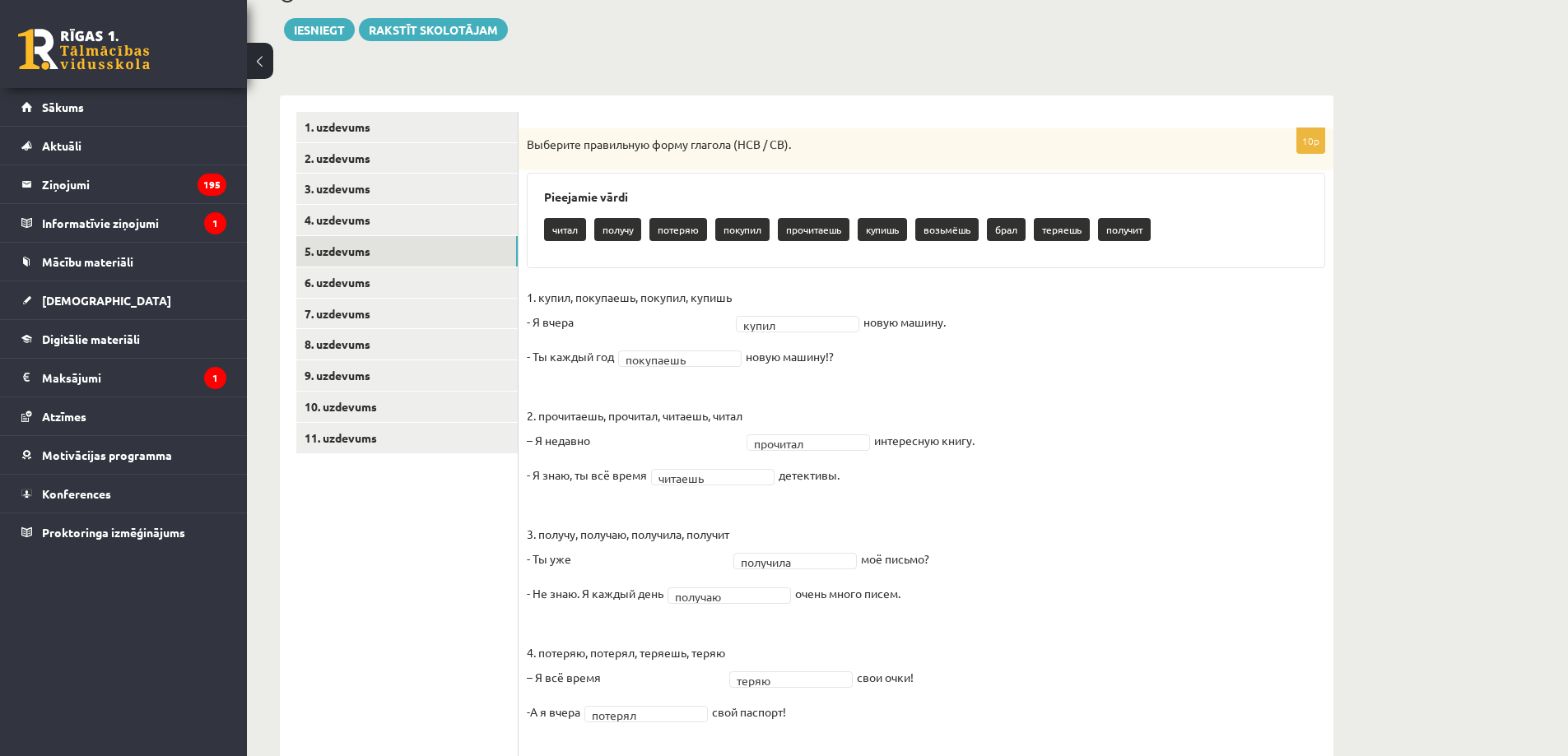
scroll to position [147, 0]
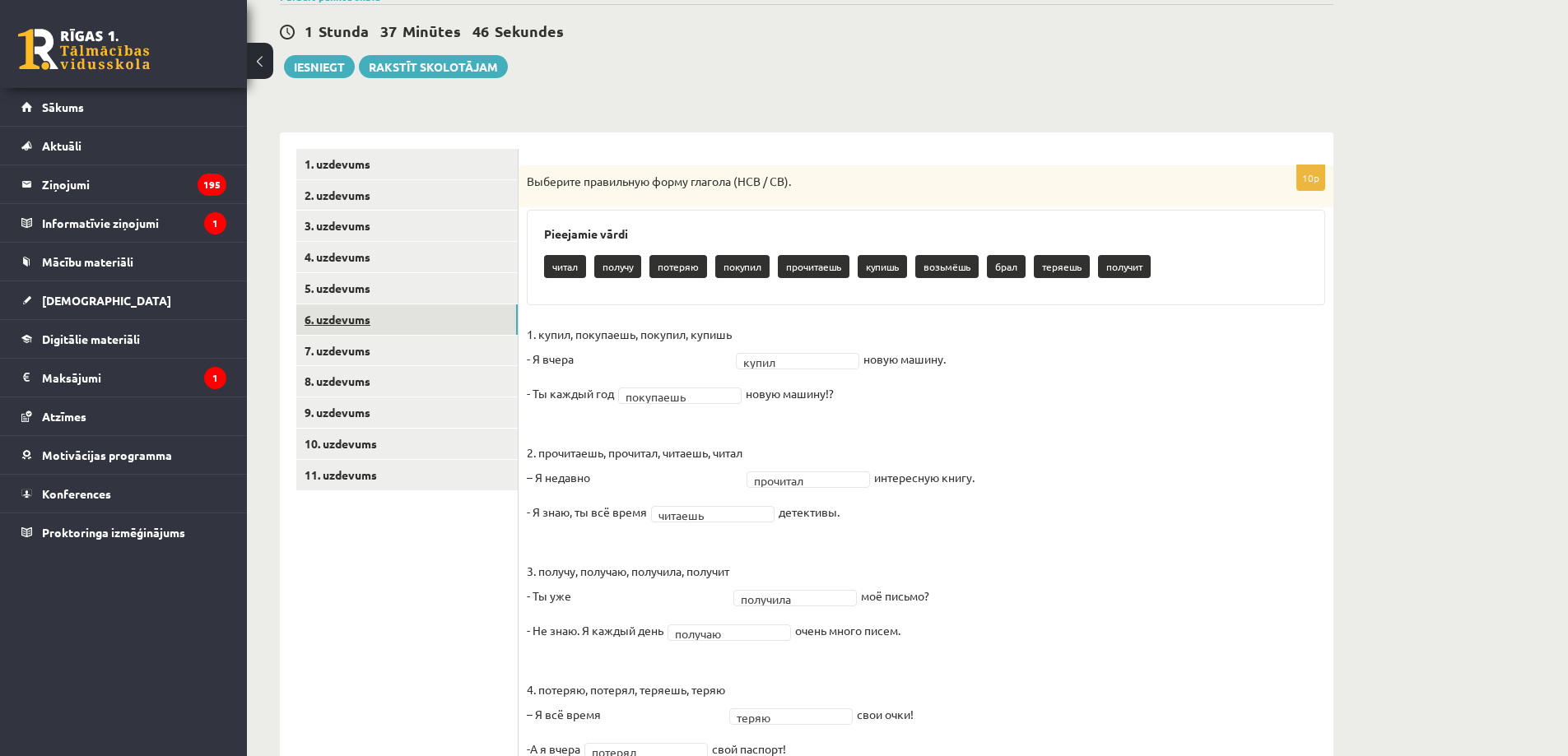
click at [412, 321] on link "6. uzdevums" at bounding box center [406, 320] width 221 height 30
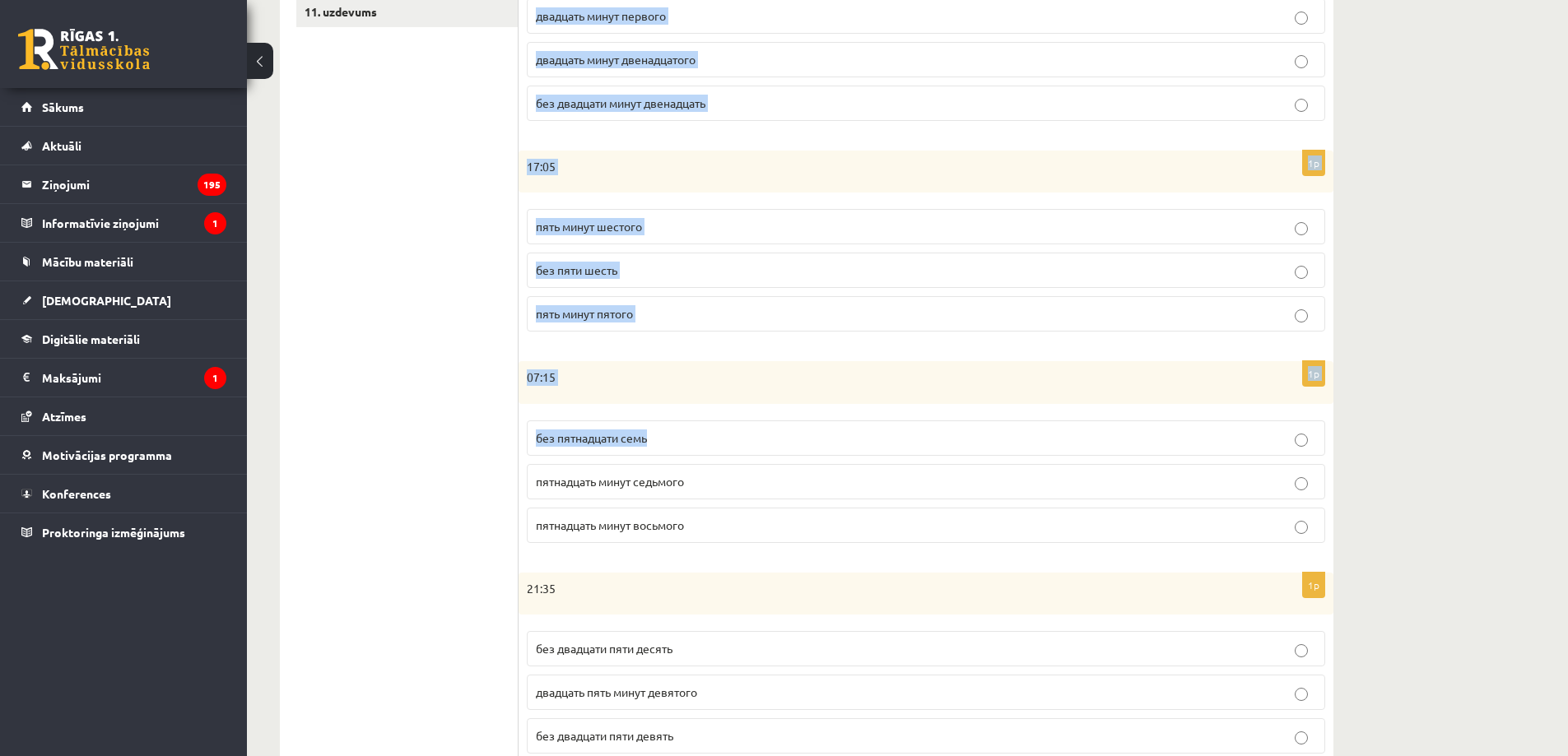
scroll to position [671, 0]
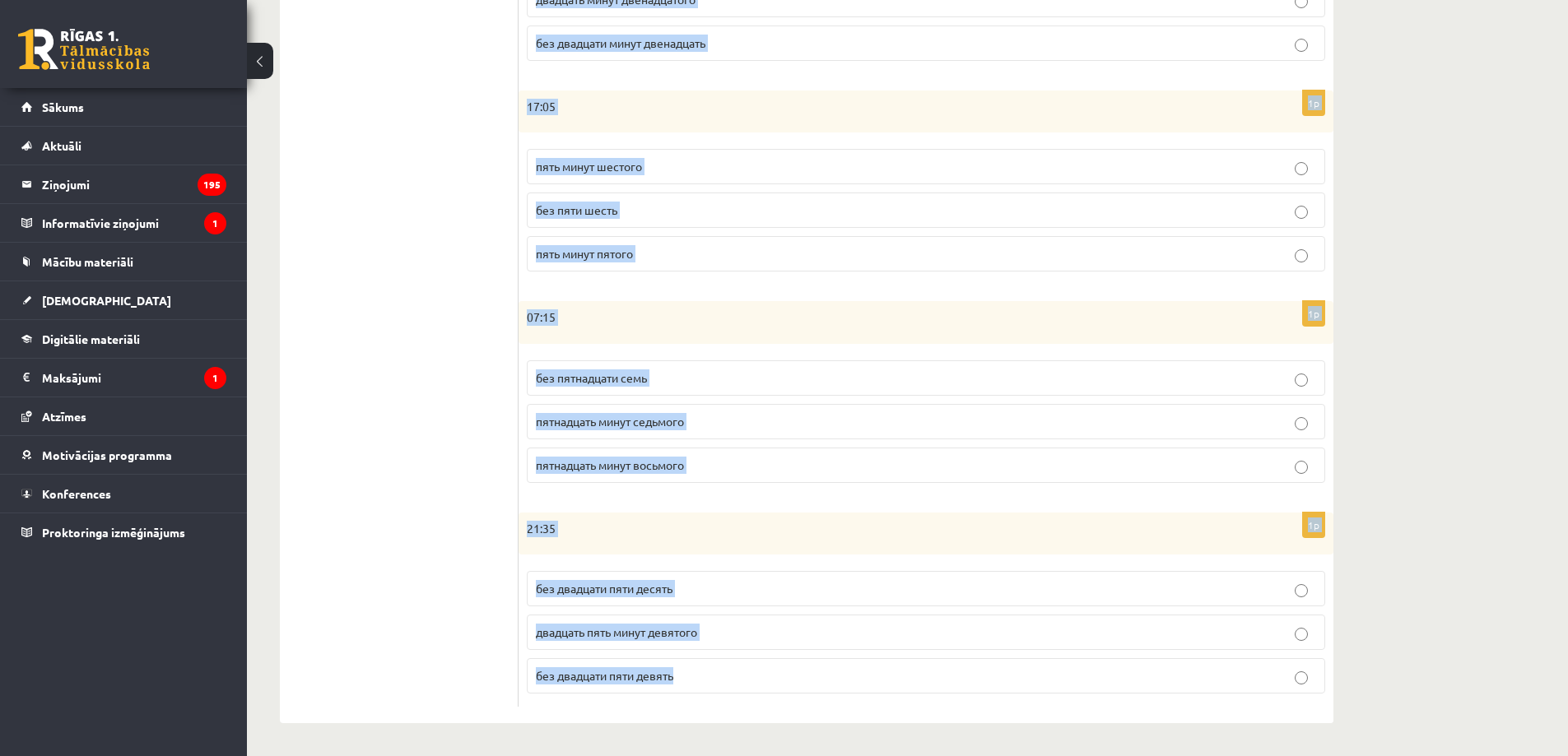
drag, startPoint x: 533, startPoint y: 152, endPoint x: 677, endPoint y: 667, distance: 534.2
click at [677, 667] on div "Сколько времени? Выберите правильный вариант. 1p 08:55 пять минут девятого без …" at bounding box center [926, 166] width 815 height 1115
copy form "Loremip dolorsi? Ametcons adipiscing elitsed. 3d 77:06 eius tempo incididu utl …"
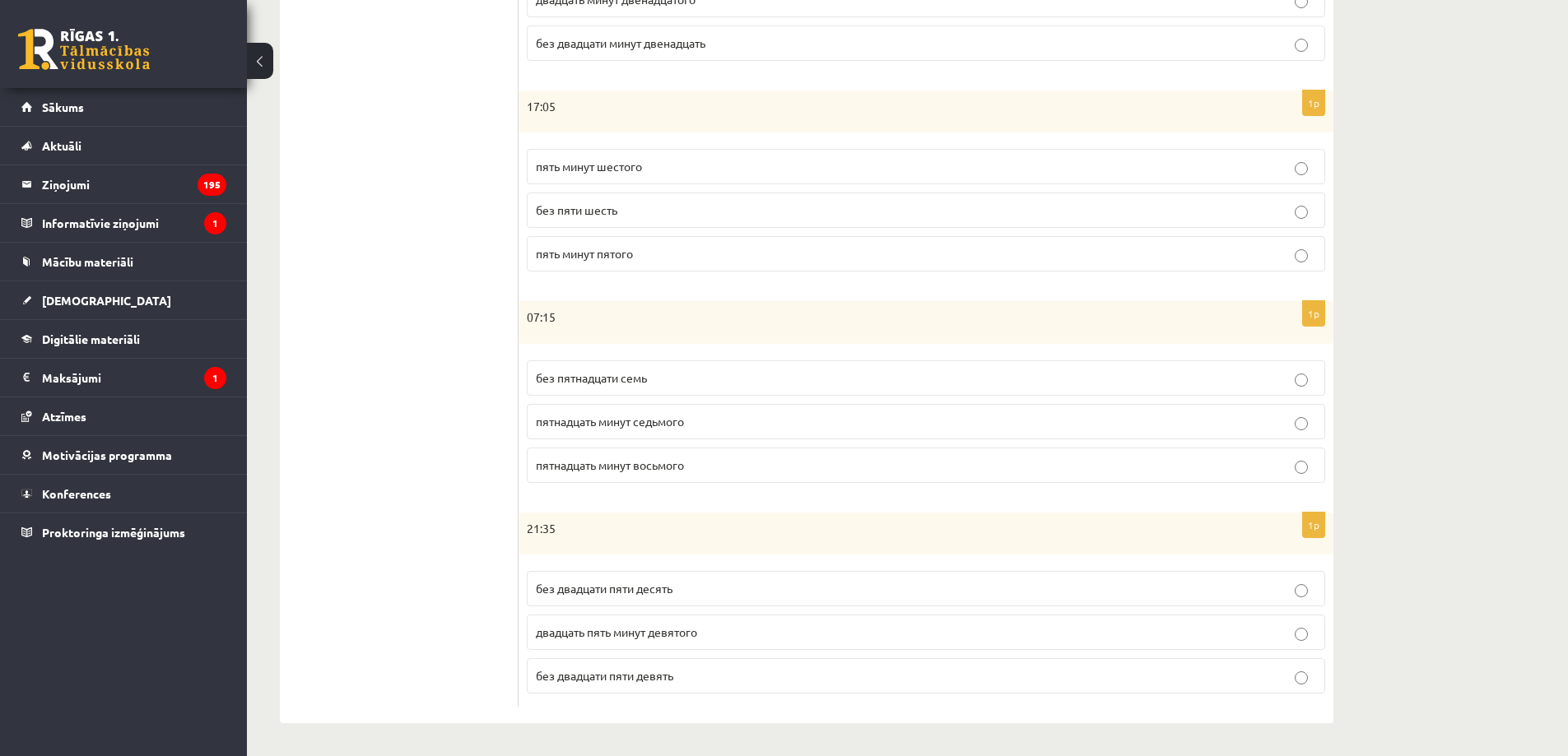
click at [416, 509] on ul "1. uzdevums 2. uzdevums 3. uzdevums 4. uzdevums 5. uzdevums 6. uzdevums 7. uzde…" at bounding box center [407, 167] width 222 height 1082
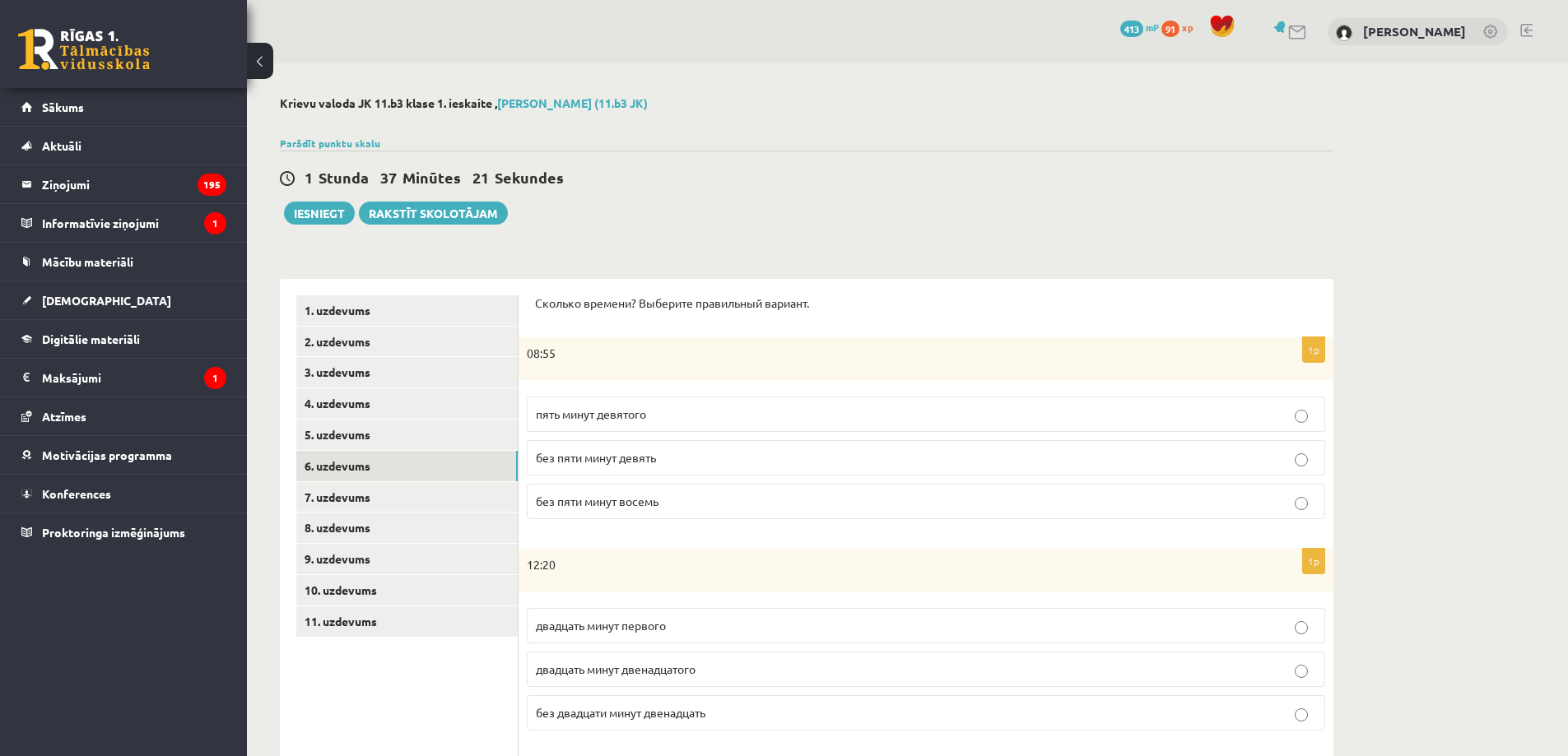
click at [677, 463] on p "без пяти минут девять" at bounding box center [926, 457] width 780 height 17
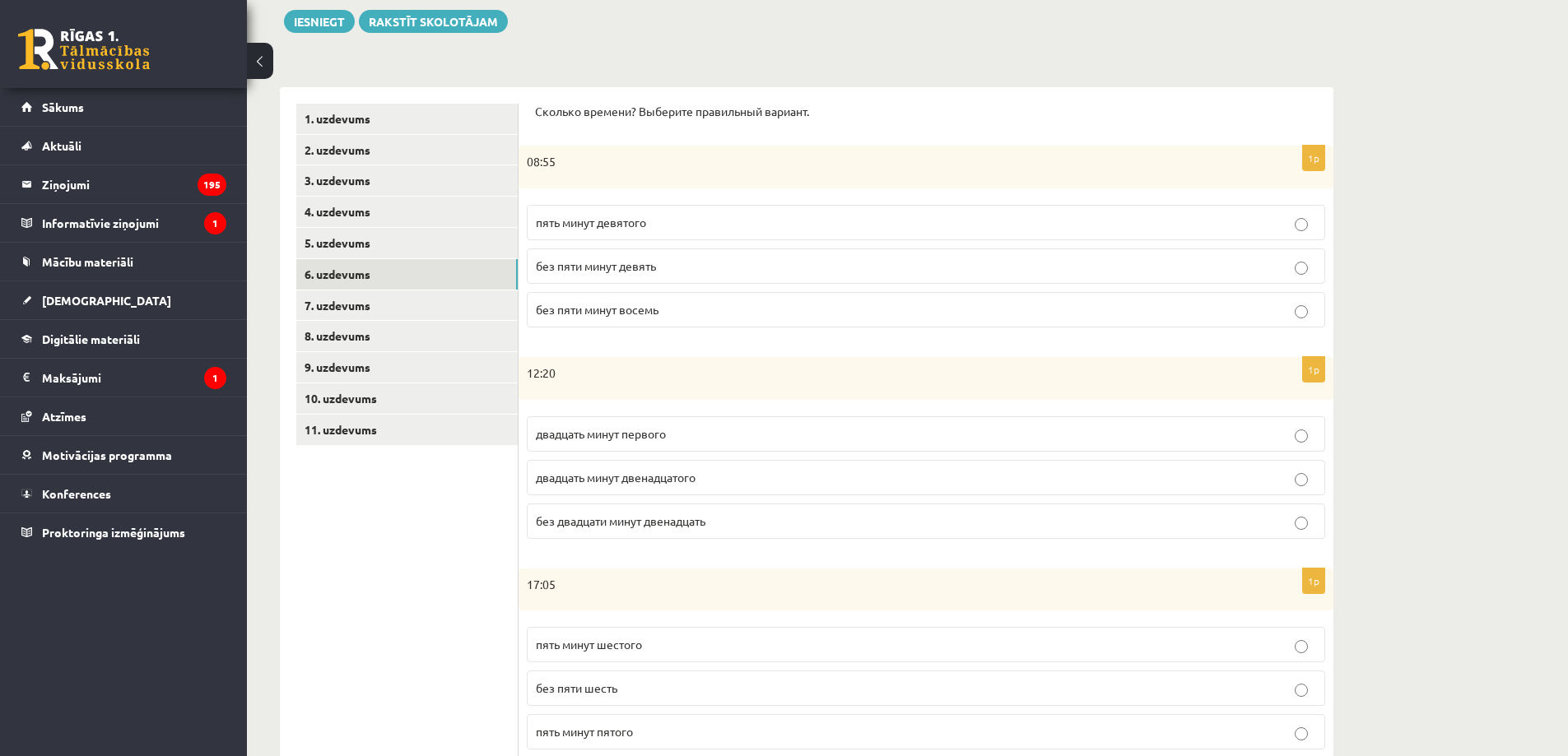
click at [725, 431] on p "двадцать минут первого" at bounding box center [926, 434] width 780 height 17
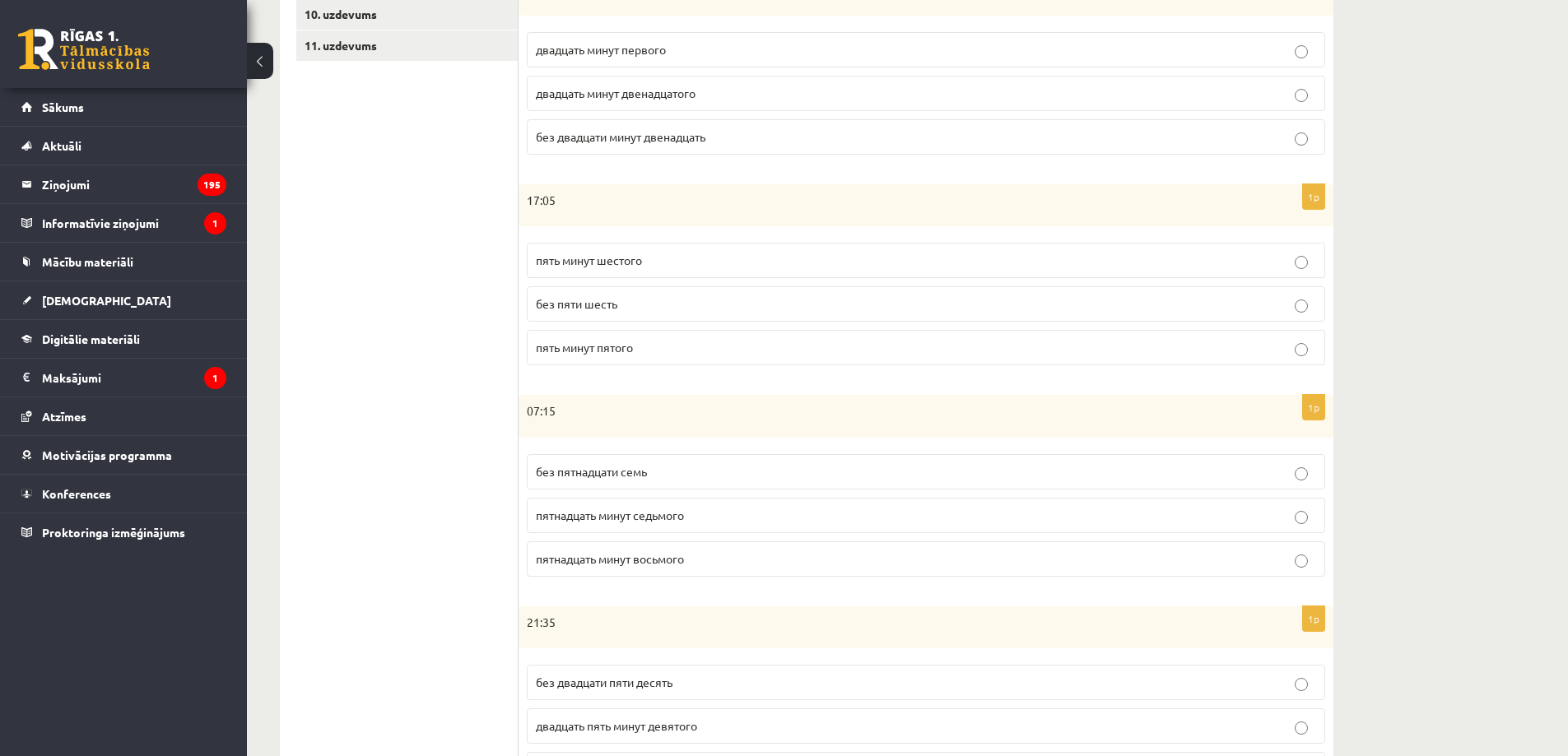
click at [650, 258] on p "пять минут шестого" at bounding box center [926, 260] width 780 height 17
click at [684, 566] on p "пятнадцать минут восьмого" at bounding box center [926, 559] width 780 height 17
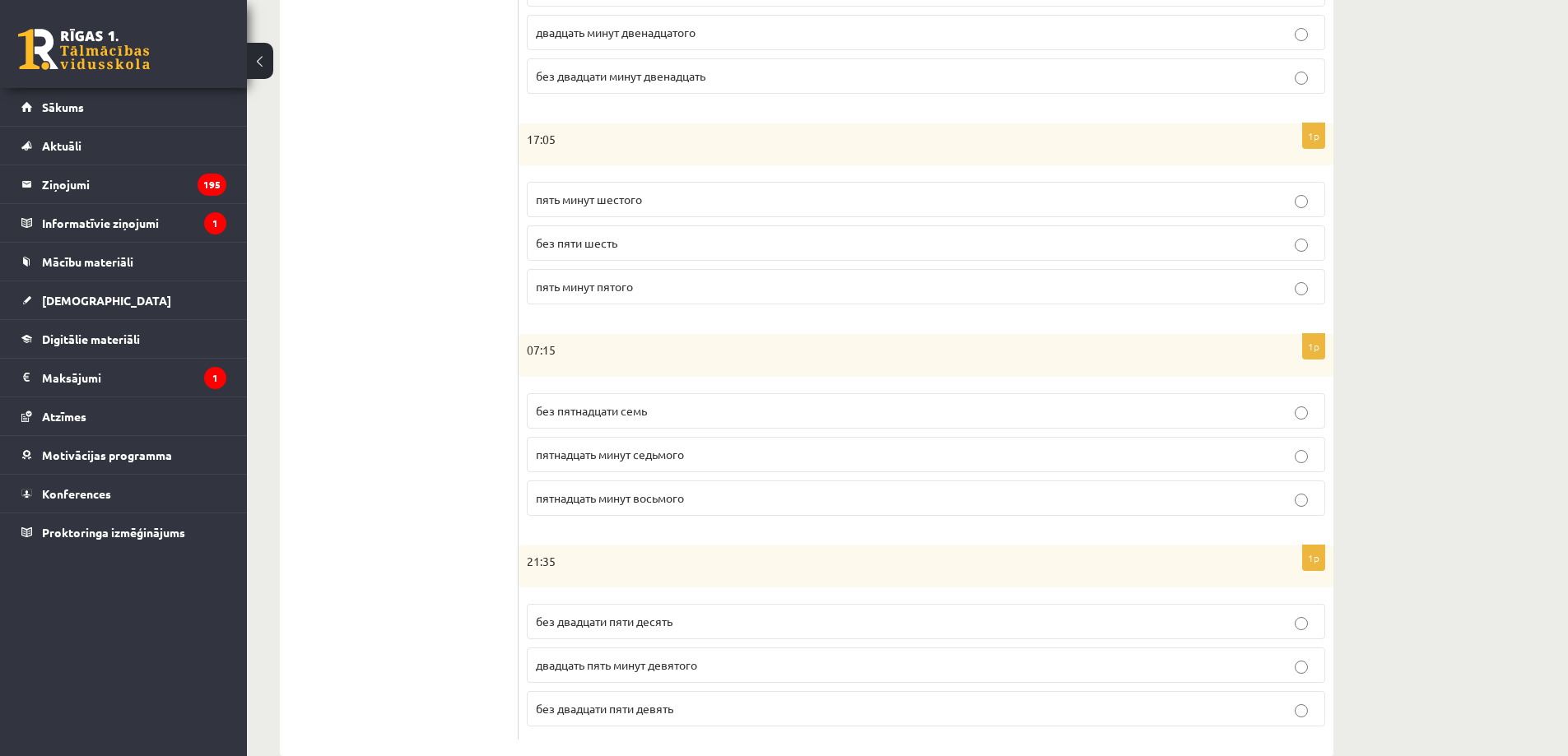
scroll to position [671, 0]
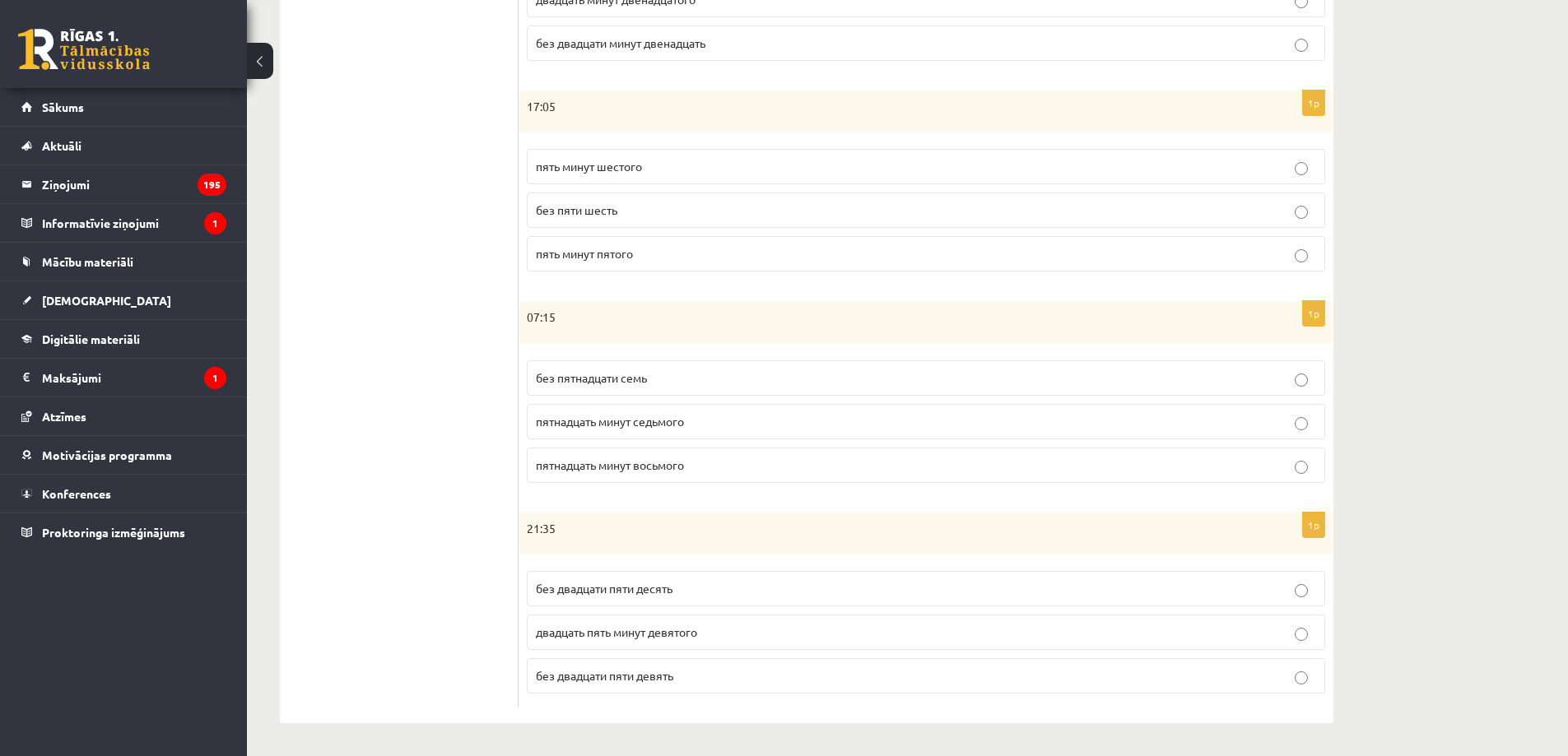
click at [683, 586] on p "без двадцати пяти десять" at bounding box center [926, 588] width 780 height 17
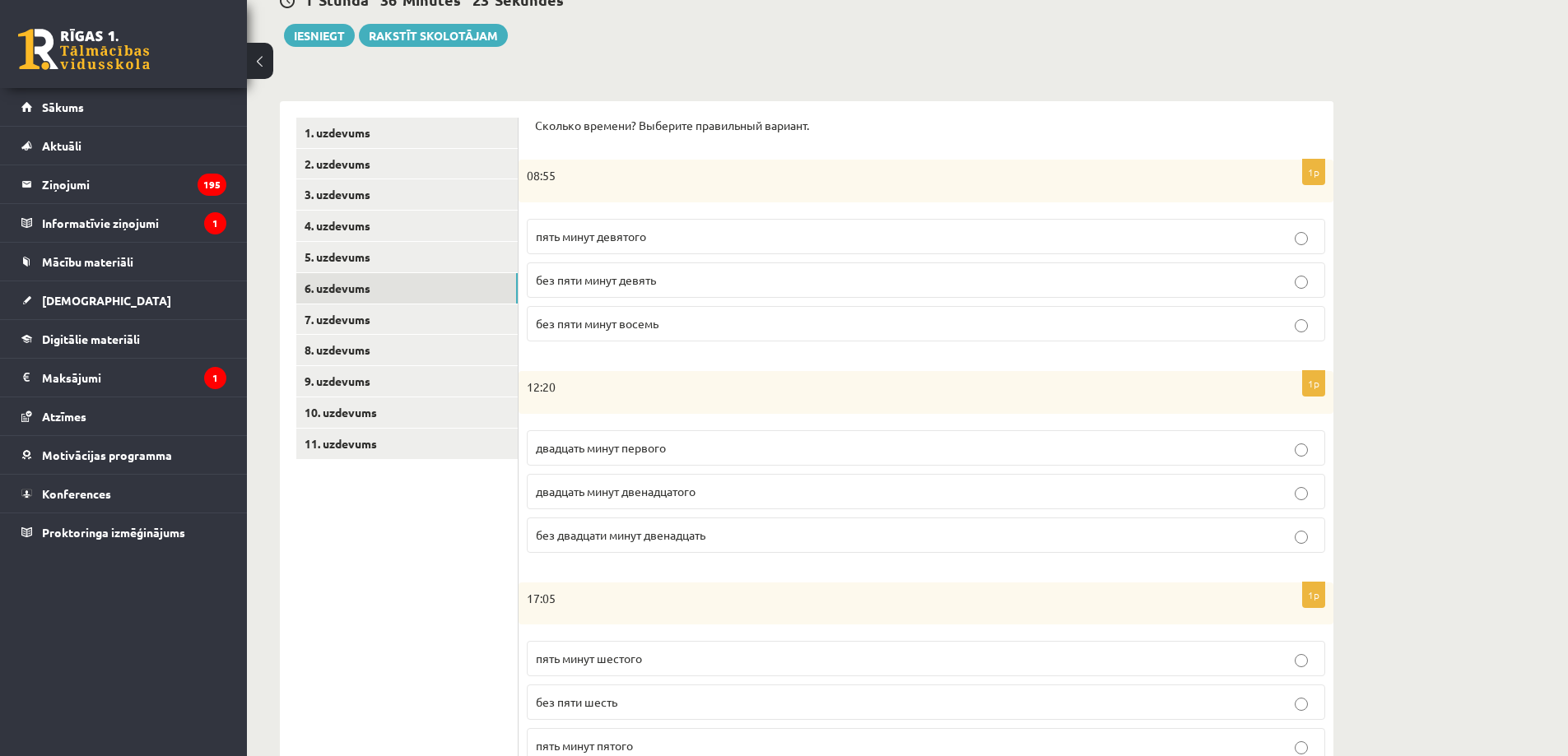
scroll to position [0, 0]
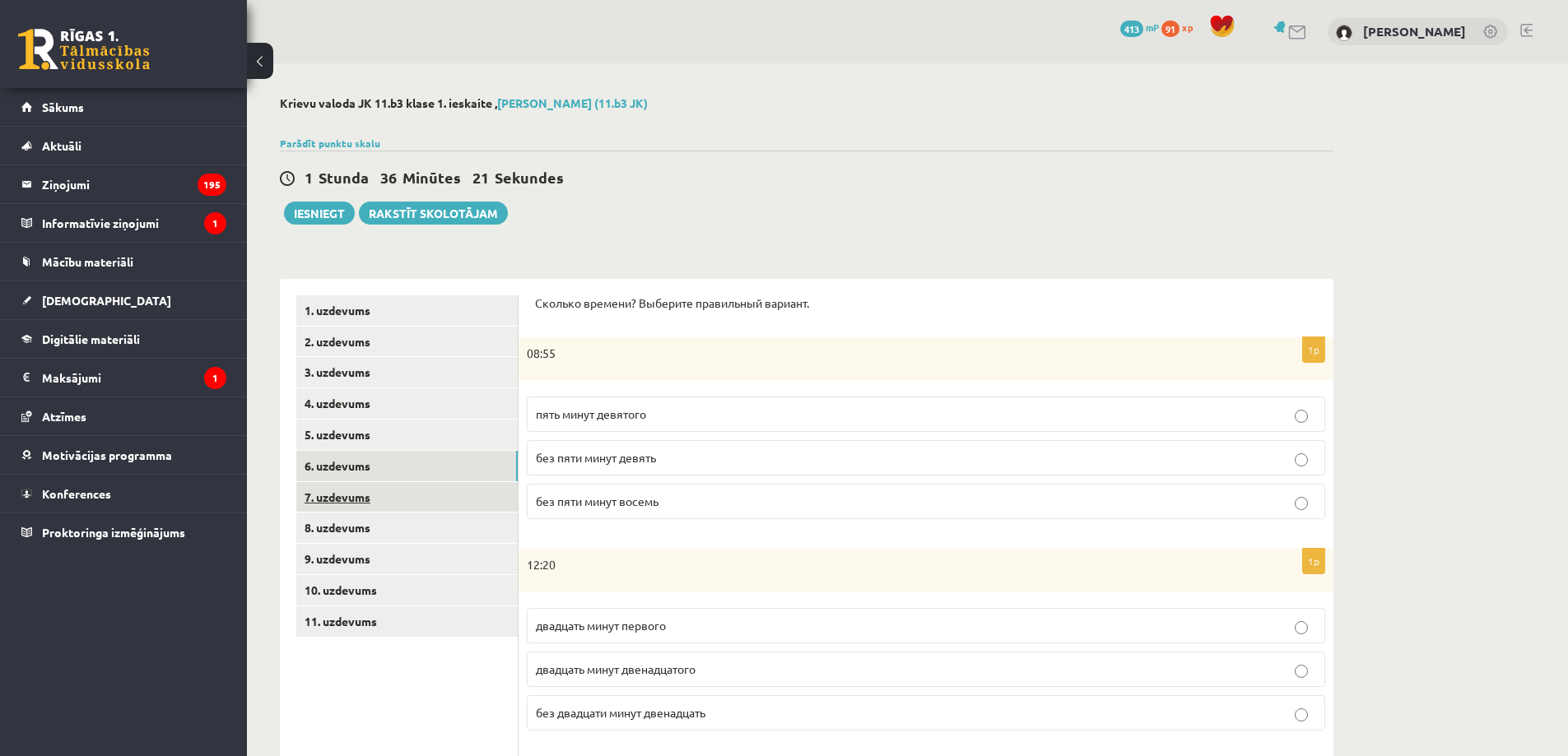
click at [400, 499] on link "7. uzdevums" at bounding box center [406, 497] width 221 height 30
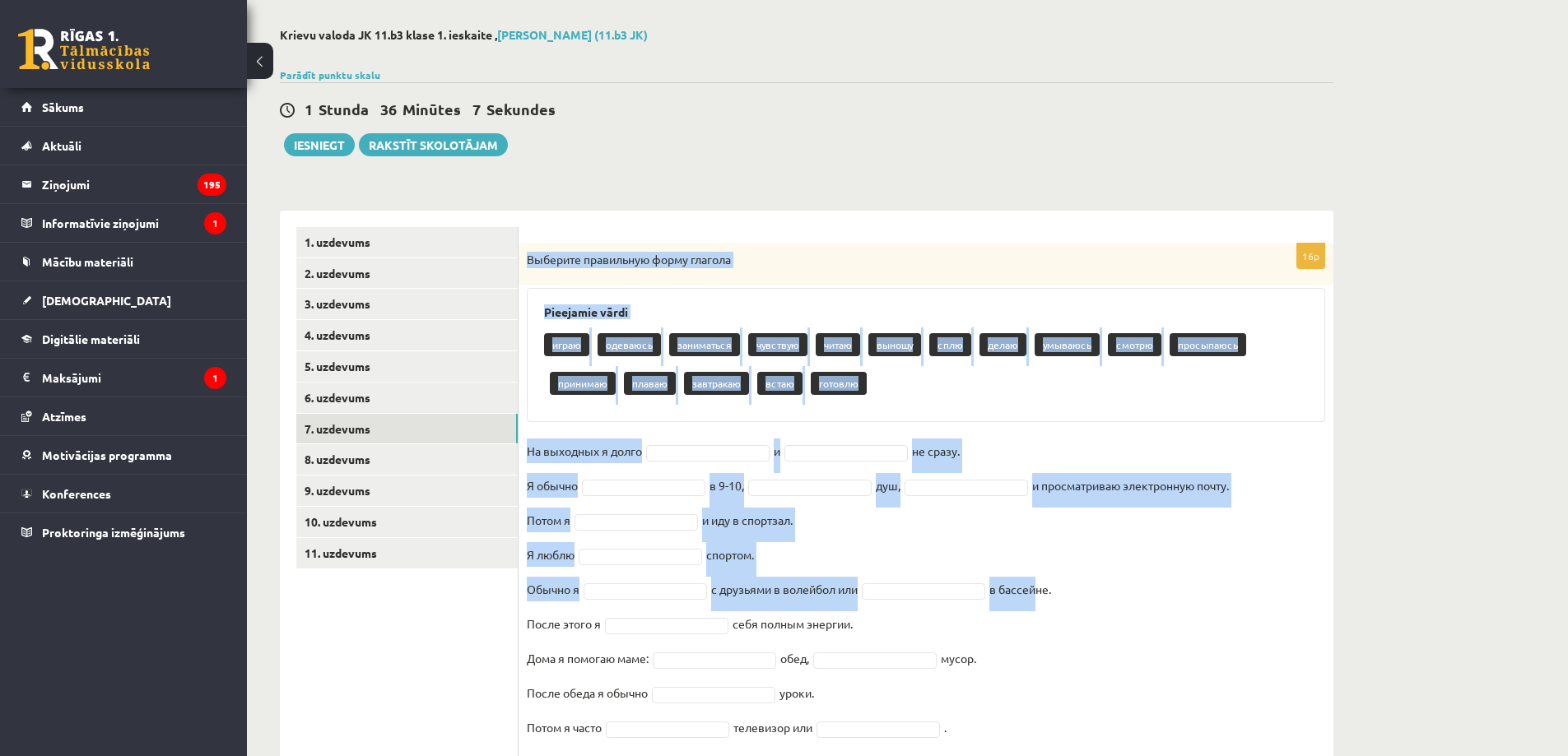
scroll to position [155, 0]
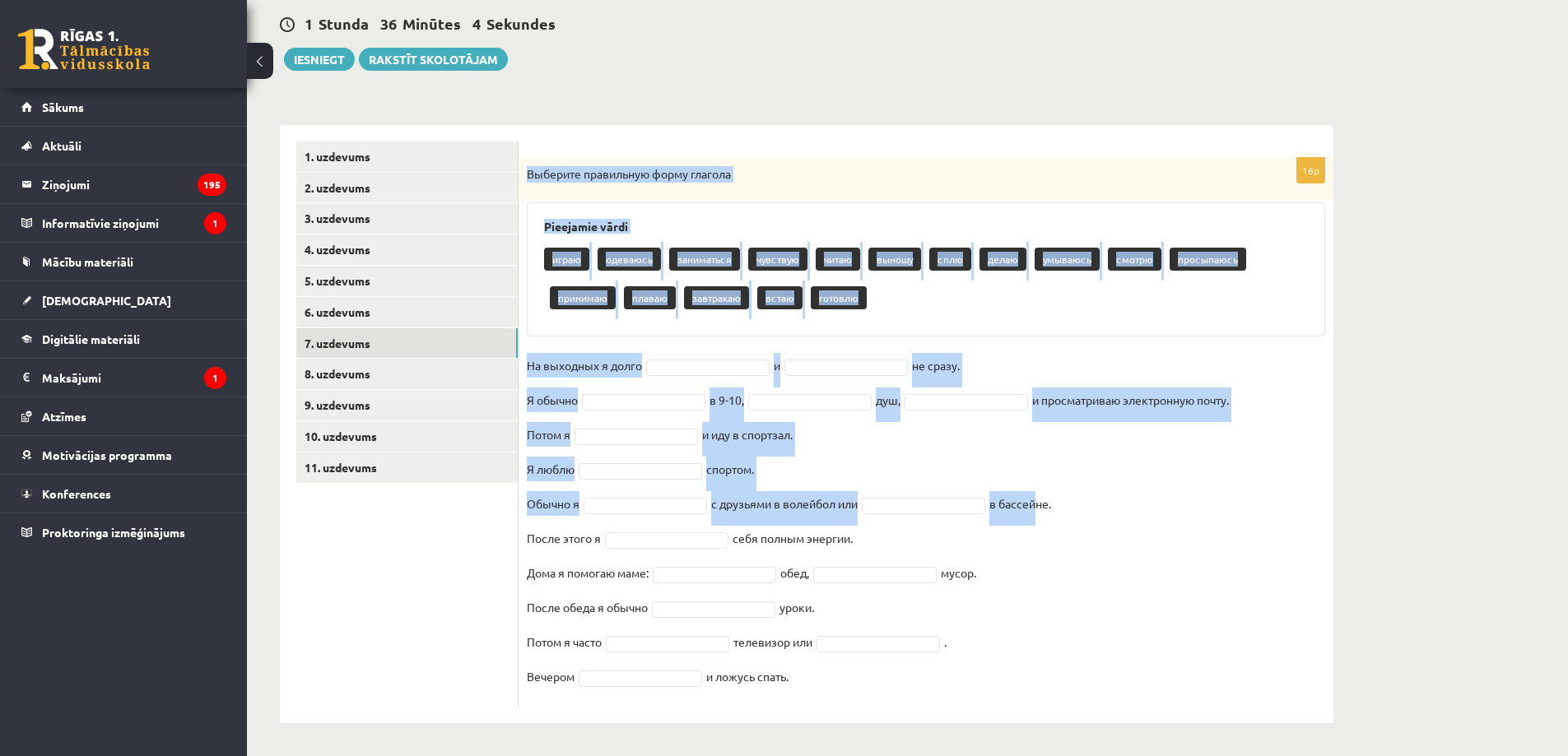
drag, startPoint x: 528, startPoint y: 325, endPoint x: 802, endPoint y: 726, distance: 485.6
click at [953, 706] on div "16p Выберите правильную форму глагола Pieejamie vārdi играю одеваюсь заниматься…" at bounding box center [926, 432] width 815 height 549
copy div "Loremips dolorsitam conse adipisc Elitseddo eiusm tempo incididu utlaboreet dol…"
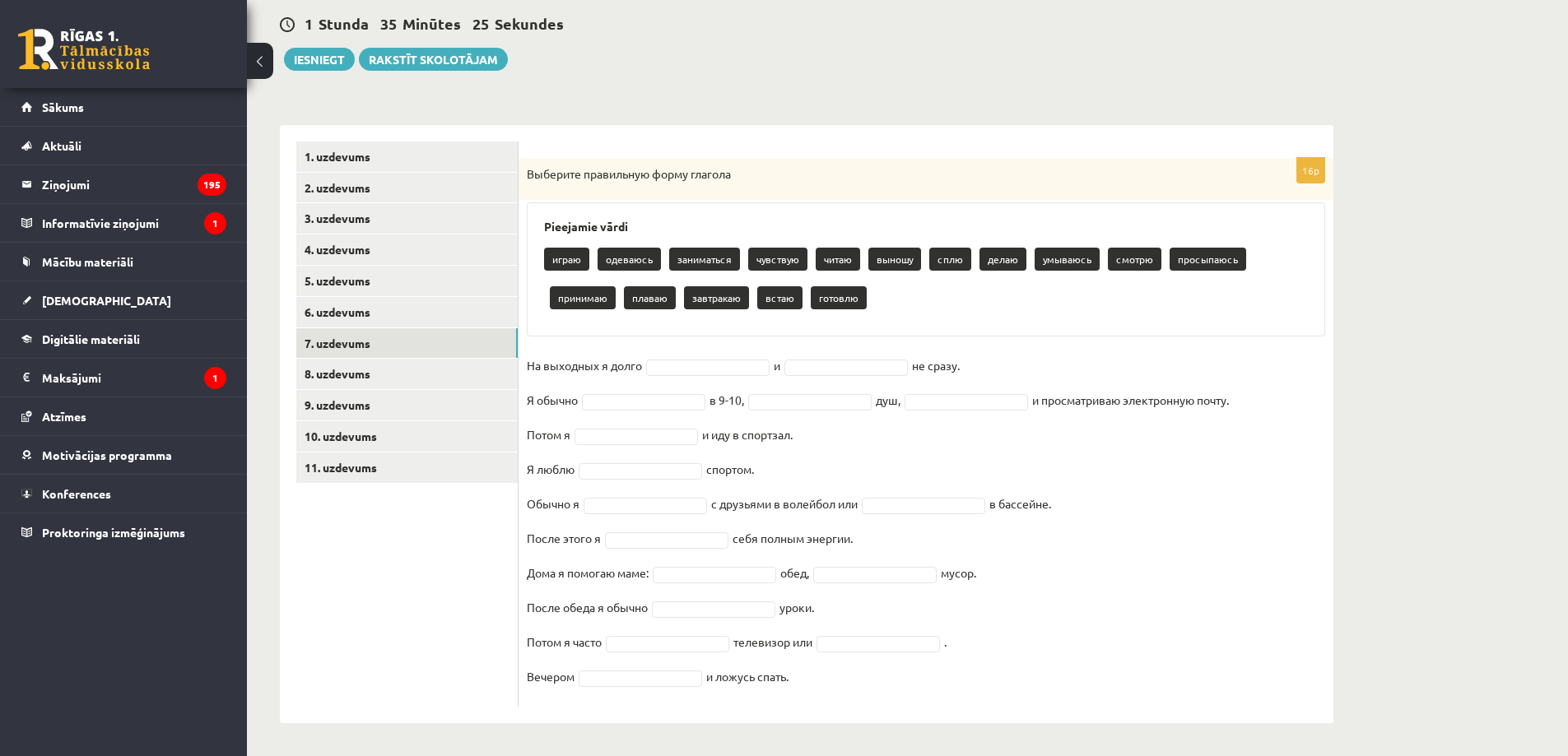
click at [381, 696] on ul "1. uzdevums 2. uzdevums 3. uzdevums 4. uzdevums 5. uzdevums 6. uzdevums 7. uzde…" at bounding box center [407, 424] width 222 height 565
click at [805, 358] on fieldset "На выходных я долго сплю **** и не сразу. Я обычно в 9-10, душ, и просматриваю …" at bounding box center [926, 526] width 798 height 346
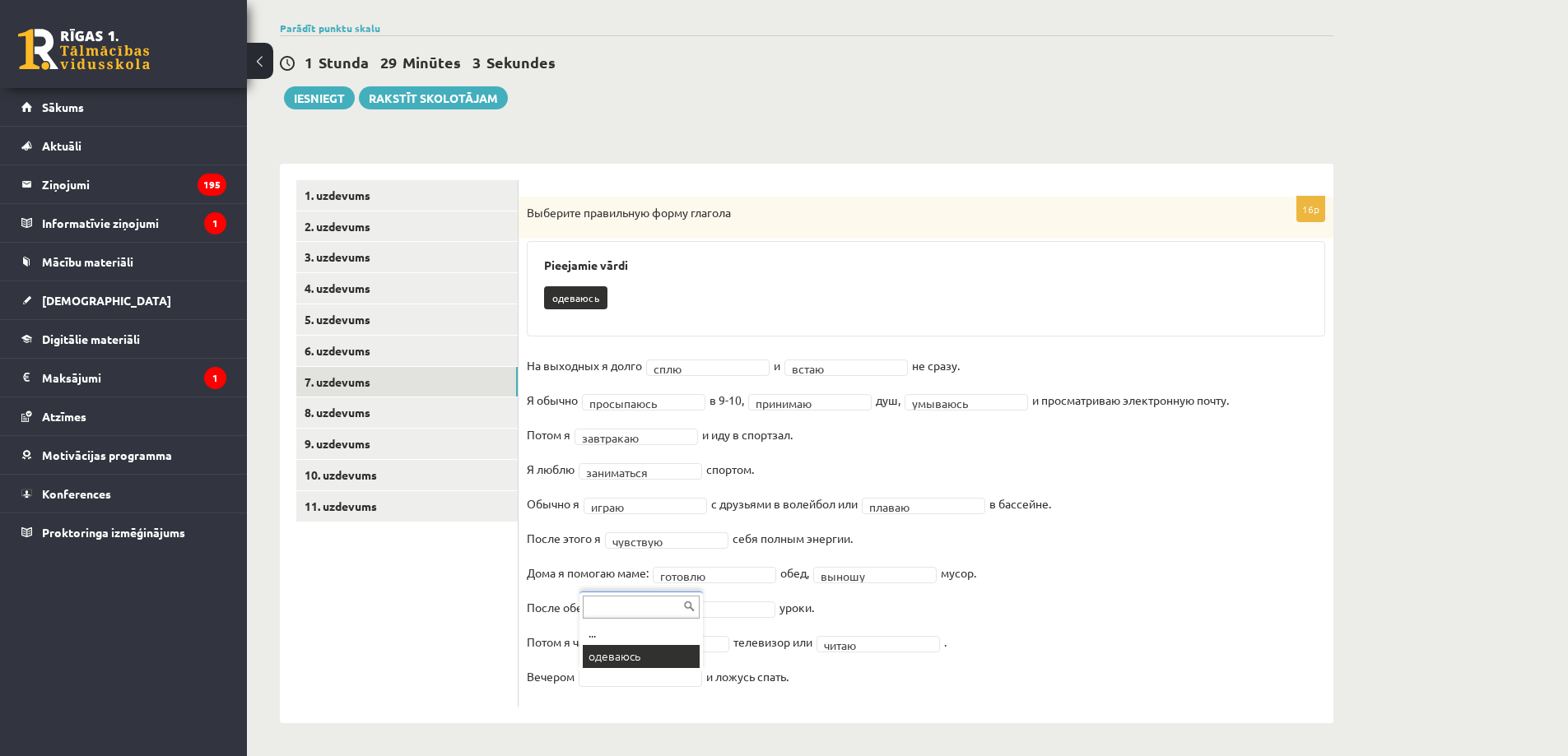
scroll to position [77, 0]
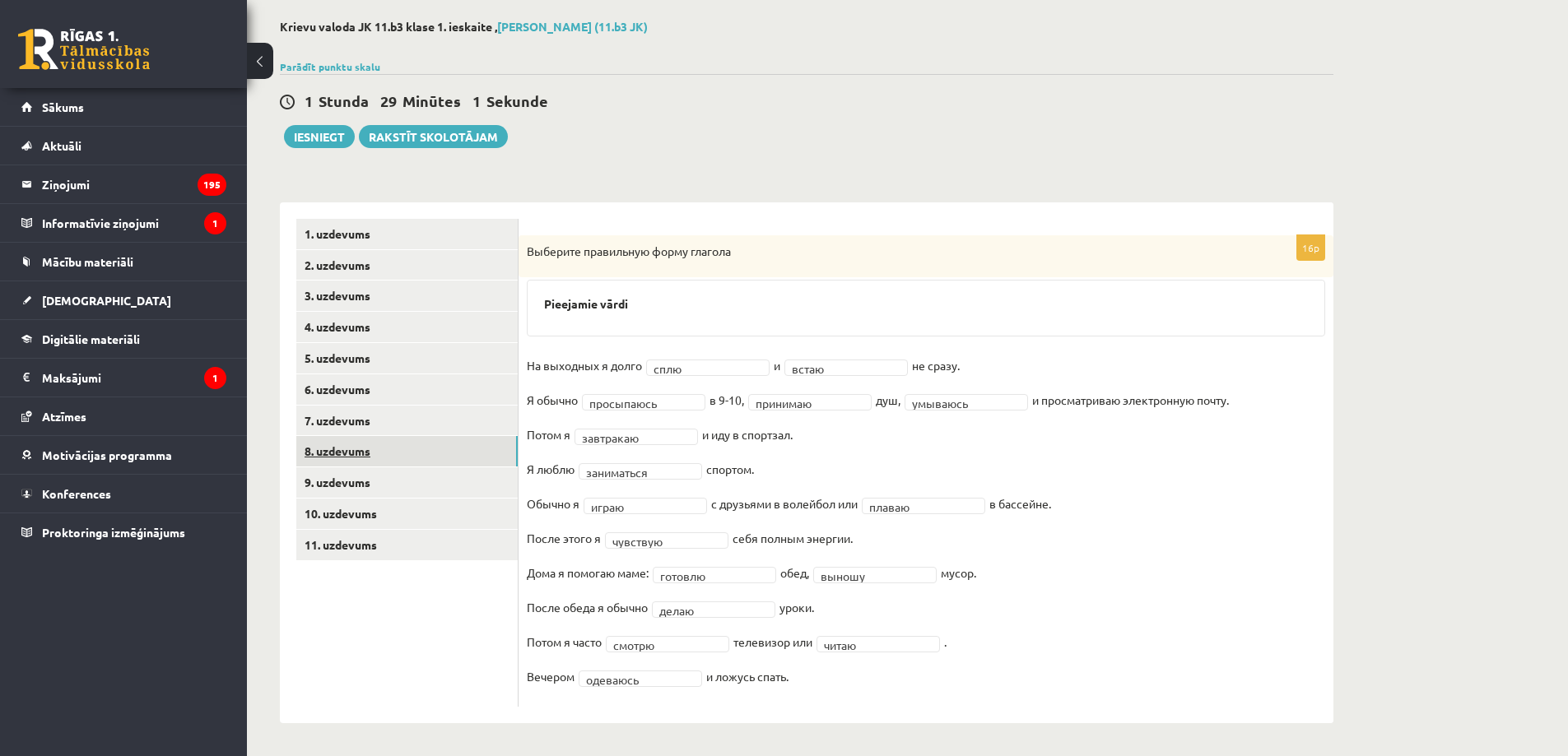
click at [424, 448] on link "8. uzdevums" at bounding box center [406, 451] width 221 height 30
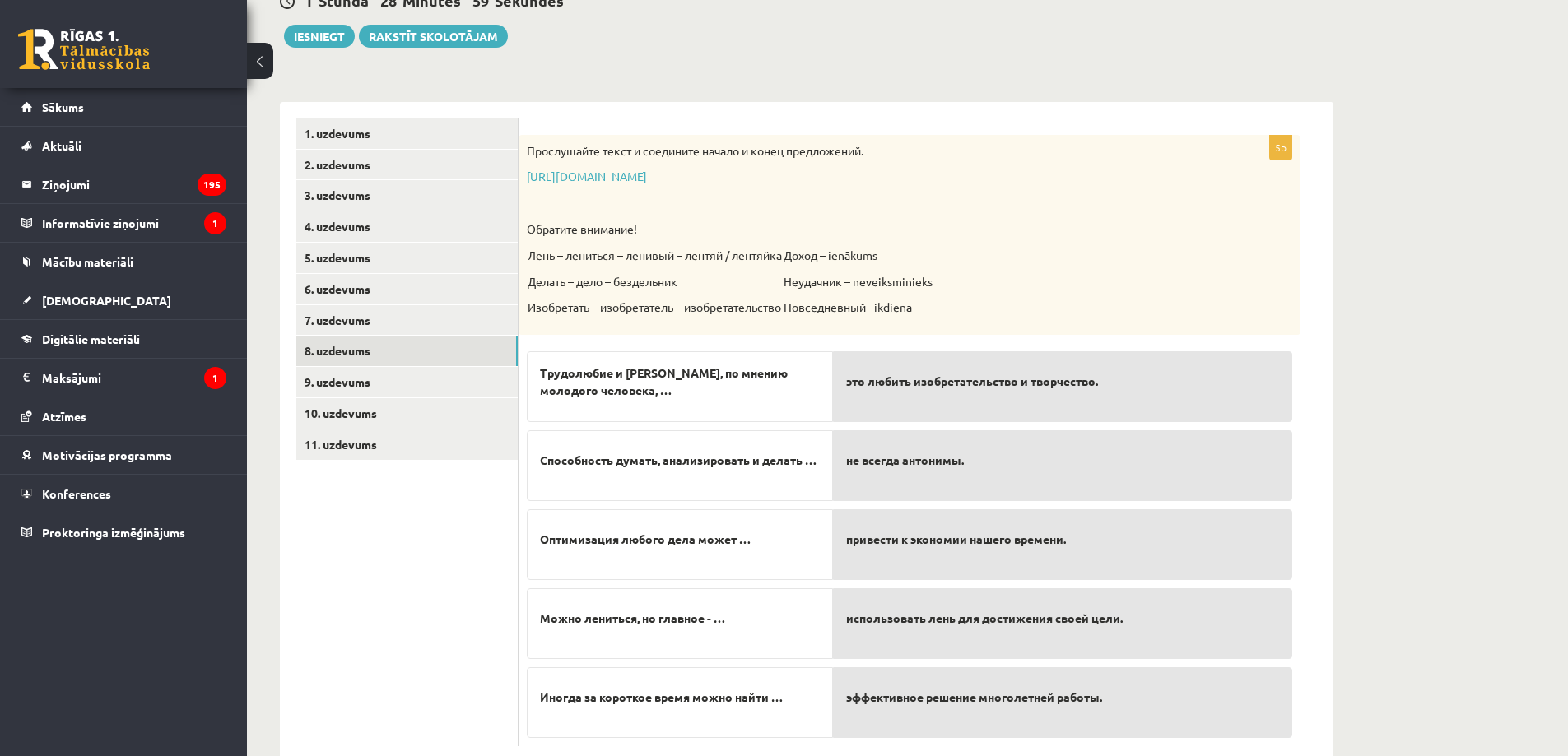
scroll to position [217, 0]
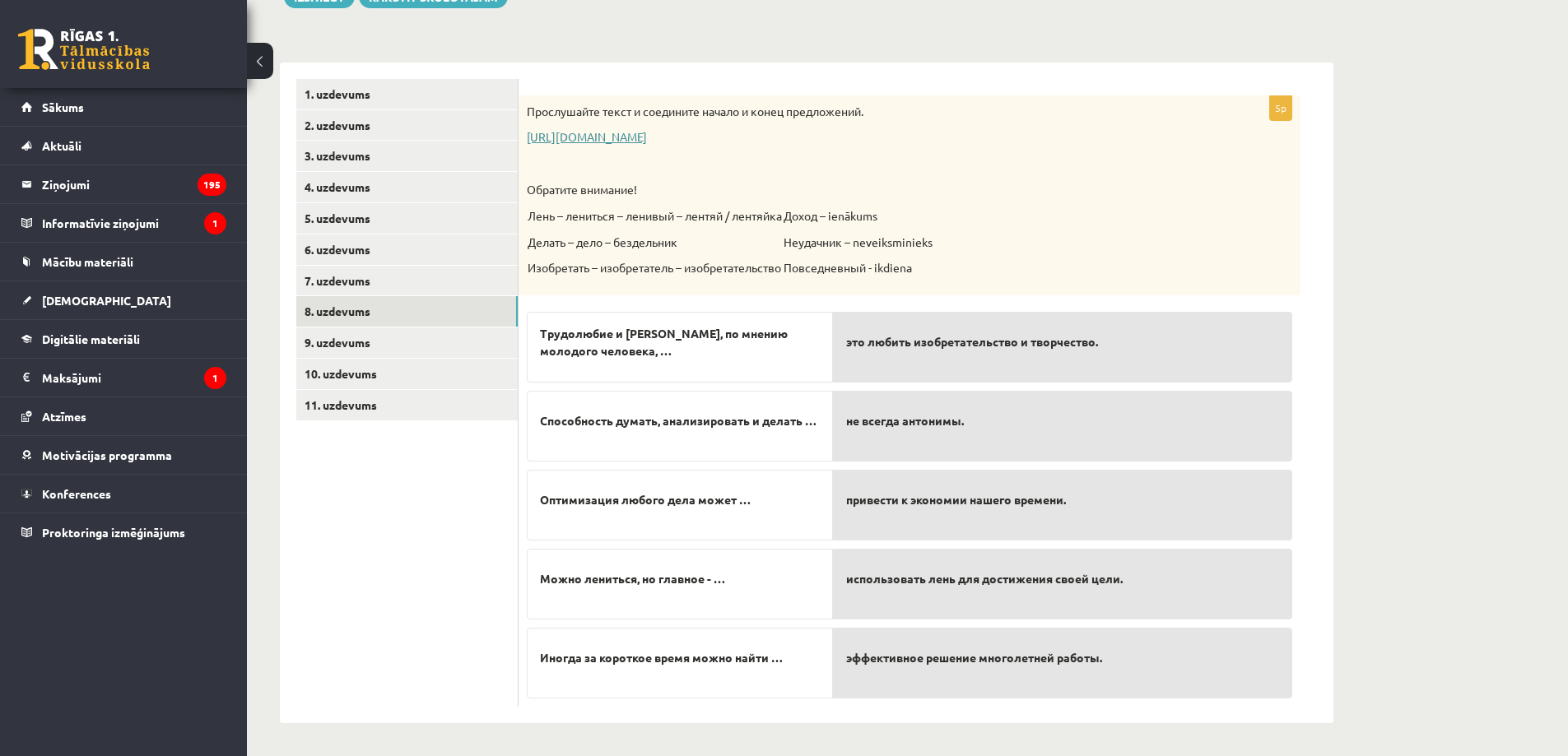
click at [647, 137] on link "[URL][DOMAIN_NAME]" at bounding box center [587, 136] width 120 height 15
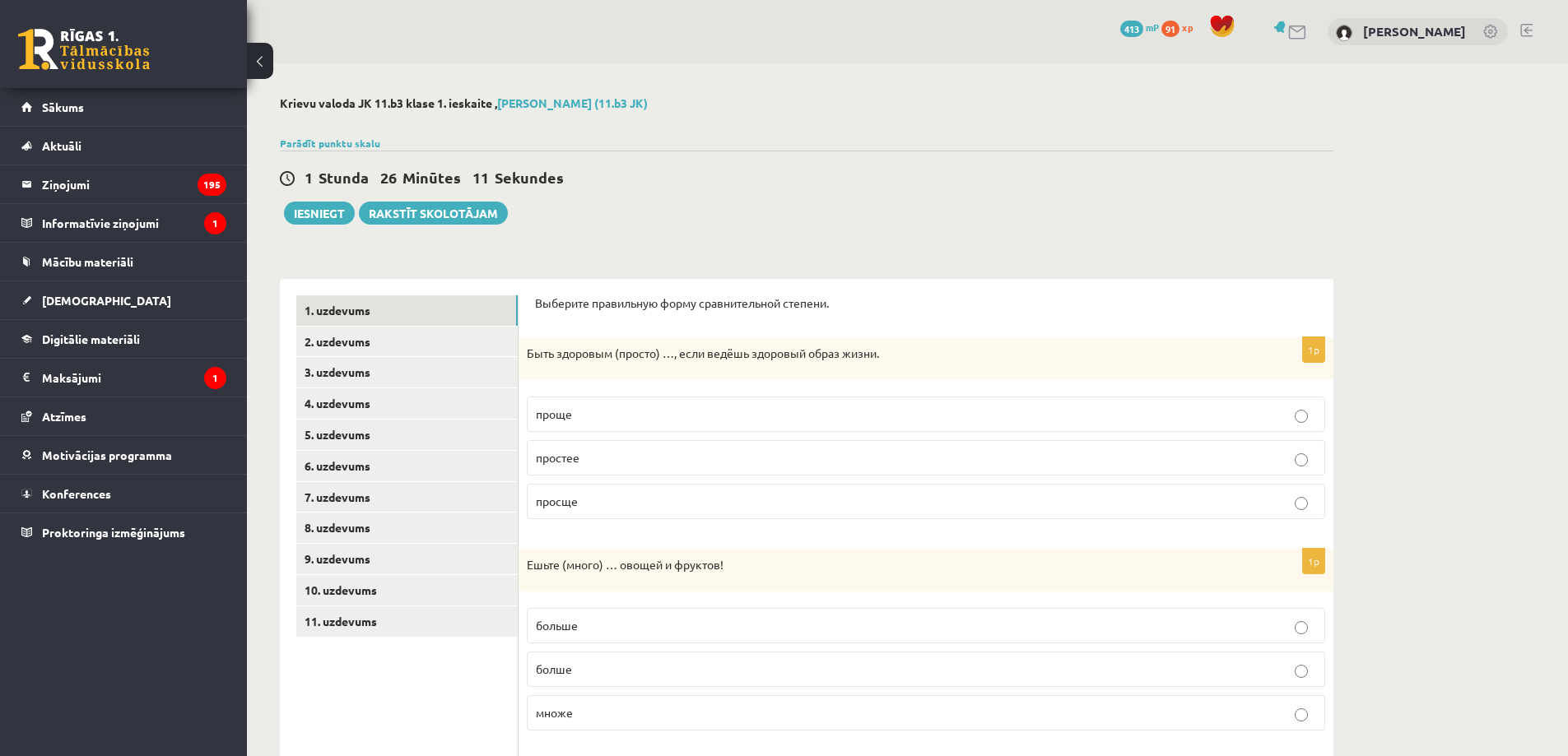
scroll to position [212, 0]
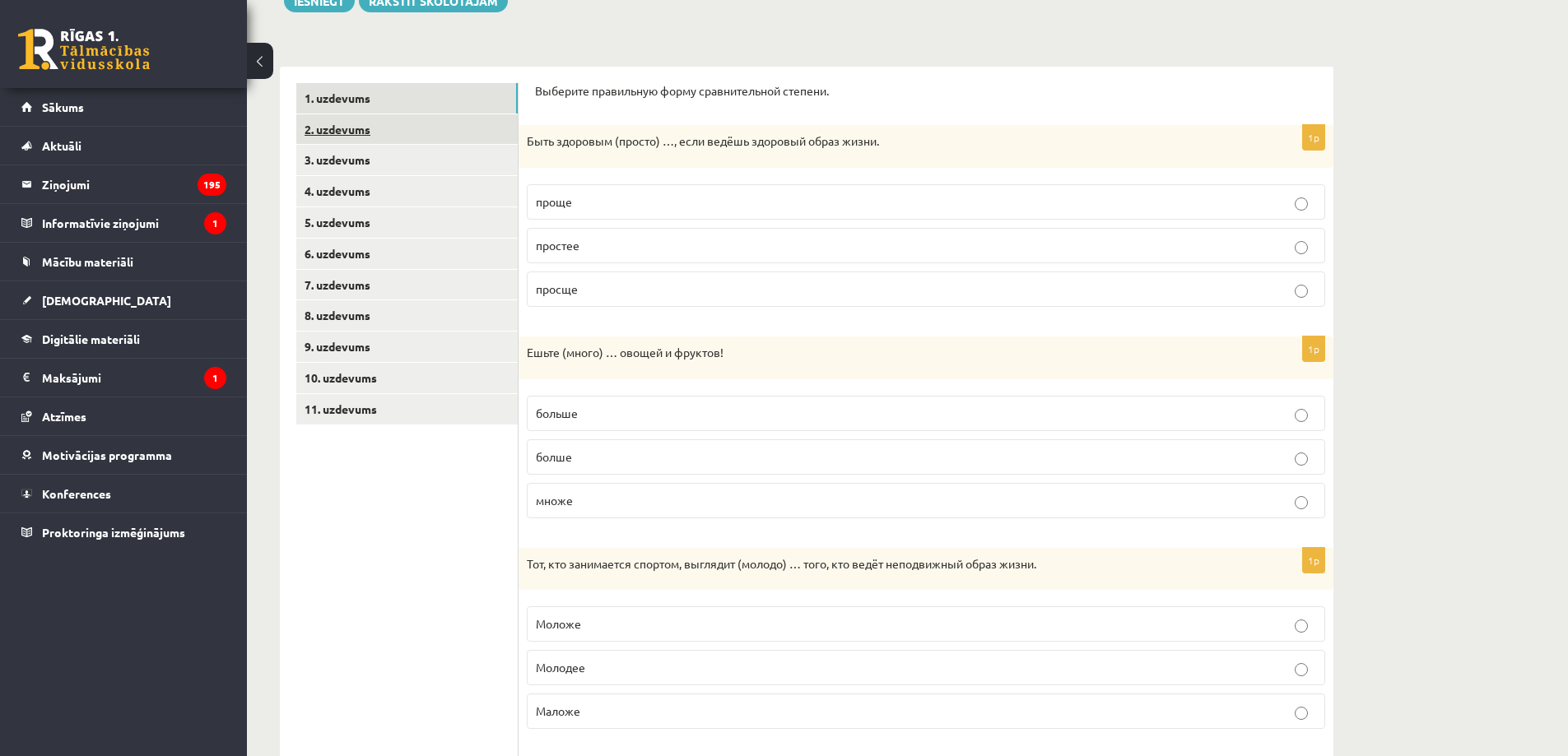
click at [398, 129] on link "2. uzdevums" at bounding box center [406, 129] width 221 height 30
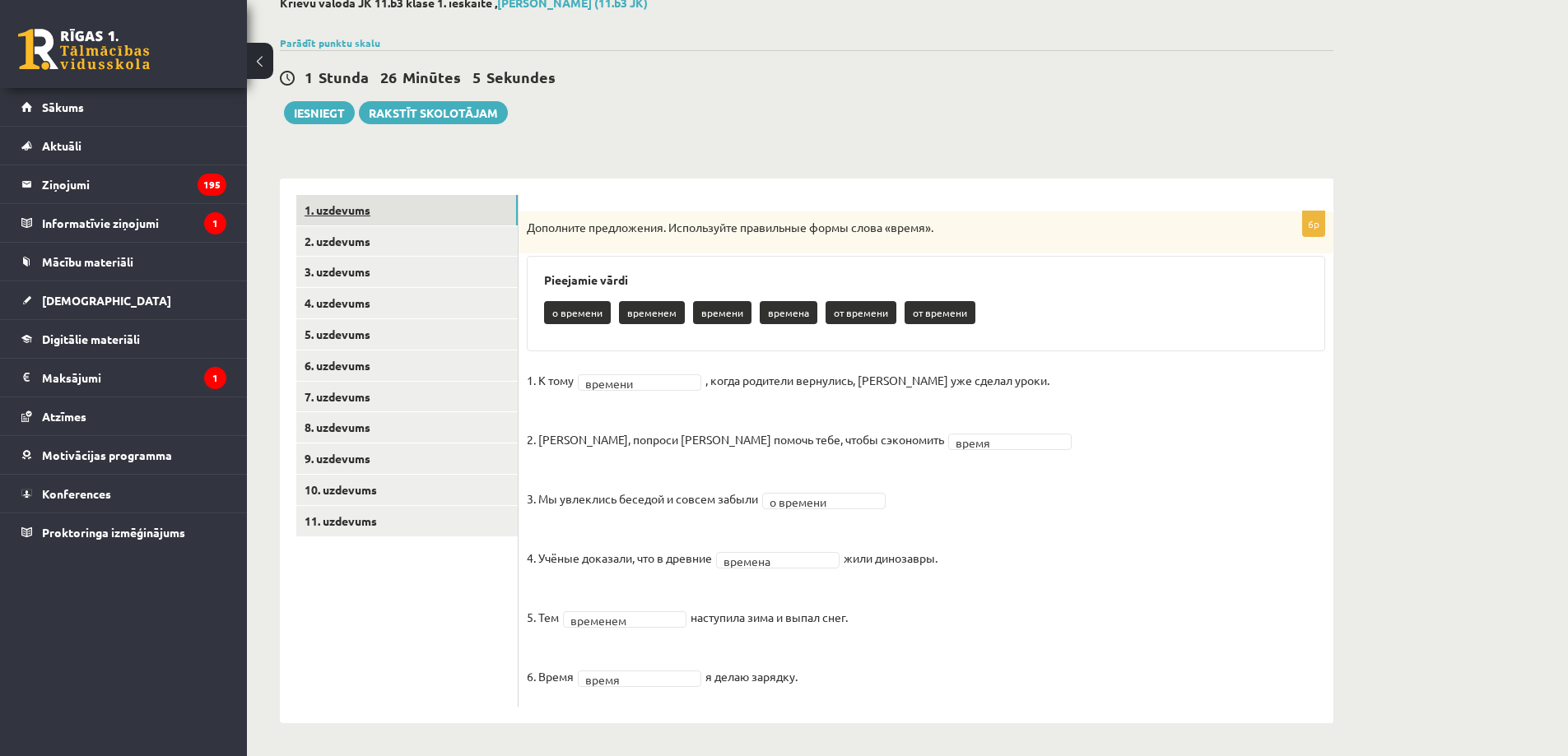
click at [377, 200] on link "1. uzdevums" at bounding box center [406, 210] width 221 height 30
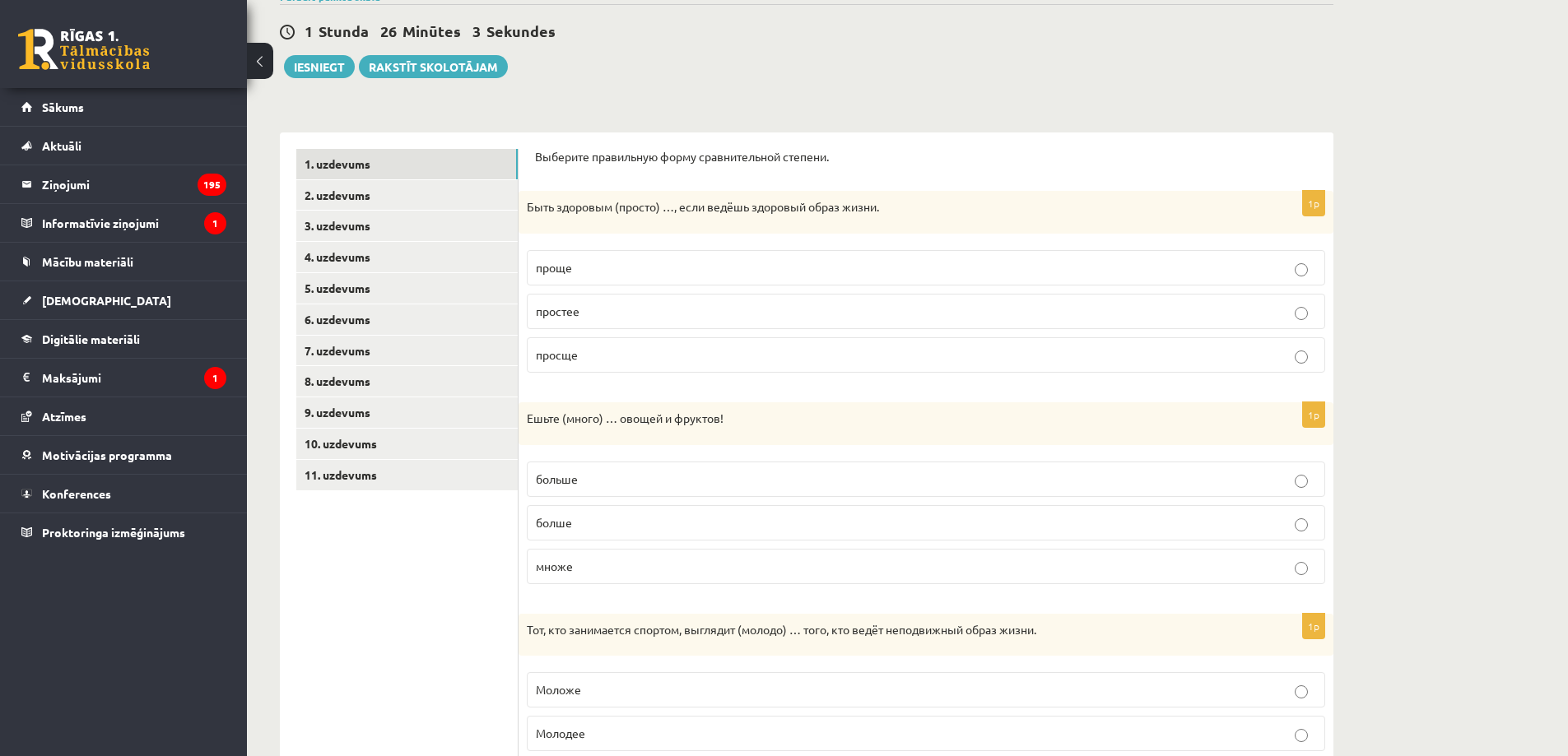
scroll to position [0, 0]
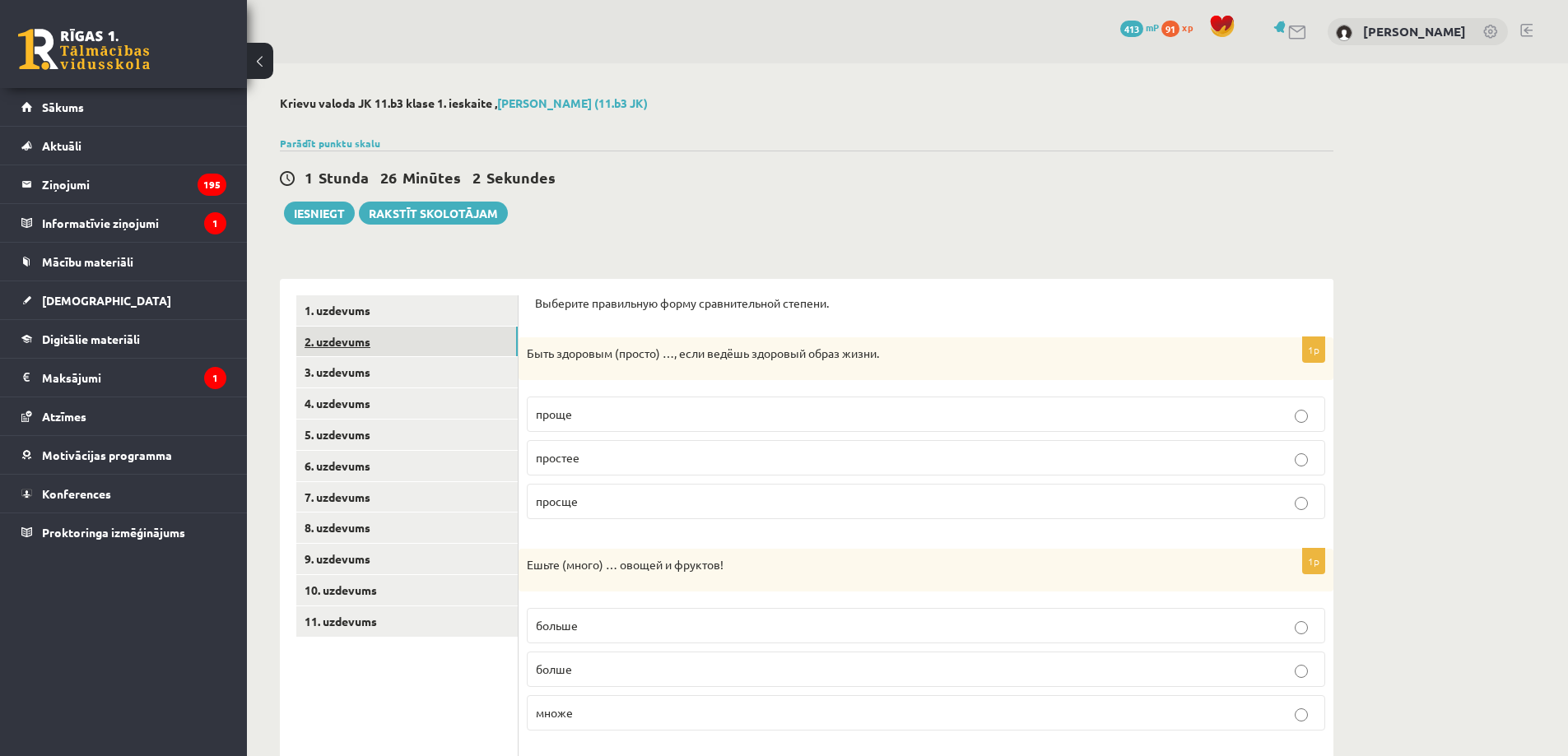
click at [417, 331] on link "2. uzdevums" at bounding box center [406, 342] width 221 height 30
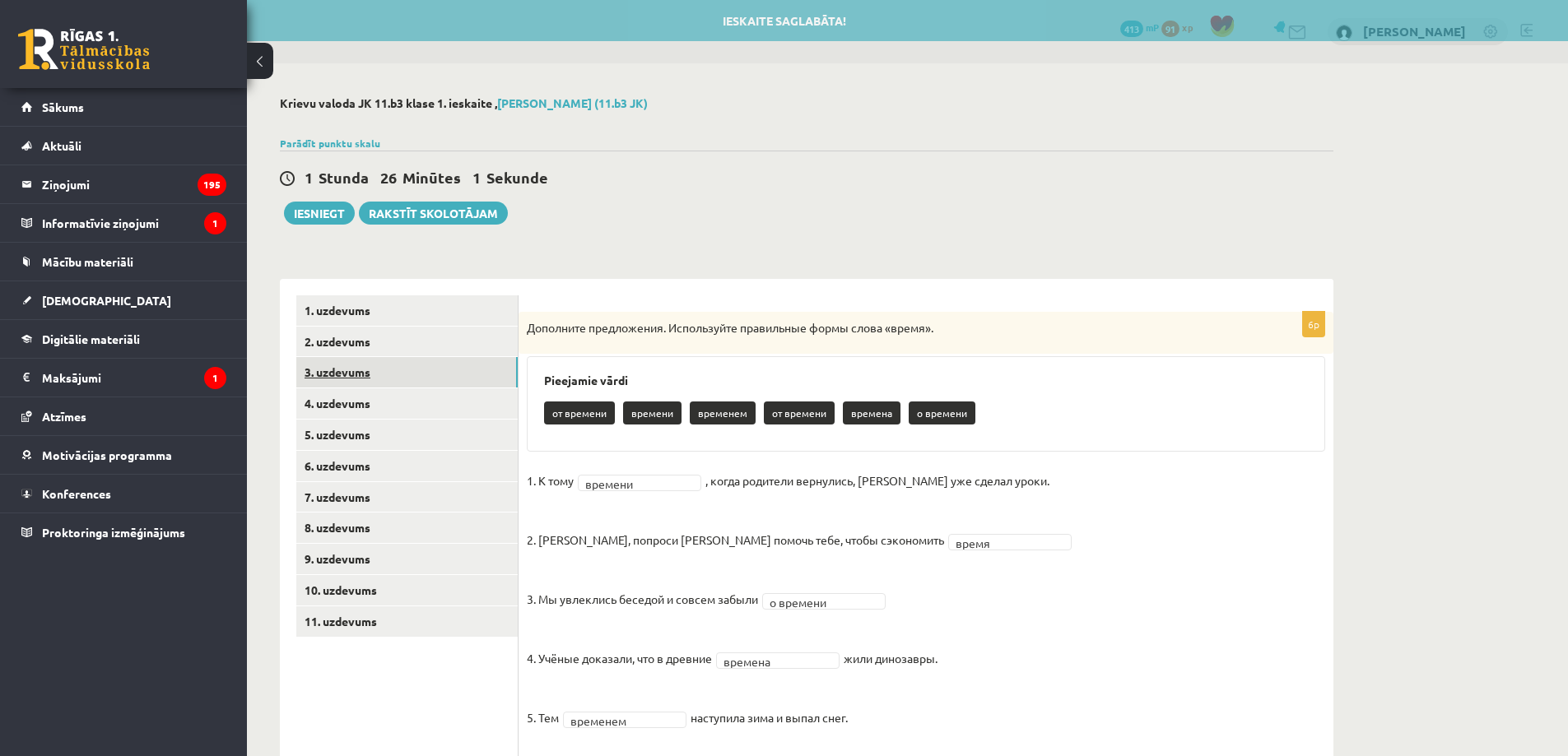
click at [387, 374] on link "3. uzdevums" at bounding box center [406, 372] width 221 height 30
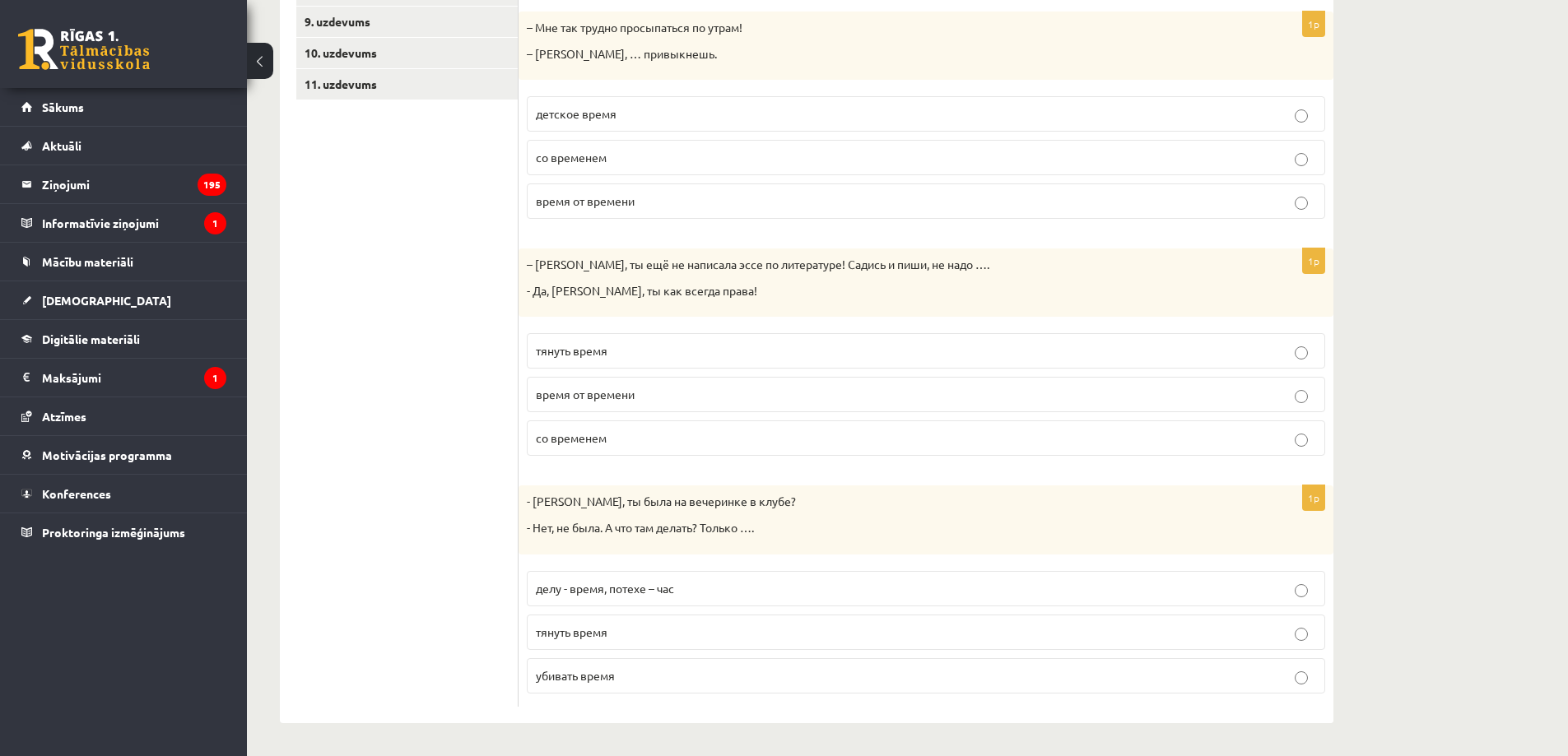
scroll to position [154, 0]
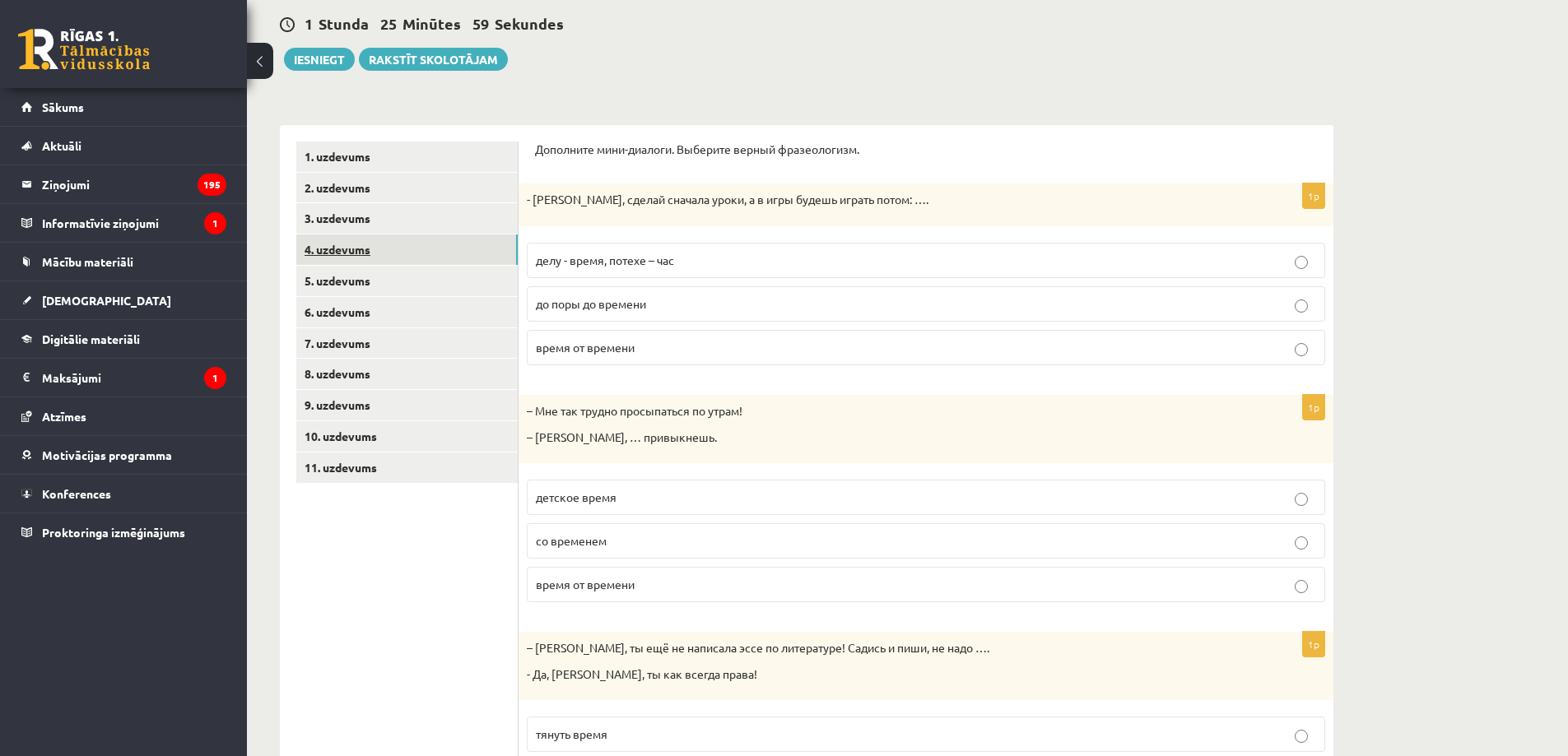
click at [426, 251] on link "4. uzdevums" at bounding box center [406, 250] width 221 height 30
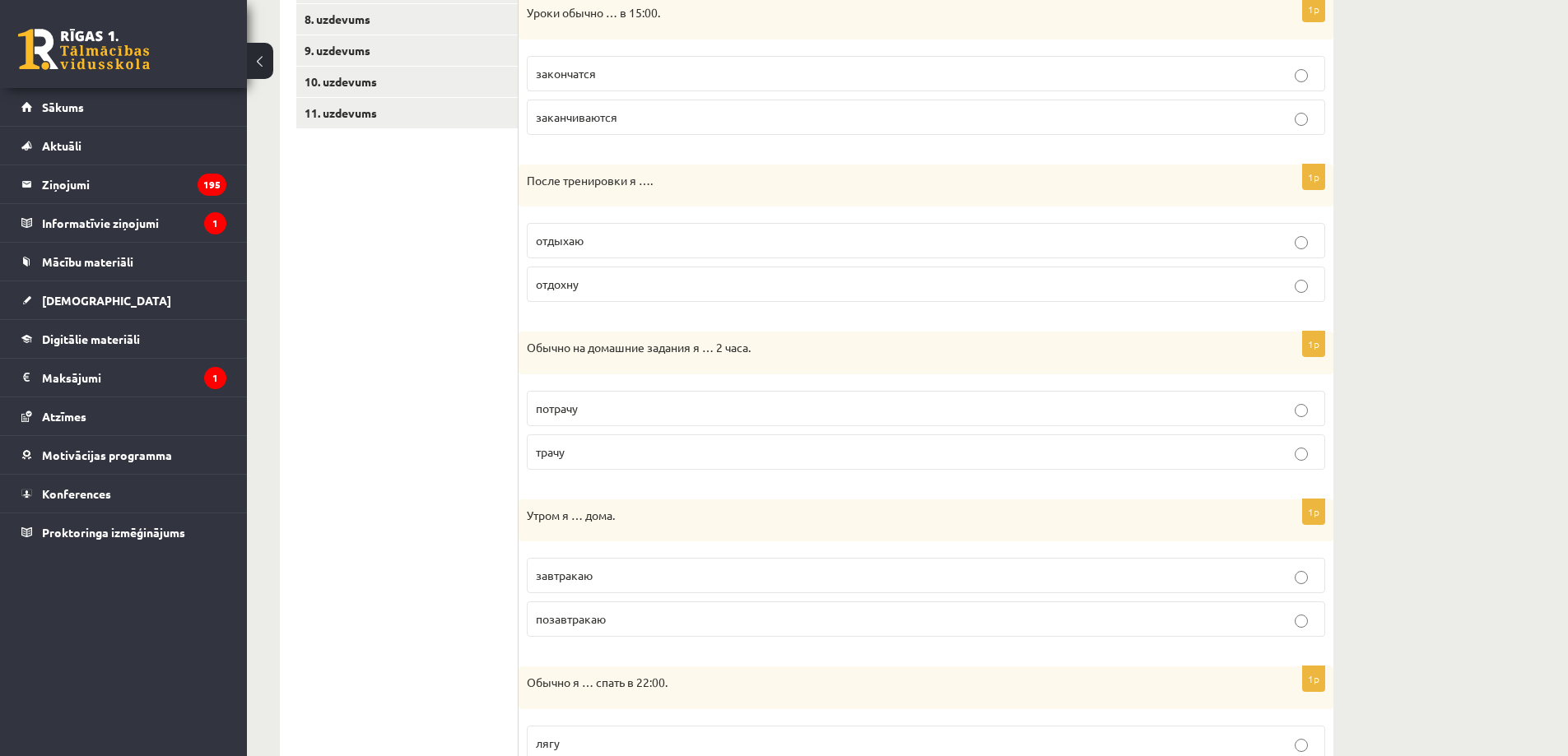
scroll to position [0, 0]
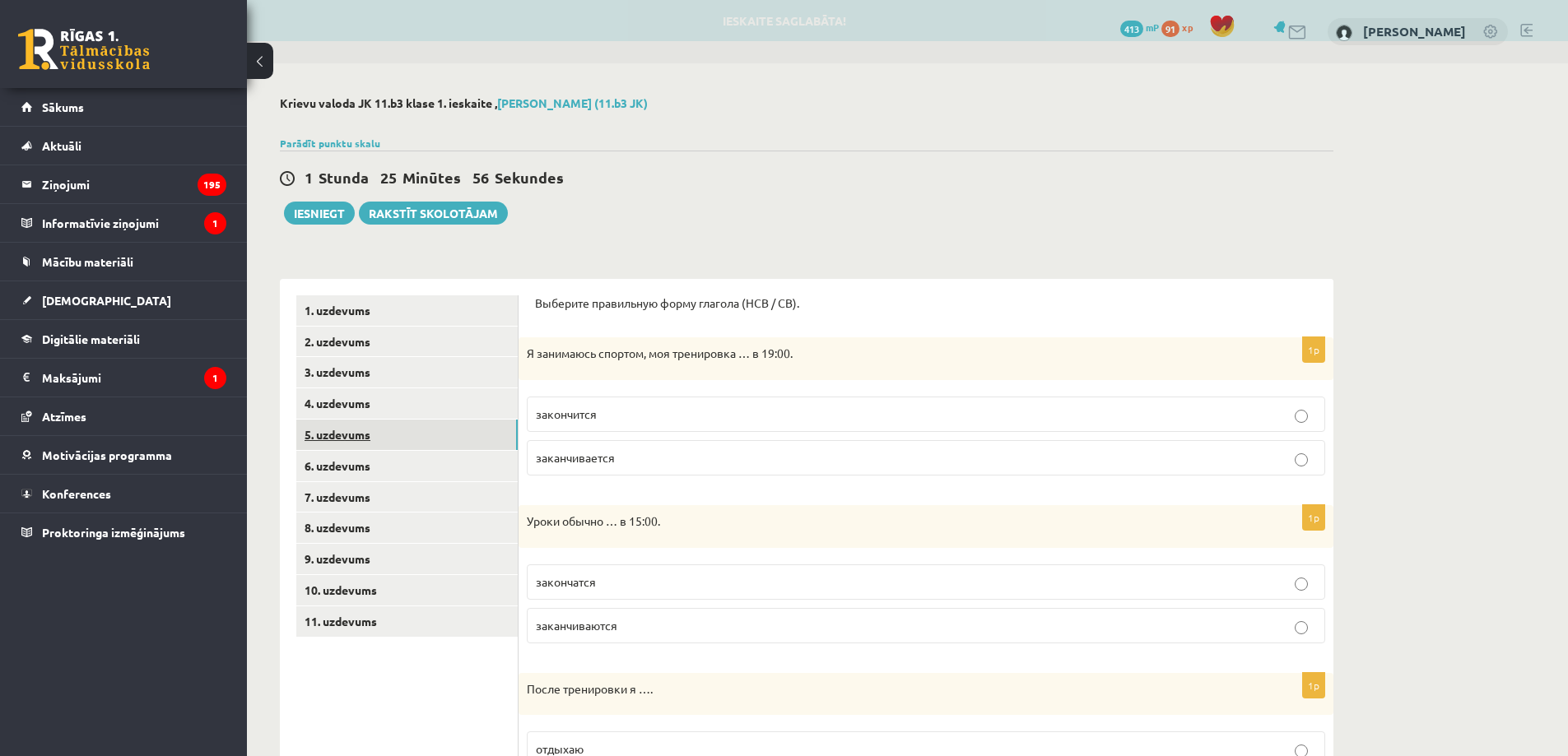
click at [362, 439] on link "5. uzdevums" at bounding box center [406, 435] width 221 height 30
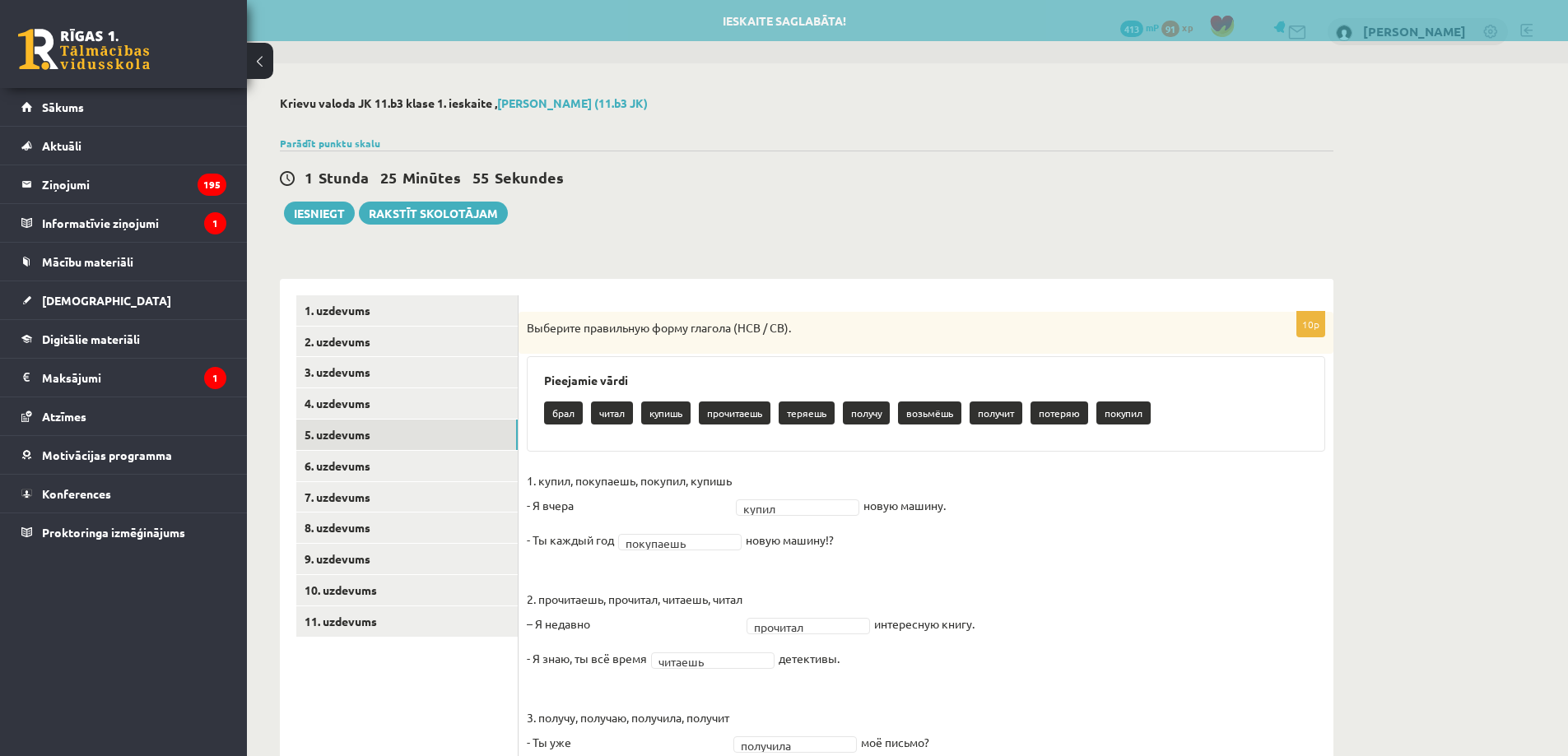
scroll to position [338, 0]
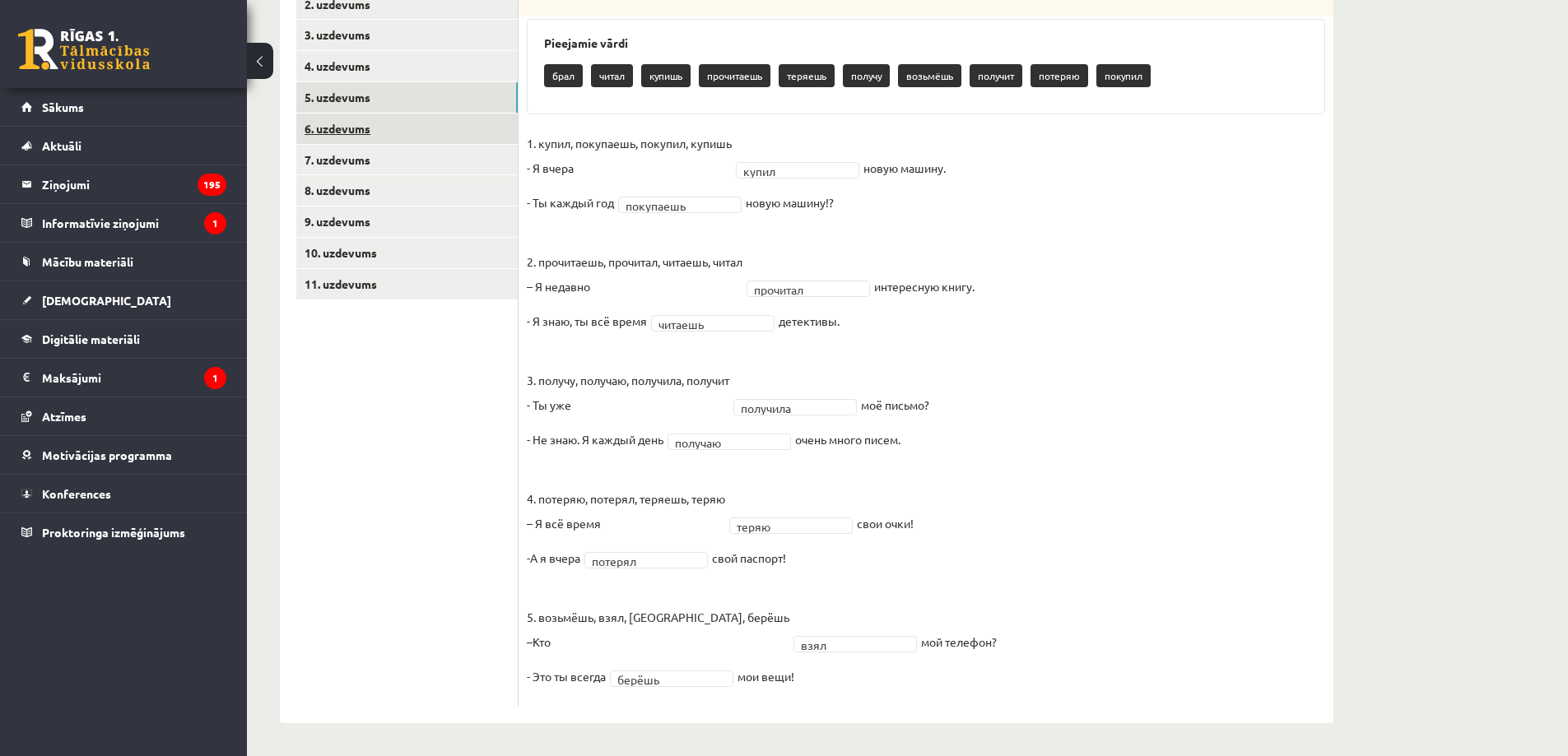
click at [426, 137] on link "6. uzdevums" at bounding box center [406, 129] width 221 height 30
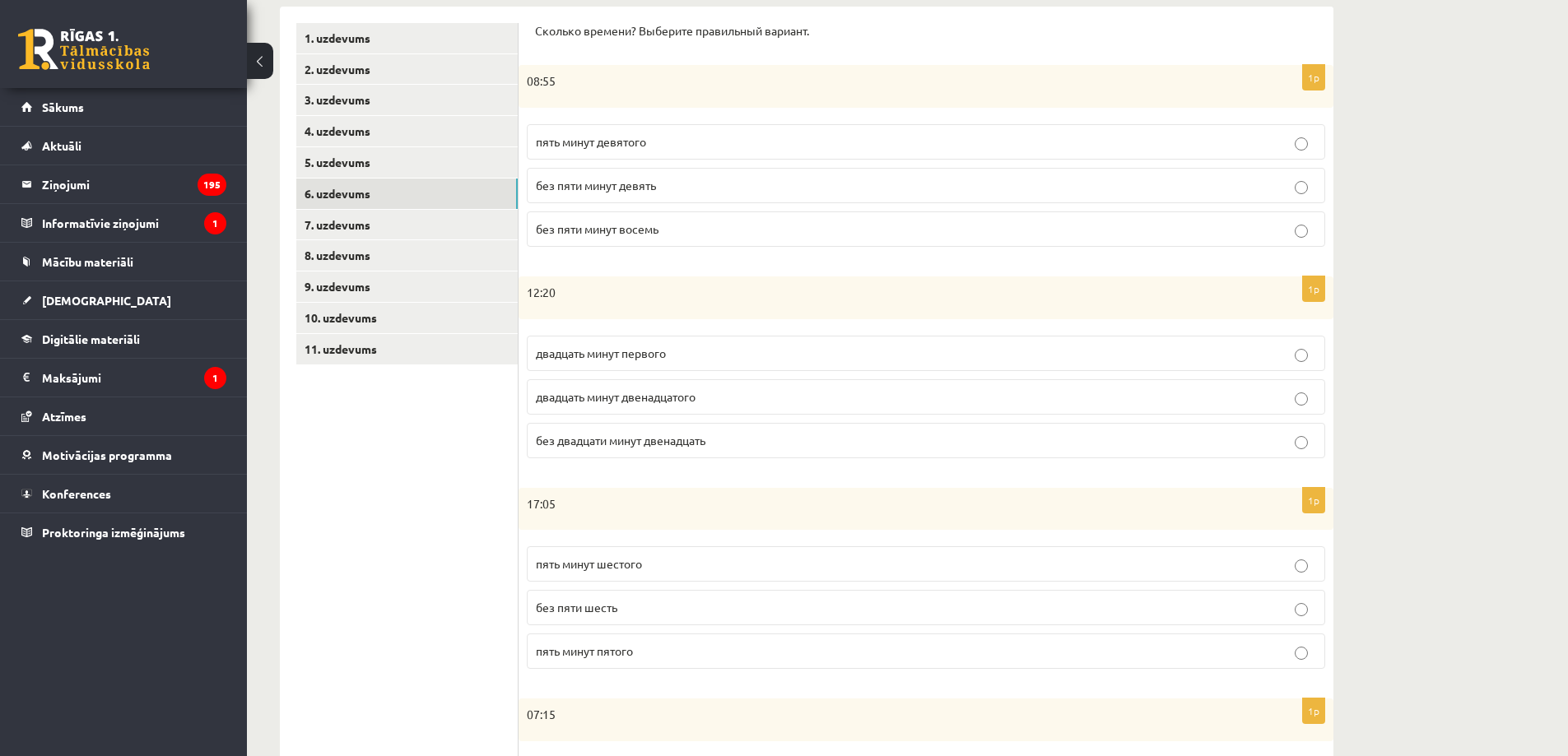
scroll to position [0, 0]
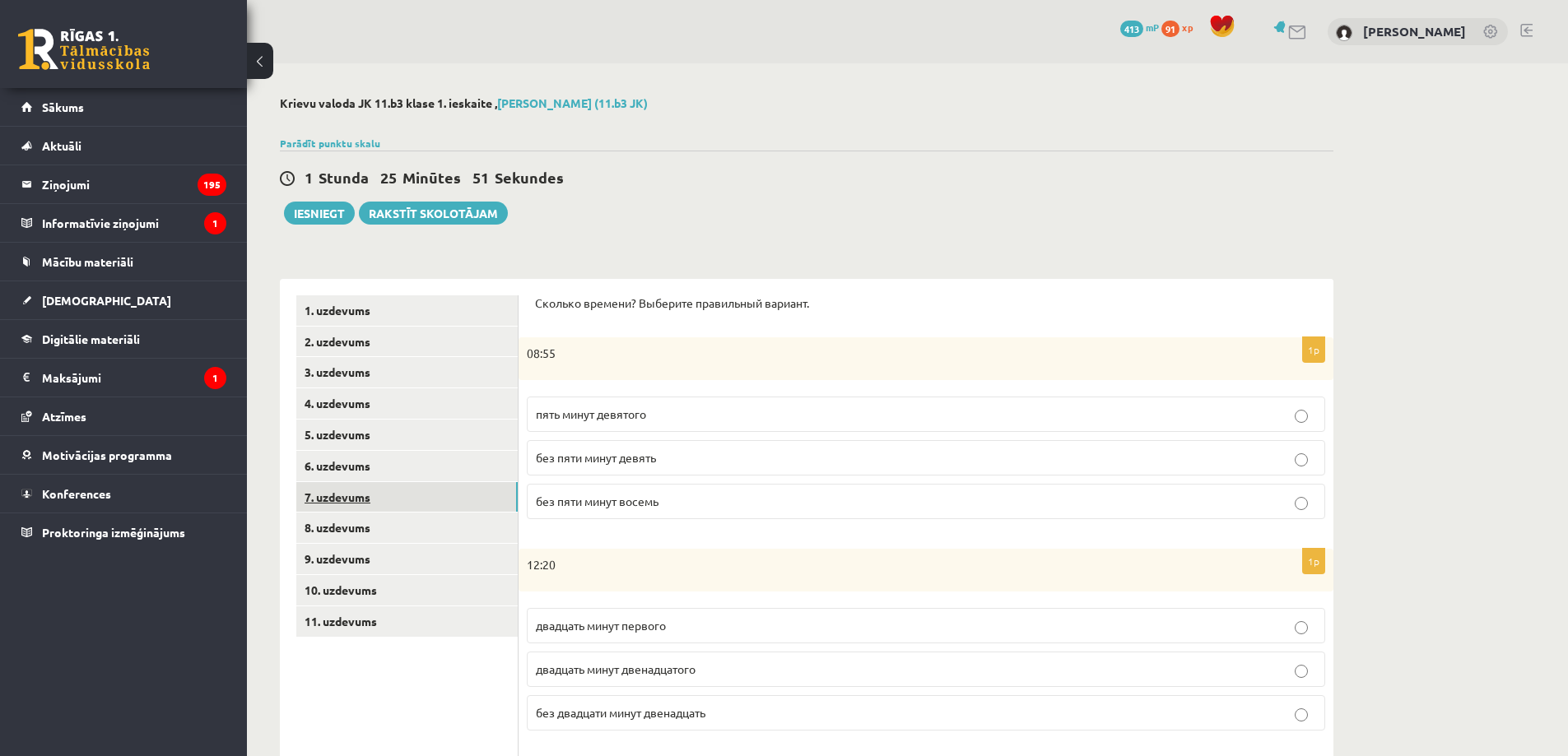
click at [384, 500] on link "7. uzdevums" at bounding box center [406, 497] width 221 height 30
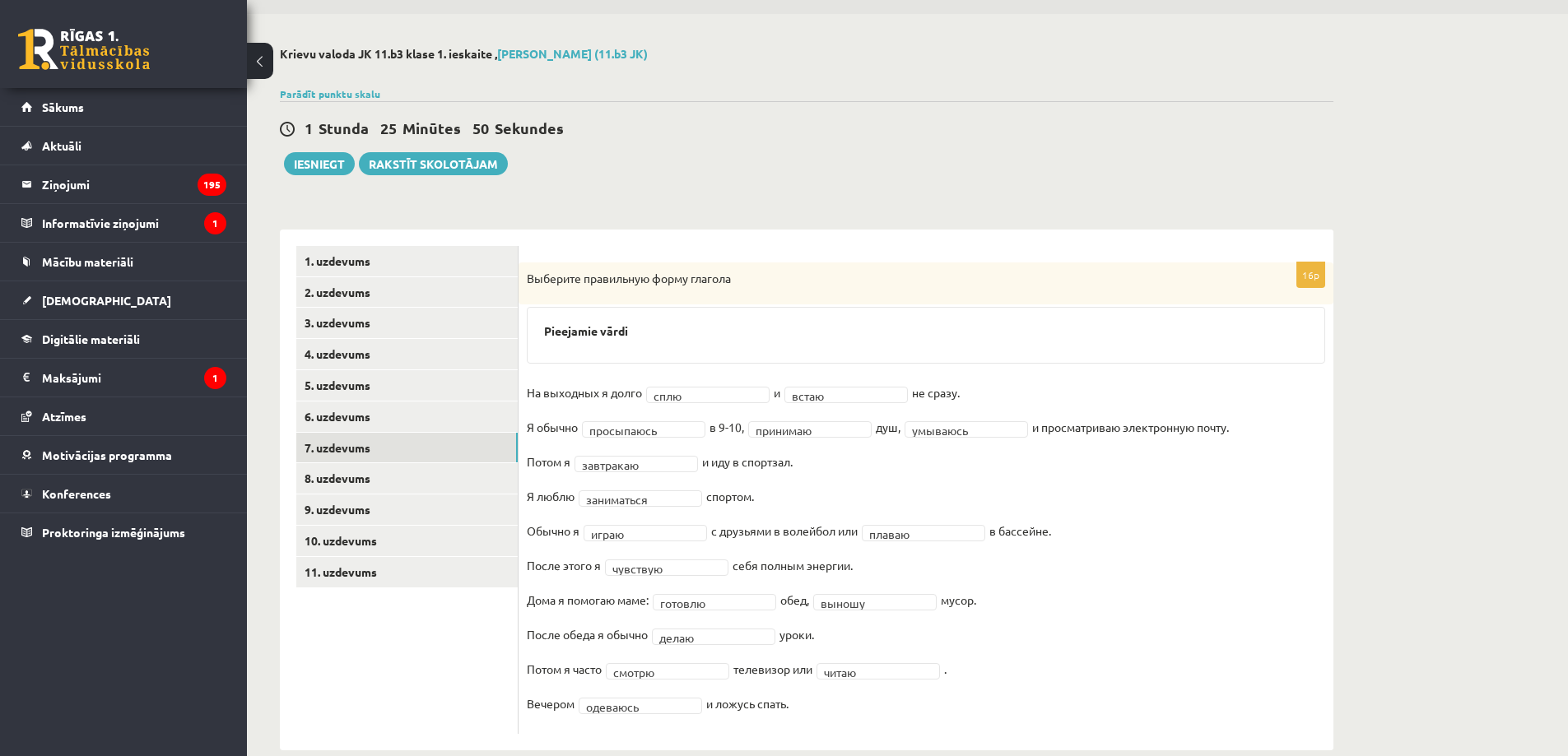
scroll to position [77, 0]
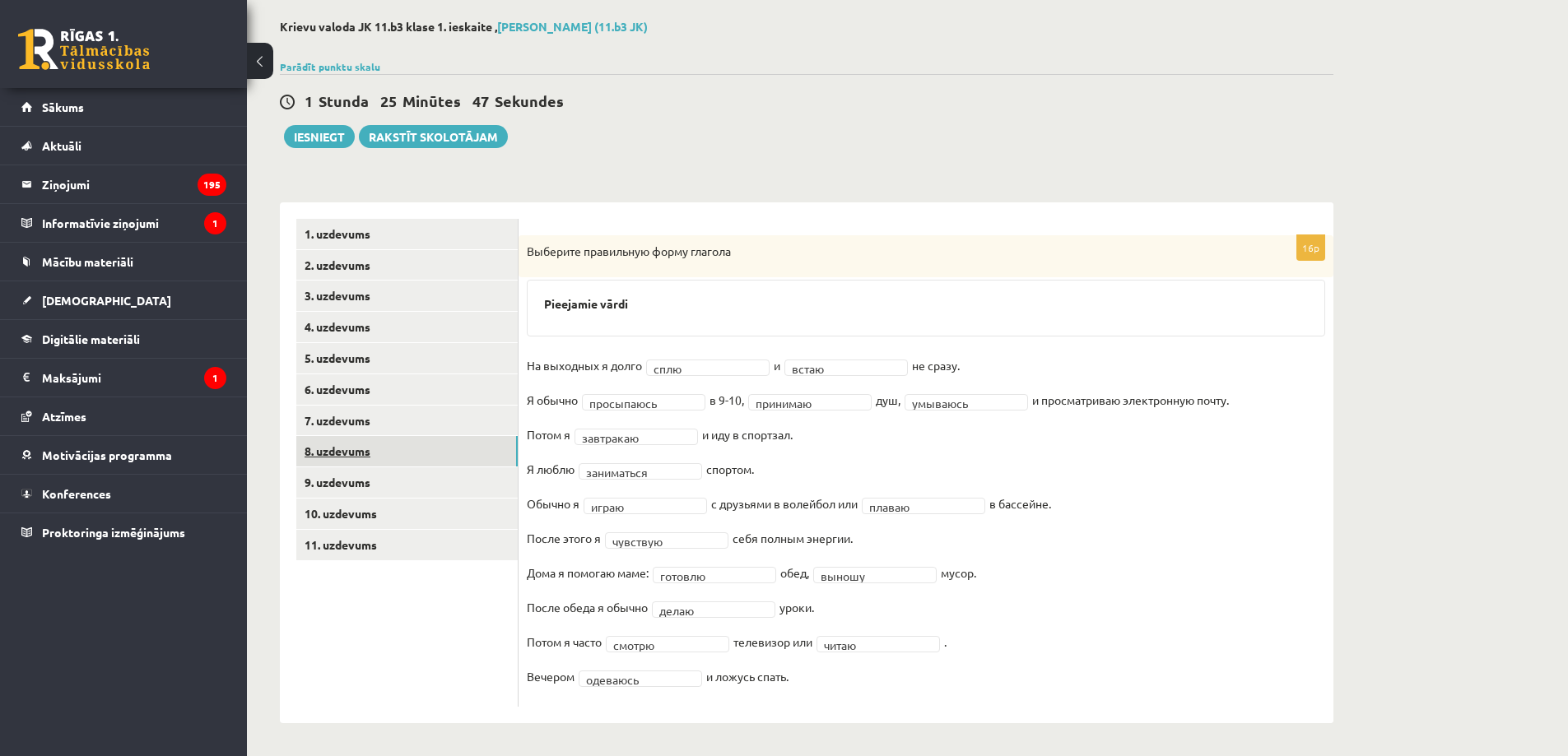
click at [334, 457] on link "8. uzdevums" at bounding box center [406, 451] width 221 height 30
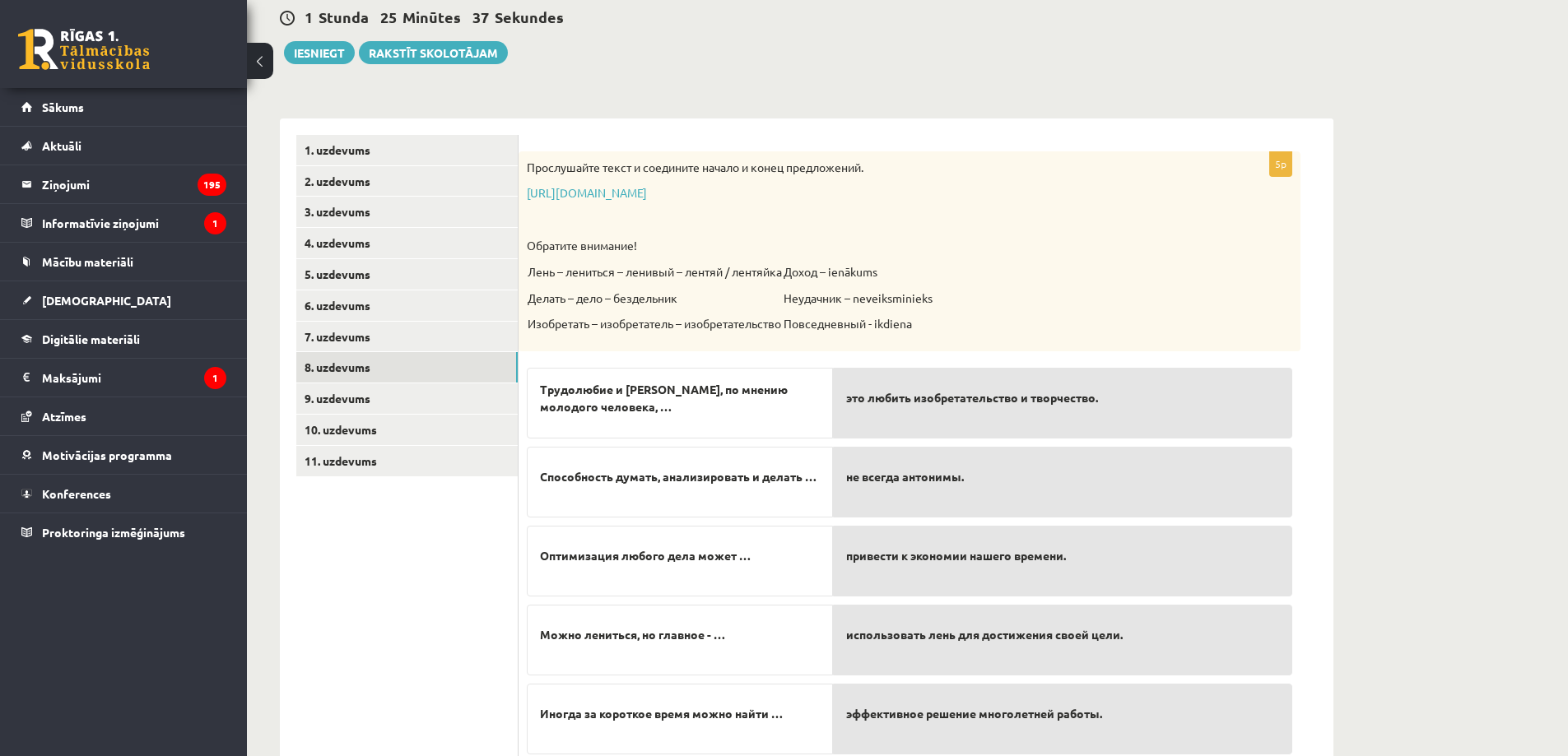
scroll to position [217, 0]
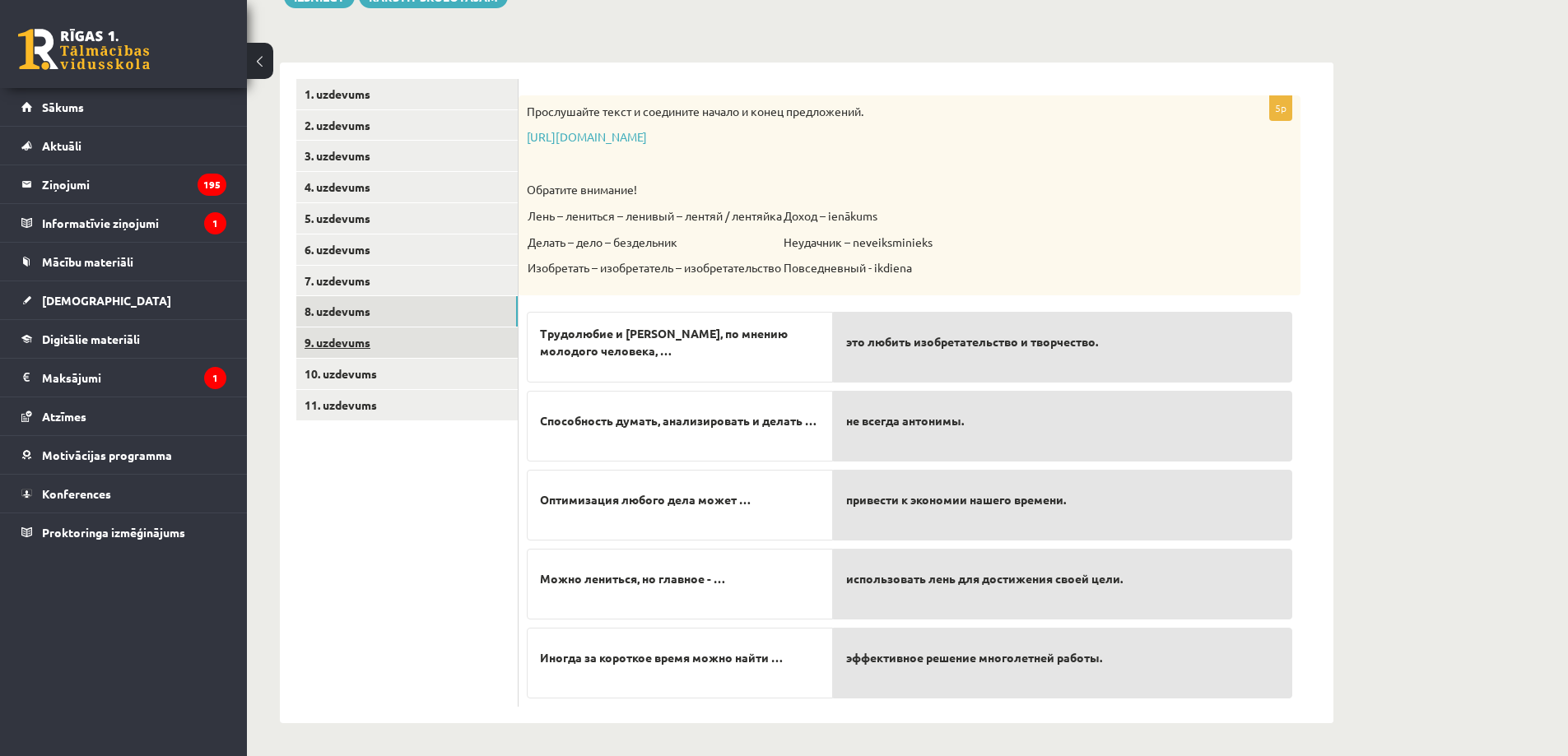
click at [335, 335] on link "9. uzdevums" at bounding box center [406, 343] width 221 height 30
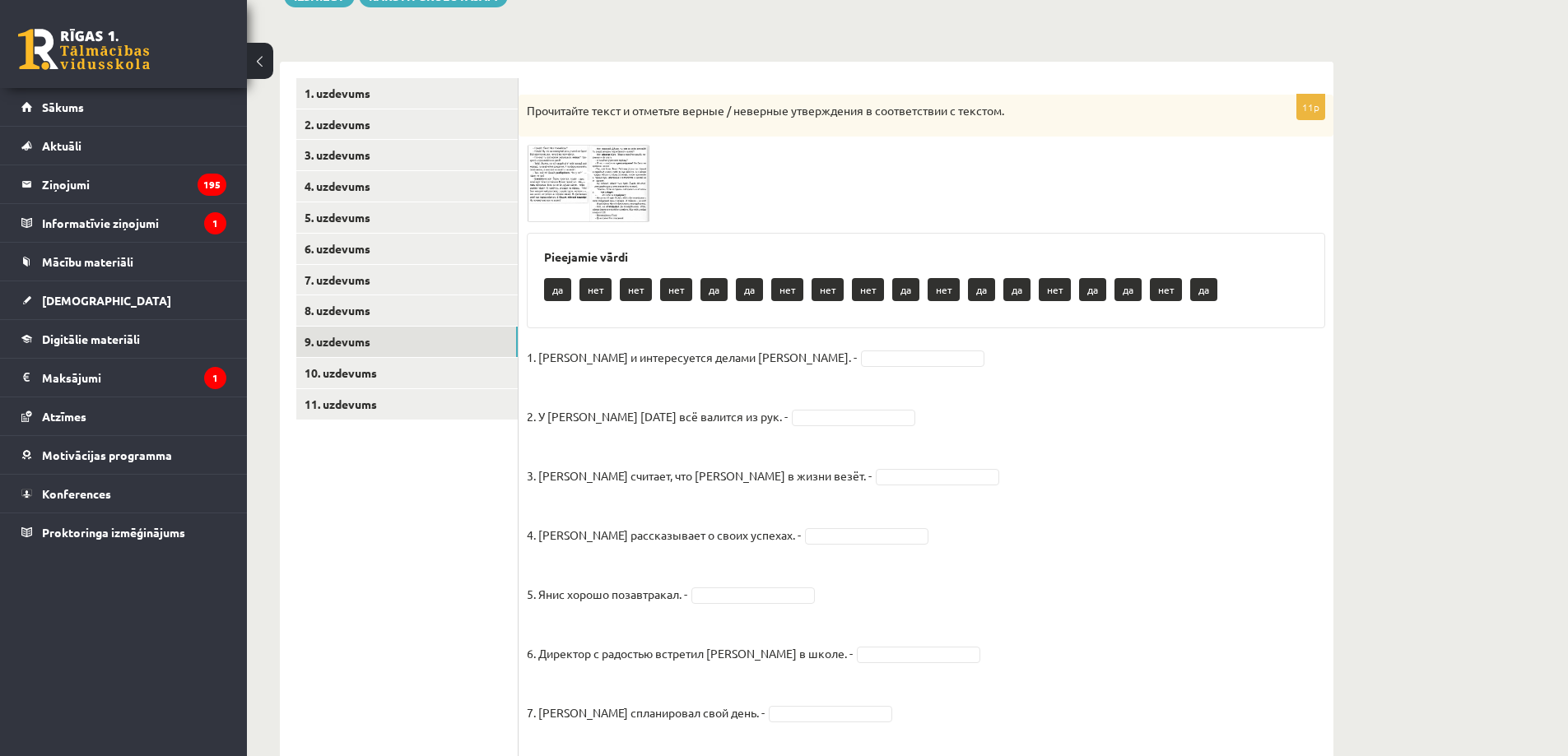
click at [559, 184] on img at bounding box center [588, 183] width 123 height 77
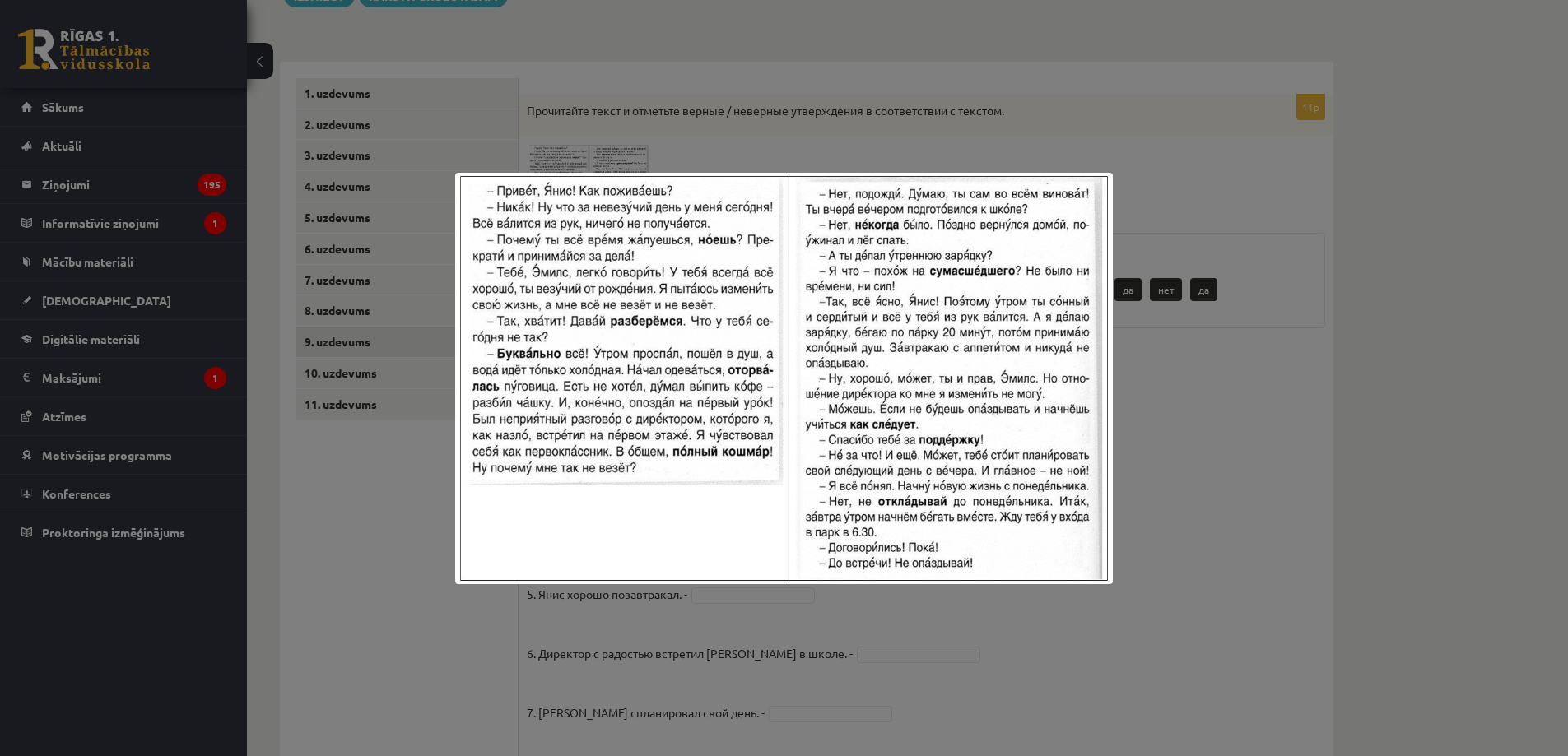
click at [597, 294] on img at bounding box center [783, 379] width 657 height 412
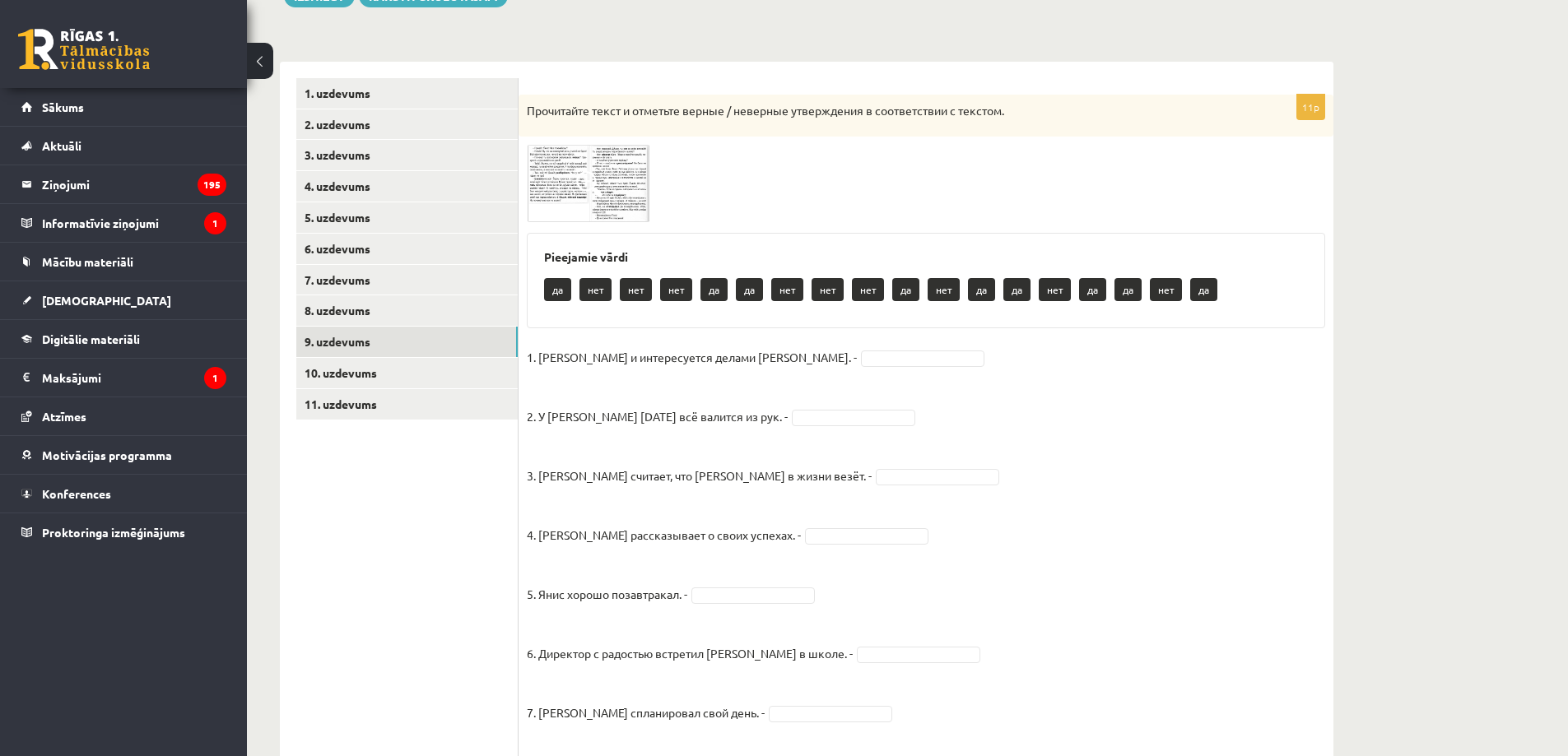
click at [616, 187] on img at bounding box center [588, 183] width 123 height 77
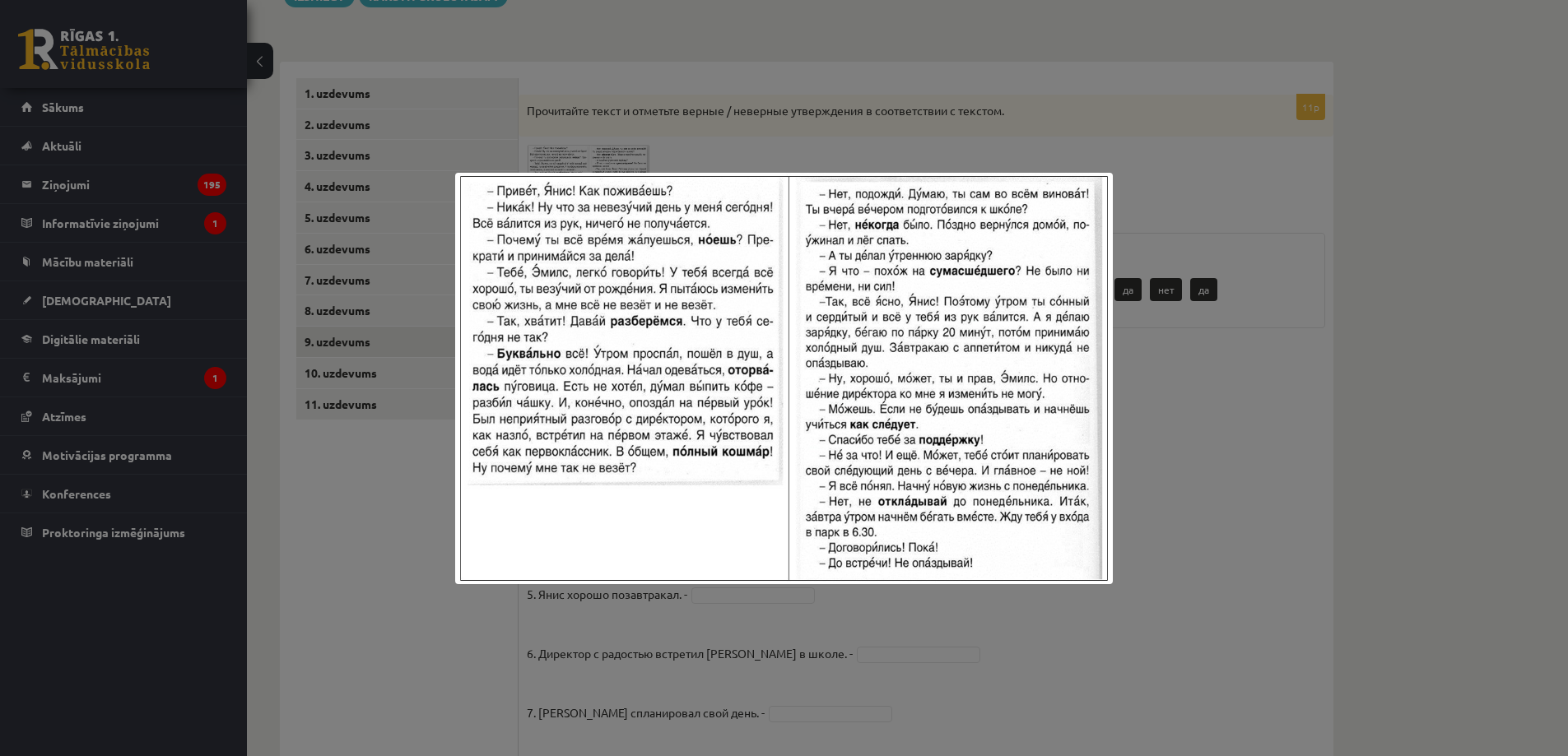
click at [1254, 499] on div at bounding box center [784, 378] width 1568 height 756
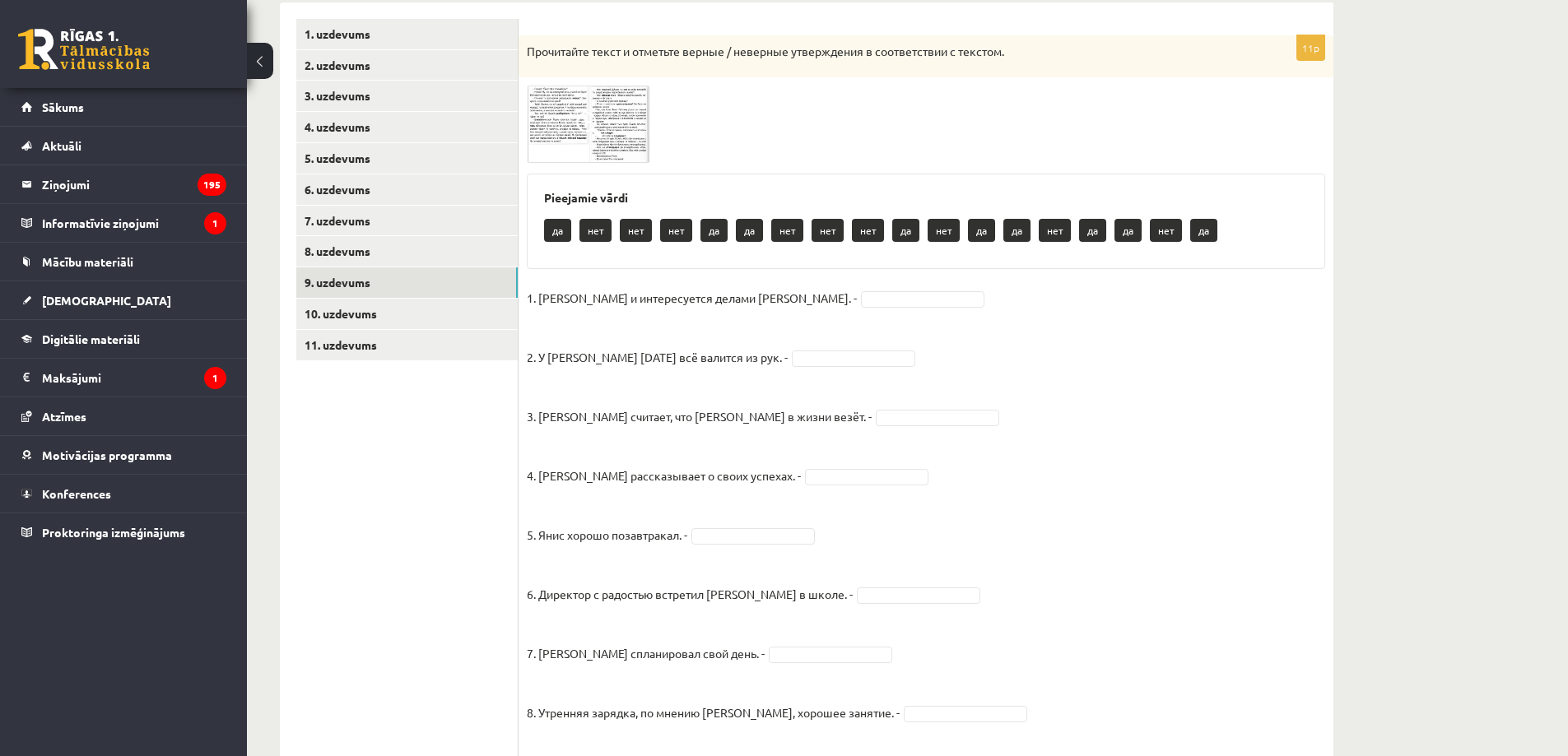
scroll to position [272, 0]
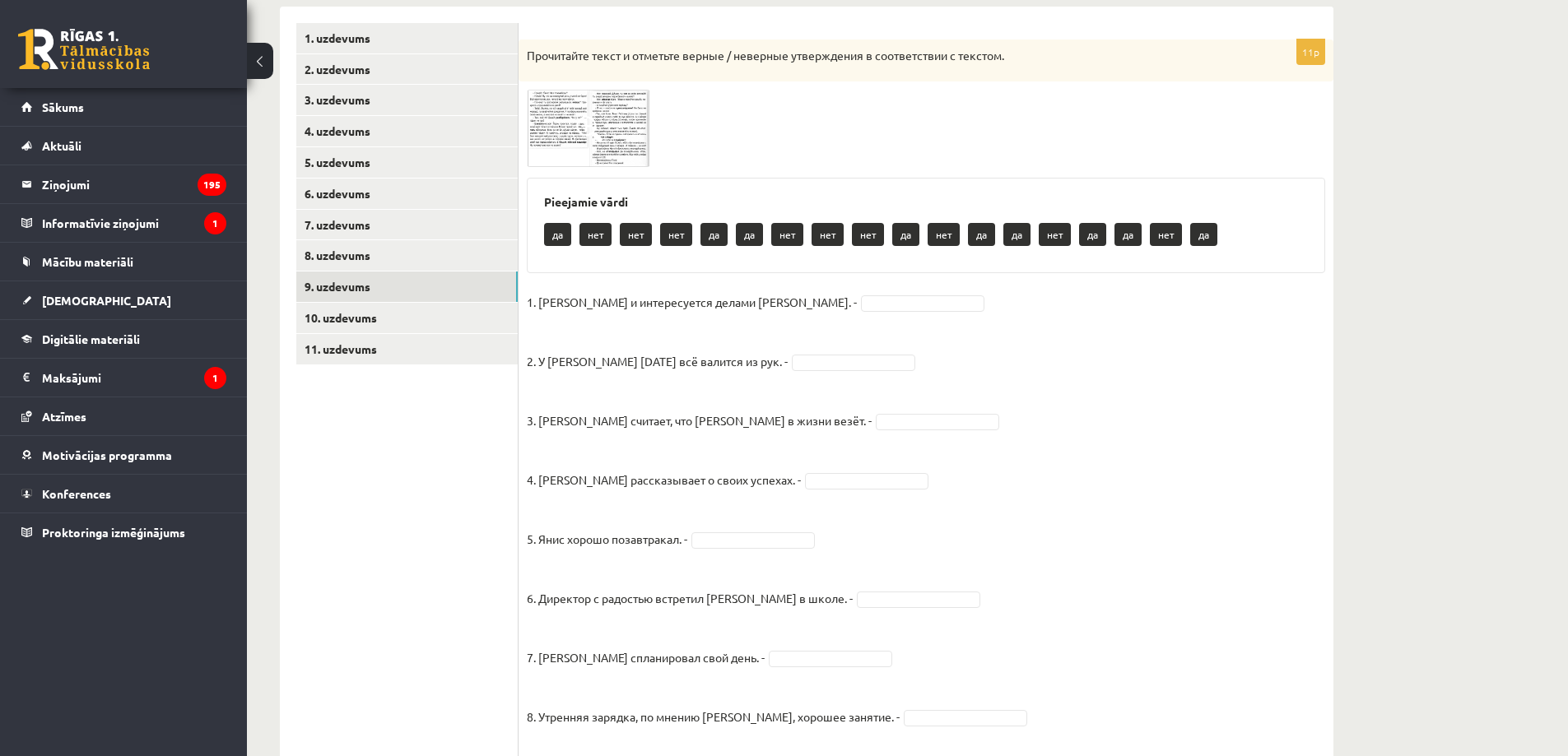
click at [1483, 250] on div "Krievu valoda JK 11.b3 klase 1. ieskaite , [PERSON_NAME] (11.b3 JK) Parādīt pun…" at bounding box center [907, 395] width 1321 height 1208
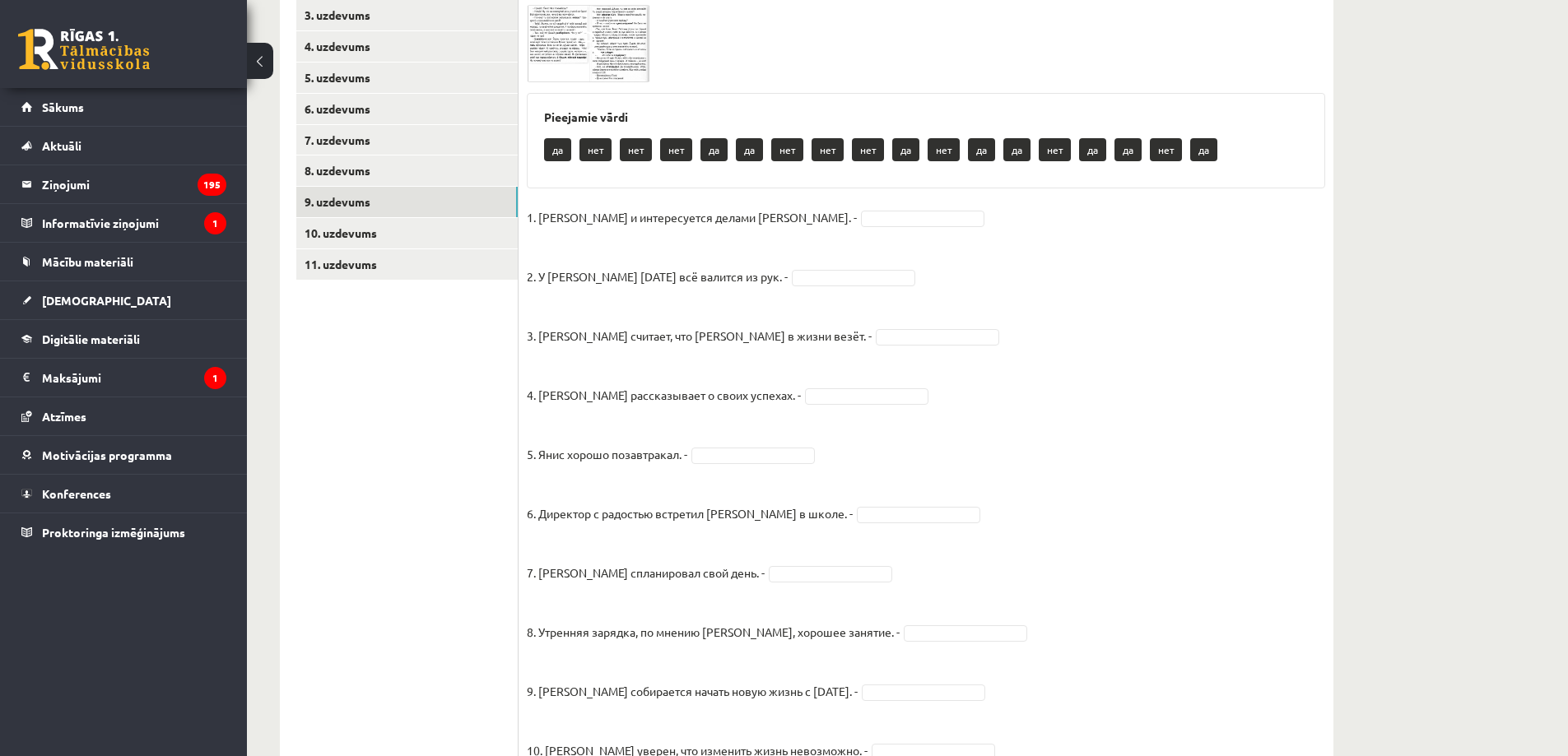
scroll to position [355, 0]
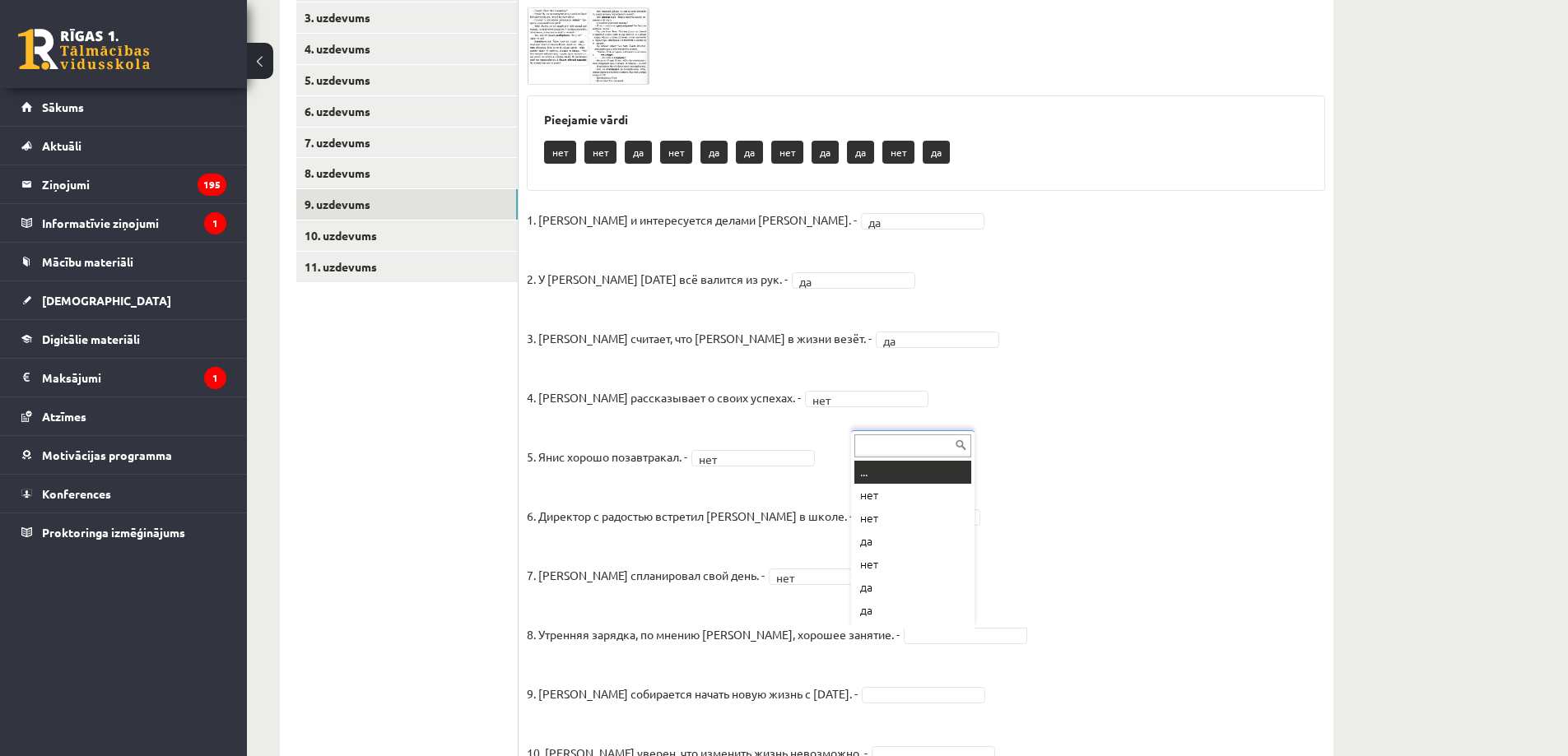
drag, startPoint x: 895, startPoint y: 637, endPoint x: 890, endPoint y: 590, distance: 47.3
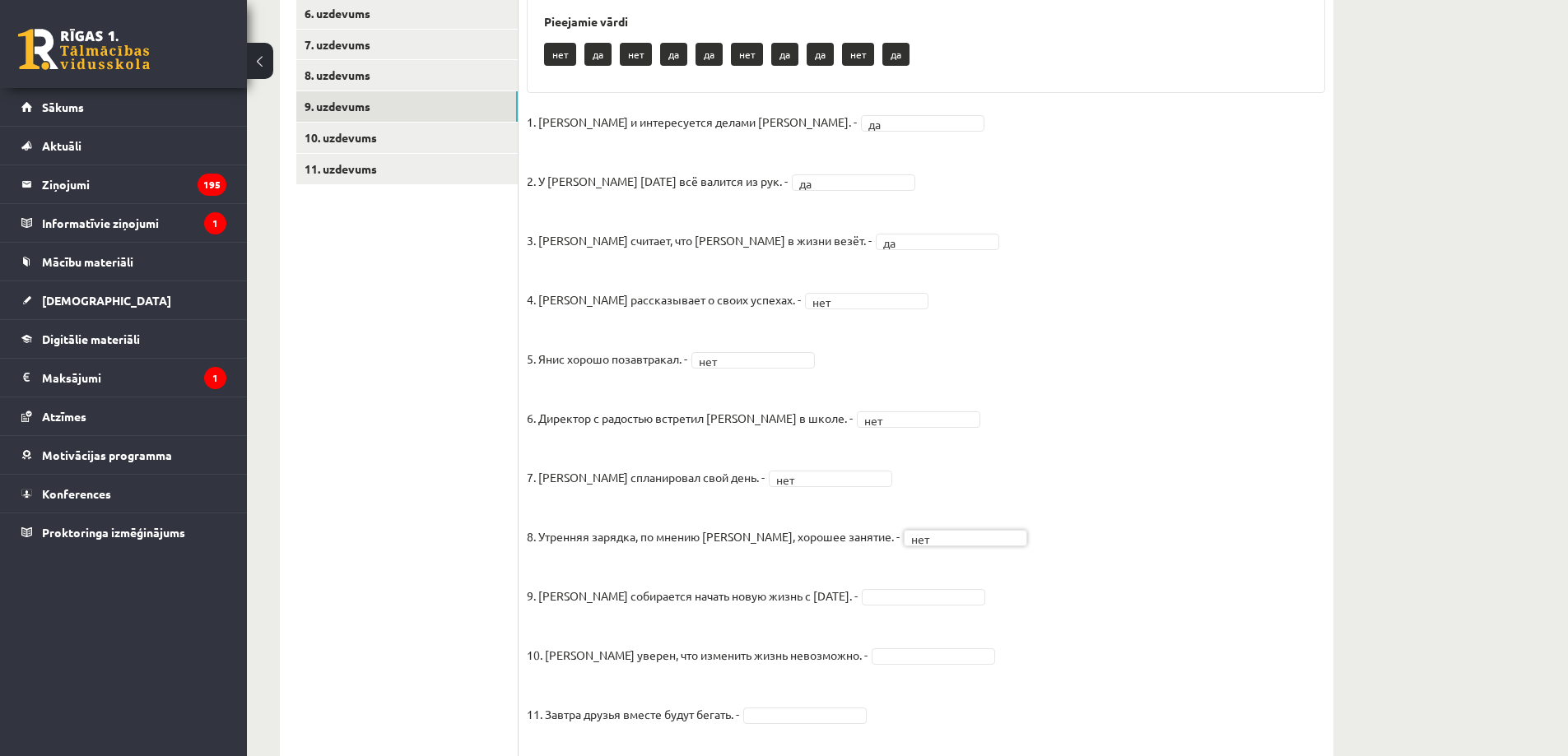
scroll to position [516, 0]
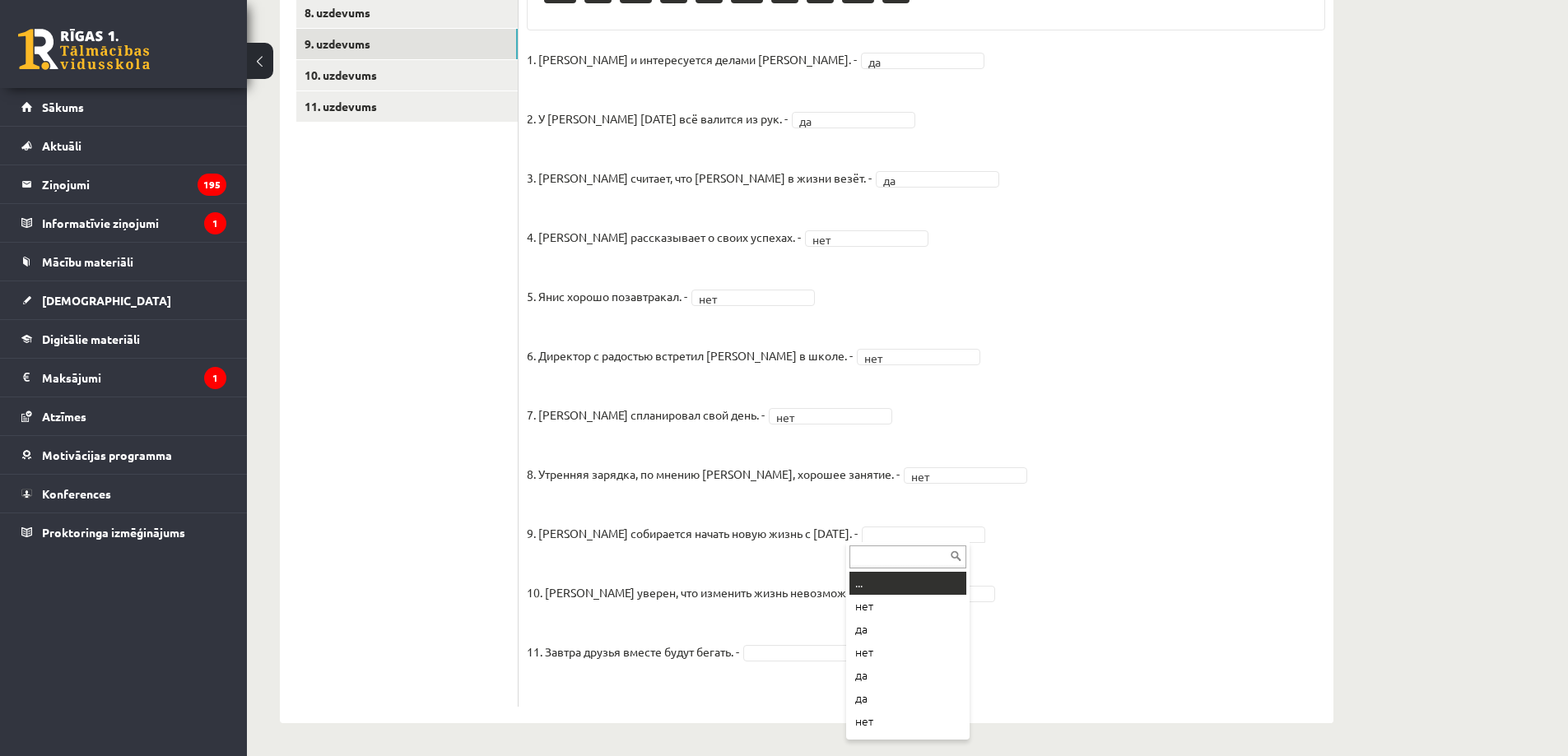
drag, startPoint x: 867, startPoint y: 532, endPoint x: 873, endPoint y: 523, distance: 10.0
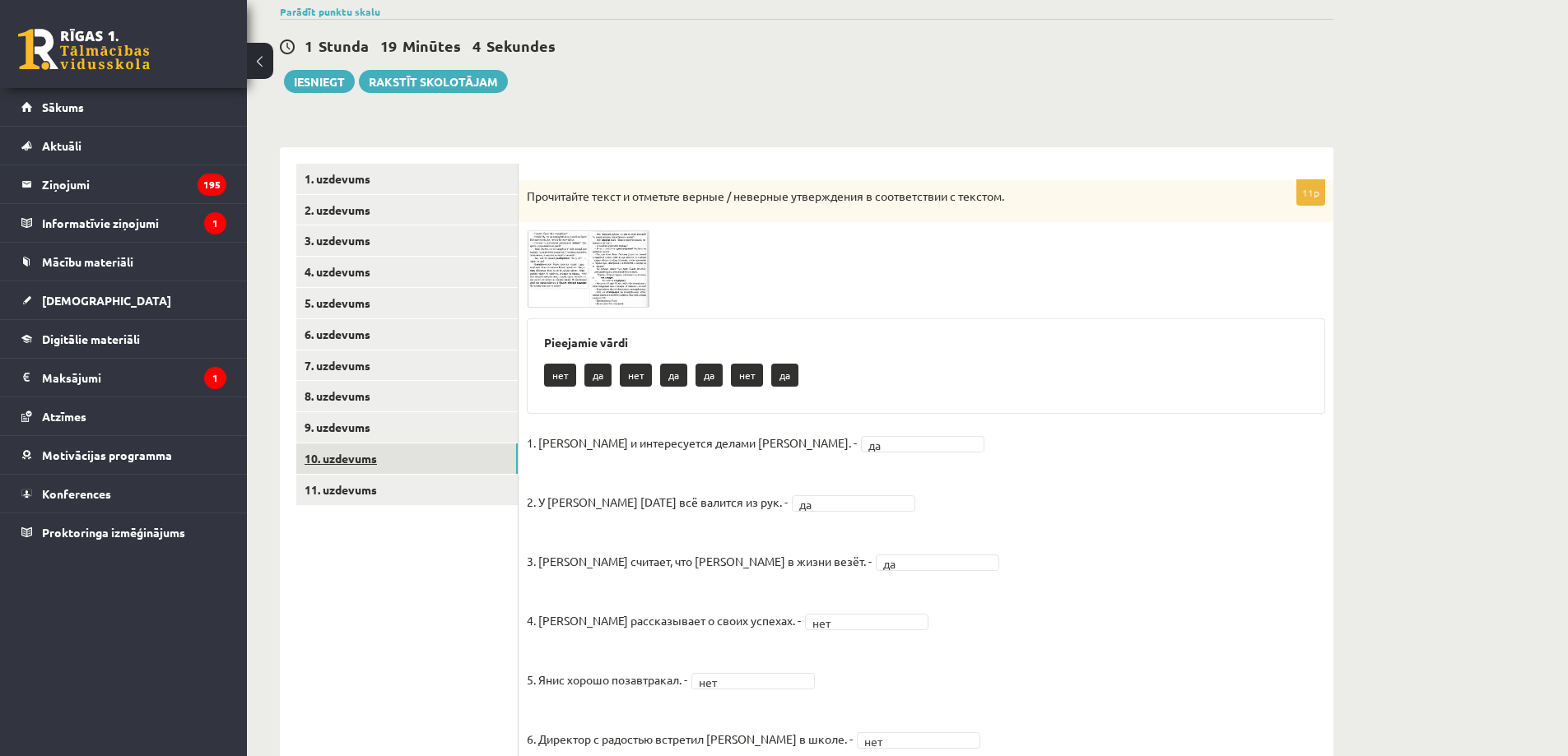
click at [402, 455] on link "10. uzdevums" at bounding box center [406, 459] width 221 height 30
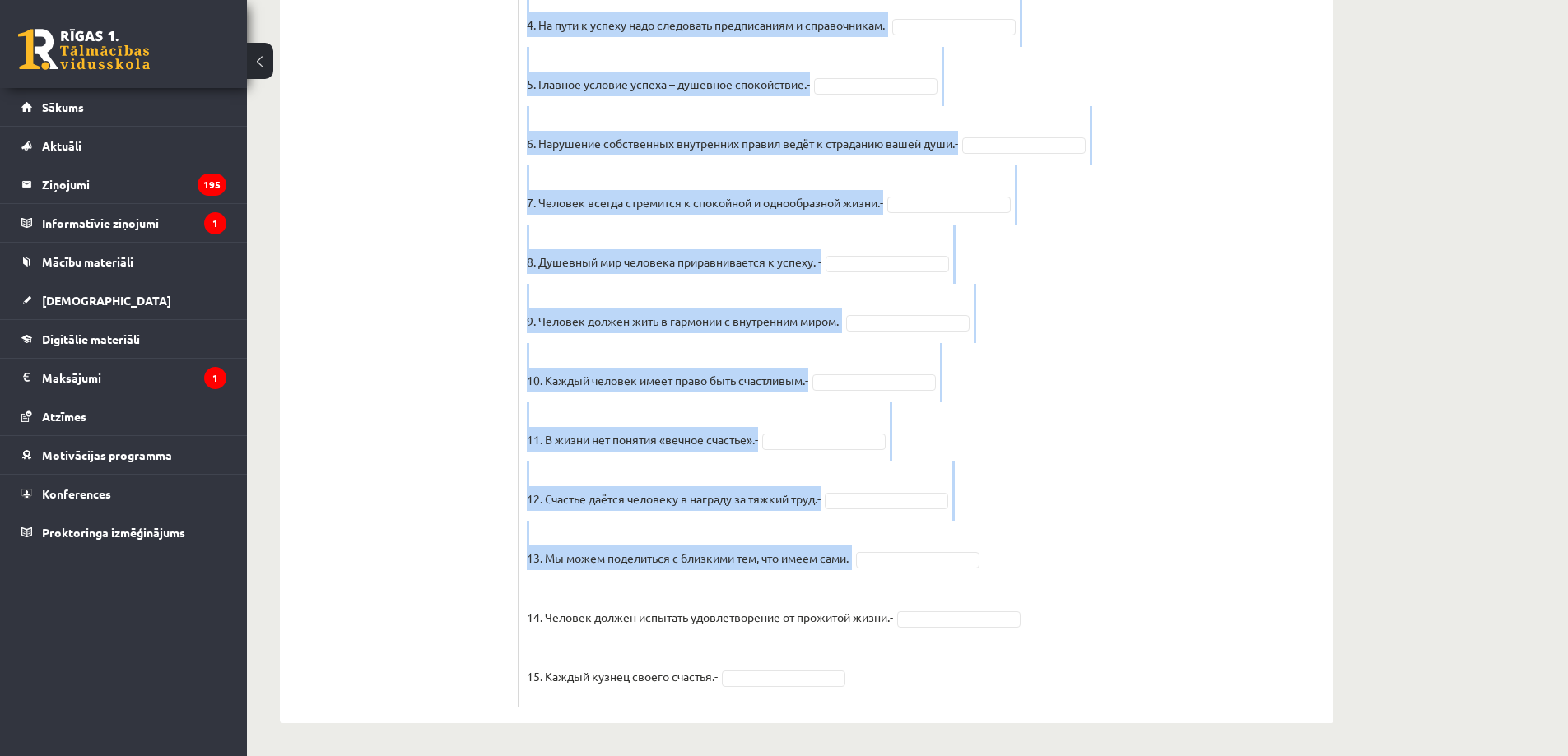
scroll to position [1205, 0]
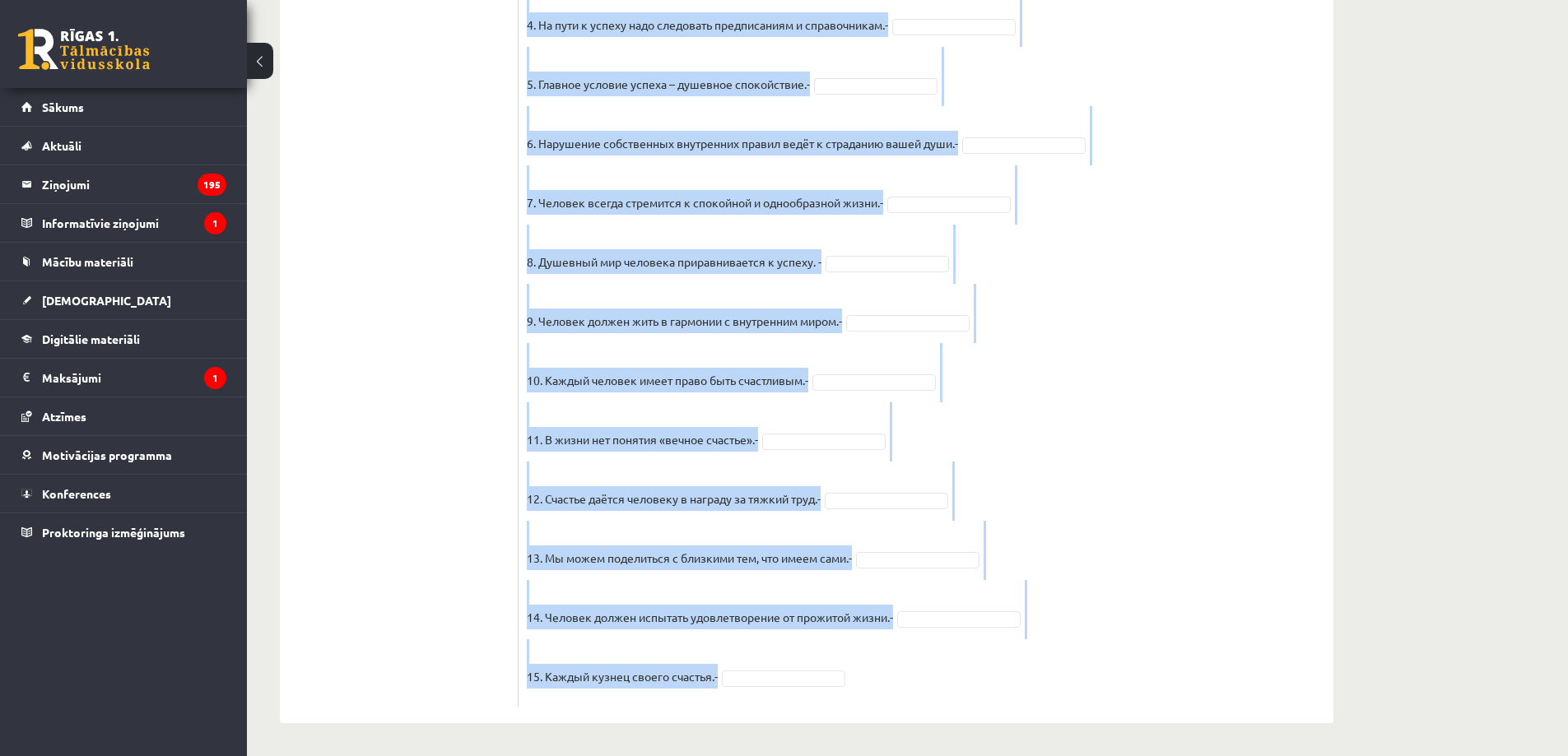
drag, startPoint x: 528, startPoint y: 272, endPoint x: 865, endPoint y: 666, distance: 518.4
copy div "Прочитайте текст и отметьте верные / неверные утверждения в соответствии с текс…"
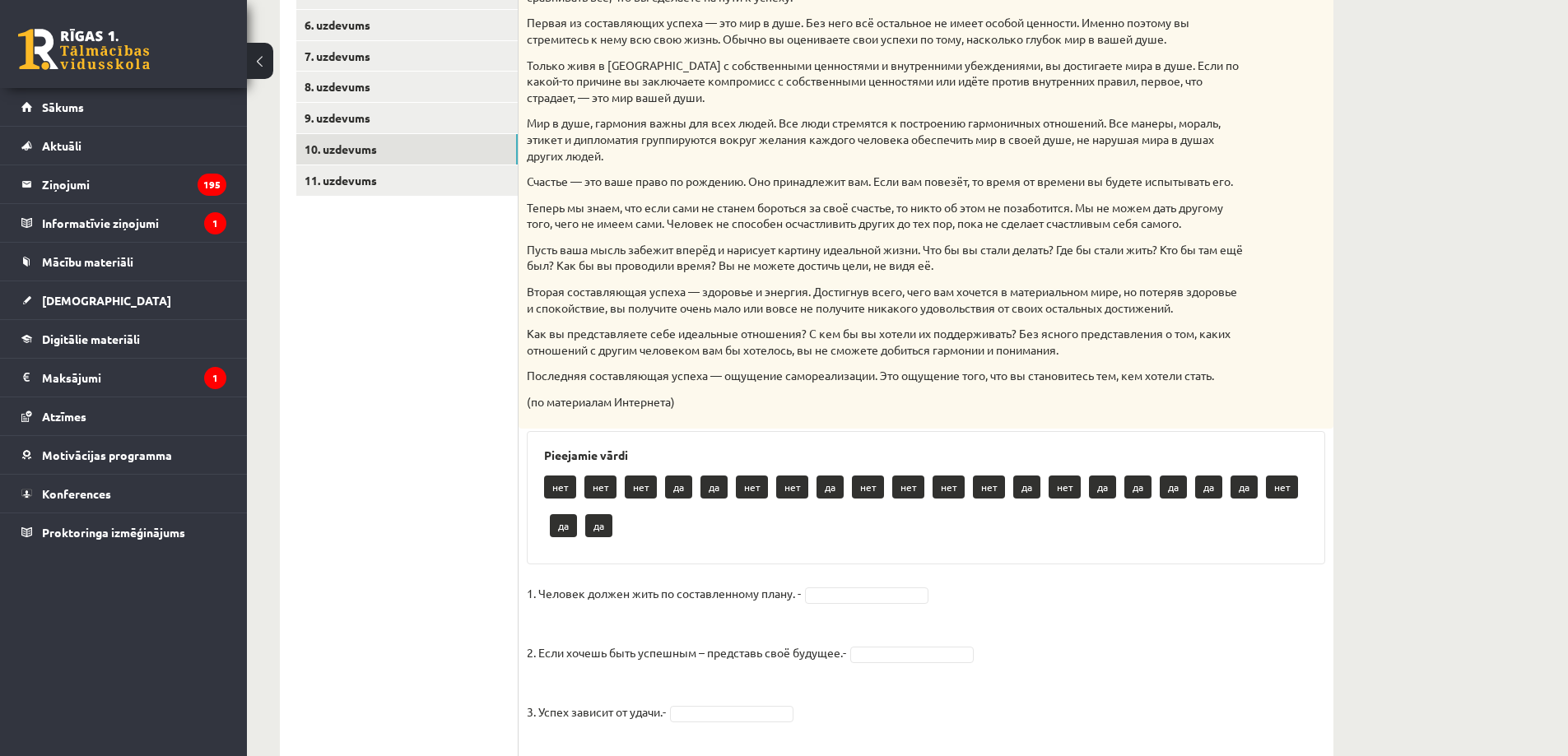
scroll to position [437, 0]
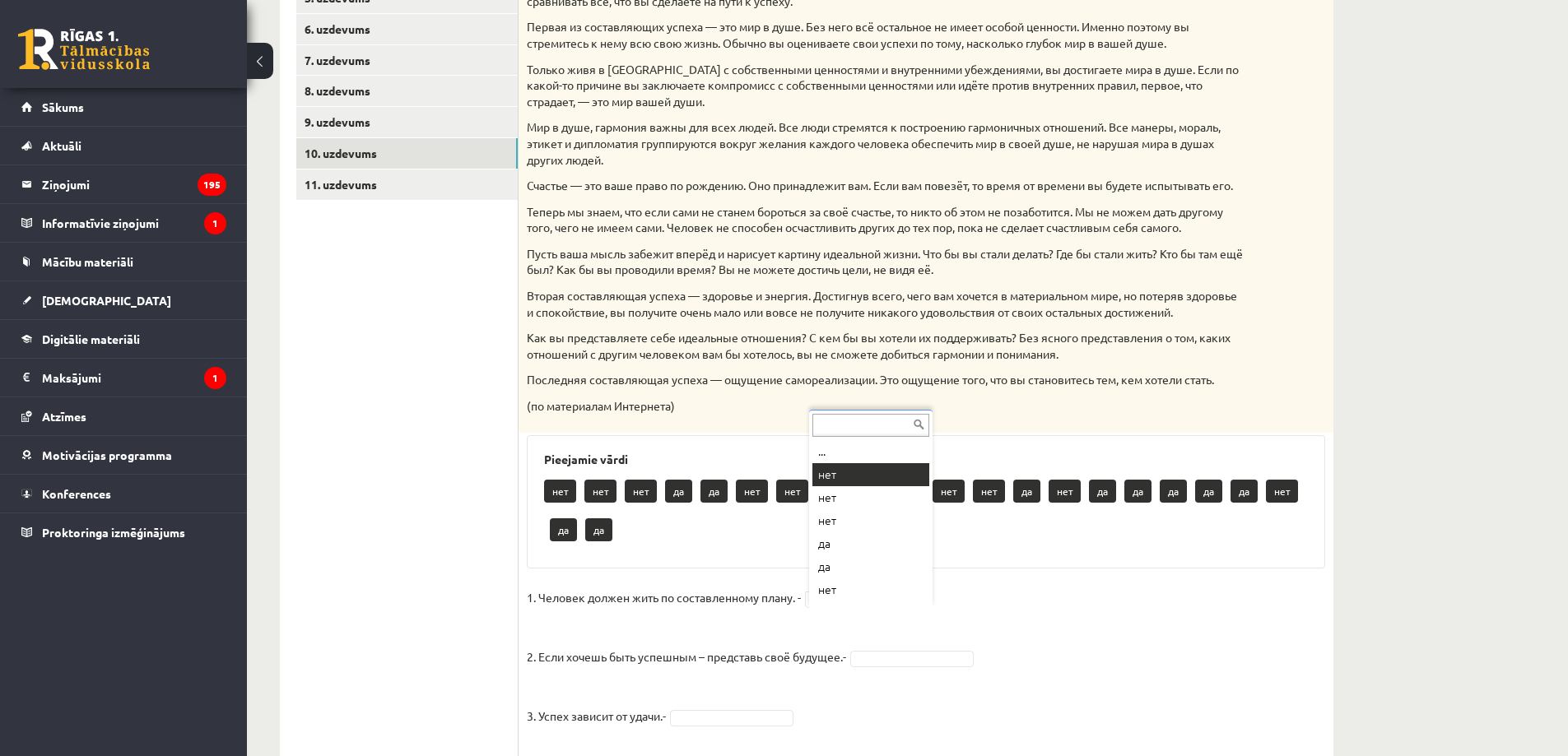
drag, startPoint x: 850, startPoint y: 478, endPoint x: 841, endPoint y: 535, distance: 57.5
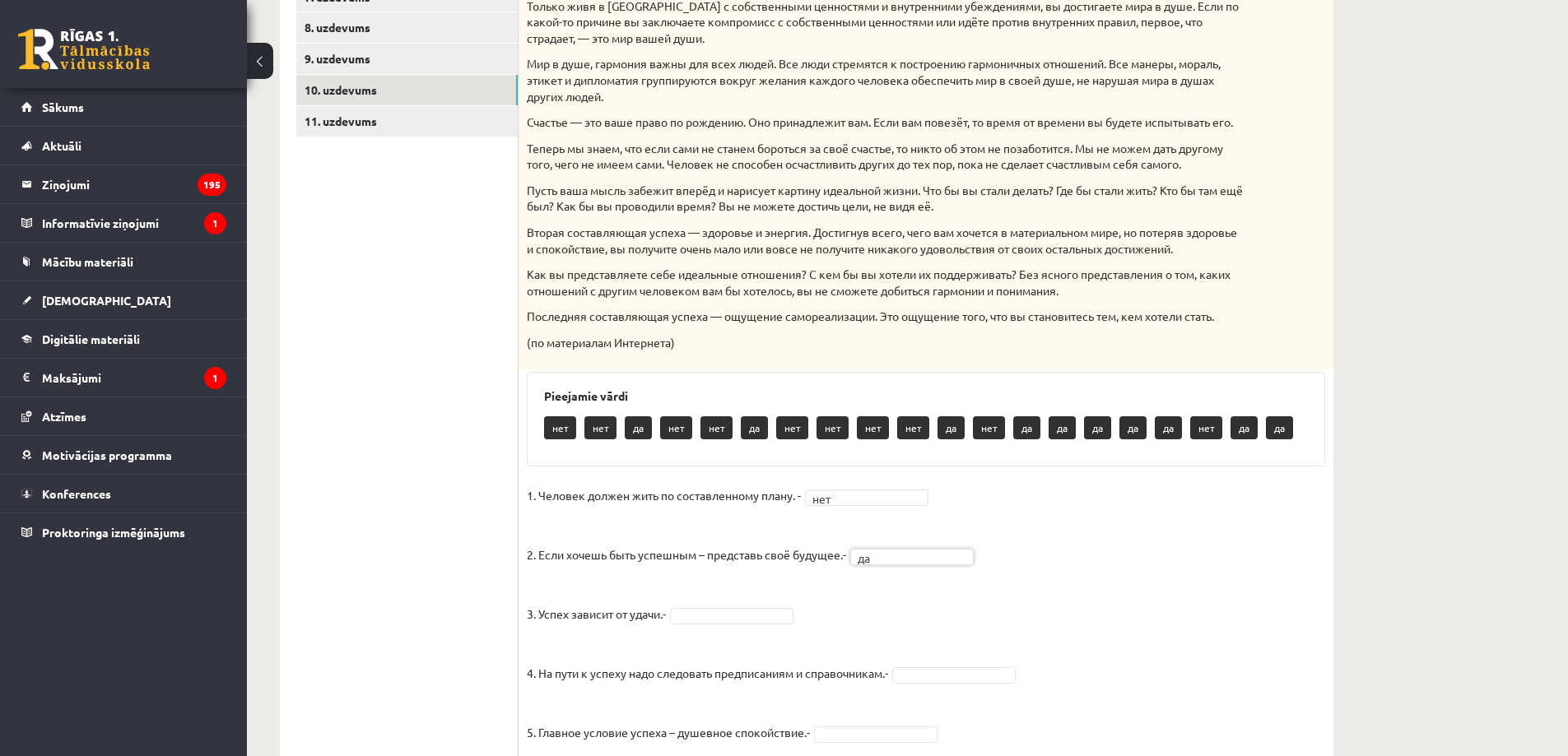
scroll to position [629, 0]
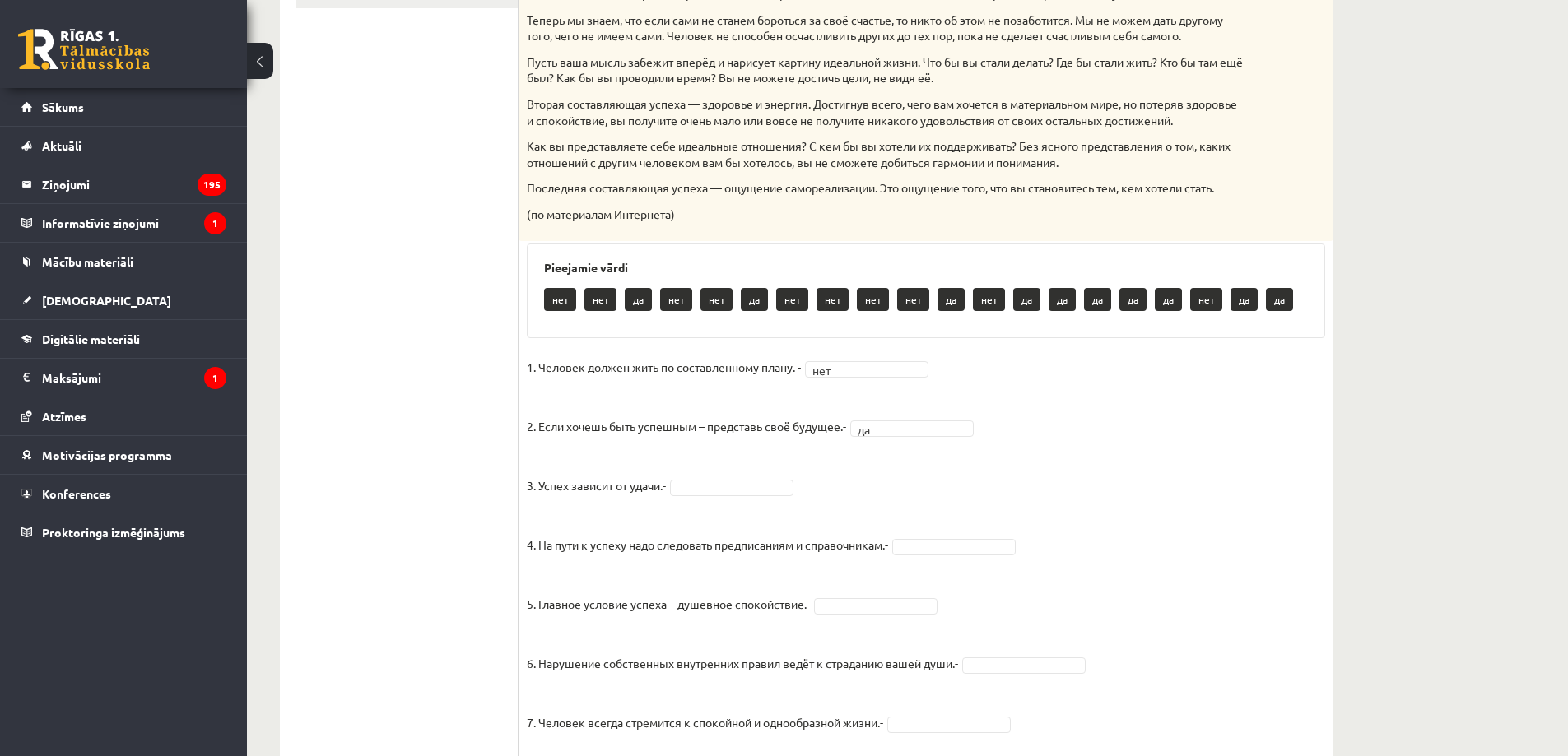
drag, startPoint x: 732, startPoint y: 569, endPoint x: 782, endPoint y: 565, distance: 50.3
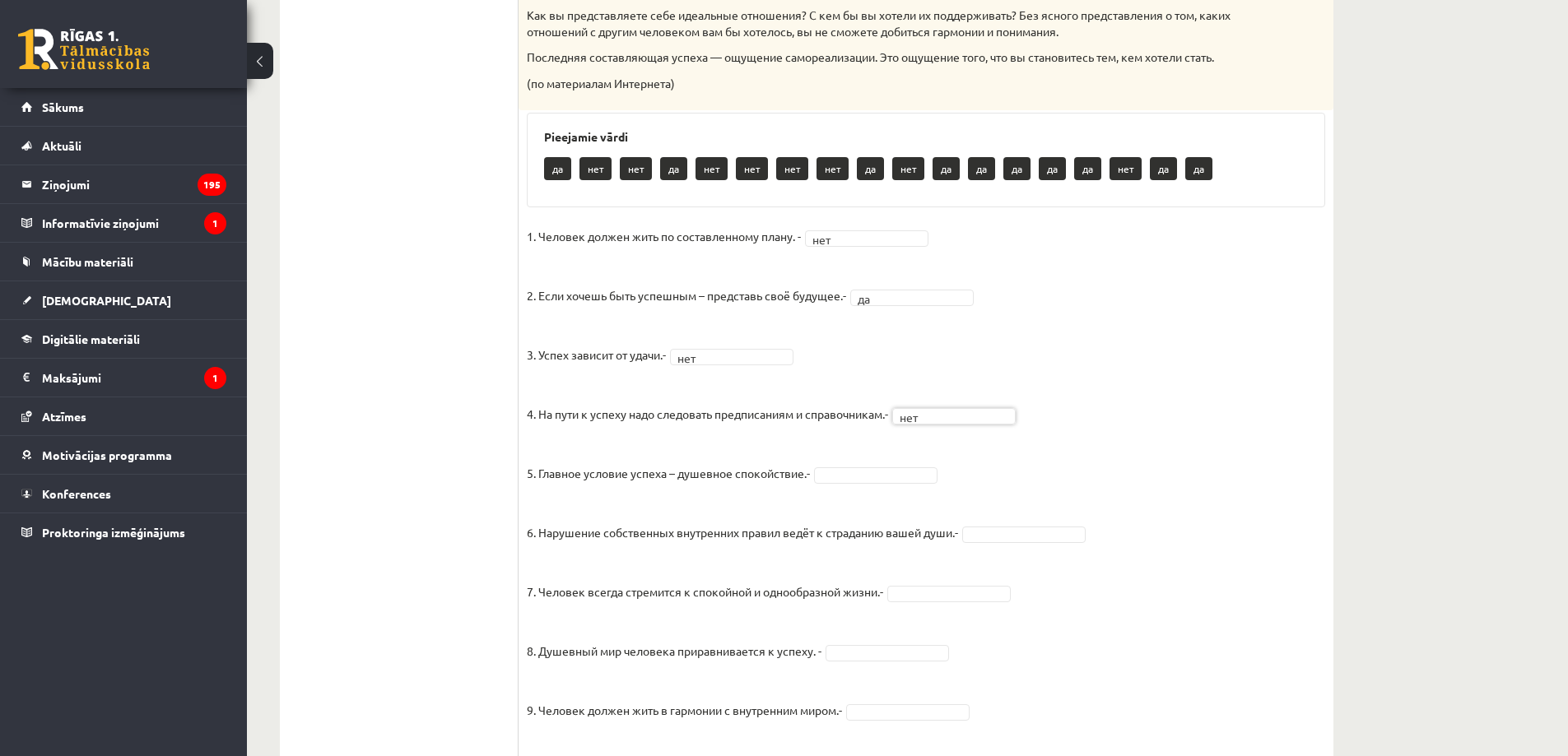
scroll to position [821, 0]
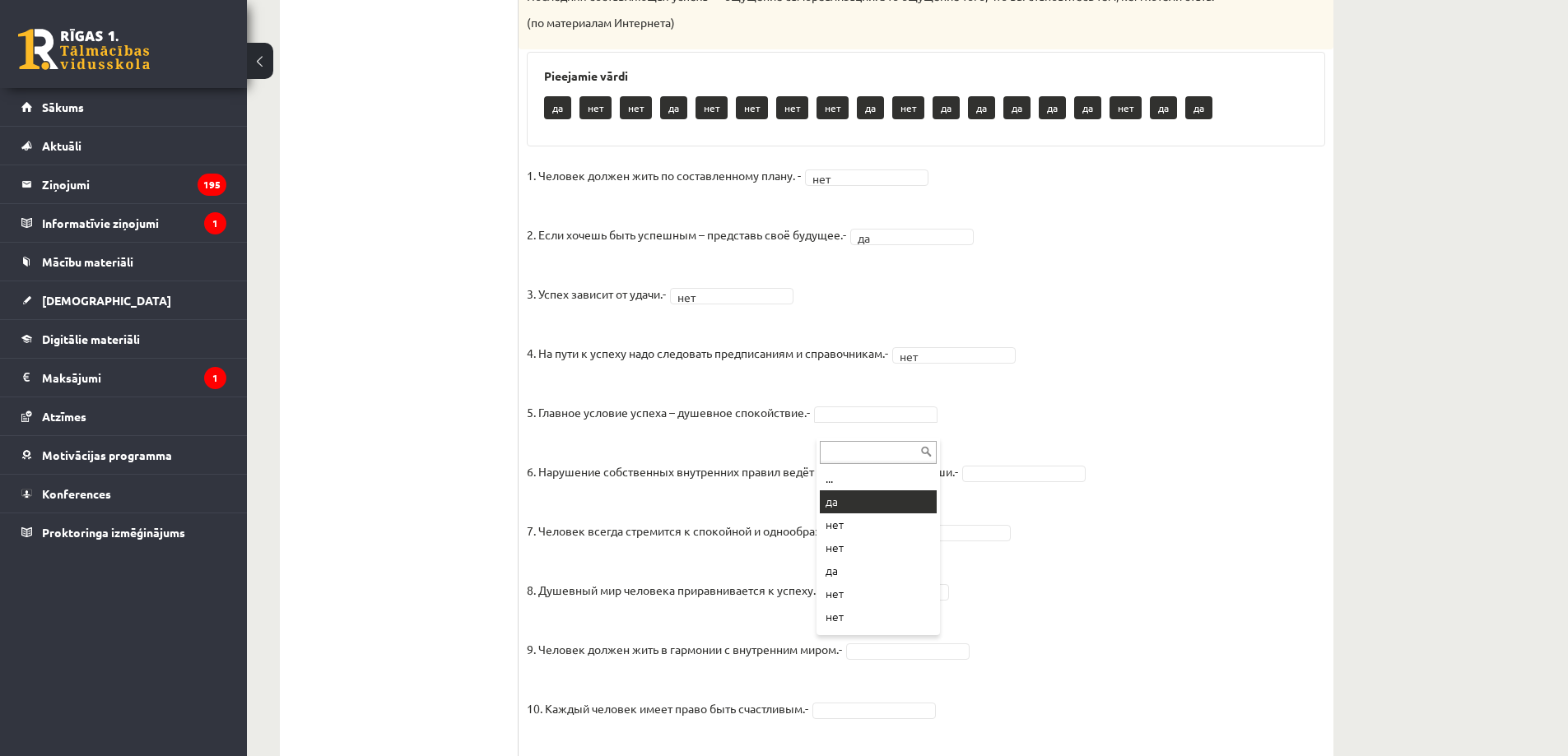
drag, startPoint x: 846, startPoint y: 507, endPoint x: 888, endPoint y: 508, distance: 42.0
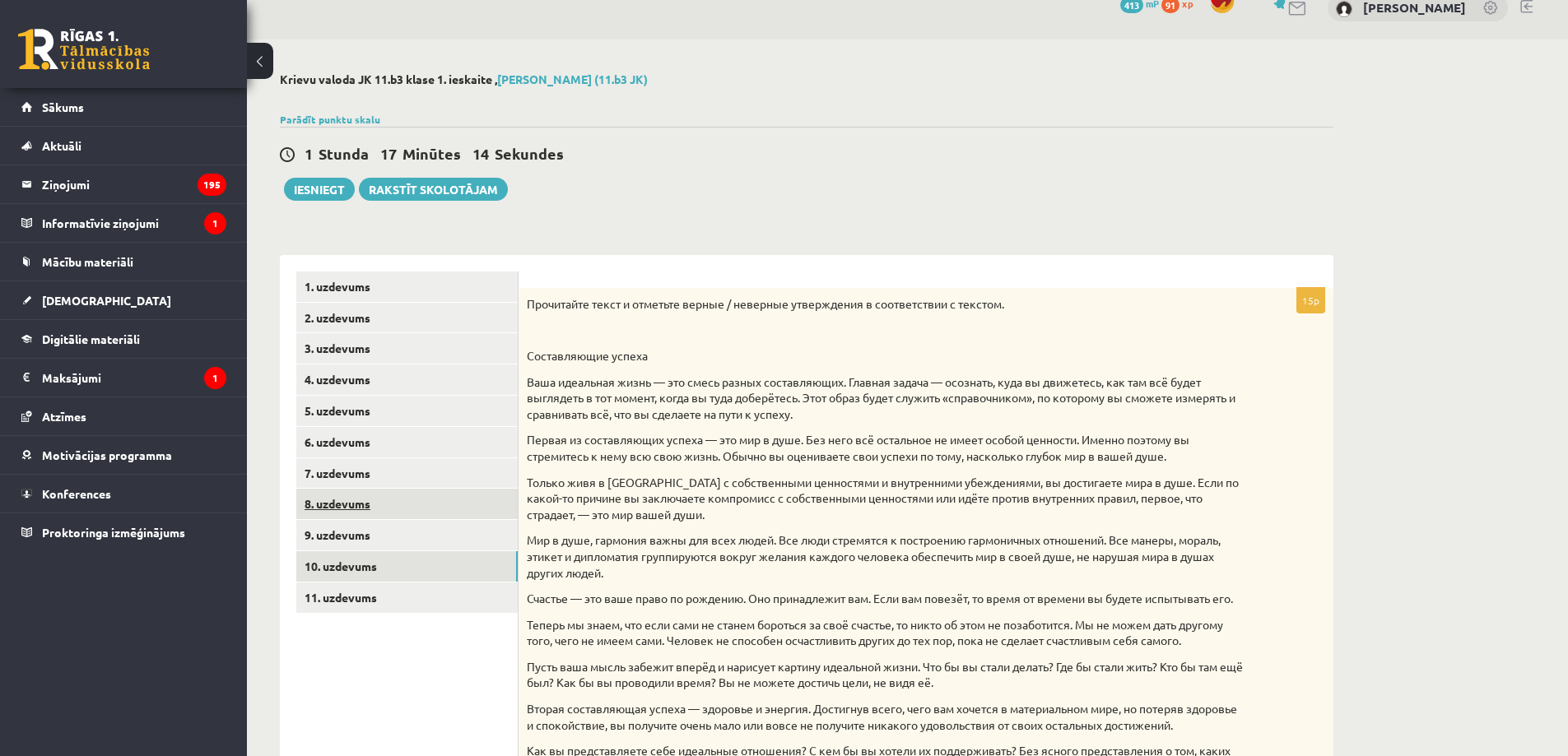
scroll to position [14, 0]
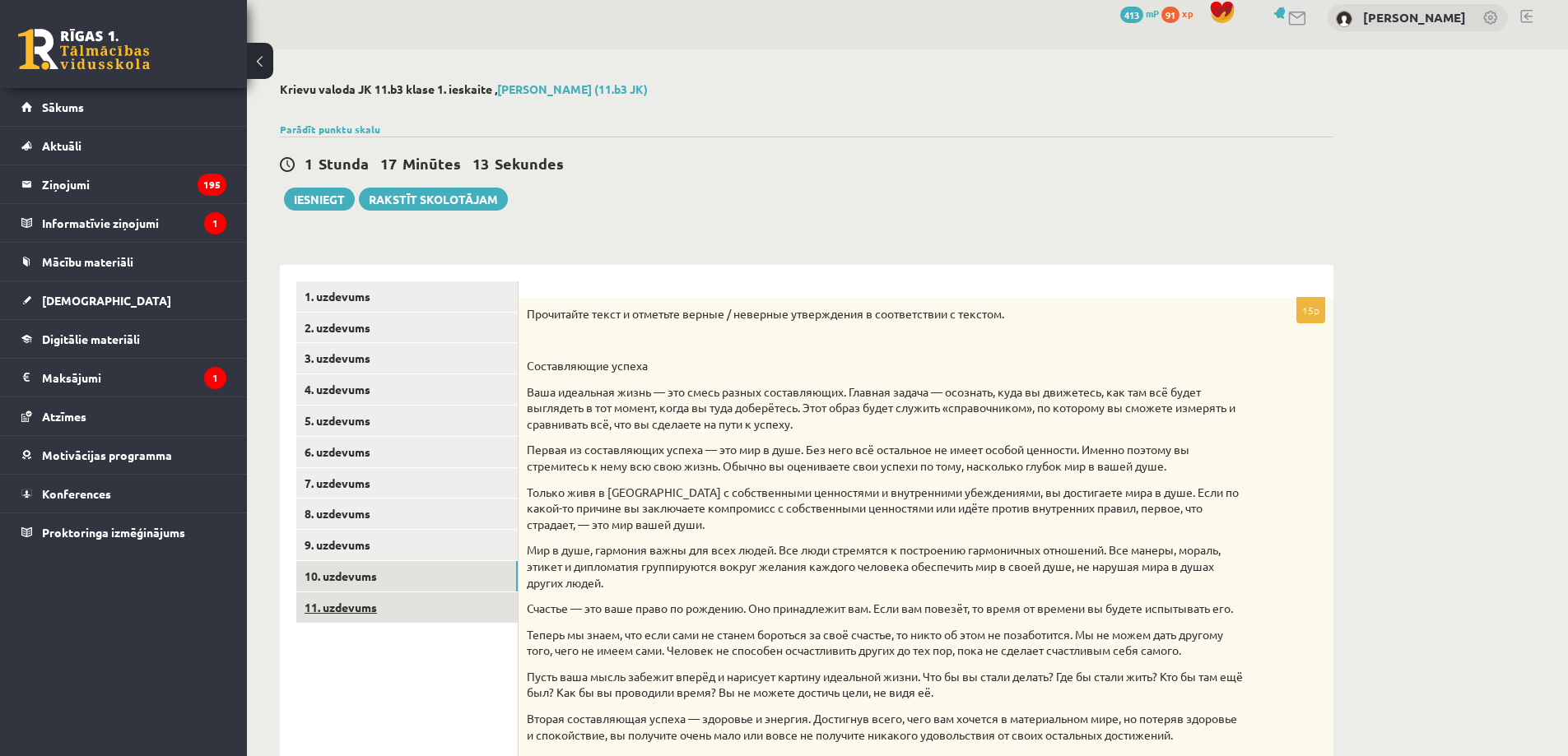
click at [484, 610] on link "11. uzdevums" at bounding box center [406, 608] width 221 height 30
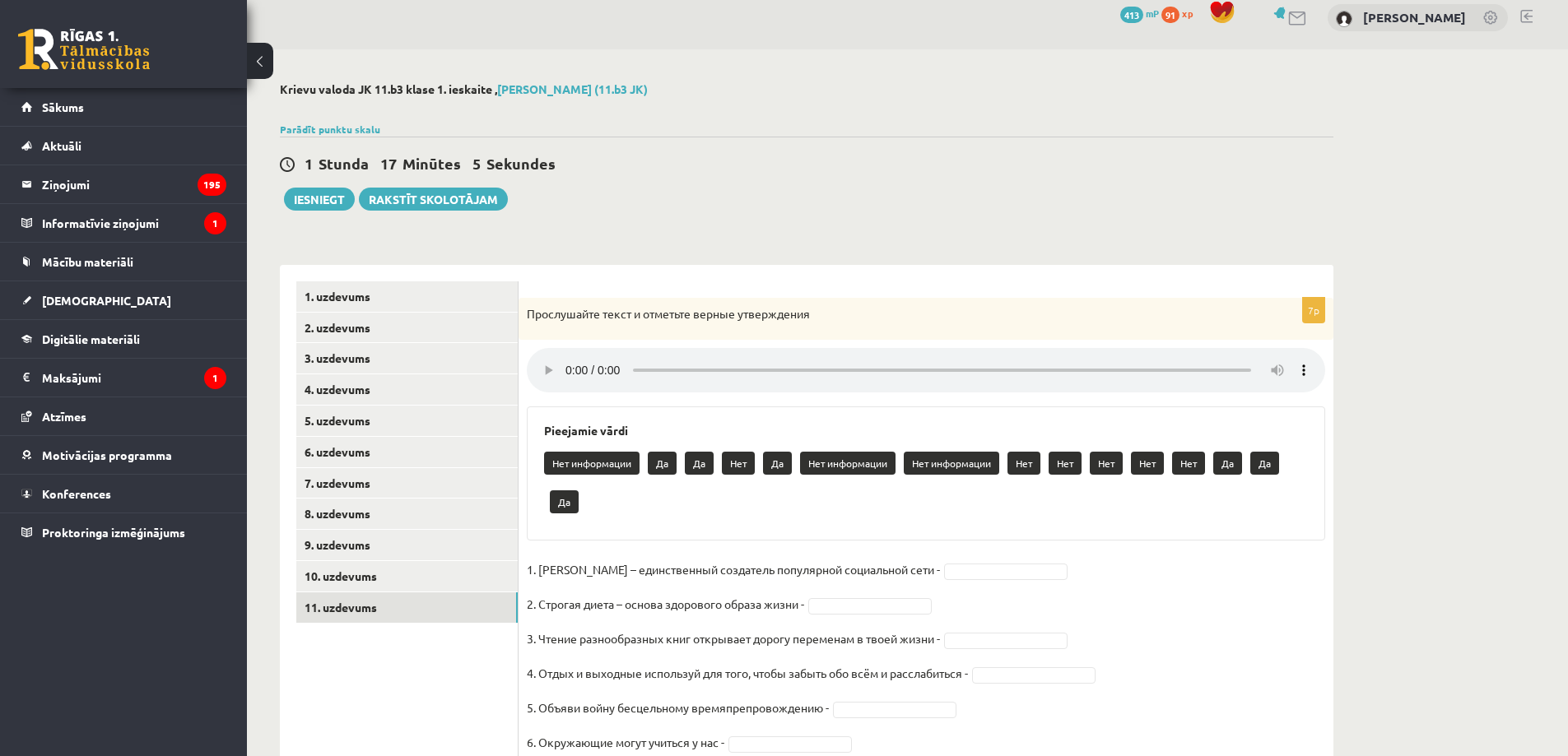
click at [1422, 540] on div "Krievu valoda JK 11.b3 klase 1. ieskaite , [PERSON_NAME] (11.b3 JK) Parādīt pun…" at bounding box center [907, 452] width 1321 height 807
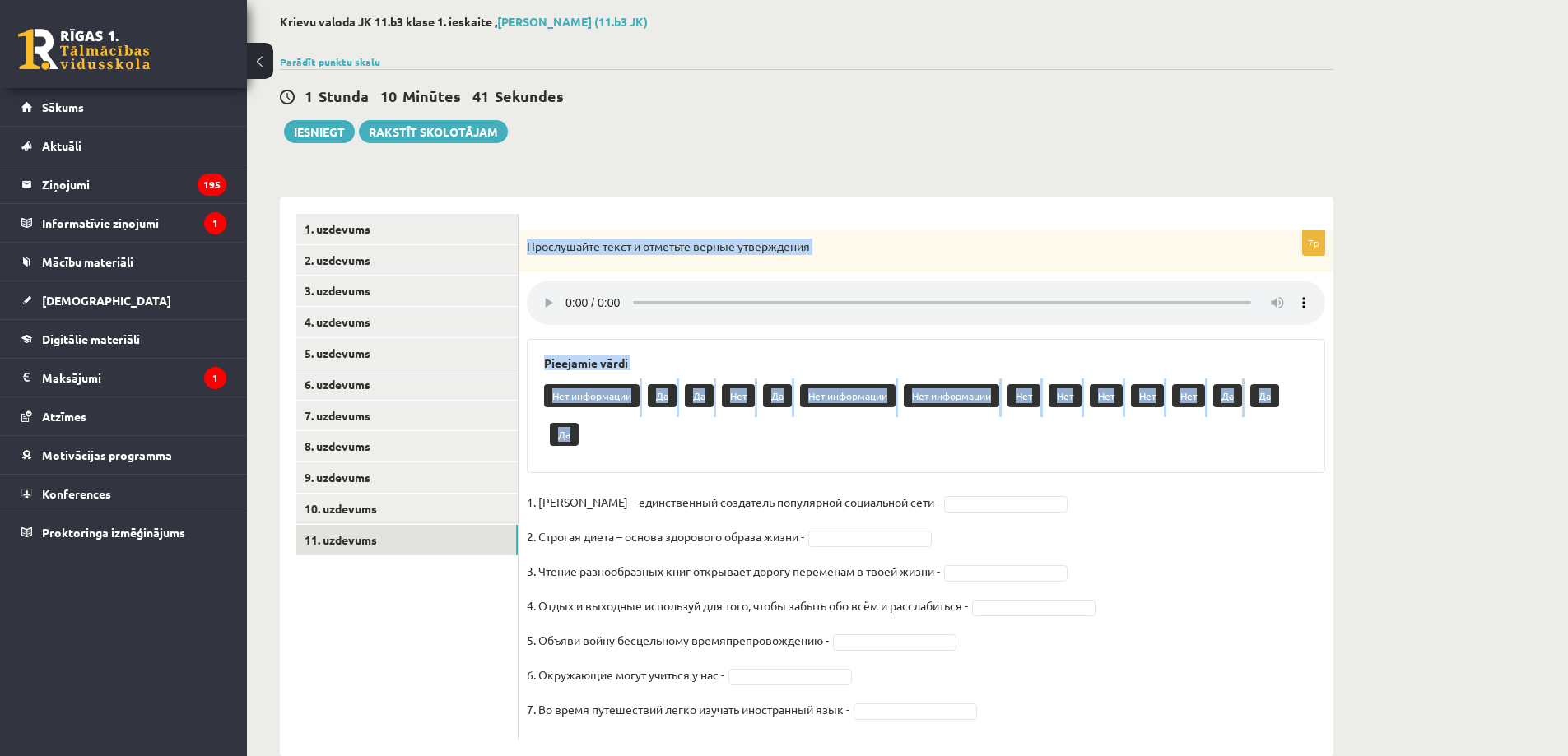
scroll to position [116, 0]
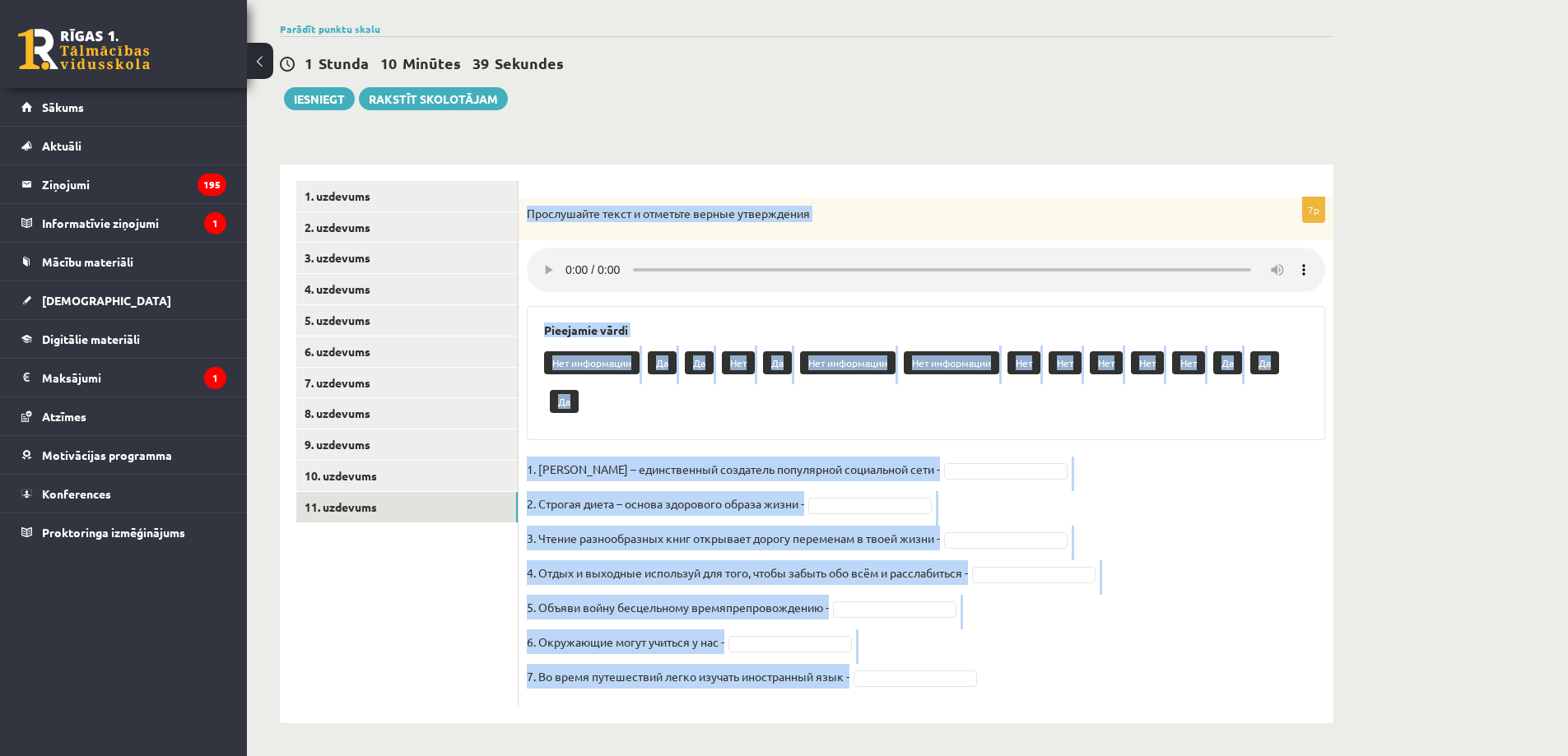
drag, startPoint x: 534, startPoint y: 320, endPoint x: 879, endPoint y: 689, distance: 504.9
click at [880, 690] on div "7p Прослушайте текст и отметьте верные утверждения Pieejamie vārdi Нет информац…" at bounding box center [926, 452] width 815 height 509
copy div "Прослушайте текст и отметьте верные утверждения Pieejamie vārdi Нет информации …"
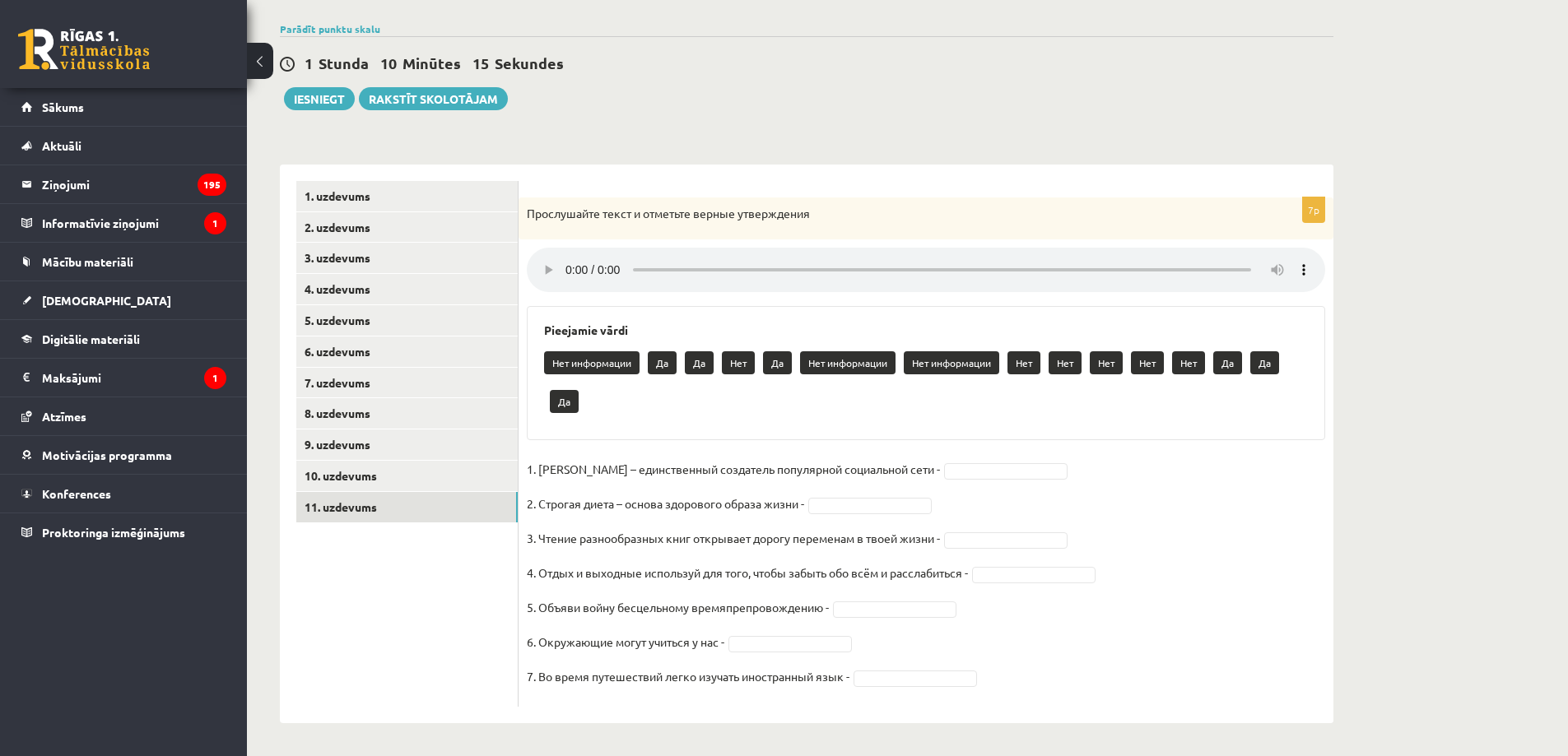
click at [481, 588] on ul "1. uzdevums 2. uzdevums 3. uzdevums 4. uzdevums 5. uzdevums 6. uzdevums 7. uzde…" at bounding box center [407, 444] width 222 height 526
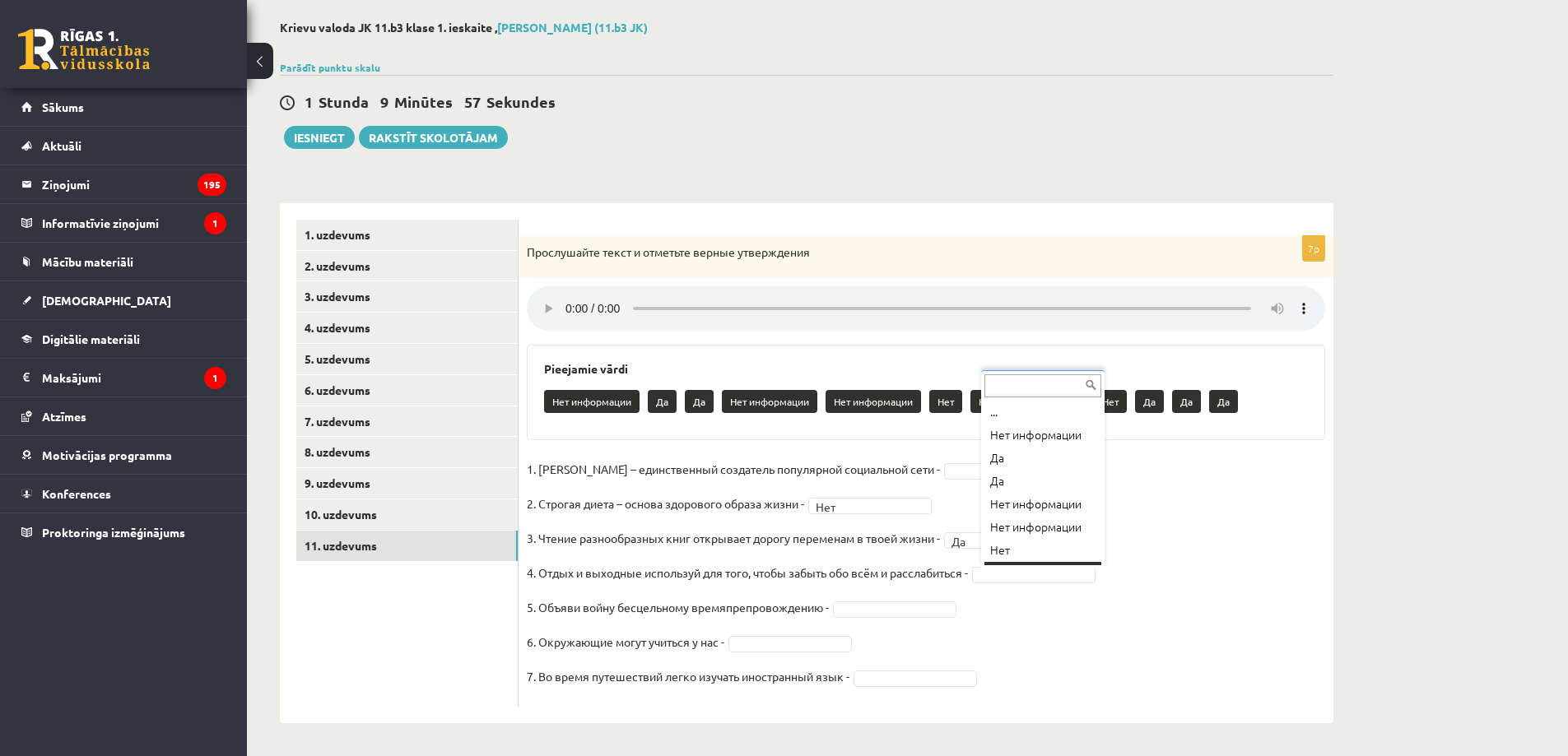
scroll to position [20, 0]
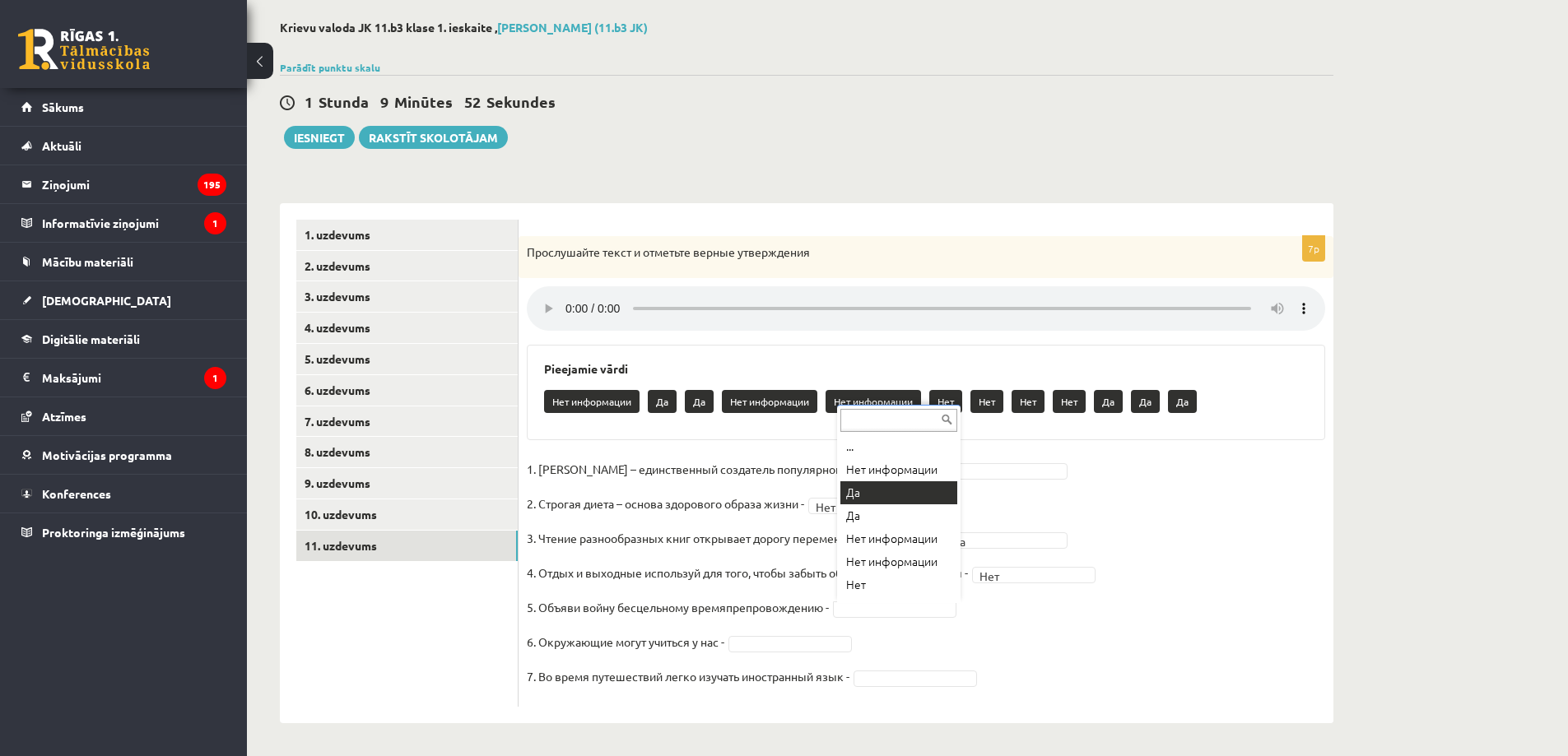
drag, startPoint x: 897, startPoint y: 494, endPoint x: 876, endPoint y: 535, distance: 46.4
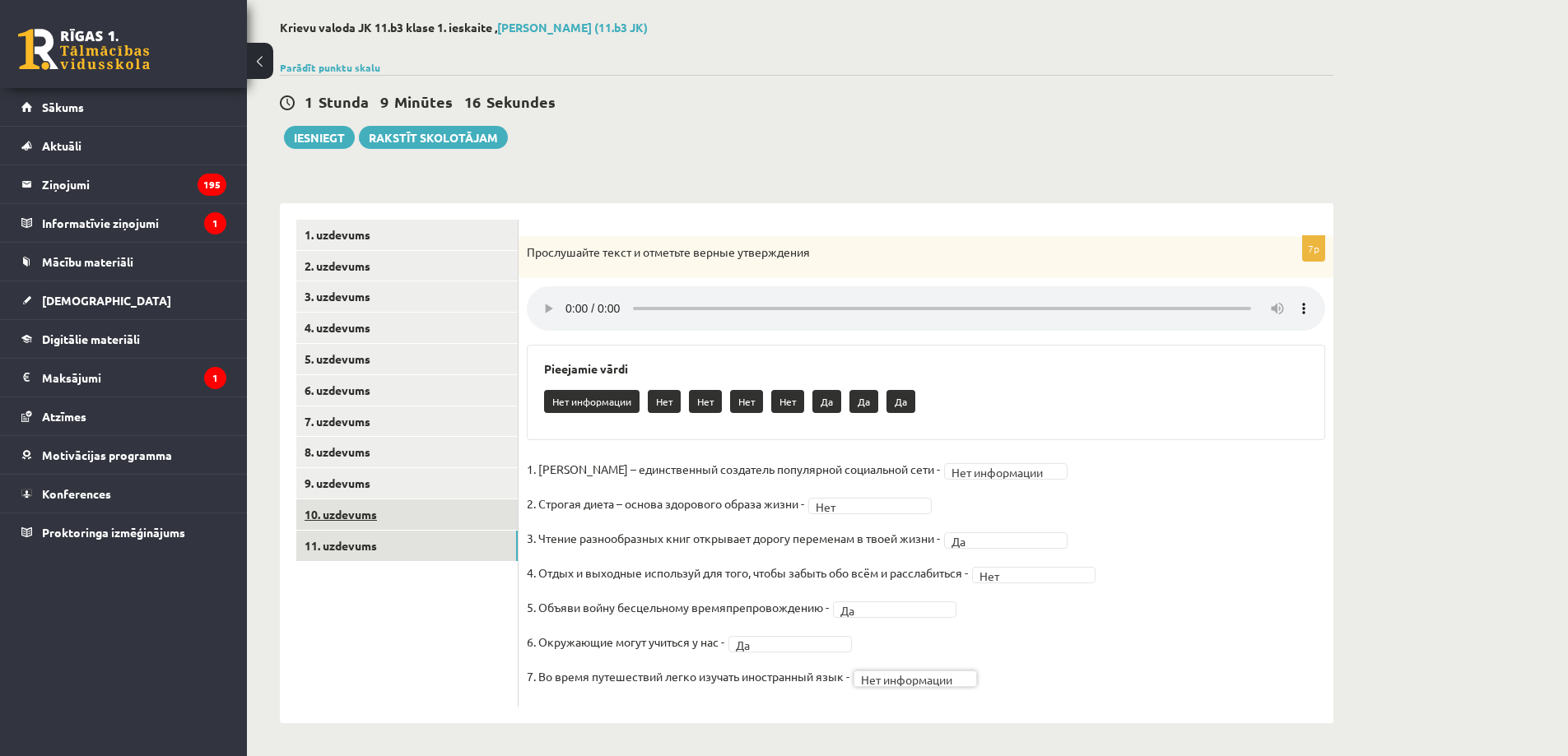
click at [372, 524] on link "10. uzdevums" at bounding box center [406, 515] width 221 height 30
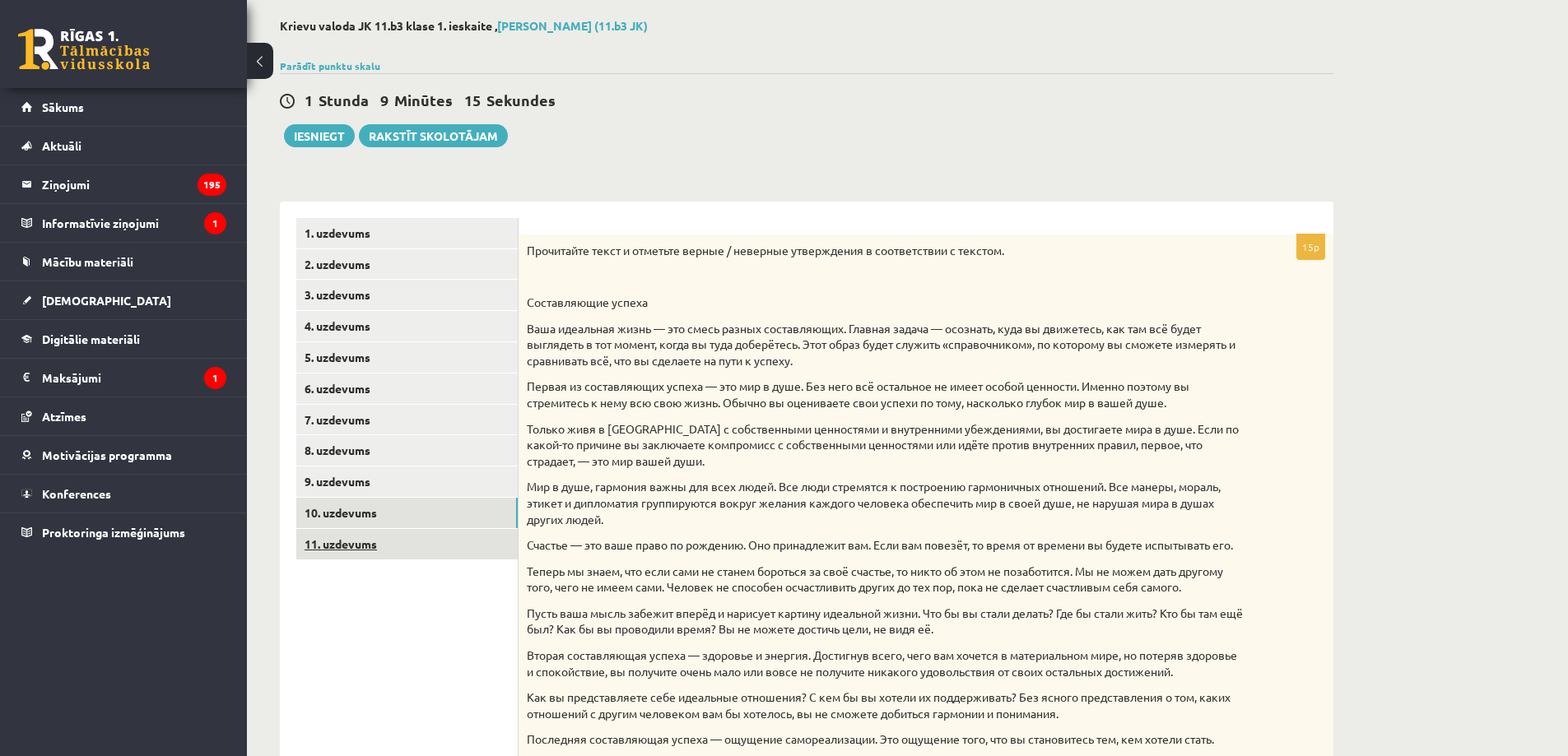
click at [361, 544] on link "11. uzdevums" at bounding box center [406, 544] width 221 height 30
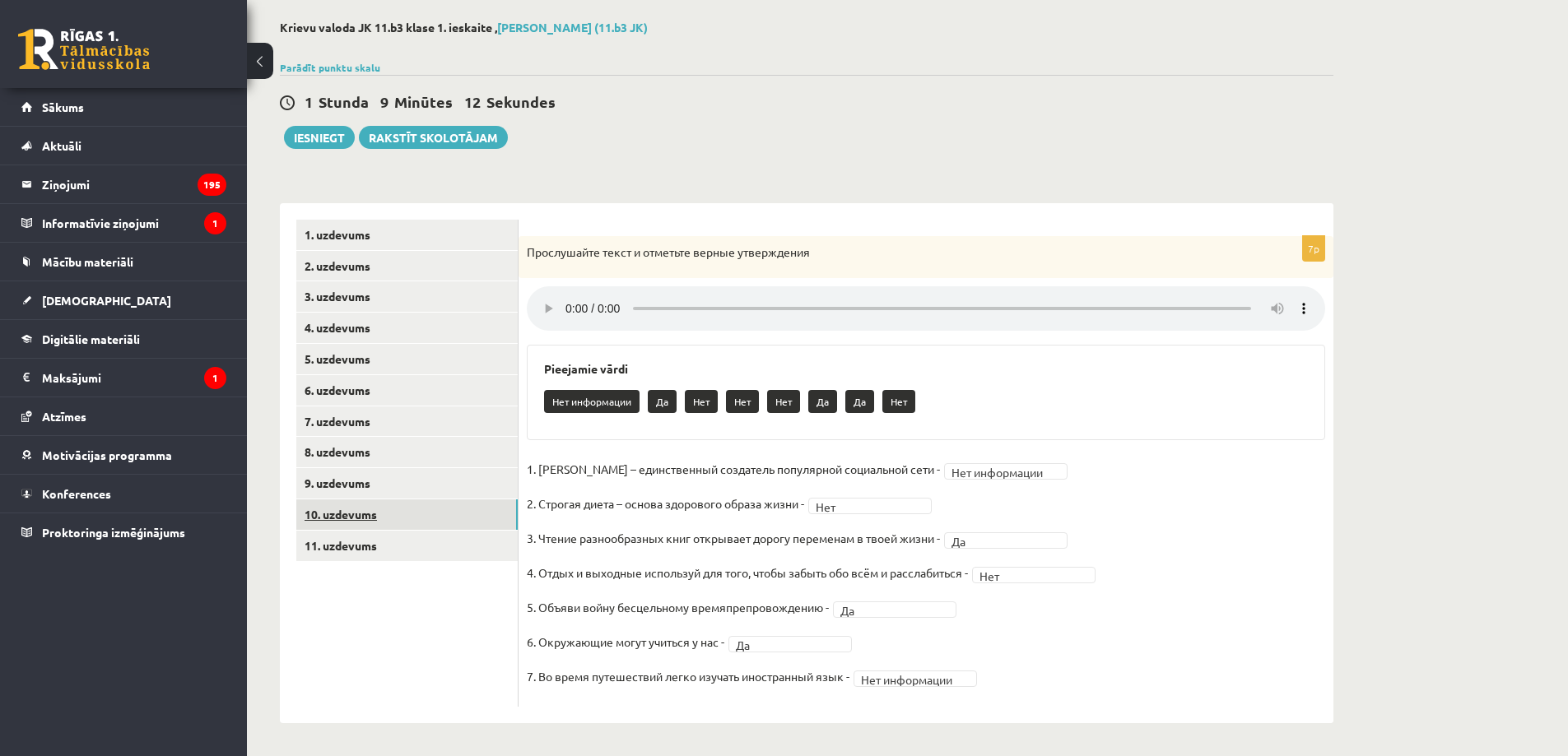
click at [382, 523] on link "10. uzdevums" at bounding box center [406, 515] width 221 height 30
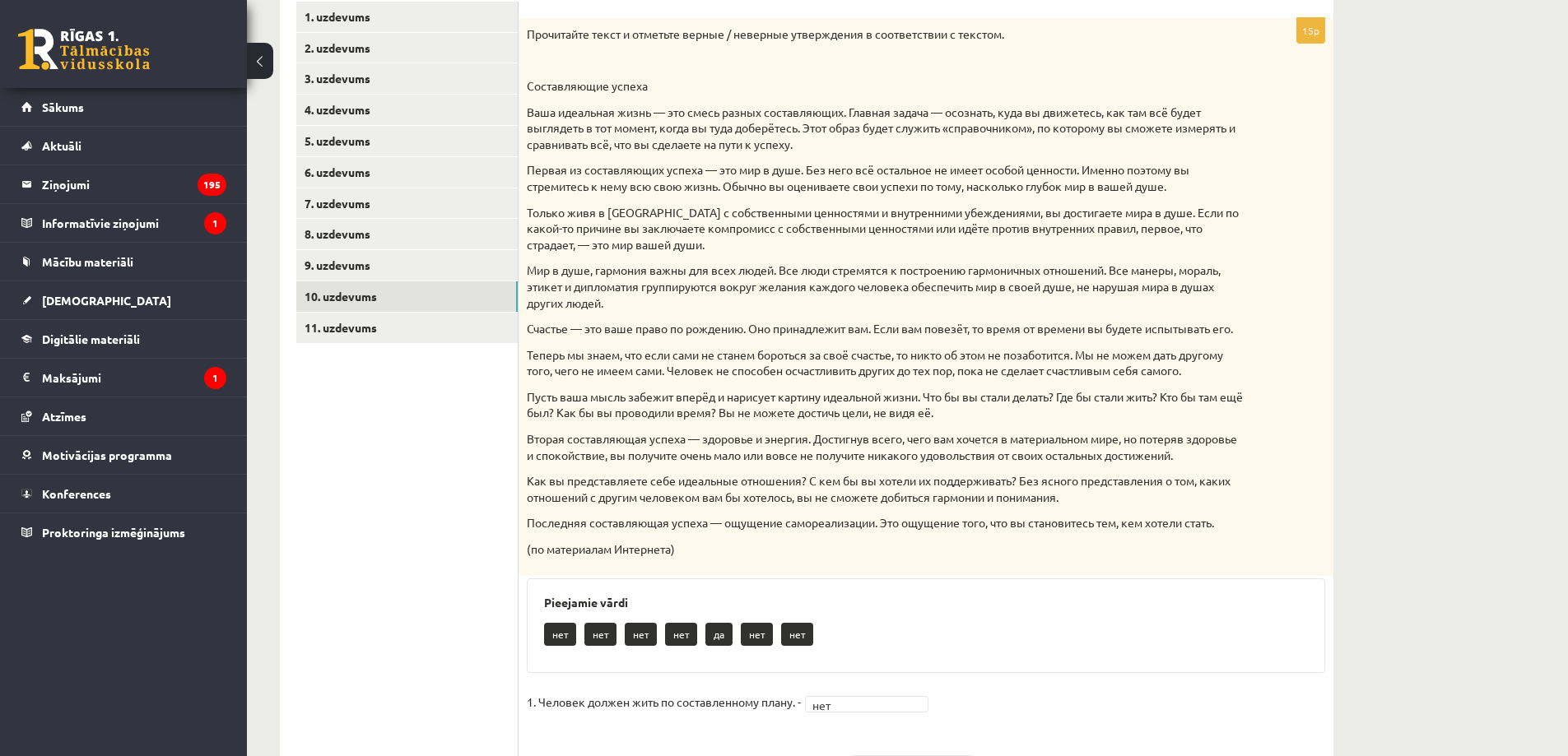
scroll to position [14, 0]
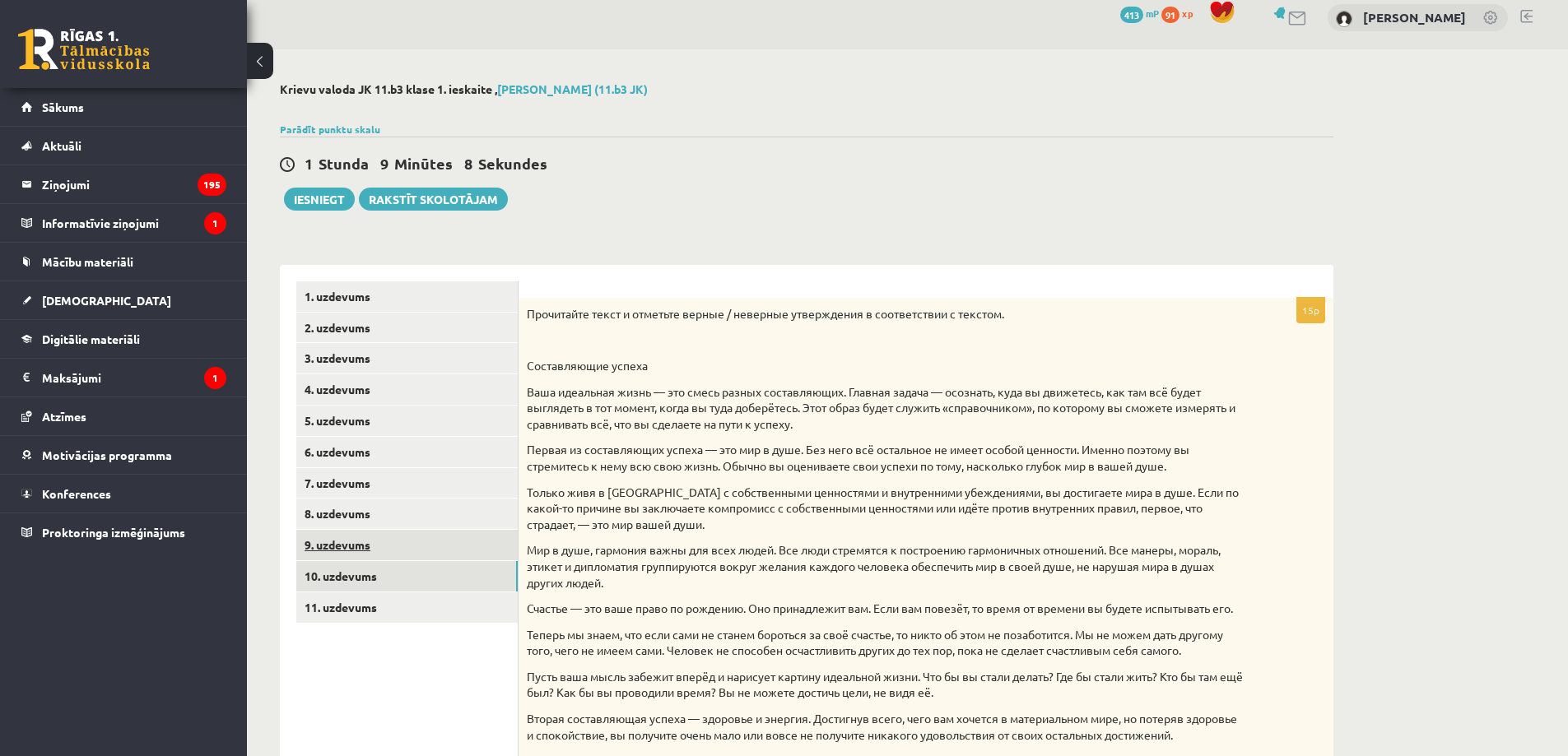
click at [337, 539] on link "9. uzdevums" at bounding box center [406, 545] width 221 height 30
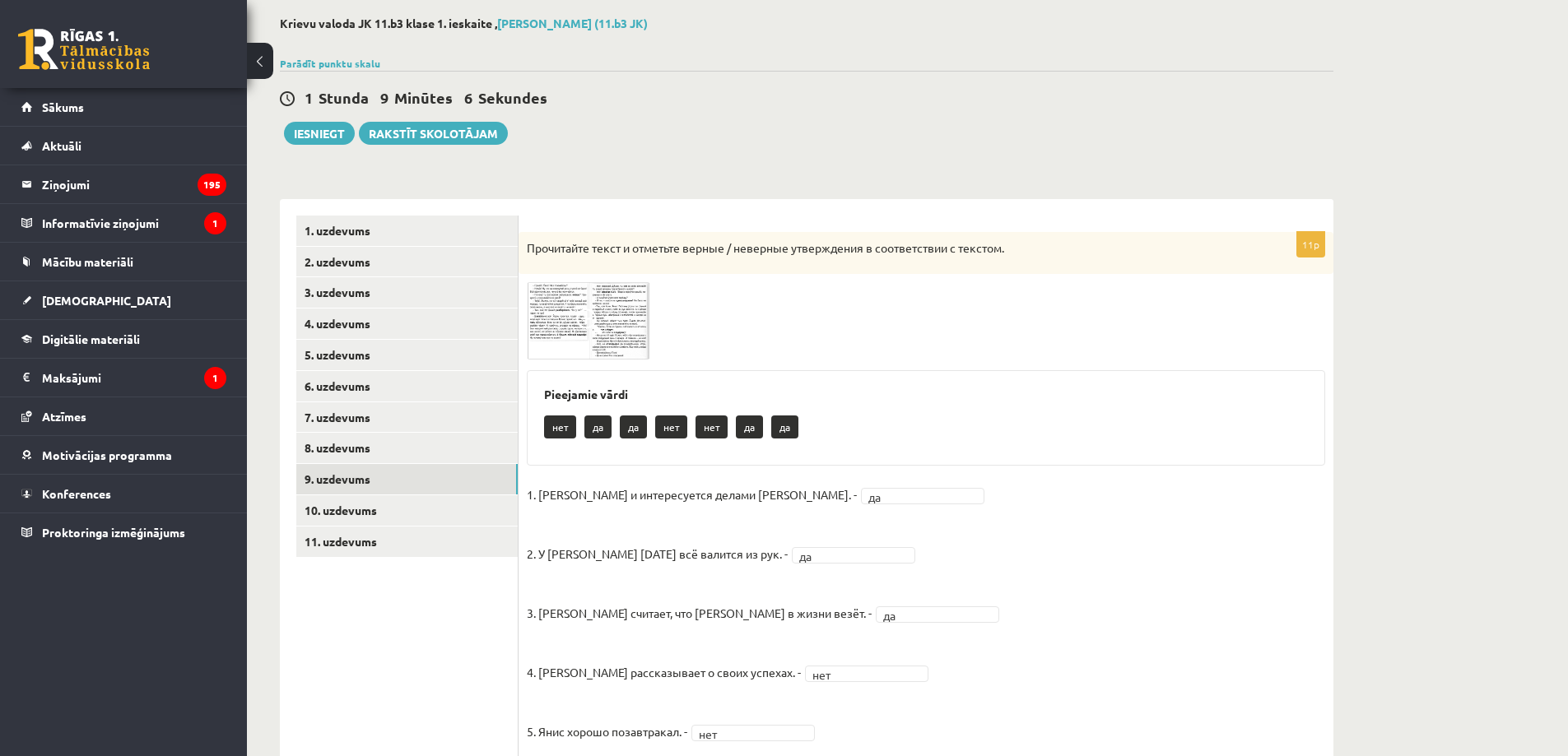
scroll to position [0, 0]
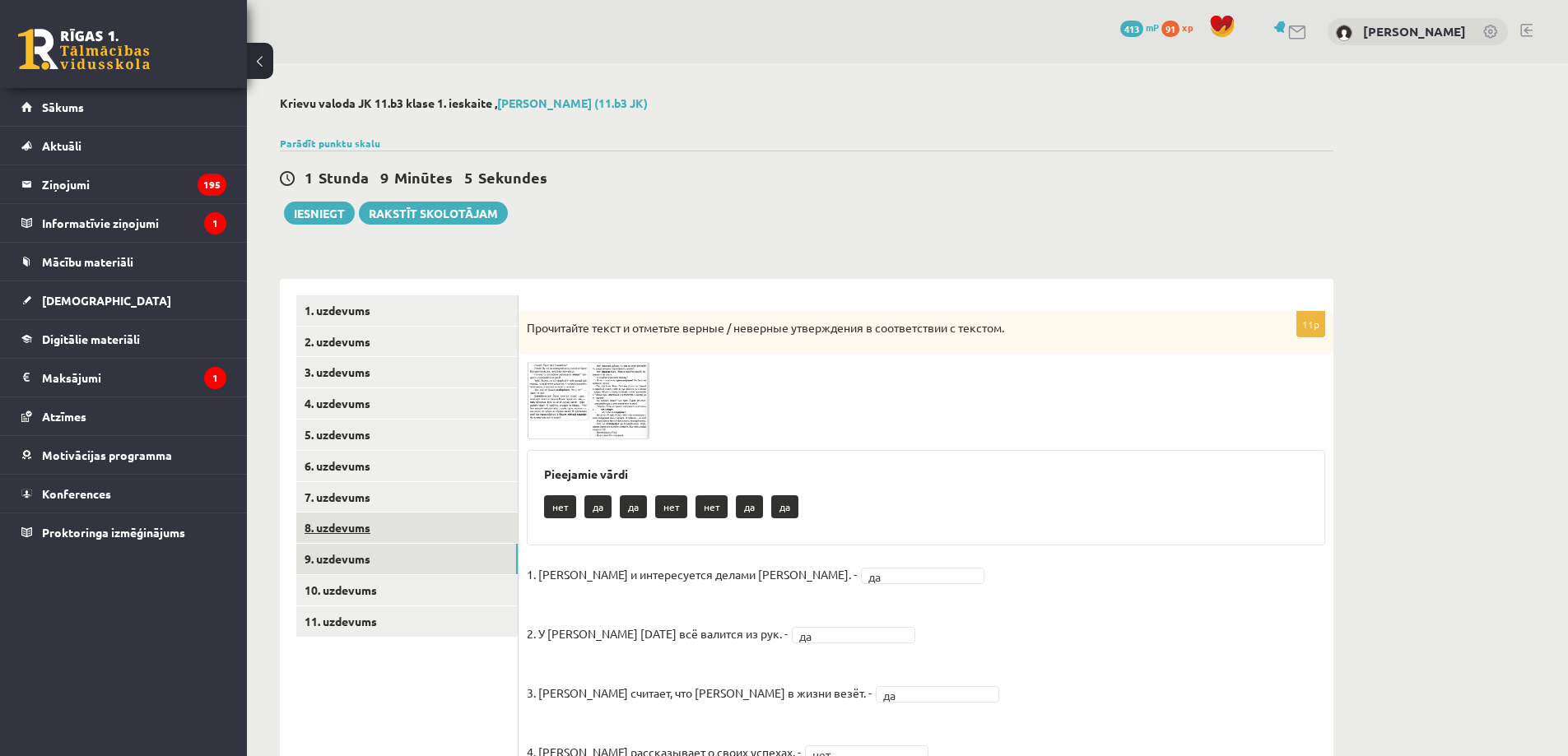
click at [390, 531] on link "8. uzdevums" at bounding box center [406, 528] width 221 height 30
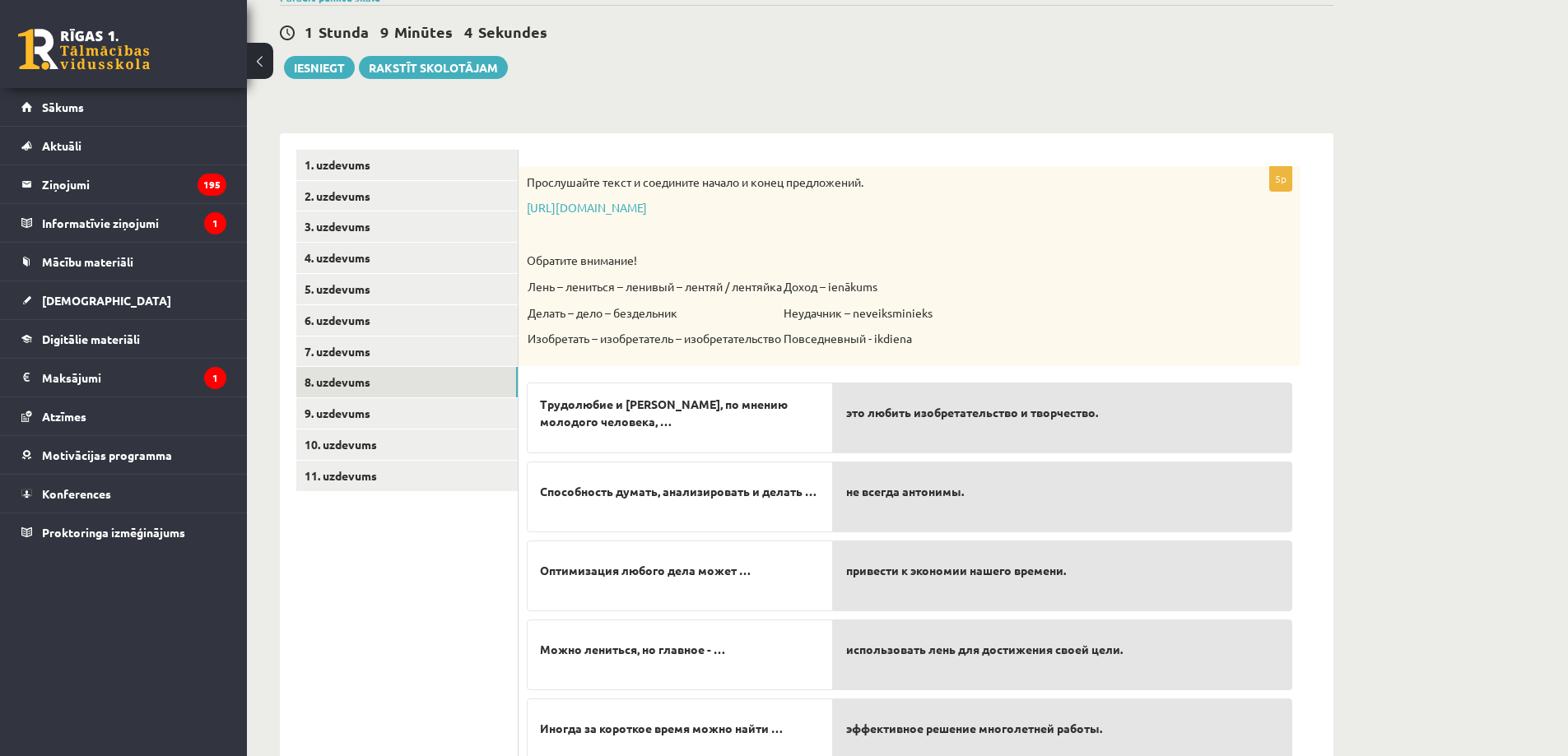
scroll to position [217, 0]
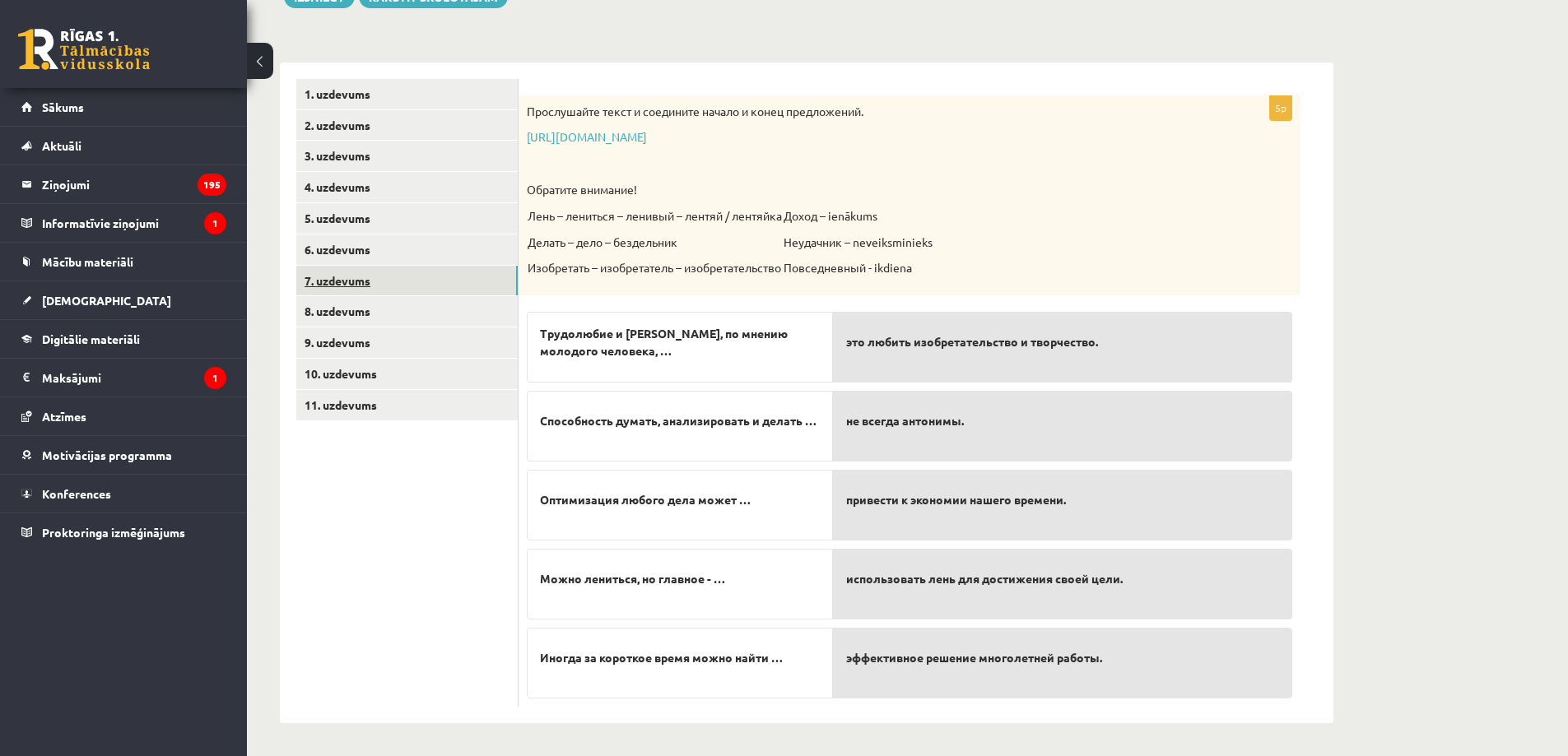
click at [448, 277] on link "7. uzdevums" at bounding box center [406, 281] width 221 height 30
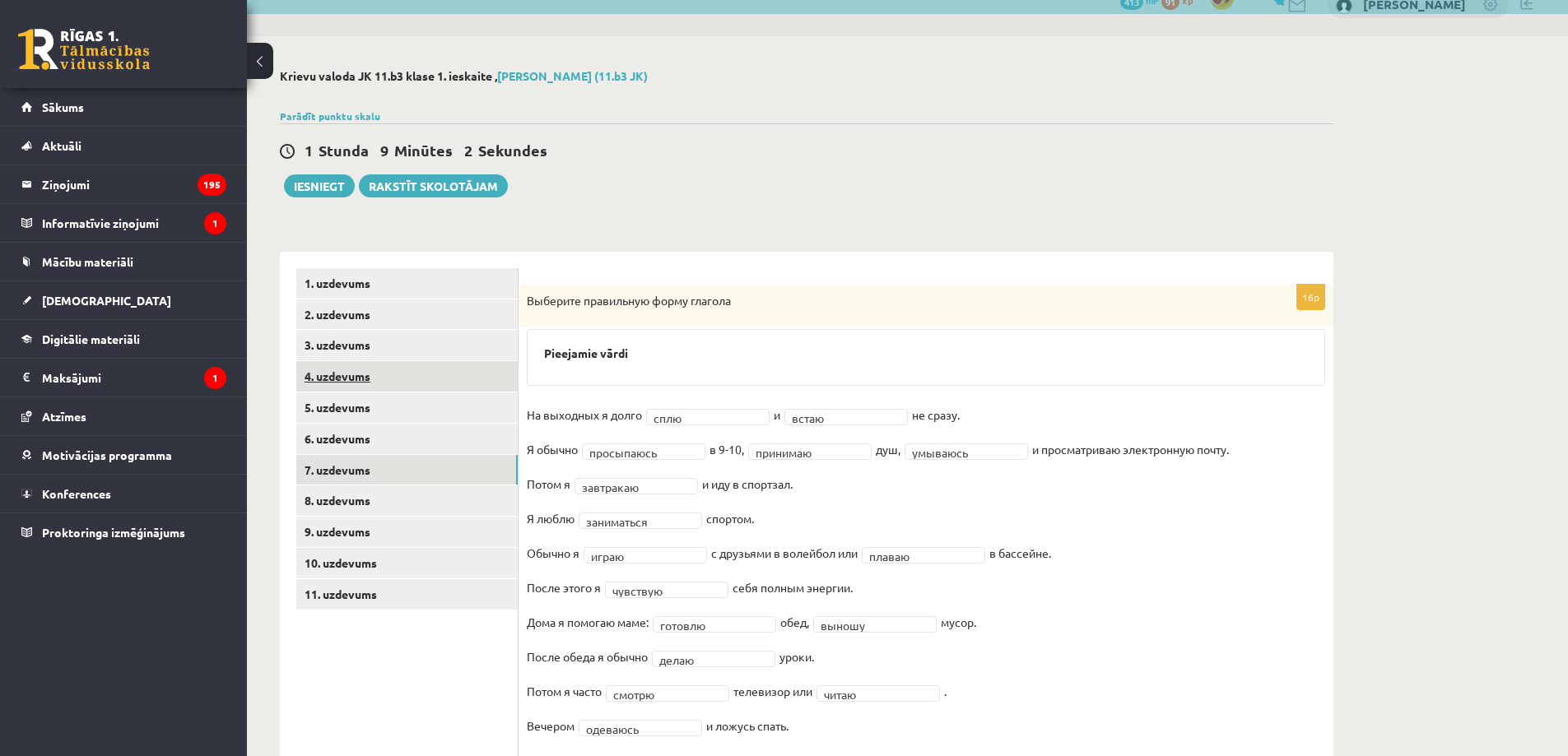
scroll to position [0, 0]
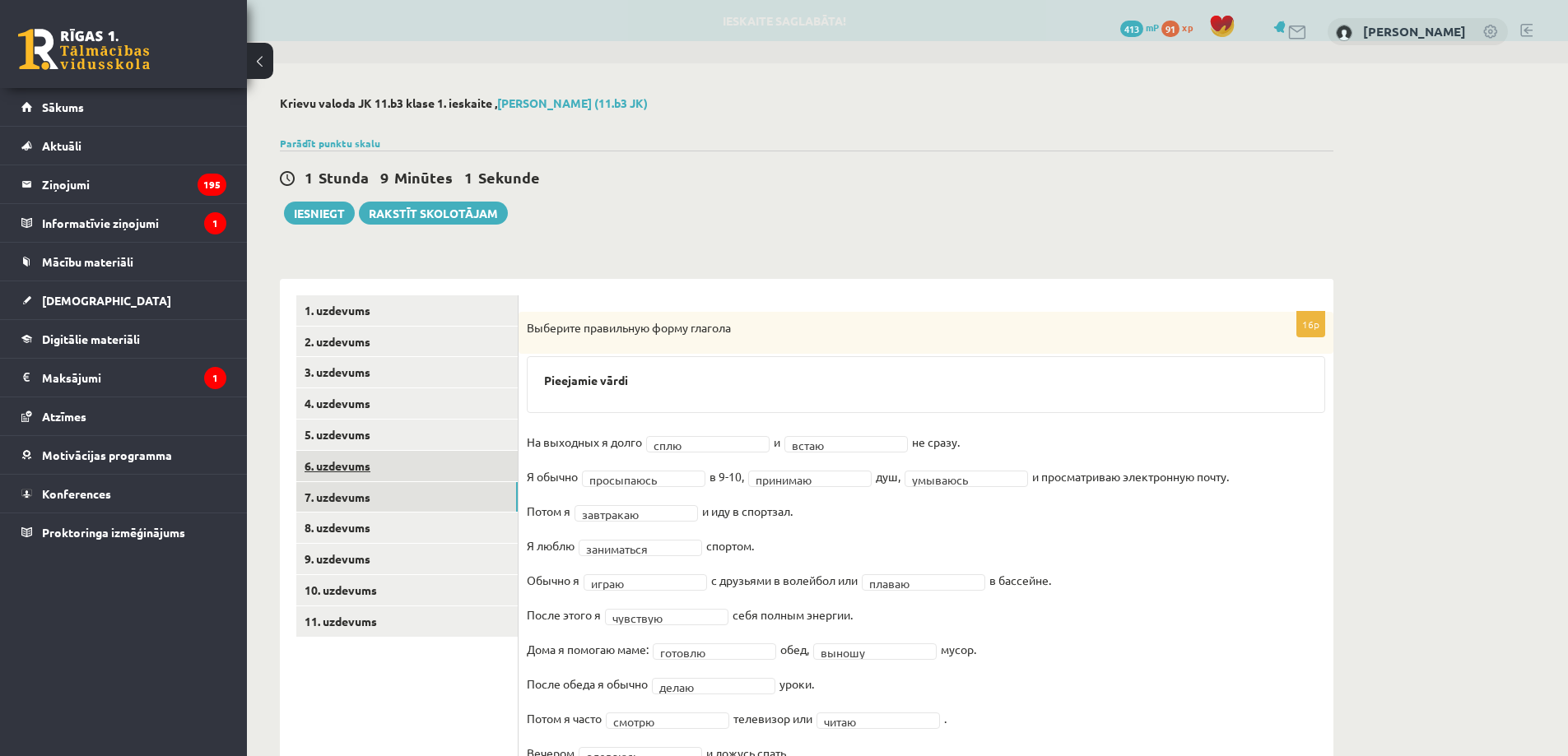
click at [374, 472] on link "6. uzdevums" at bounding box center [406, 466] width 221 height 30
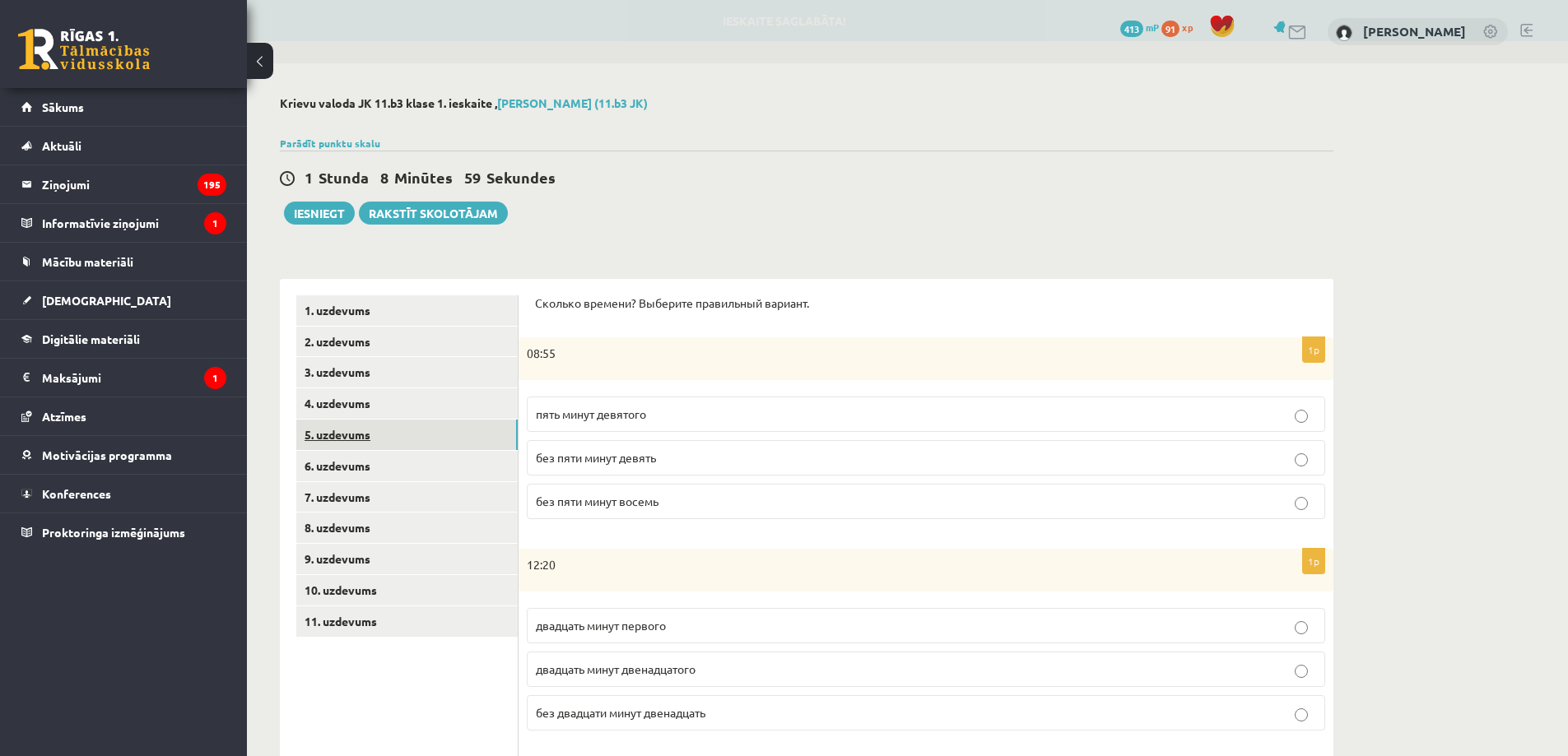
click at [400, 430] on link "5. uzdevums" at bounding box center [406, 435] width 221 height 30
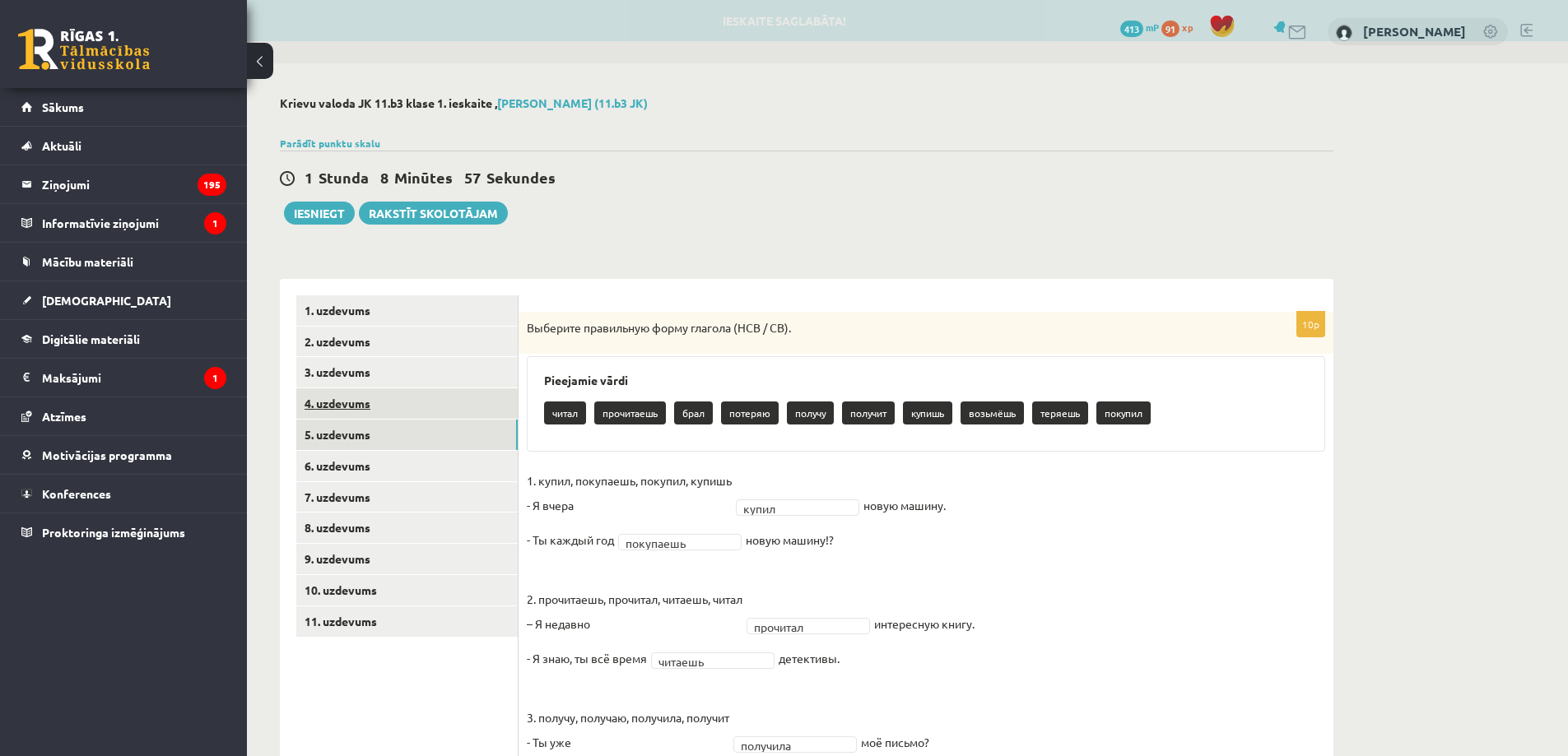
click at [444, 402] on link "4. uzdevums" at bounding box center [406, 403] width 221 height 30
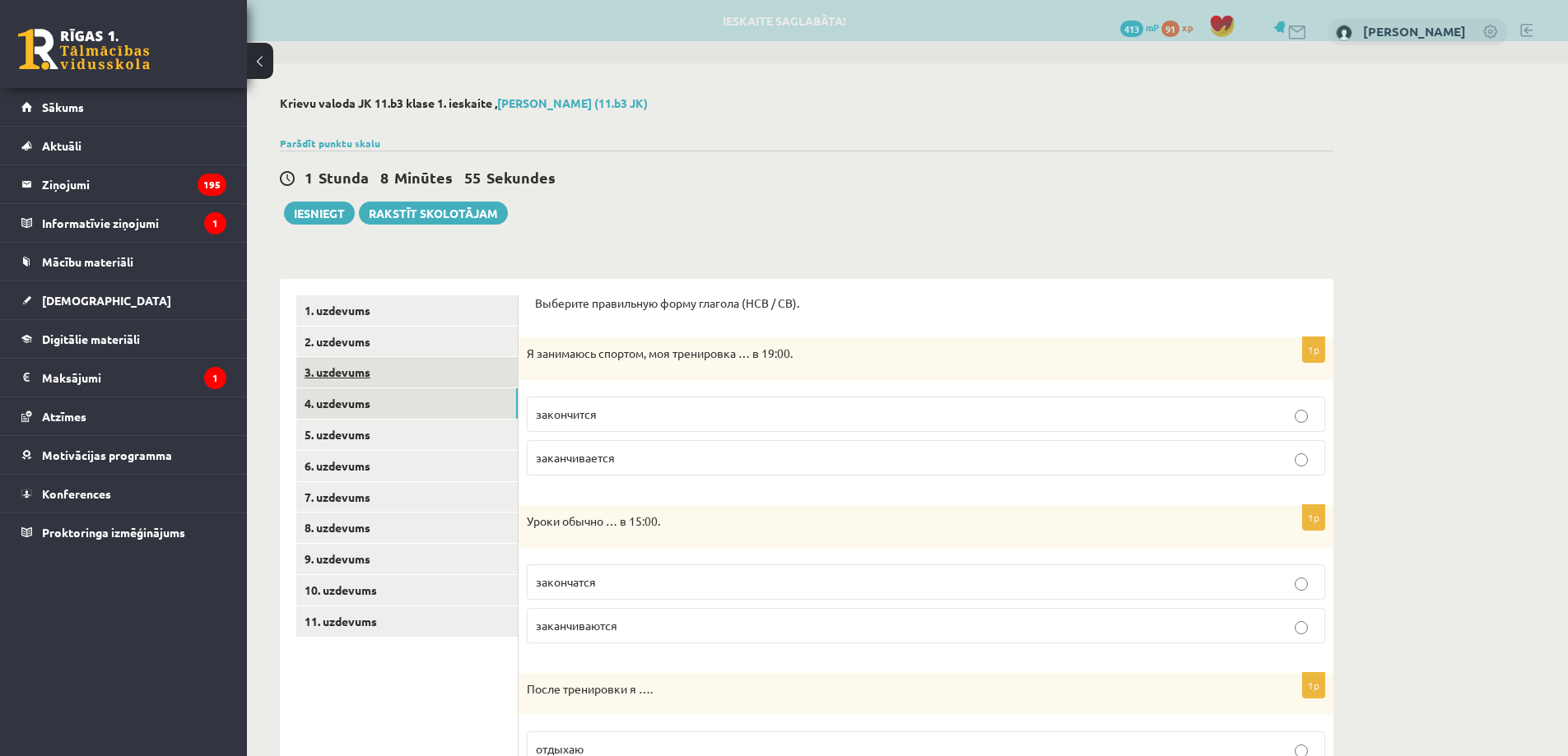
click at [463, 372] on link "3. uzdevums" at bounding box center [406, 372] width 221 height 30
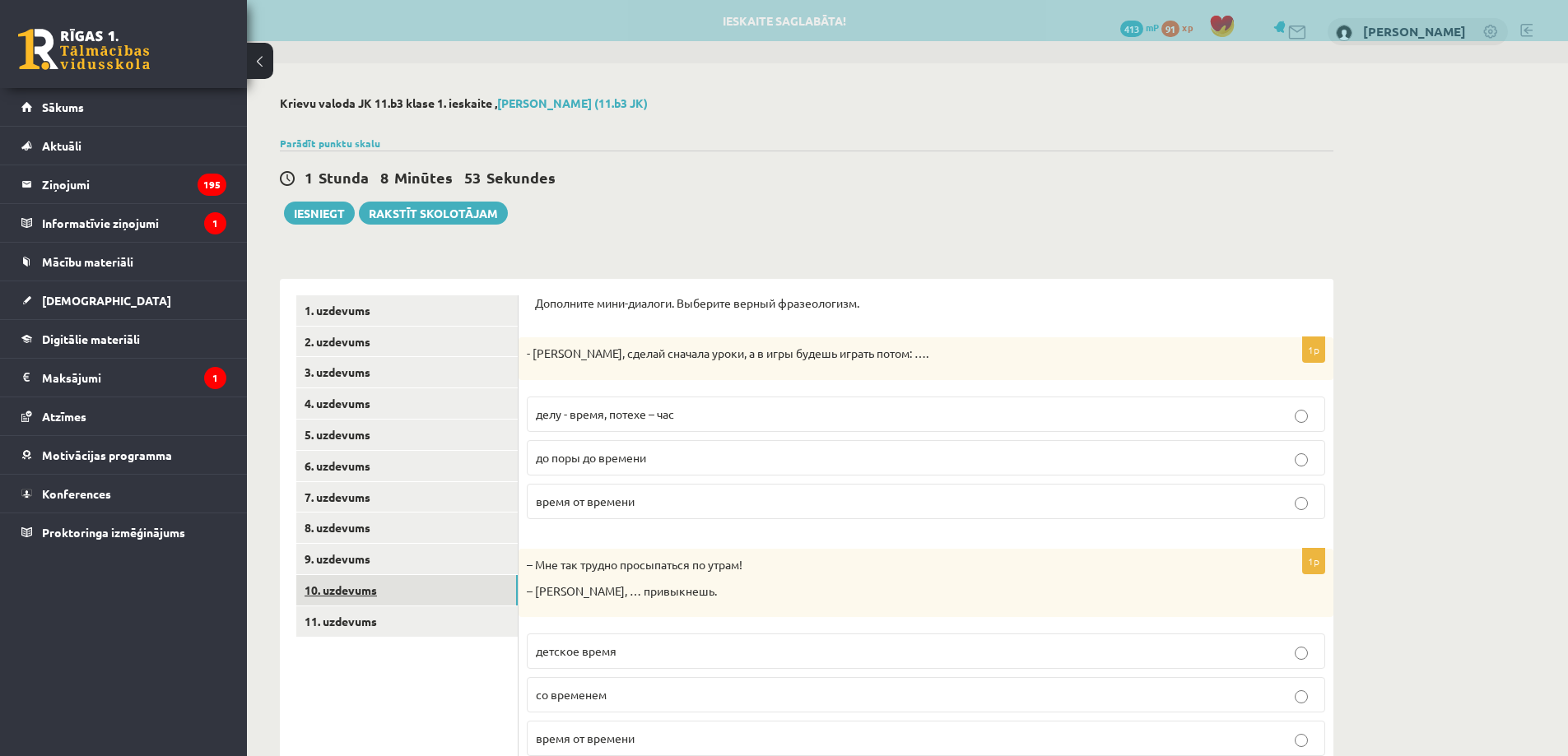
click at [364, 591] on link "10. uzdevums" at bounding box center [406, 590] width 221 height 30
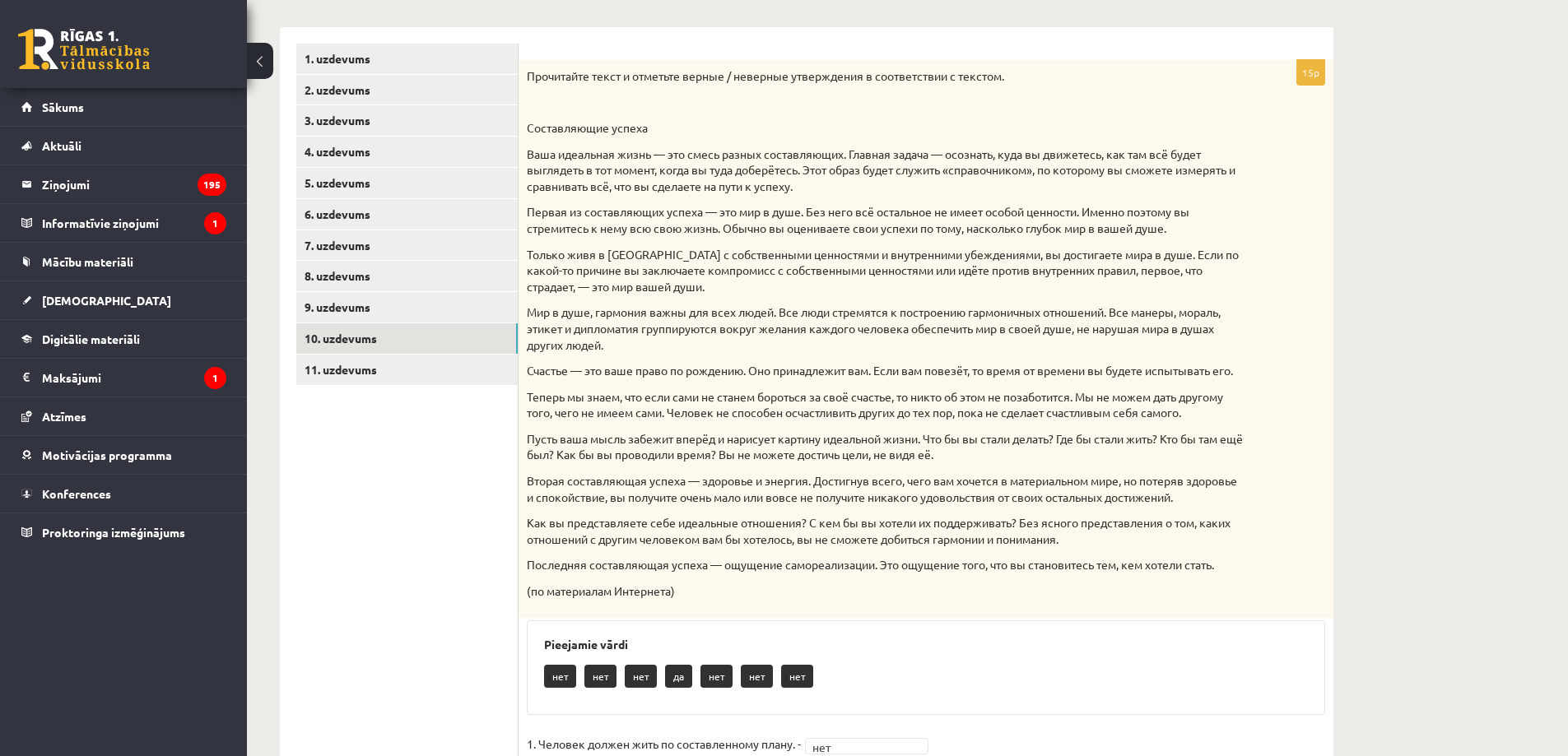
scroll to position [192, 0]
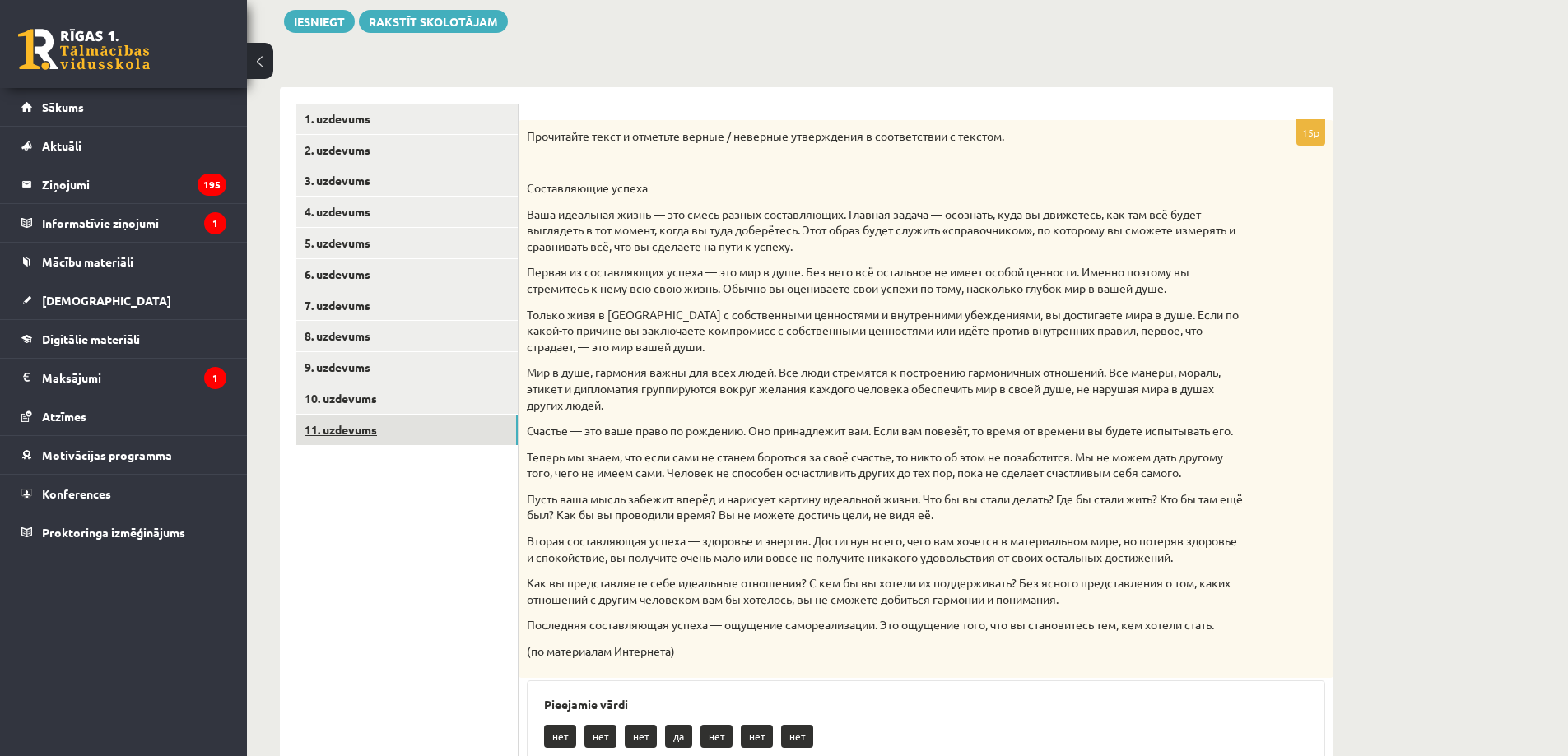
click at [405, 435] on link "11. uzdevums" at bounding box center [406, 430] width 221 height 30
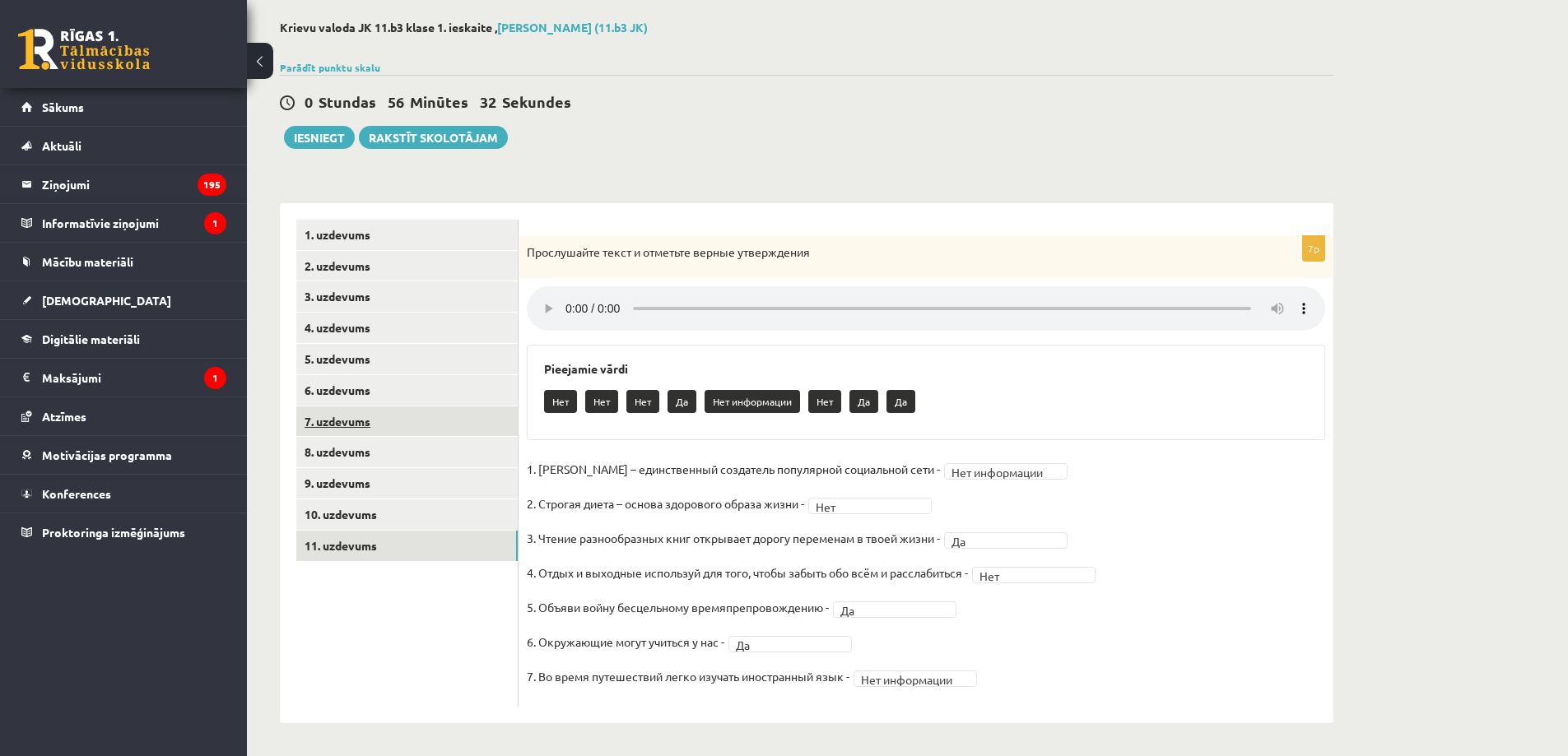
scroll to position [77, 0]
click at [419, 509] on link "10. uzdevums" at bounding box center [406, 515] width 221 height 30
